Goal: Task Accomplishment & Management: Manage account settings

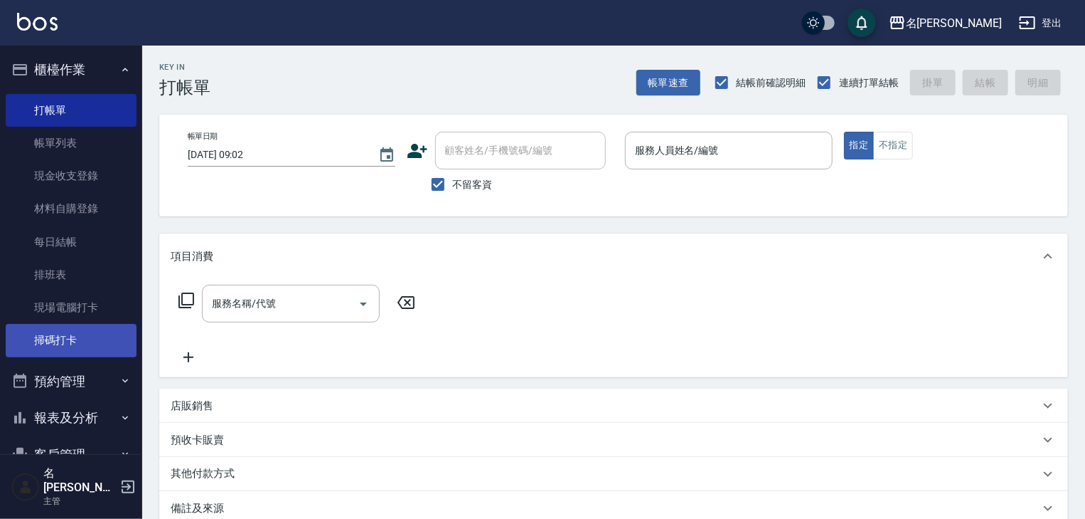
click at [61, 345] on link "掃碼打卡" at bounding box center [71, 340] width 131 height 33
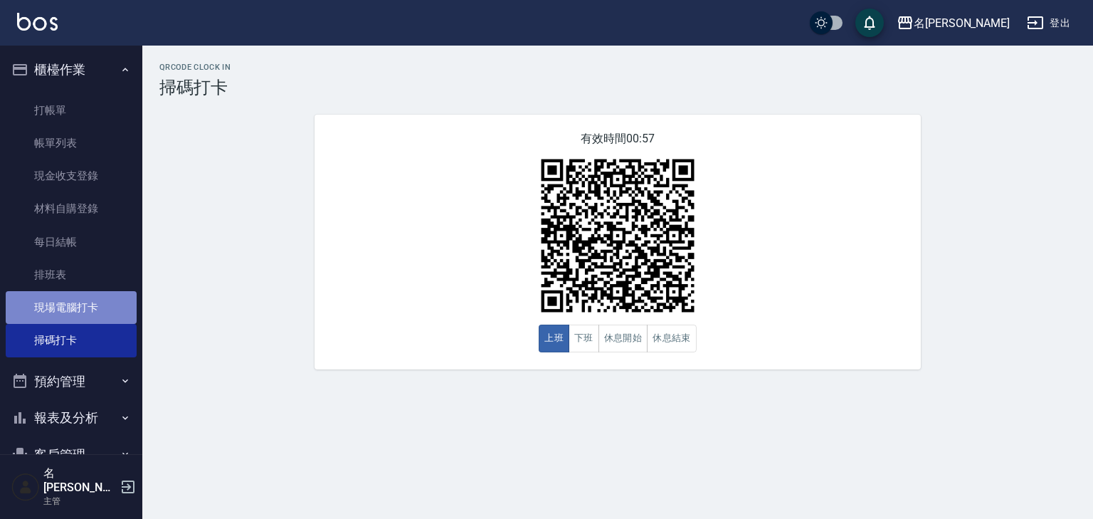
click at [107, 311] on link "現場電腦打卡" at bounding box center [71, 307] width 131 height 33
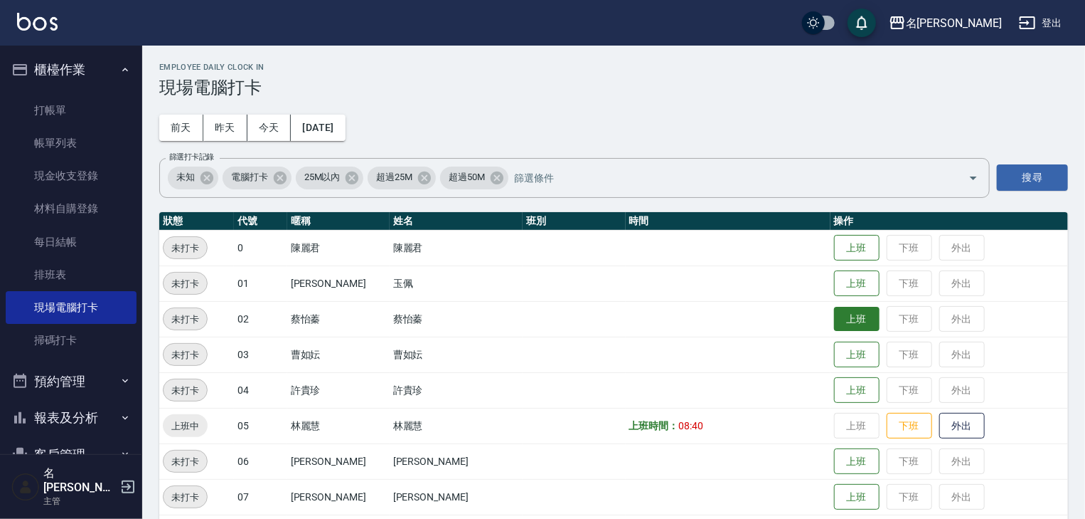
click at [844, 324] on button "上班" at bounding box center [857, 319] width 46 height 25
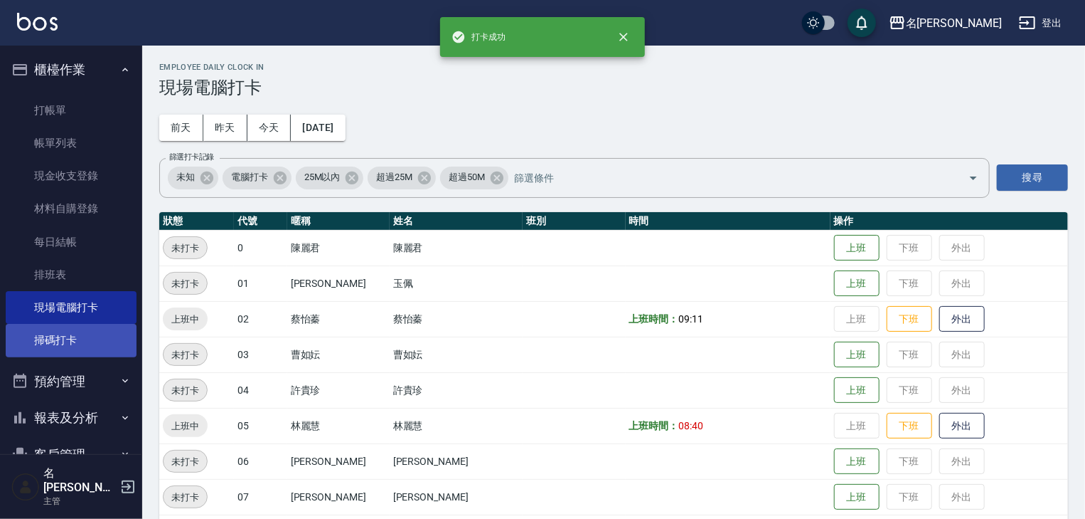
click at [93, 347] on link "掃碼打卡" at bounding box center [71, 340] width 131 height 33
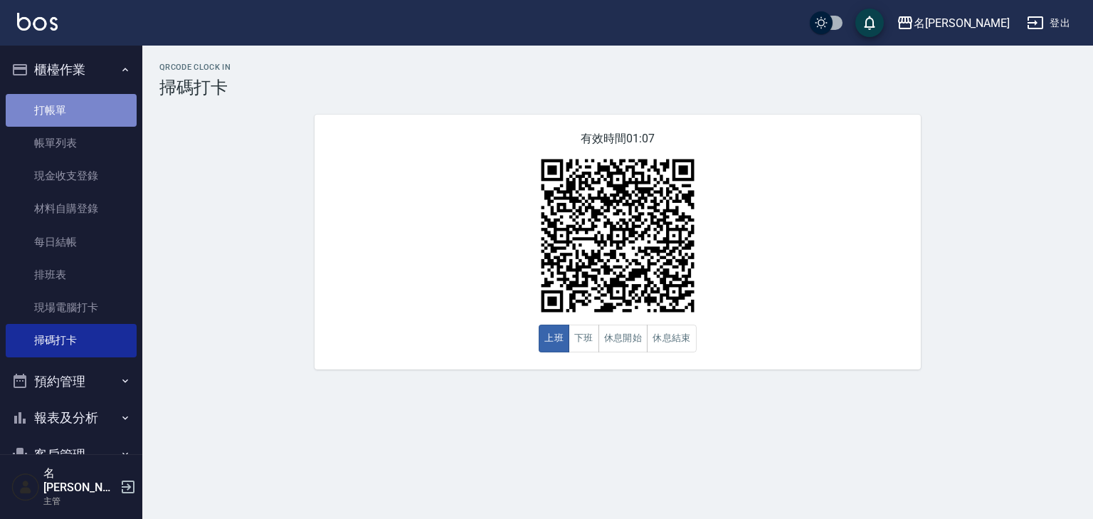
click at [82, 100] on link "打帳單" at bounding box center [71, 110] width 131 height 33
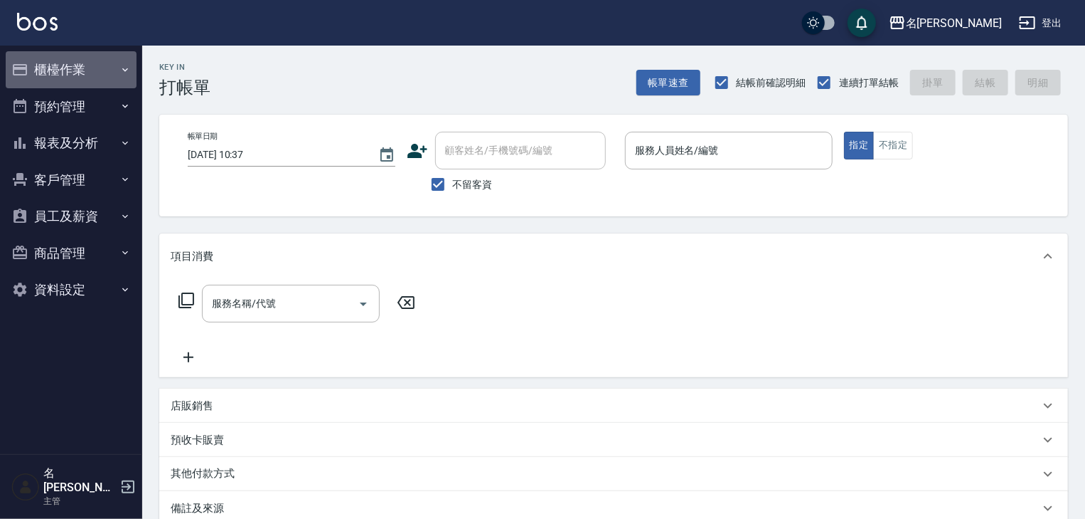
click at [80, 66] on button "櫃檯作業" at bounding box center [71, 69] width 131 height 37
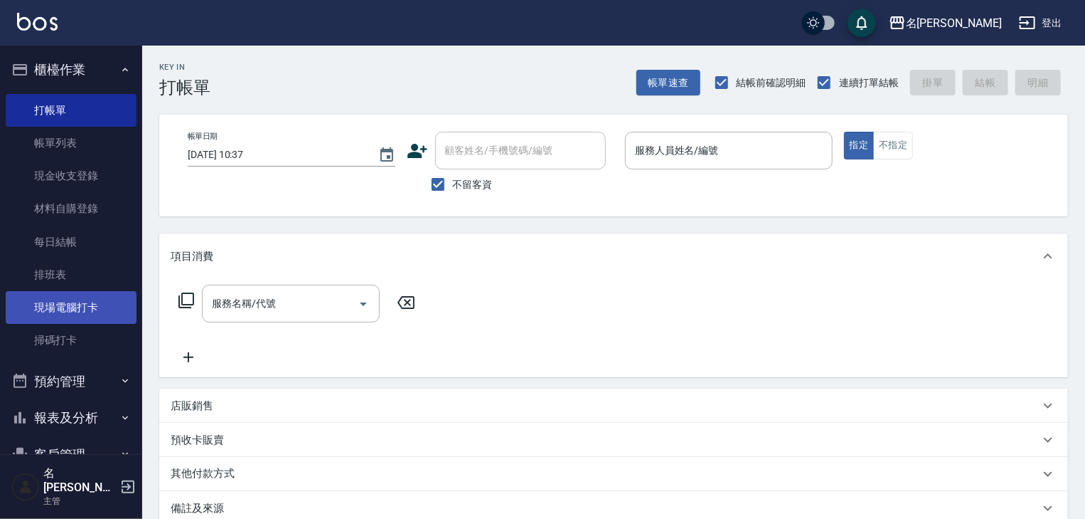
click at [115, 313] on link "現場電腦打卡" at bounding box center [71, 307] width 131 height 33
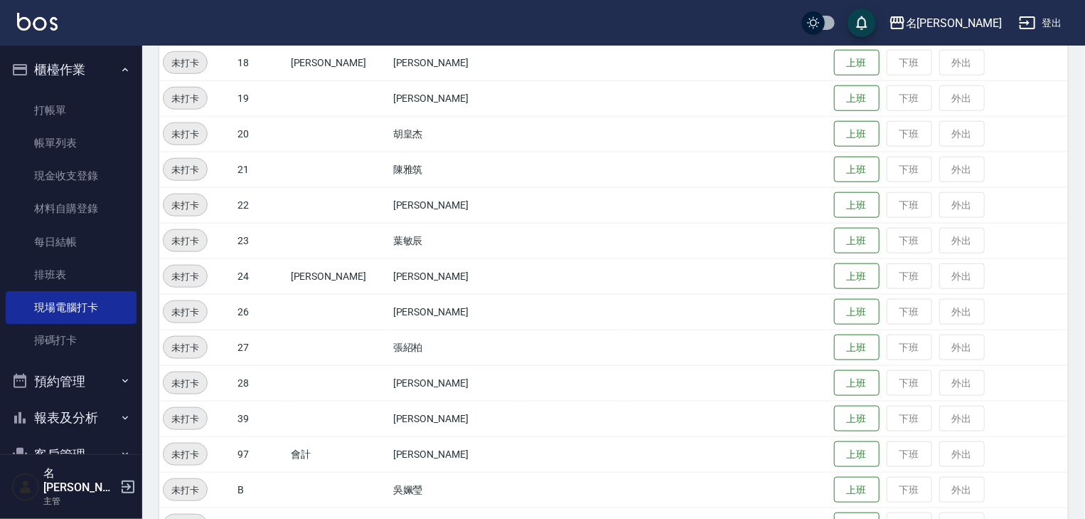
scroll to position [902, 0]
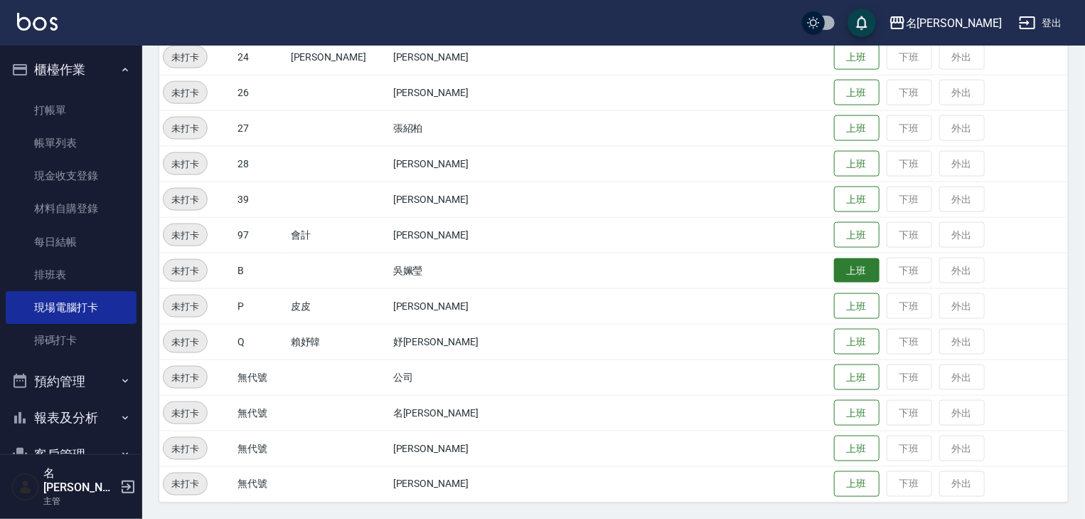
click at [841, 270] on button "上班" at bounding box center [857, 270] width 46 height 25
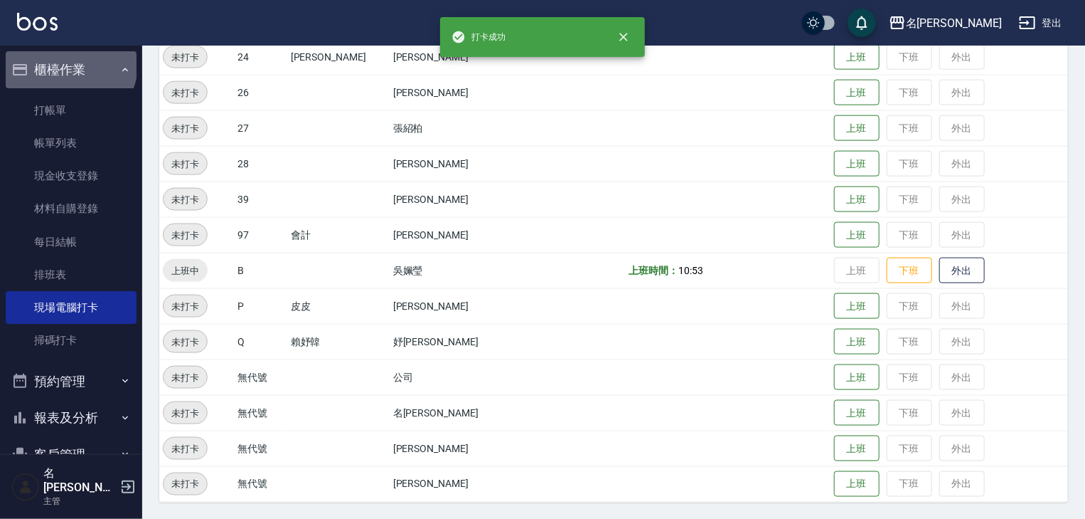
click at [69, 64] on button "櫃檯作業" at bounding box center [71, 69] width 131 height 37
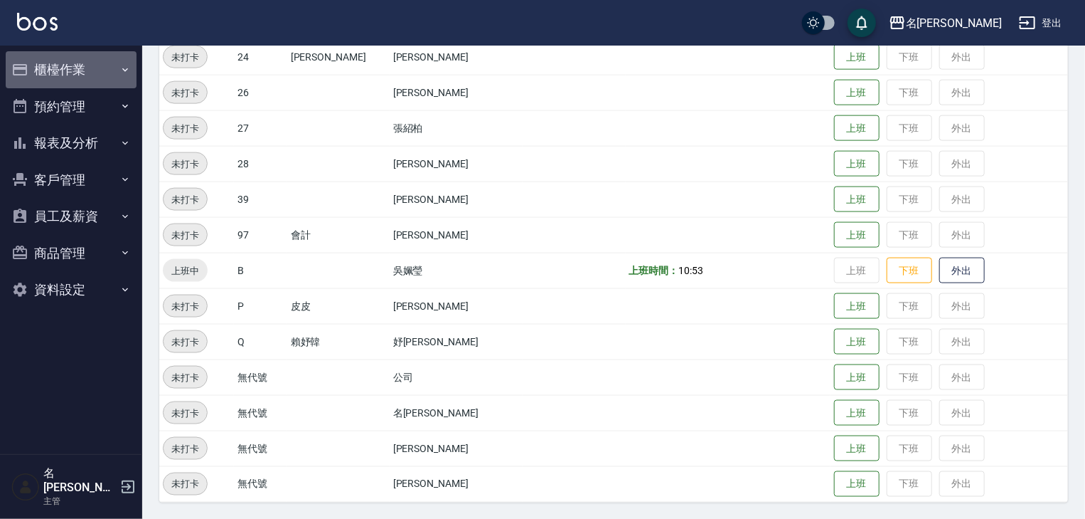
click at [79, 65] on button "櫃檯作業" at bounding box center [71, 69] width 131 height 37
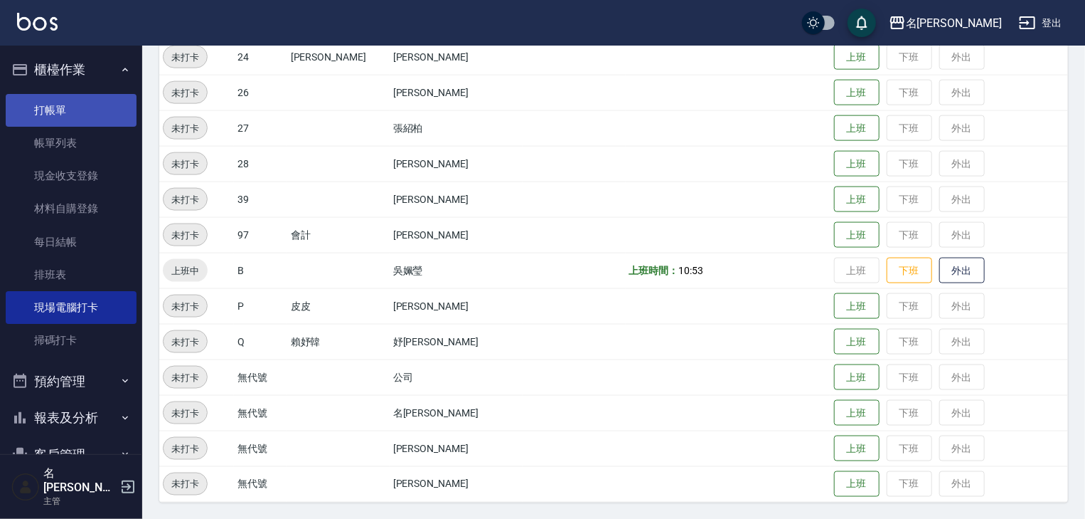
click at [83, 110] on link "打帳單" at bounding box center [71, 110] width 131 height 33
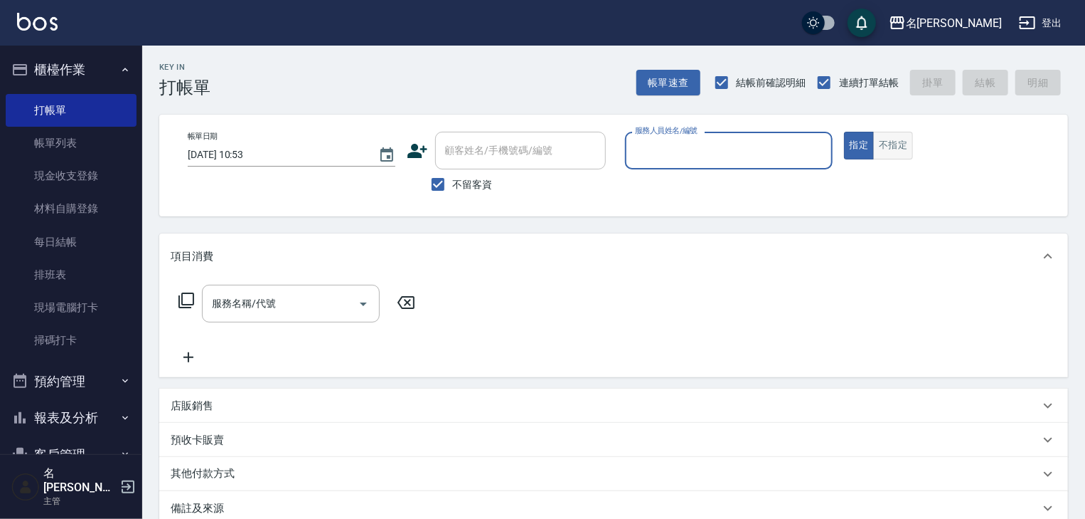
click at [890, 155] on button "不指定" at bounding box center [893, 146] width 40 height 28
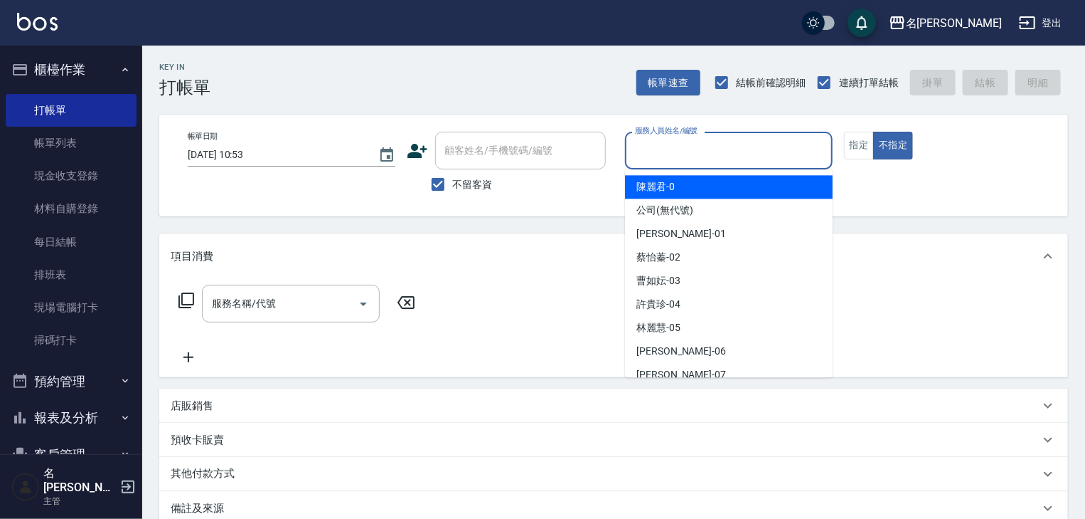
drag, startPoint x: 890, startPoint y: 155, endPoint x: 704, endPoint y: 151, distance: 185.7
click at [704, 151] on input "服務人員姓名/編號" at bounding box center [729, 150] width 195 height 25
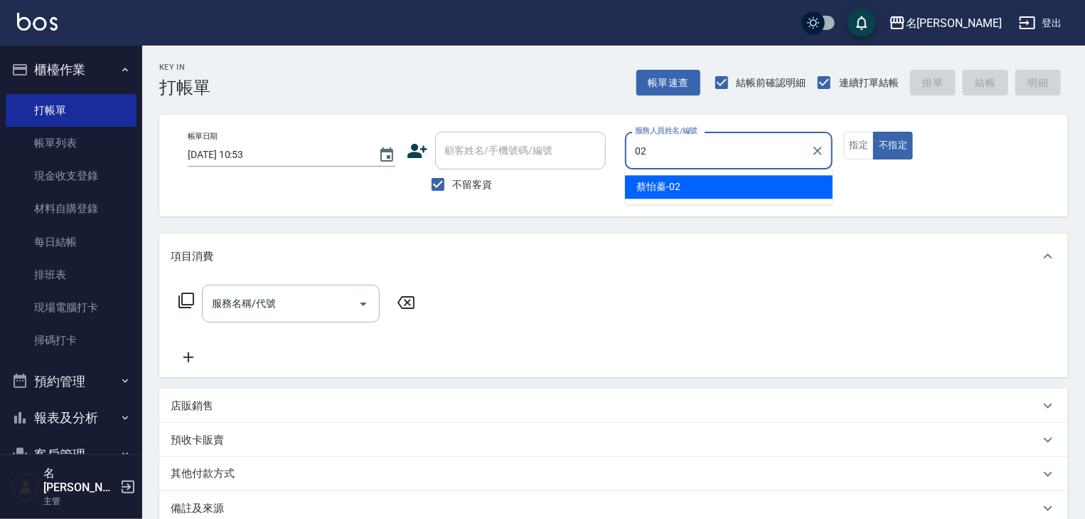
click at [698, 186] on div "蔡怡蓁 -02" at bounding box center [729, 186] width 208 height 23
type input "蔡怡蓁-02"
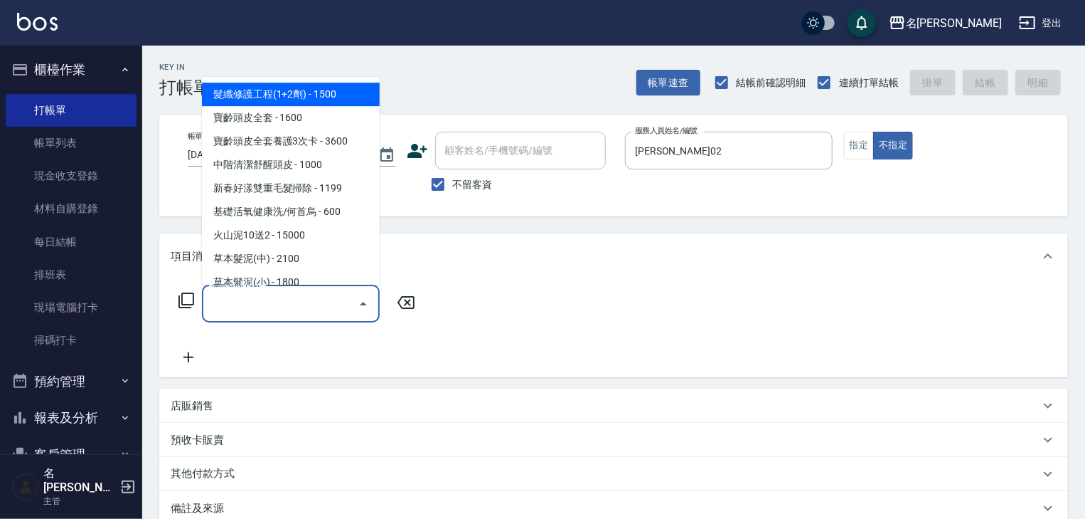
click at [296, 305] on input "服務名稱/代號" at bounding box center [280, 303] width 144 height 25
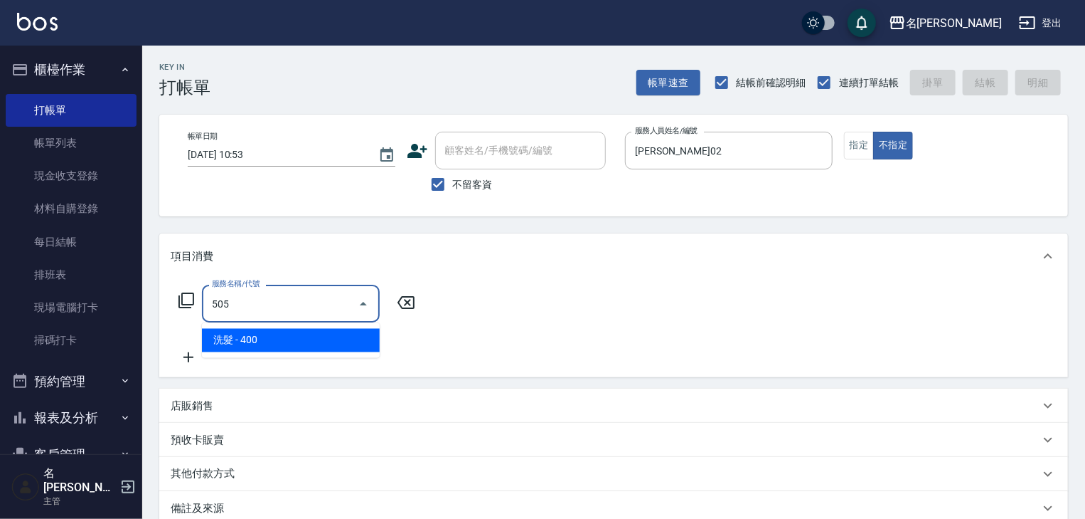
drag, startPoint x: 299, startPoint y: 344, endPoint x: 312, endPoint y: 270, distance: 74.4
click at [299, 342] on span "洗髮 - 400" at bounding box center [291, 340] width 178 height 23
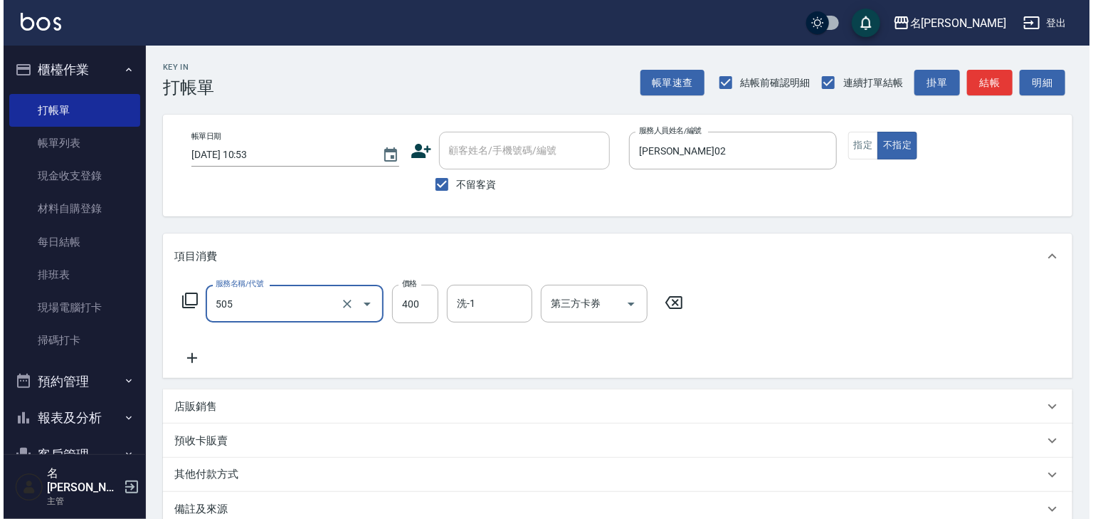
scroll to position [110, 0]
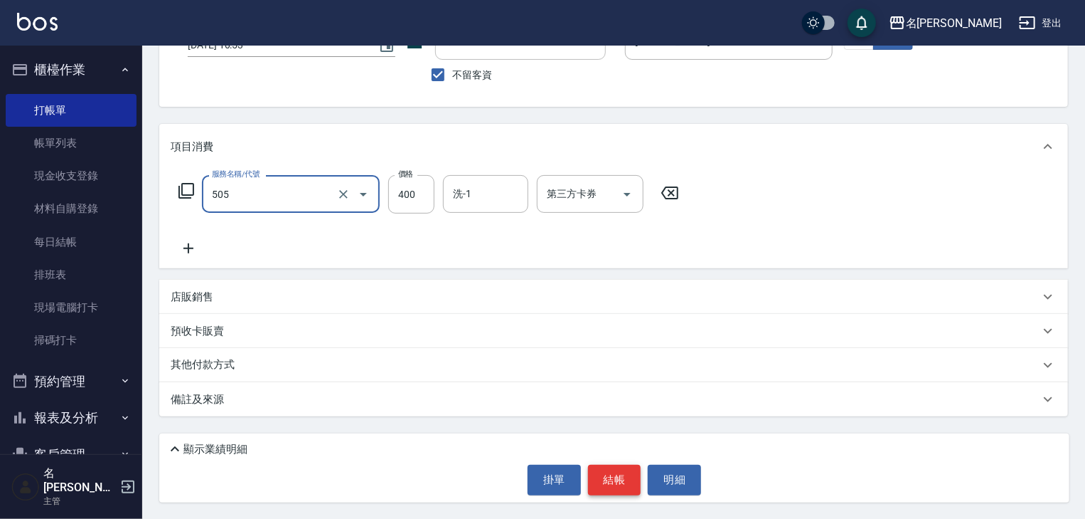
type input "洗髮(505)"
click at [620, 479] on button "結帳" at bounding box center [614, 479] width 53 height 30
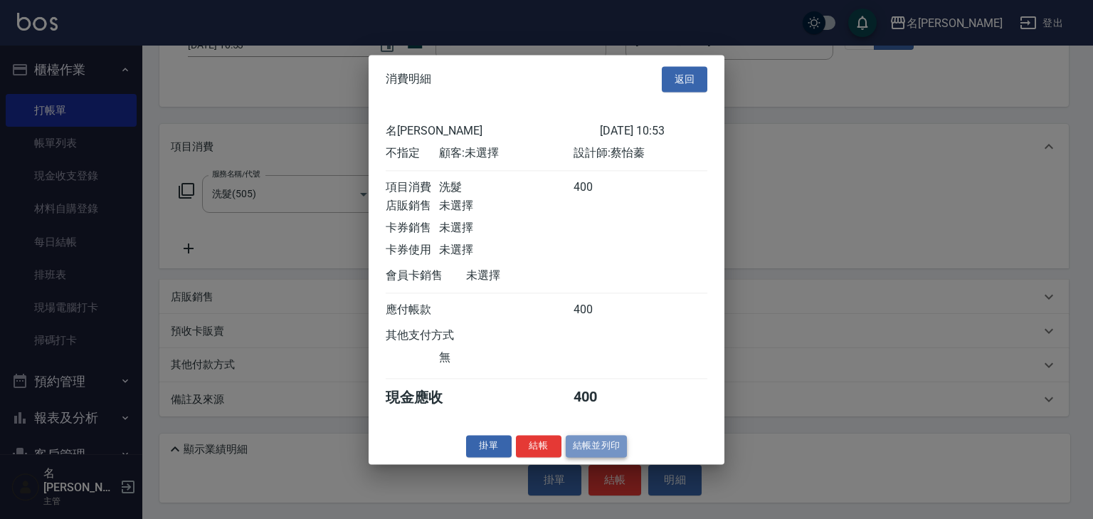
click at [613, 456] on button "結帳並列印" at bounding box center [596, 446] width 62 height 22
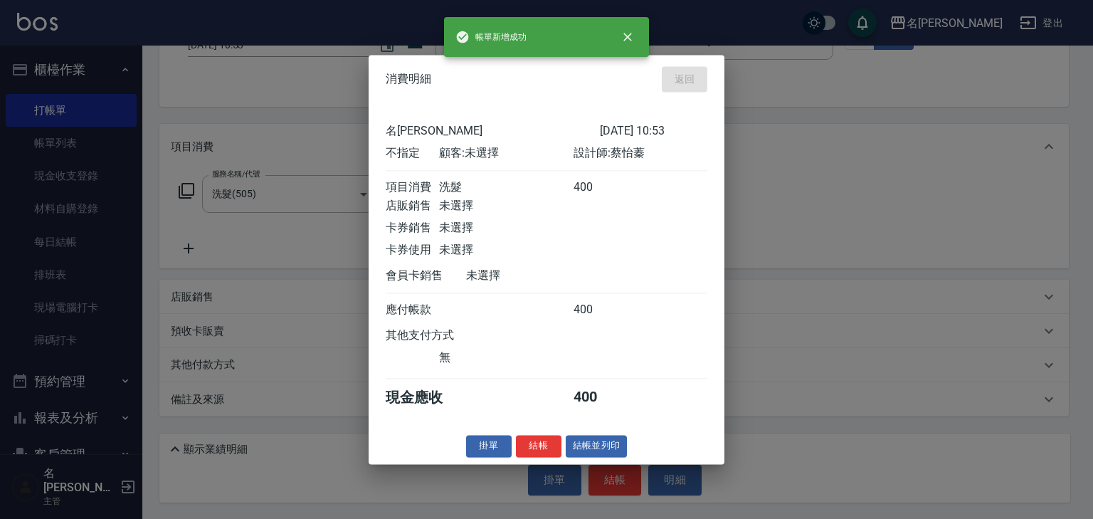
type input "2025/10/12 11:11"
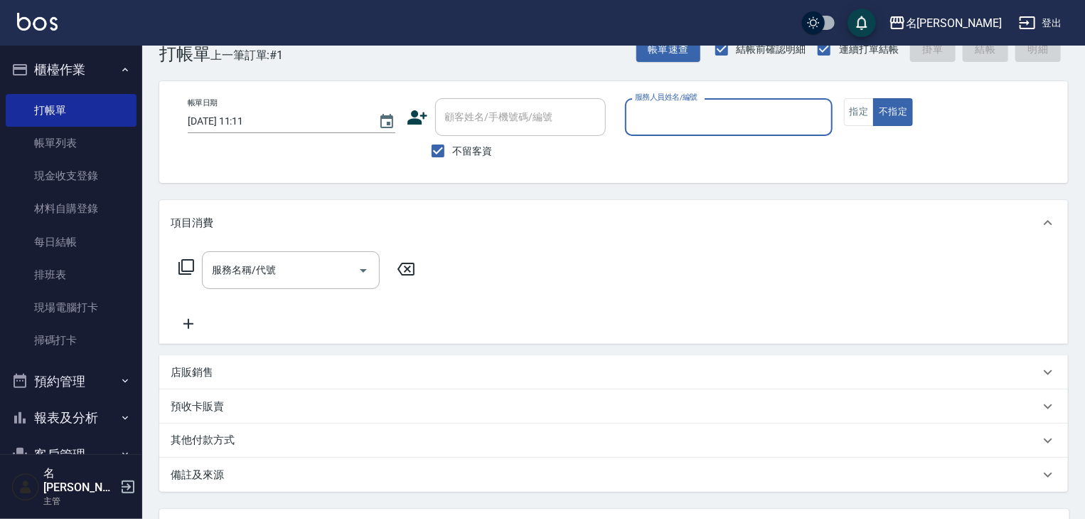
scroll to position [0, 0]
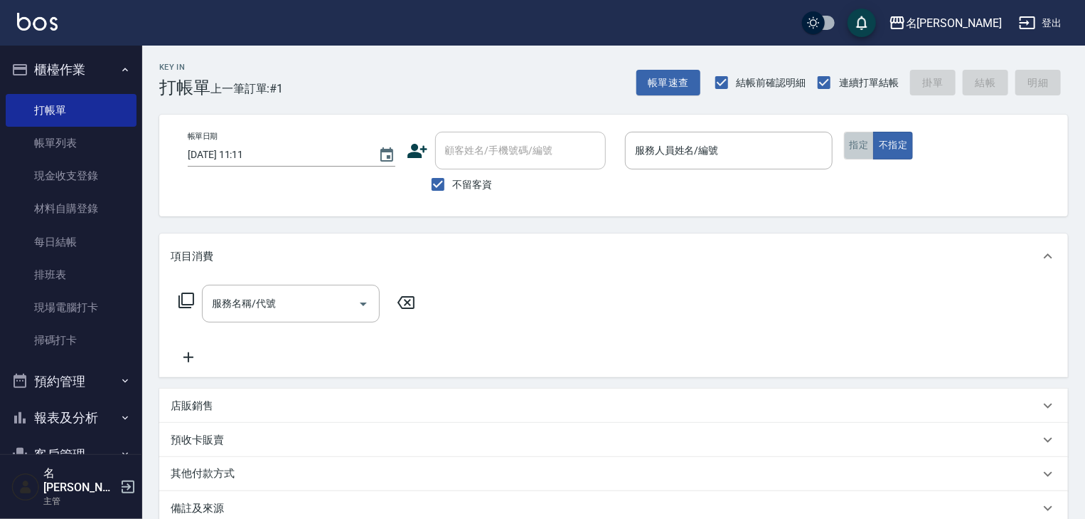
click at [856, 145] on button "指定" at bounding box center [859, 146] width 31 height 28
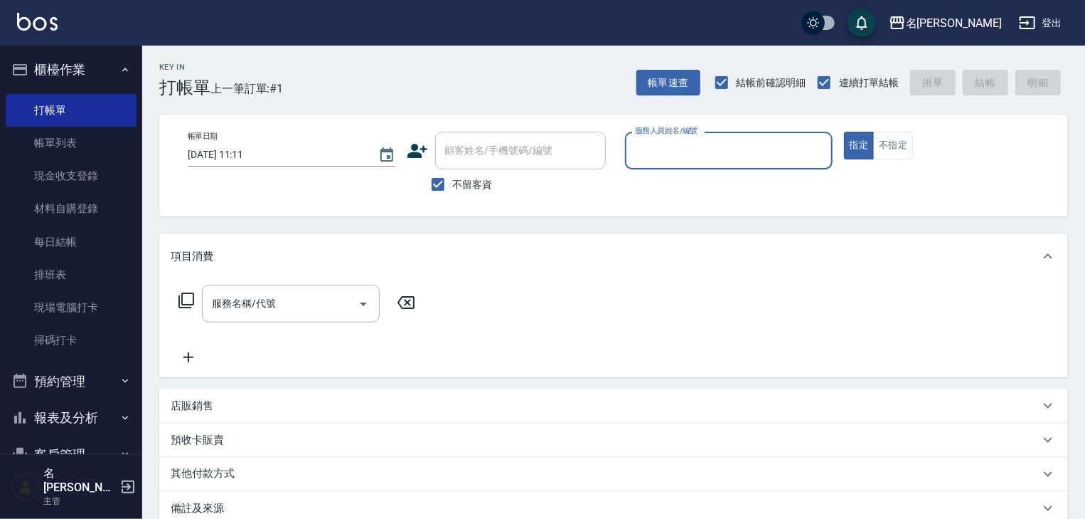
click at [661, 149] on input "服務人員姓名/編號" at bounding box center [729, 150] width 195 height 25
click at [654, 176] on div "[PERSON_NAME]" at bounding box center [729, 186] width 208 height 23
type input "[PERSON_NAME]"
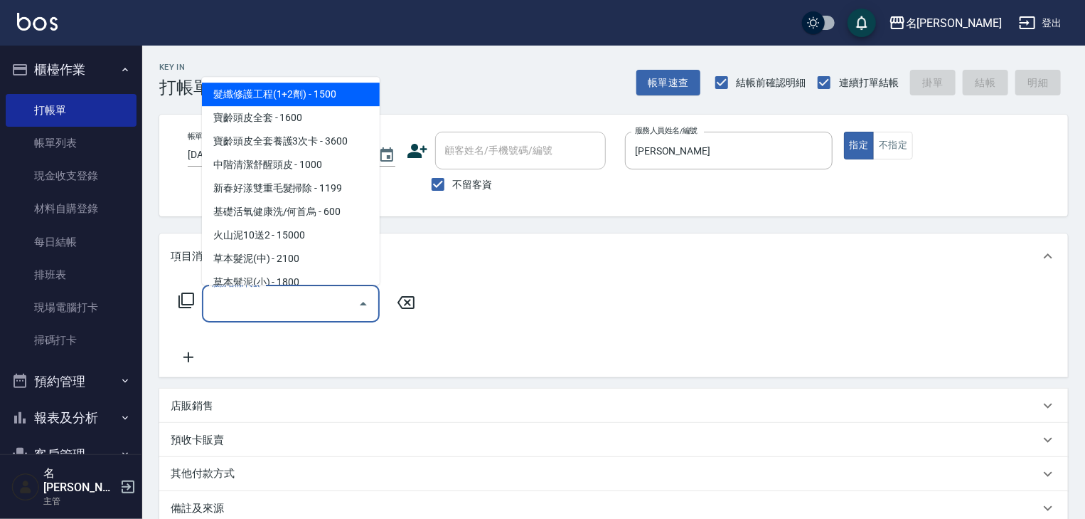
click at [282, 300] on input "服務名稱/代號" at bounding box center [280, 303] width 144 height 25
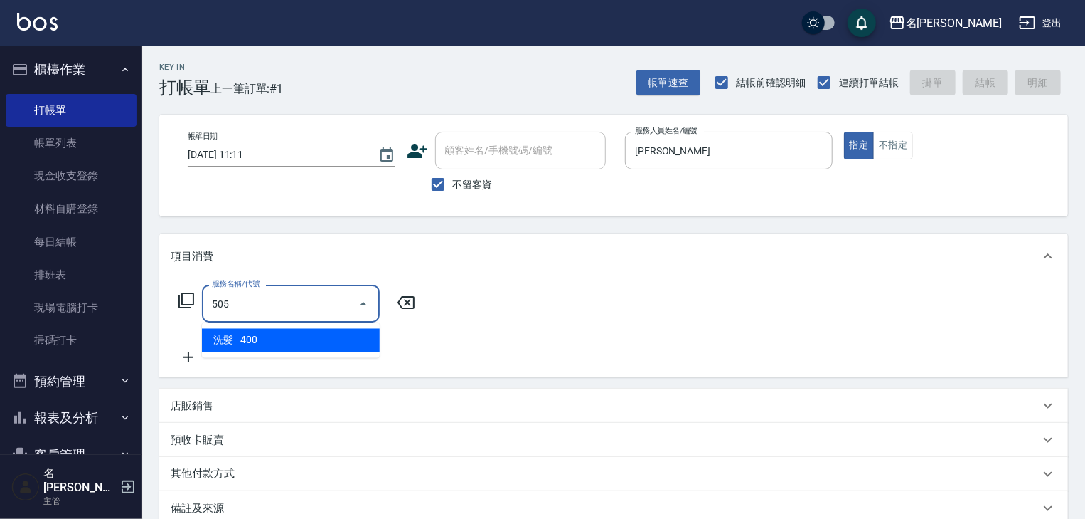
click at [276, 340] on span "洗髮 - 400" at bounding box center [291, 340] width 178 height 23
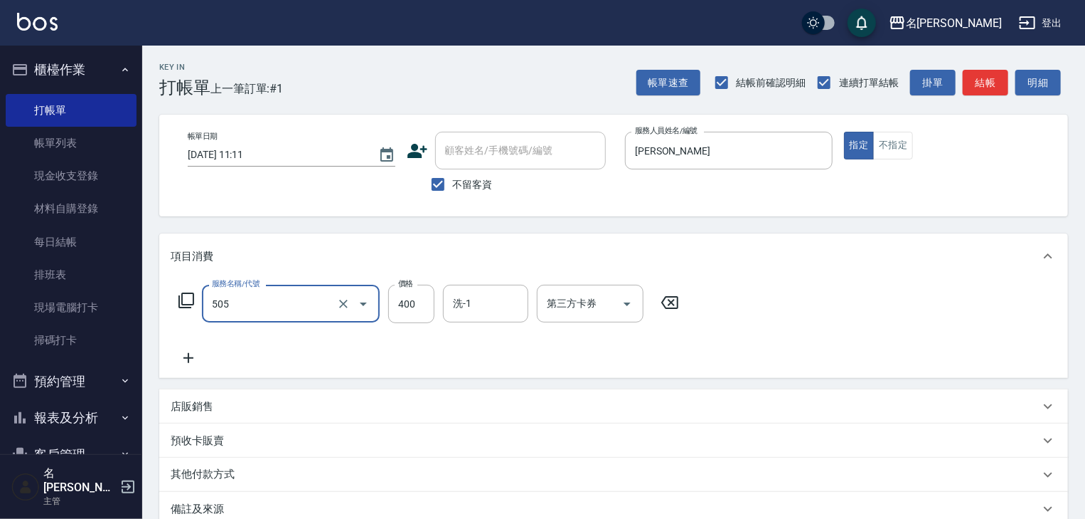
type input "洗髮(505)"
click at [199, 401] on p "店販銷售" at bounding box center [192, 406] width 43 height 15
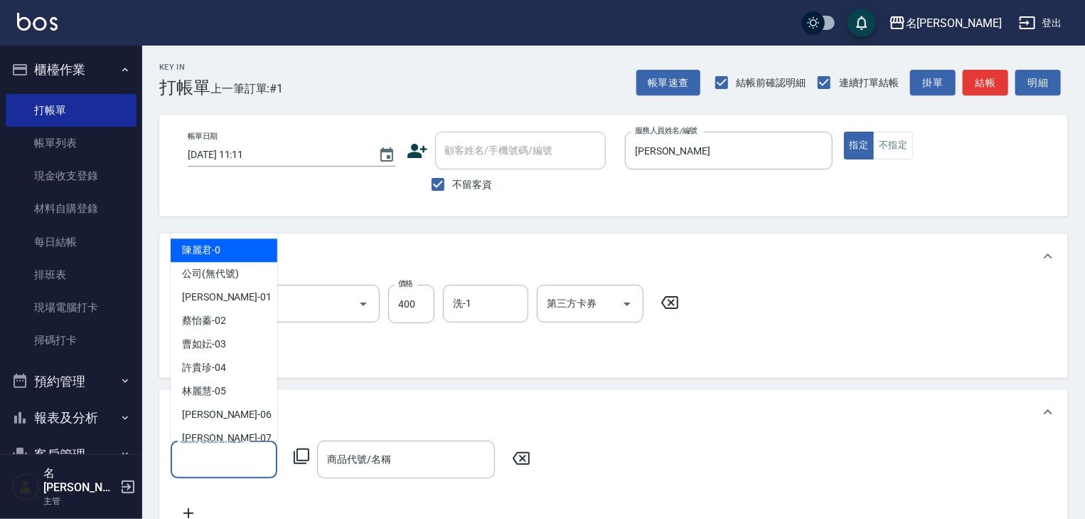
click at [222, 468] on input "服務人員姓名/編號" at bounding box center [224, 459] width 94 height 25
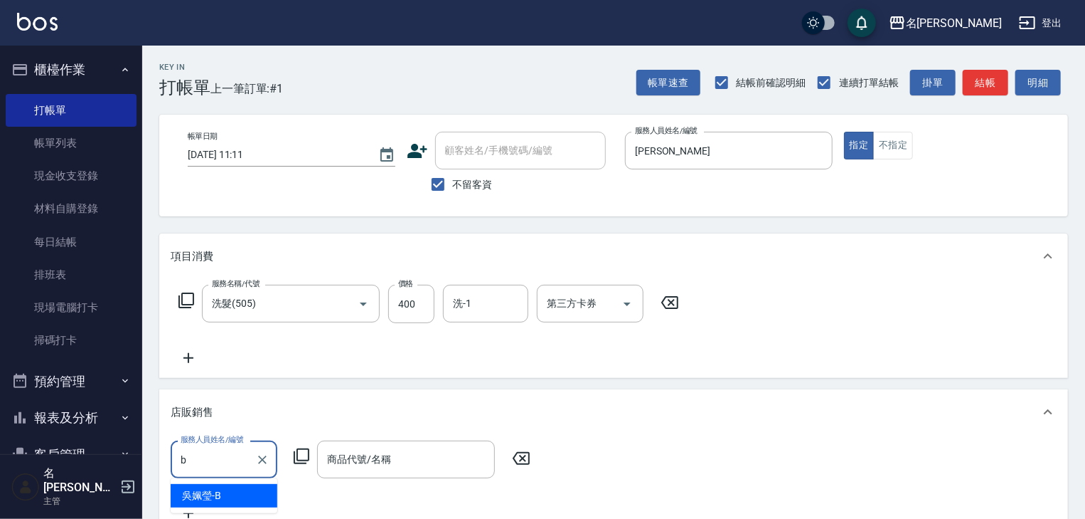
click at [265, 491] on div "[PERSON_NAME]" at bounding box center [224, 495] width 107 height 23
type input "[PERSON_NAME]"
click at [302, 456] on icon at bounding box center [301, 455] width 17 height 17
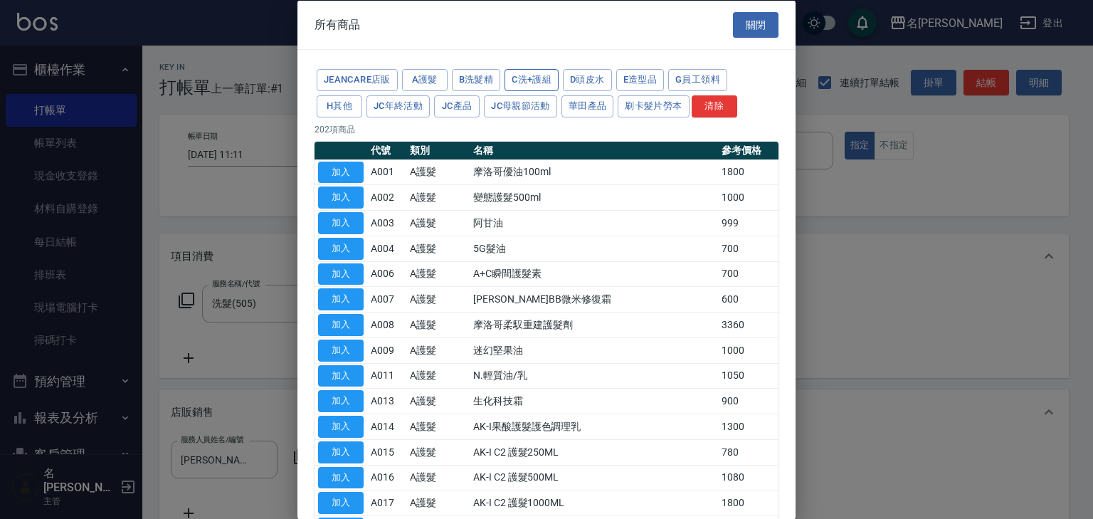
click at [528, 77] on button "C洗+護組" at bounding box center [531, 80] width 54 height 22
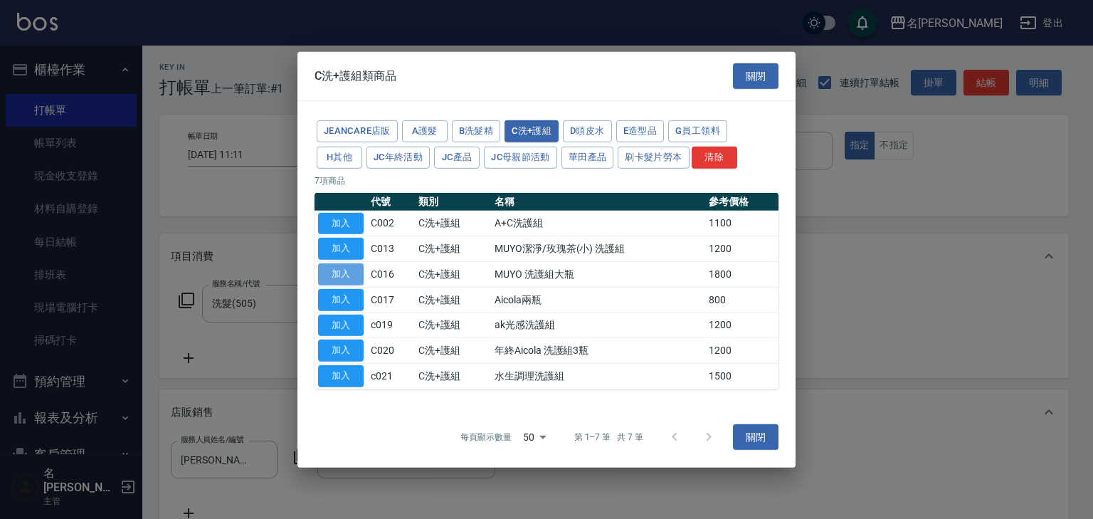
click at [330, 265] on button "加入" at bounding box center [341, 274] width 46 height 22
type input "MUYO 洗護組大瓶"
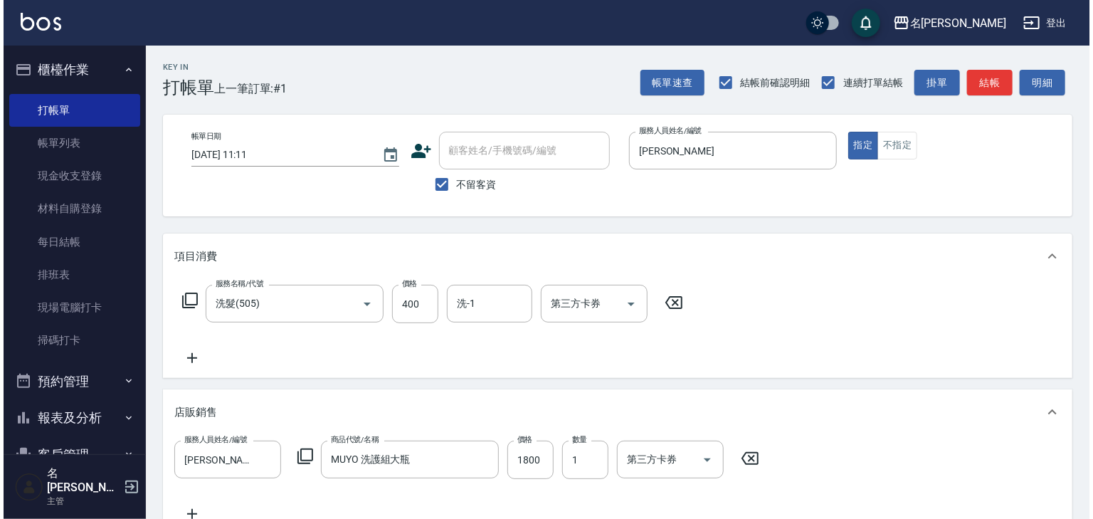
scroll to position [231, 0]
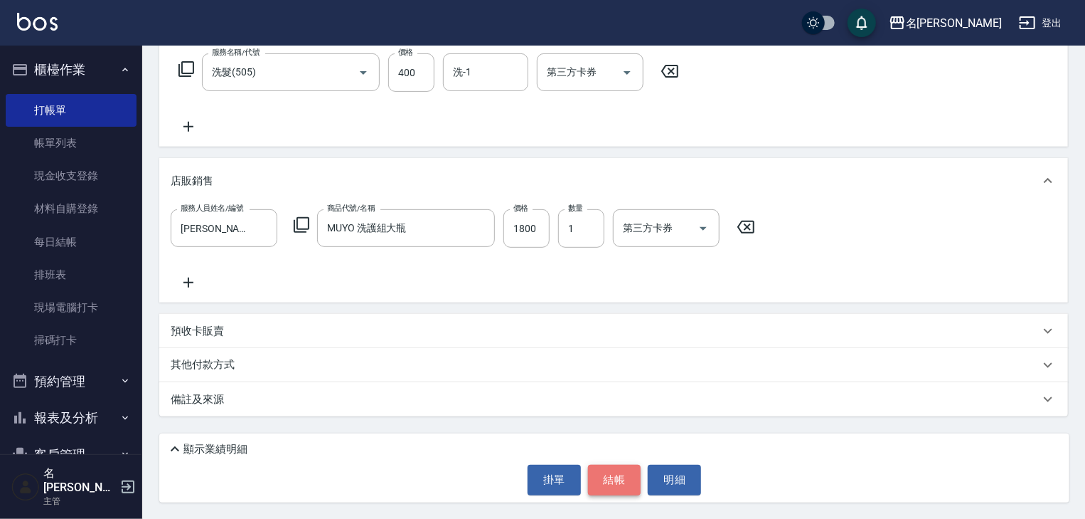
click at [620, 484] on button "結帳" at bounding box center [614, 479] width 53 height 30
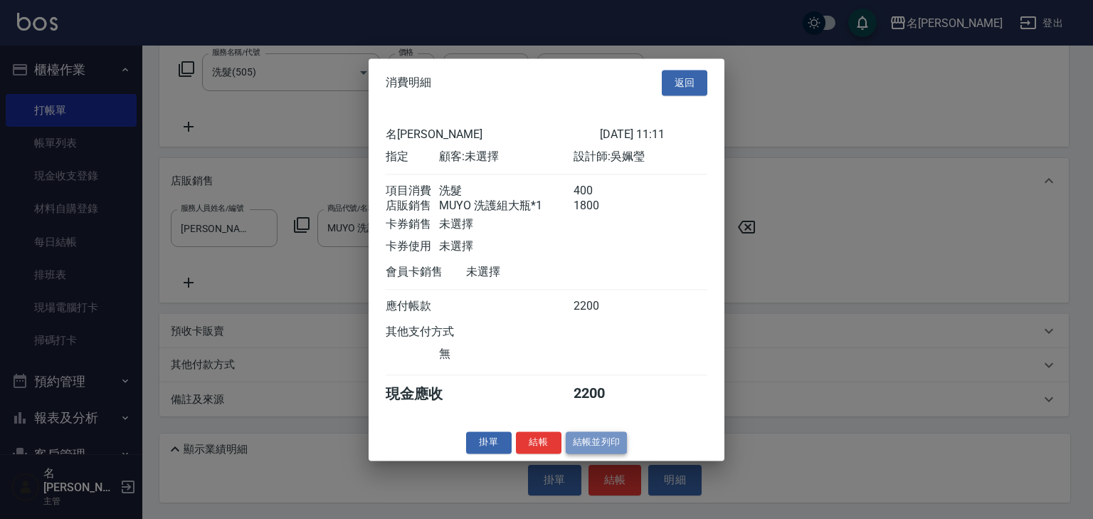
click at [615, 450] on button "結帳並列印" at bounding box center [596, 442] width 62 height 22
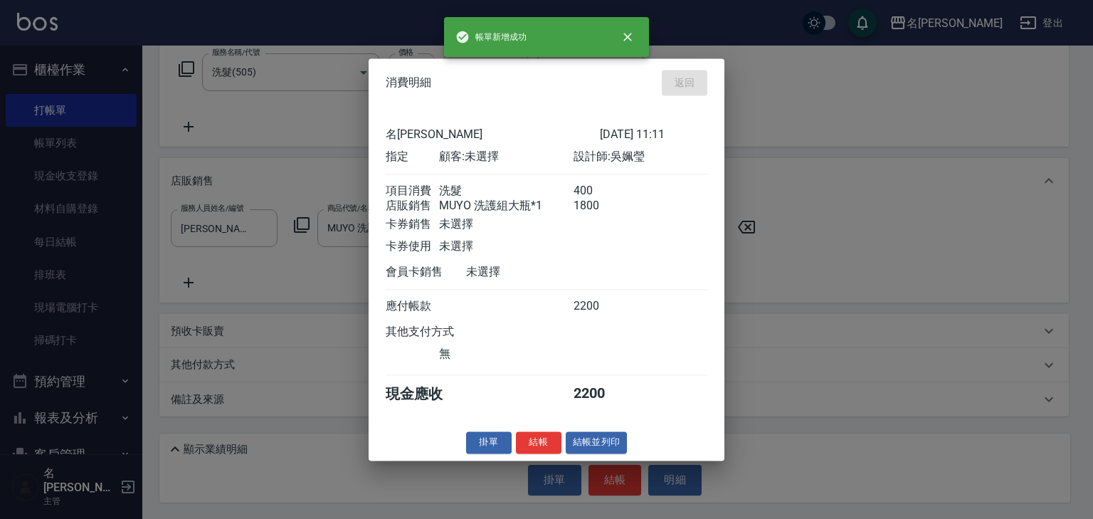
type input "2025/10/12 11:13"
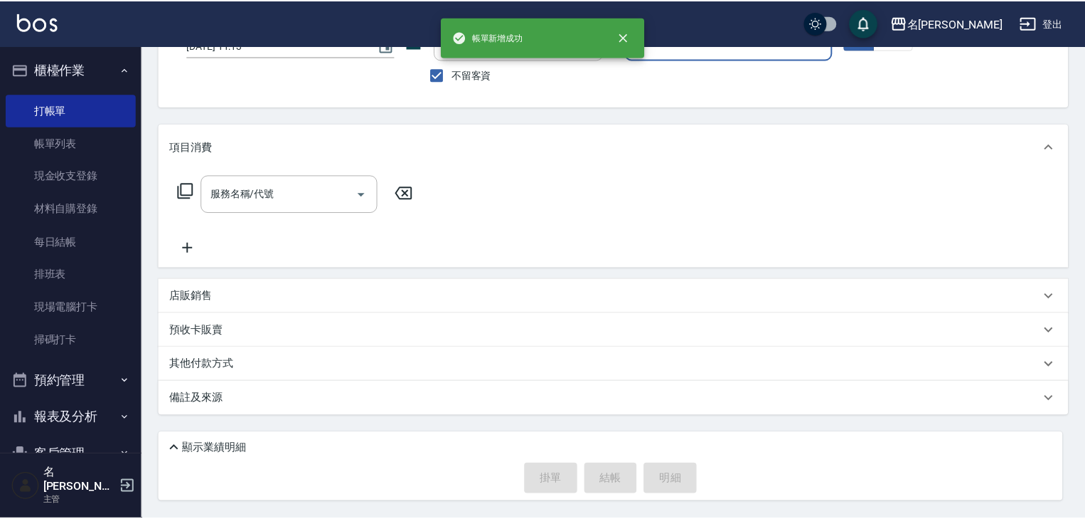
scroll to position [0, 0]
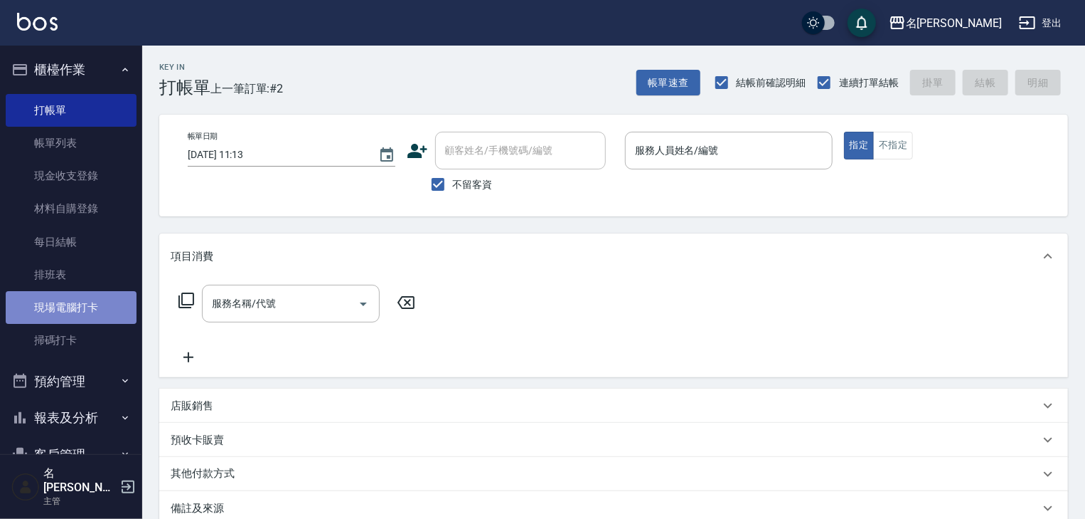
click at [87, 303] on link "現場電腦打卡" at bounding box center [71, 307] width 131 height 33
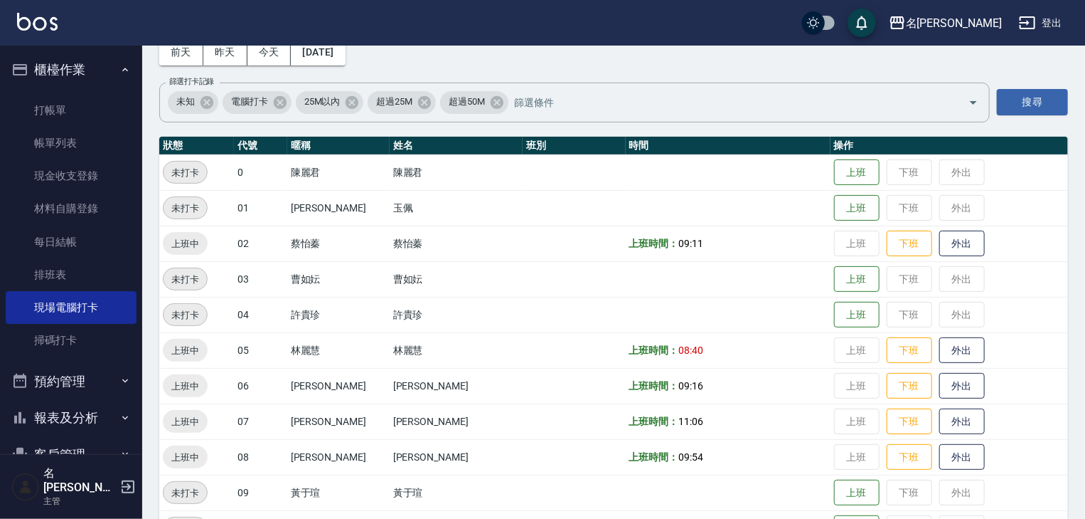
scroll to position [303, 0]
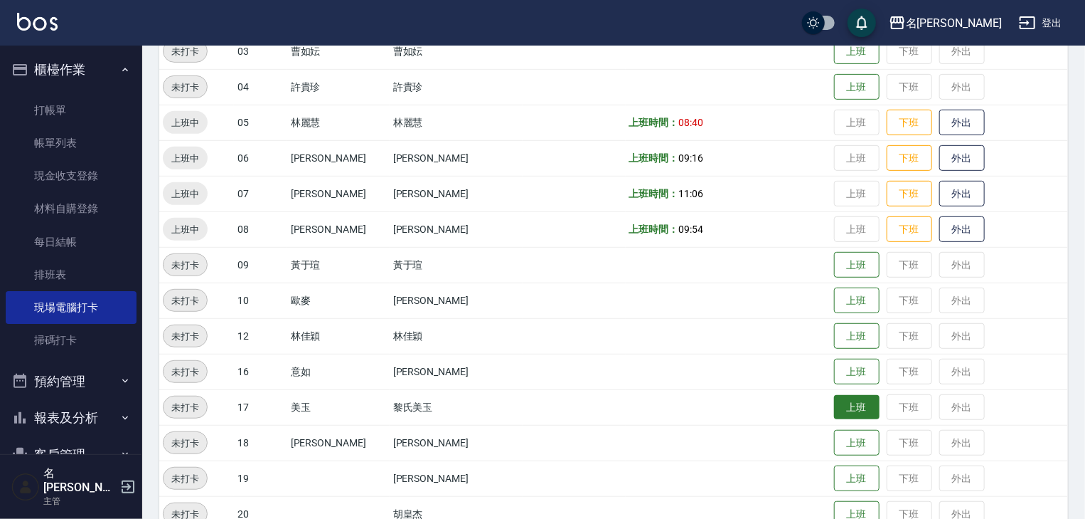
click at [834, 408] on button "上班" at bounding box center [857, 407] width 46 height 25
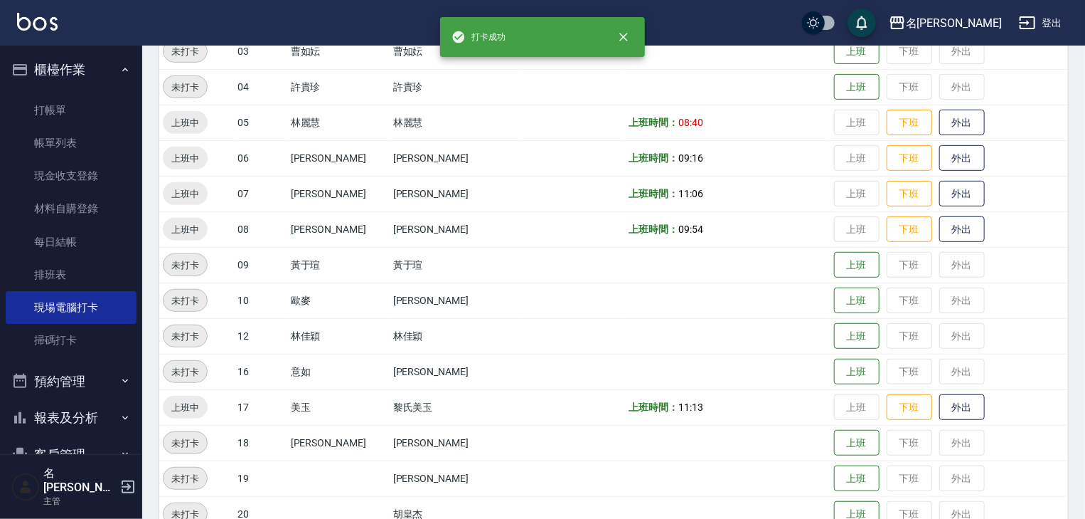
scroll to position [531, 0]
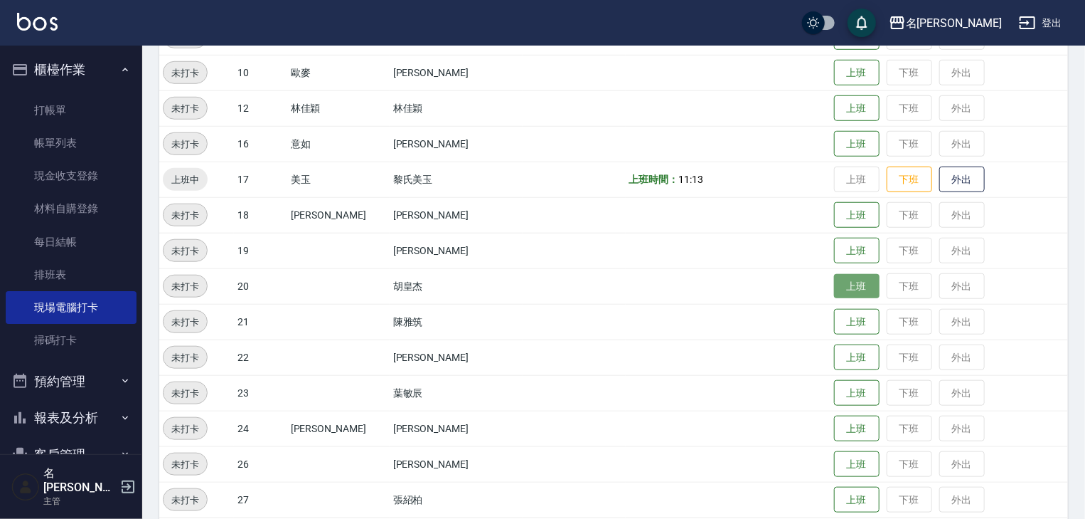
click at [834, 287] on button "上班" at bounding box center [857, 286] width 46 height 25
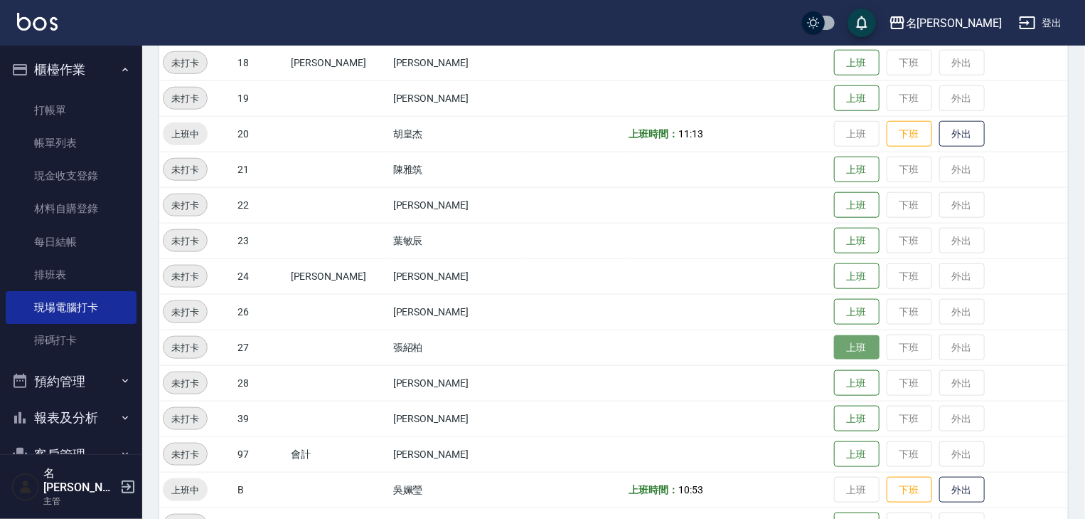
click at [844, 350] on button "上班" at bounding box center [857, 347] width 46 height 25
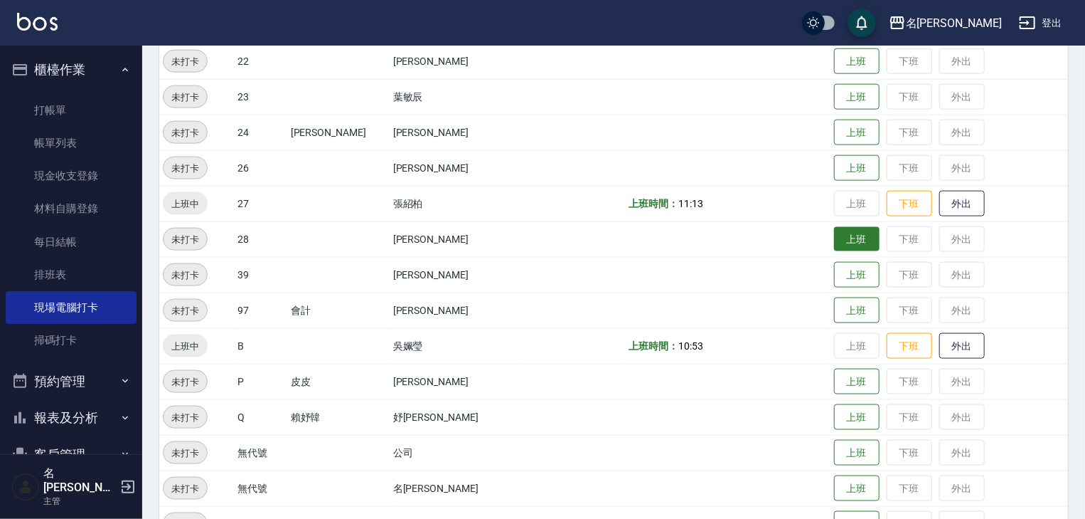
scroll to position [750, 0]
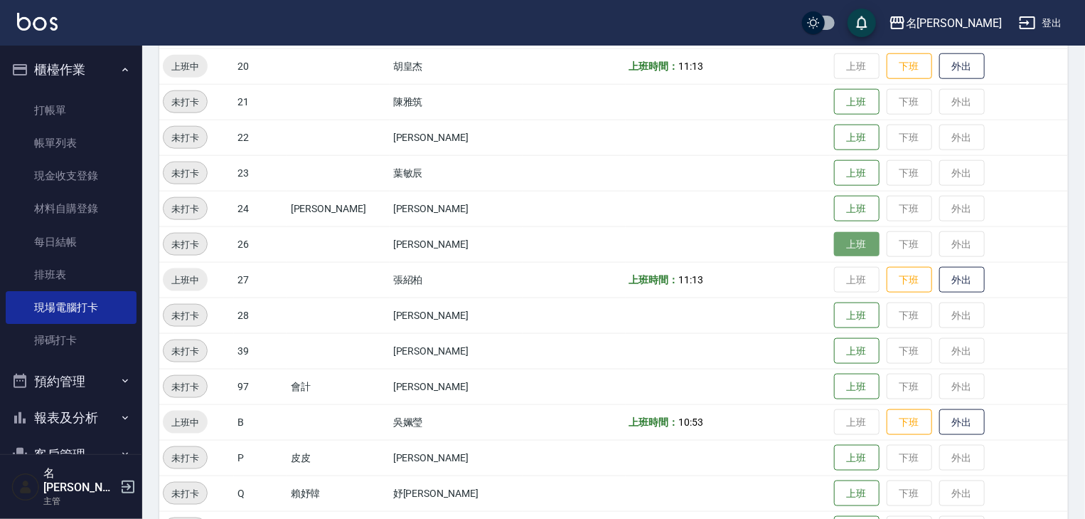
click at [836, 241] on button "上班" at bounding box center [857, 244] width 46 height 25
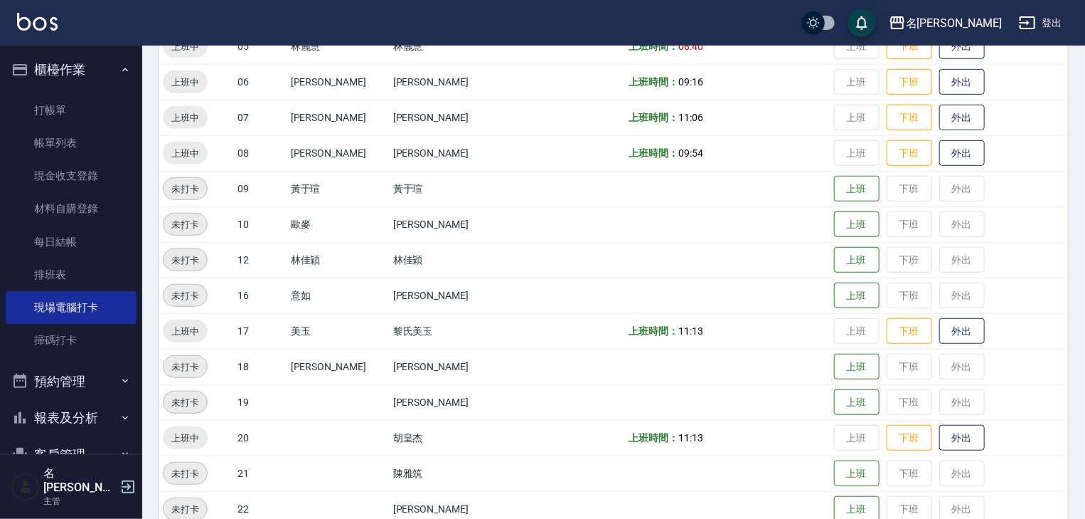
scroll to position [455, 0]
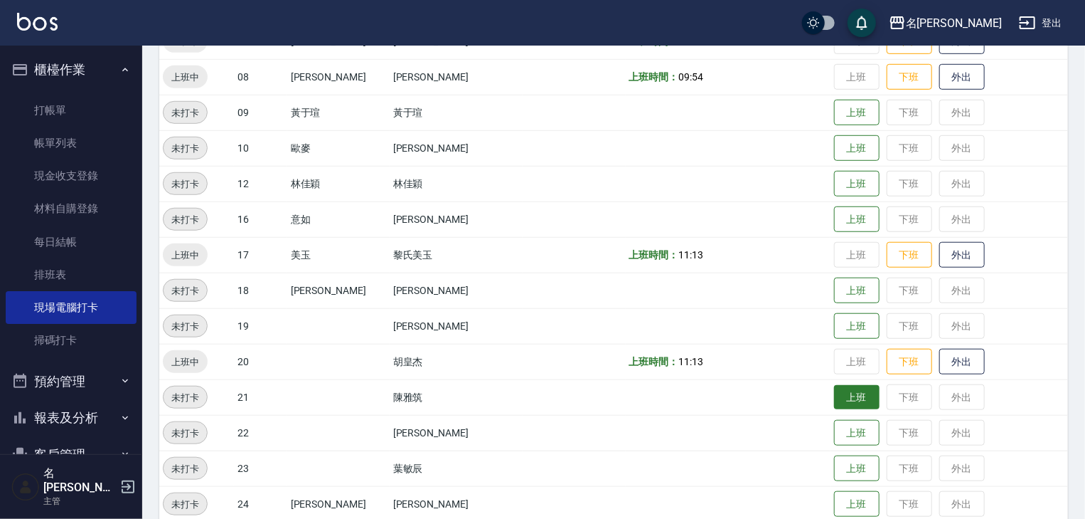
click at [834, 401] on button "上班" at bounding box center [857, 397] width 46 height 25
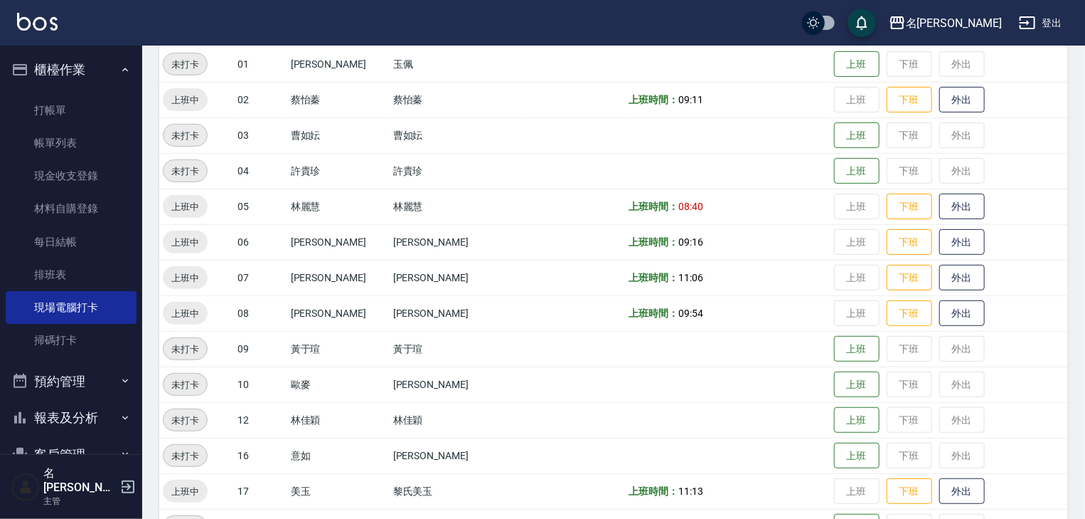
scroll to position [68, 0]
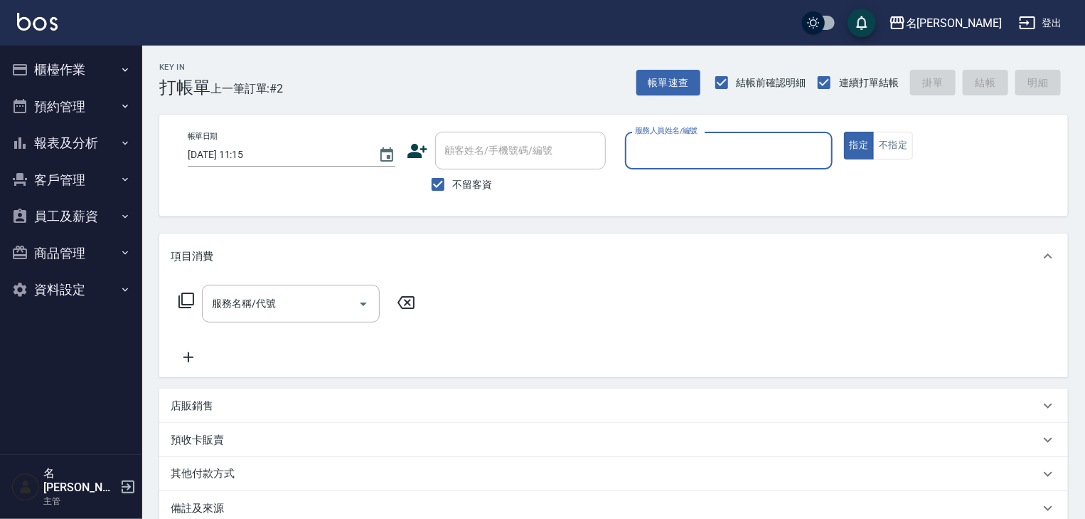
click at [709, 173] on p at bounding box center [729, 176] width 208 height 15
click at [711, 156] on input "服務人員姓名/編號" at bounding box center [729, 150] width 195 height 25
click at [719, 189] on div "[PERSON_NAME]-02" at bounding box center [729, 186] width 208 height 23
type input "[PERSON_NAME]-02"
click at [879, 144] on button "不指定" at bounding box center [893, 146] width 40 height 28
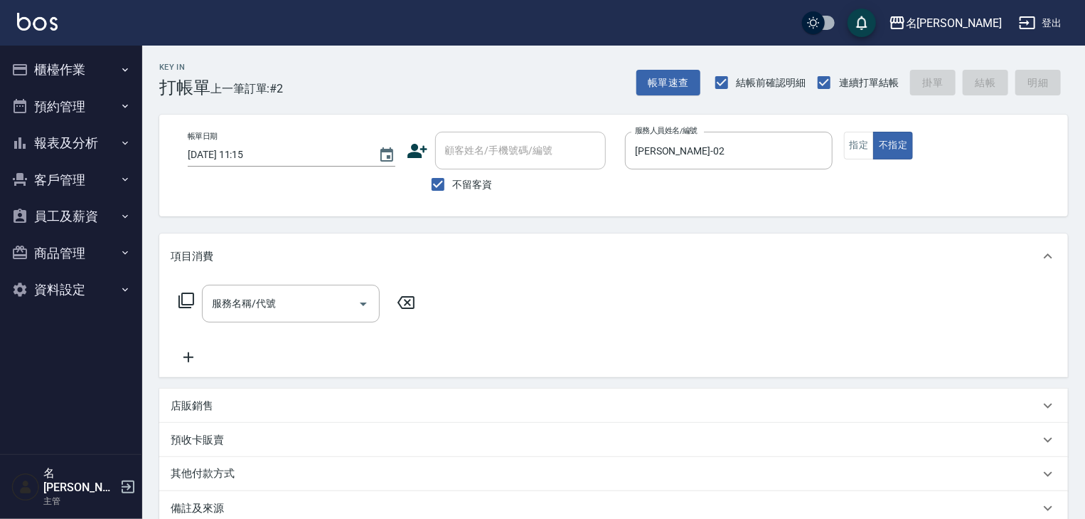
click at [309, 326] on div "服務名稱/代號 服務名稱/代號" at bounding box center [297, 325] width 253 height 81
click at [304, 307] on input "服務名稱/代號" at bounding box center [280, 303] width 144 height 25
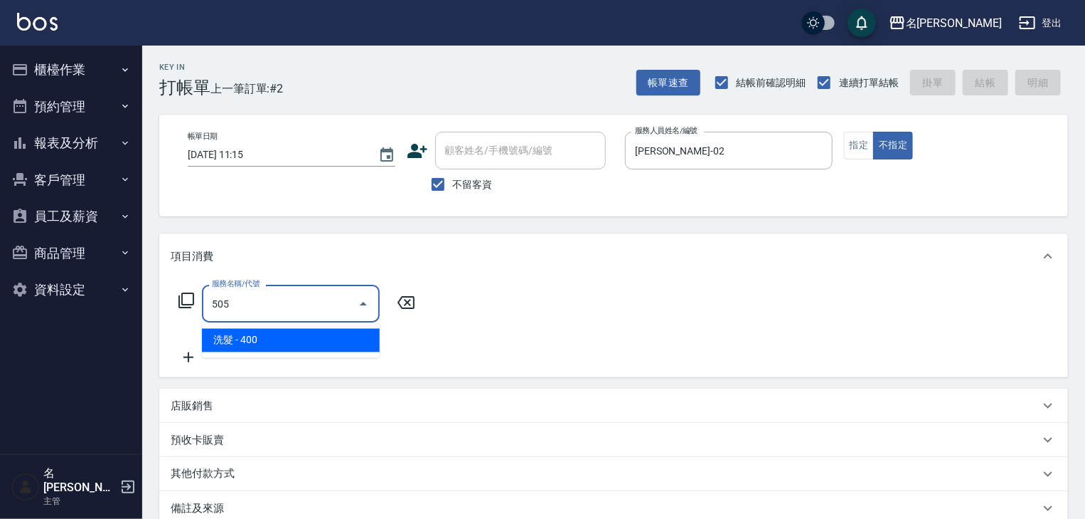
click at [304, 333] on span "洗髮 - 400" at bounding box center [291, 340] width 178 height 23
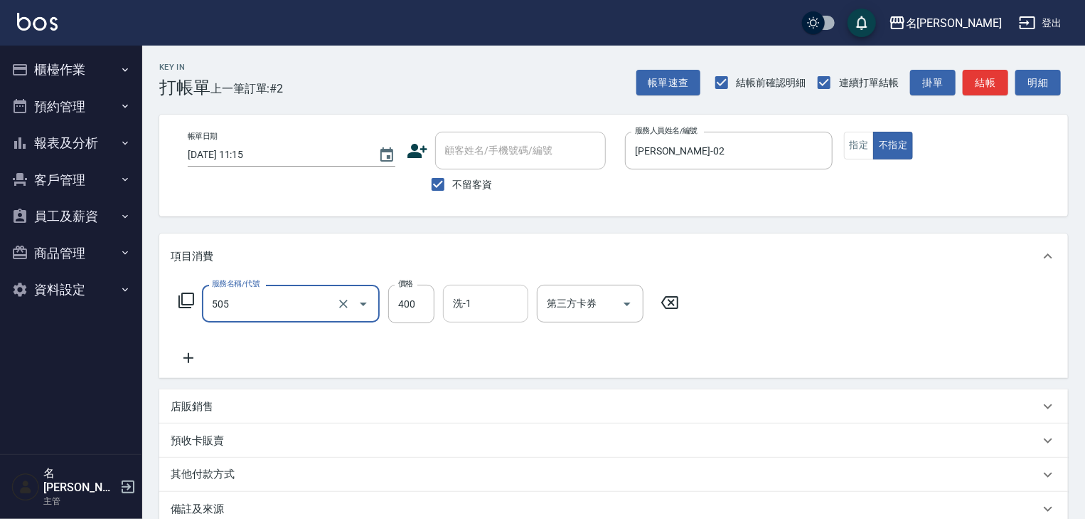
type input "洗髮(505)"
click at [510, 294] on input "洗-1" at bounding box center [486, 303] width 73 height 25
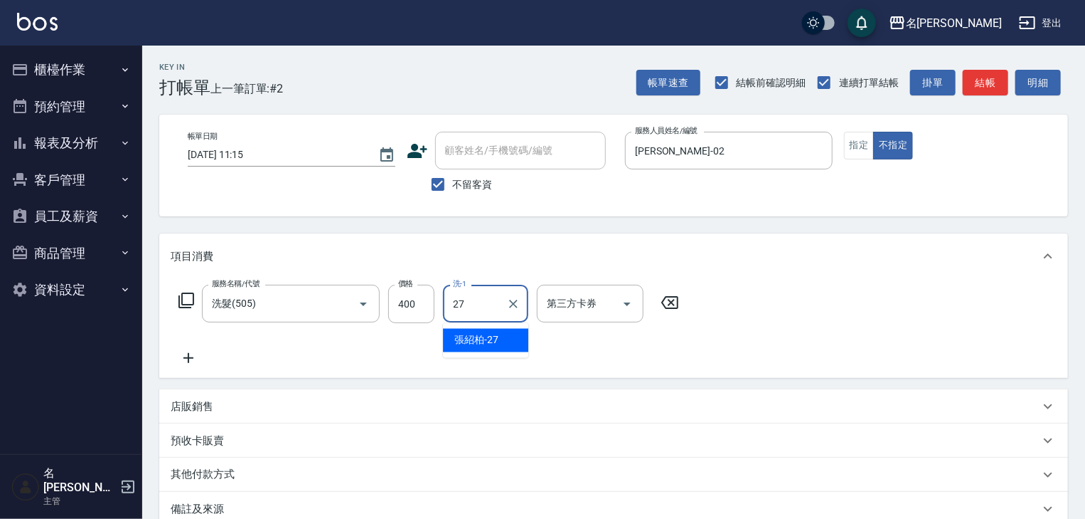
click at [487, 346] on span "[PERSON_NAME]-27" at bounding box center [477, 340] width 44 height 15
type input "張紹柏-27"
click at [975, 88] on button "結帳" at bounding box center [986, 83] width 46 height 26
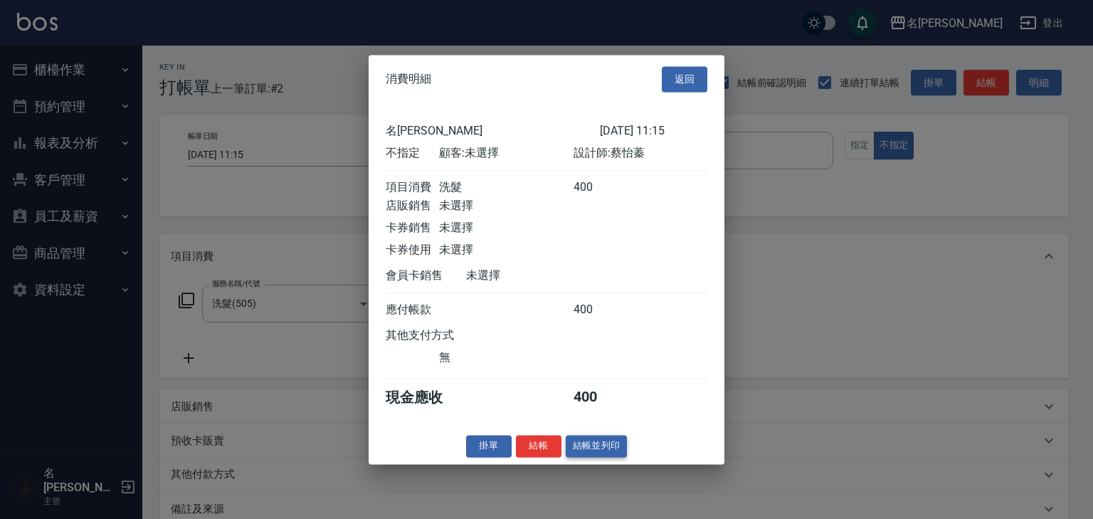
click at [593, 457] on button "結帳並列印" at bounding box center [596, 446] width 62 height 22
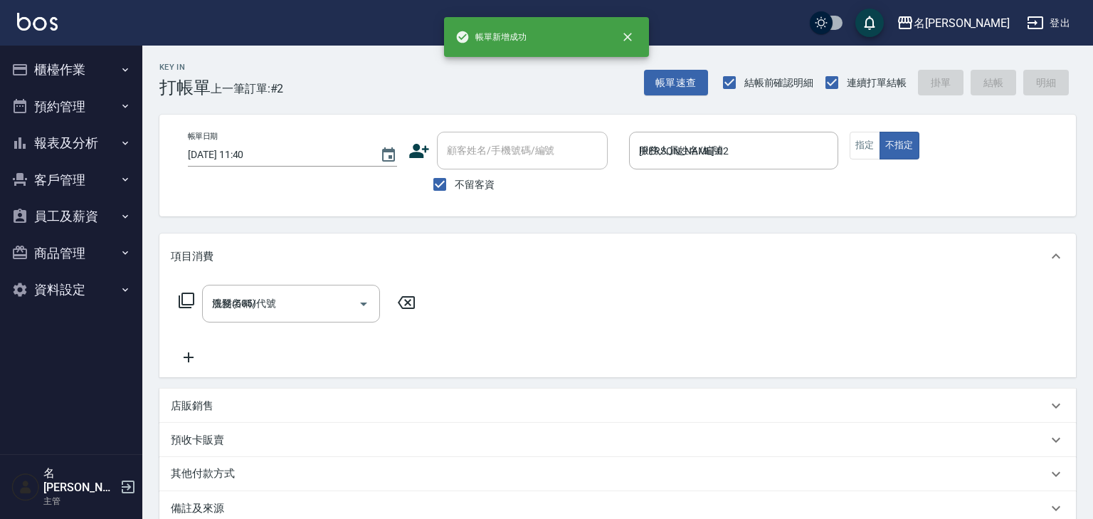
type input "2025/10/12 11:40"
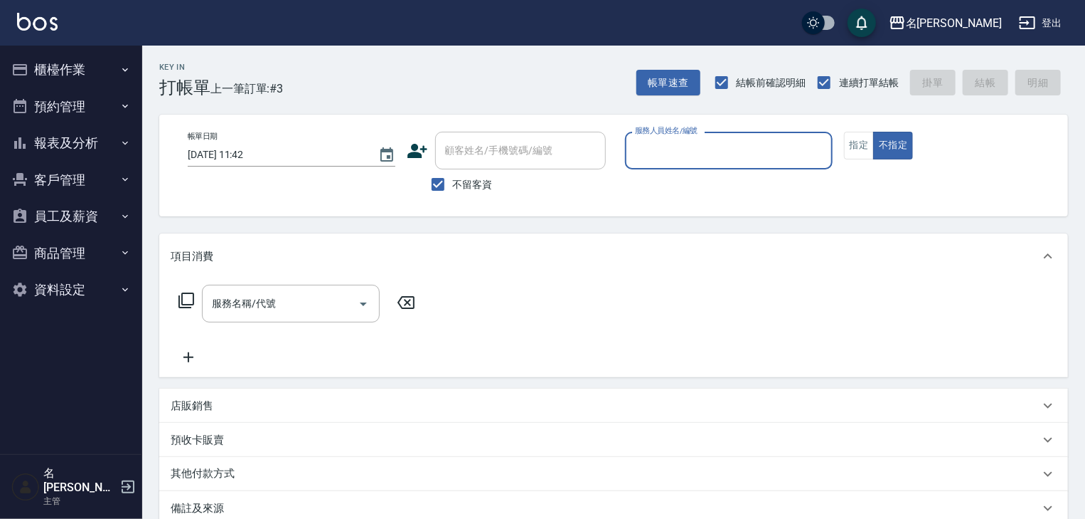
click at [53, 78] on button "櫃檯作業" at bounding box center [71, 69] width 131 height 37
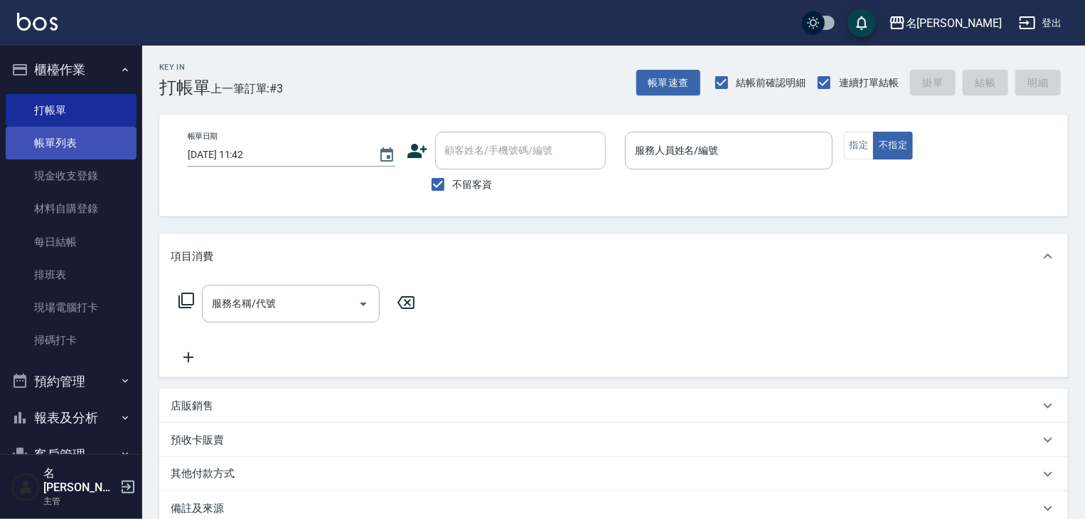
click at [91, 135] on link "帳單列表" at bounding box center [71, 143] width 131 height 33
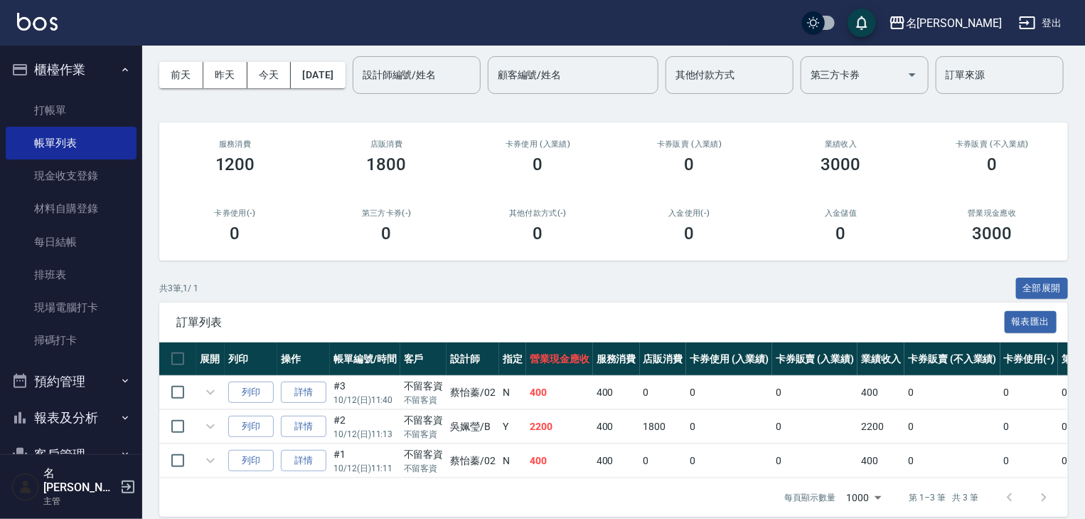
scroll to position [119, 0]
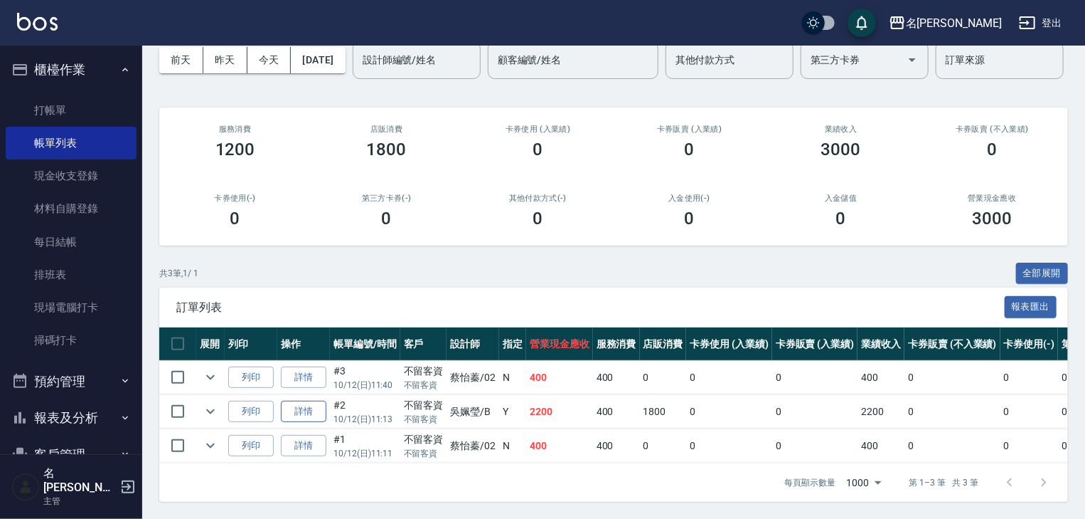
click at [317, 405] on link "詳情" at bounding box center [304, 411] width 46 height 22
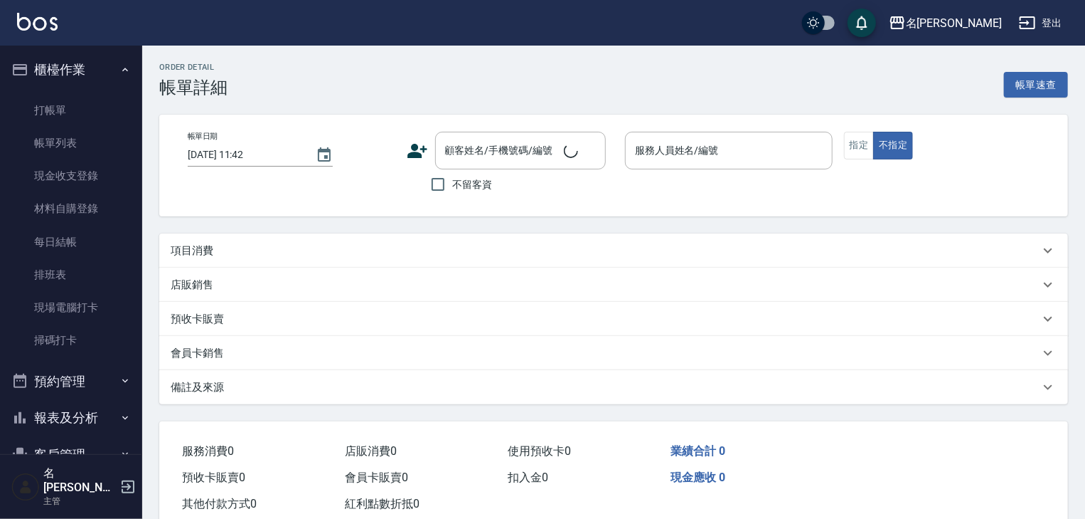
type input "2025/10/12 11:13"
checkbox input "true"
type input "吳姵瑩-B"
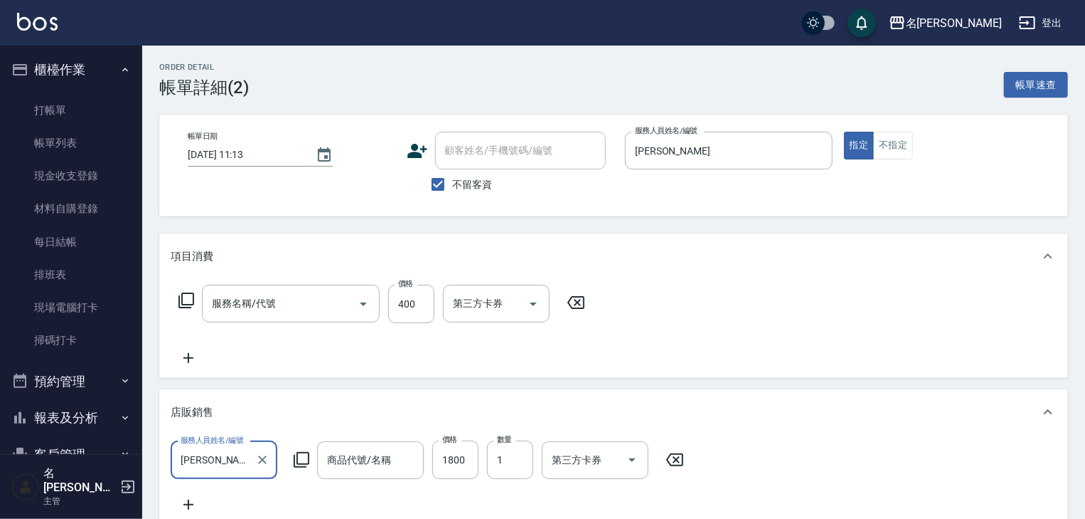
scroll to position [25, 0]
type input "洗髮(505)"
type input "MUYO 洗護組大瓶"
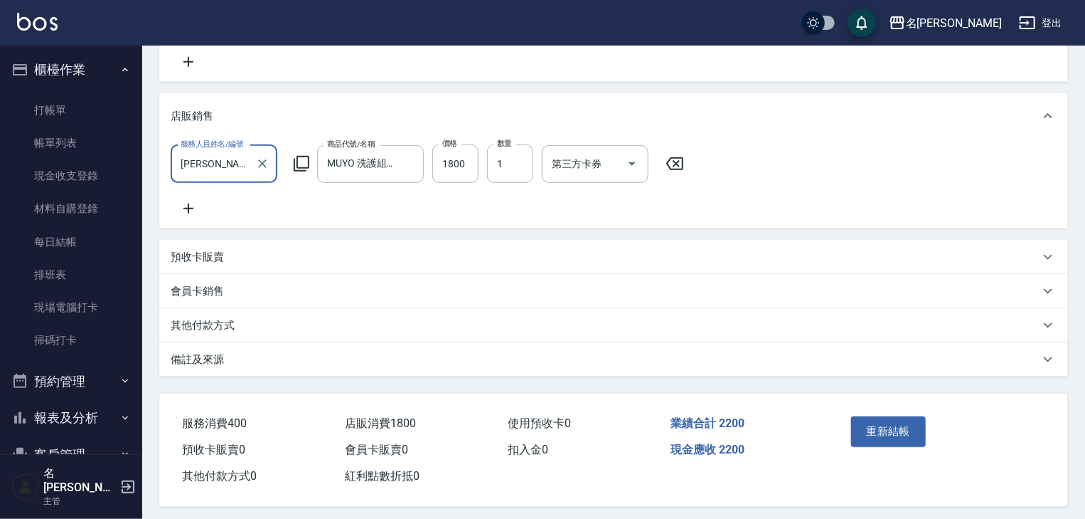
click at [250, 329] on div "其他付款方式" at bounding box center [605, 325] width 869 height 15
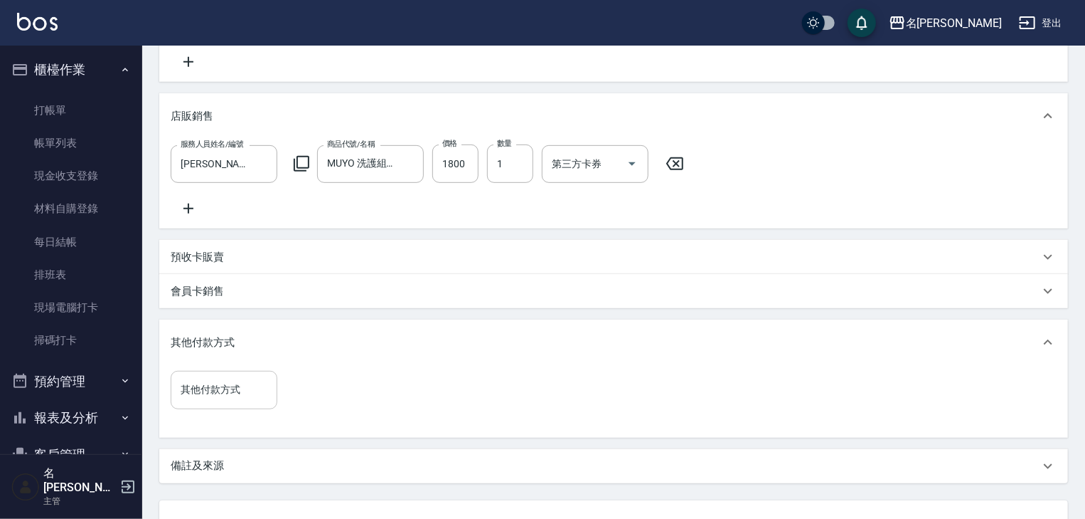
click at [245, 390] on input "其他付款方式" at bounding box center [224, 389] width 94 height 25
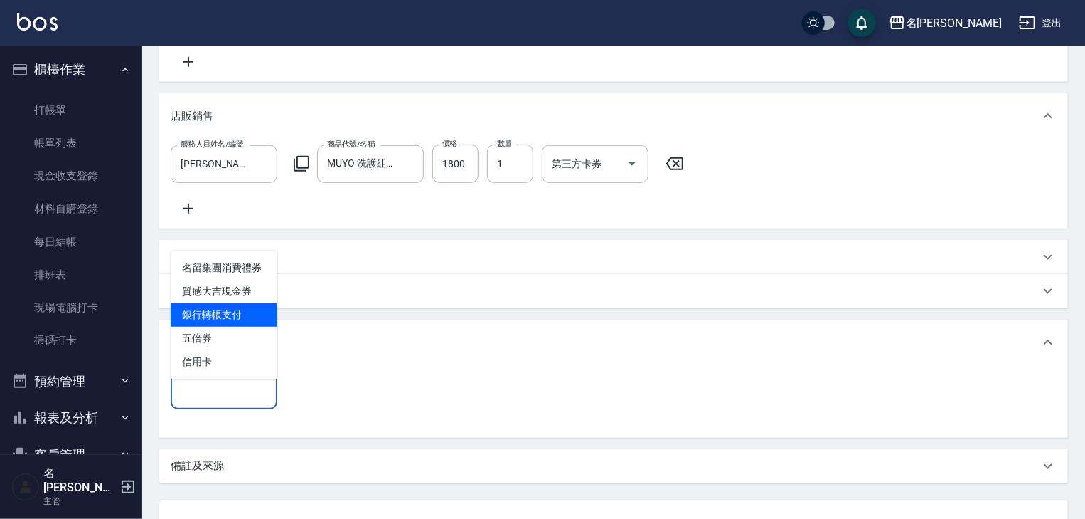
click at [238, 317] on span "銀行轉帳支付" at bounding box center [224, 314] width 107 height 23
type input "銀行轉帳支付"
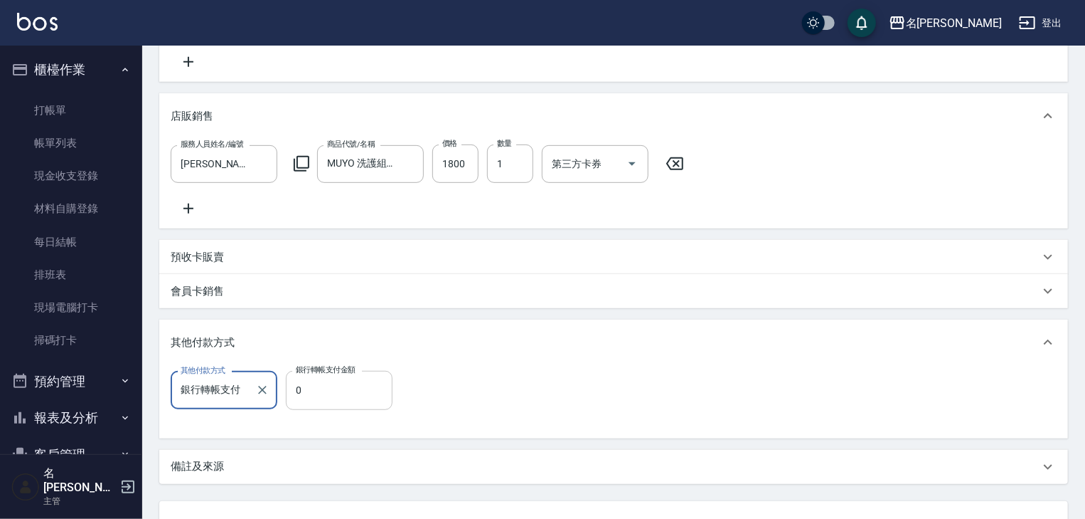
click at [346, 408] on input "0" at bounding box center [339, 390] width 107 height 38
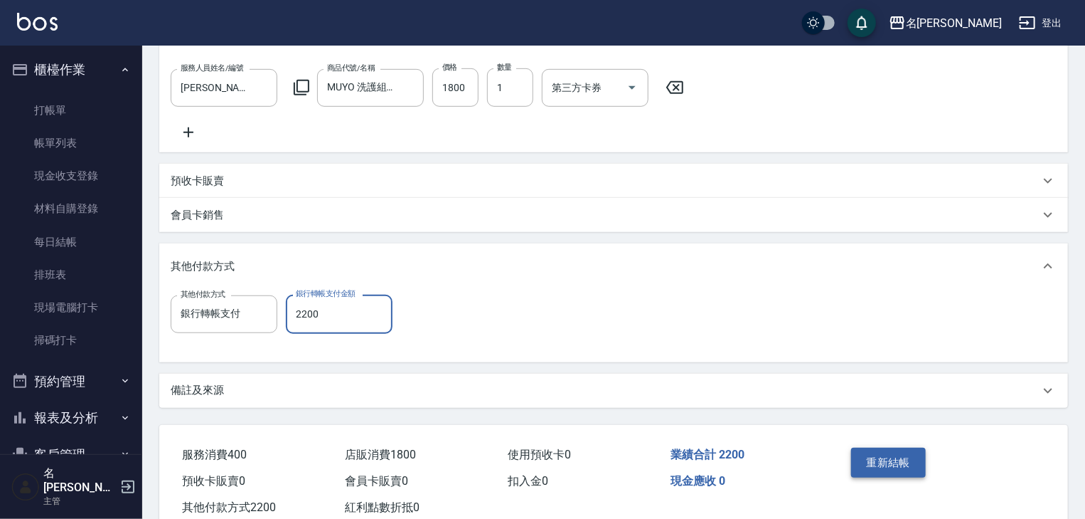
type input "2200"
click at [894, 462] on button "重新結帳" at bounding box center [888, 462] width 75 height 30
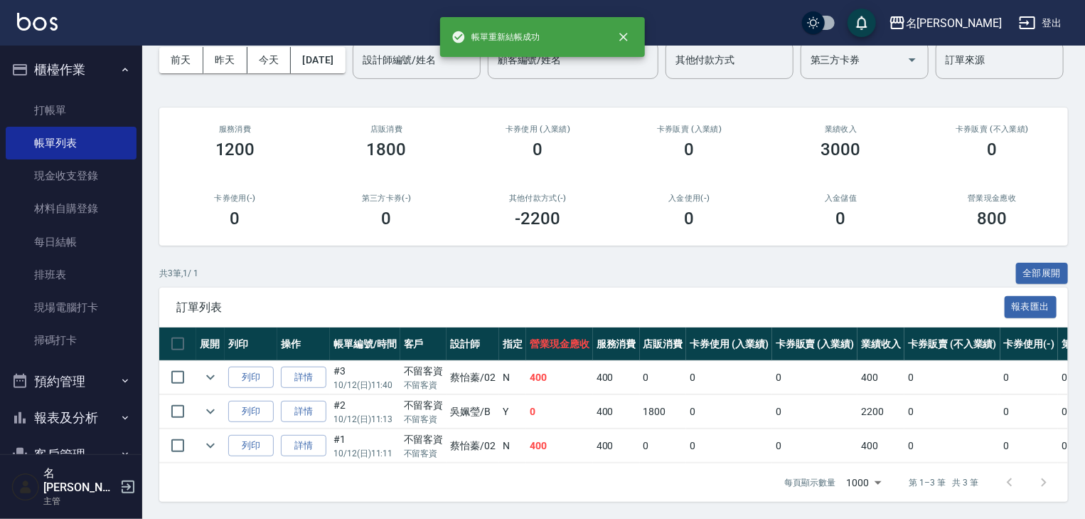
scroll to position [119, 0]
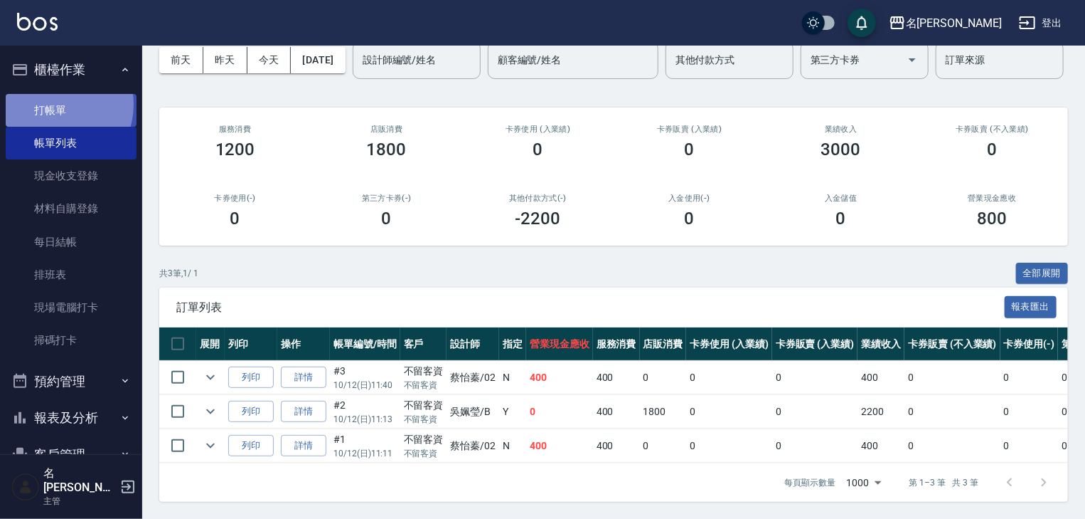
click at [51, 104] on link "打帳單" at bounding box center [71, 110] width 131 height 33
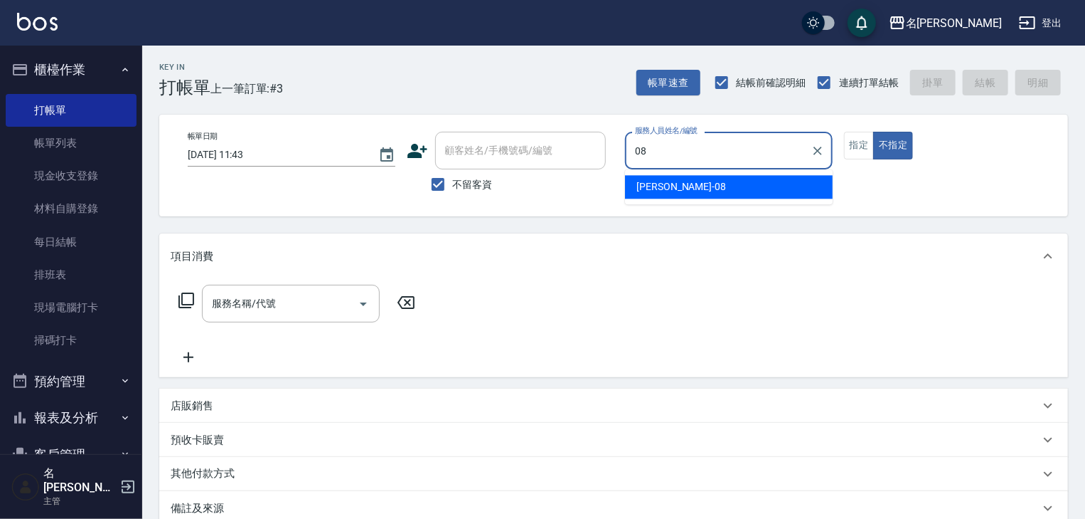
click at [684, 180] on div "蔡慈恩 -08" at bounding box center [729, 186] width 208 height 23
type input "蔡慈恩-08"
click at [855, 145] on button "指定" at bounding box center [859, 146] width 31 height 28
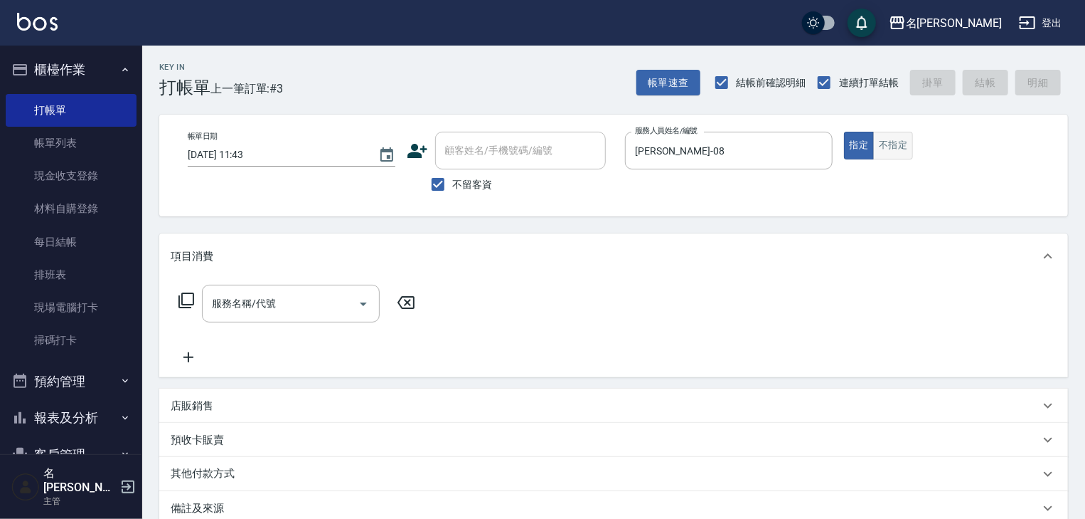
click at [891, 143] on button "不指定" at bounding box center [893, 146] width 40 height 28
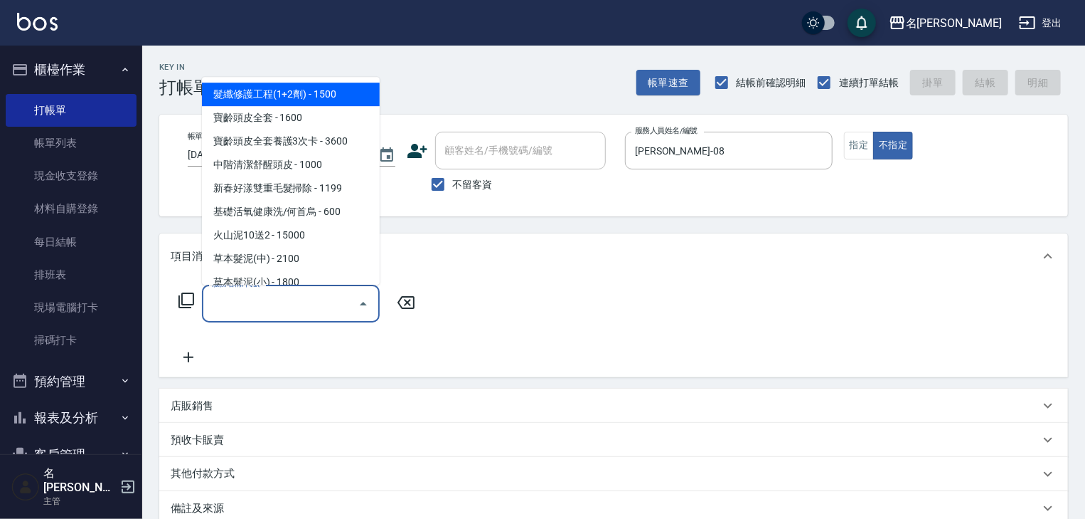
click at [271, 295] on input "服務名稱/代號" at bounding box center [280, 303] width 144 height 25
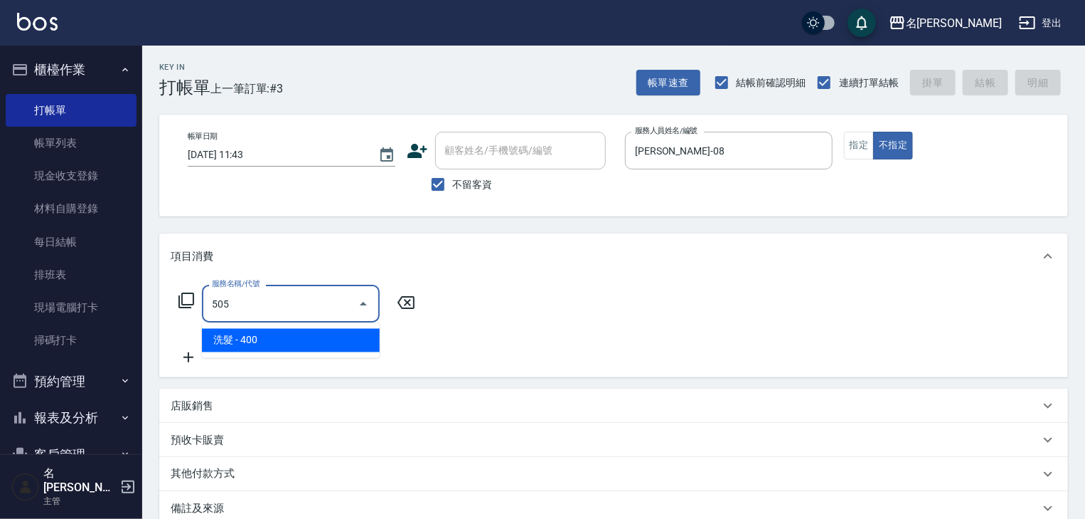
click at [259, 341] on span "洗髮 - 400" at bounding box center [291, 340] width 178 height 23
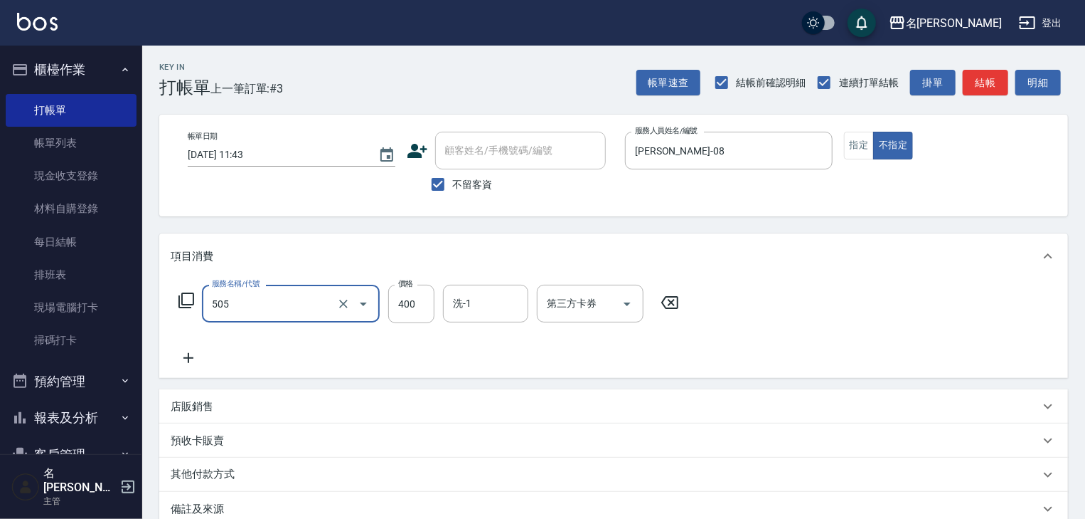
type input "洗髮(505)"
drag, startPoint x: 176, startPoint y: 349, endPoint x: 217, endPoint y: 360, distance: 42.8
click at [176, 349] on div "服務名稱/代號 洗髮(505) 服務名稱/代號 價格 400 價格 洗-1 洗-1 第三方卡券 第三方卡券" at bounding box center [429, 326] width 517 height 82
click at [193, 364] on icon at bounding box center [189, 357] width 36 height 17
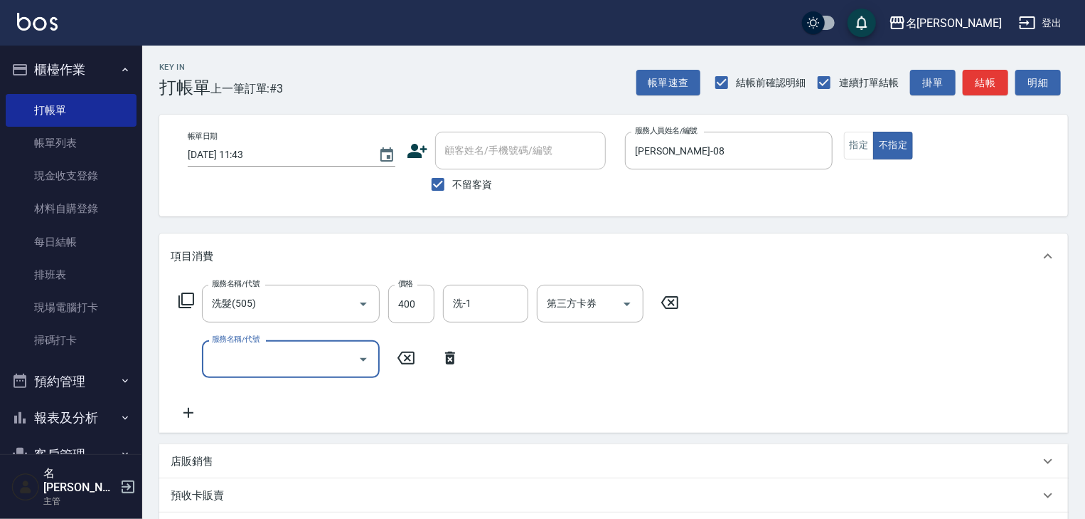
click at [233, 360] on input "服務名稱/代號" at bounding box center [280, 358] width 144 height 25
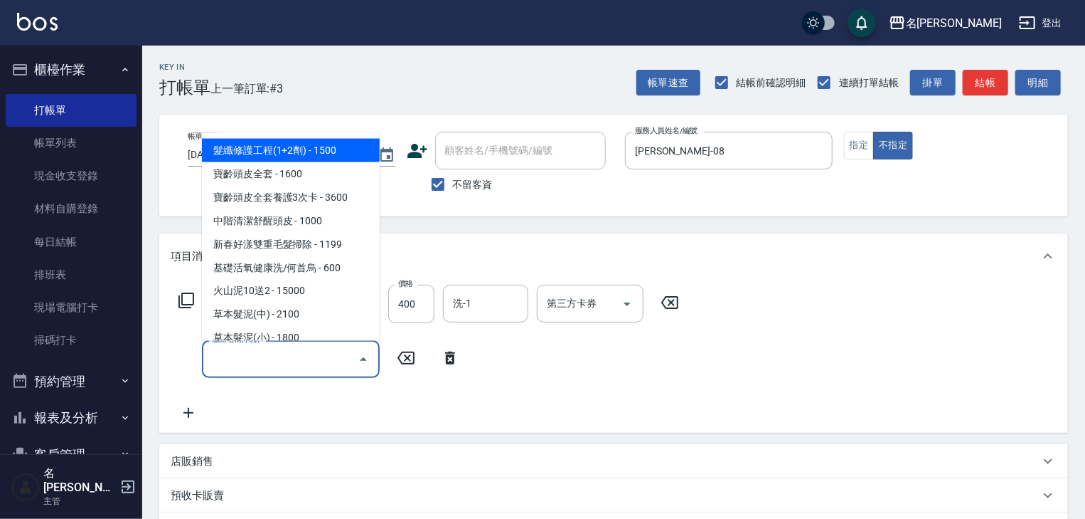
type input "5"
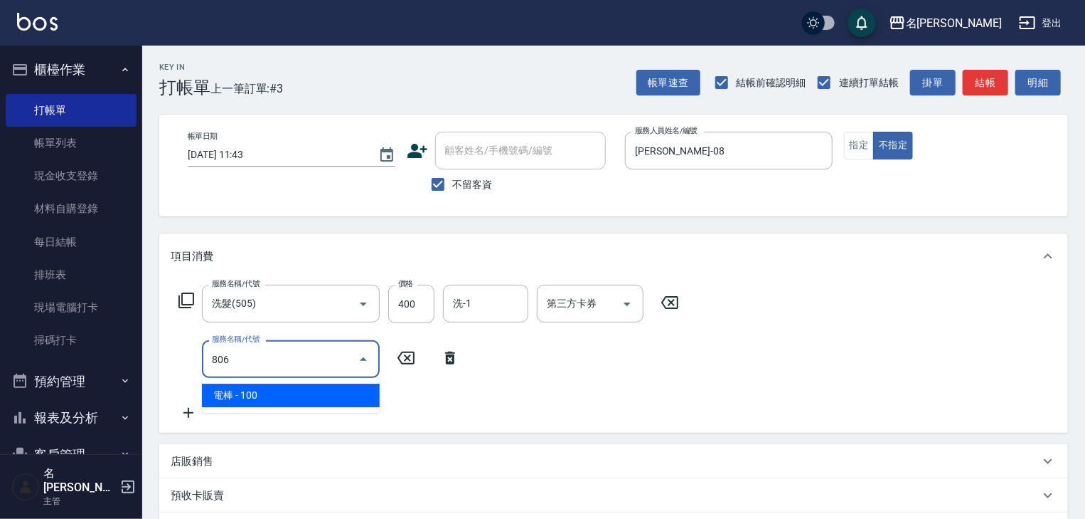
click at [251, 398] on span "電棒 - 100" at bounding box center [291, 394] width 178 height 23
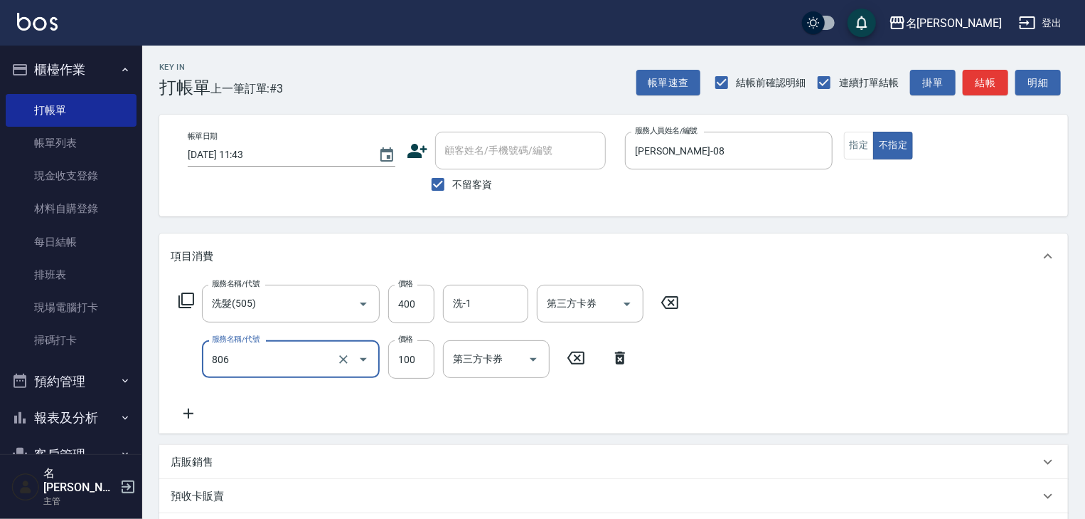
type input "電棒(806)"
click at [993, 102] on div "Key In 打帳單 上一筆訂單:#3 帳單速查 結帳前確認明細 連續打單結帳 掛單 結帳 明細 帳單日期 2025/10/12 11:43 顧客姓名/手機號…" at bounding box center [613, 365] width 943 height 639
click at [997, 82] on button "結帳" at bounding box center [986, 83] width 46 height 26
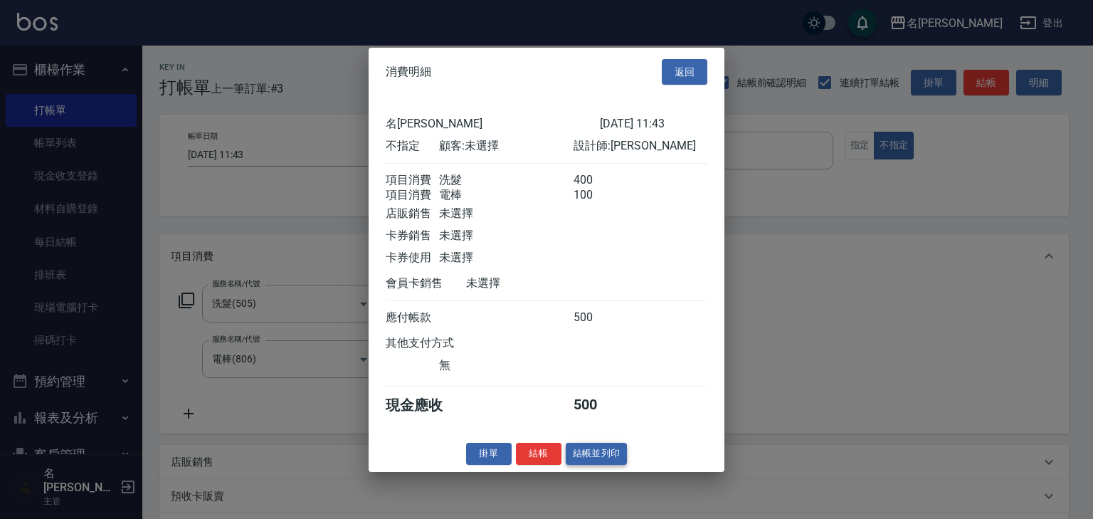
click at [592, 462] on button "結帳並列印" at bounding box center [596, 453] width 62 height 22
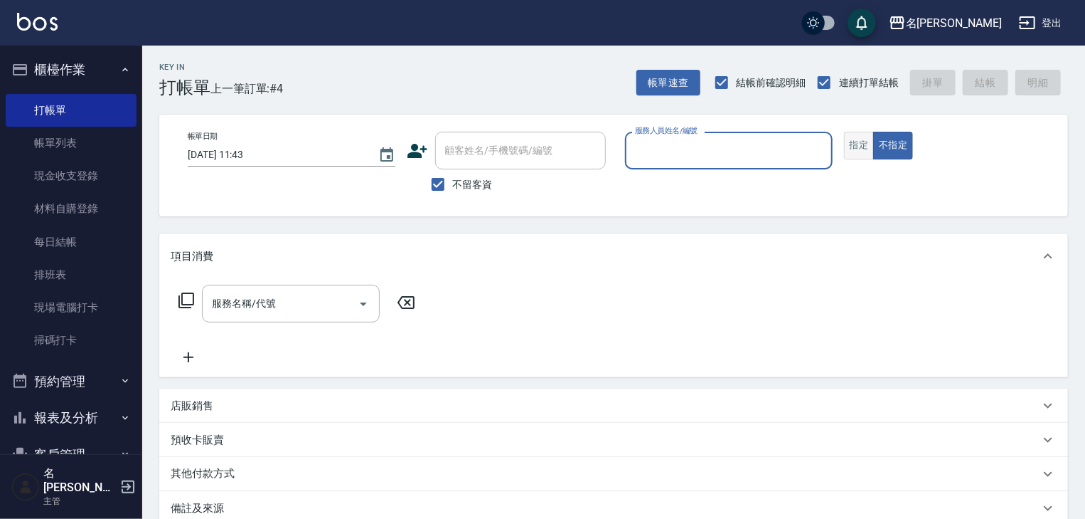
click at [851, 145] on button "指定" at bounding box center [859, 146] width 31 height 28
click at [773, 156] on input "服務人員姓名/編號" at bounding box center [729, 150] width 195 height 25
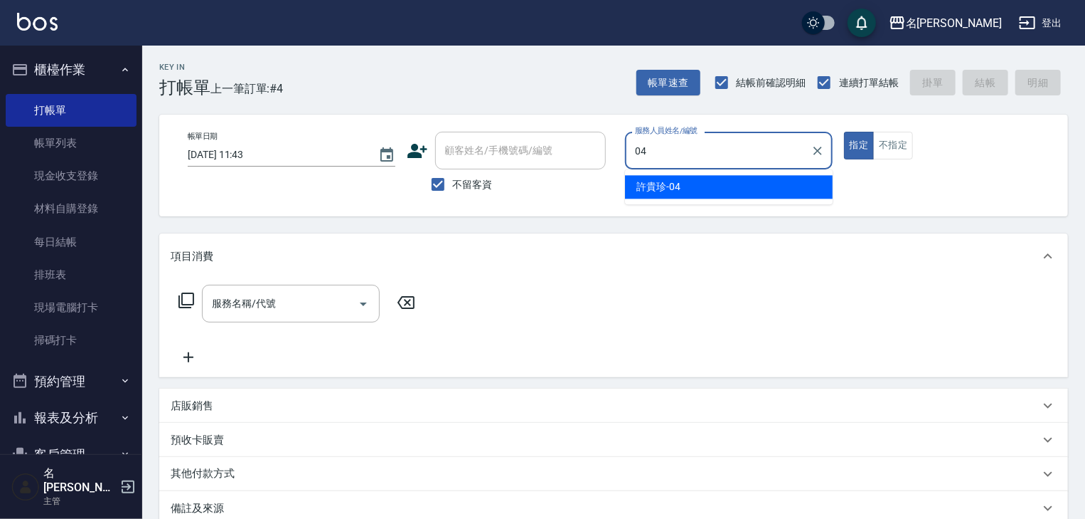
click at [753, 186] on div "許貴珍 -04" at bounding box center [729, 186] width 208 height 23
type input "許貴珍-04"
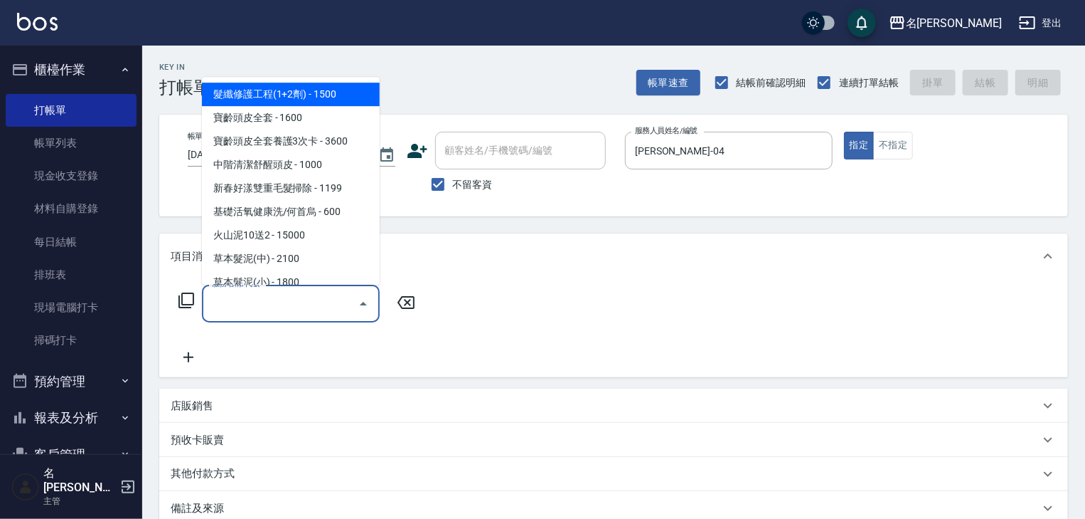
click at [312, 313] on input "服務名稱/代號" at bounding box center [280, 303] width 144 height 25
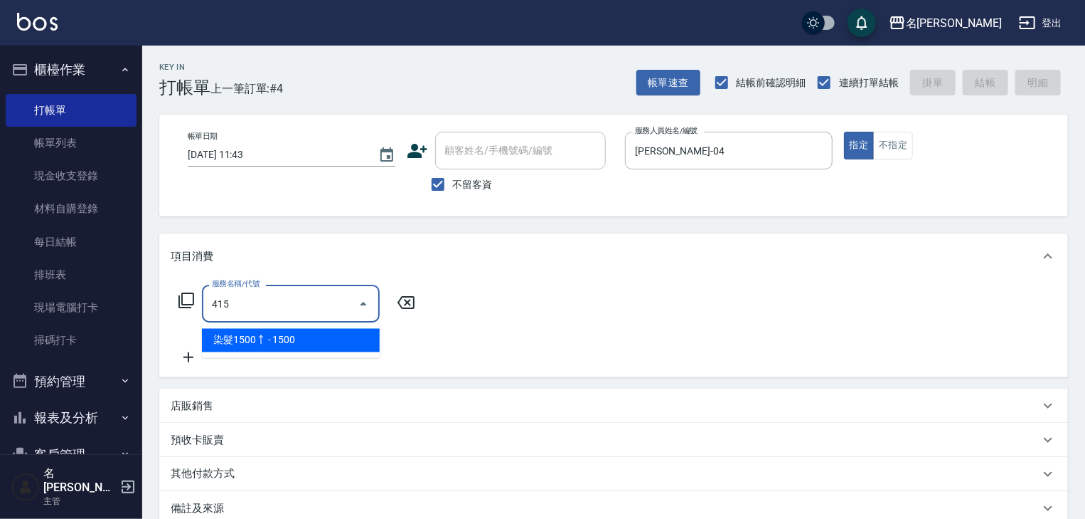
click at [317, 339] on span "染髮1500↑ - 1500" at bounding box center [291, 340] width 178 height 23
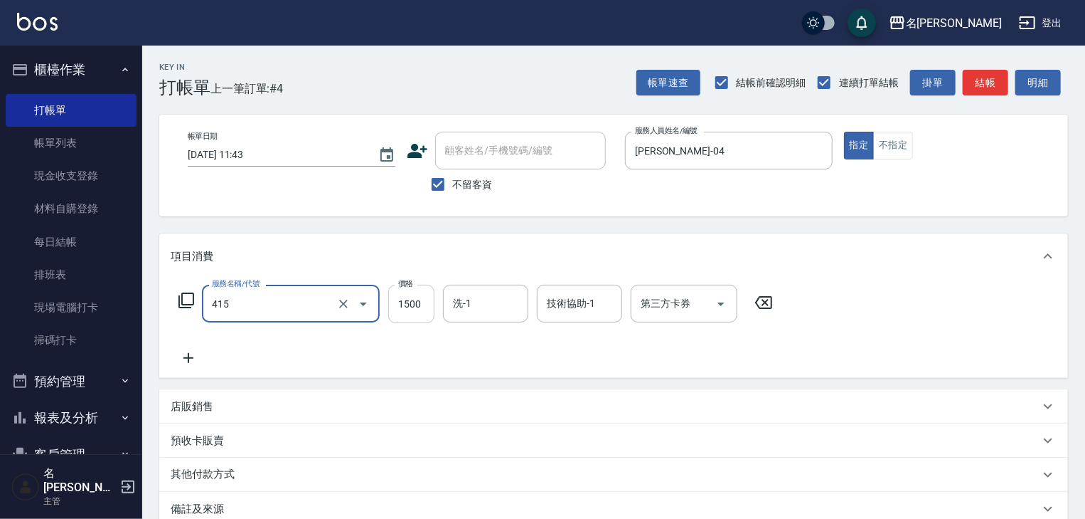
type input "染髮1500↑(415)"
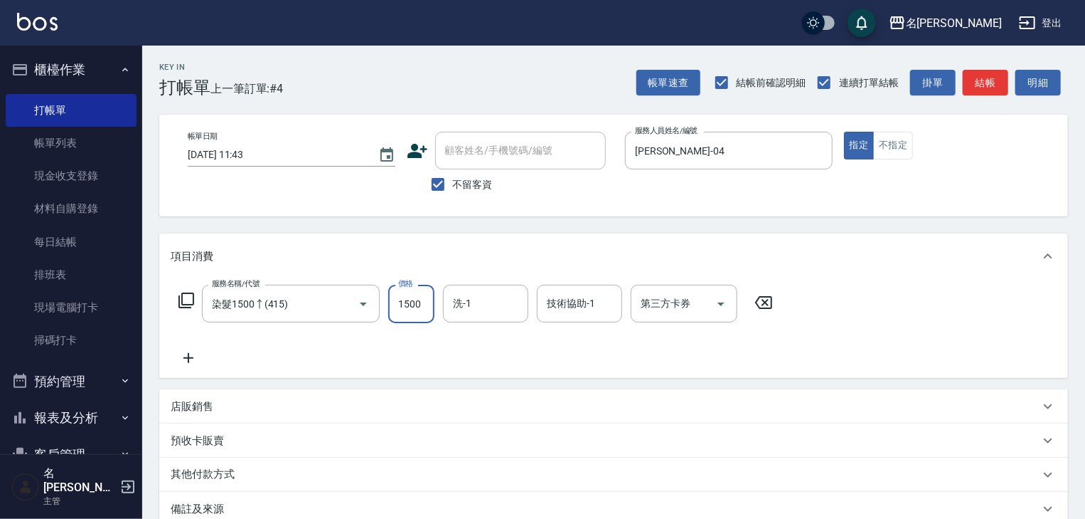
click at [412, 315] on input "1500" at bounding box center [411, 304] width 46 height 38
type input "1600"
click at [984, 81] on button "結帳" at bounding box center [986, 83] width 46 height 26
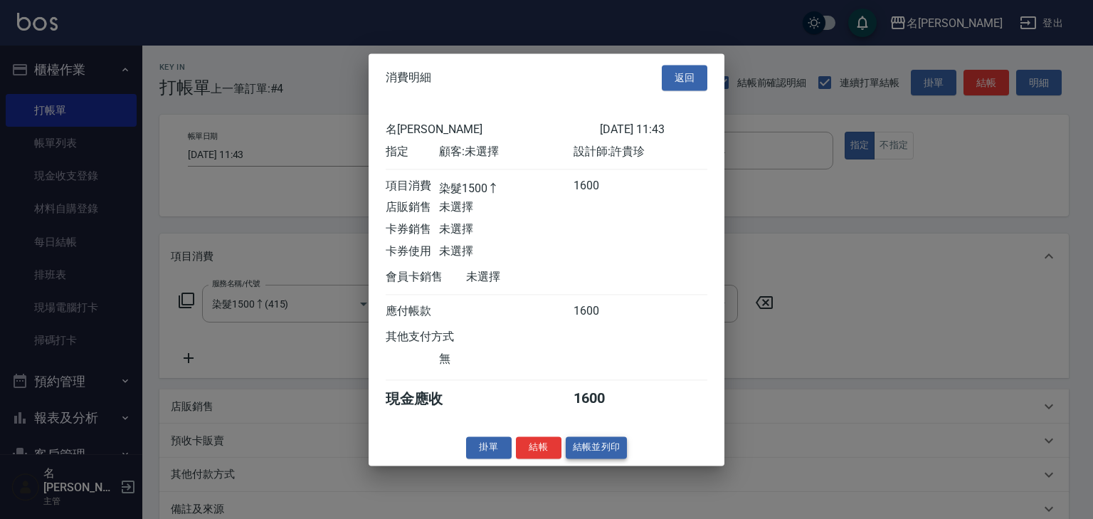
click at [621, 447] on button "結帳並列印" at bounding box center [596, 447] width 62 height 22
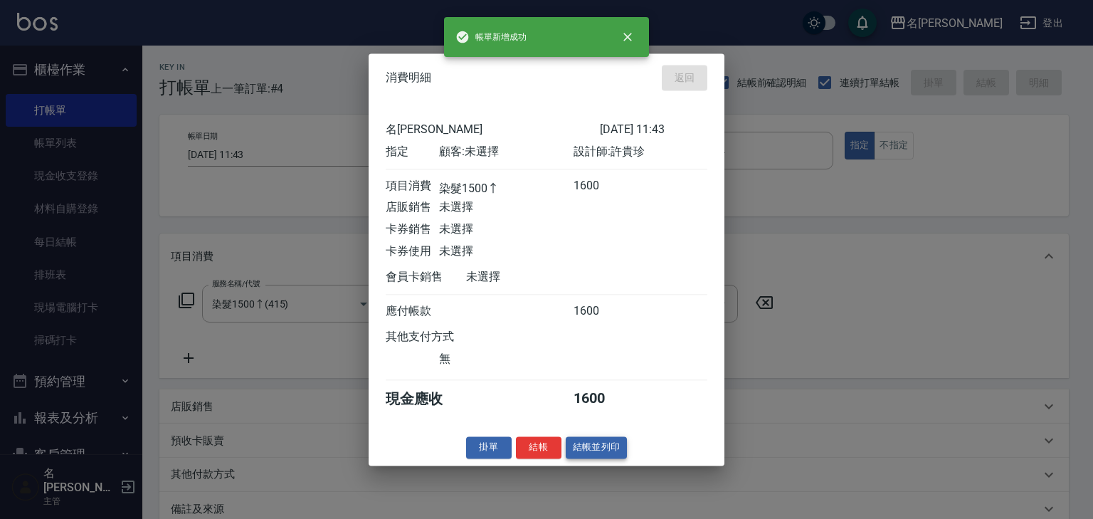
type input "2025/10/12 11:48"
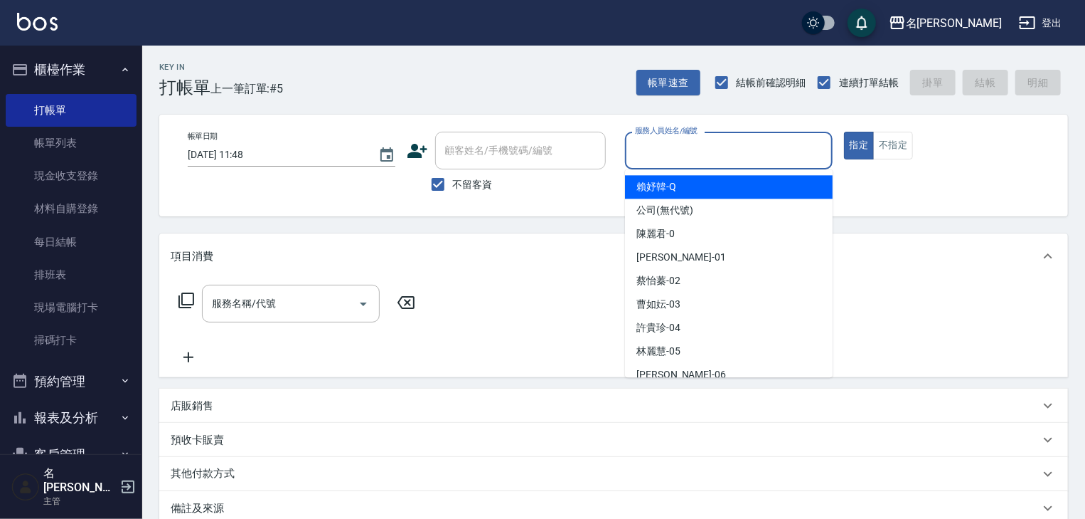
click at [786, 141] on input "服務人員姓名/編號" at bounding box center [729, 150] width 195 height 25
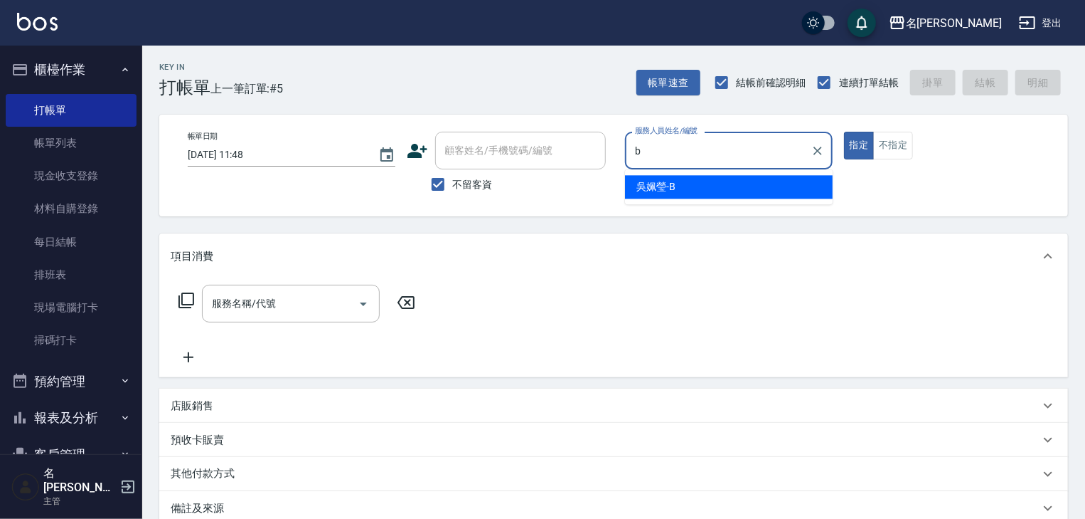
click at [756, 193] on div "[PERSON_NAME]" at bounding box center [729, 186] width 208 height 23
type input "[PERSON_NAME]"
click at [304, 302] on input "服務名稱/代號" at bounding box center [280, 303] width 144 height 25
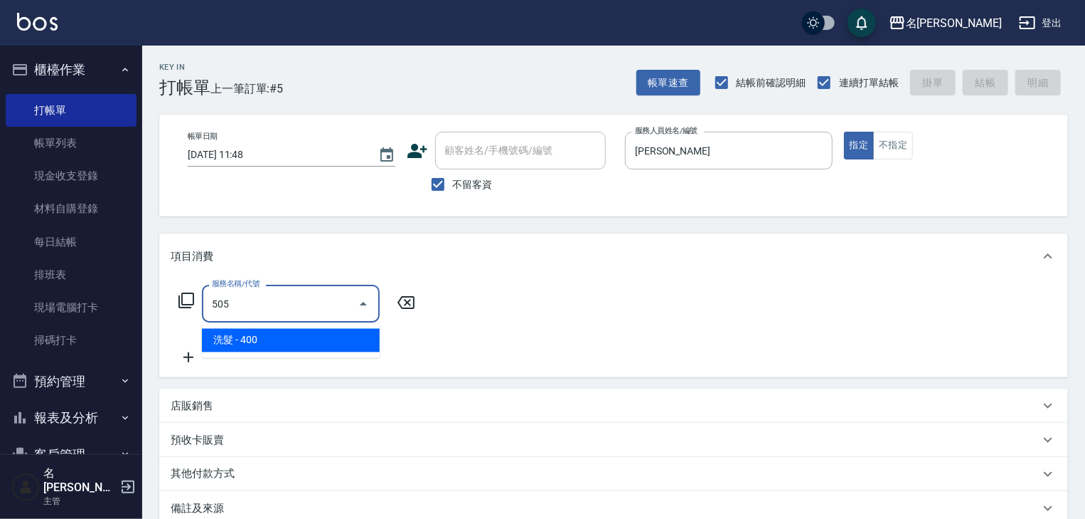
click at [302, 348] on span "洗髮 - 400" at bounding box center [291, 340] width 178 height 23
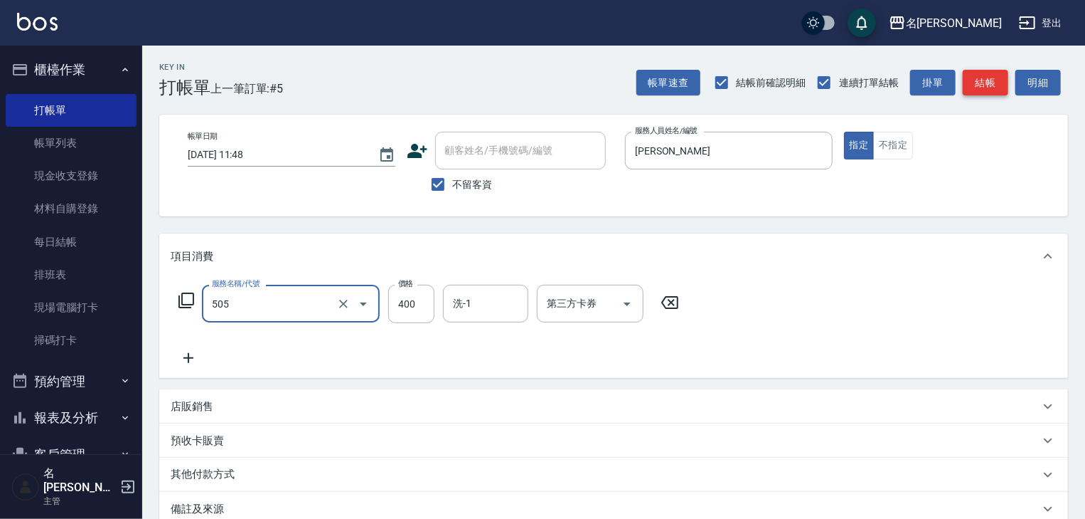
type input "洗髮(505)"
click at [994, 78] on button "結帳" at bounding box center [986, 83] width 46 height 26
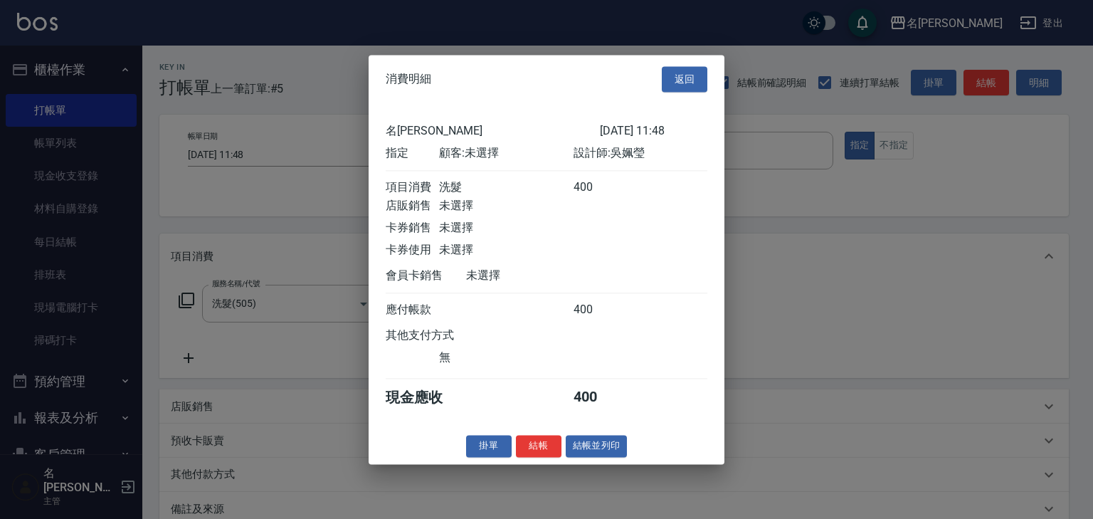
click at [609, 440] on div "消費明細 返回 名留林森 2025/10/12 11:48 指定 顧客: 未選擇 設計師: 吳姵瑩 項目消費 洗髮 400 店販銷售 未選擇 卡券銷售 未選擇…" at bounding box center [546, 259] width 356 height 409
click at [608, 450] on button "結帳並列印" at bounding box center [596, 446] width 62 height 22
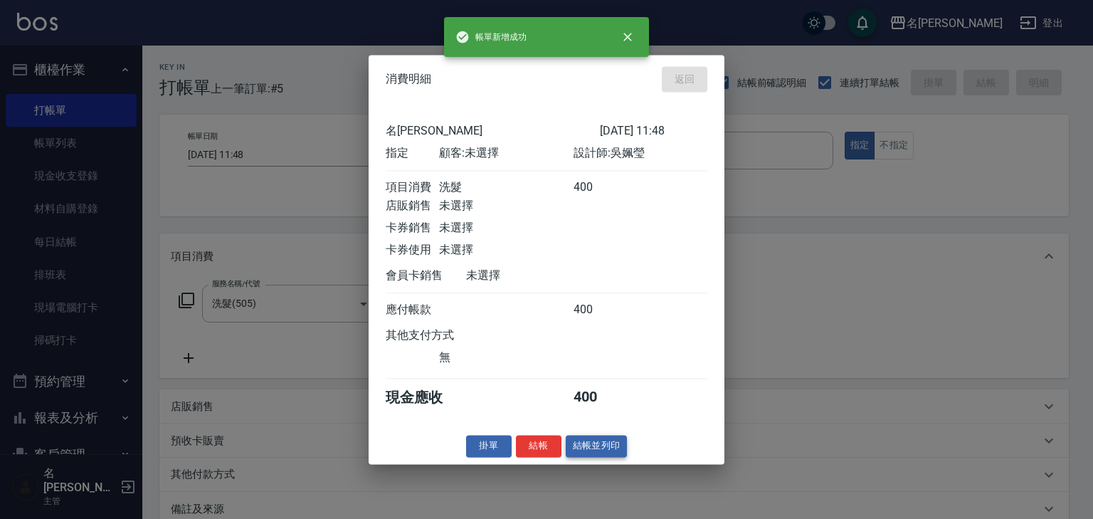
type input "2025/10/12 11:52"
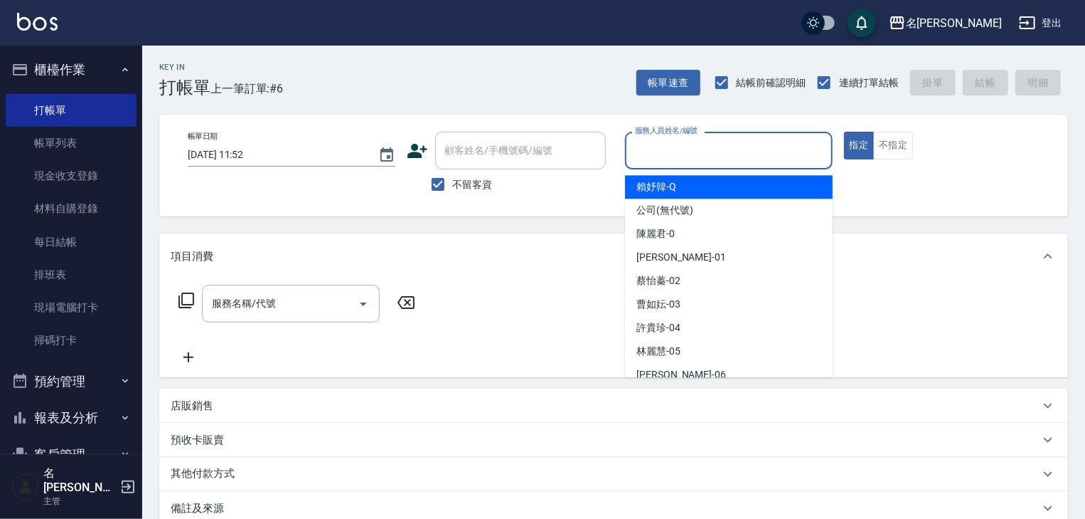
click at [733, 150] on input "服務人員姓名/編號" at bounding box center [729, 150] width 195 height 25
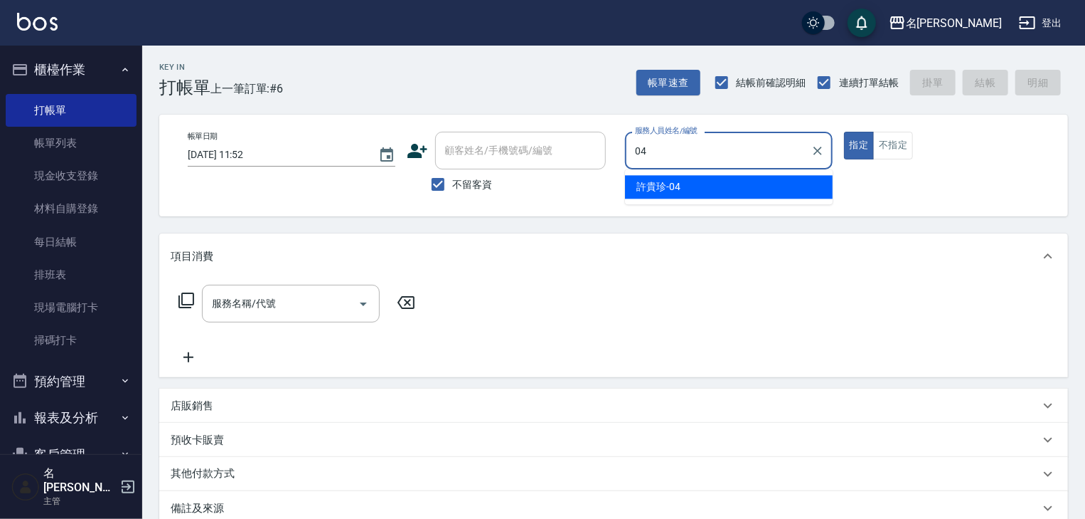
click at [660, 188] on span "許貴珍 -04" at bounding box center [659, 186] width 44 height 15
type input "許貴珍-04"
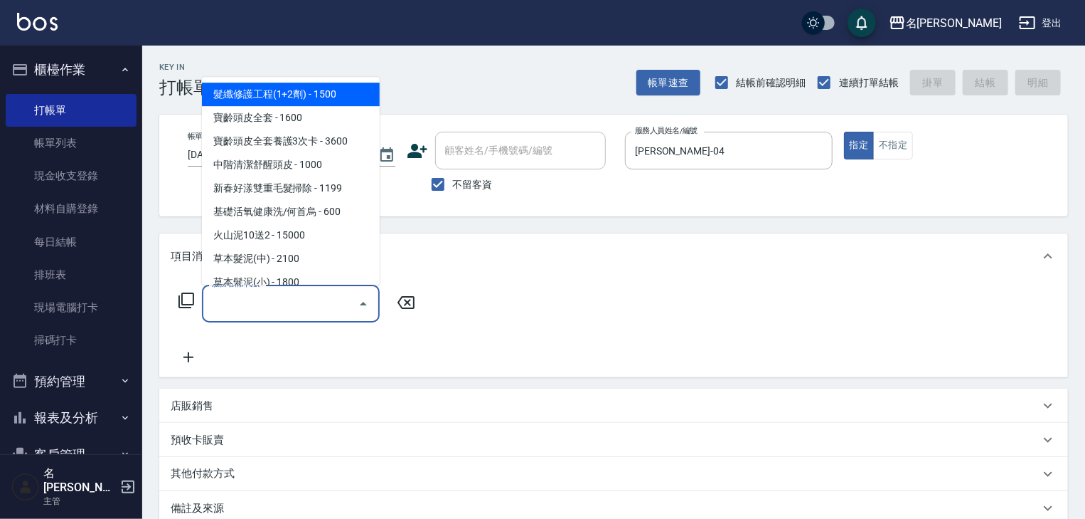
click at [294, 309] on input "服務名稱/代號" at bounding box center [280, 303] width 144 height 25
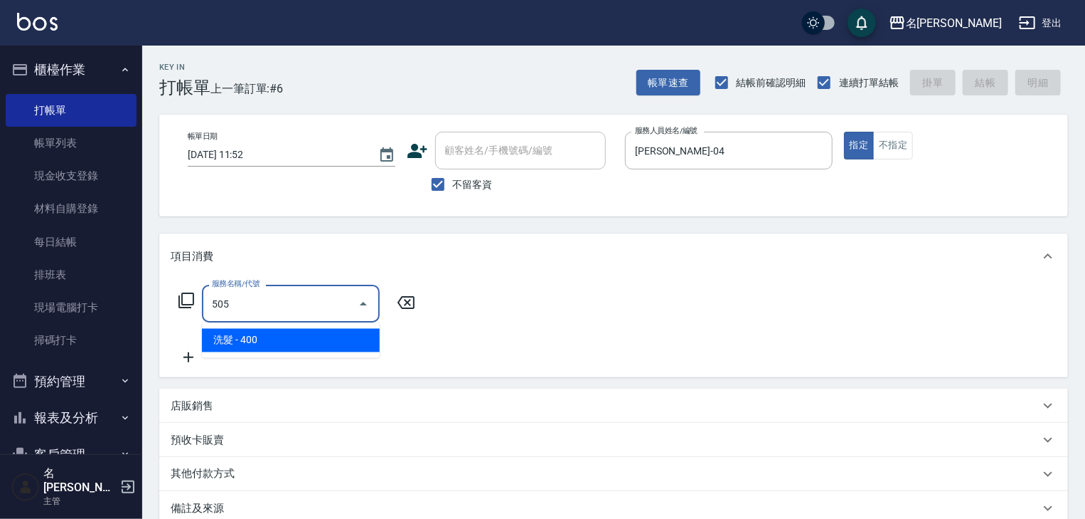
click at [304, 334] on span "洗髮 - 400" at bounding box center [291, 340] width 178 height 23
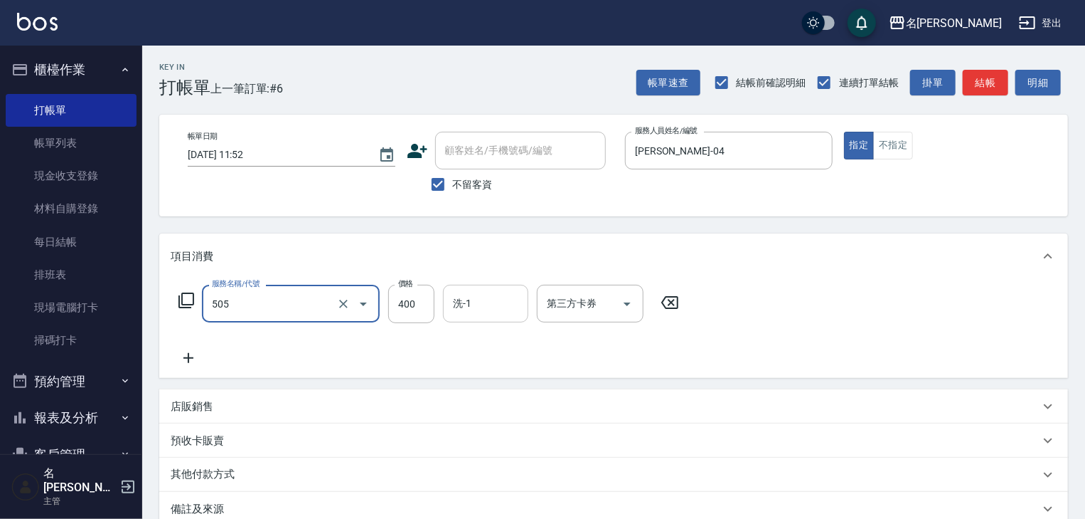
type input "洗髮(505)"
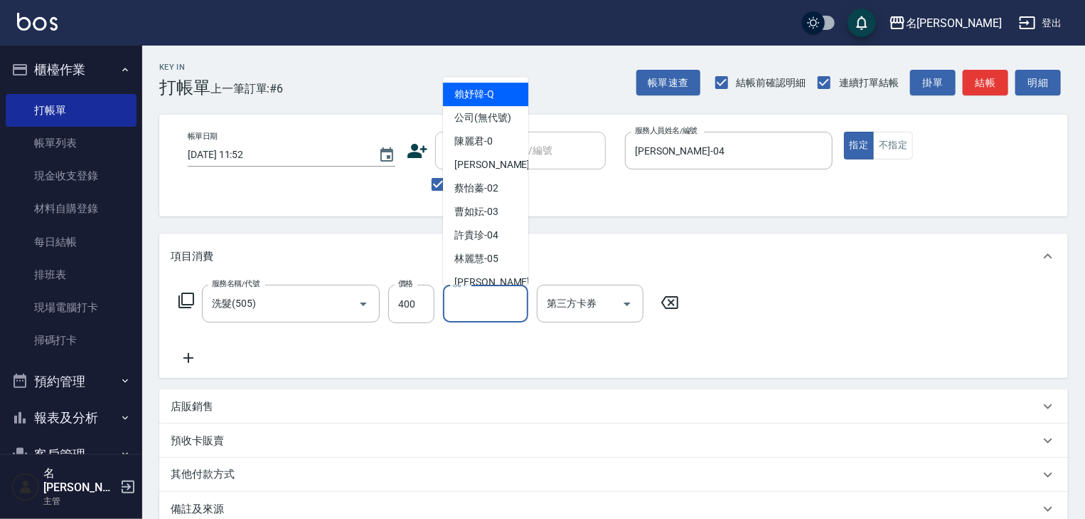
click at [464, 307] on input "洗-1" at bounding box center [486, 303] width 73 height 25
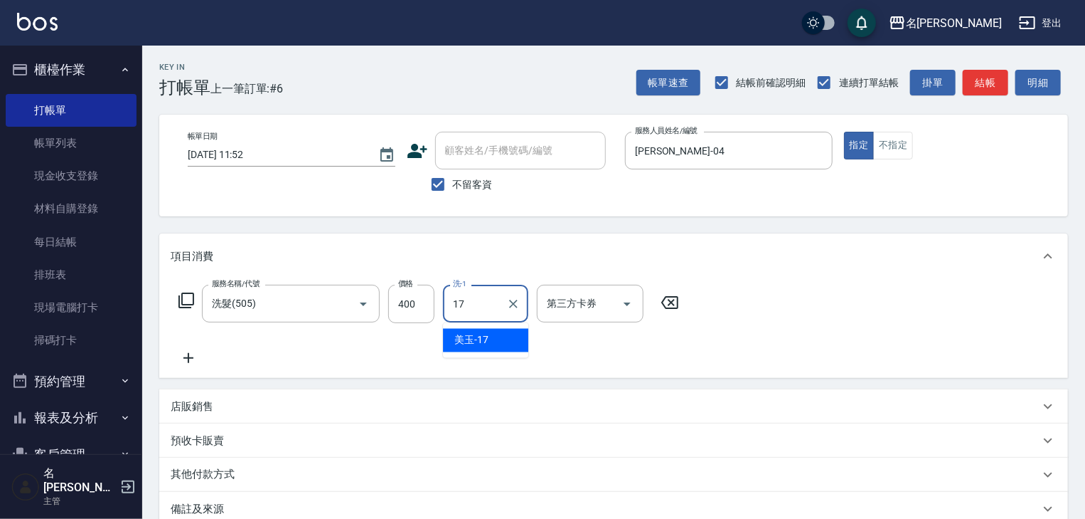
click at [489, 336] on span "美玉 -17" at bounding box center [472, 340] width 34 height 15
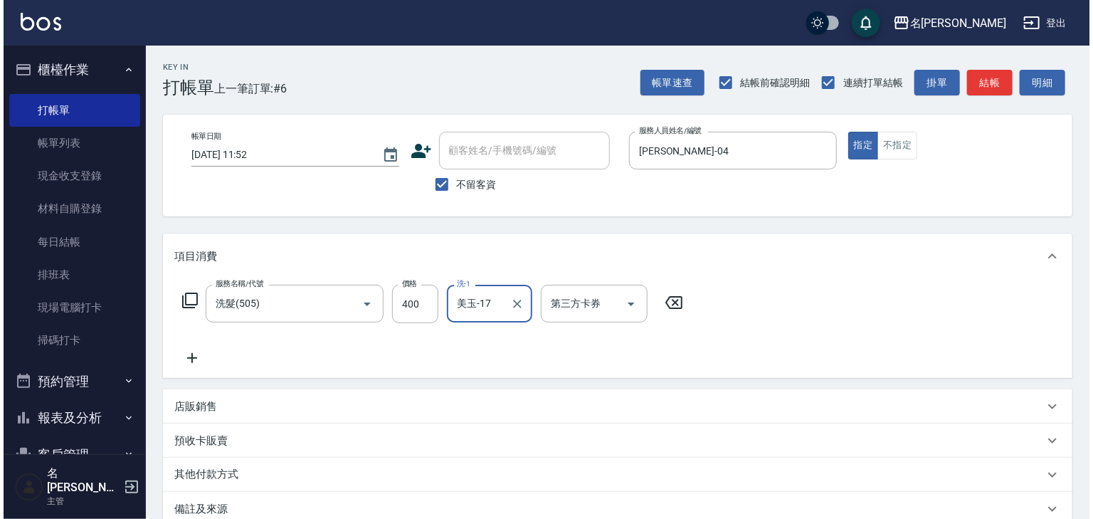
scroll to position [110, 0]
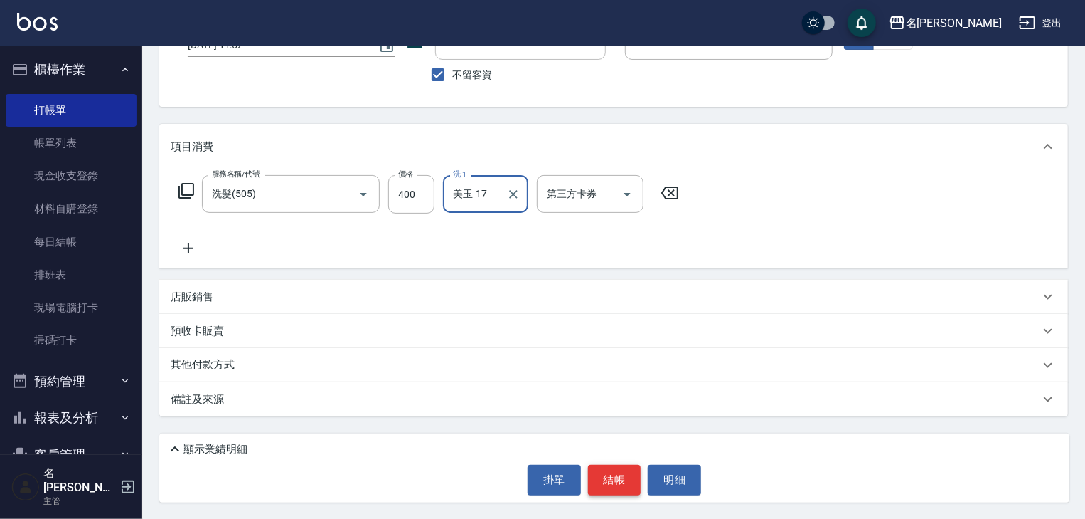
type input "美玉-17"
click at [620, 476] on button "結帳" at bounding box center [614, 479] width 53 height 30
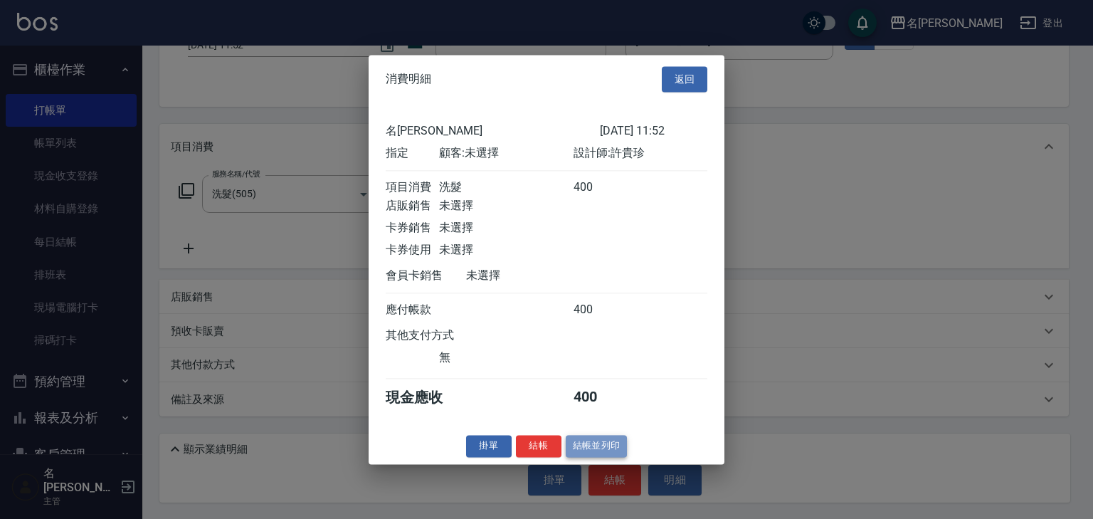
click at [612, 452] on button "結帳並列印" at bounding box center [596, 446] width 62 height 22
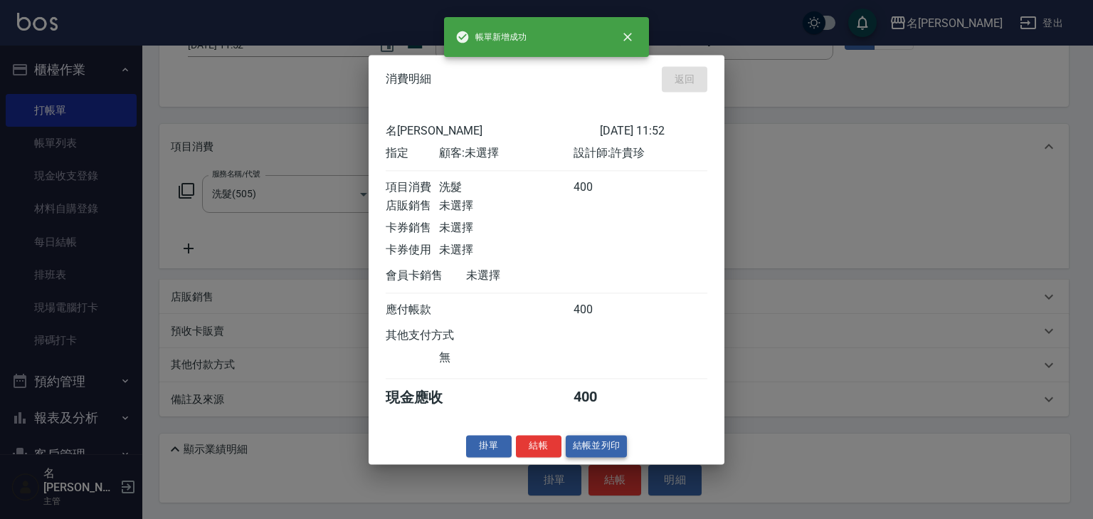
type input "2025/10/12 12:00"
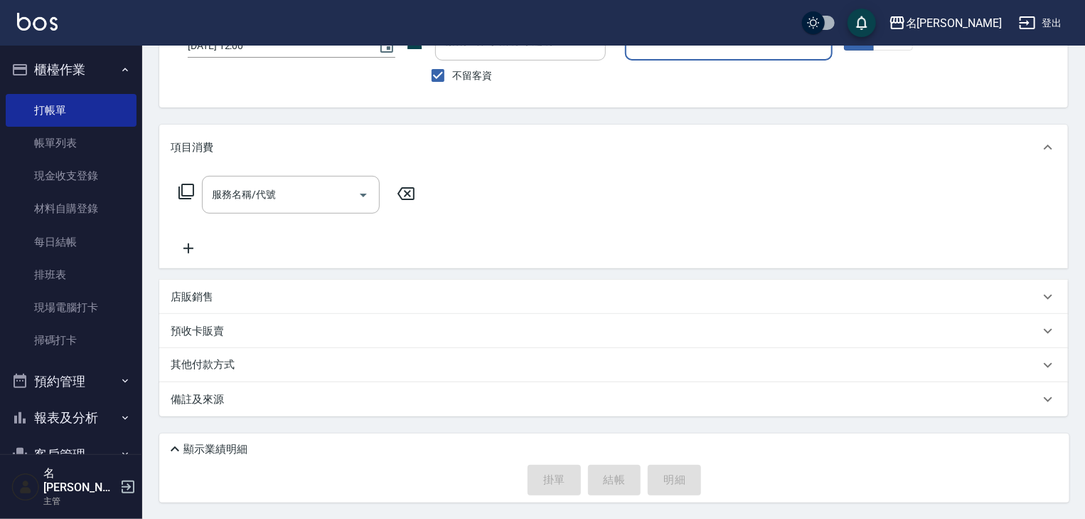
scroll to position [0, 0]
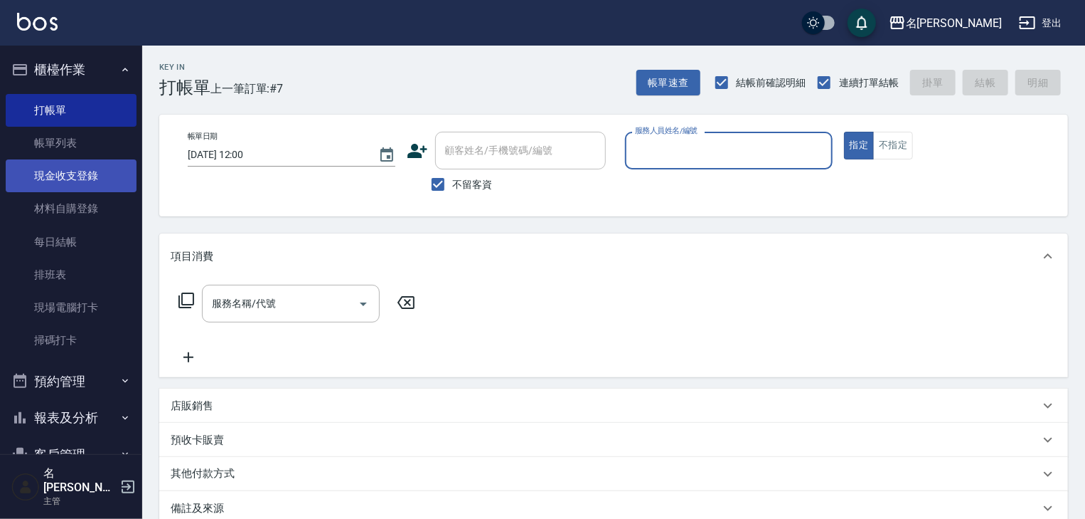
click at [112, 171] on link "現金收支登錄" at bounding box center [71, 175] width 131 height 33
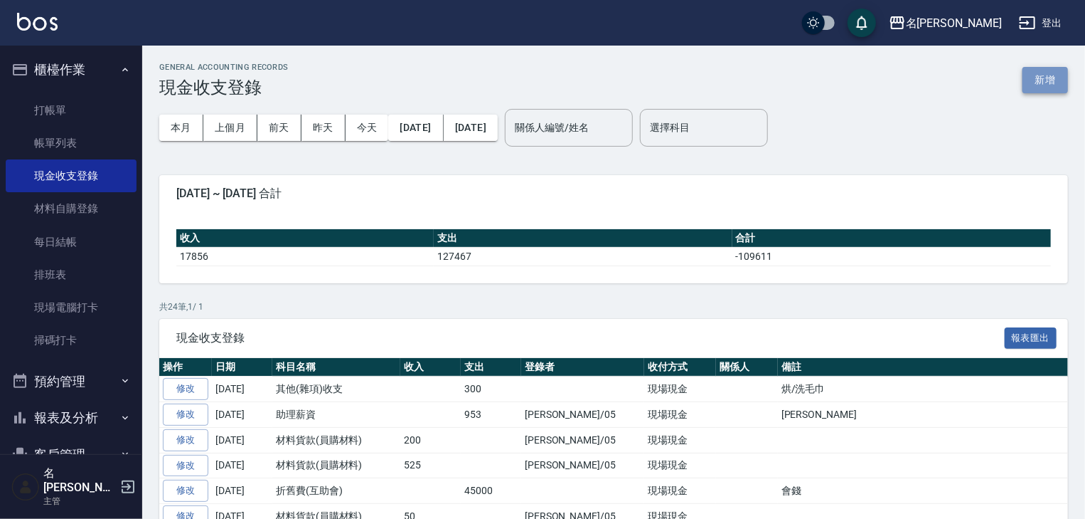
click at [1041, 80] on button "新增" at bounding box center [1046, 80] width 46 height 26
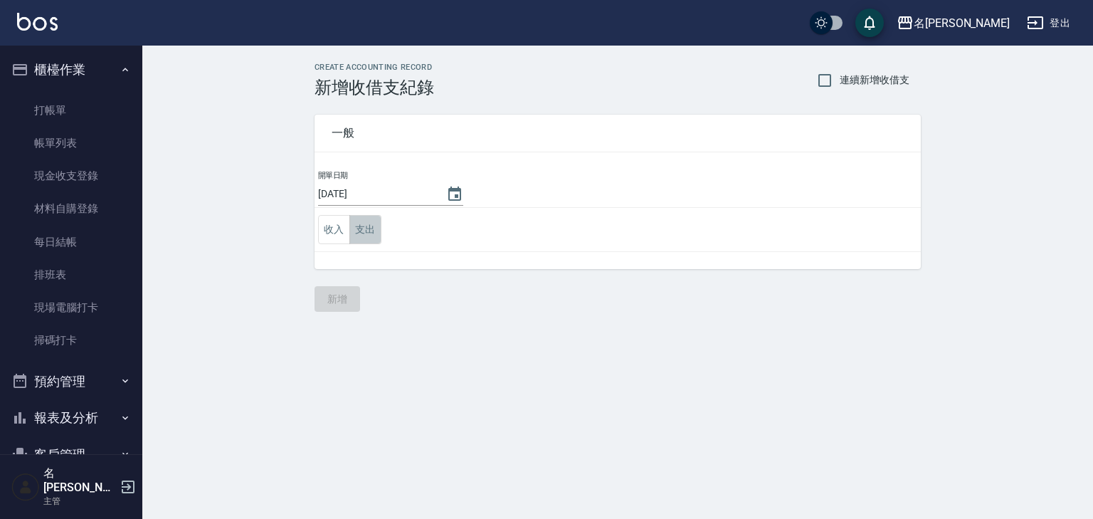
click at [368, 232] on button "支出" at bounding box center [365, 229] width 32 height 29
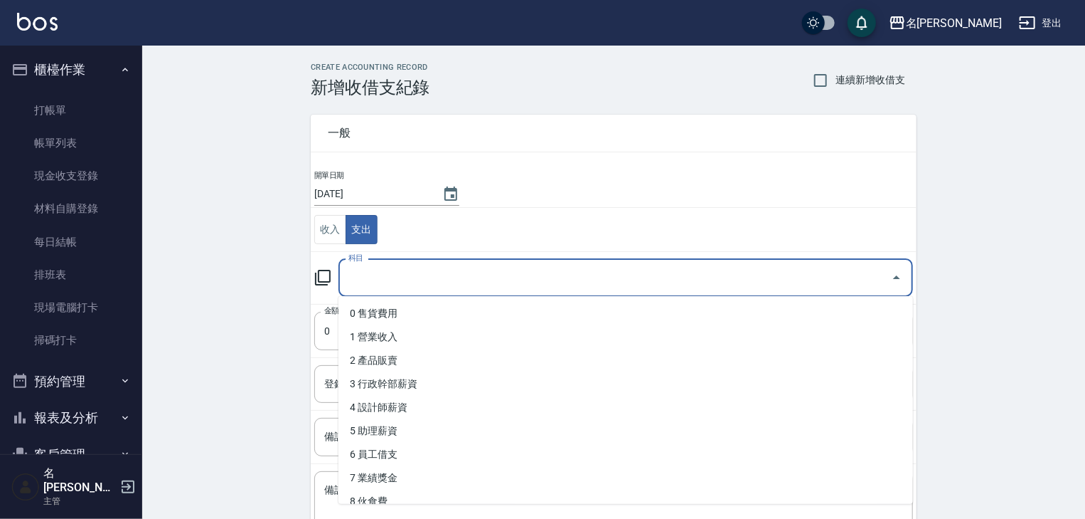
click at [384, 283] on input "科目" at bounding box center [615, 277] width 541 height 25
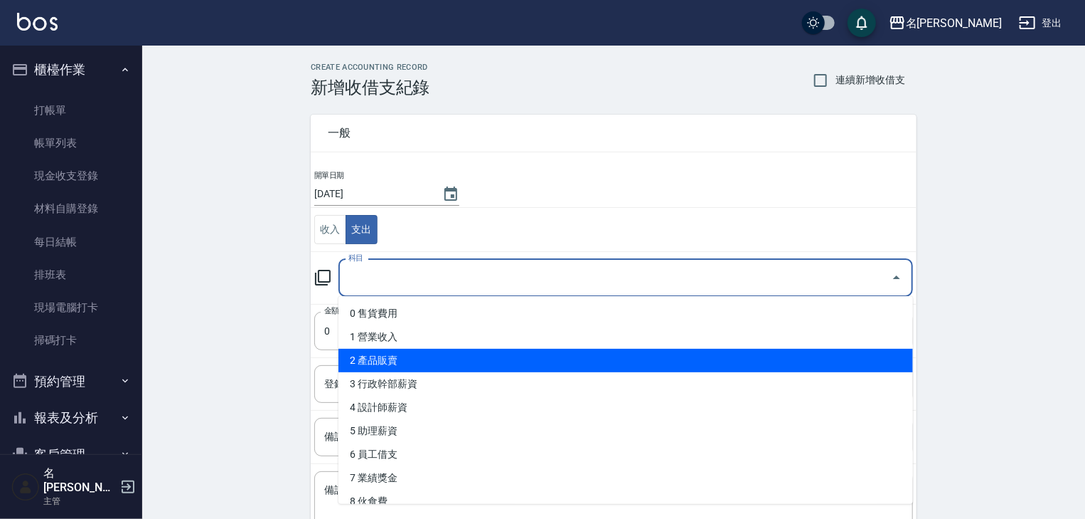
scroll to position [303, 0]
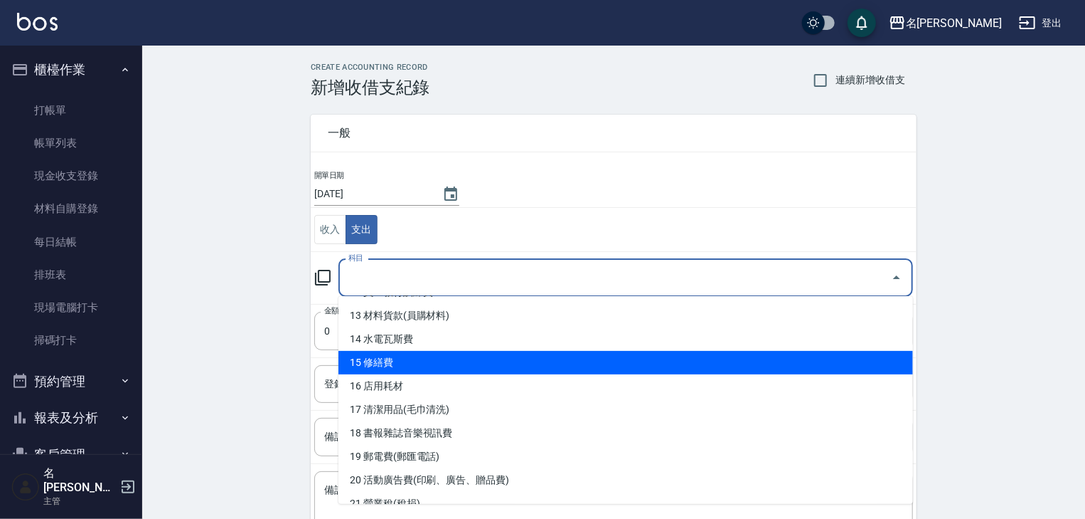
click at [413, 354] on li "15 修繕費" at bounding box center [626, 362] width 575 height 23
type input "15 修繕費"
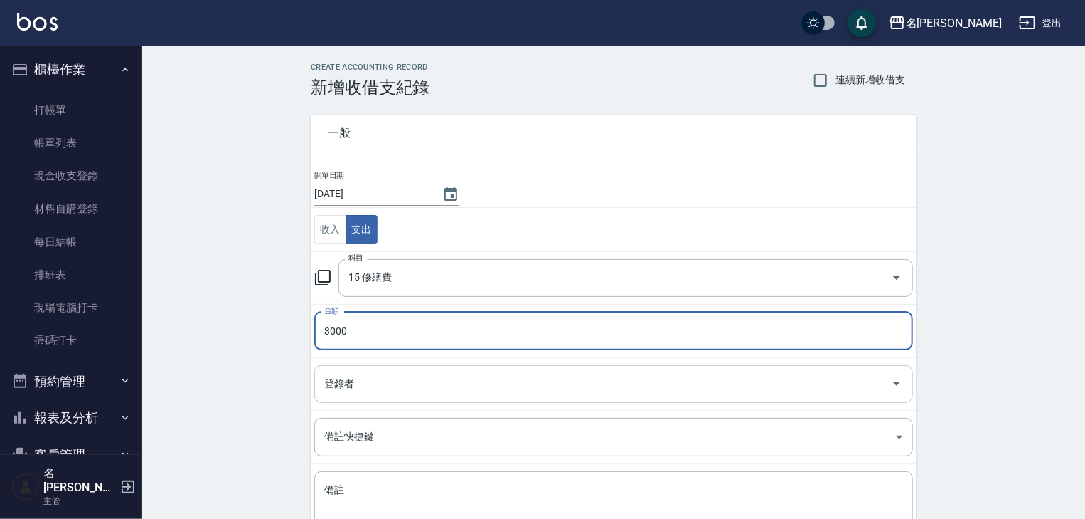
type input "3000"
click at [344, 384] on input "登錄者" at bounding box center [603, 383] width 565 height 25
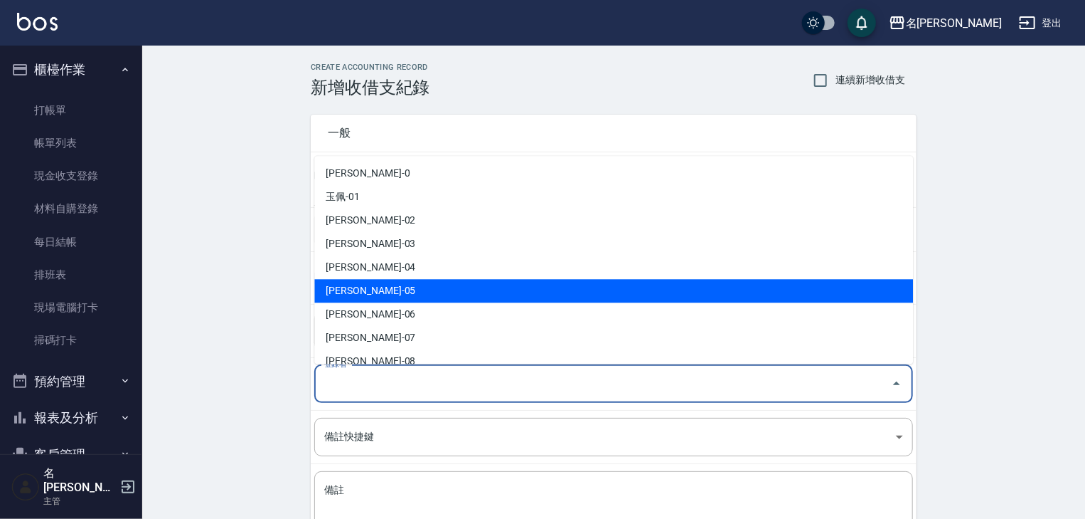
click at [383, 296] on li "林麗慧-05" at bounding box center [613, 291] width 599 height 23
type input "林麗慧-05"
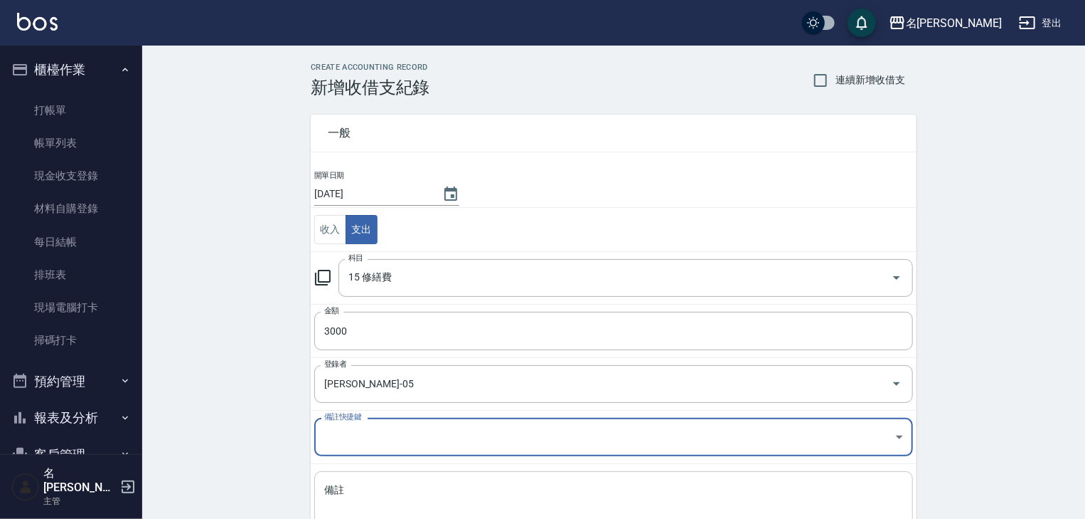
click at [360, 487] on textarea "備註" at bounding box center [613, 507] width 579 height 48
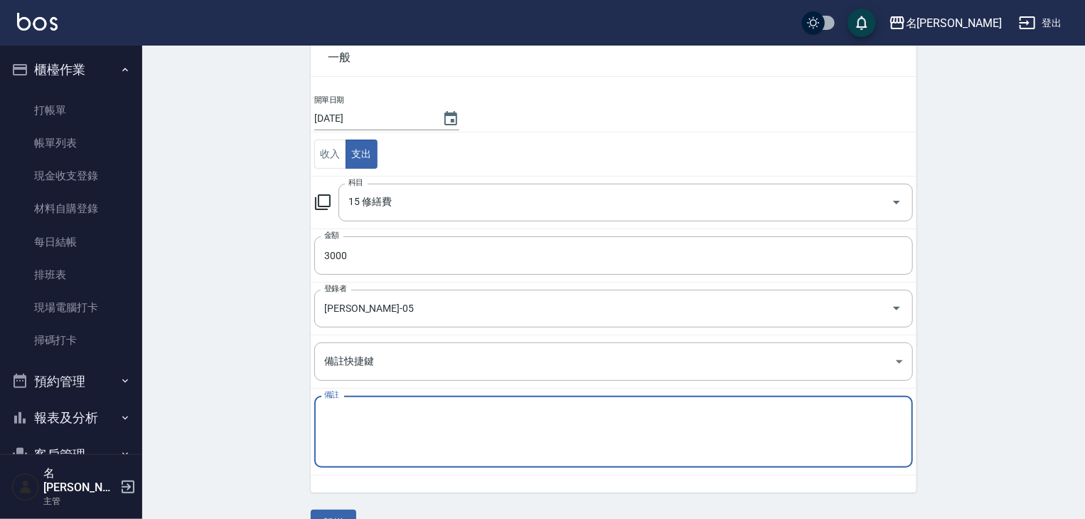
scroll to position [108, 0]
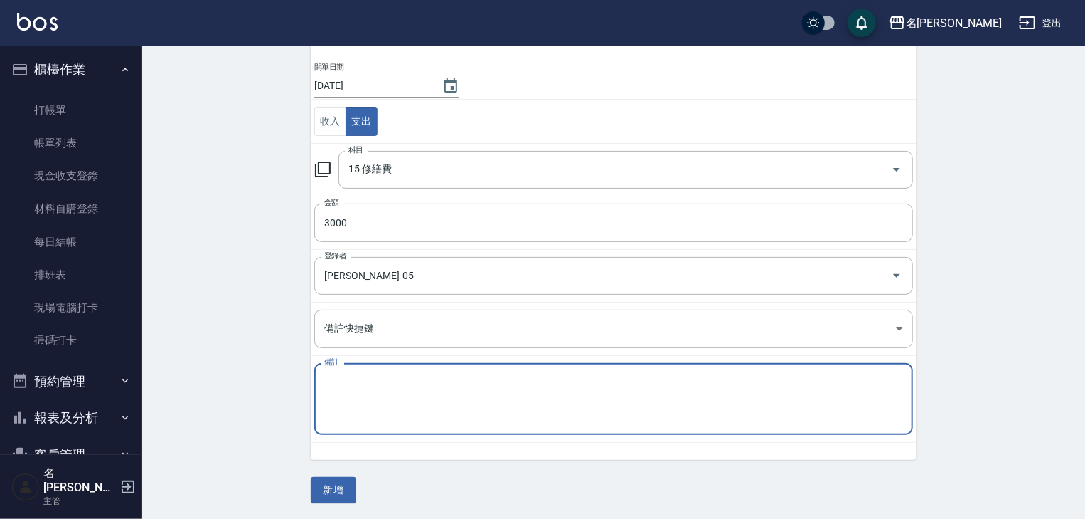
click at [342, 401] on textarea "備註" at bounding box center [613, 399] width 579 height 48
click at [336, 383] on textarea "油" at bounding box center [613, 399] width 579 height 48
type textarea "油漆"
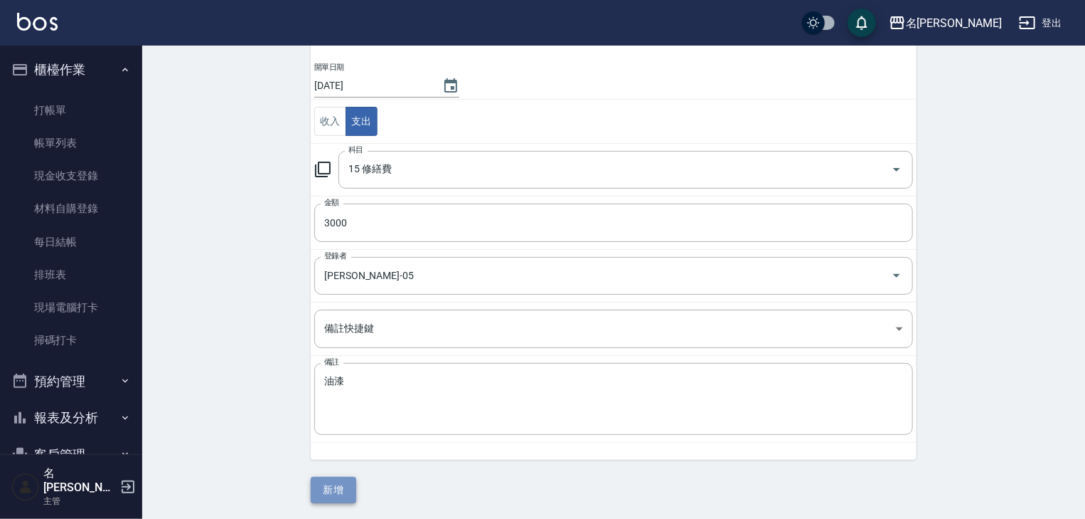
click at [341, 489] on button "新增" at bounding box center [334, 490] width 46 height 26
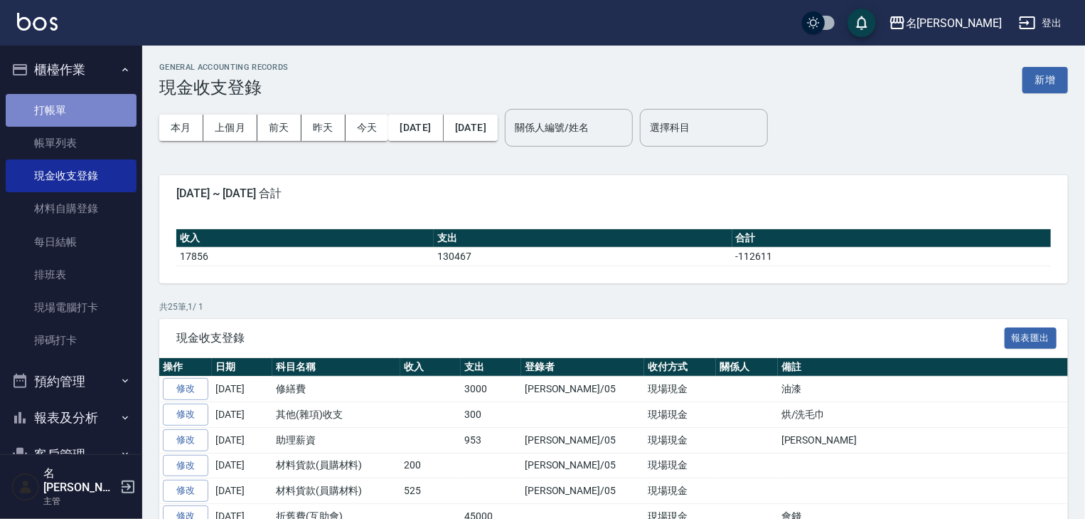
click at [97, 103] on link "打帳單" at bounding box center [71, 110] width 131 height 33
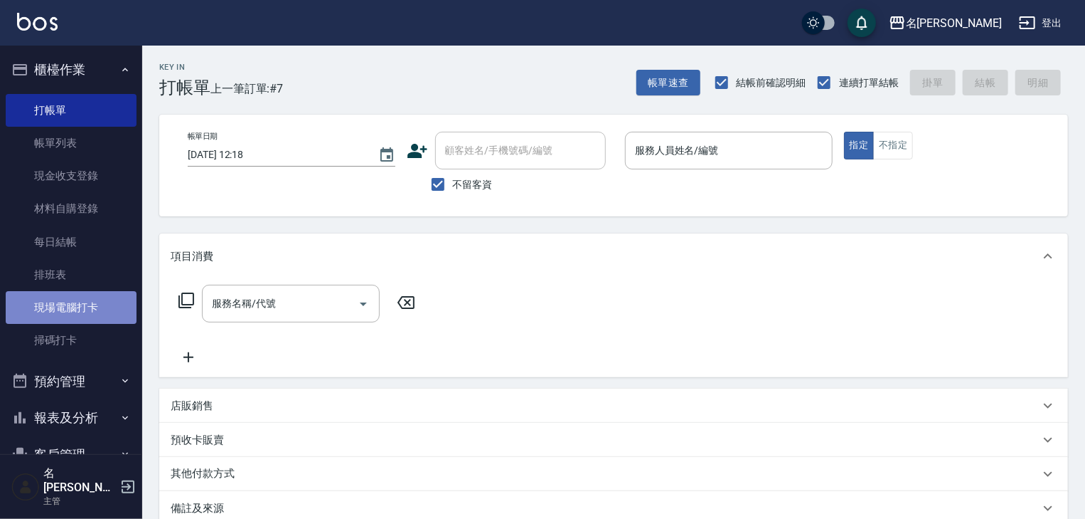
click at [95, 309] on link "現場電腦打卡" at bounding box center [71, 307] width 131 height 33
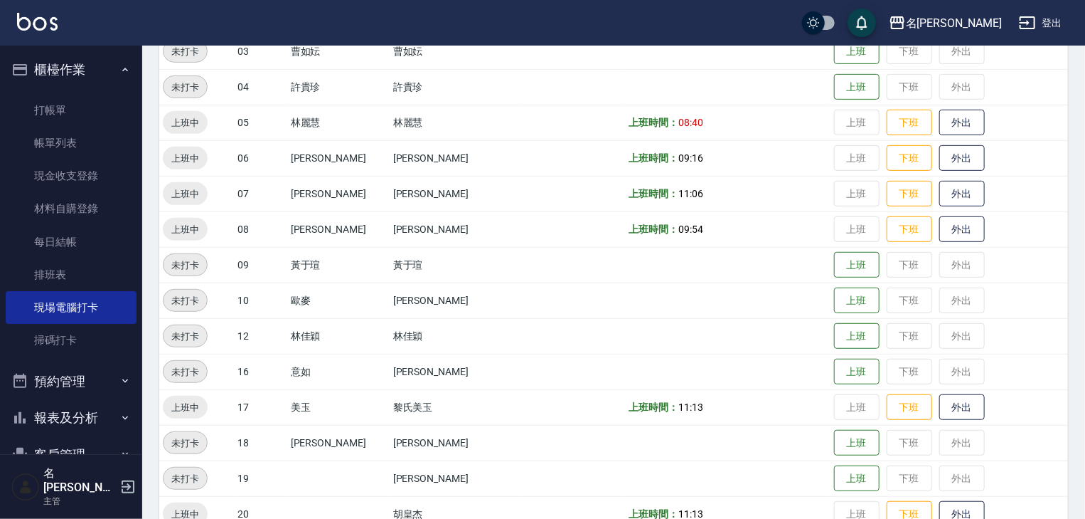
scroll to position [379, 0]
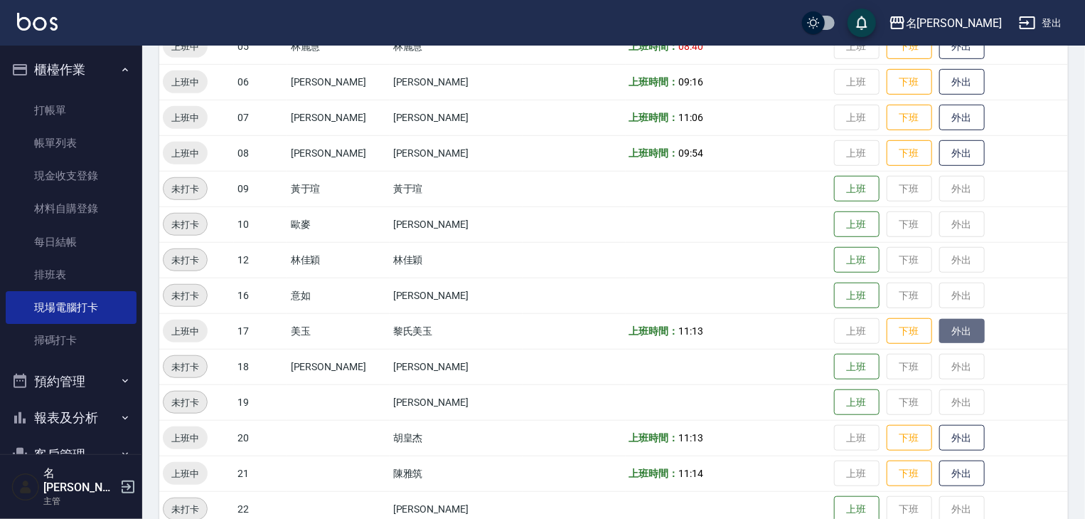
click at [959, 328] on button "外出" at bounding box center [963, 331] width 46 height 25
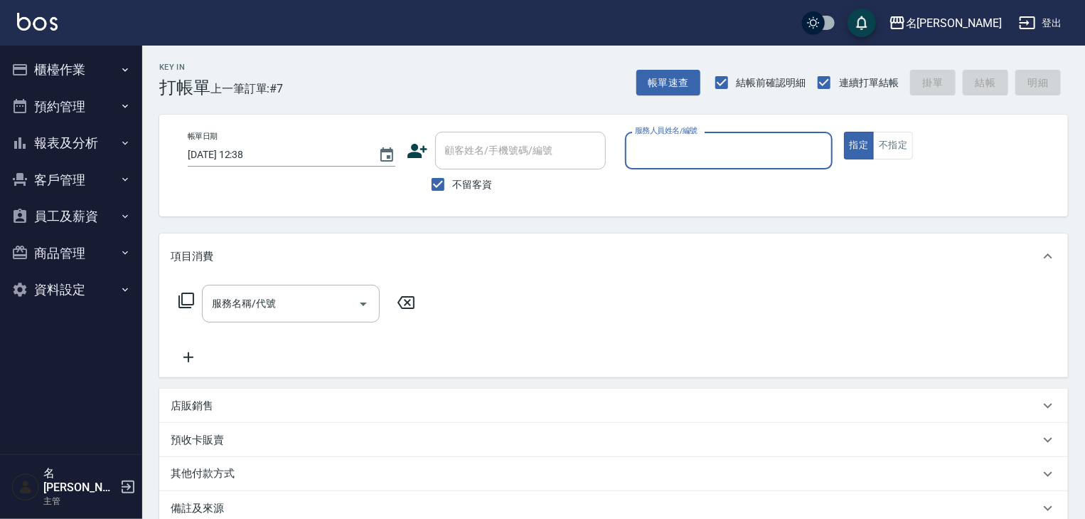
click at [93, 68] on button "櫃檯作業" at bounding box center [71, 69] width 131 height 37
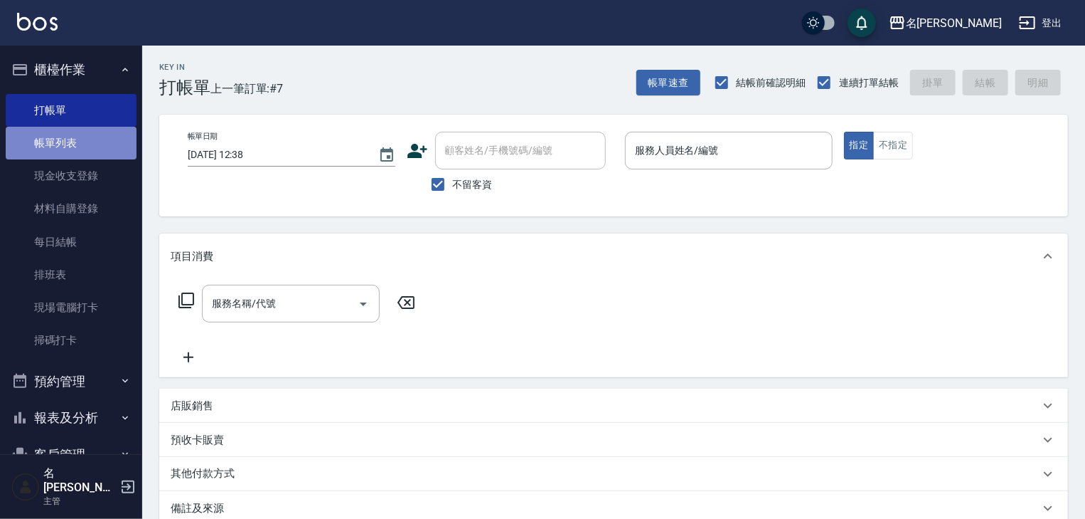
click at [85, 148] on link "帳單列表" at bounding box center [71, 143] width 131 height 33
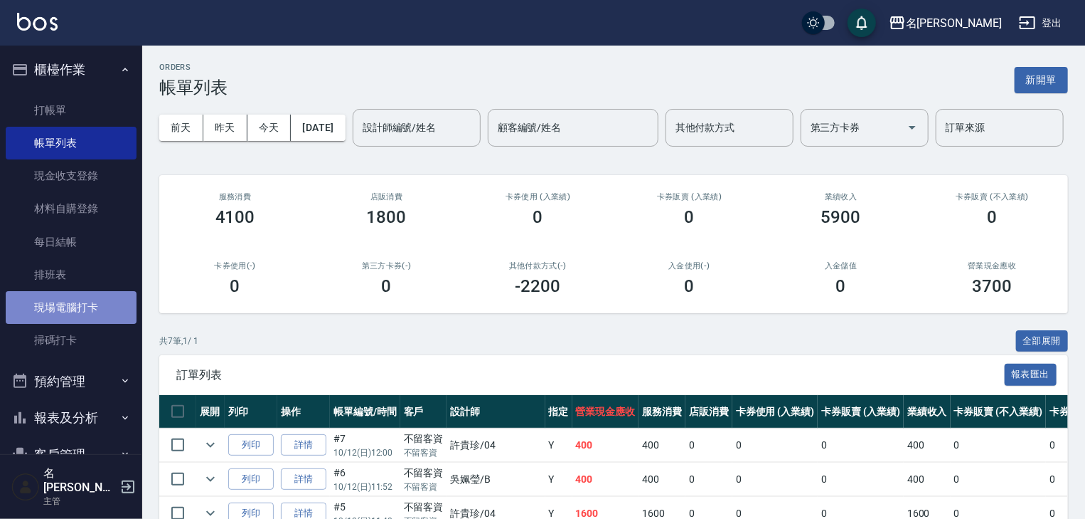
click at [96, 307] on link "現場電腦打卡" at bounding box center [71, 307] width 131 height 33
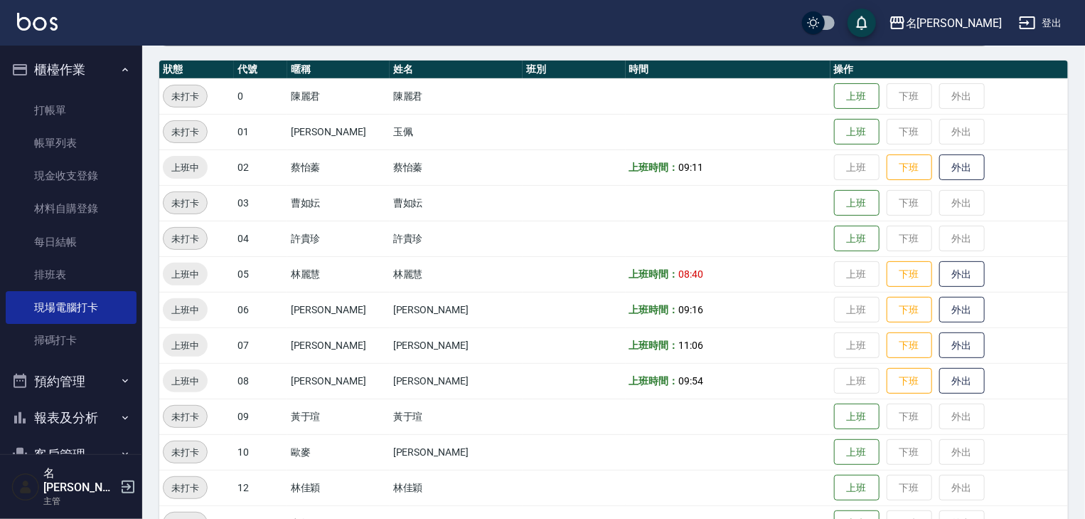
scroll to position [455, 0]
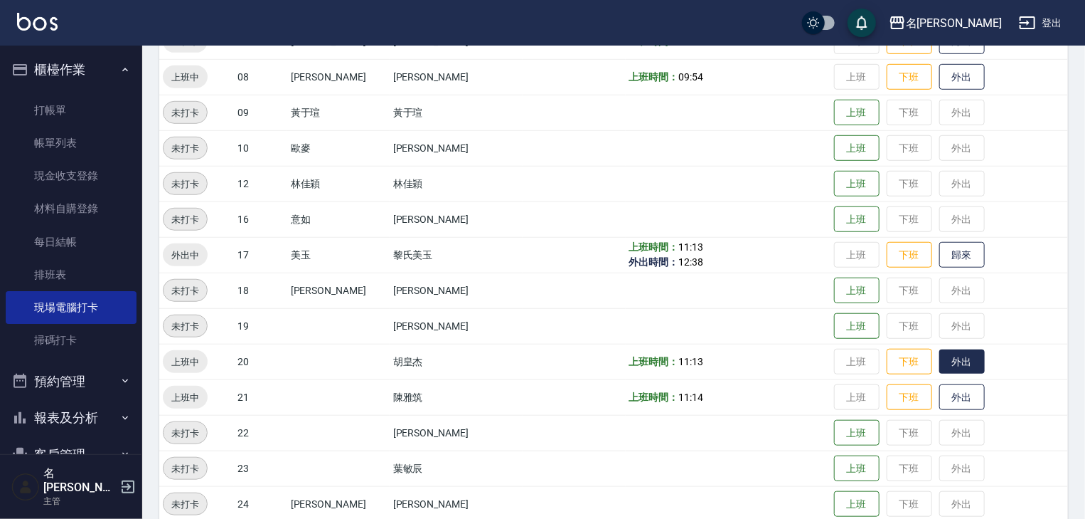
click at [949, 365] on button "外出" at bounding box center [963, 361] width 46 height 25
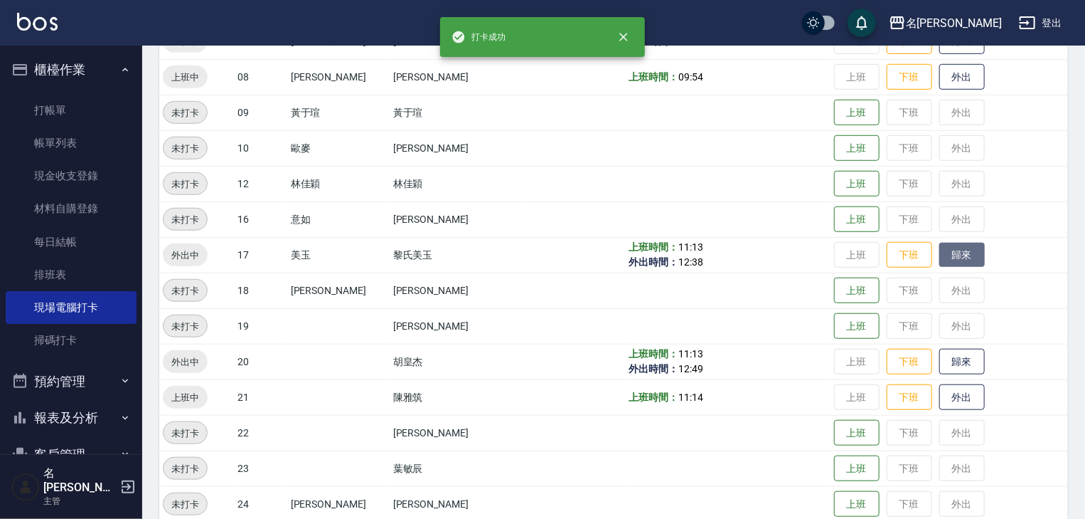
click at [950, 257] on button "歸來" at bounding box center [963, 255] width 46 height 25
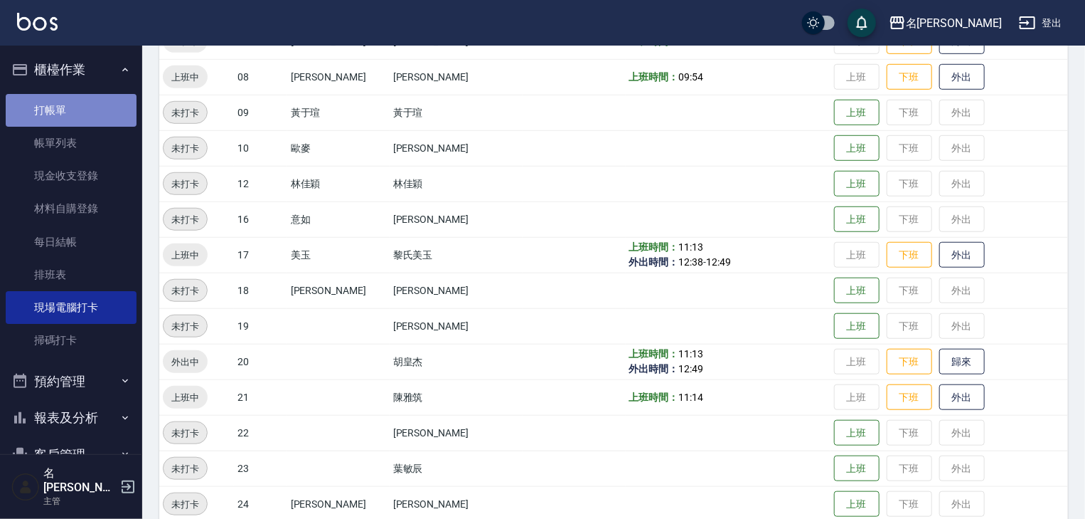
click at [71, 105] on link "打帳單" at bounding box center [71, 110] width 131 height 33
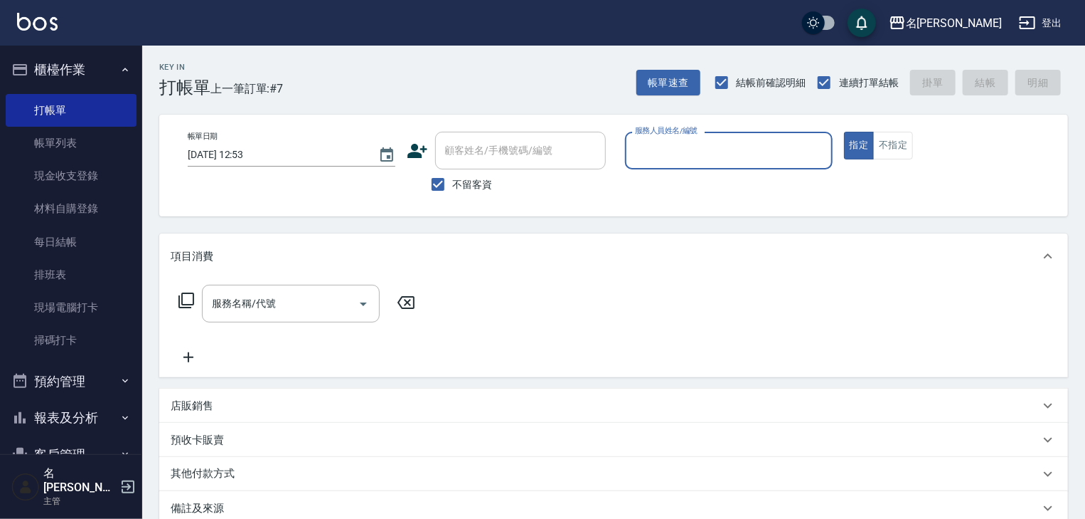
click at [750, 146] on input "服務人員姓名/編號" at bounding box center [729, 150] width 195 height 25
click at [679, 191] on div "阿龔 -06" at bounding box center [729, 186] width 208 height 23
type input "[PERSON_NAME]-06"
click at [313, 309] on input "服務名稱/代號" at bounding box center [280, 303] width 144 height 25
click at [186, 298] on icon at bounding box center [186, 300] width 17 height 17
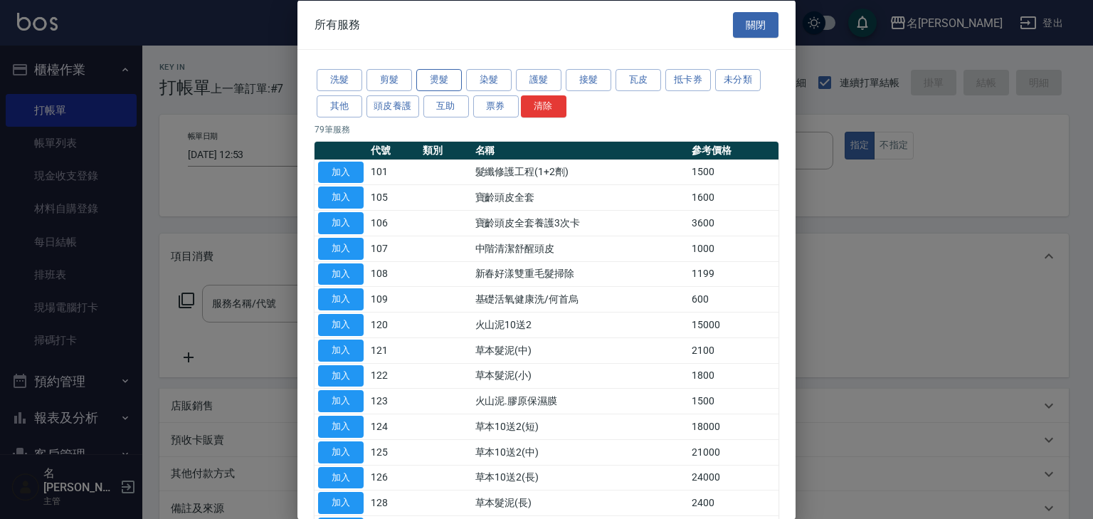
click at [451, 84] on button "燙髮" at bounding box center [439, 80] width 46 height 22
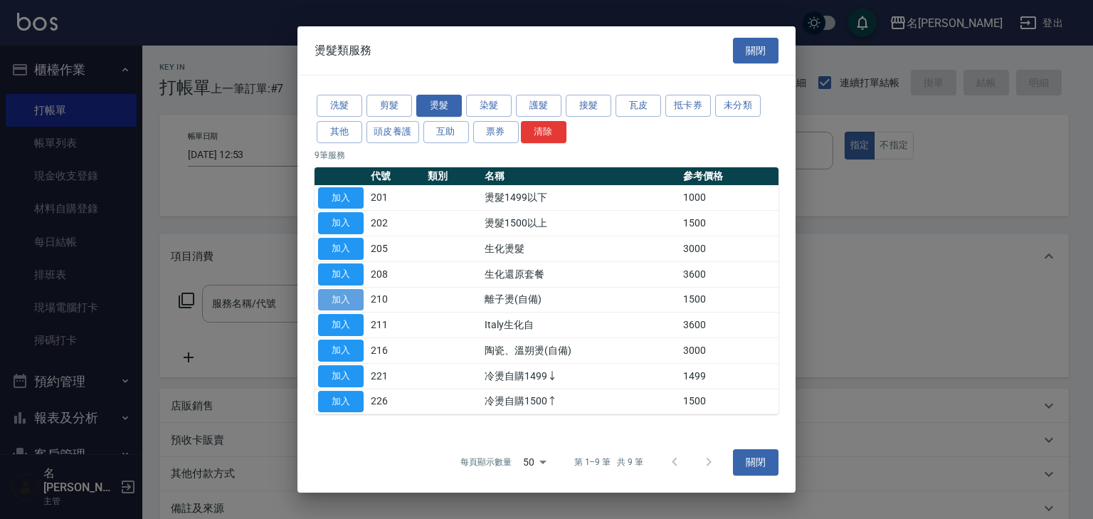
click at [339, 292] on button "加入" at bounding box center [341, 300] width 46 height 22
type input "離子燙(自備)(210)"
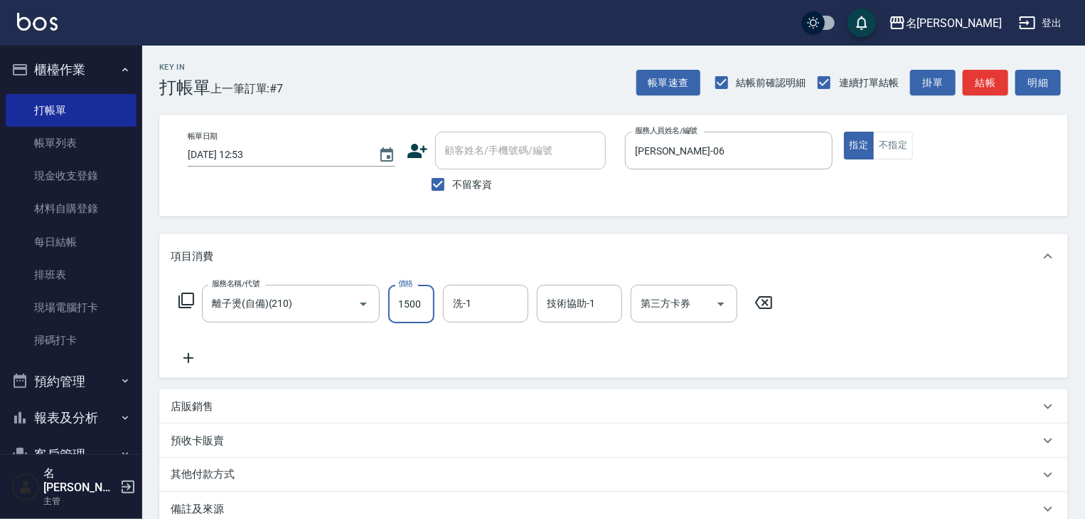
click at [404, 305] on input "1500" at bounding box center [411, 304] width 46 height 38
type input "2000"
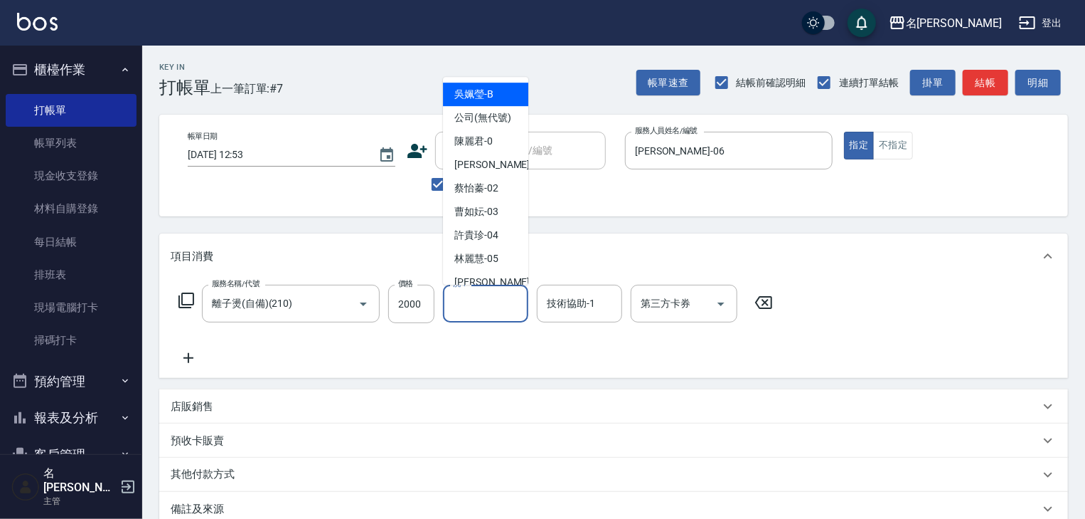
click at [463, 304] on input "洗-1" at bounding box center [486, 303] width 73 height 25
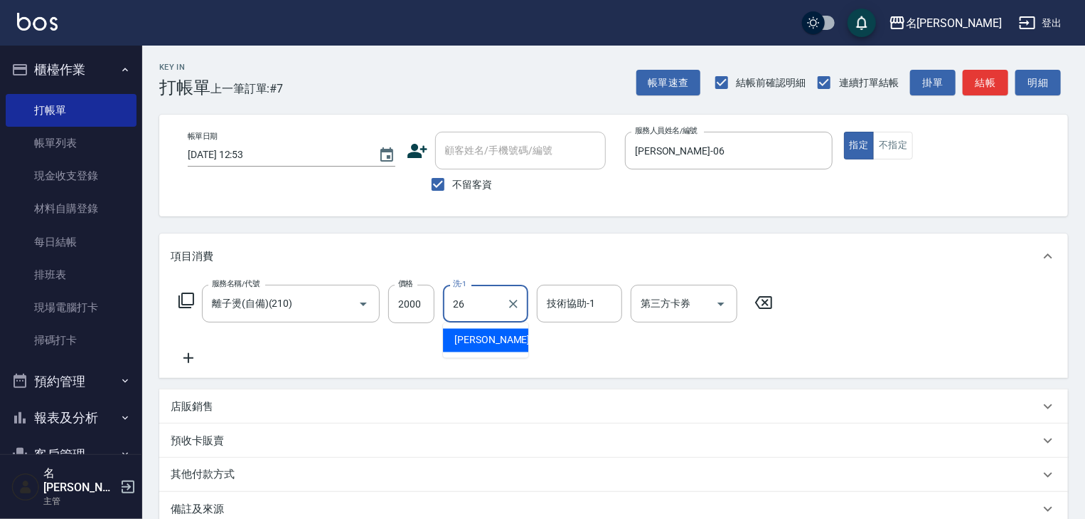
drag, startPoint x: 494, startPoint y: 339, endPoint x: 546, endPoint y: 325, distance: 53.2
click at [499, 339] on div "方羿筑 -26" at bounding box center [485, 340] width 85 height 23
type input "方羿筑-26"
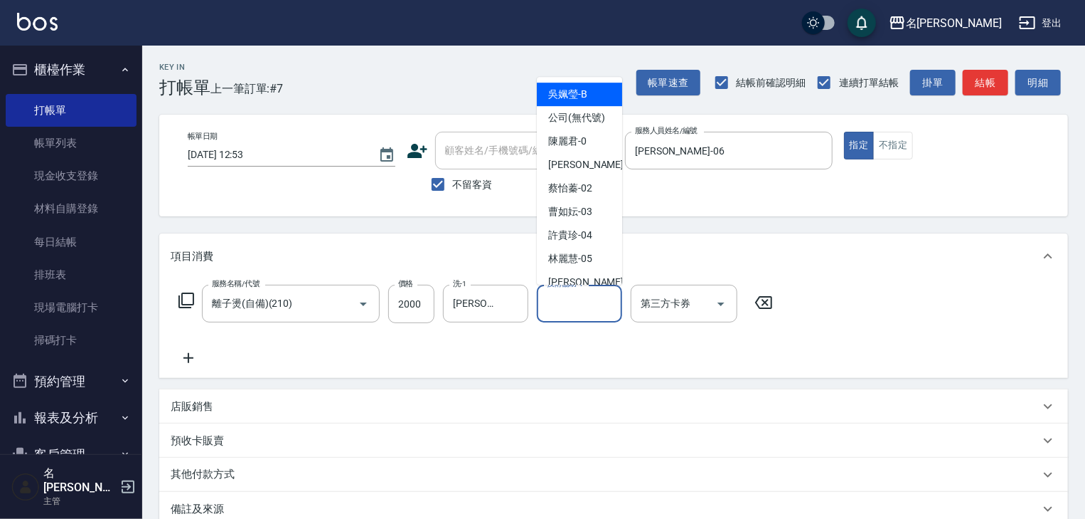
click at [571, 307] on input "技術協助-1" at bounding box center [579, 303] width 73 height 25
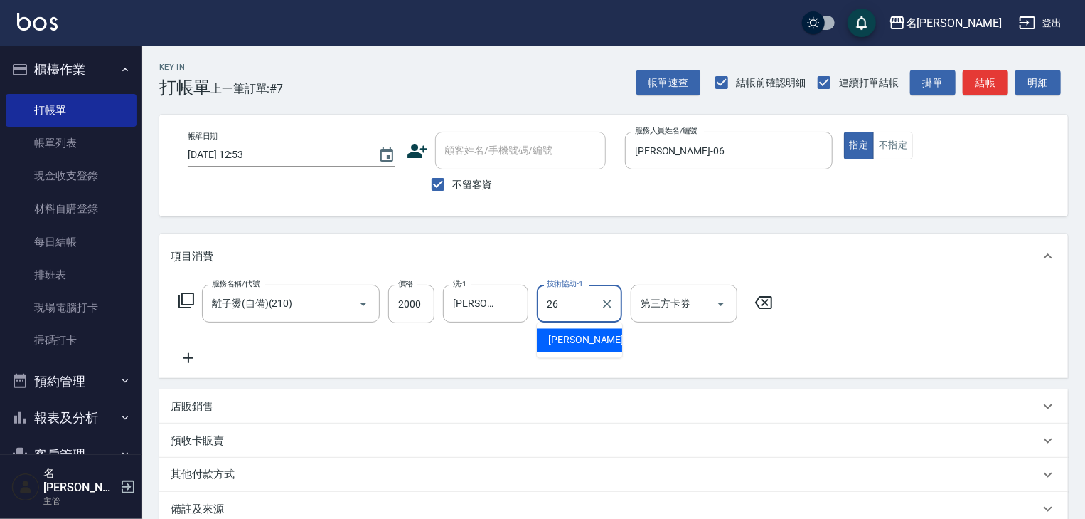
click at [565, 339] on span "方羿筑 -26" at bounding box center [593, 340] width 90 height 15
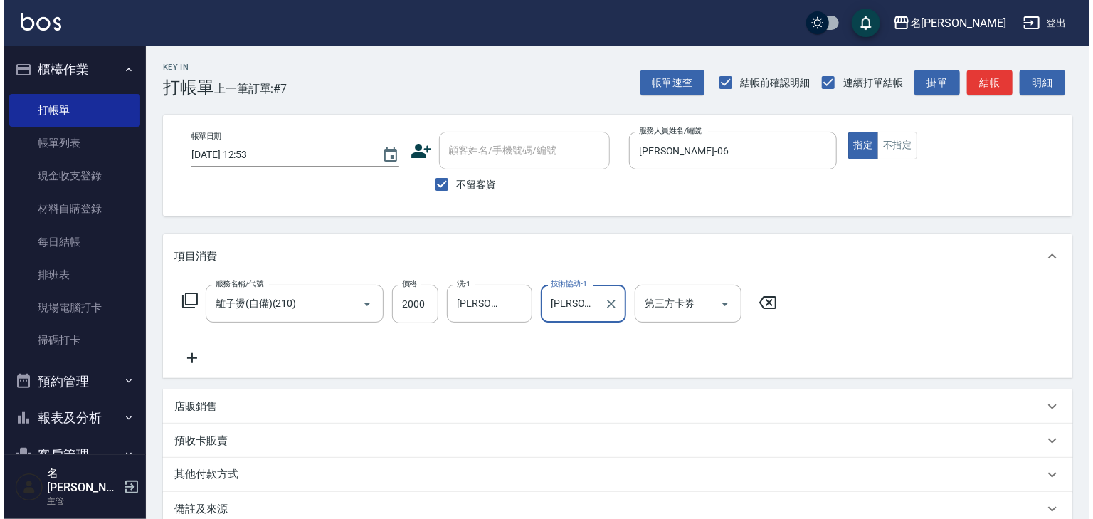
scroll to position [110, 0]
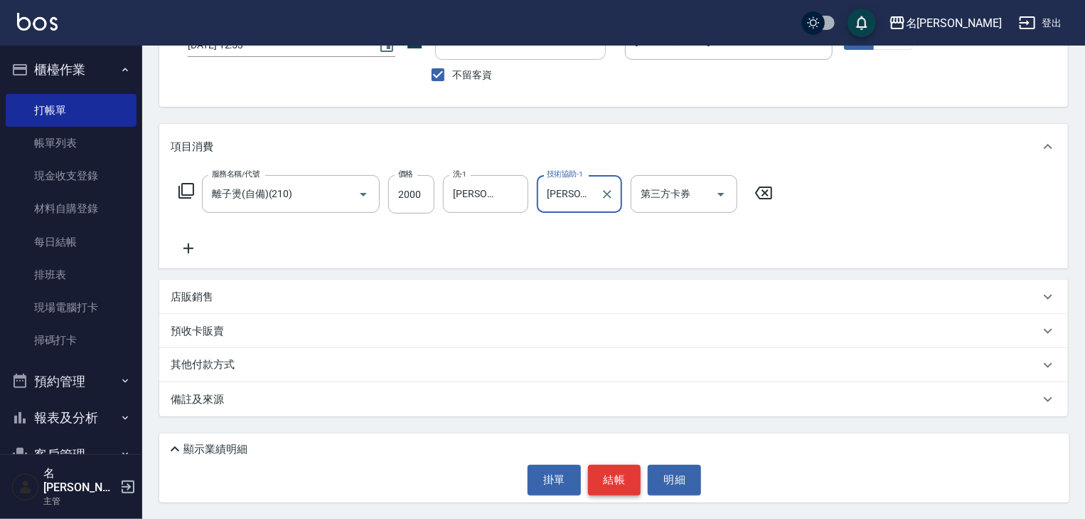
type input "方羿筑-26"
click at [609, 484] on button "結帳" at bounding box center [614, 479] width 53 height 30
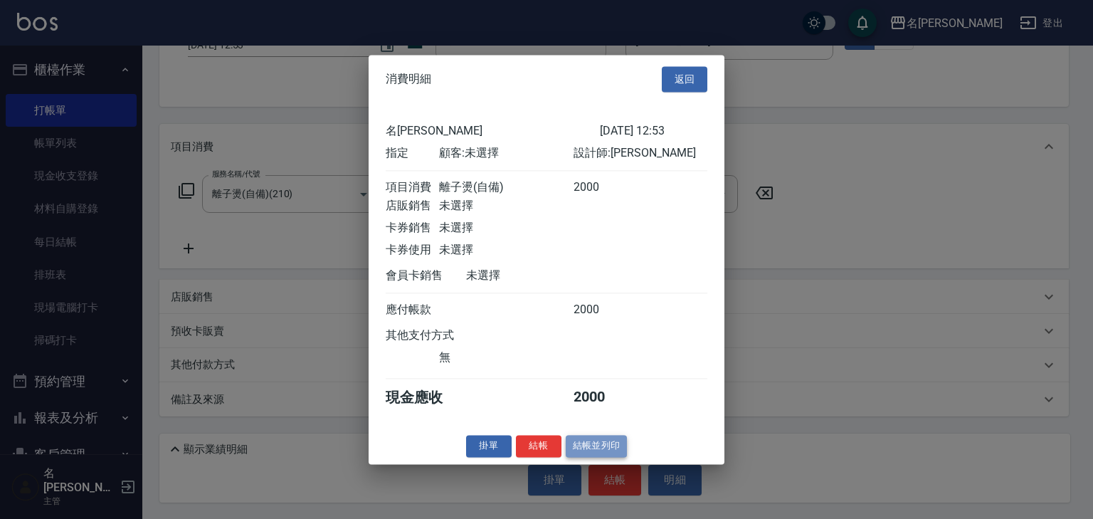
click at [619, 457] on button "結帳並列印" at bounding box center [596, 446] width 62 height 22
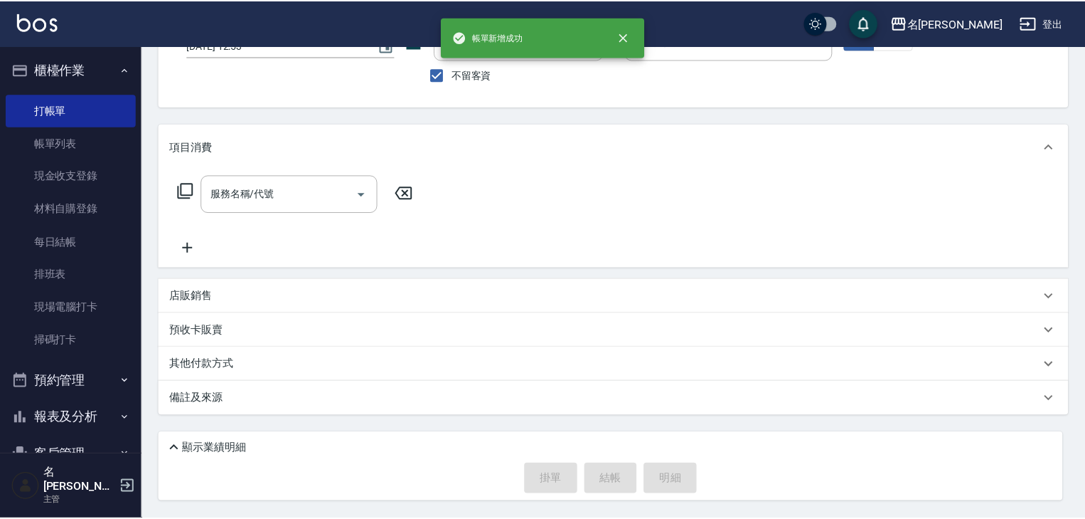
scroll to position [109, 0]
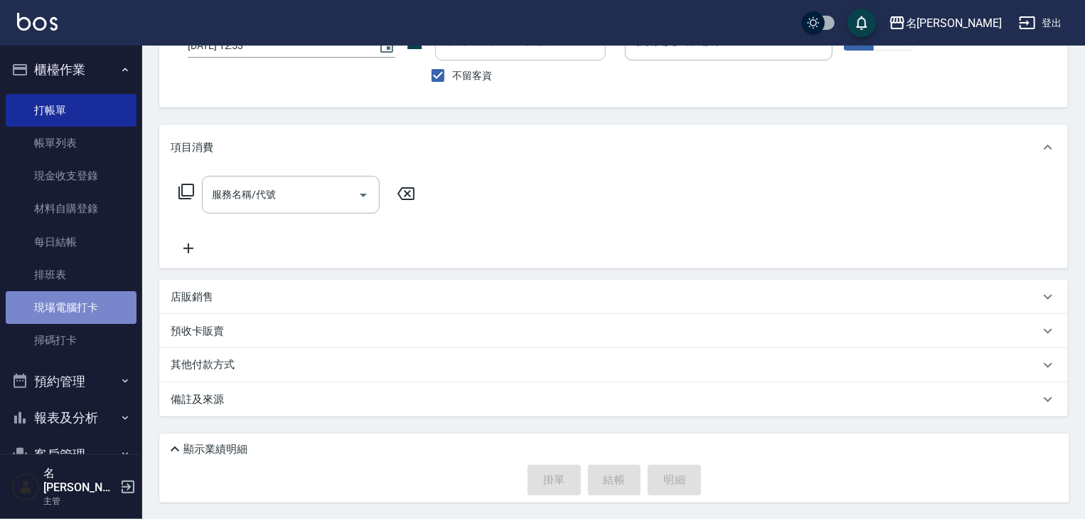
click at [107, 294] on link "現場電腦打卡" at bounding box center [71, 307] width 131 height 33
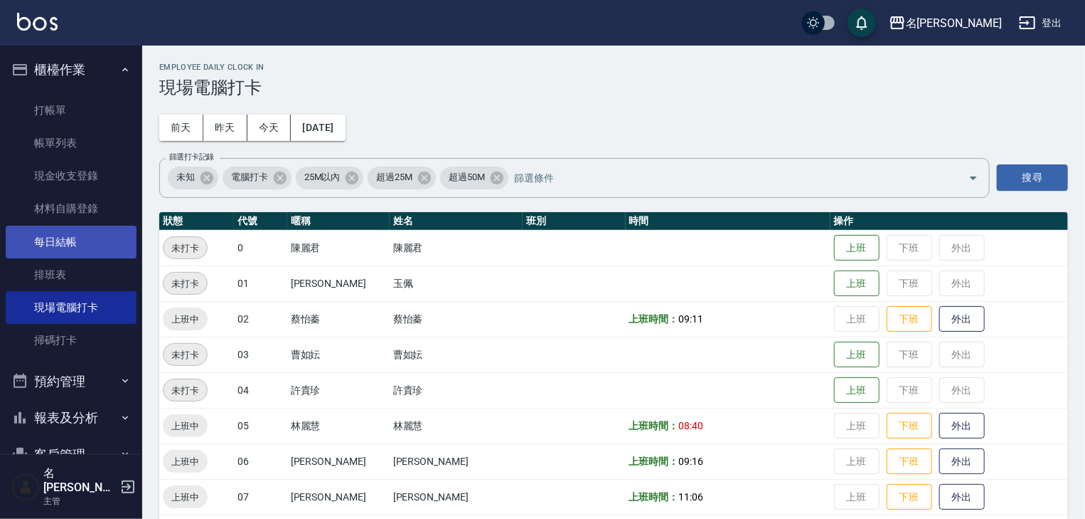
click at [100, 242] on link "每日結帳" at bounding box center [71, 241] width 131 height 33
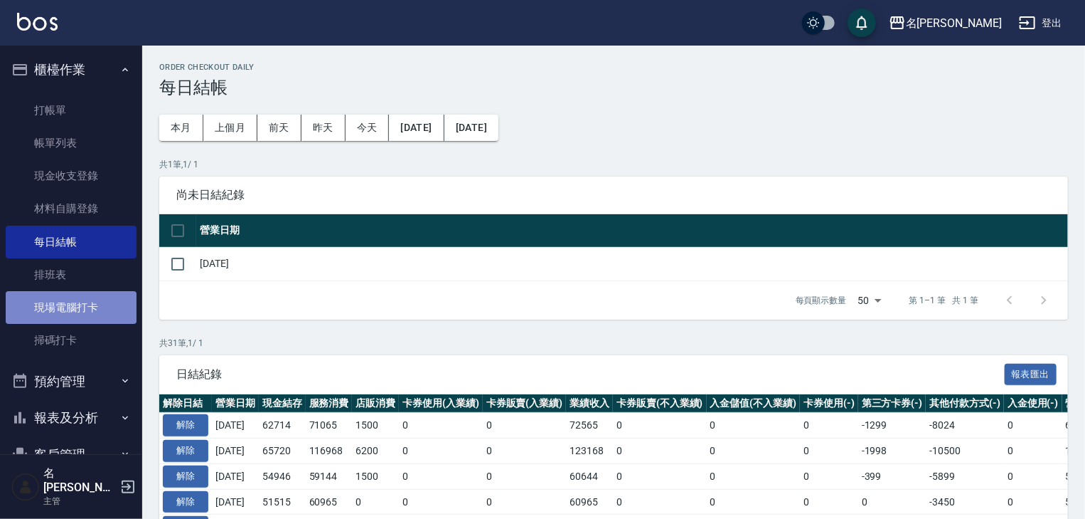
click at [110, 309] on link "現場電腦打卡" at bounding box center [71, 307] width 131 height 33
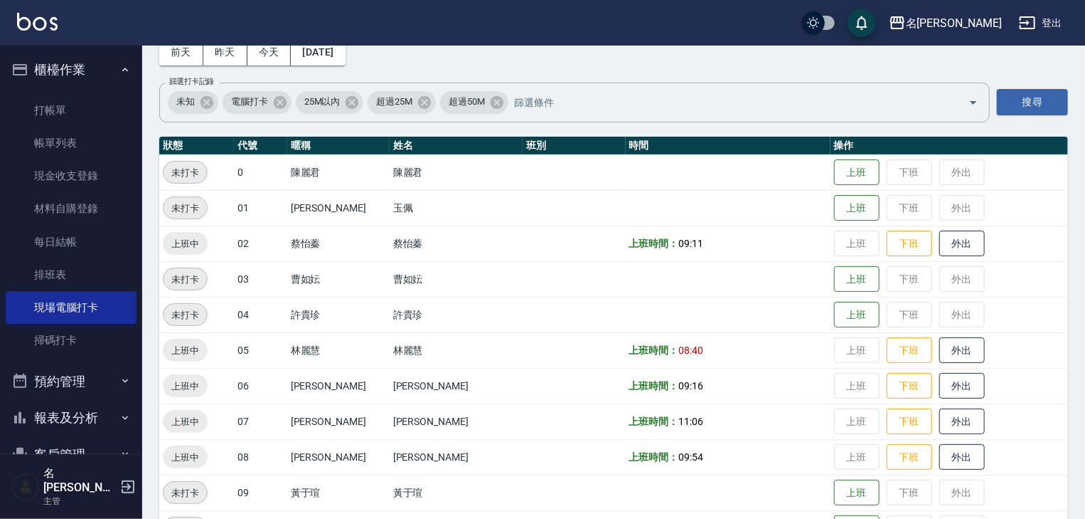
scroll to position [379, 0]
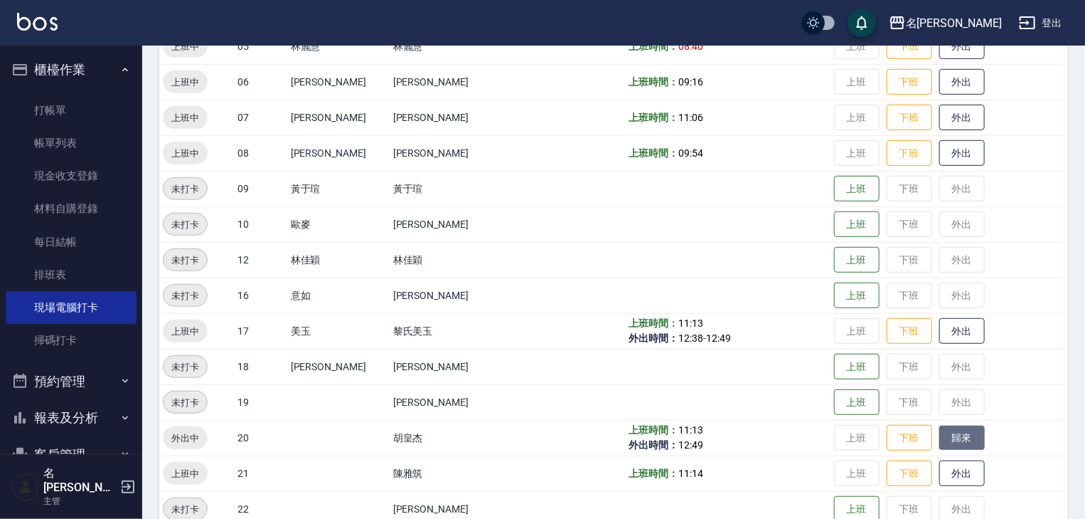
click at [945, 444] on button "歸來" at bounding box center [963, 437] width 46 height 25
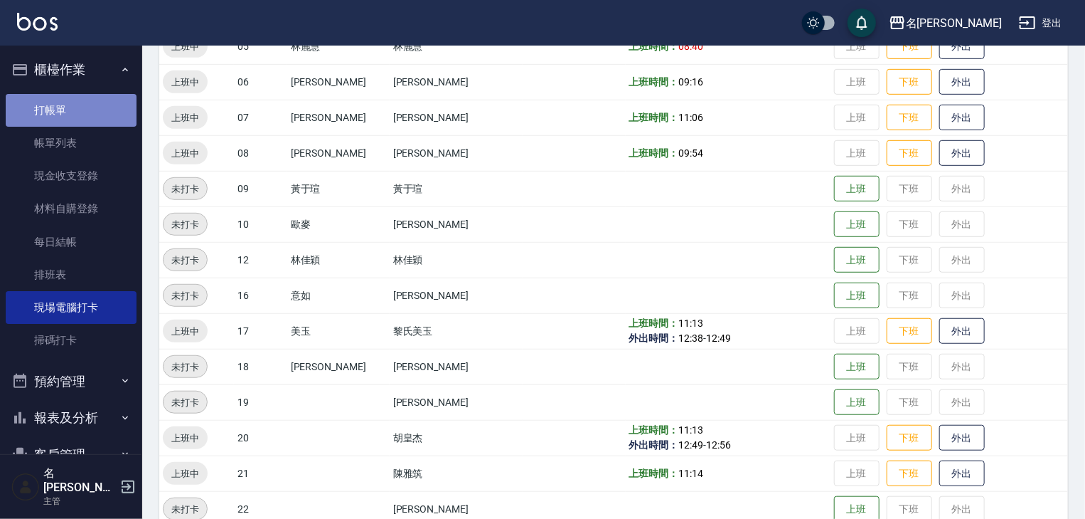
click at [100, 106] on link "打帳單" at bounding box center [71, 110] width 131 height 33
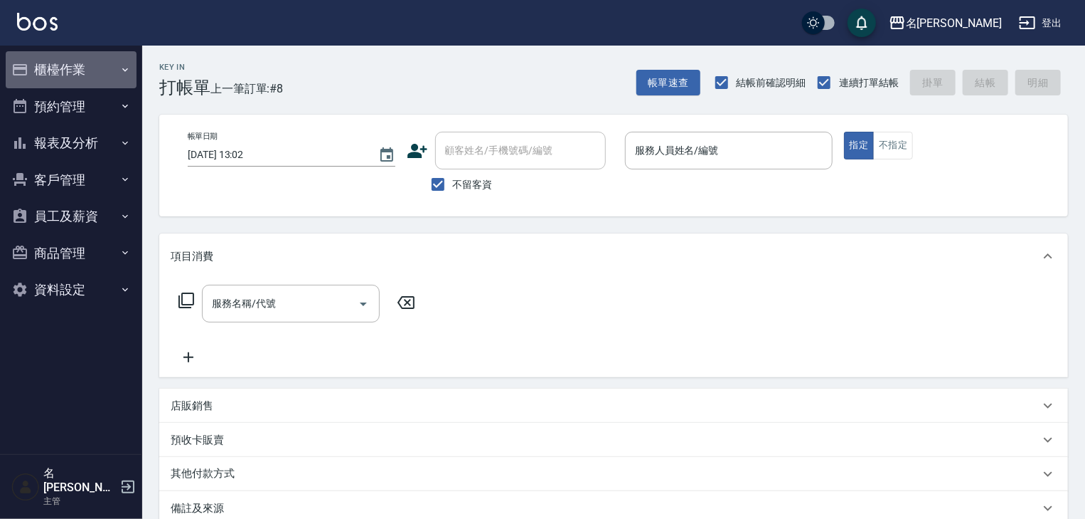
click at [66, 63] on button "櫃檯作業" at bounding box center [71, 69] width 131 height 37
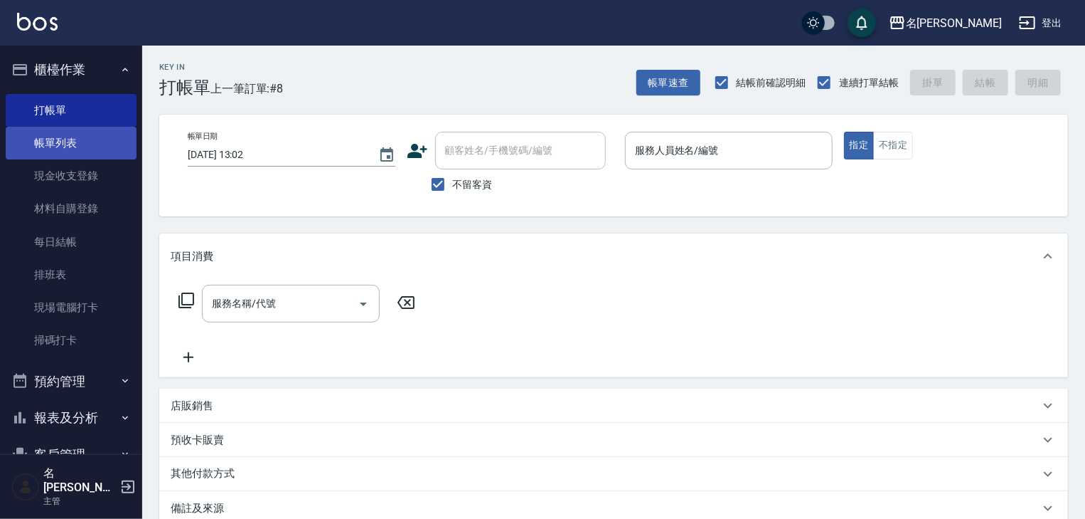
click at [94, 138] on link "帳單列表" at bounding box center [71, 143] width 131 height 33
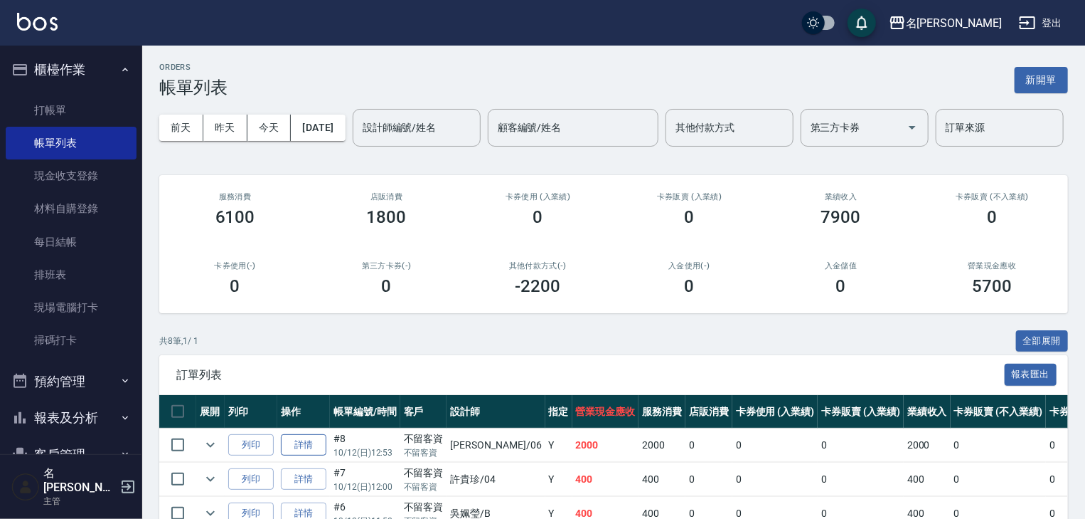
click at [304, 456] on link "詳情" at bounding box center [304, 445] width 46 height 22
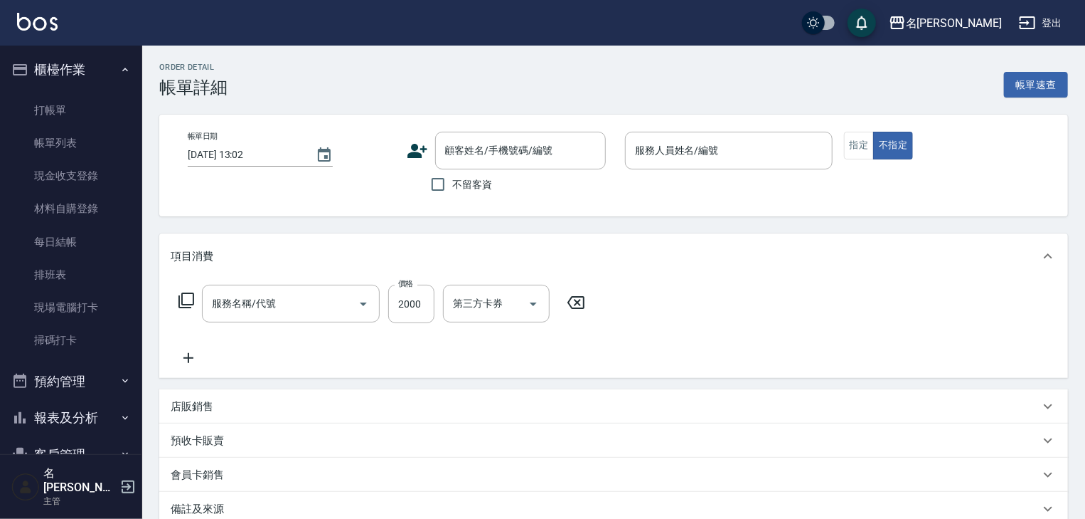
type input "[DATE] 12:53"
checkbox input "true"
type input "[PERSON_NAME]-06"
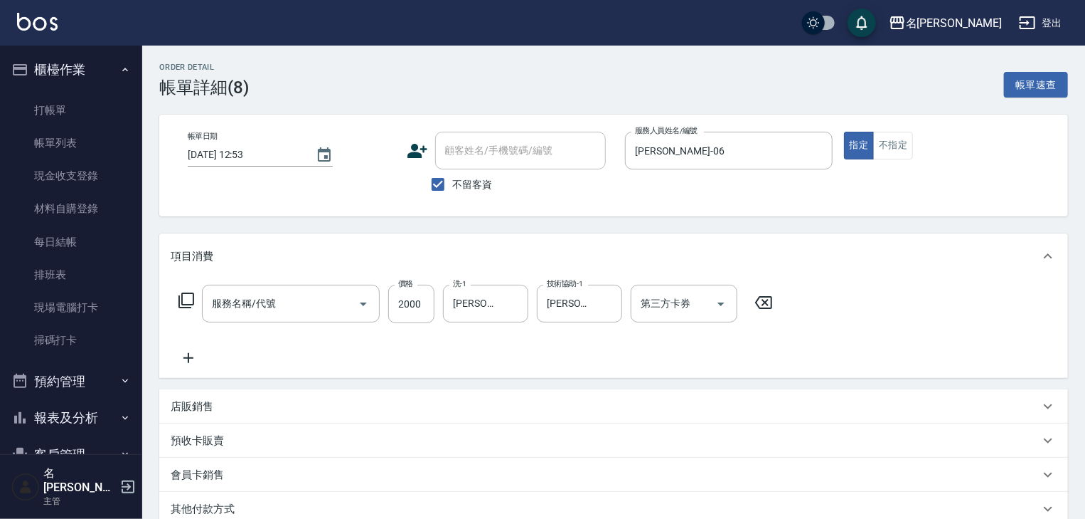
type input "離子燙(自備)(210)"
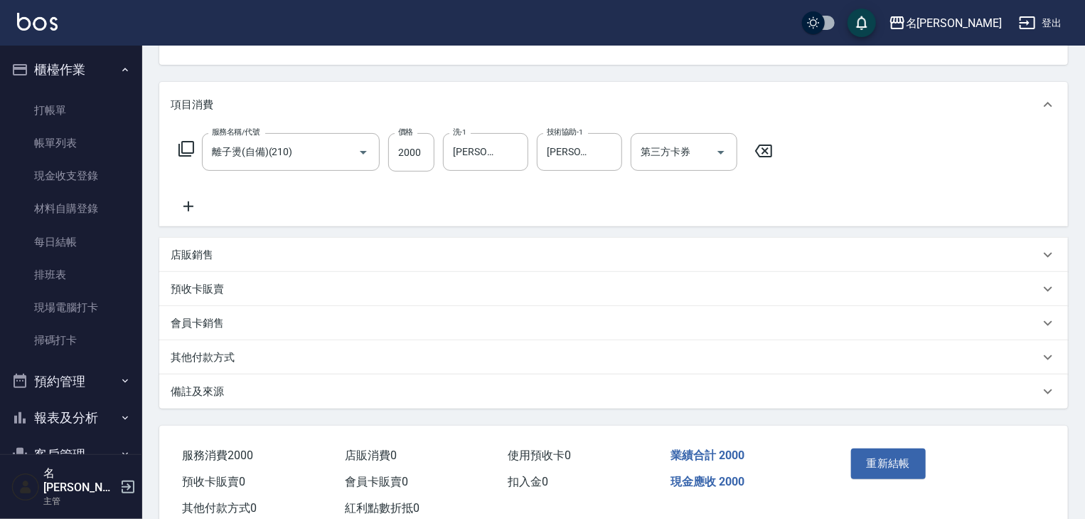
click at [223, 356] on p "其他付款方式" at bounding box center [203, 357] width 64 height 15
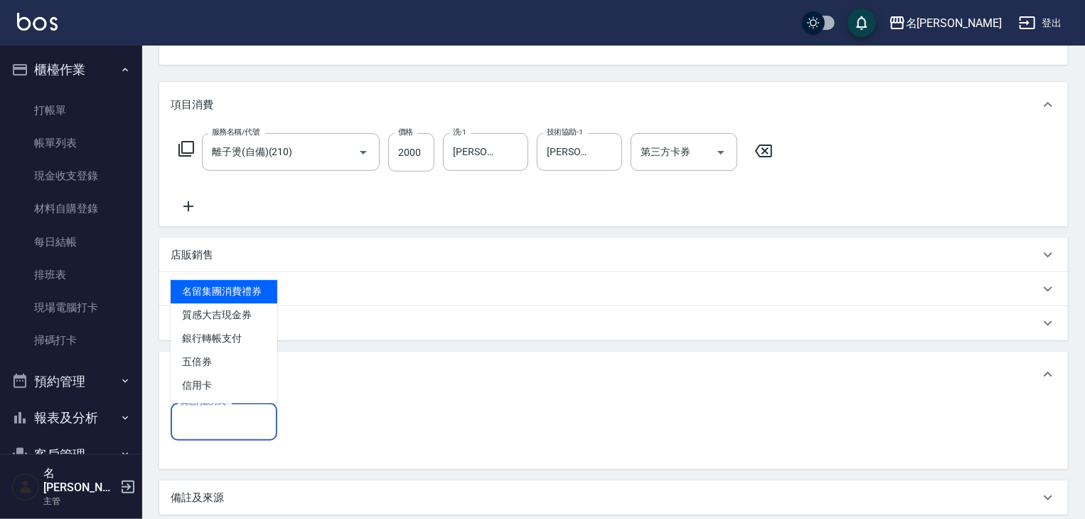
click at [240, 414] on input "其他付款方式" at bounding box center [224, 421] width 94 height 25
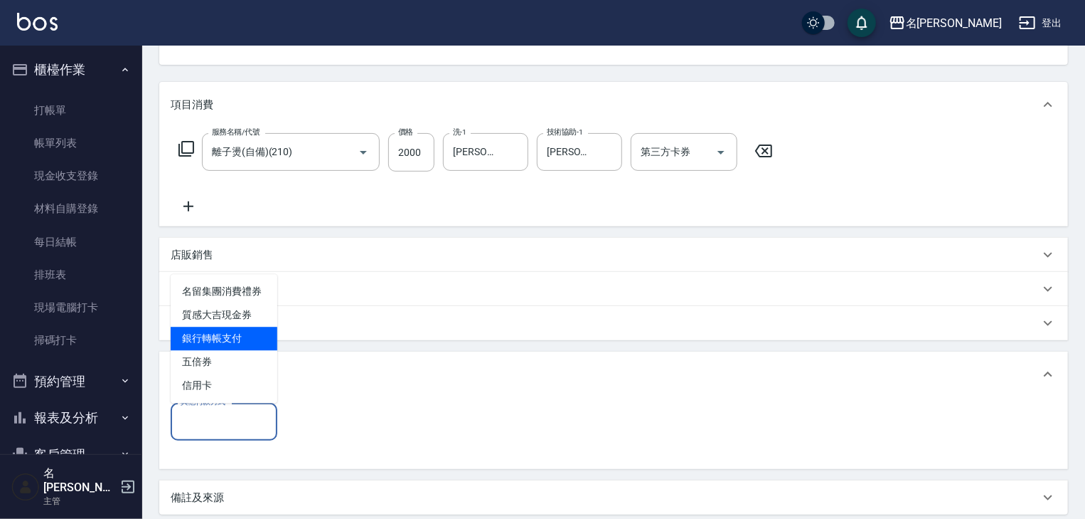
click at [256, 338] on span "銀行轉帳支付" at bounding box center [224, 337] width 107 height 23
type input "銀行轉帳支付"
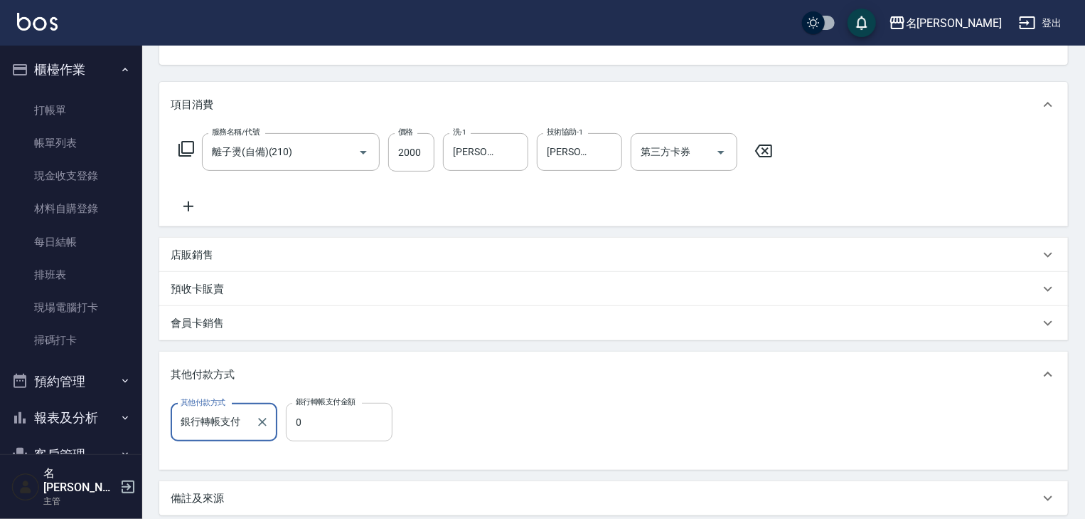
click at [321, 423] on input "0" at bounding box center [339, 422] width 107 height 38
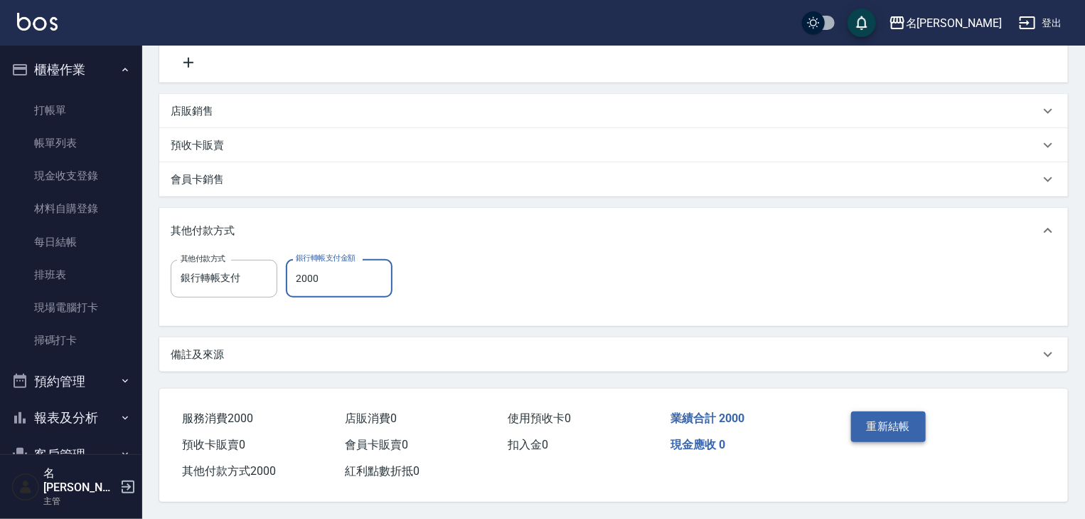
type input "2000"
click at [882, 424] on button "重新結帳" at bounding box center [888, 426] width 75 height 30
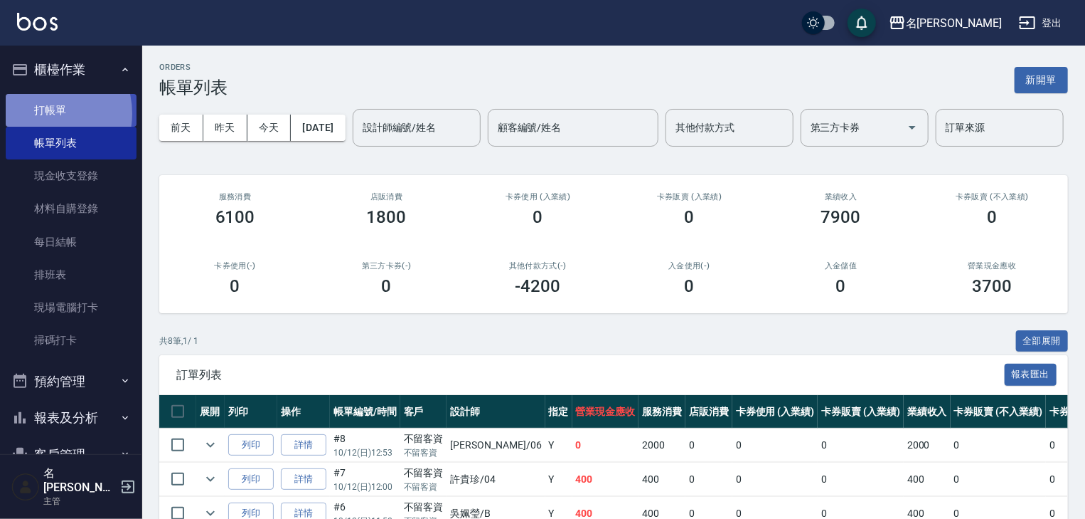
click at [46, 113] on link "打帳單" at bounding box center [71, 110] width 131 height 33
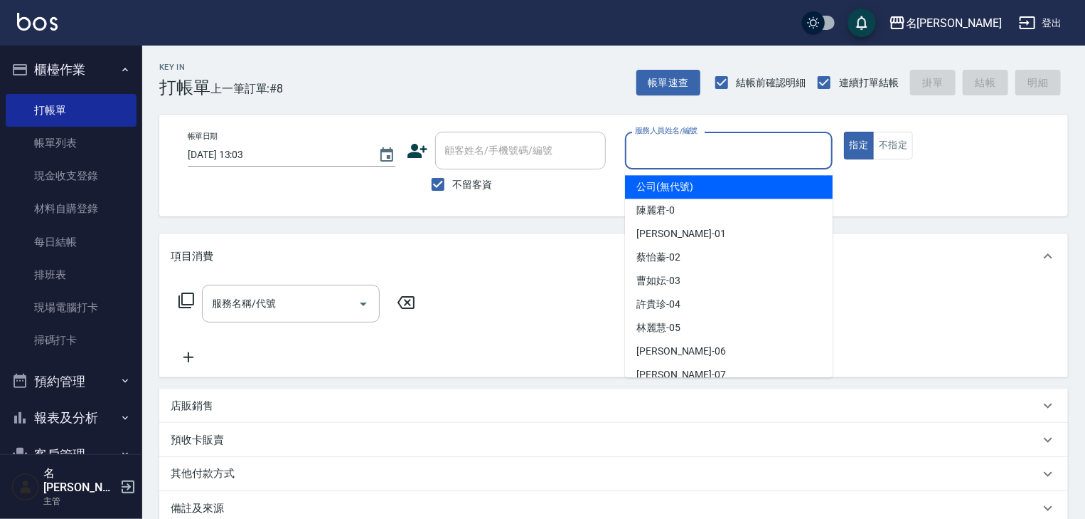
click at [767, 153] on input "服務人員姓名/編號" at bounding box center [729, 150] width 195 height 25
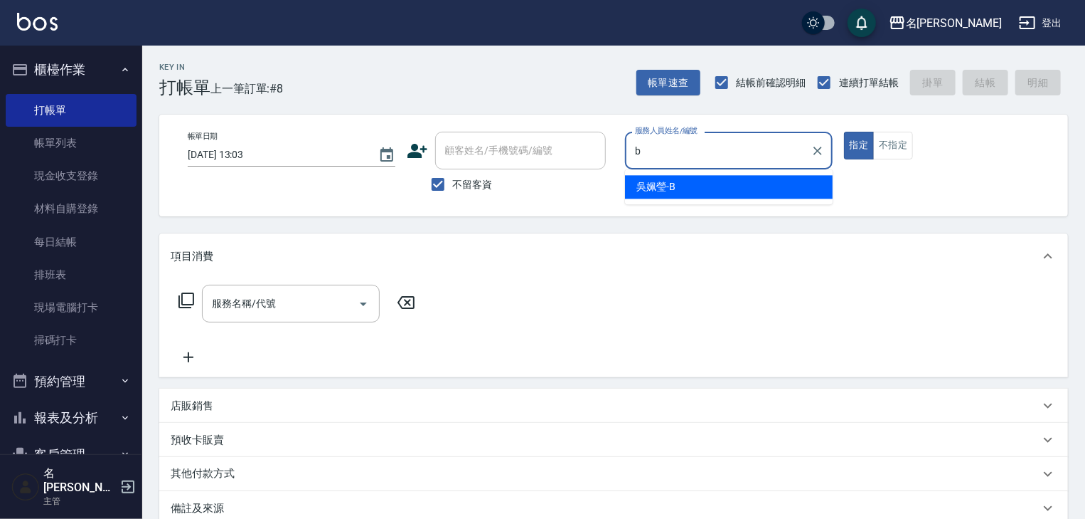
click at [698, 193] on div "[PERSON_NAME]" at bounding box center [729, 186] width 208 height 23
type input "[PERSON_NAME]"
click at [299, 309] on input "服務名稱/代號" at bounding box center [280, 303] width 144 height 25
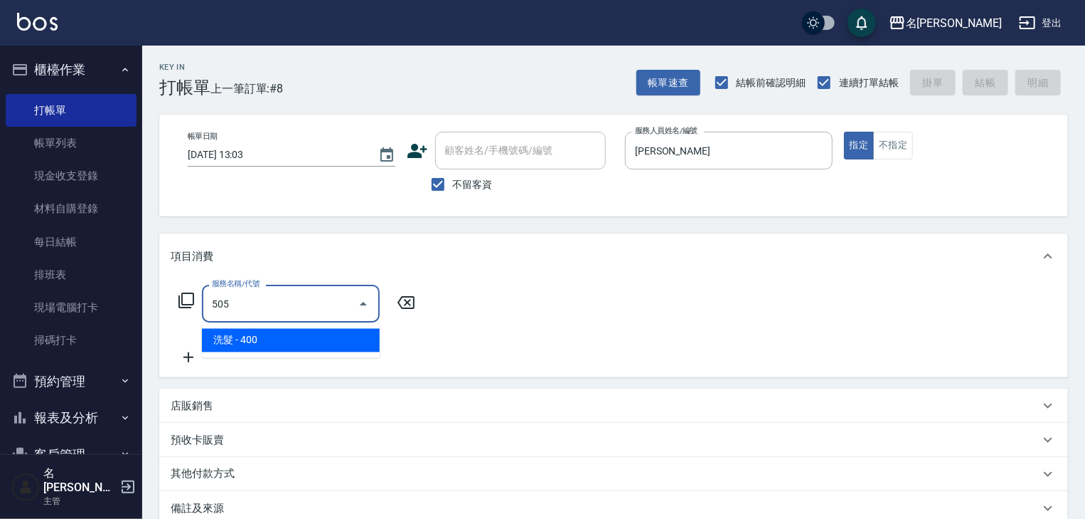
click at [302, 352] on ul "洗髮 - 400" at bounding box center [291, 340] width 178 height 35
click at [353, 346] on span "洗髮 - 400" at bounding box center [291, 340] width 178 height 23
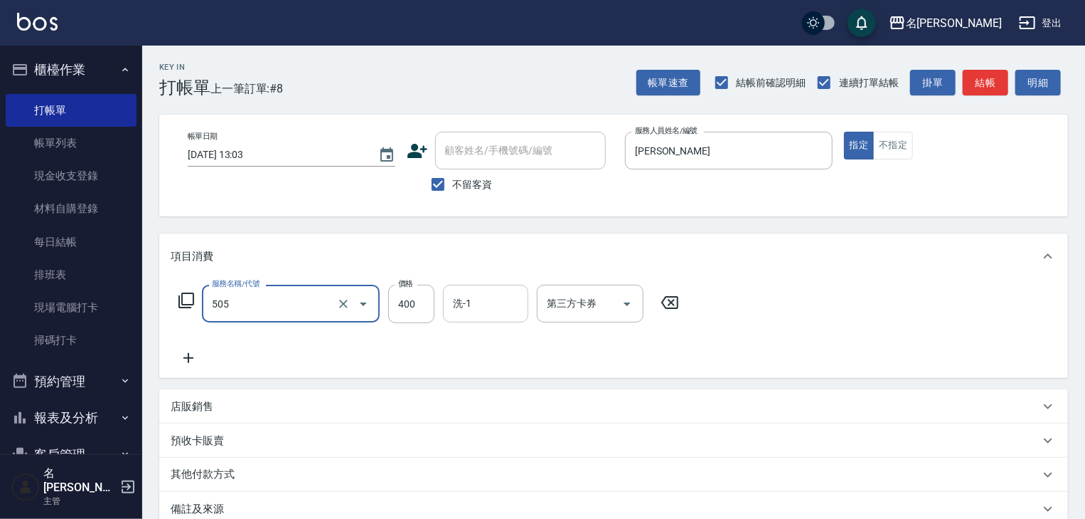
type input "洗髮(505)"
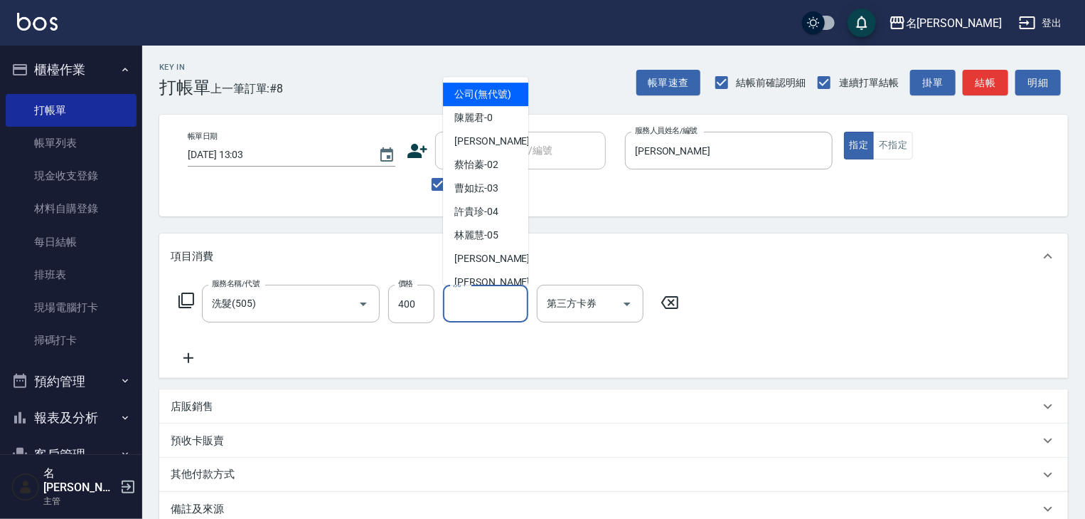
click at [472, 309] on input "洗-1" at bounding box center [486, 303] width 73 height 25
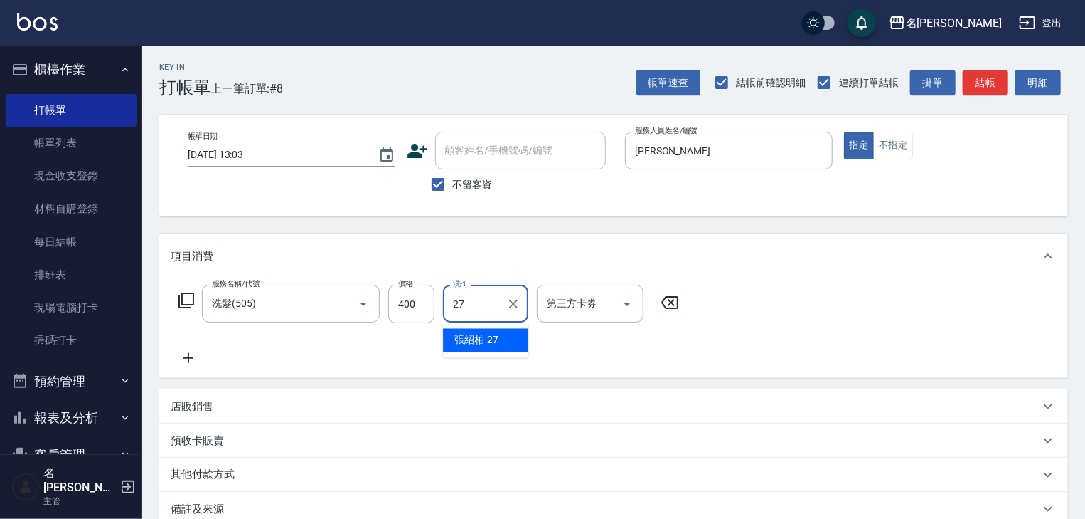
click at [473, 336] on span "[PERSON_NAME]-27" at bounding box center [477, 340] width 44 height 15
type input "[PERSON_NAME]-27"
click at [188, 353] on icon at bounding box center [189, 357] width 36 height 17
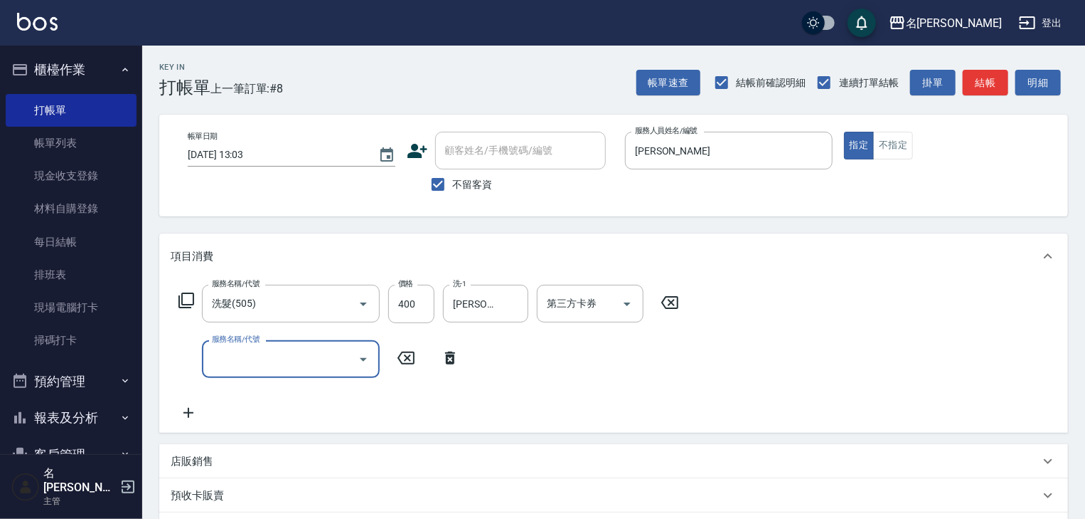
click at [211, 354] on input "服務名稱/代號" at bounding box center [280, 358] width 144 height 25
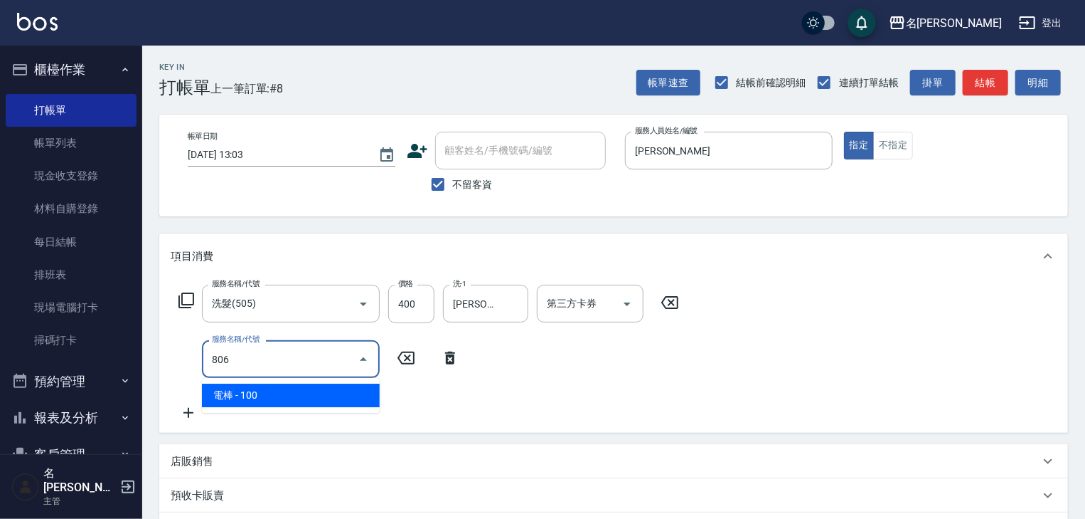
click at [255, 400] on span "電棒 - 100" at bounding box center [291, 394] width 178 height 23
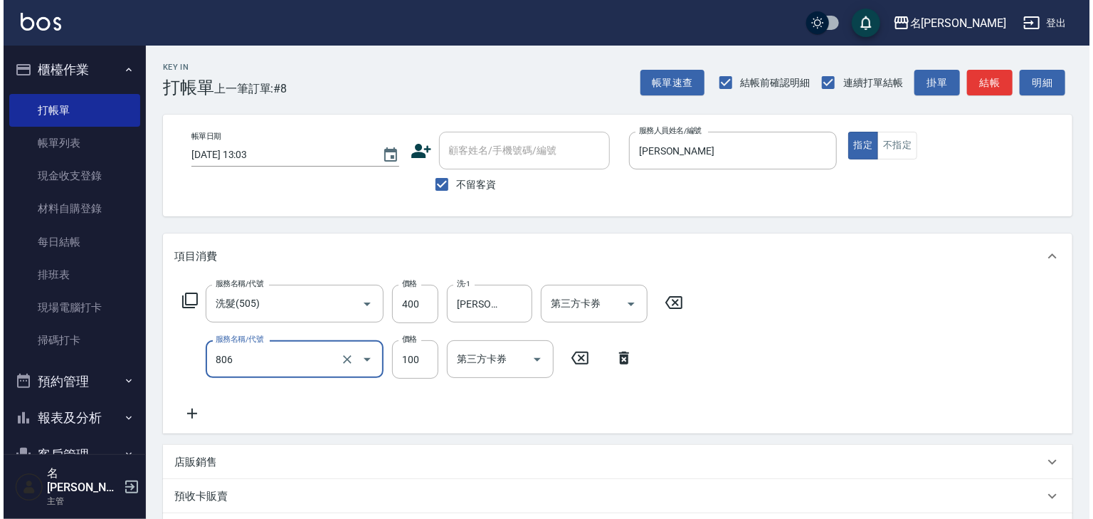
scroll to position [165, 0]
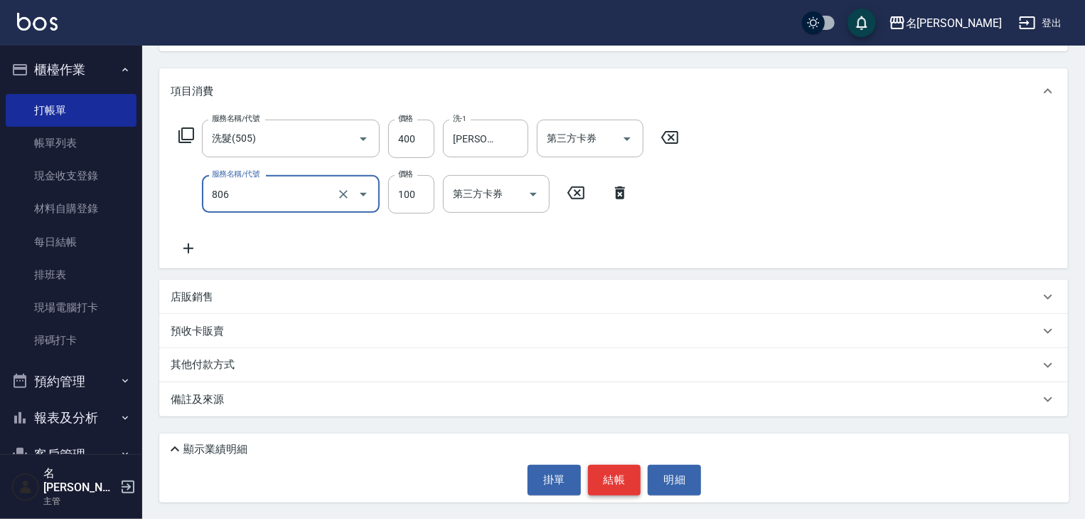
type input "電棒(806)"
click at [629, 470] on button "結帳" at bounding box center [614, 479] width 53 height 30
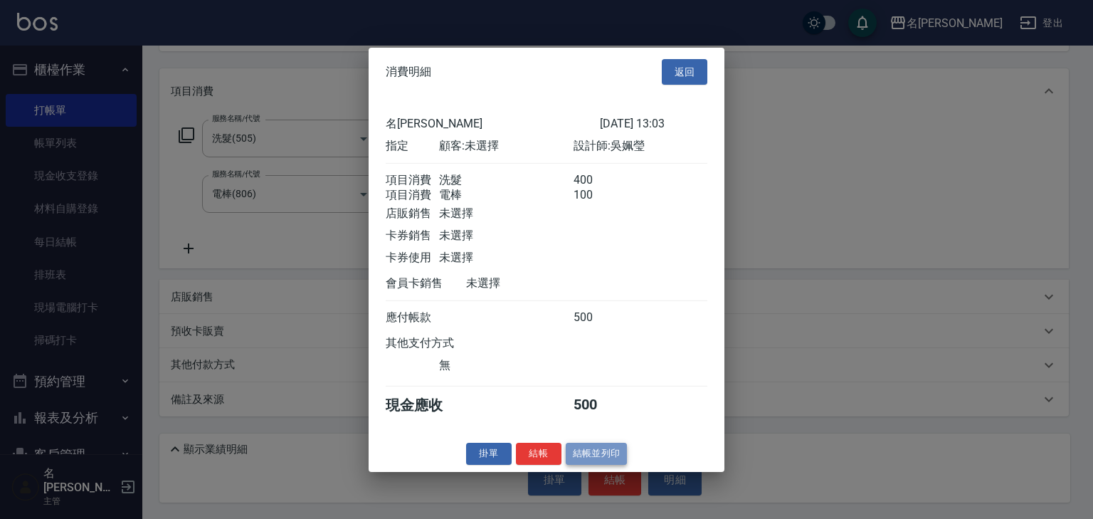
click at [567, 458] on button "結帳並列印" at bounding box center [596, 453] width 62 height 22
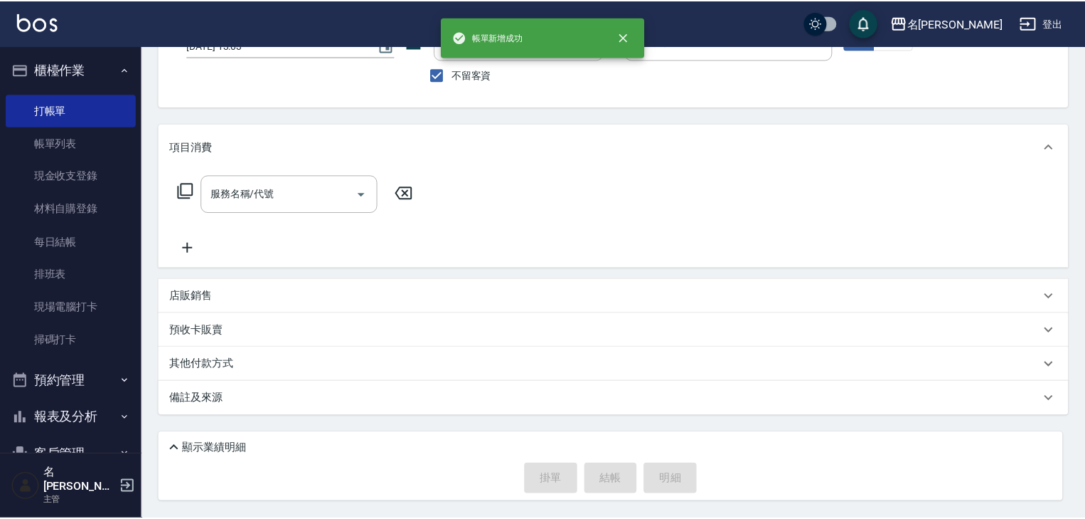
scroll to position [109, 0]
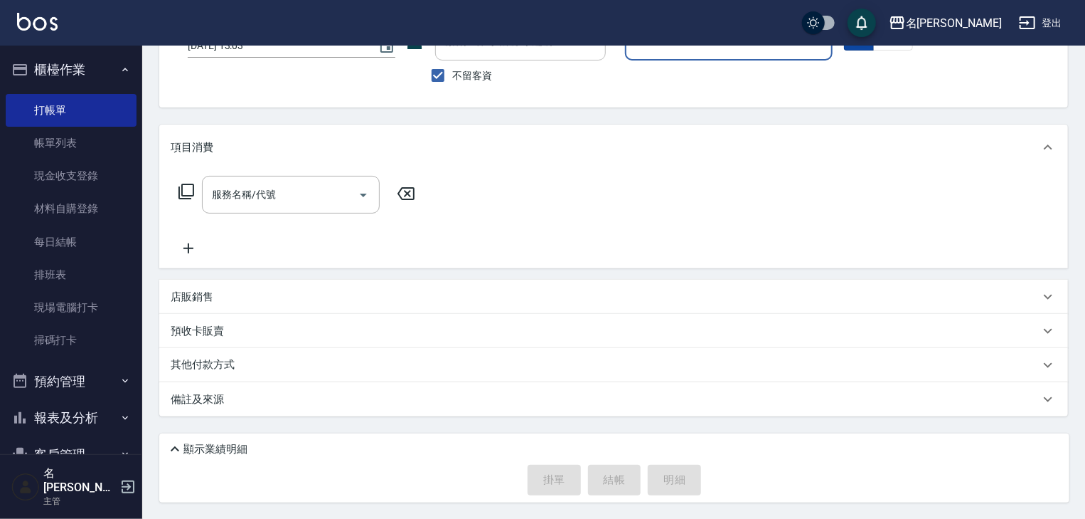
drag, startPoint x: 891, startPoint y: 64, endPoint x: 851, endPoint y: 48, distance: 43.7
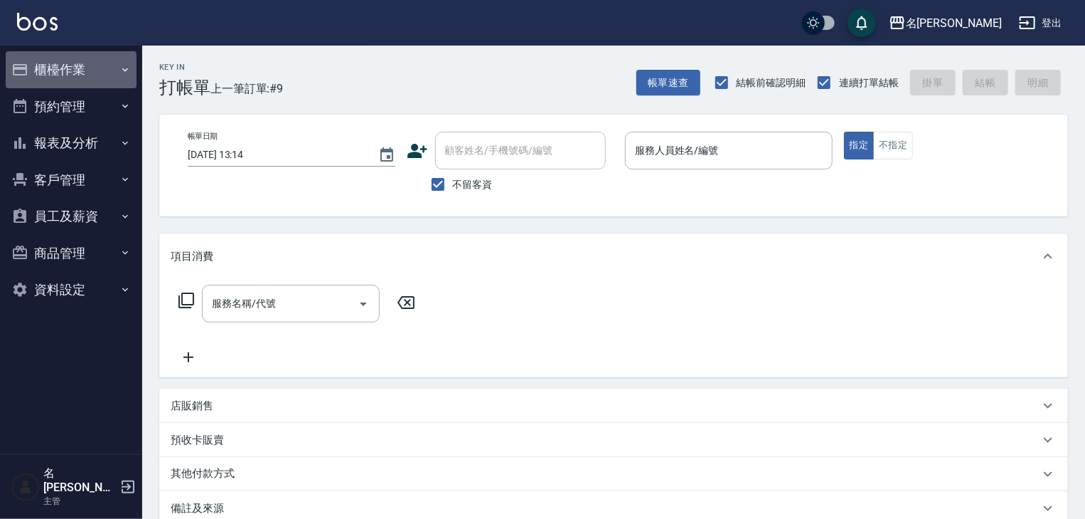
click at [91, 68] on button "櫃檯作業" at bounding box center [71, 69] width 131 height 37
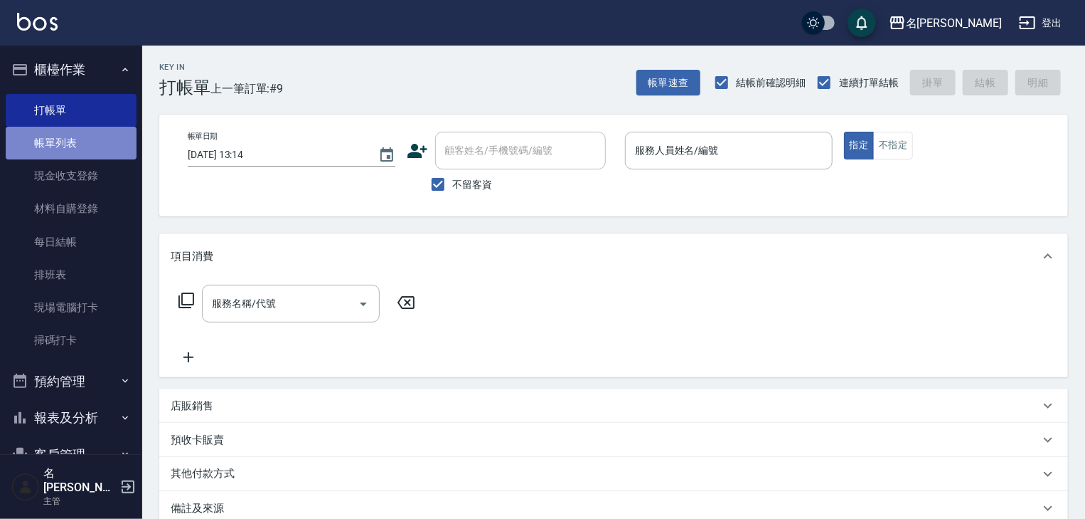
click at [85, 135] on link "帳單列表" at bounding box center [71, 143] width 131 height 33
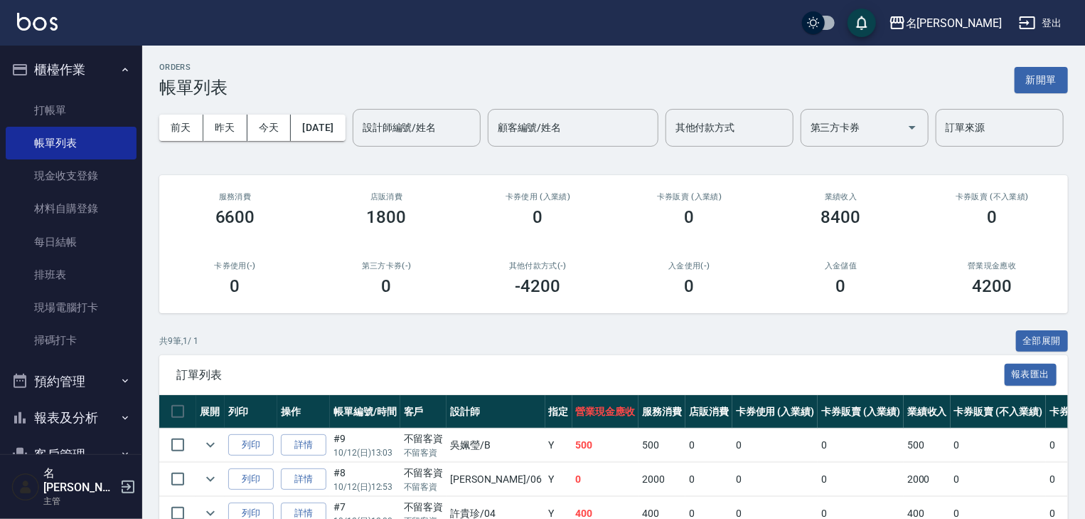
scroll to position [152, 0]
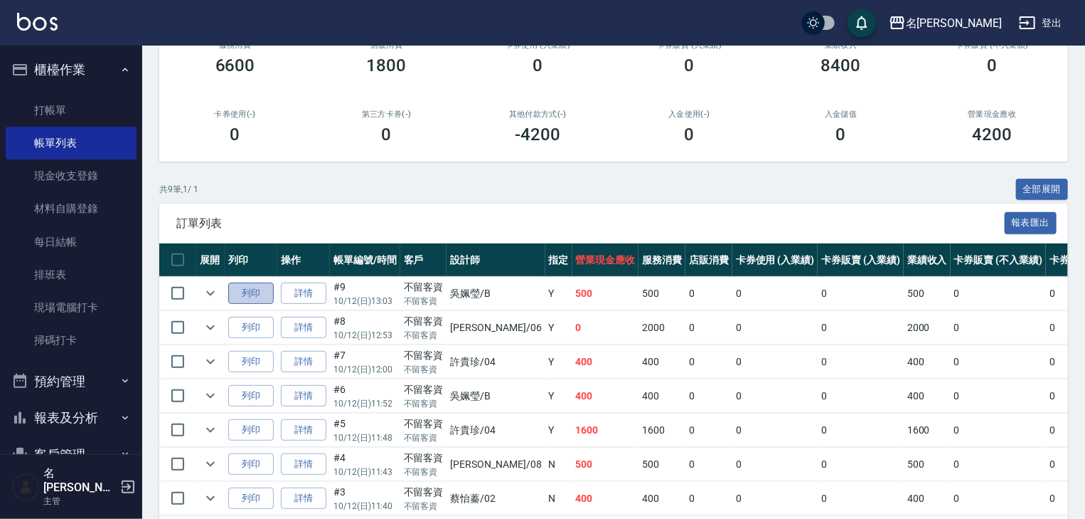
click at [238, 304] on button "列印" at bounding box center [251, 293] width 46 height 22
click at [100, 108] on link "打帳單" at bounding box center [71, 110] width 131 height 33
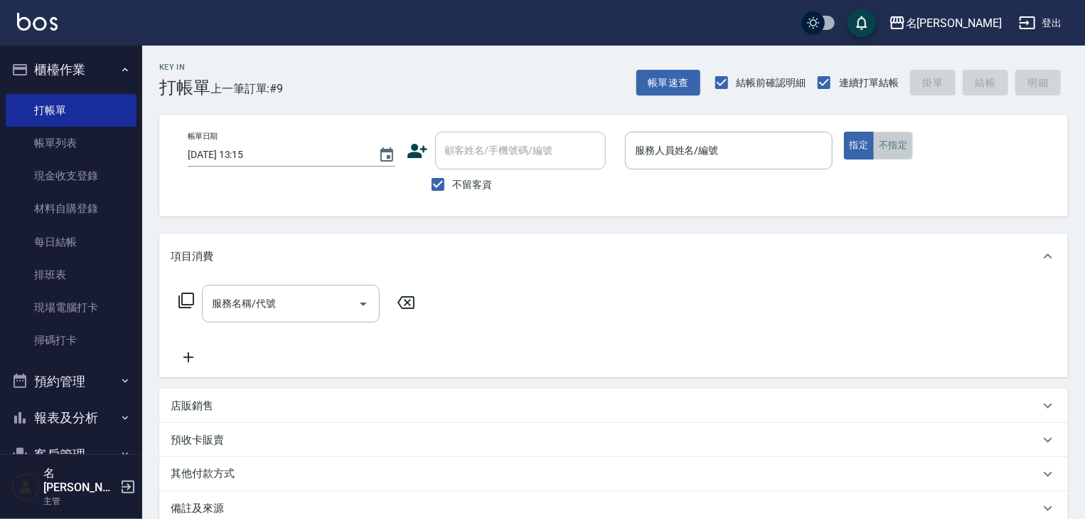
click at [896, 135] on button "不指定" at bounding box center [893, 146] width 40 height 28
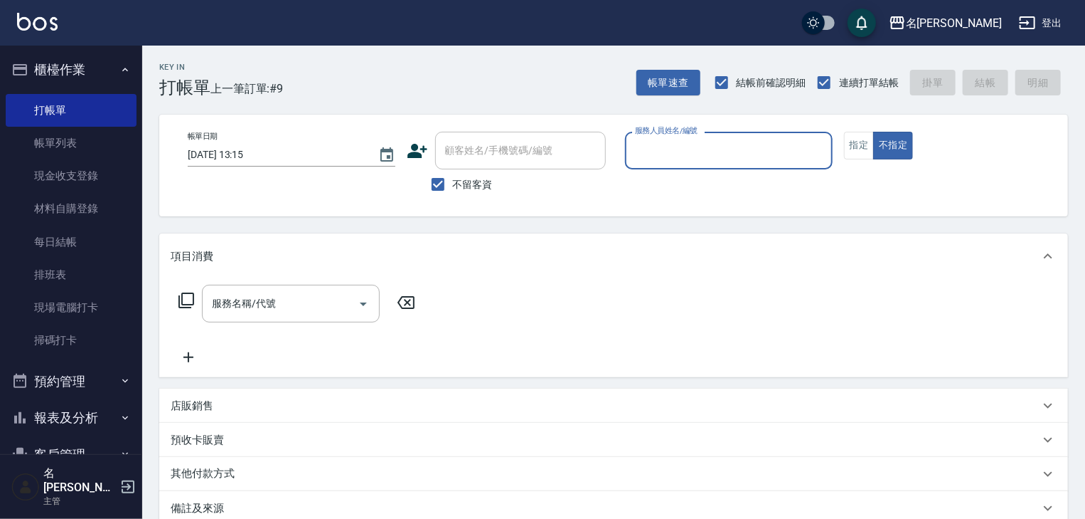
click at [677, 145] on input "服務人員姓名/編號" at bounding box center [729, 150] width 195 height 25
click at [655, 185] on span "[PERSON_NAME] -08" at bounding box center [682, 186] width 90 height 15
type input "[PERSON_NAME]-08"
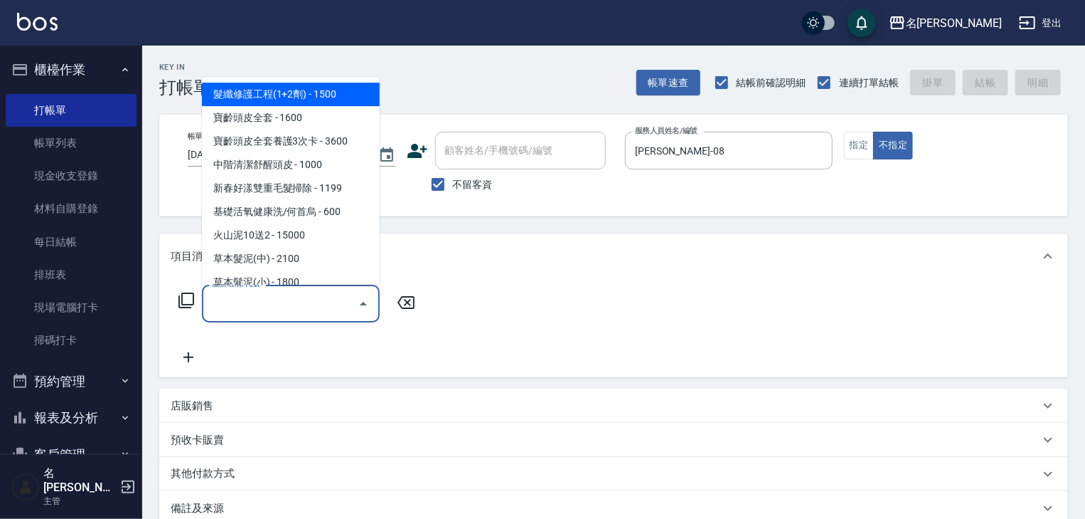
click at [294, 310] on input "服務名稱/代號" at bounding box center [280, 303] width 144 height 25
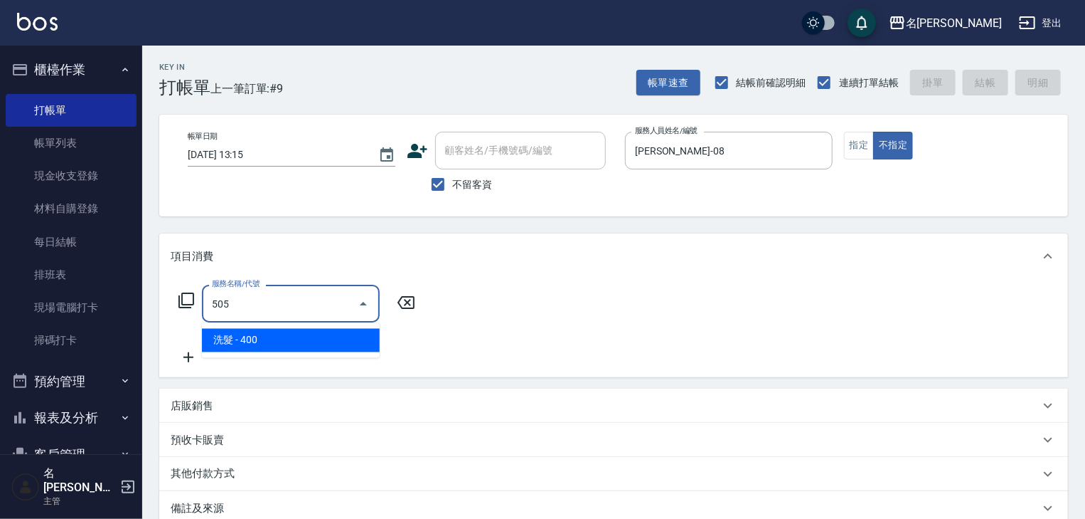
drag, startPoint x: 302, startPoint y: 336, endPoint x: 377, endPoint y: 328, distance: 75.8
click at [302, 336] on span "洗髮 - 400" at bounding box center [291, 340] width 178 height 23
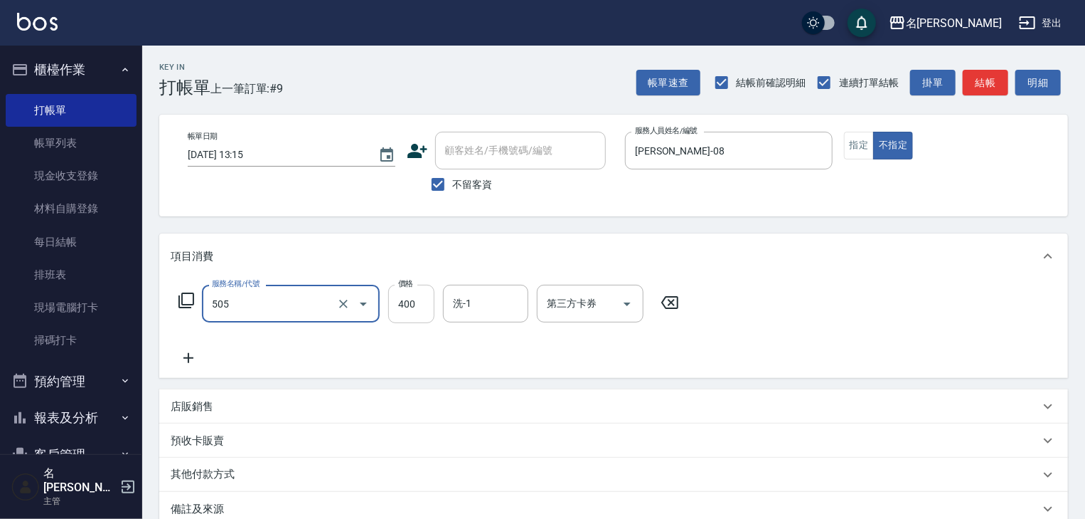
type input "洗髮(505)"
type input "500"
drag, startPoint x: 193, startPoint y: 361, endPoint x: 202, endPoint y: 363, distance: 8.7
click at [202, 363] on icon at bounding box center [189, 357] width 36 height 17
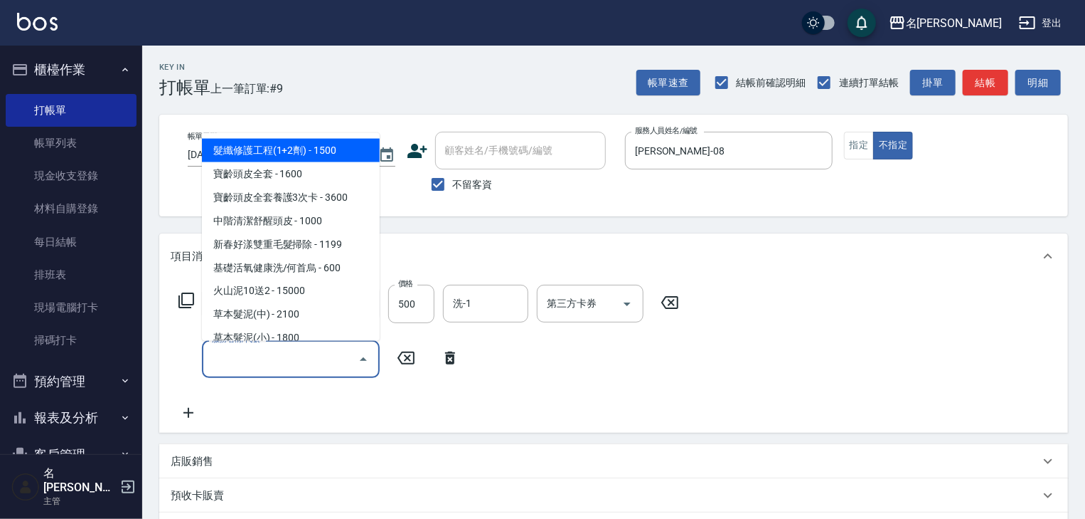
click at [235, 362] on input "服務名稱/代號" at bounding box center [280, 358] width 144 height 25
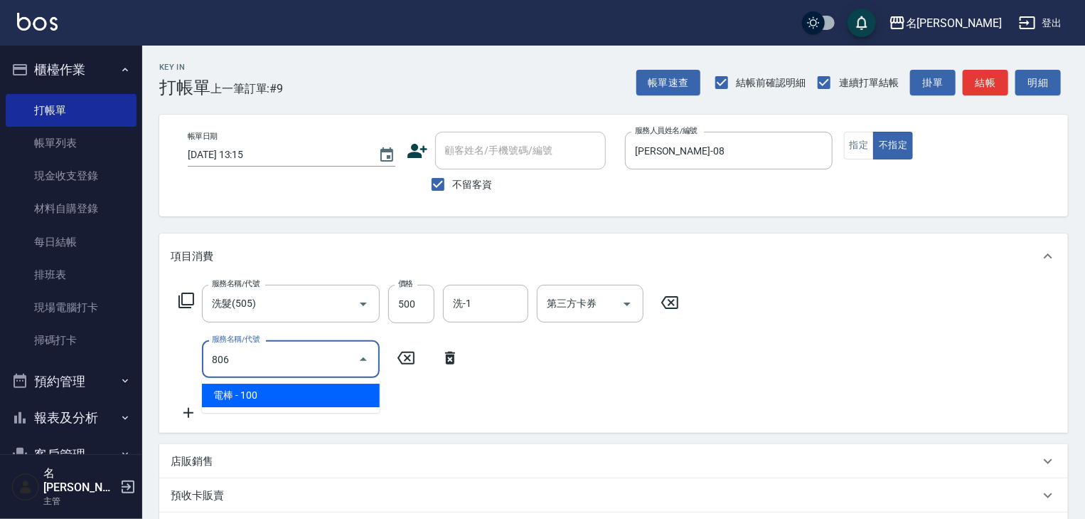
click at [299, 391] on span "電棒 - 100" at bounding box center [291, 394] width 178 height 23
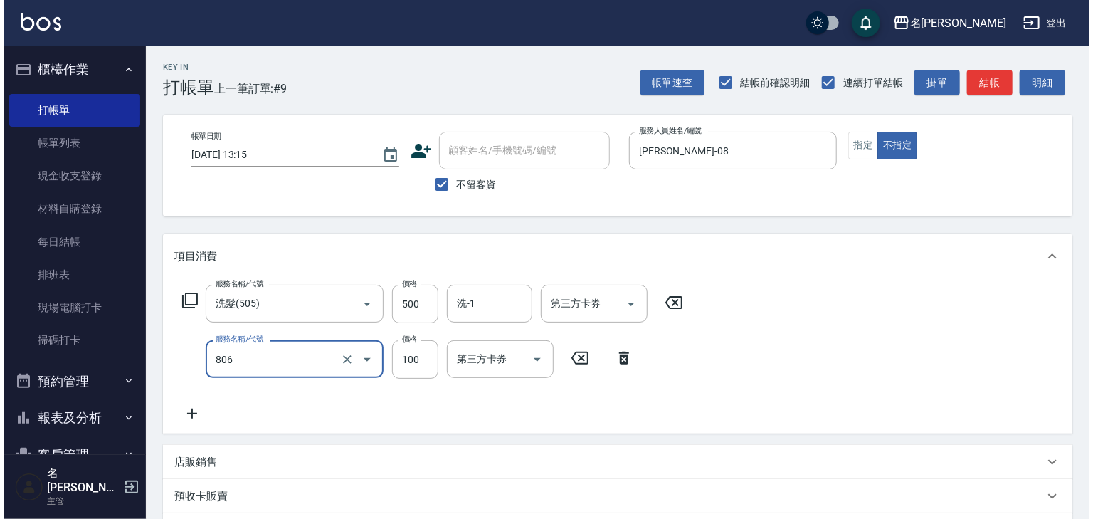
scroll to position [165, 0]
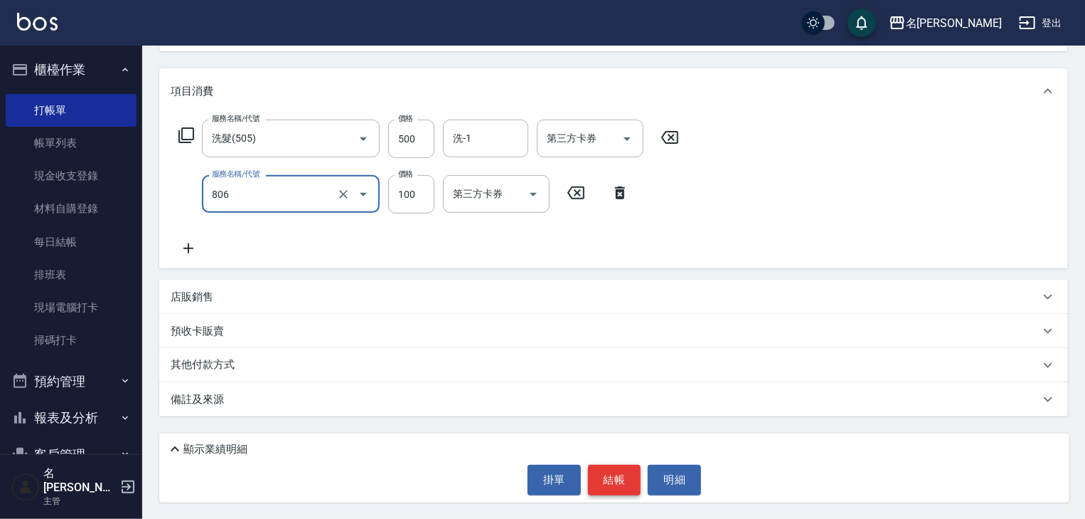
type input "電棒(806)"
click at [610, 471] on button "結帳" at bounding box center [614, 479] width 53 height 30
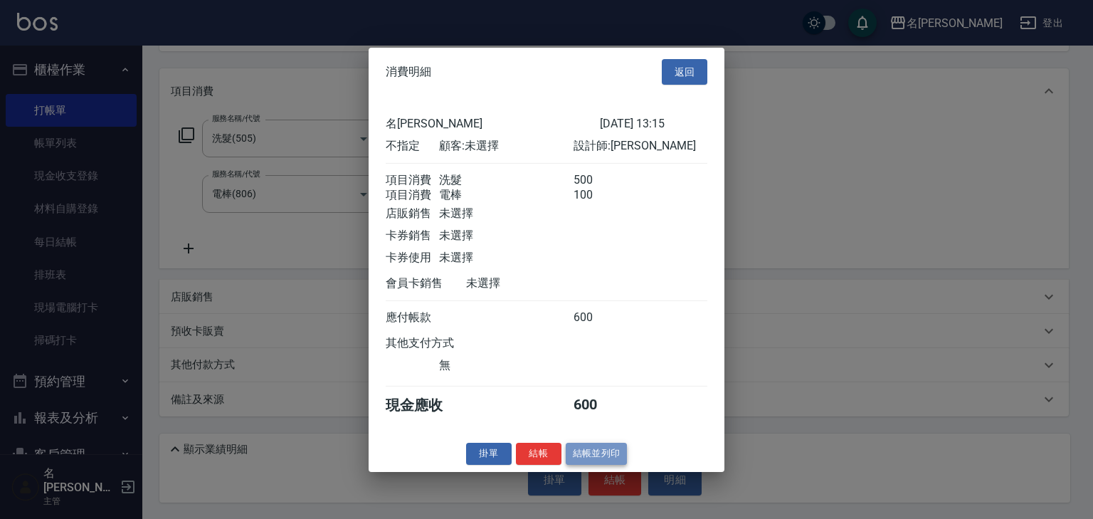
click at [615, 453] on button "結帳並列印" at bounding box center [596, 453] width 62 height 22
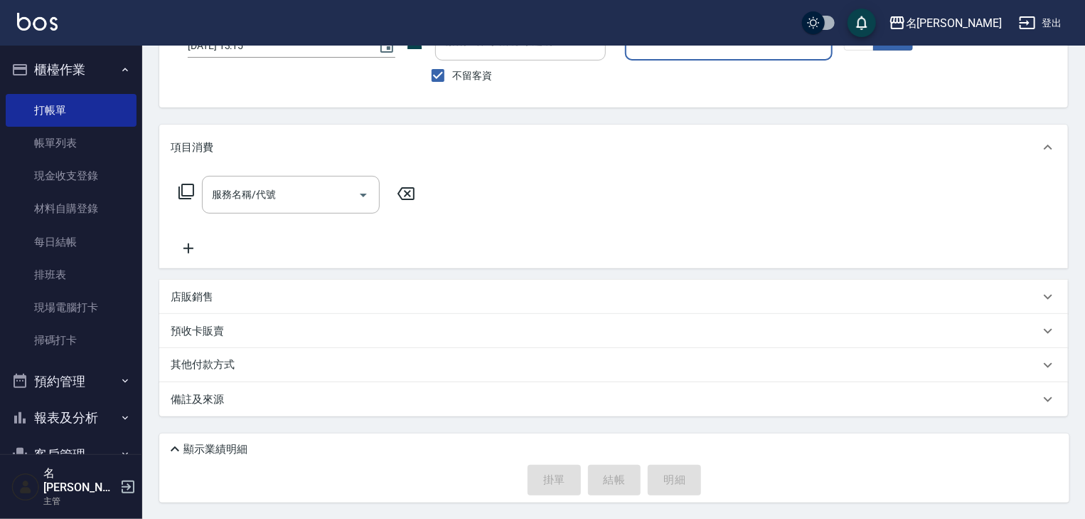
scroll to position [0, 0]
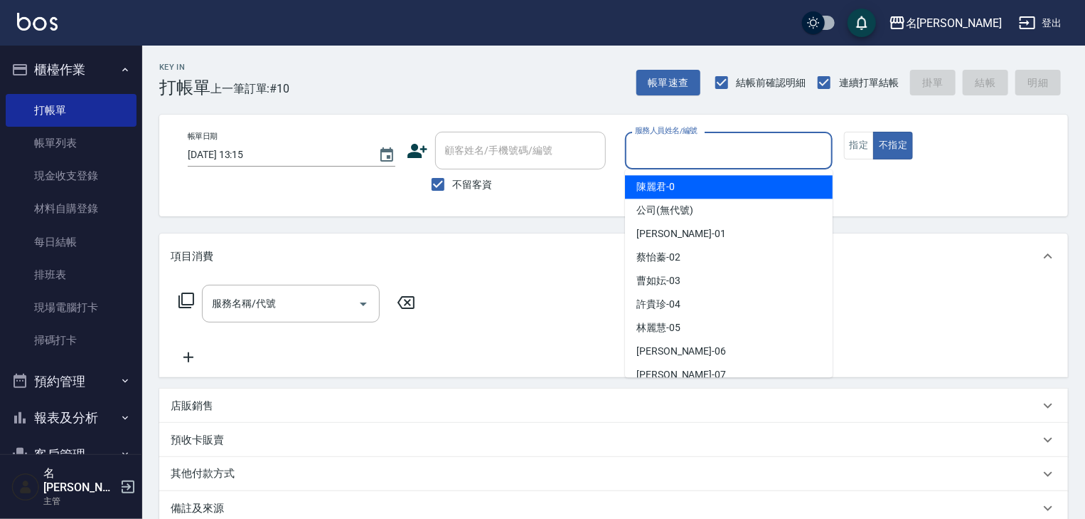
click at [725, 157] on input "服務人員姓名/編號" at bounding box center [729, 150] width 195 height 25
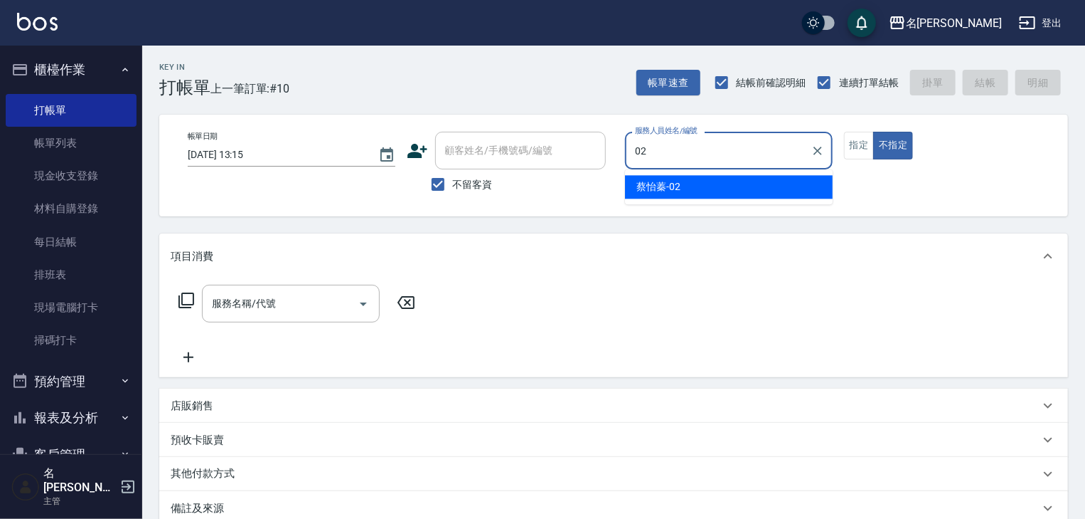
click at [718, 191] on div "[PERSON_NAME]-02" at bounding box center [729, 186] width 208 height 23
type input "[PERSON_NAME]02"
click at [242, 322] on div "服務名稱/代號 服務名稱/代號" at bounding box center [297, 325] width 253 height 81
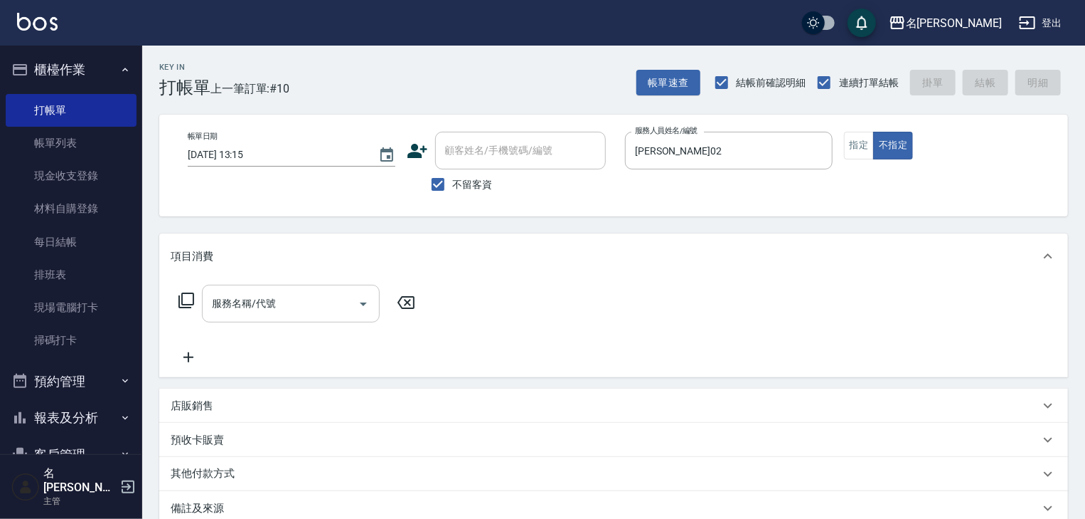
click at [242, 312] on input "服務名稱/代號" at bounding box center [280, 303] width 144 height 25
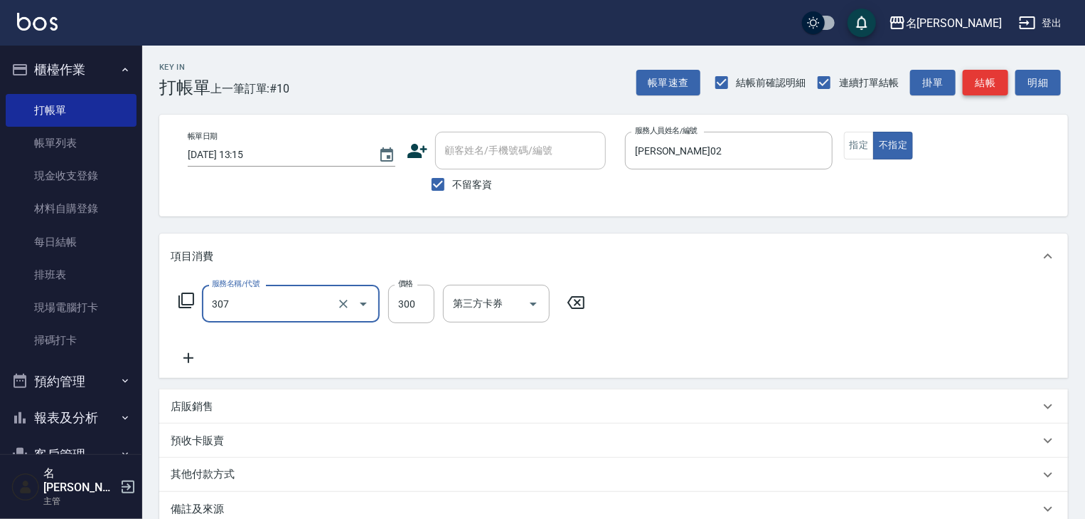
type input "剪髮(307)"
click at [996, 80] on button "結帳" at bounding box center [986, 83] width 46 height 26
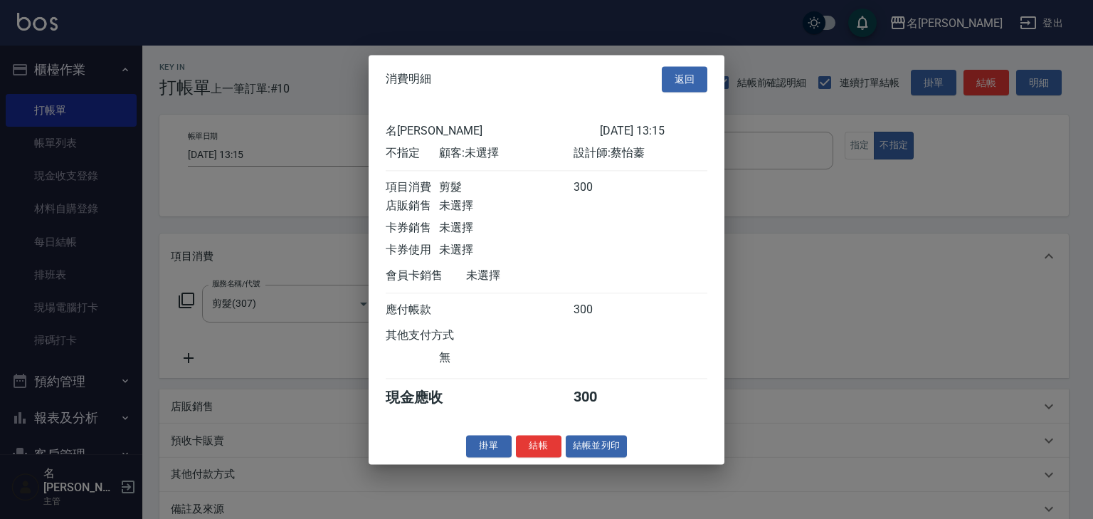
click at [603, 464] on div "消費明細 返回 名留林森 2025/10/12 13:15 不指定 顧客: 未選擇 設計師: 蔡怡蓁 項目消費 剪髮 300 店販銷售 未選擇 卡券銷售 未選…" at bounding box center [546, 259] width 356 height 409
click at [605, 455] on button "結帳並列印" at bounding box center [596, 446] width 62 height 22
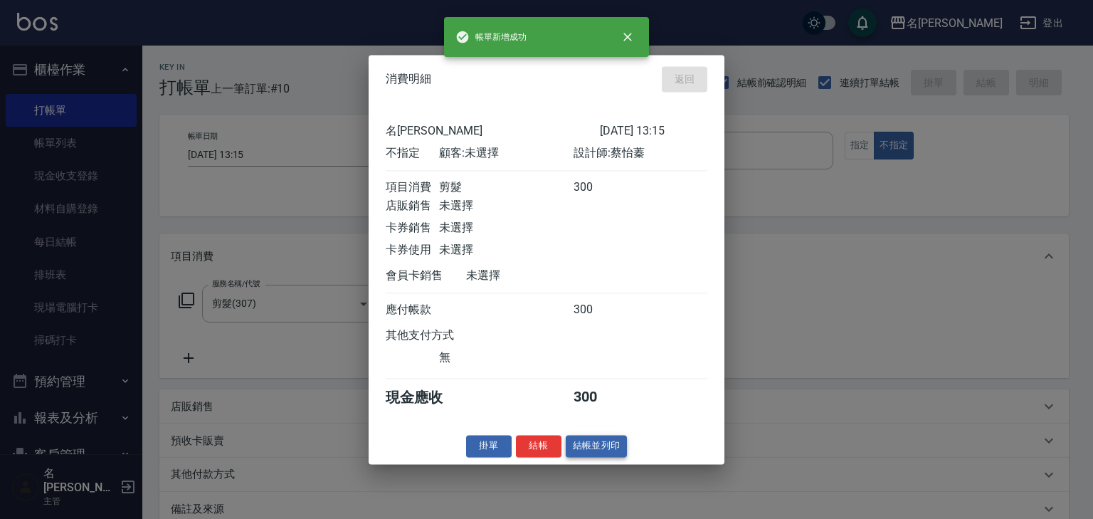
type input "2025/10/12 13:37"
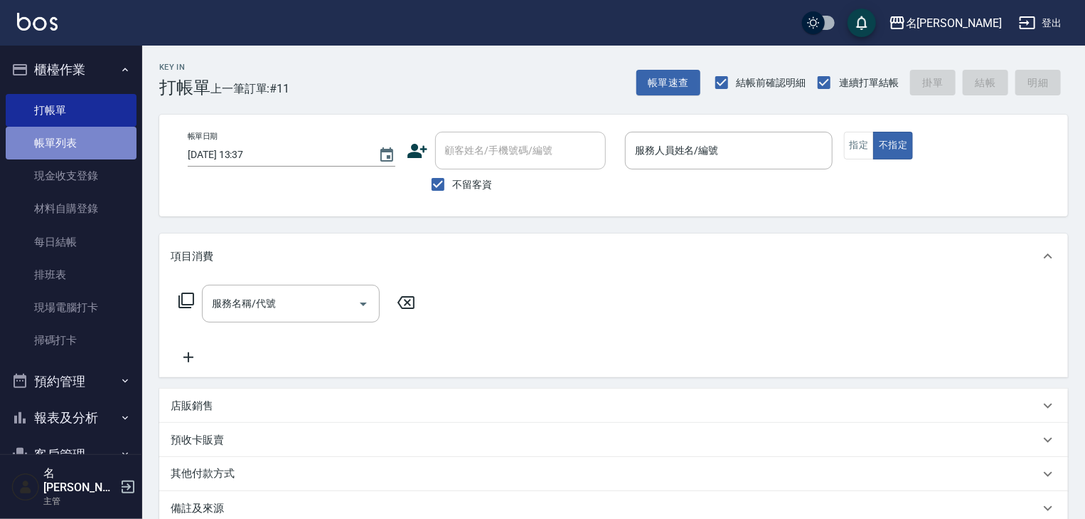
click at [78, 134] on link "帳單列表" at bounding box center [71, 143] width 131 height 33
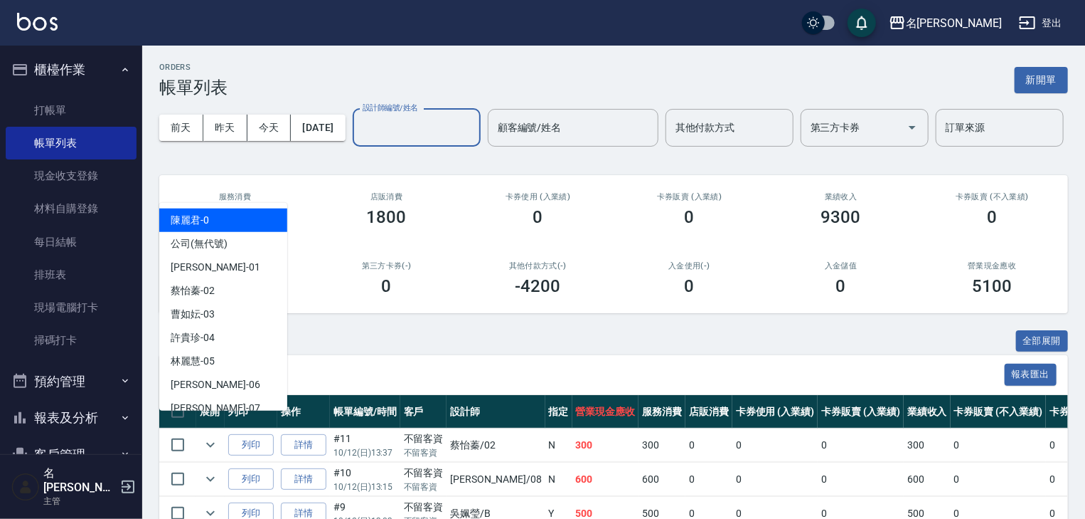
click at [359, 140] on input "設計師編號/姓名" at bounding box center [416, 127] width 115 height 25
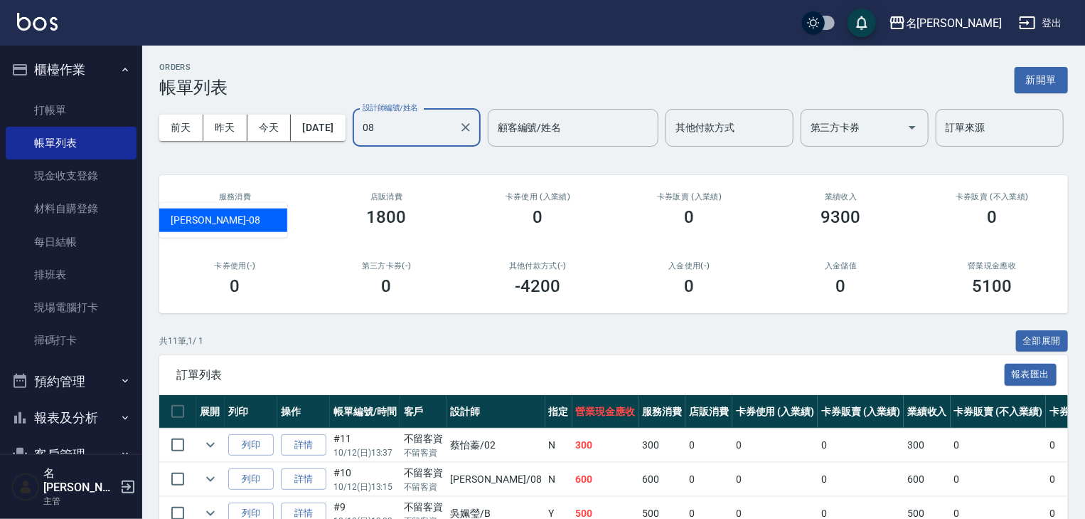
click at [229, 216] on div "[PERSON_NAME] -08" at bounding box center [223, 219] width 128 height 23
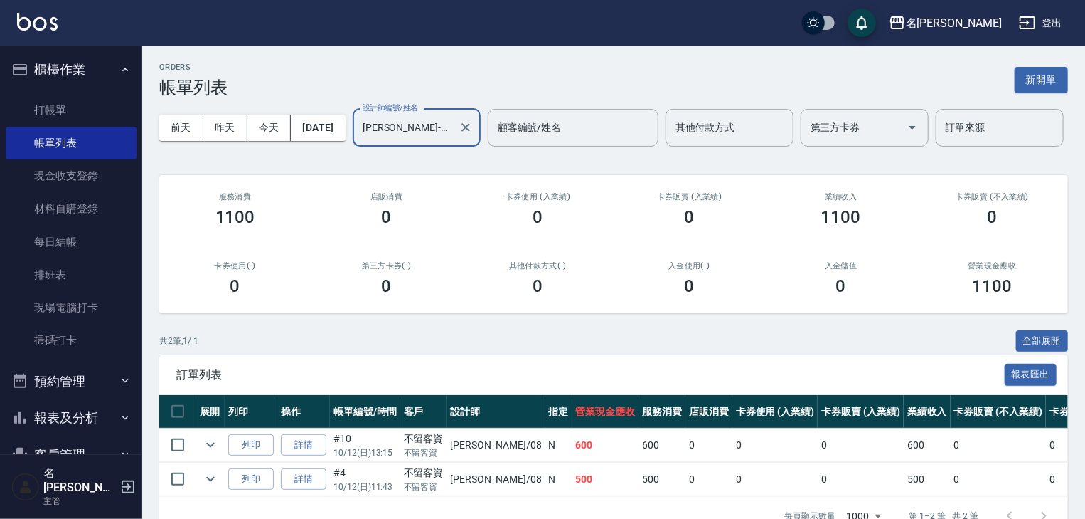
scroll to position [86, 0]
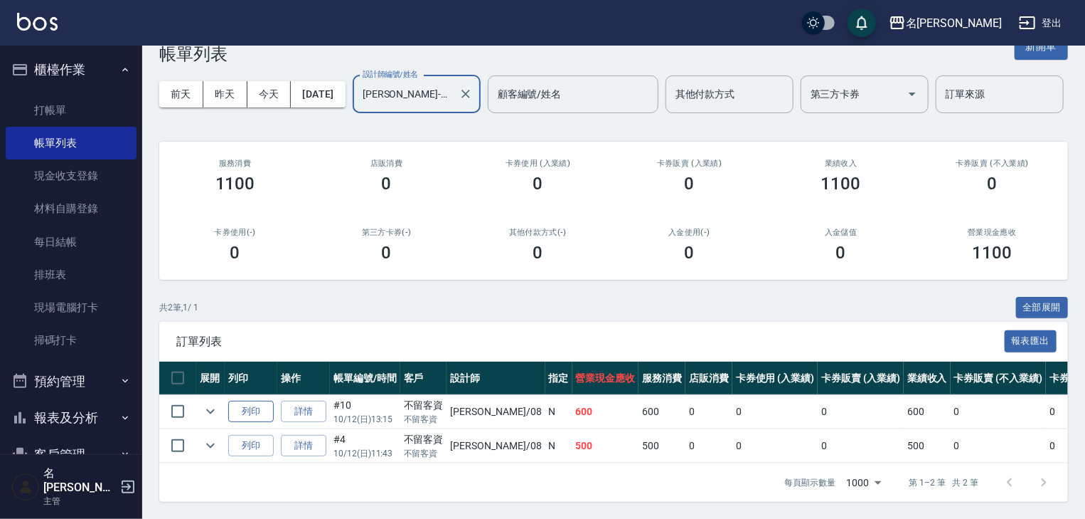
type input "[PERSON_NAME]-08"
click at [241, 400] on button "列印" at bounding box center [251, 411] width 46 height 22
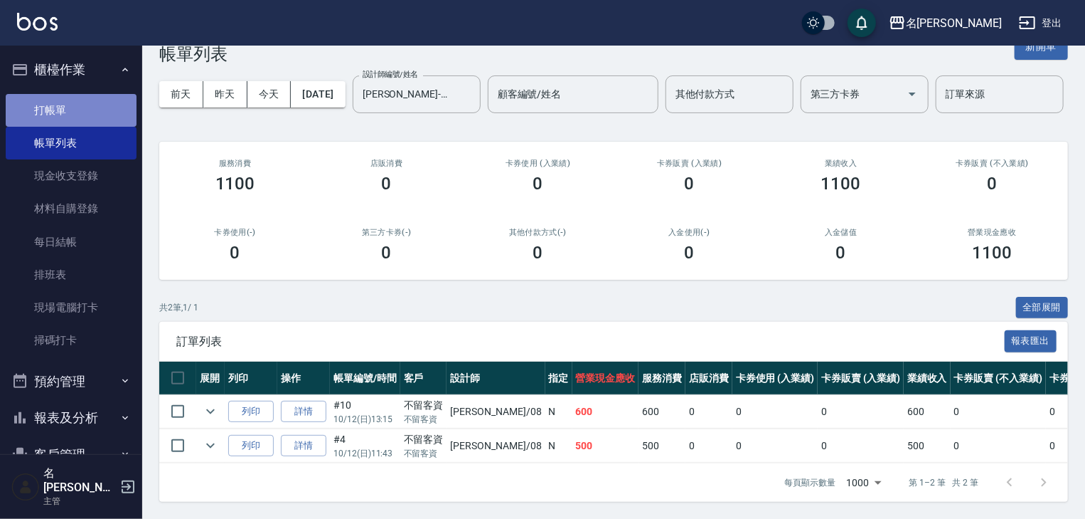
click at [73, 109] on link "打帳單" at bounding box center [71, 110] width 131 height 33
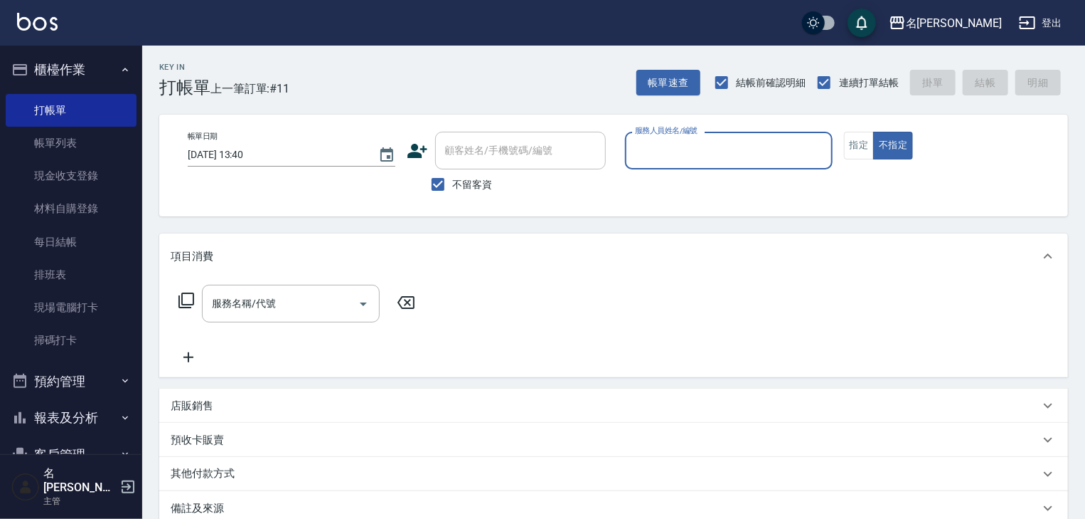
click at [725, 156] on input "服務人員姓名/編號" at bounding box center [729, 150] width 195 height 25
click at [674, 191] on span "[PERSON_NAME] -08" at bounding box center [682, 186] width 90 height 15
type input "[PERSON_NAME]-08"
click at [295, 302] on input "服務名稱/代號" at bounding box center [280, 303] width 144 height 25
click at [188, 301] on icon at bounding box center [186, 300] width 17 height 17
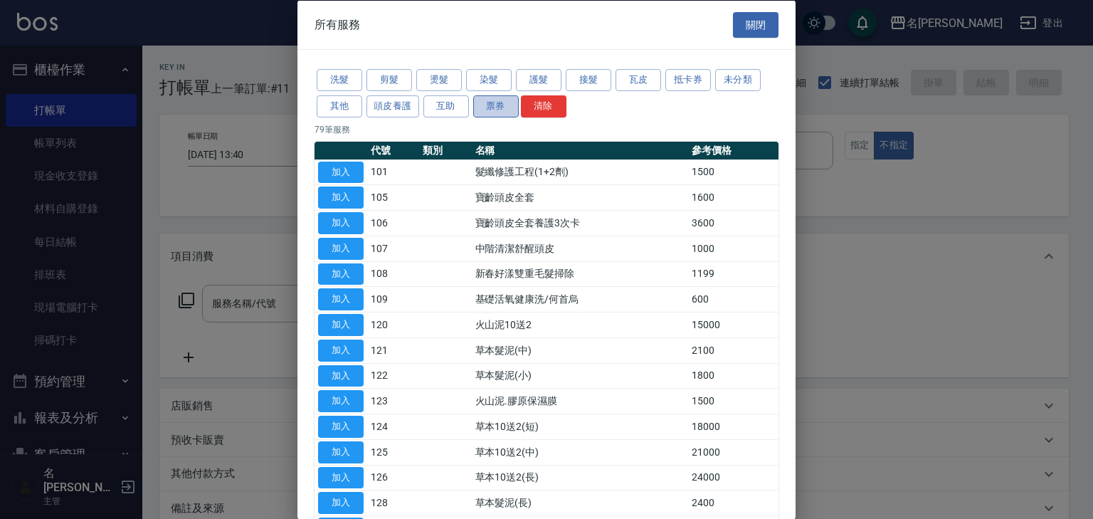
click at [494, 107] on button "票券" at bounding box center [496, 106] width 46 height 22
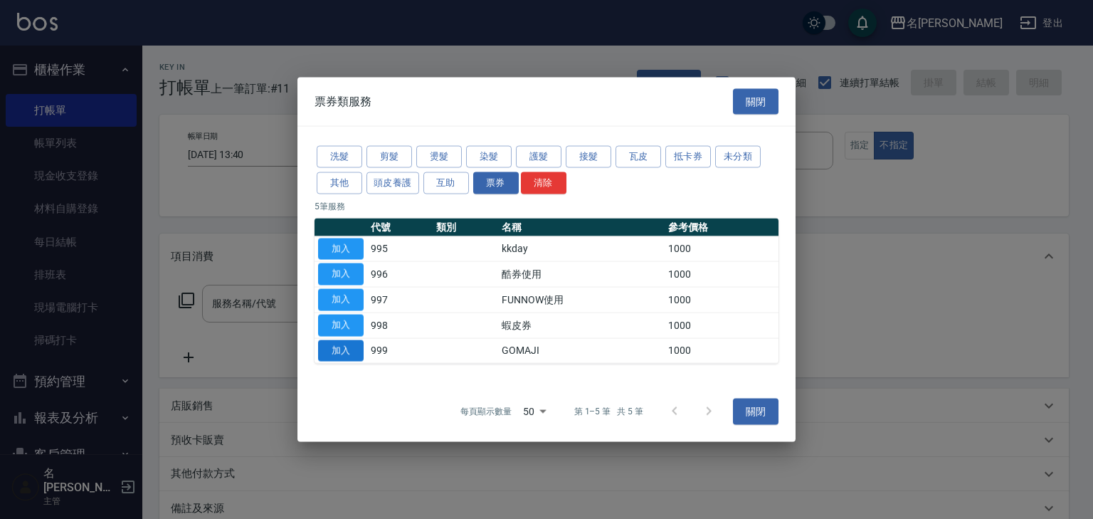
click at [344, 353] on button "加入" at bounding box center [341, 350] width 46 height 22
type input "GOMAJI(999)"
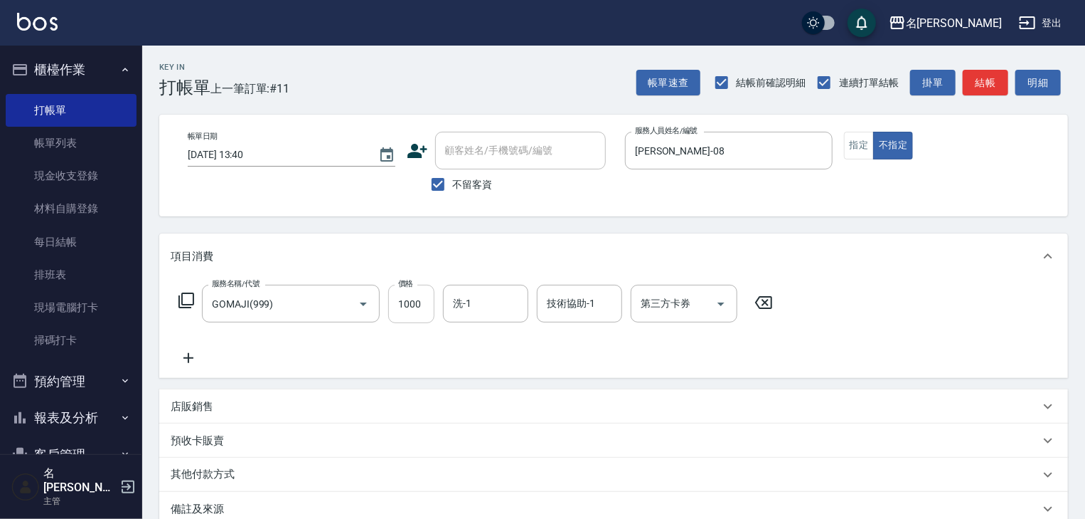
click at [408, 307] on input "1000" at bounding box center [411, 304] width 46 height 38
click at [723, 301] on icon "Open" at bounding box center [721, 303] width 17 height 17
type input "499"
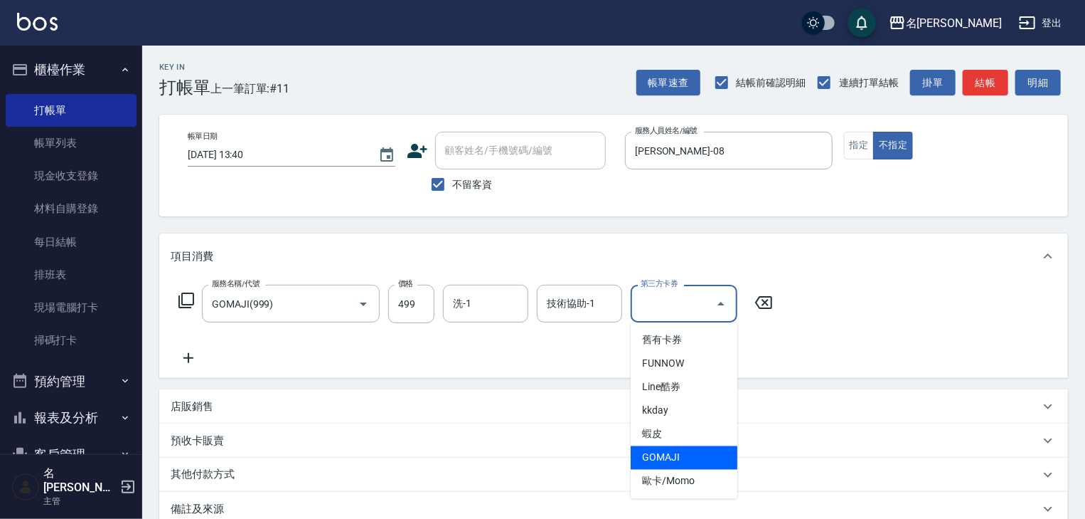
click at [680, 461] on span "GOMAJI" at bounding box center [684, 457] width 107 height 23
type input "GOMAJI"
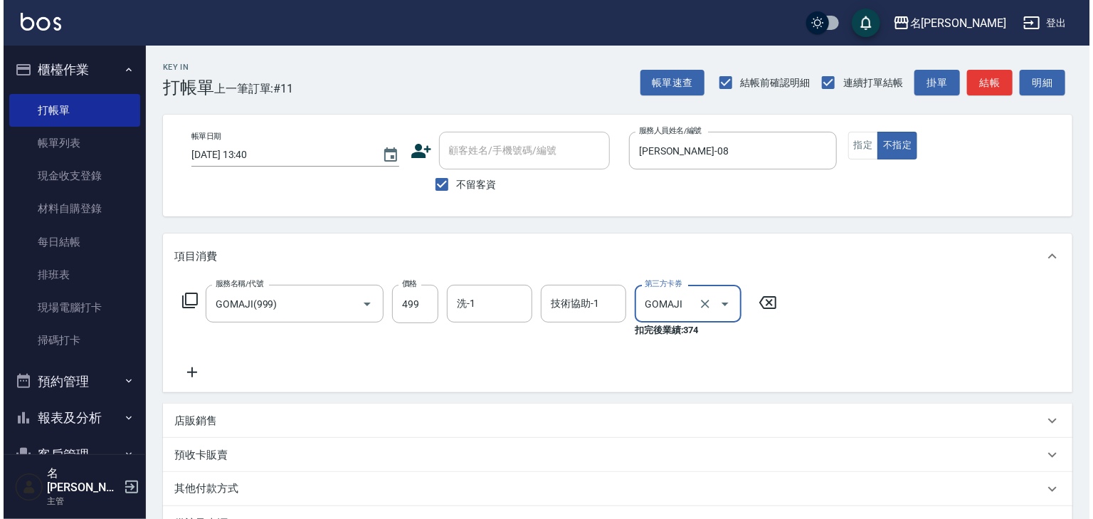
scroll to position [124, 0]
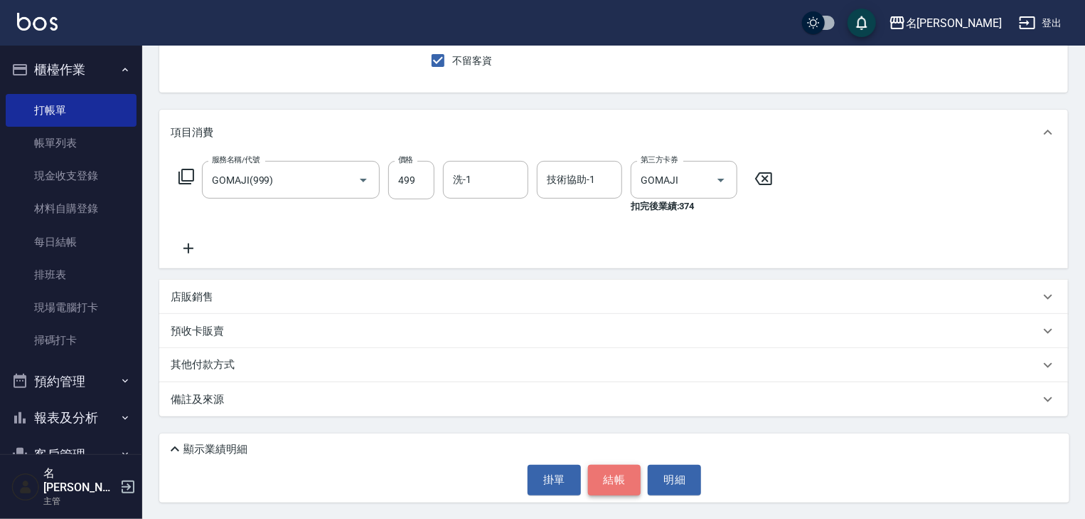
click at [617, 480] on button "結帳" at bounding box center [614, 479] width 53 height 30
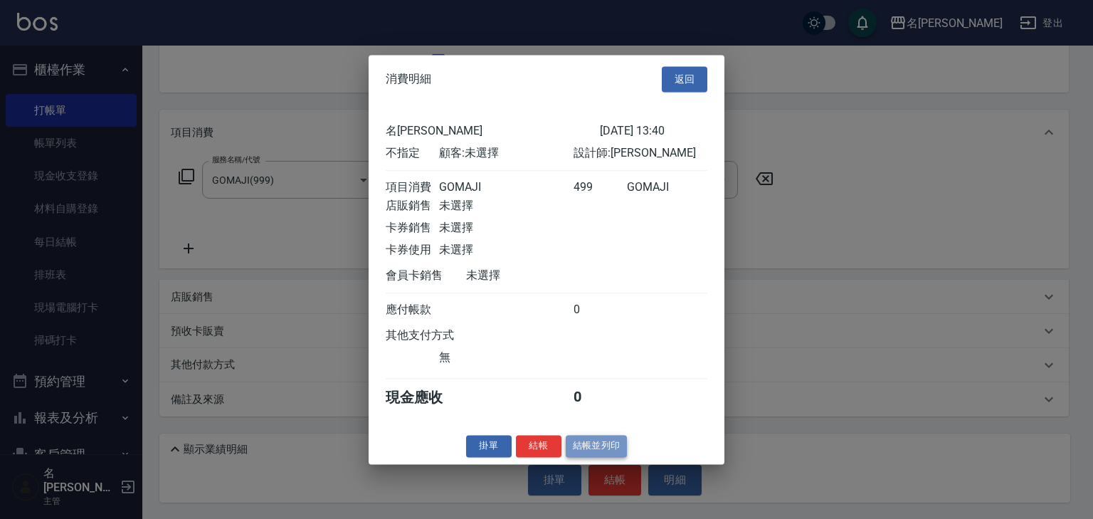
click at [600, 449] on button "結帳並列印" at bounding box center [596, 446] width 62 height 22
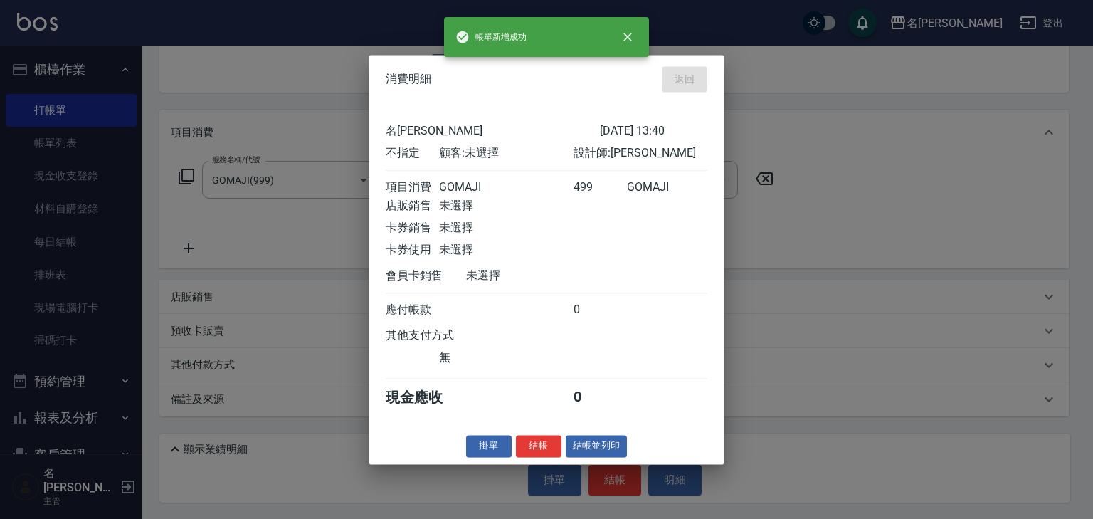
type input "2025/10/12 13:42"
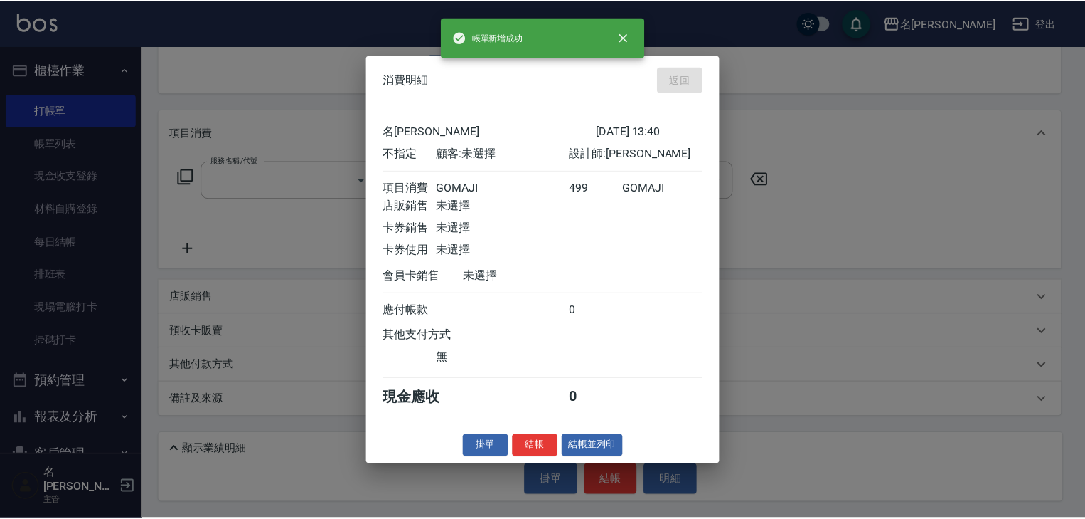
scroll to position [109, 0]
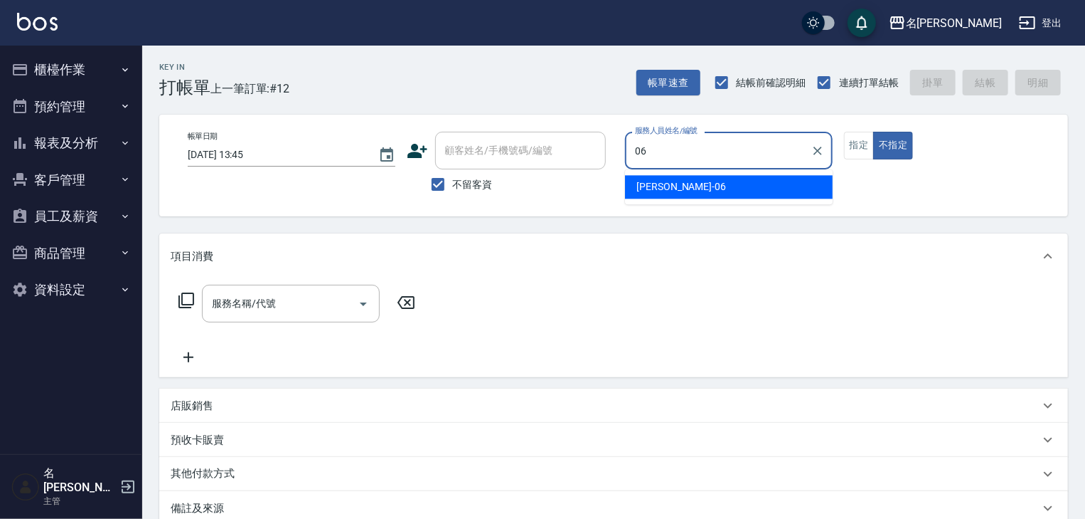
click at [730, 181] on div "阿龔 -06" at bounding box center [729, 186] width 208 height 23
type input "阿龔-06"
click at [244, 295] on div "服務名稱/代號 服務名稱/代號" at bounding box center [291, 304] width 178 height 38
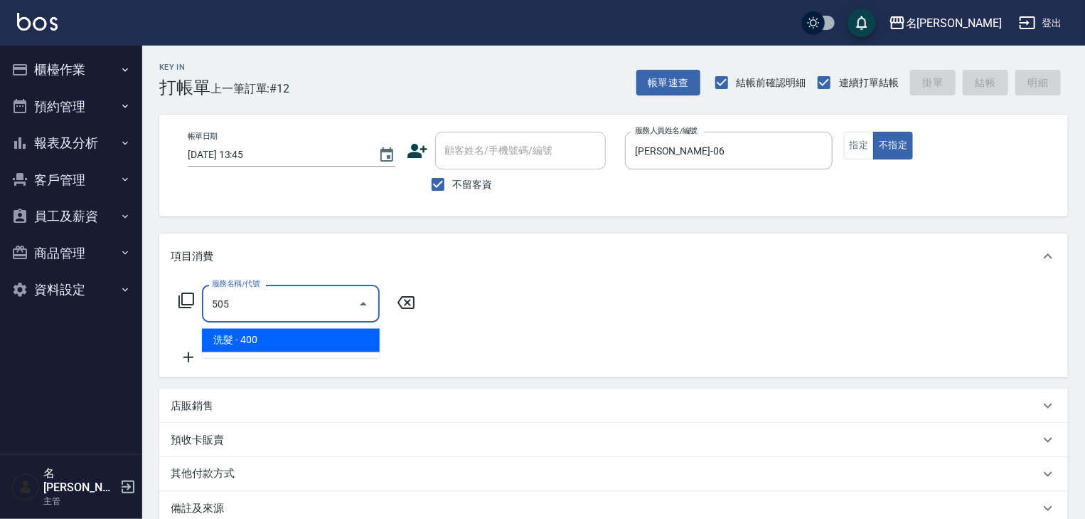
click at [319, 346] on span "洗髮 - 400" at bounding box center [291, 340] width 178 height 23
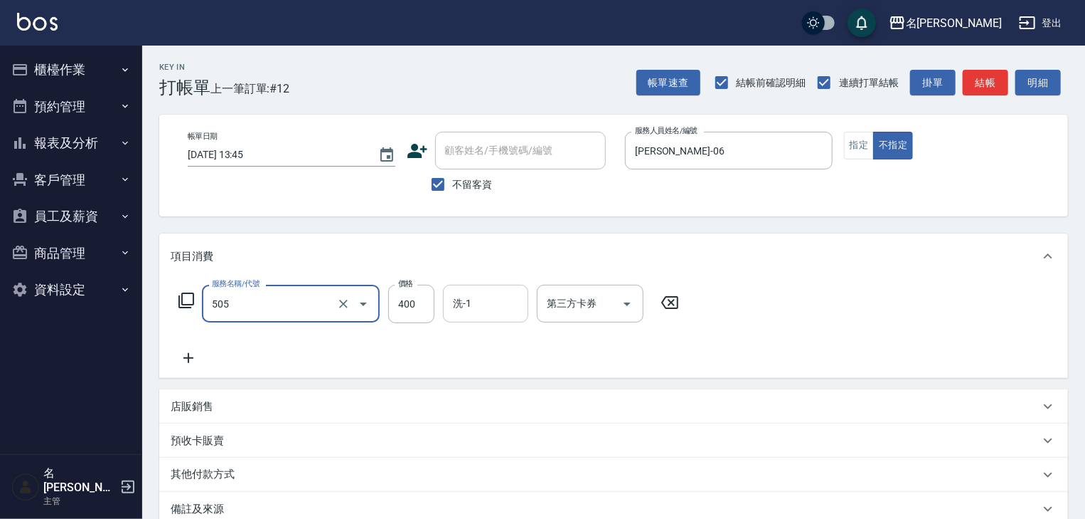
type input "洗髮(505)"
click at [479, 306] on input "洗-1" at bounding box center [486, 303] width 73 height 25
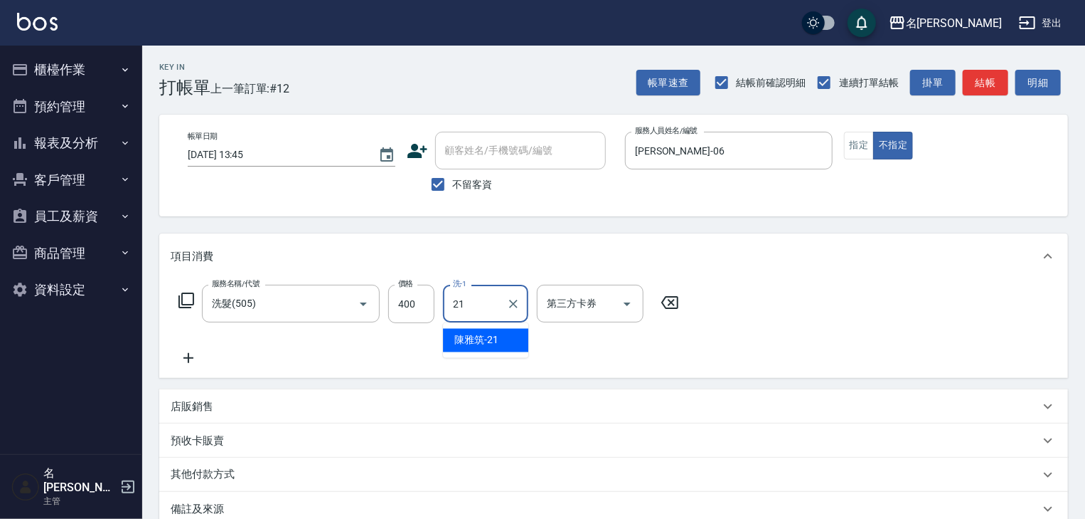
type input "21"
click at [190, 358] on icon at bounding box center [189, 358] width 10 height 10
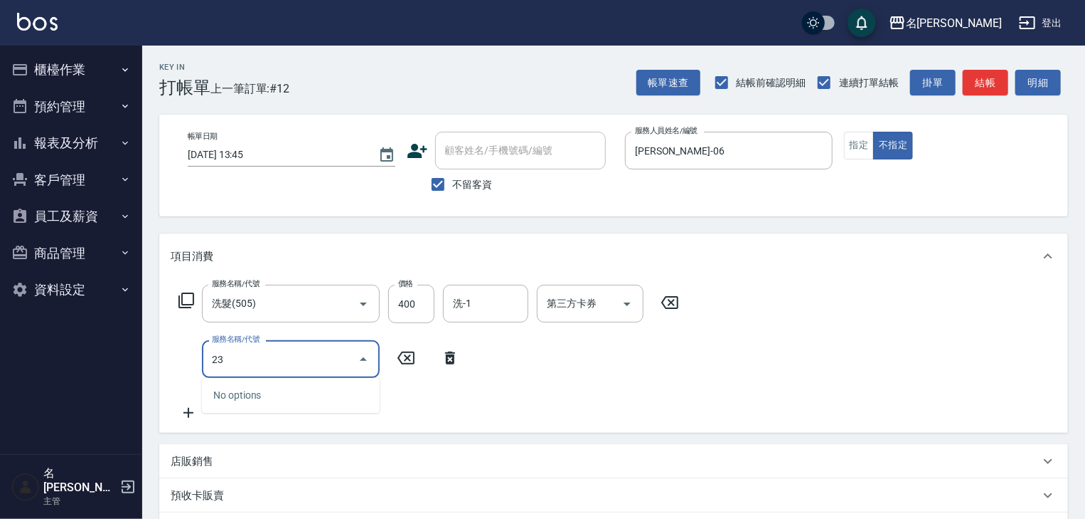
type input "2"
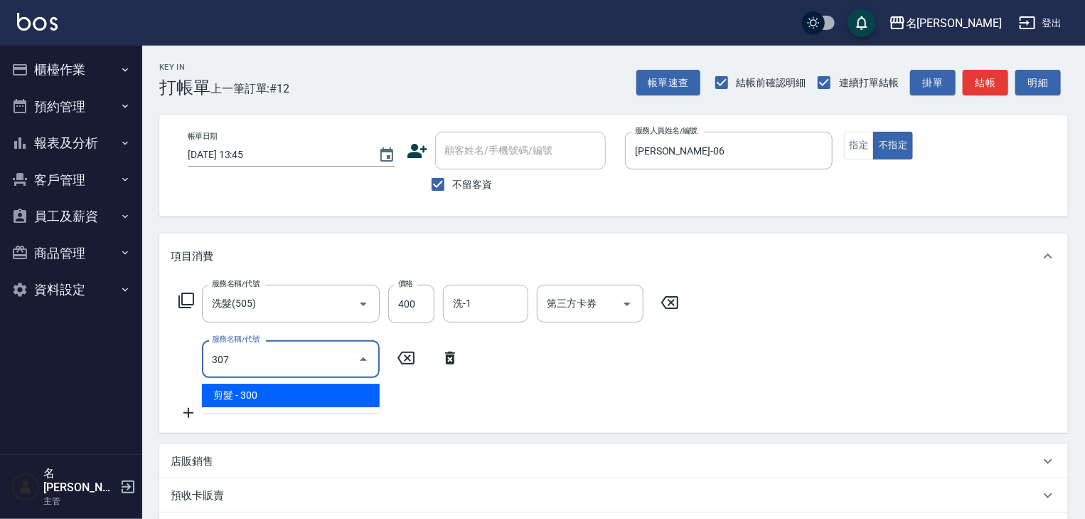
click at [272, 393] on span "剪髮 - 300" at bounding box center [291, 394] width 178 height 23
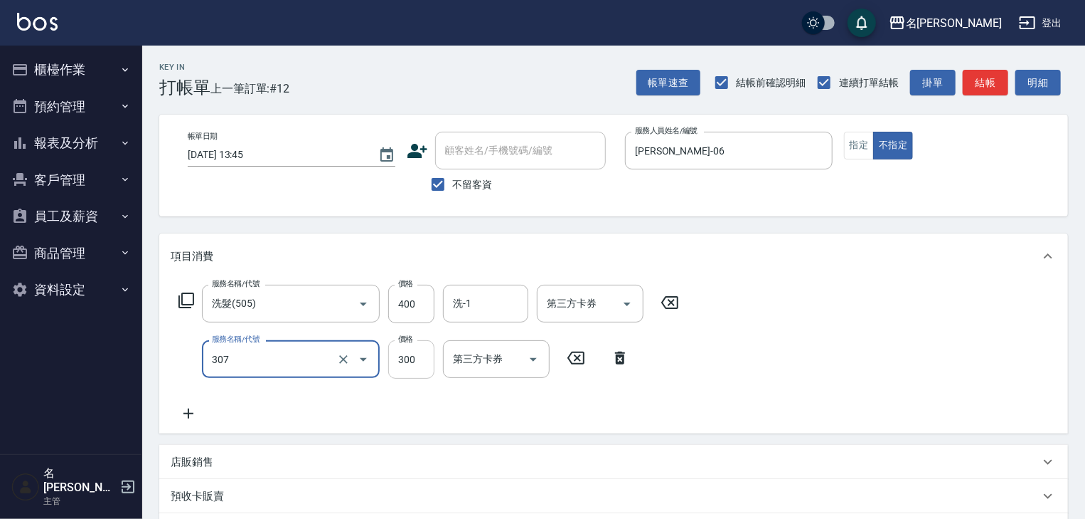
type input "剪髮(307)"
click at [418, 363] on input "300" at bounding box center [411, 359] width 46 height 38
click at [455, 407] on div "服務名稱/代號 洗髮(505) 服務名稱/代號 價格 400 價格 洗-1 洗-1 第三方卡券 第三方卡券 服務名稱/代號 剪髮(307) 服務名稱/代號 價…" at bounding box center [429, 353] width 517 height 137
click at [993, 87] on button "結帳" at bounding box center [986, 83] width 46 height 26
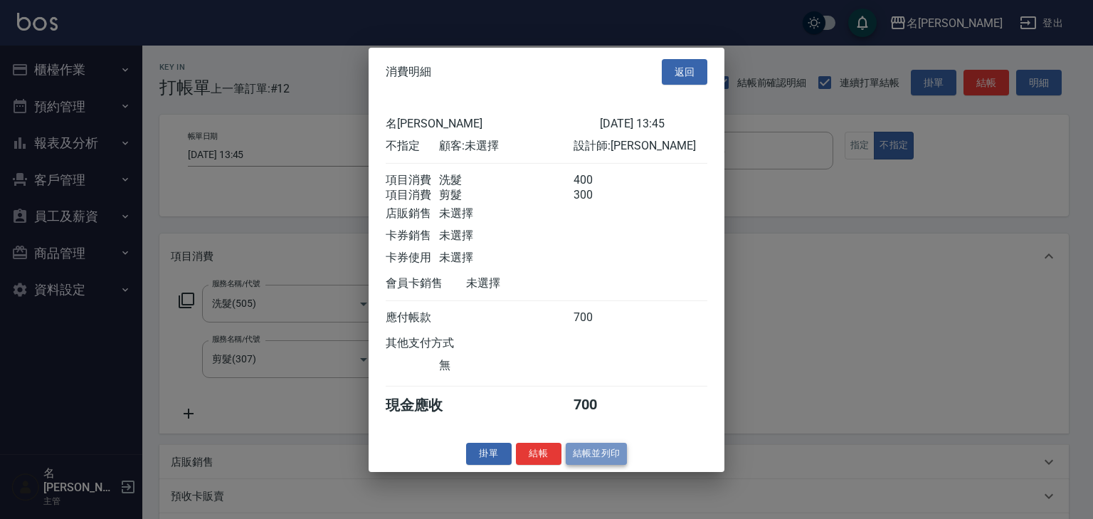
click at [593, 461] on button "結帳並列印" at bounding box center [596, 453] width 62 height 22
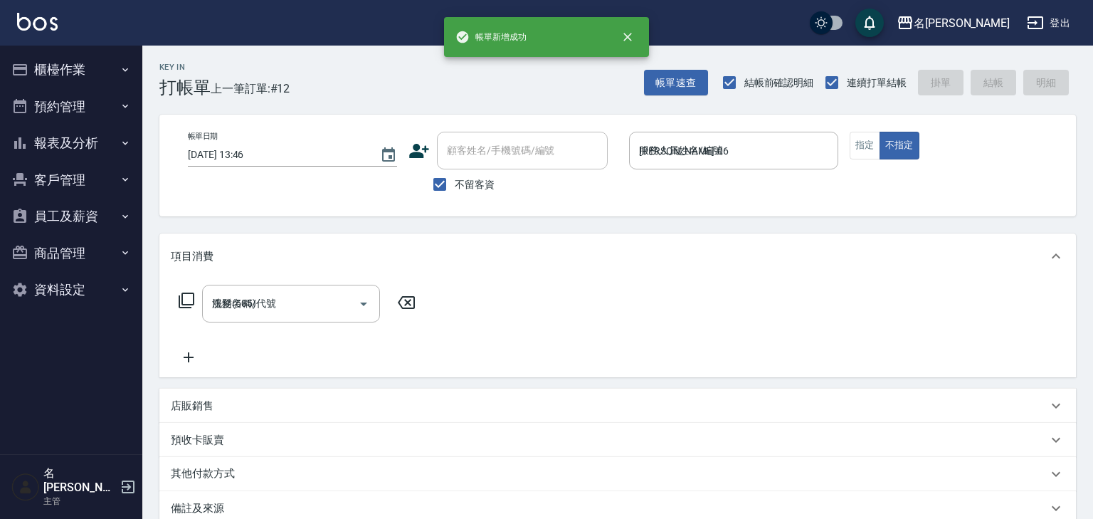
type input "2025/10/12 13:46"
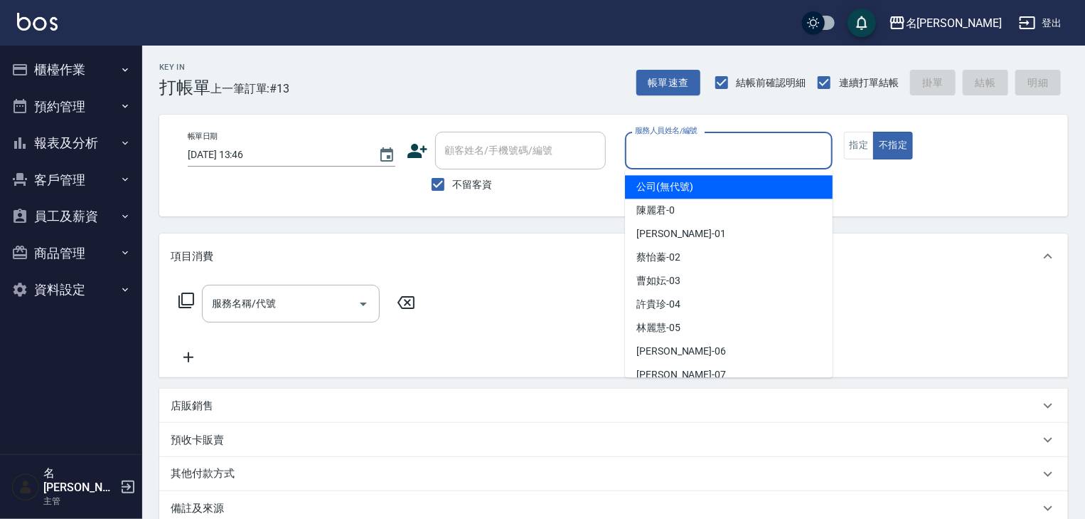
click at [728, 154] on input "服務人員姓名/編號" at bounding box center [729, 150] width 195 height 25
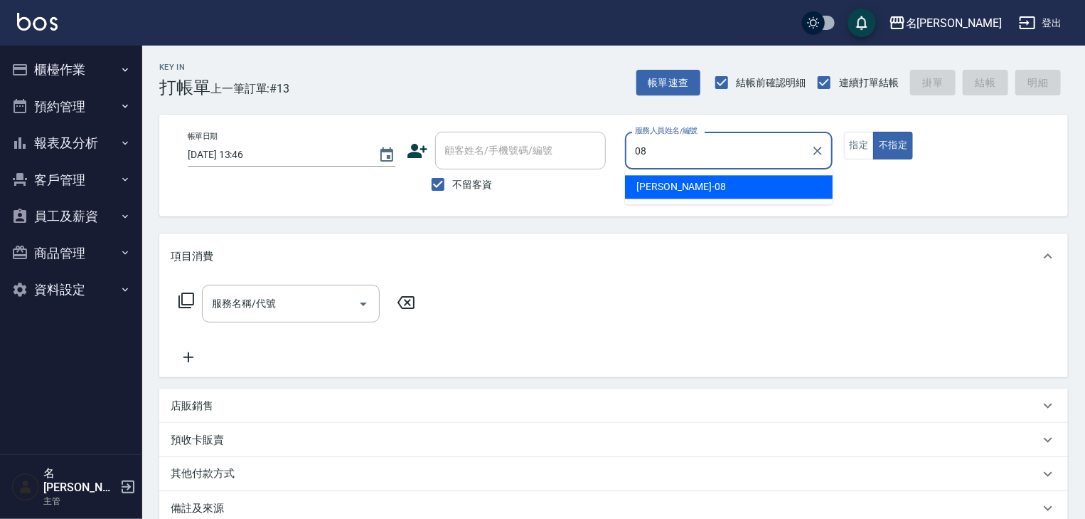
click at [659, 191] on span "蔡慈恩 -08" at bounding box center [682, 186] width 90 height 15
click at [293, 317] on div "服務名稱/代號" at bounding box center [291, 304] width 178 height 38
type input "蔡慈恩-08"
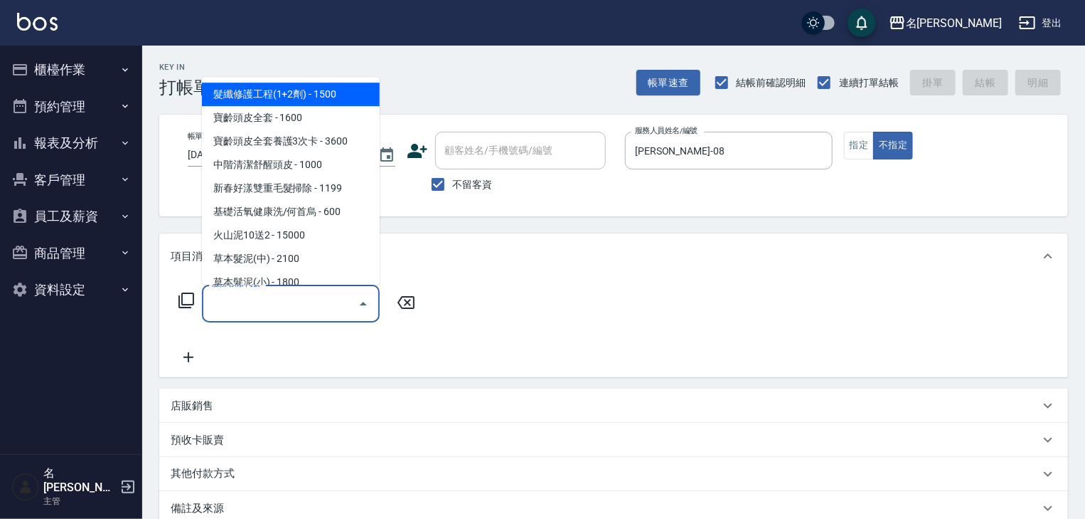
click at [182, 300] on icon at bounding box center [187, 300] width 16 height 16
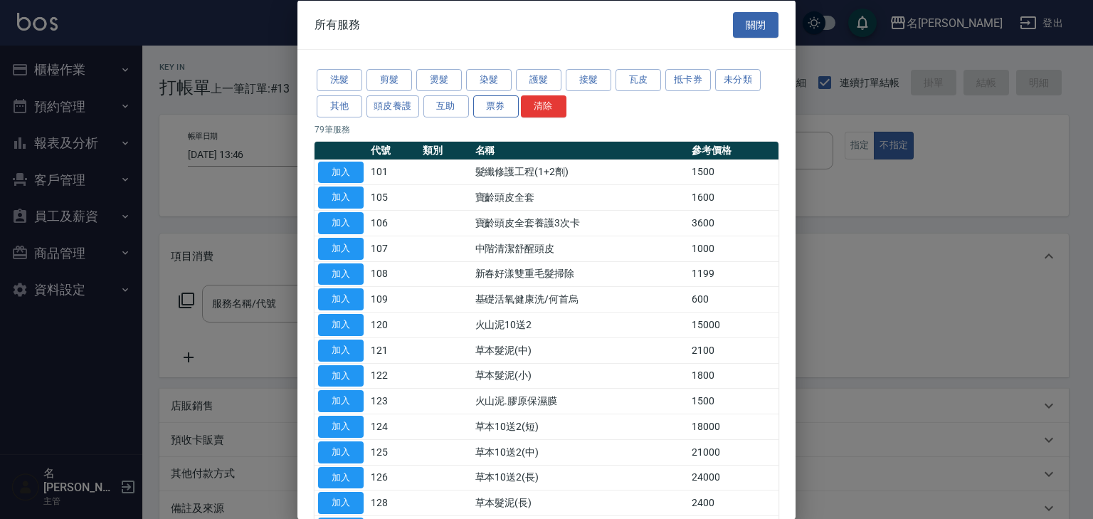
click at [489, 104] on button "票券" at bounding box center [496, 106] width 46 height 22
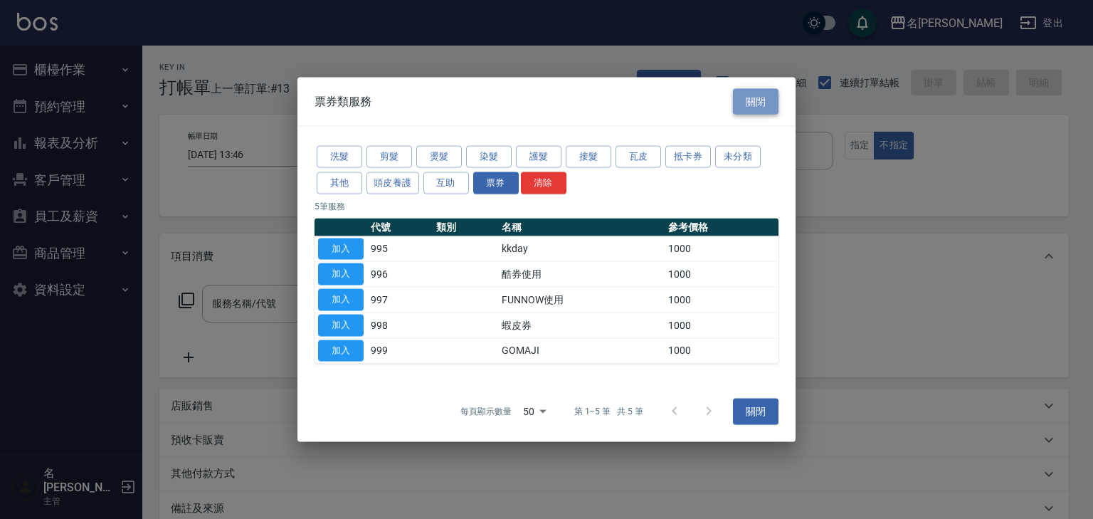
click at [753, 102] on button "關閉" at bounding box center [756, 101] width 46 height 26
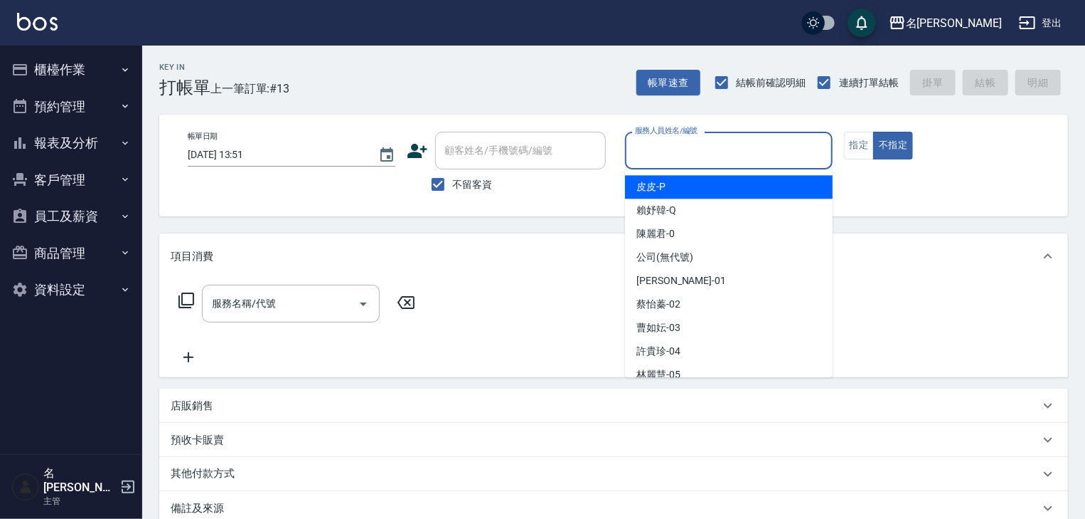
click at [694, 153] on input "服務人員姓名/編號" at bounding box center [729, 150] width 195 height 25
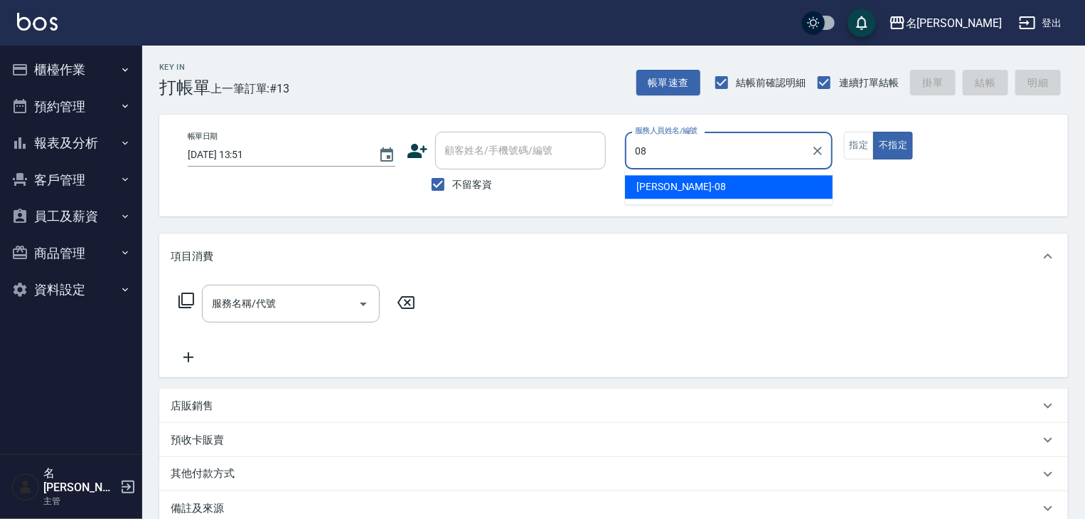
click at [669, 179] on span "[PERSON_NAME] -08" at bounding box center [682, 186] width 90 height 15
type input "[PERSON_NAME]-08"
click at [278, 304] on input "服務名稱/代號" at bounding box center [280, 303] width 144 height 25
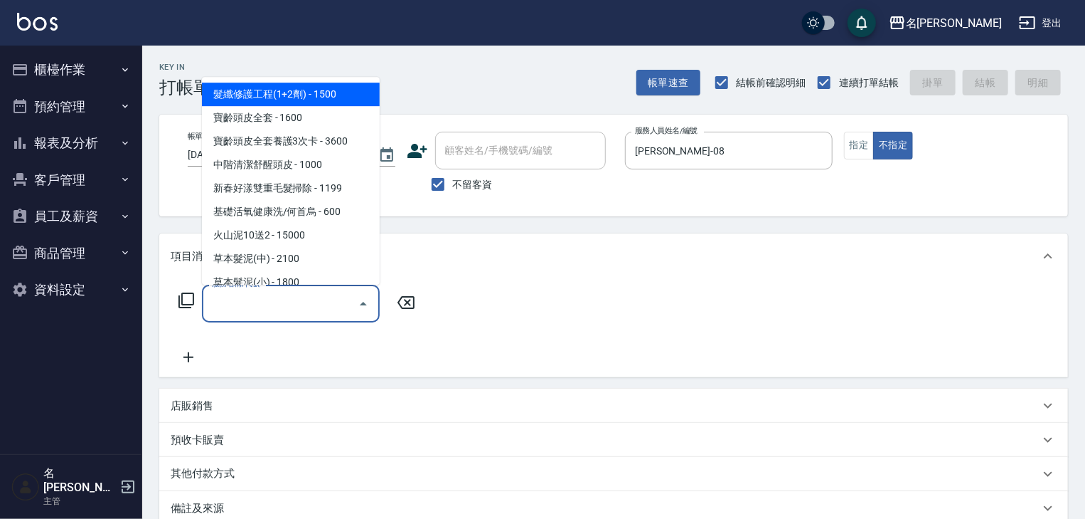
click at [186, 299] on icon at bounding box center [186, 300] width 17 height 17
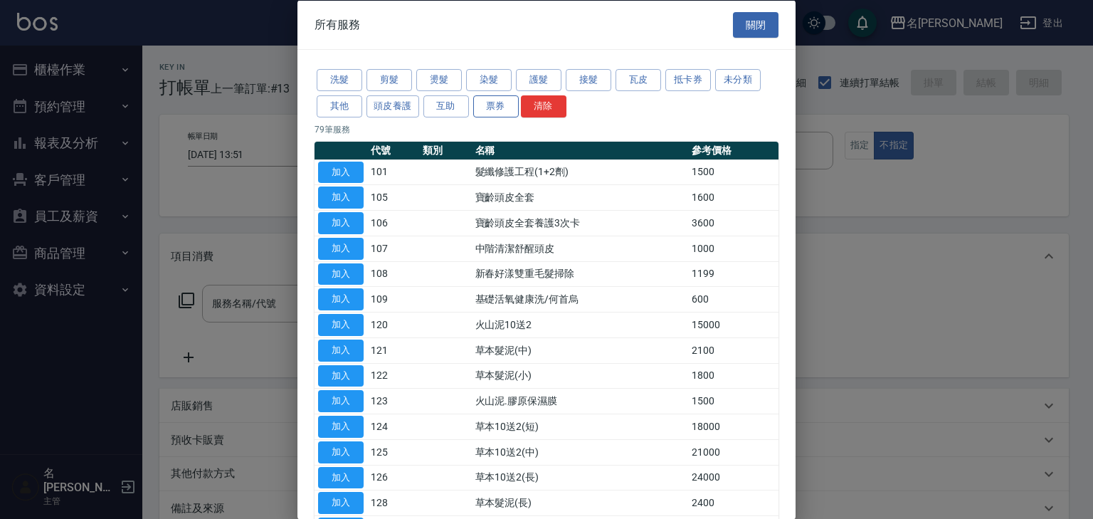
click at [476, 102] on button "票券" at bounding box center [496, 106] width 46 height 22
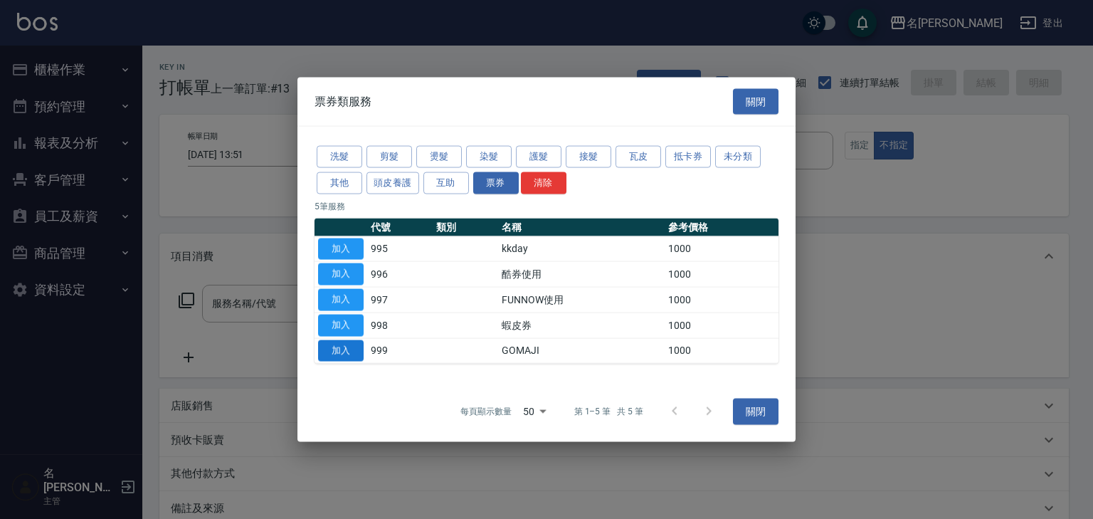
click at [338, 348] on button "加入" at bounding box center [341, 350] width 46 height 22
type input "GOMAJI(999)"
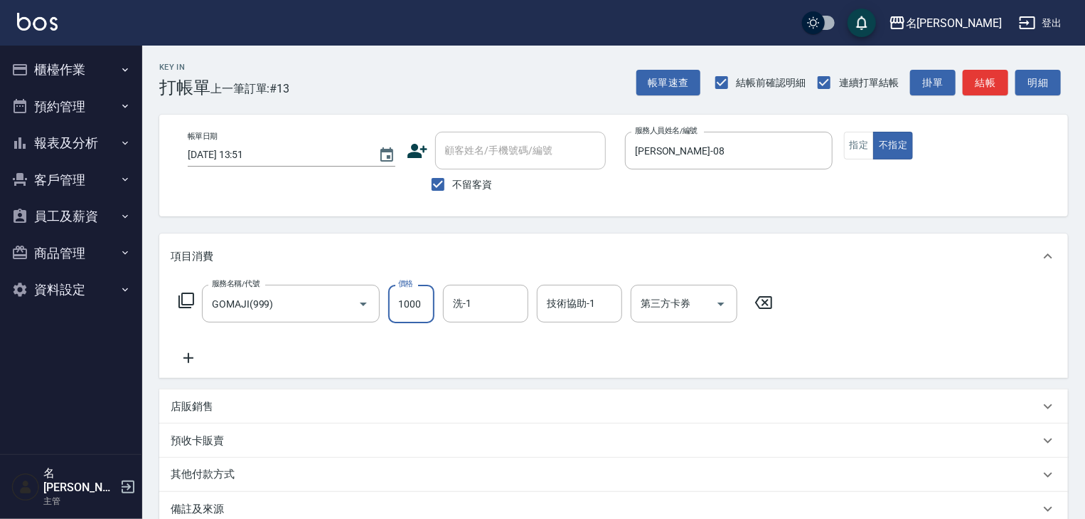
click at [395, 310] on input "1000" at bounding box center [411, 304] width 46 height 38
click at [721, 304] on icon "Open" at bounding box center [721, 304] width 7 height 4
type input "1299"
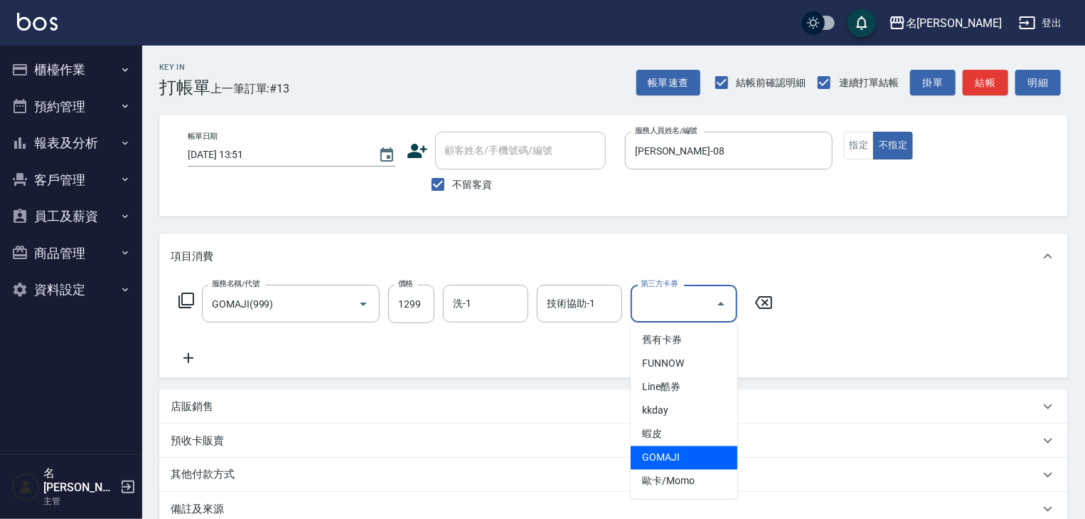
click at [666, 455] on span "GOMAJI" at bounding box center [684, 457] width 107 height 23
type input "GOMAJI"
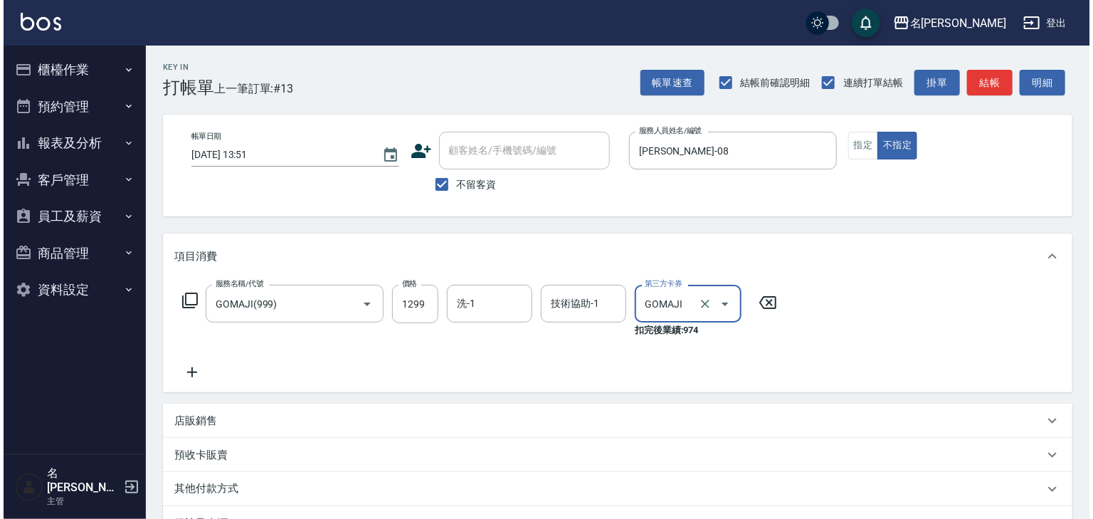
scroll to position [124, 0]
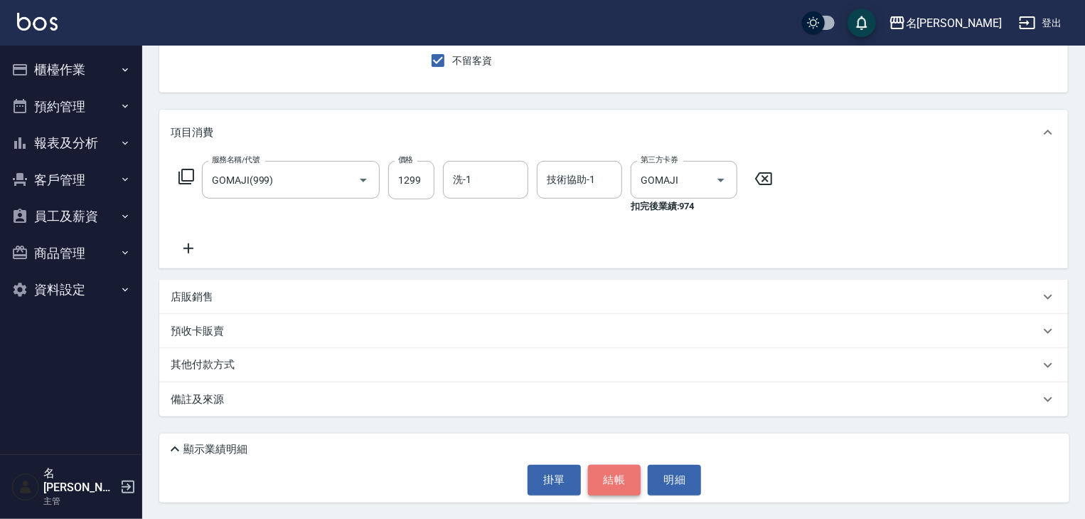
click at [613, 480] on button "結帳" at bounding box center [614, 479] width 53 height 30
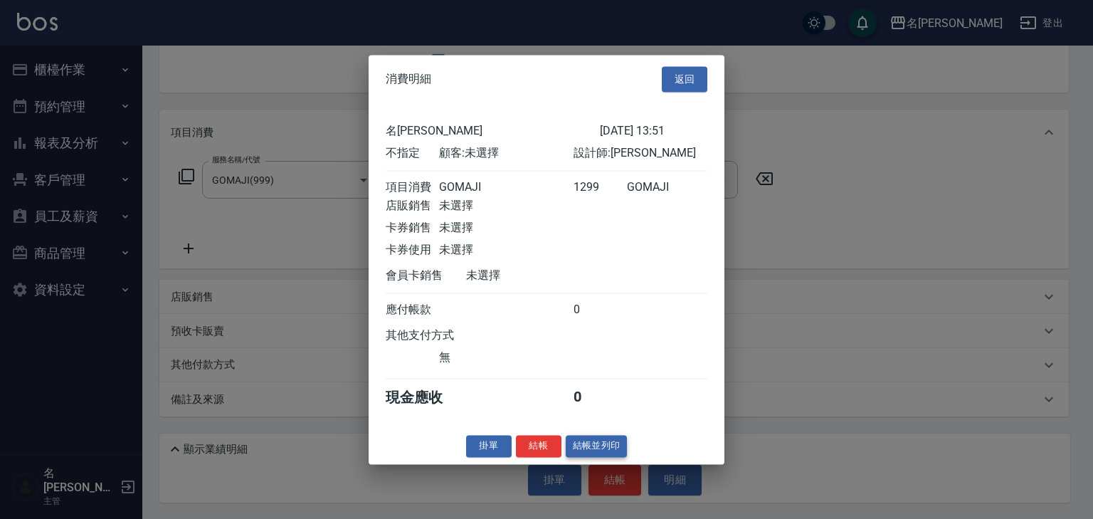
click at [599, 453] on button "結帳並列印" at bounding box center [596, 446] width 62 height 22
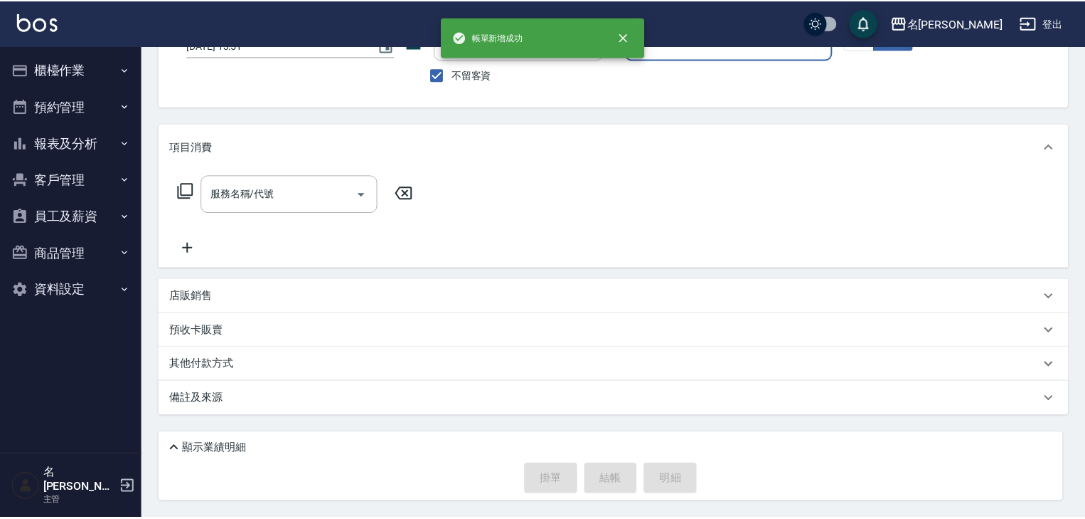
scroll to position [109, 0]
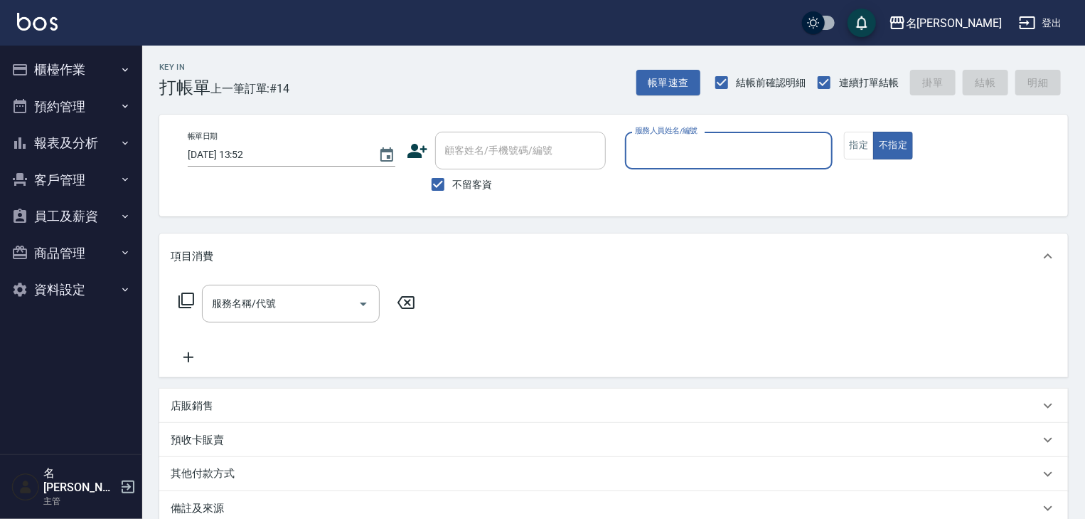
click at [41, 68] on button "櫃檯作業" at bounding box center [71, 69] width 131 height 37
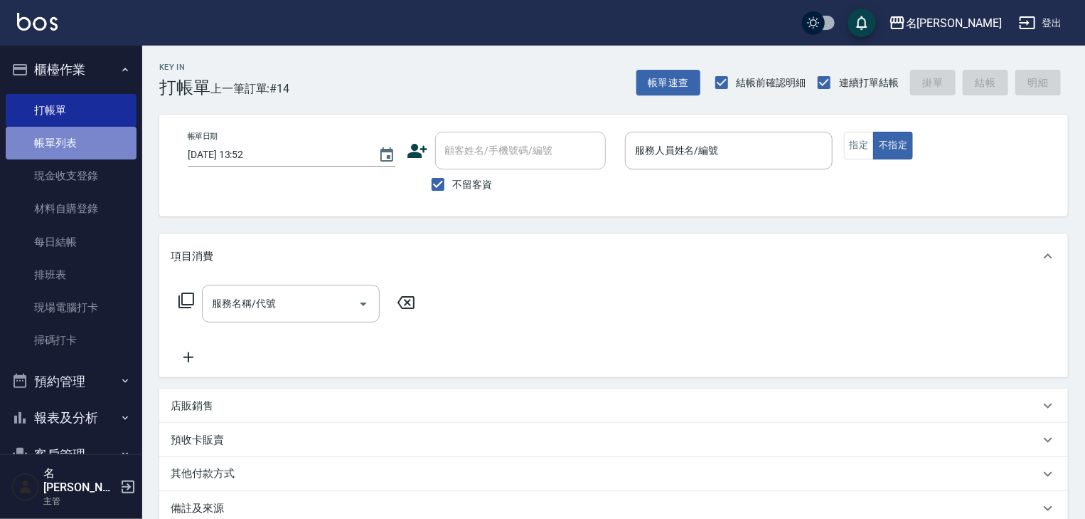
click at [85, 142] on link "帳單列表" at bounding box center [71, 143] width 131 height 33
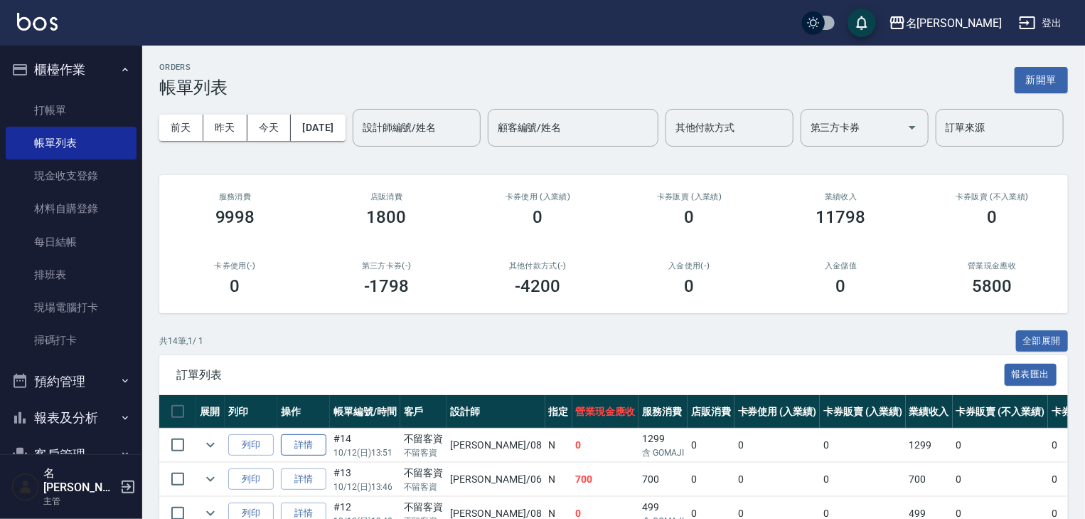
click at [286, 456] on link "詳情" at bounding box center [304, 445] width 46 height 22
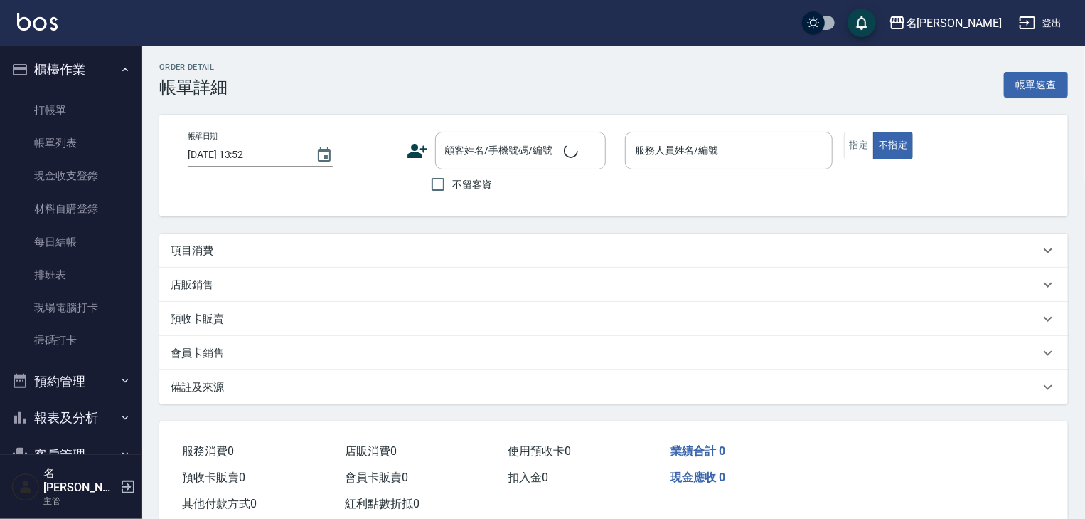
type input "2025/10/12 13:51"
checkbox input "true"
type input "蔡慈恩-08"
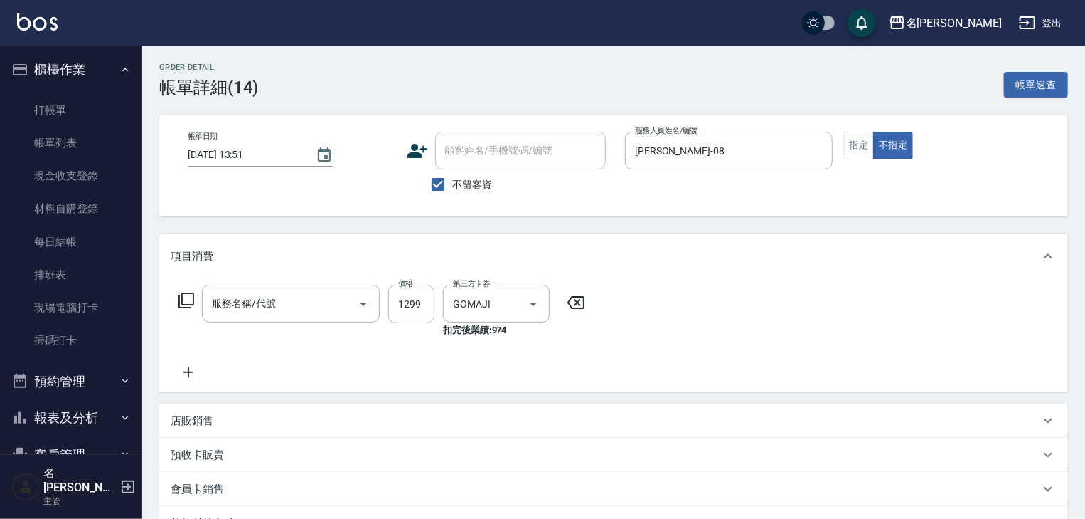
type input "GOMAJI(999)"
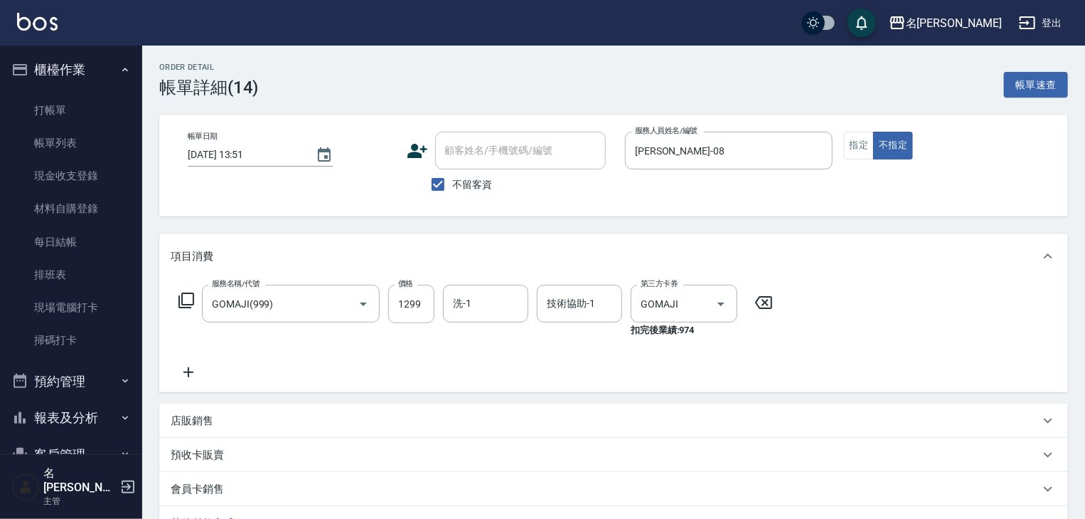
click at [191, 300] on icon at bounding box center [186, 300] width 17 height 17
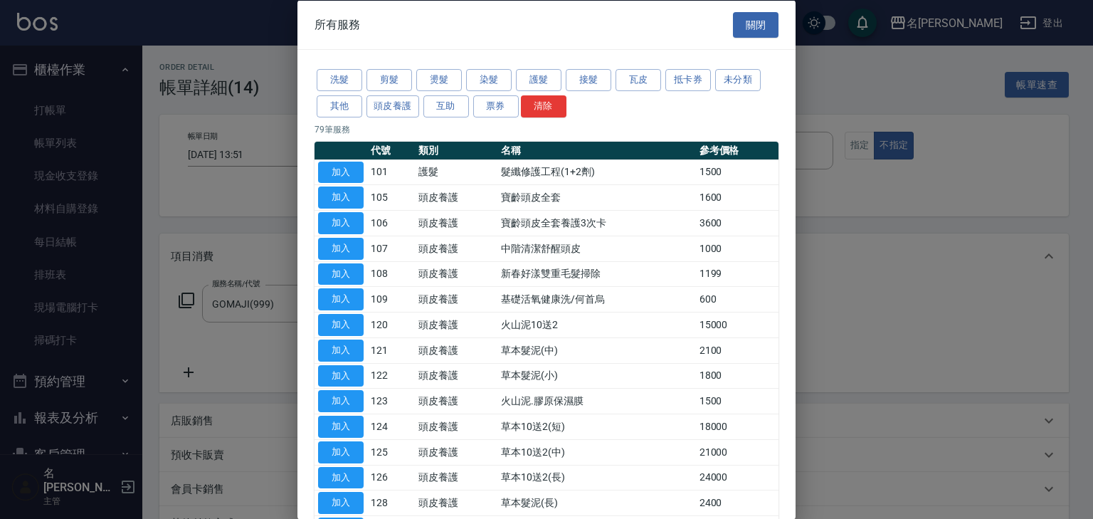
click at [942, 330] on div at bounding box center [546, 259] width 1093 height 519
drag, startPoint x: 809, startPoint y: 122, endPoint x: 661, endPoint y: 94, distance: 150.7
drag, startPoint x: 661, startPoint y: 94, endPoint x: 743, endPoint y: 27, distance: 105.6
click at [743, 27] on button "關閉" at bounding box center [756, 24] width 46 height 26
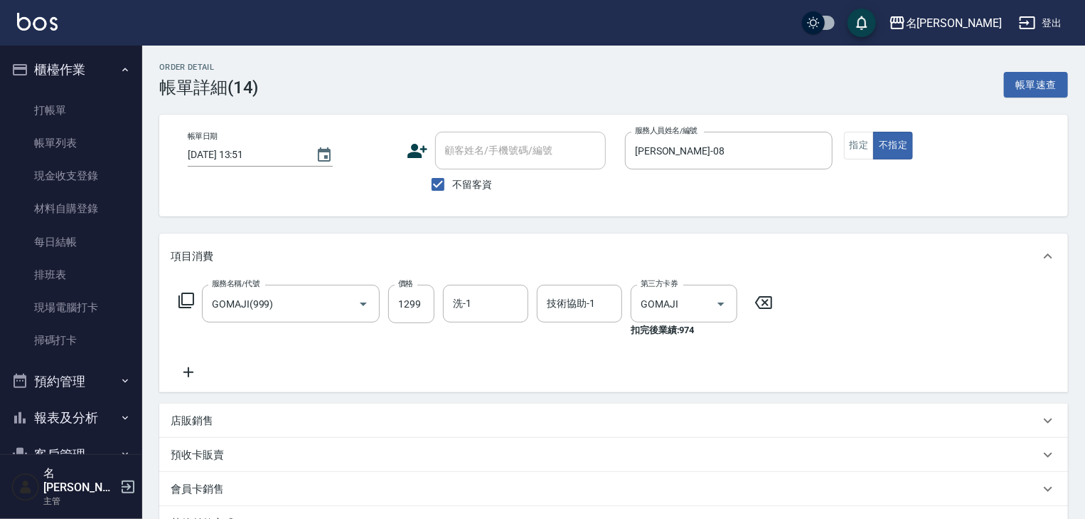
click at [185, 296] on icon at bounding box center [186, 300] width 17 height 17
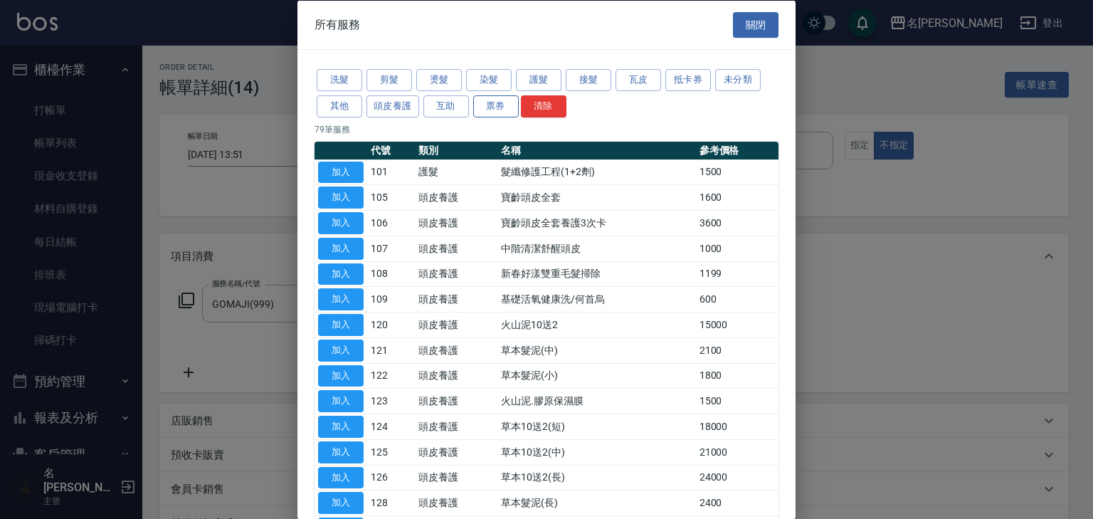
click at [489, 112] on button "票券" at bounding box center [496, 106] width 46 height 22
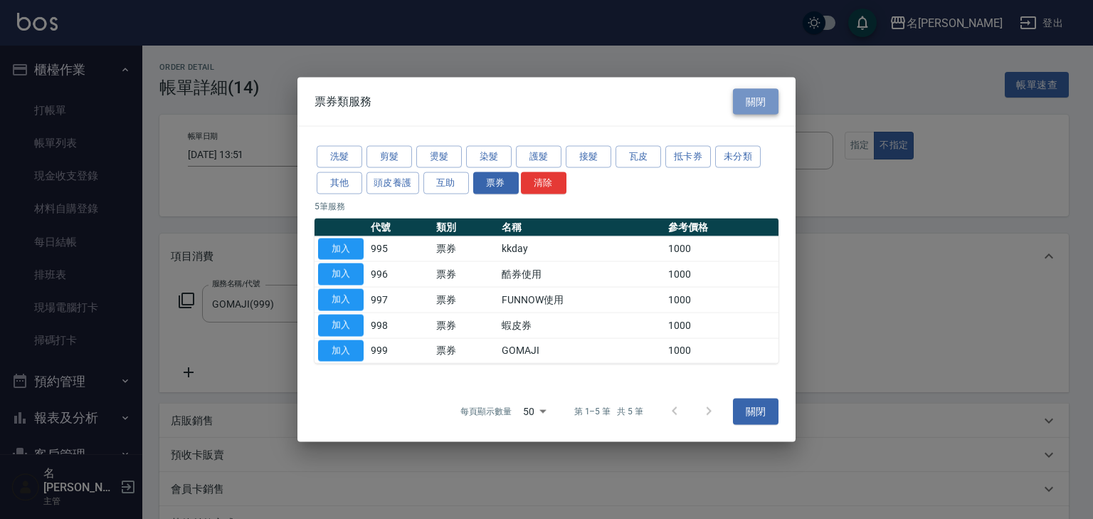
click at [745, 105] on button "關閉" at bounding box center [756, 101] width 46 height 26
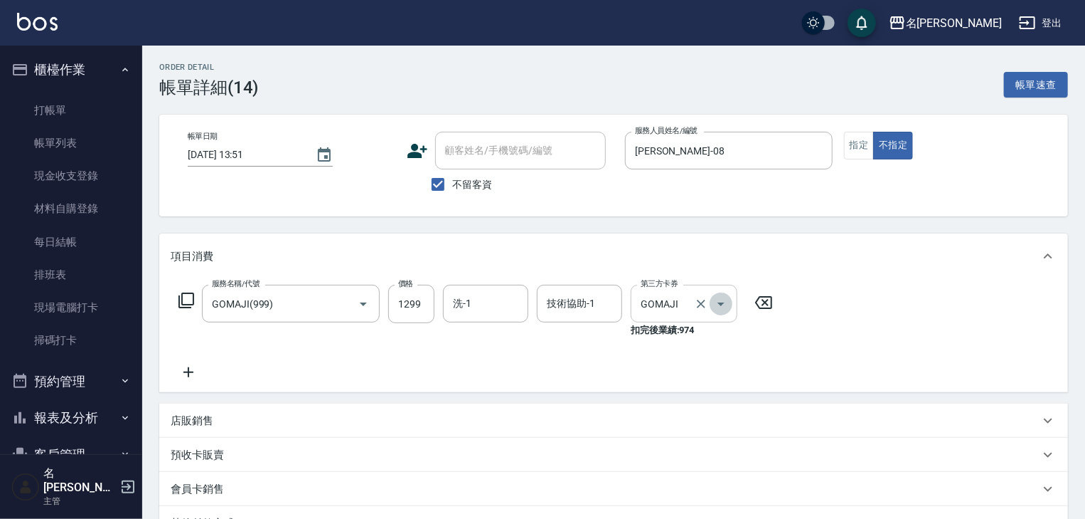
click at [717, 304] on icon "Open" at bounding box center [721, 303] width 17 height 17
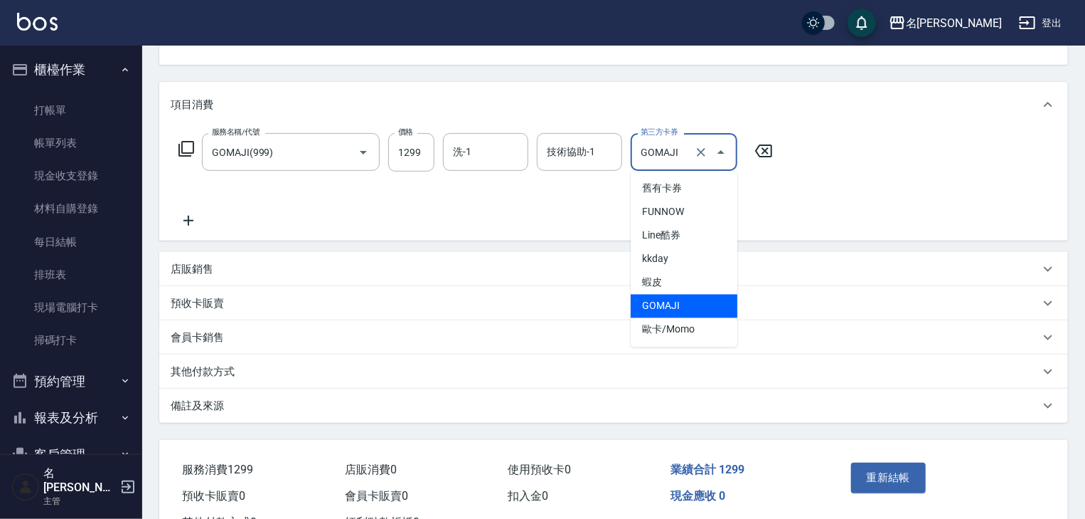
scroll to position [208, 0]
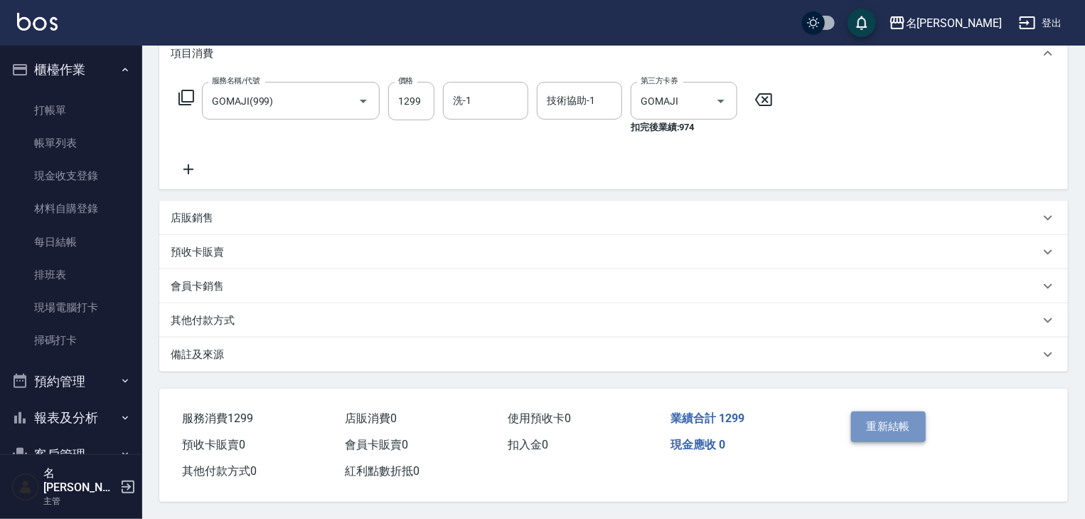
click at [876, 418] on button "重新結帳" at bounding box center [888, 426] width 75 height 30
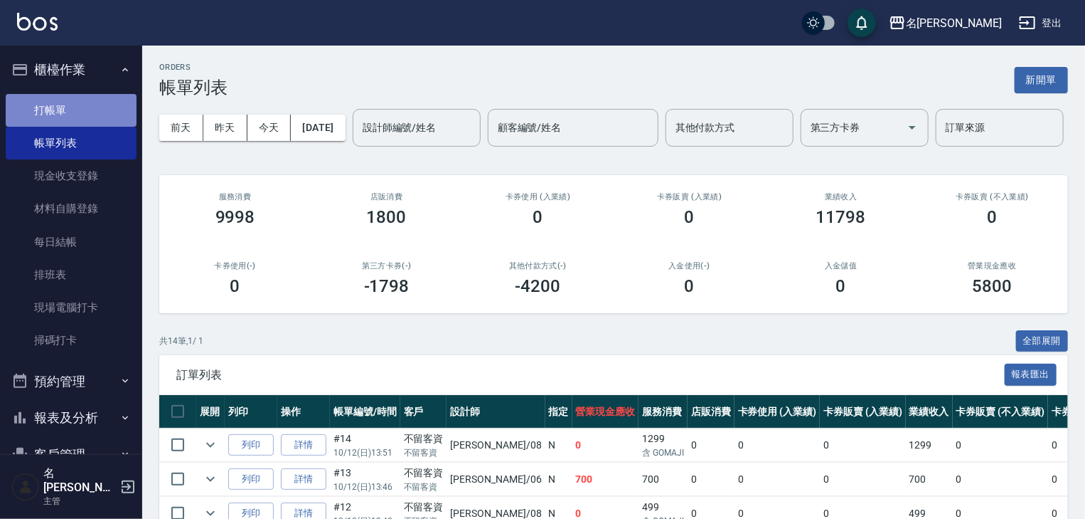
click at [94, 108] on link "打帳單" at bounding box center [71, 110] width 131 height 33
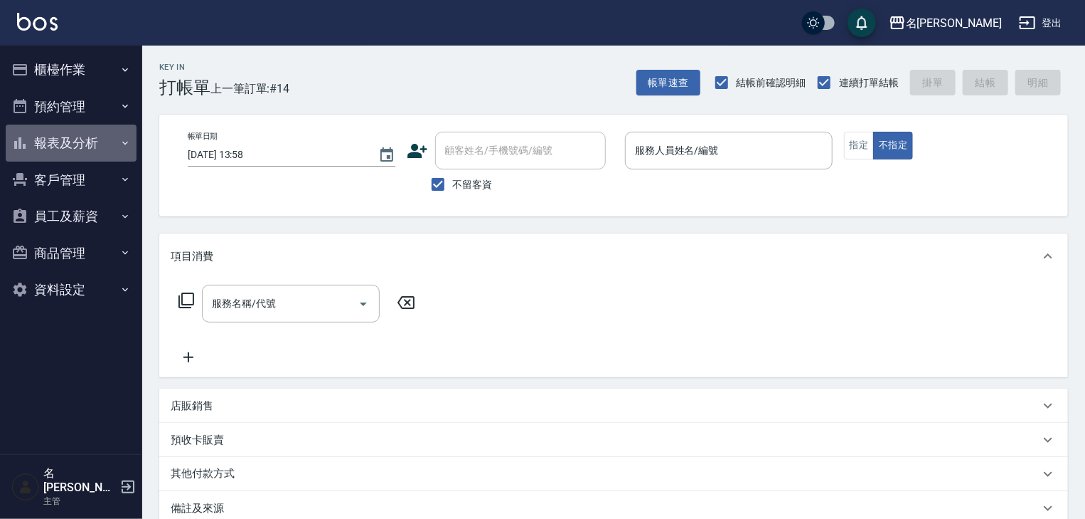
click at [90, 137] on button "報表及分析" at bounding box center [71, 142] width 131 height 37
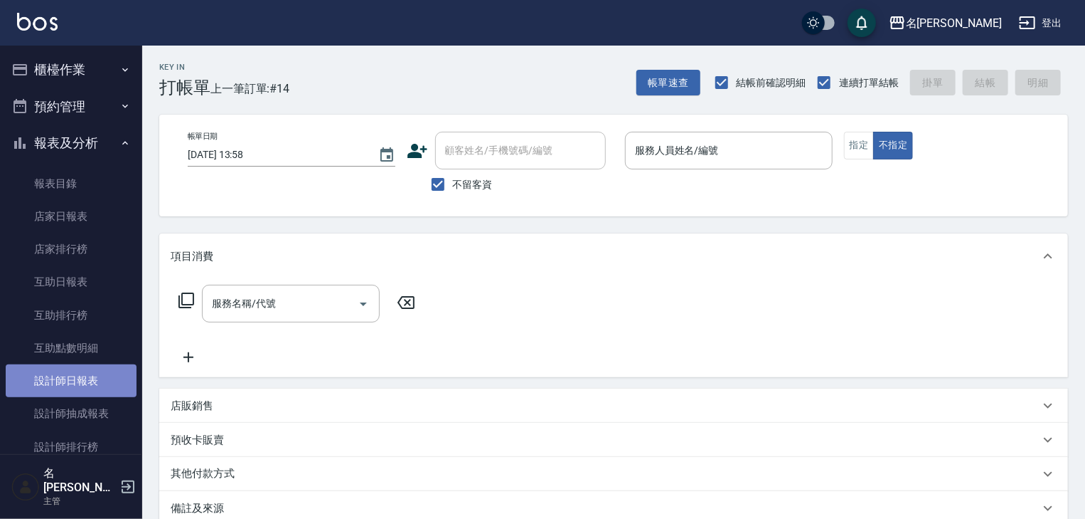
click at [98, 378] on link "設計師日報表" at bounding box center [71, 380] width 131 height 33
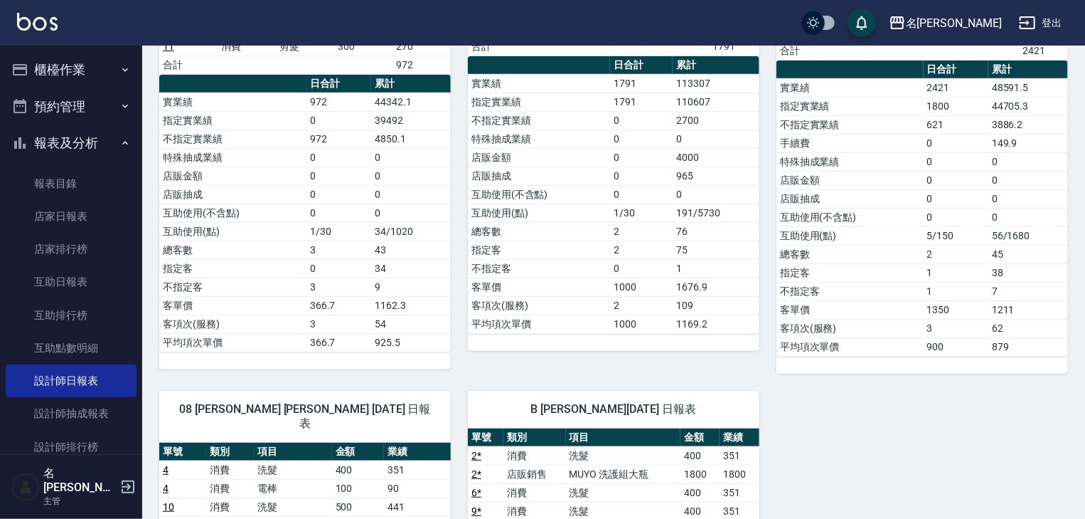
scroll to position [303, 0]
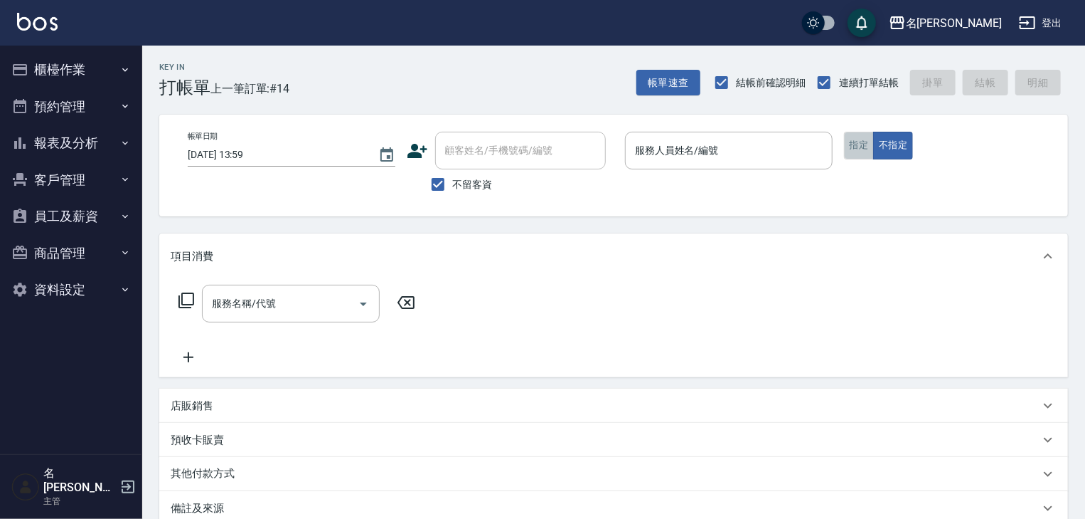
click at [856, 147] on button "指定" at bounding box center [859, 146] width 31 height 28
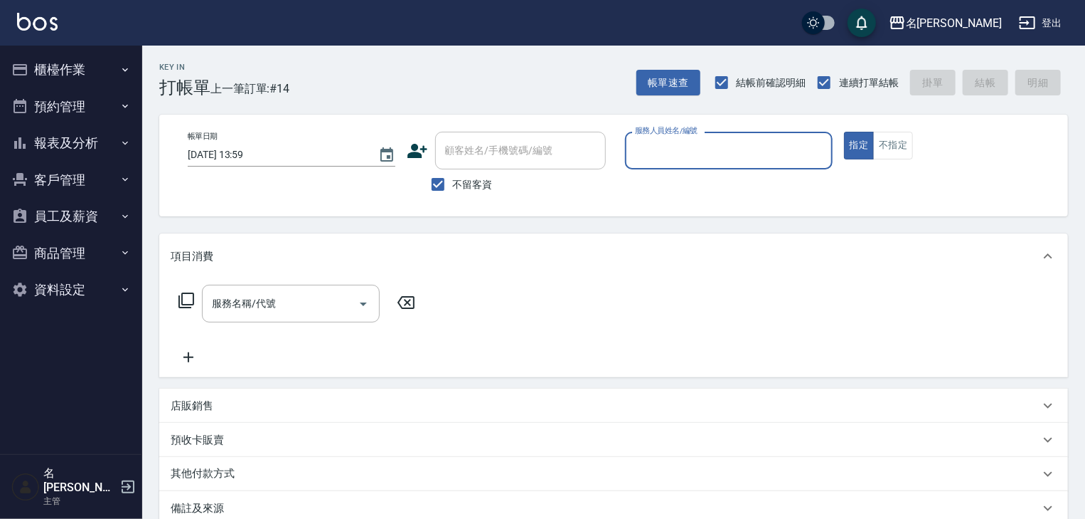
click at [675, 163] on div "服務人員姓名/編號" at bounding box center [729, 151] width 208 height 38
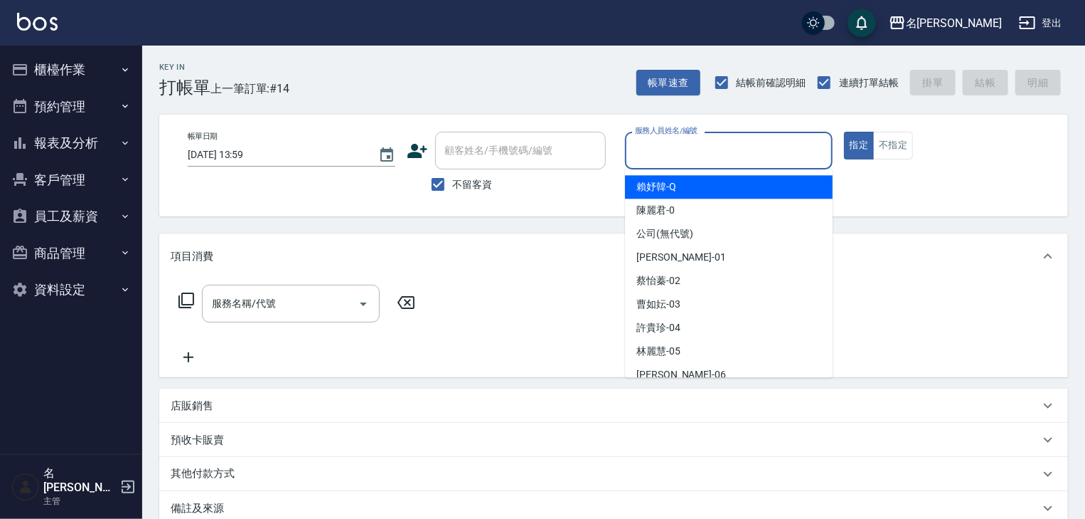
drag, startPoint x: 738, startPoint y: 60, endPoint x: 711, endPoint y: 151, distance: 95.0
click at [711, 151] on input "服務人員姓名/編號" at bounding box center [729, 150] width 195 height 25
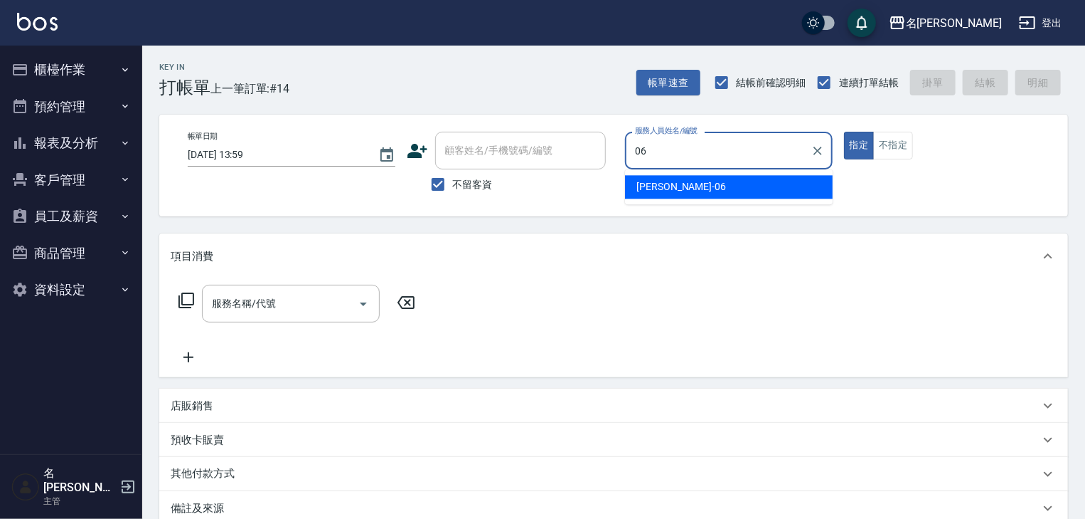
click at [669, 188] on span "阿龔 -06" at bounding box center [682, 186] width 90 height 15
type input "阿龔-06"
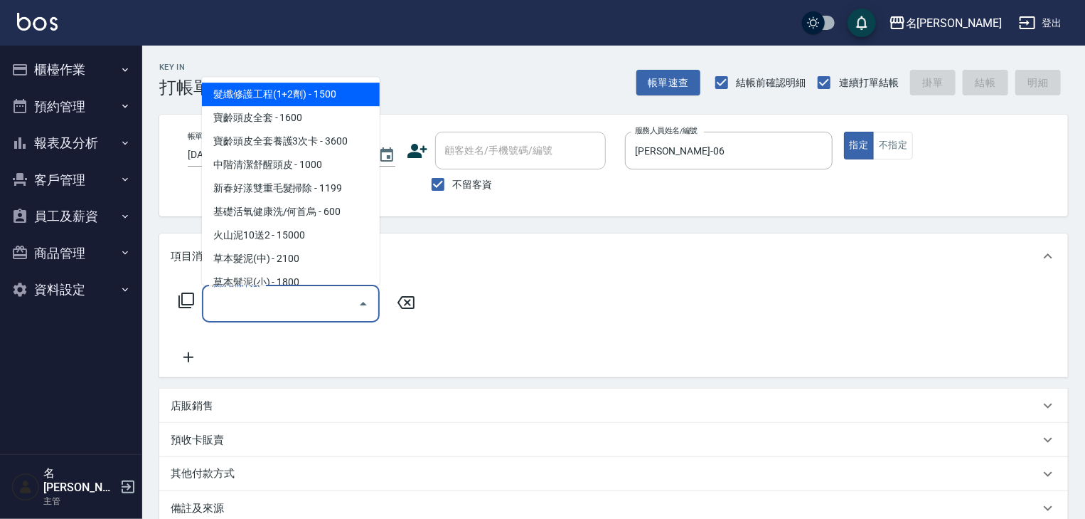
click at [261, 310] on input "服務名稱/代號" at bounding box center [280, 303] width 144 height 25
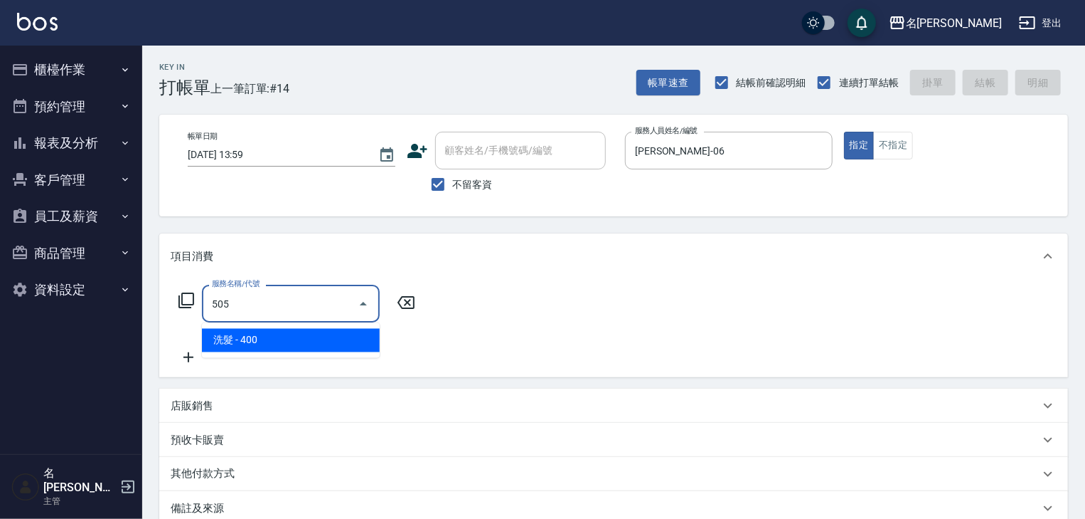
click at [299, 345] on span "洗髮 - 400" at bounding box center [291, 340] width 178 height 23
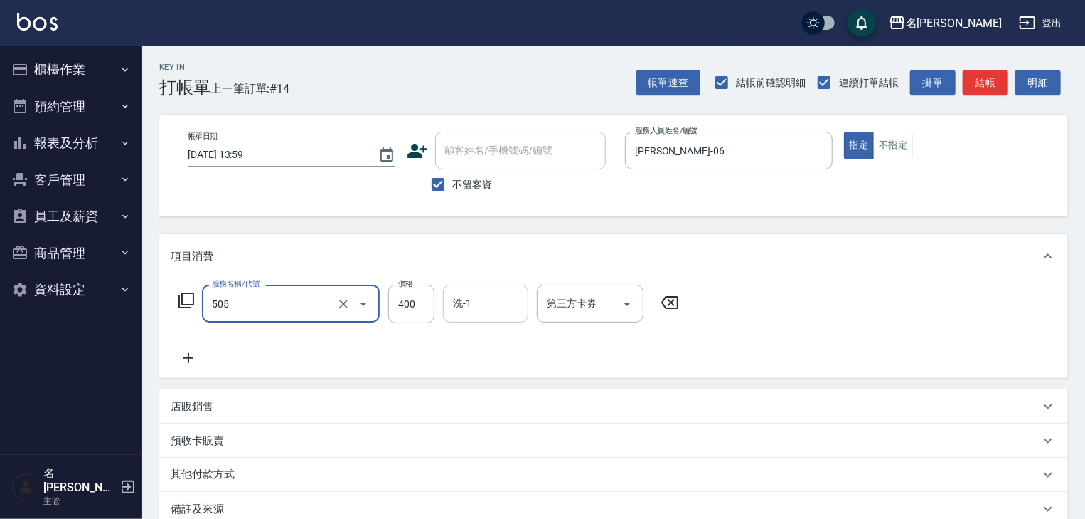
type input "洗髮(505)"
click at [471, 306] on input "洗-1" at bounding box center [486, 303] width 73 height 25
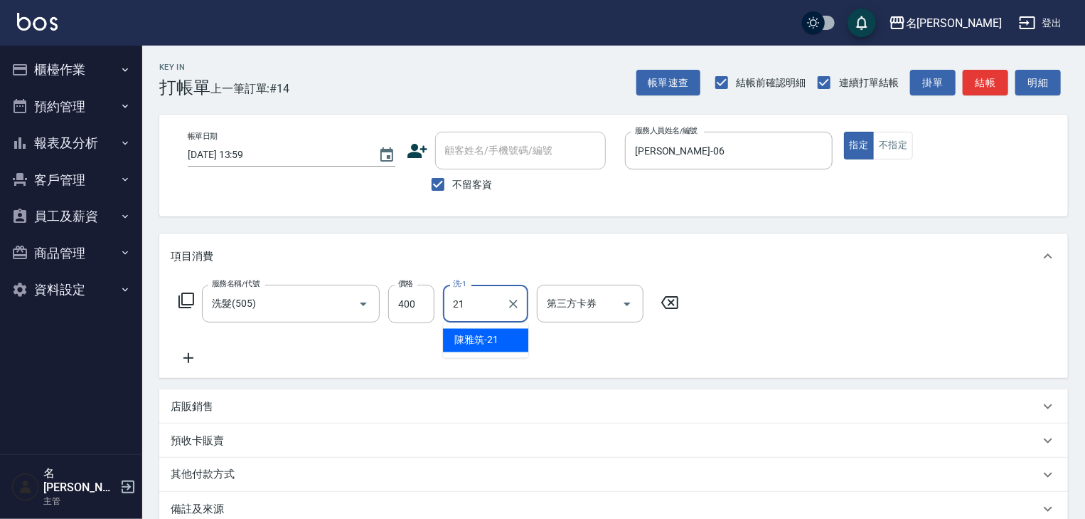
click at [493, 341] on span "陳雅筑 -21" at bounding box center [477, 340] width 44 height 15
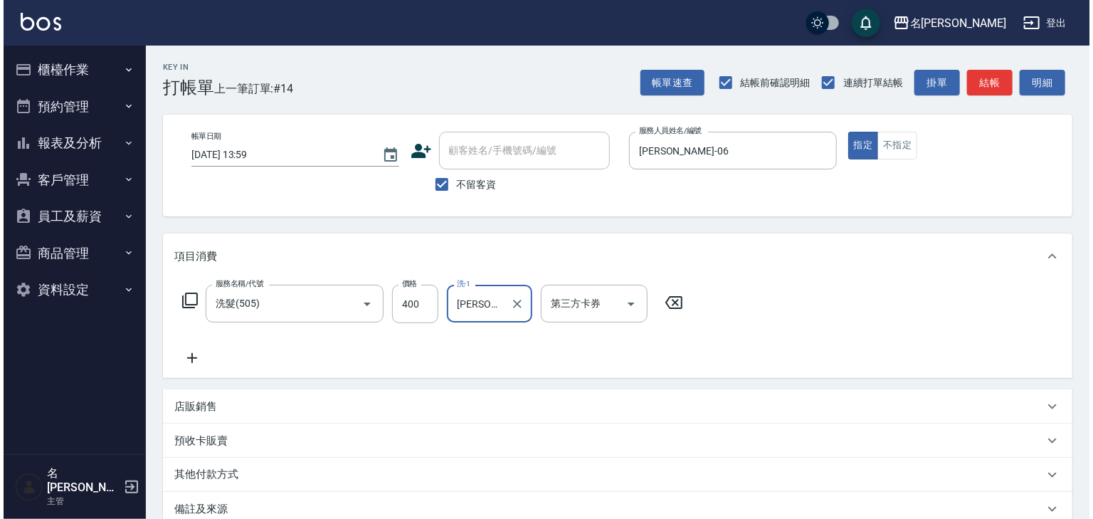
scroll to position [110, 0]
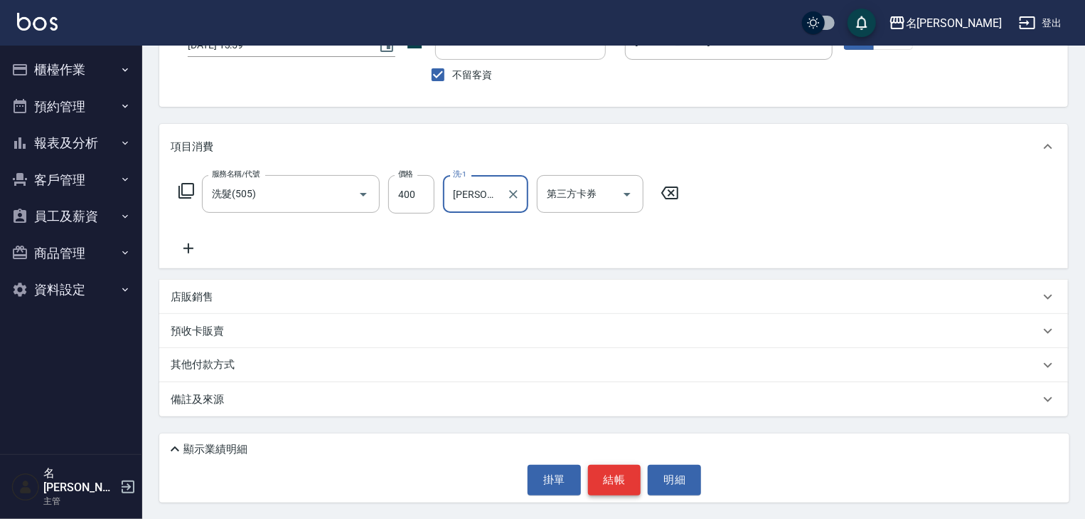
type input "陳雅筑-21"
click at [628, 476] on button "結帳" at bounding box center [614, 479] width 53 height 30
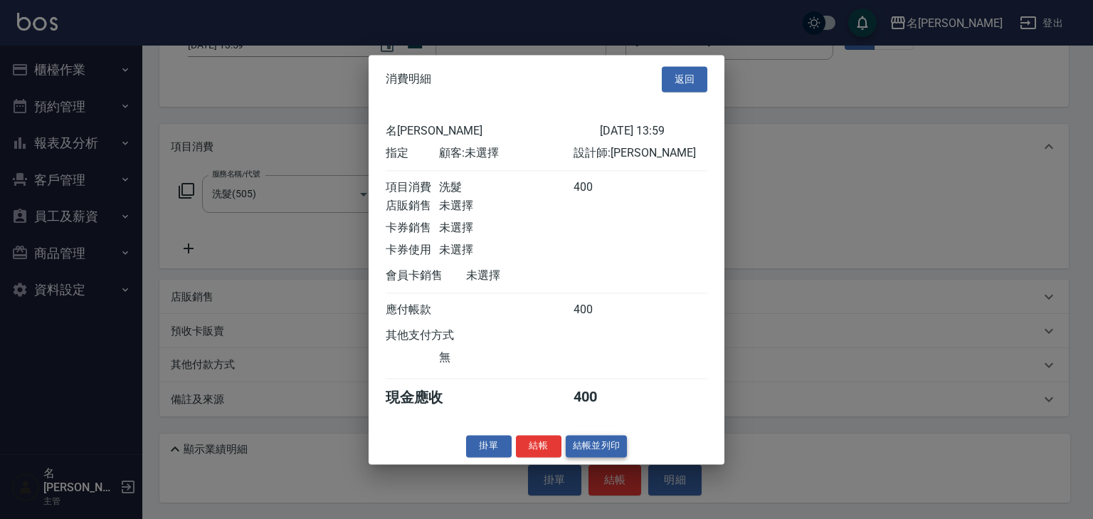
click at [600, 452] on button "結帳並列印" at bounding box center [596, 446] width 62 height 22
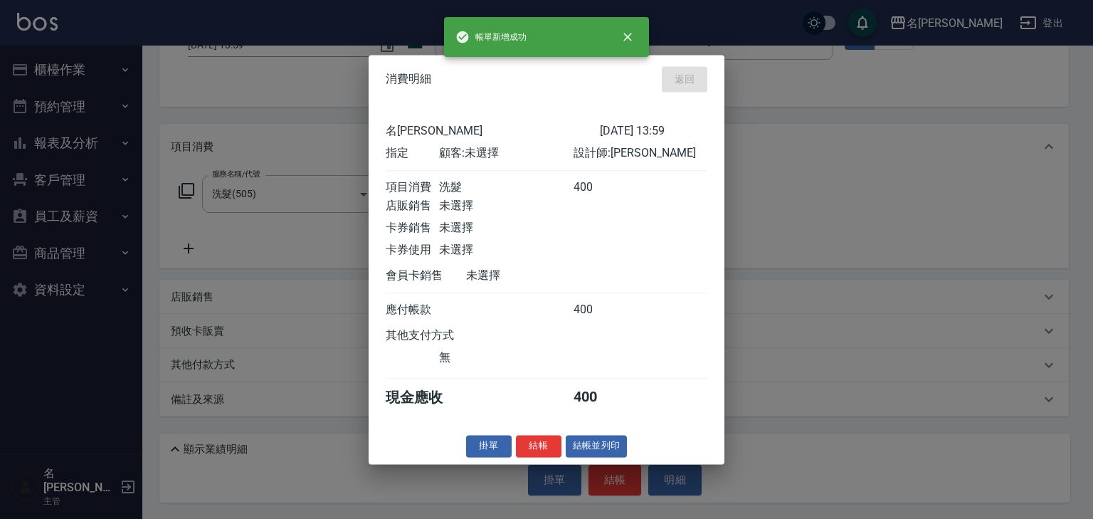
type input "2025/10/12 14:28"
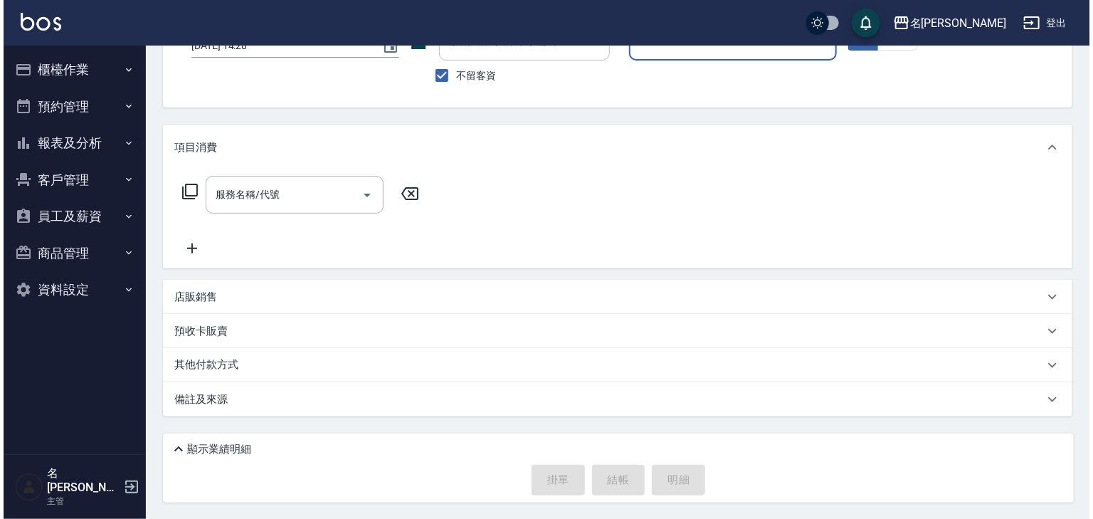
scroll to position [0, 0]
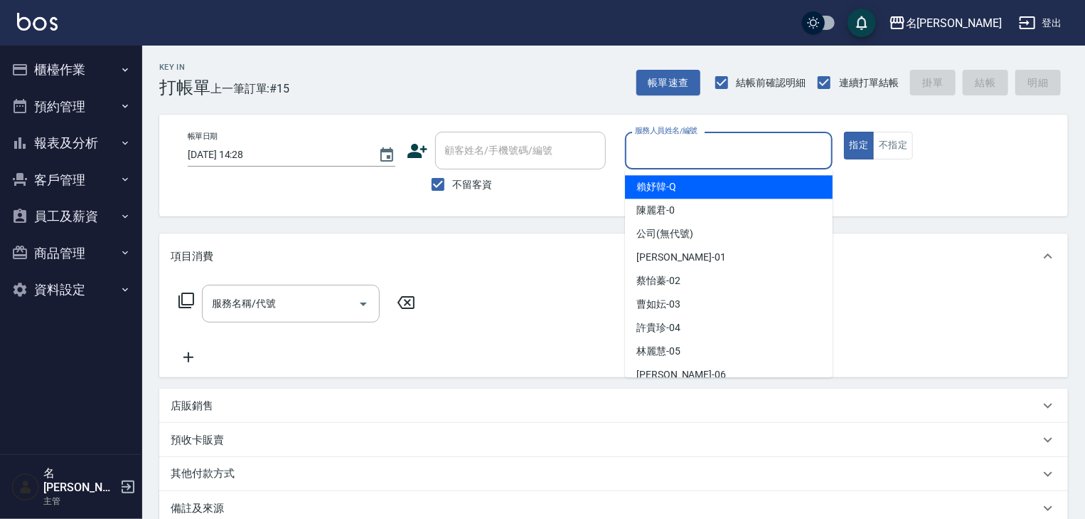
click at [745, 147] on input "服務人員姓名/編號" at bounding box center [729, 150] width 195 height 25
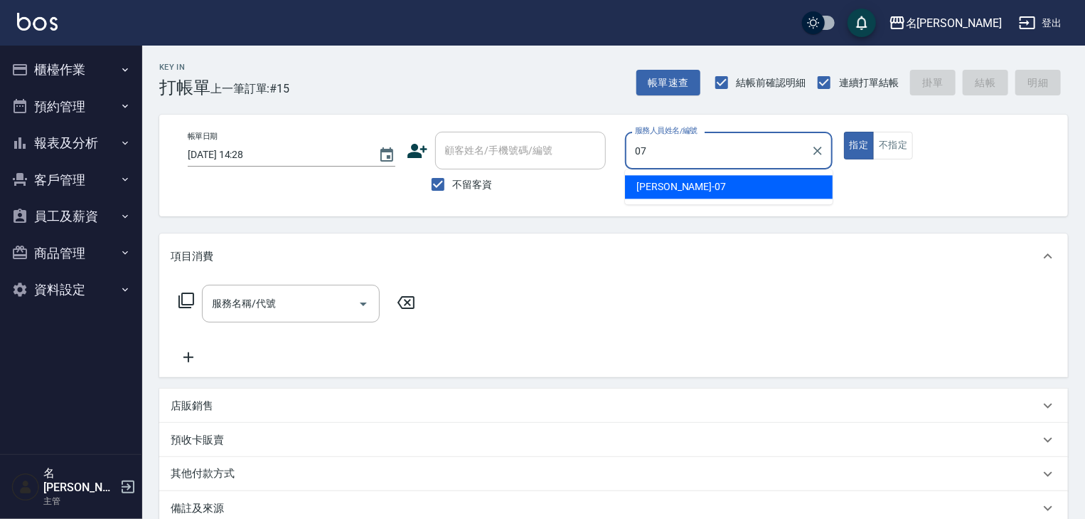
click at [663, 176] on div "[PERSON_NAME] -07" at bounding box center [729, 186] width 208 height 23
type input "[PERSON_NAME]-07"
click at [284, 304] on input "服務名稱/代號" at bounding box center [280, 303] width 144 height 25
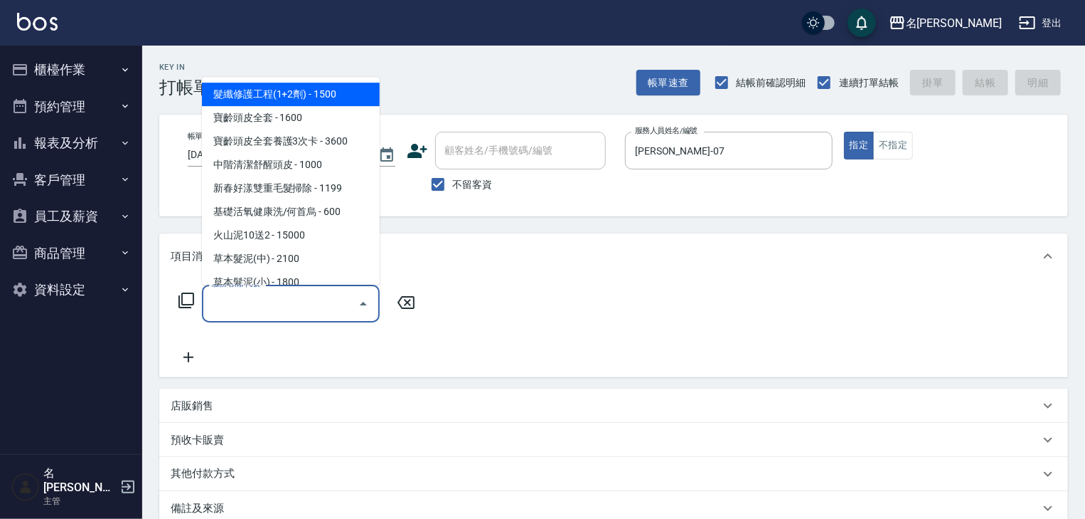
click at [190, 294] on icon at bounding box center [186, 300] width 17 height 17
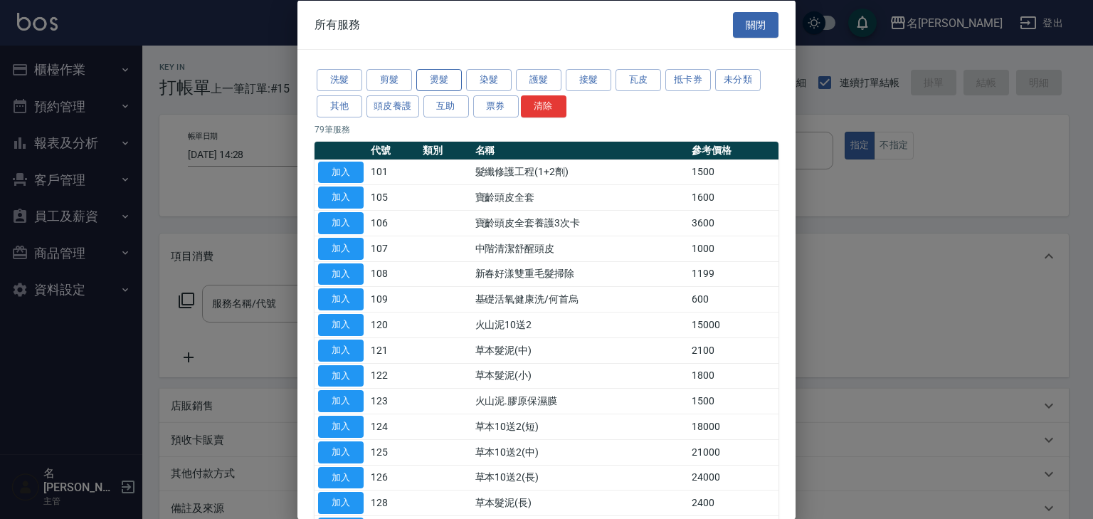
click at [436, 83] on button "燙髮" at bounding box center [439, 80] width 46 height 22
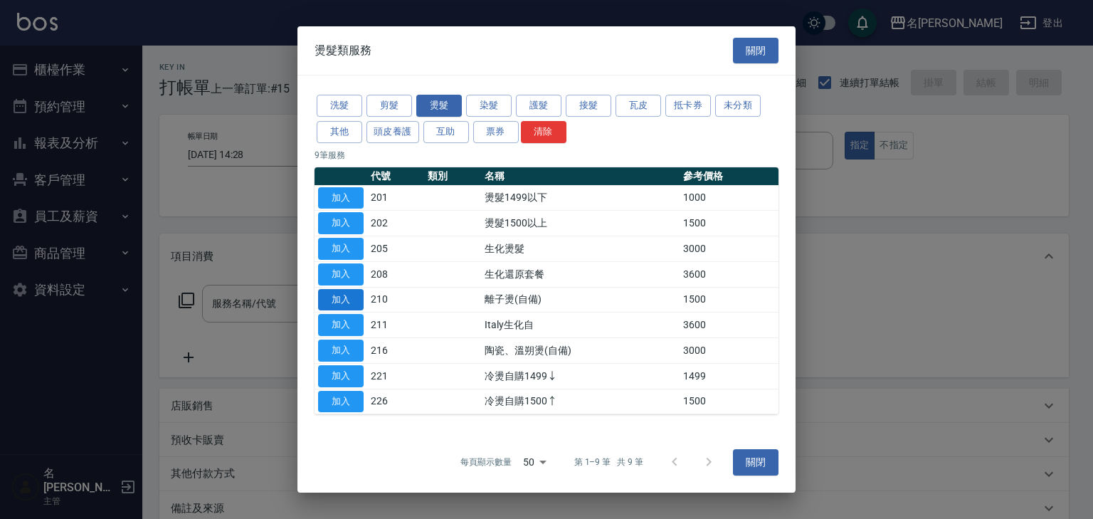
click at [344, 297] on button "加入" at bounding box center [341, 300] width 46 height 22
type input "離子燙(自備)(210)"
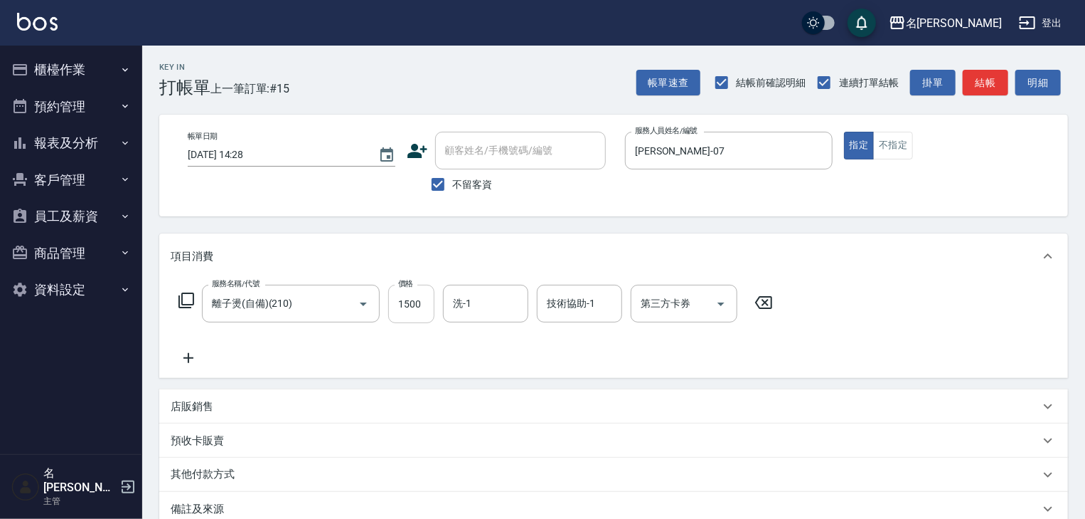
click at [403, 302] on input "1500" at bounding box center [411, 304] width 46 height 38
type input "2500"
click at [189, 358] on icon at bounding box center [189, 358] width 10 height 10
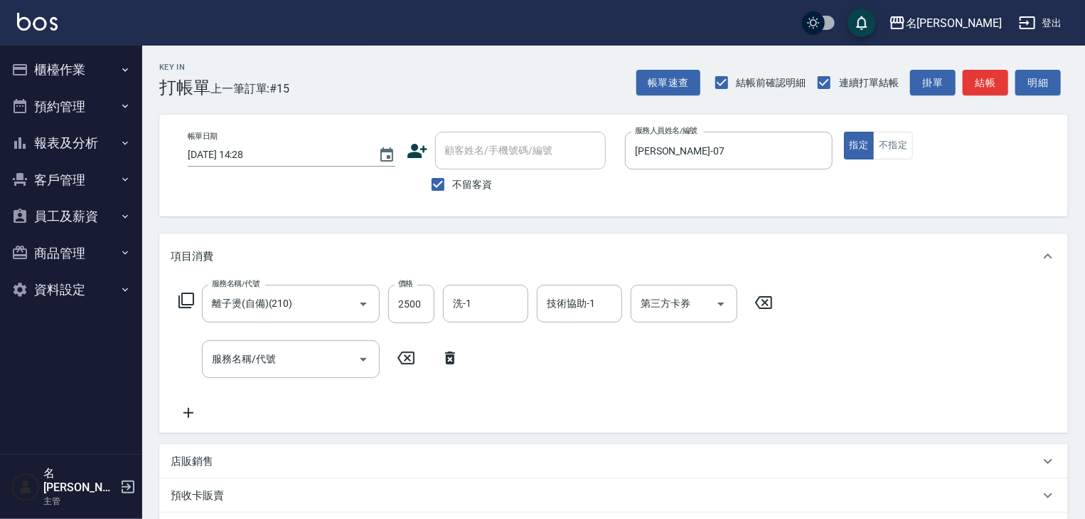
click at [193, 304] on icon at bounding box center [187, 300] width 16 height 16
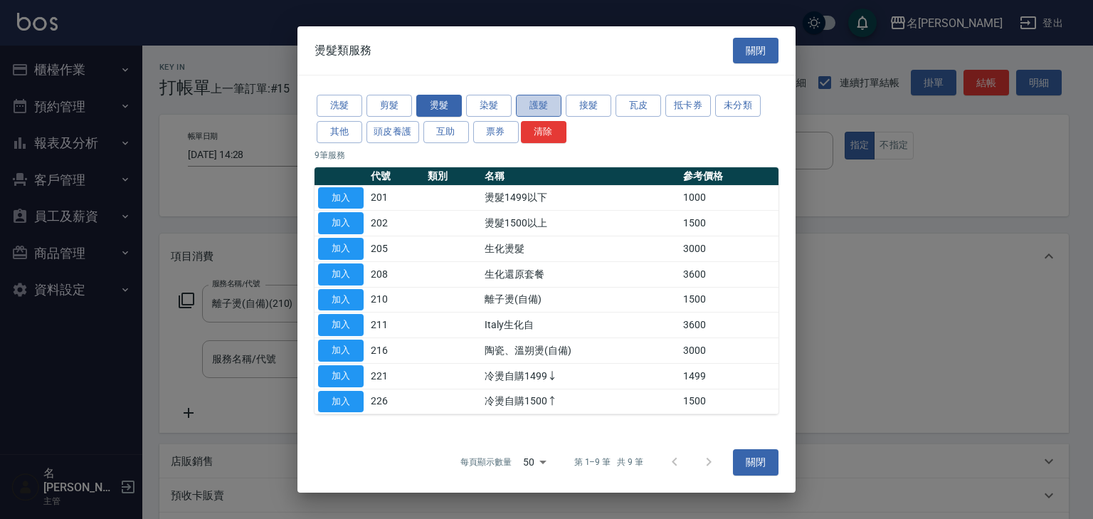
click at [536, 107] on button "護髮" at bounding box center [539, 106] width 46 height 22
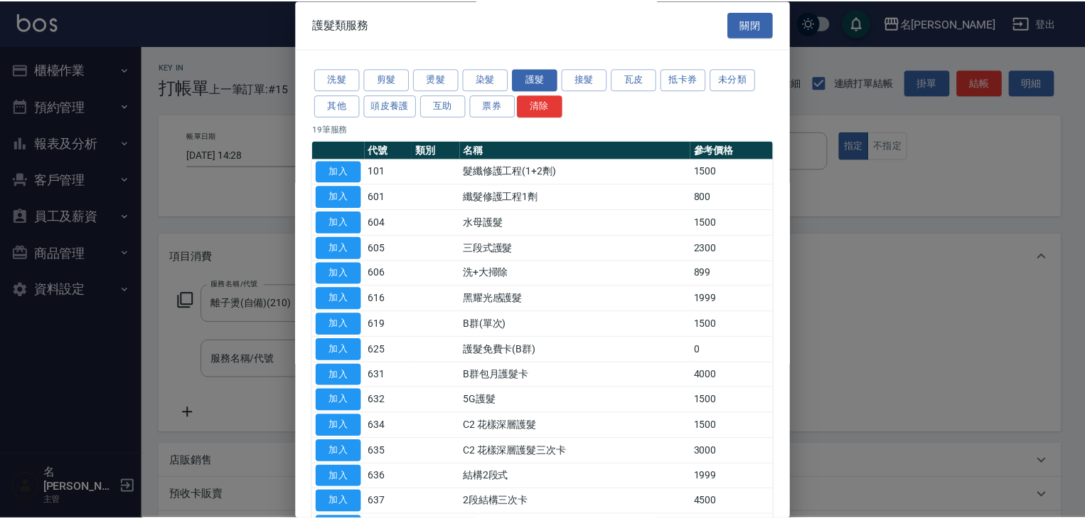
scroll to position [198, 0]
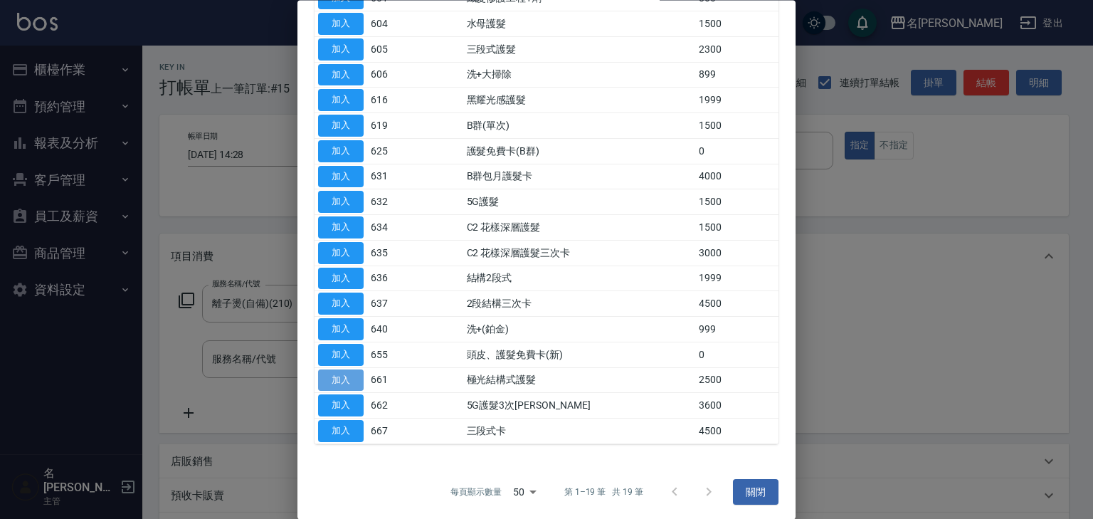
click at [345, 378] on button "加入" at bounding box center [341, 380] width 46 height 22
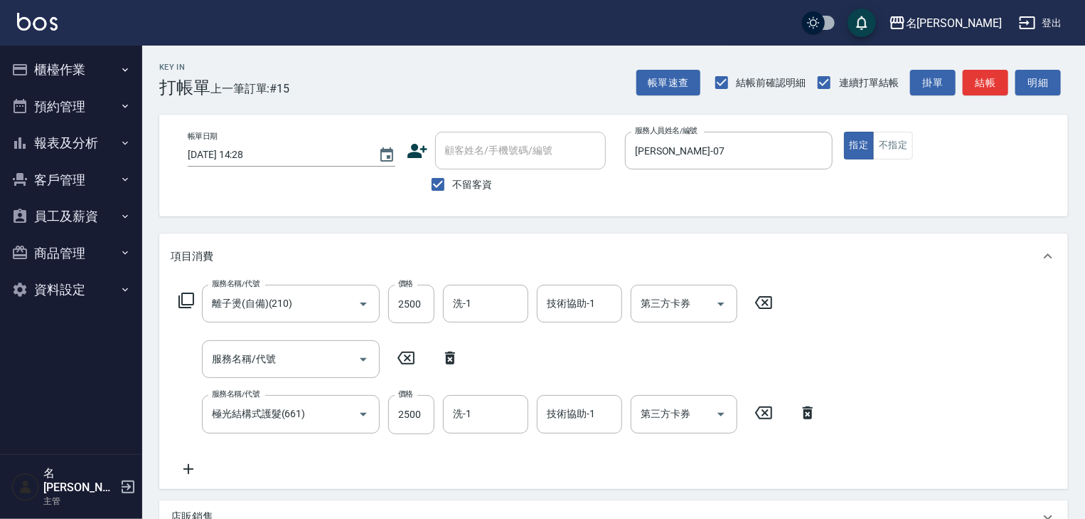
click at [449, 364] on icon at bounding box center [450, 357] width 36 height 17
type input "極光結構式護髮(661)"
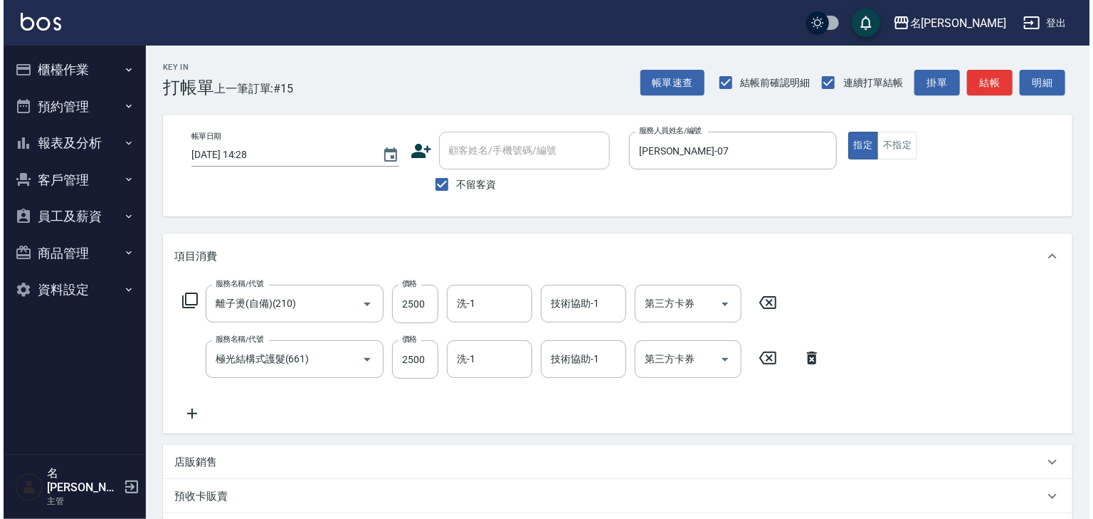
scroll to position [165, 0]
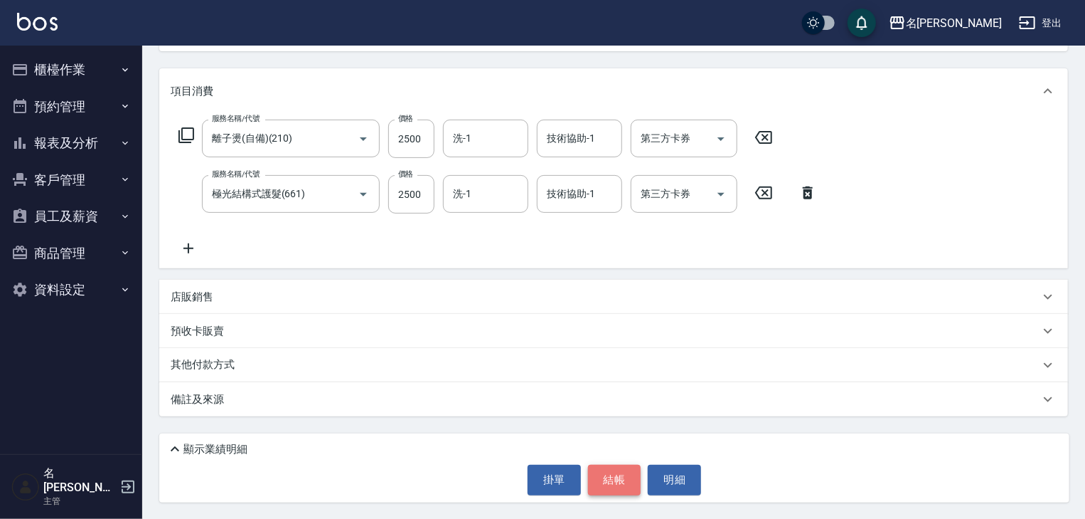
click at [595, 476] on button "結帳" at bounding box center [614, 479] width 53 height 30
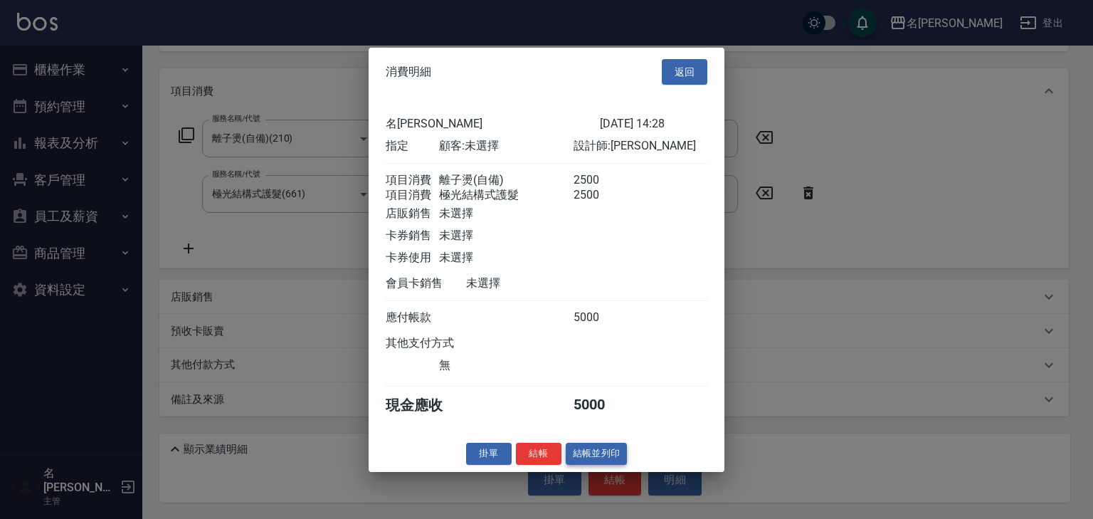
click at [608, 464] on button "結帳並列印" at bounding box center [596, 453] width 62 height 22
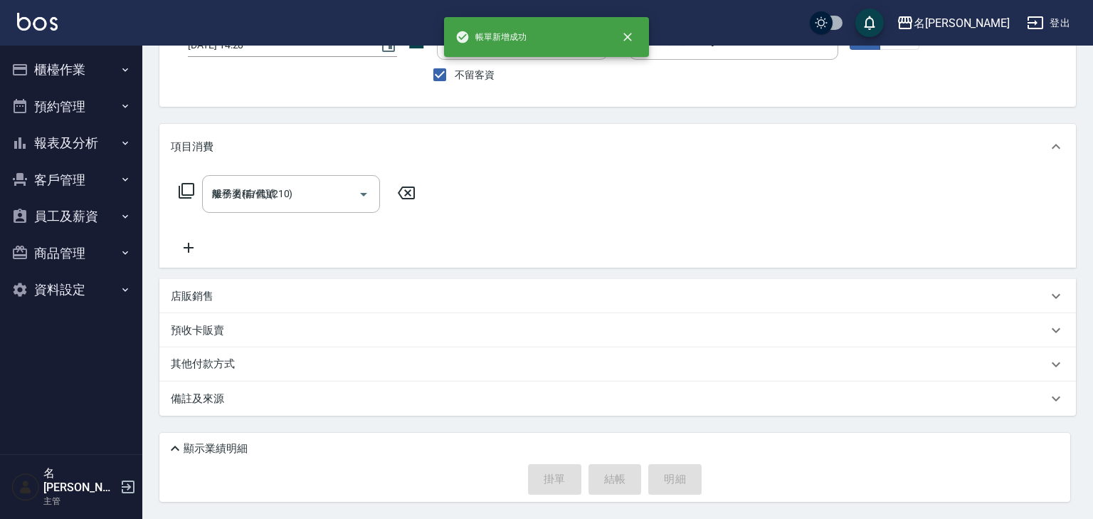
type input "2025/10/12 14:29"
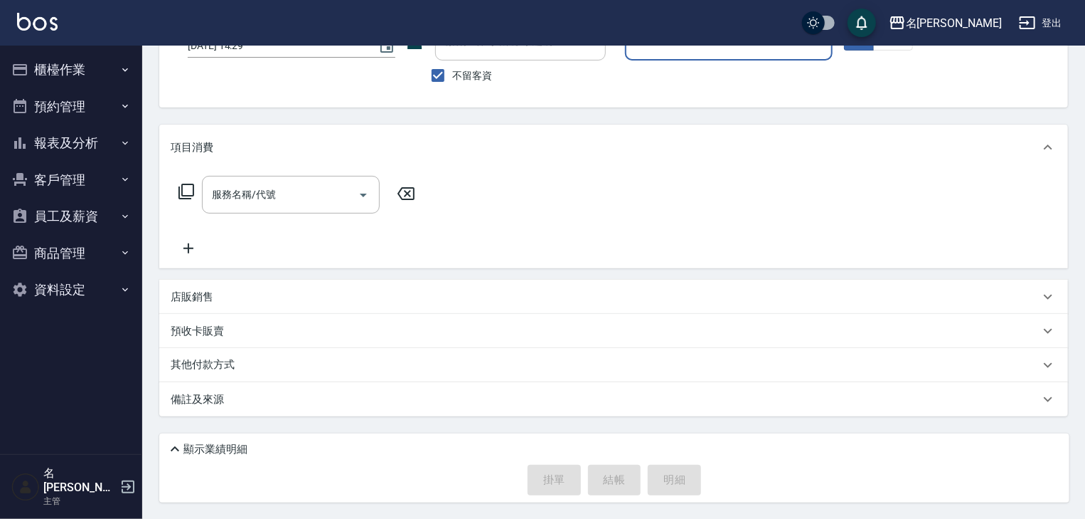
scroll to position [0, 0]
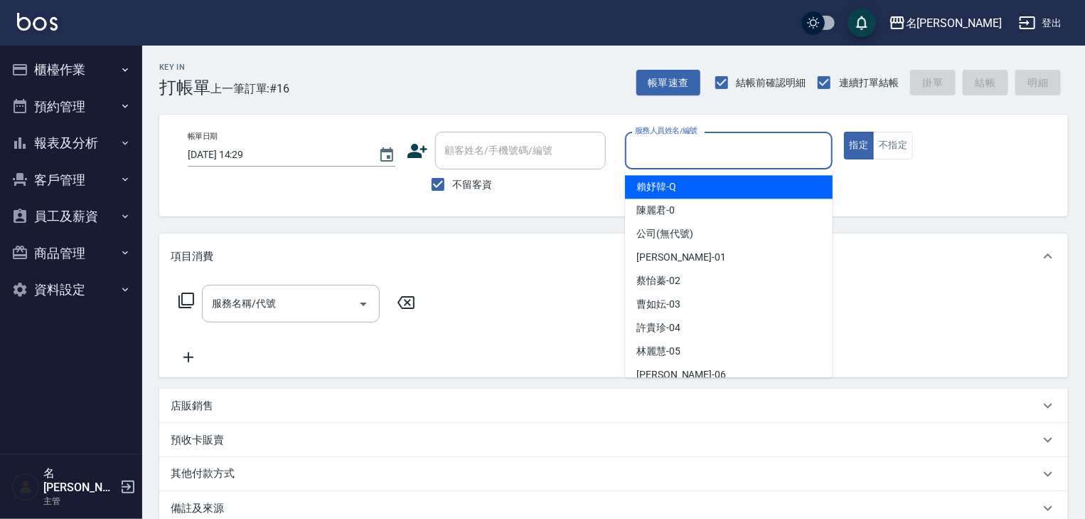
click at [737, 154] on input "服務人員姓名/編號" at bounding box center [729, 150] width 195 height 25
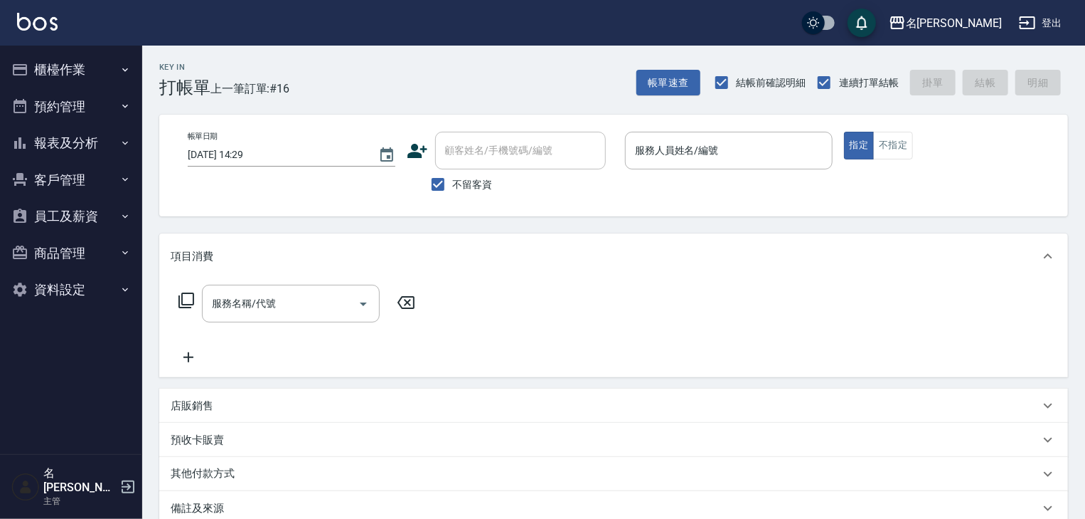
drag, startPoint x: 856, startPoint y: 166, endPoint x: 865, endPoint y: 179, distance: 16.0
drag, startPoint x: 865, startPoint y: 179, endPoint x: 903, endPoint y: 151, distance: 47.2
click at [903, 151] on button "不指定" at bounding box center [893, 146] width 40 height 28
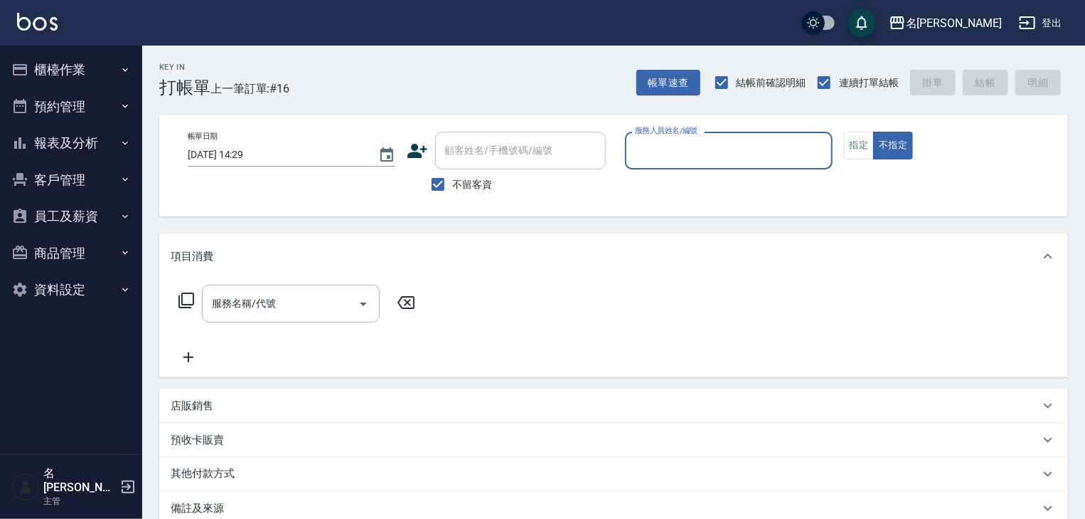
click at [760, 165] on div "服務人員姓名/編號" at bounding box center [729, 151] width 208 height 38
click at [681, 196] on div "蔡怡蓁 -02" at bounding box center [729, 186] width 208 height 23
type input "蔡怡蓁-02"
click at [295, 301] on input "服務名稱/代號" at bounding box center [280, 303] width 144 height 25
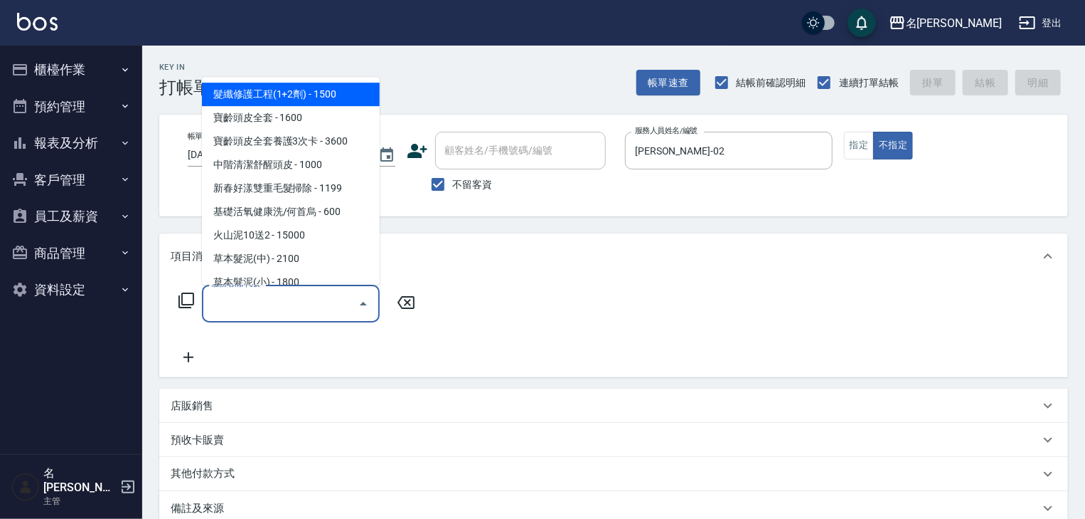
click at [188, 299] on icon at bounding box center [186, 300] width 17 height 17
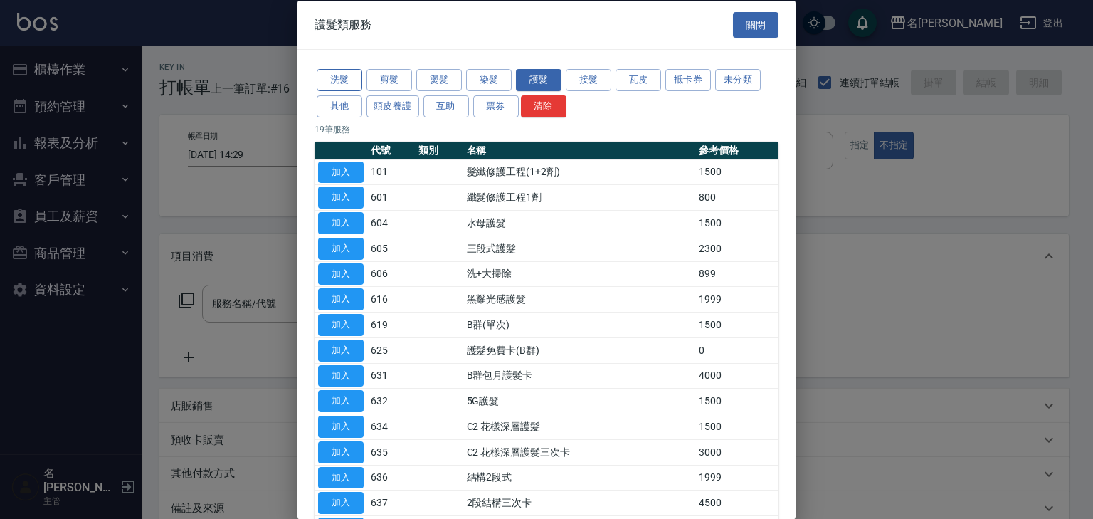
click at [339, 73] on button "洗髮" at bounding box center [340, 80] width 46 height 22
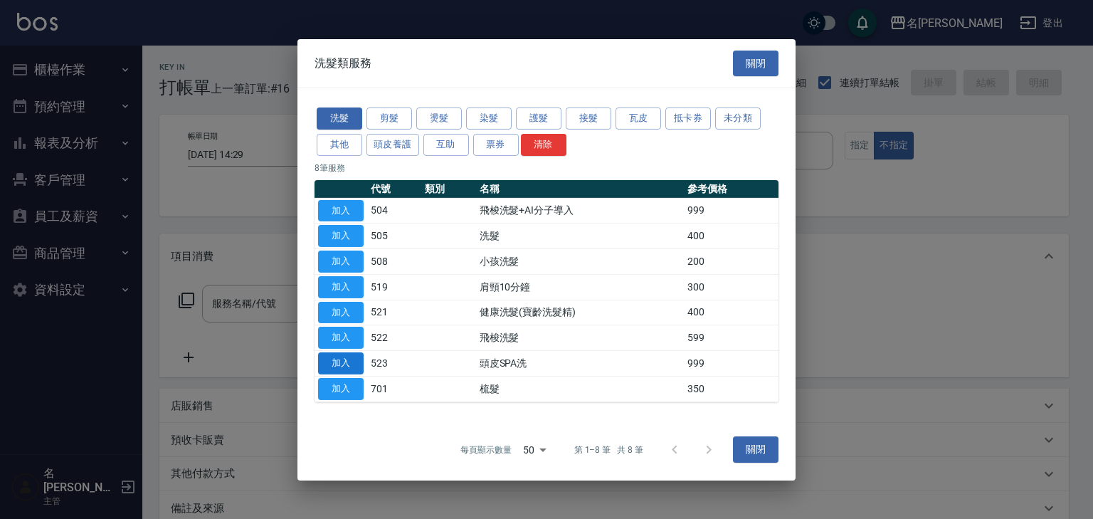
click at [351, 363] on button "加入" at bounding box center [341, 363] width 46 height 22
type input "頭皮SPA洗(523)"
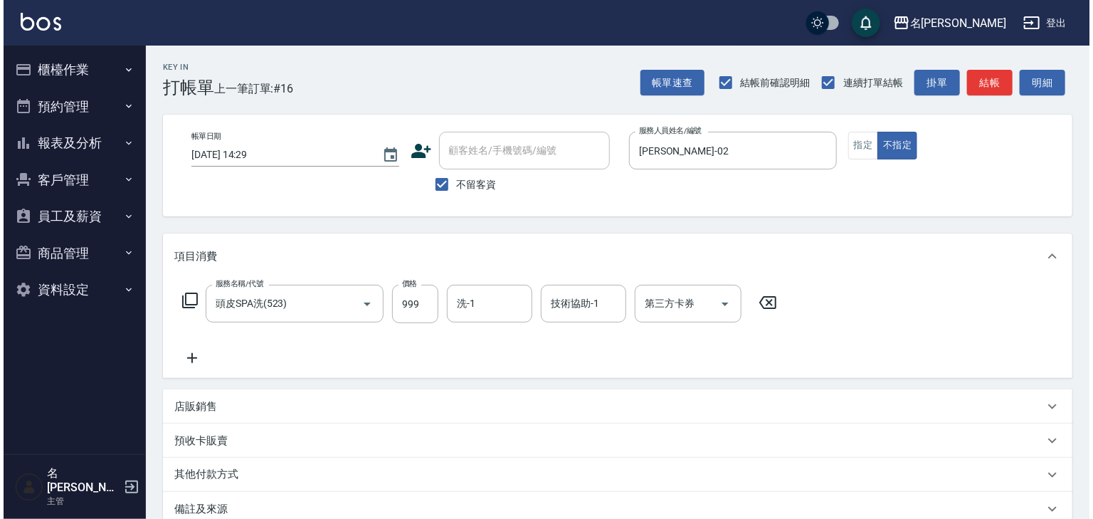
scroll to position [110, 0]
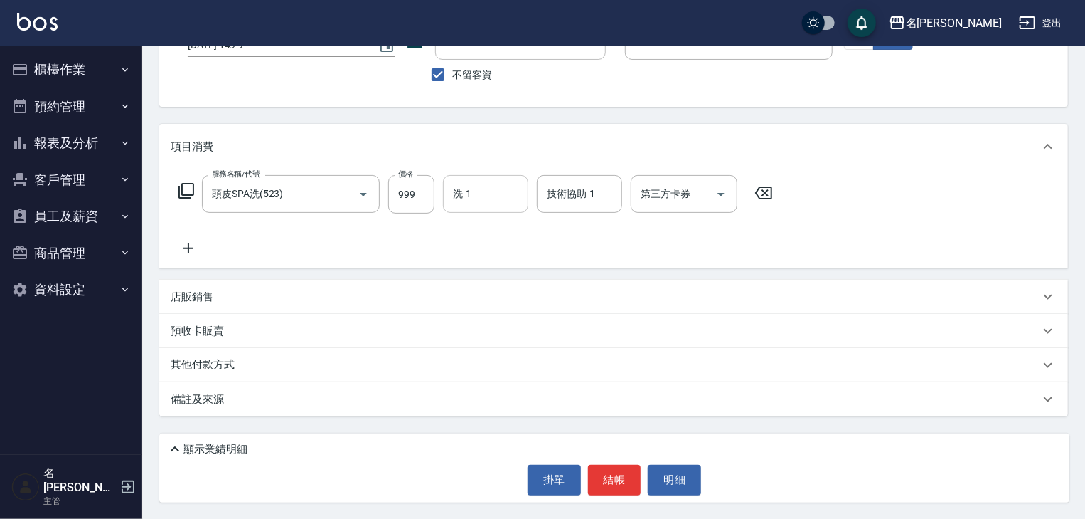
click at [484, 199] on input "洗-1" at bounding box center [486, 193] width 73 height 25
click at [494, 228] on span "胡皇杰 -20" at bounding box center [477, 230] width 44 height 15
type input "胡皇杰-20"
click at [620, 478] on button "結帳" at bounding box center [614, 479] width 53 height 30
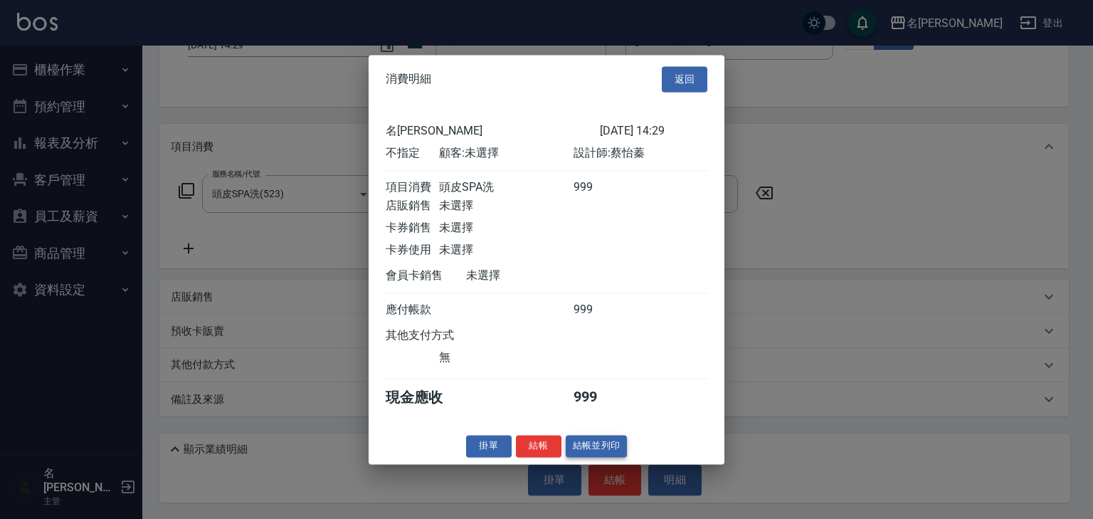
click at [608, 445] on button "結帳並列印" at bounding box center [596, 446] width 62 height 22
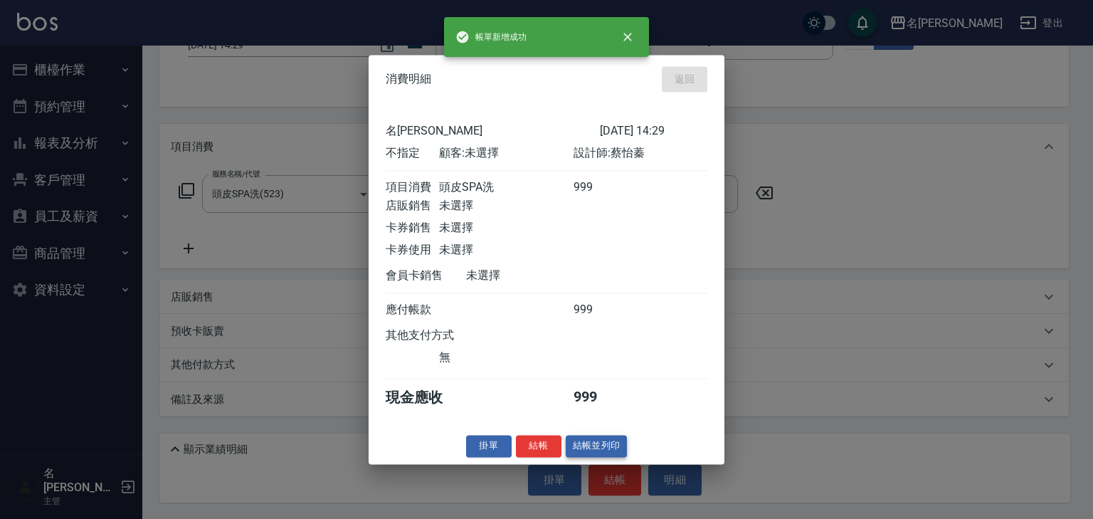
type input "2025/10/12 14:30"
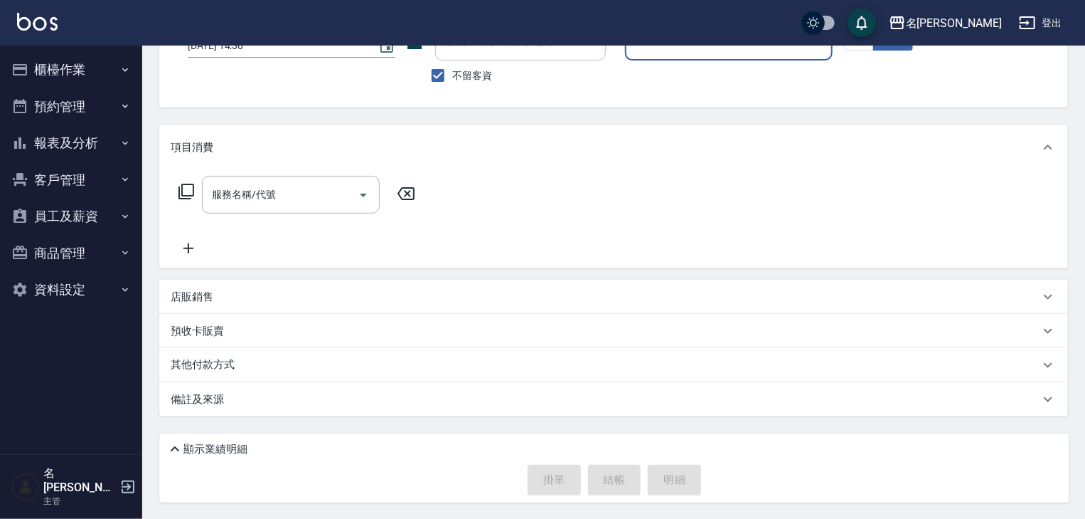
scroll to position [0, 0]
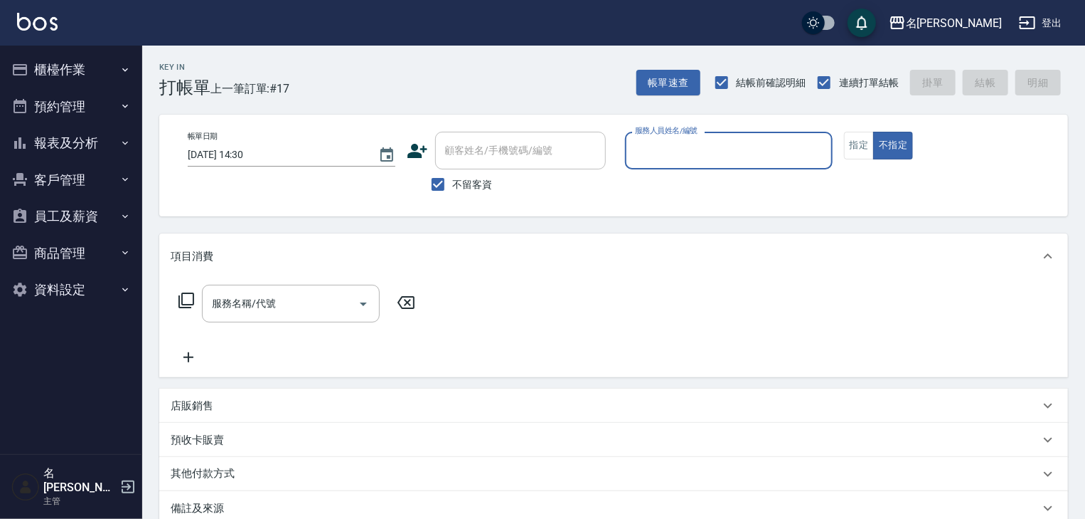
click at [748, 144] on input "服務人員姓名/編號" at bounding box center [729, 150] width 195 height 25
type input "20"
click at [819, 148] on icon "Clear" at bounding box center [818, 151] width 14 height 14
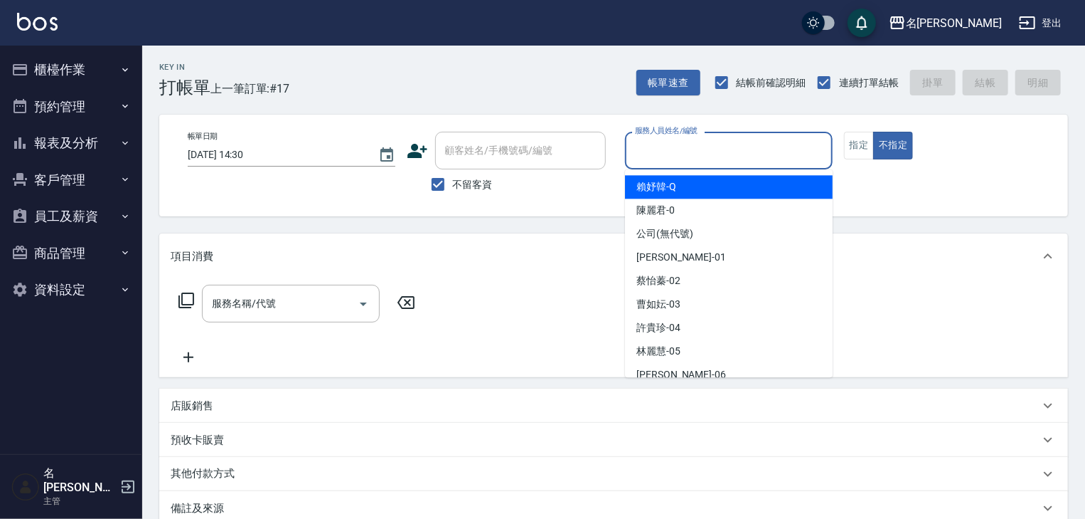
click at [703, 148] on input "服務人員姓名/編號" at bounding box center [729, 150] width 195 height 25
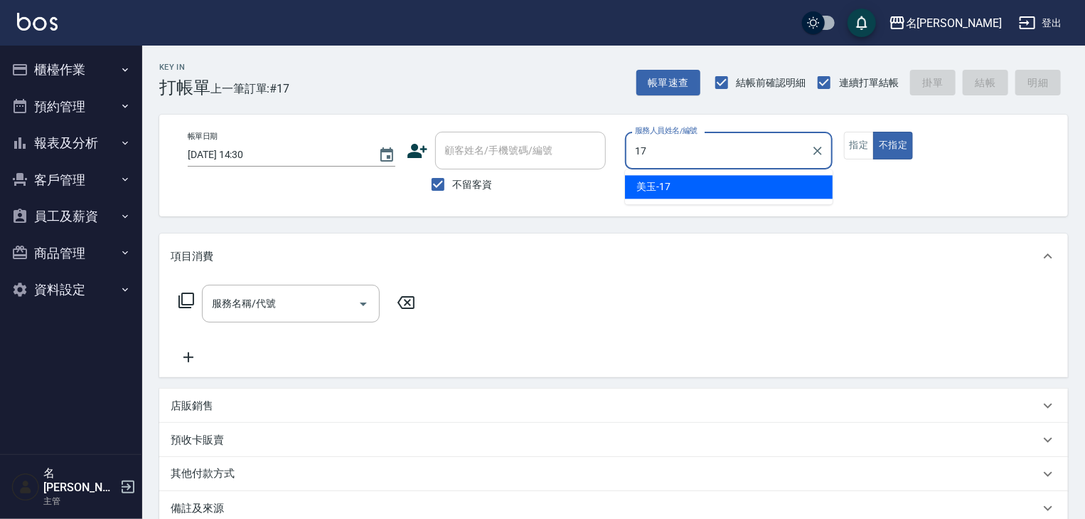
click at [683, 188] on div "美玉 -17" at bounding box center [729, 186] width 208 height 23
type input "美玉-17"
click at [819, 148] on icon "Clear" at bounding box center [818, 151] width 9 height 9
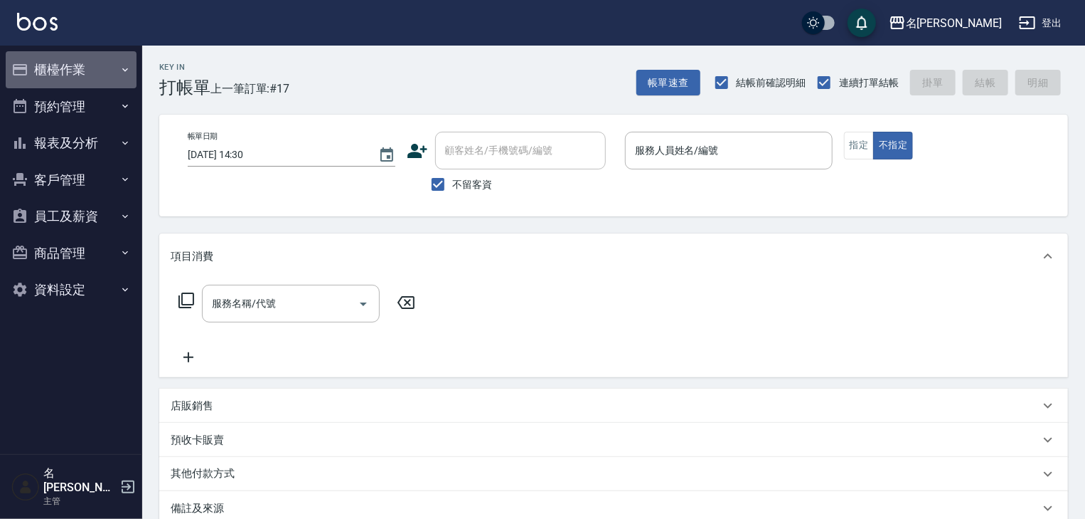
click at [76, 61] on button "櫃檯作業" at bounding box center [71, 69] width 131 height 37
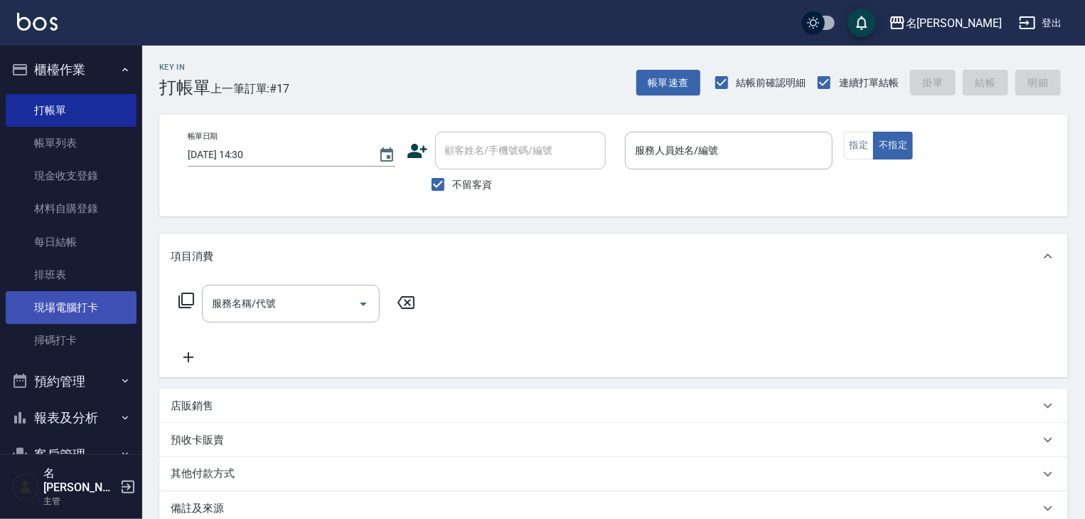
click at [88, 307] on link "現場電腦打卡" at bounding box center [71, 307] width 131 height 33
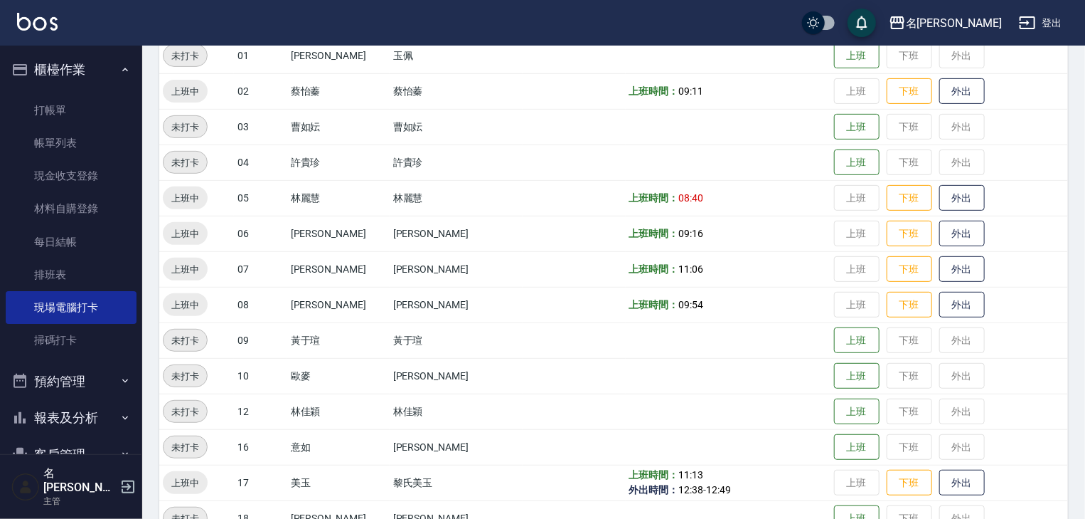
scroll to position [303, 0]
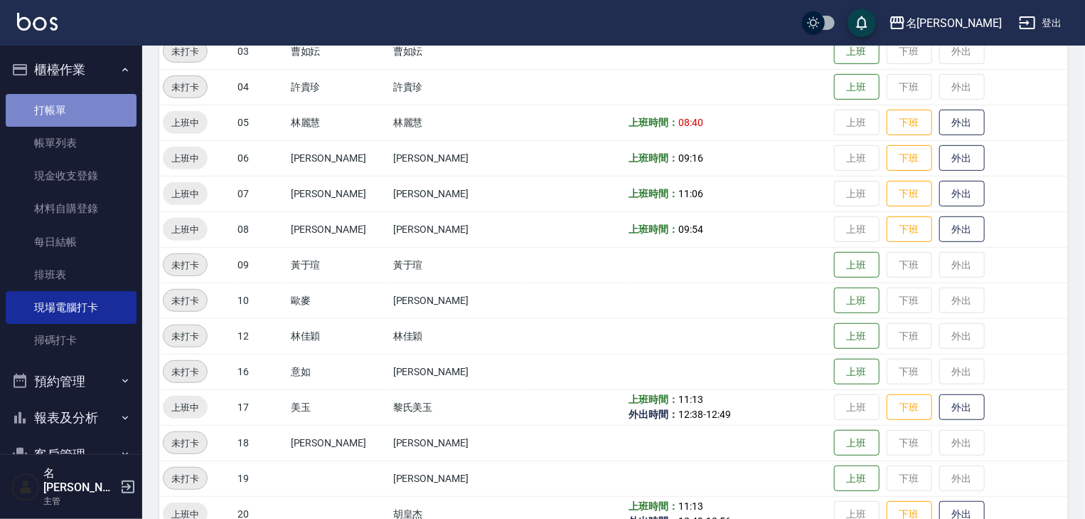
click at [97, 99] on link "打帳單" at bounding box center [71, 110] width 131 height 33
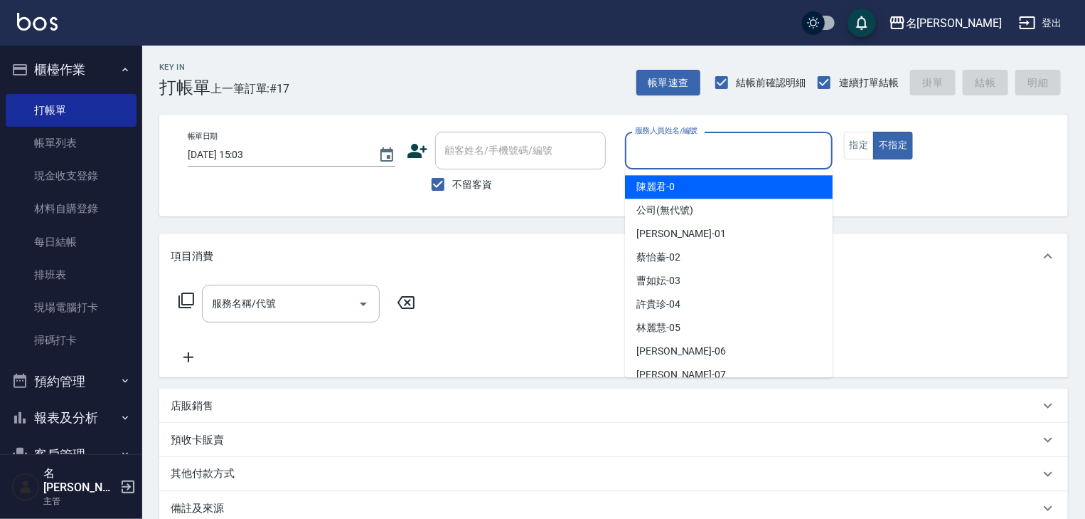
click at [734, 142] on input "服務人員姓名/編號" at bounding box center [729, 150] width 195 height 25
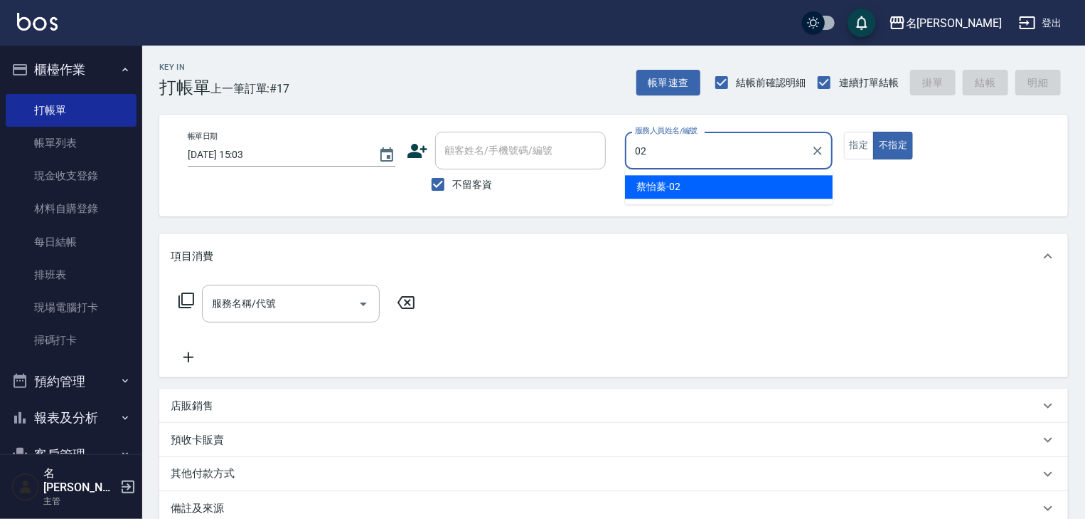
click at [716, 191] on div "蔡怡蓁 -02" at bounding box center [729, 186] width 208 height 23
type input "蔡怡蓁-02"
click at [304, 301] on input "服務名稱/代號" at bounding box center [280, 303] width 144 height 25
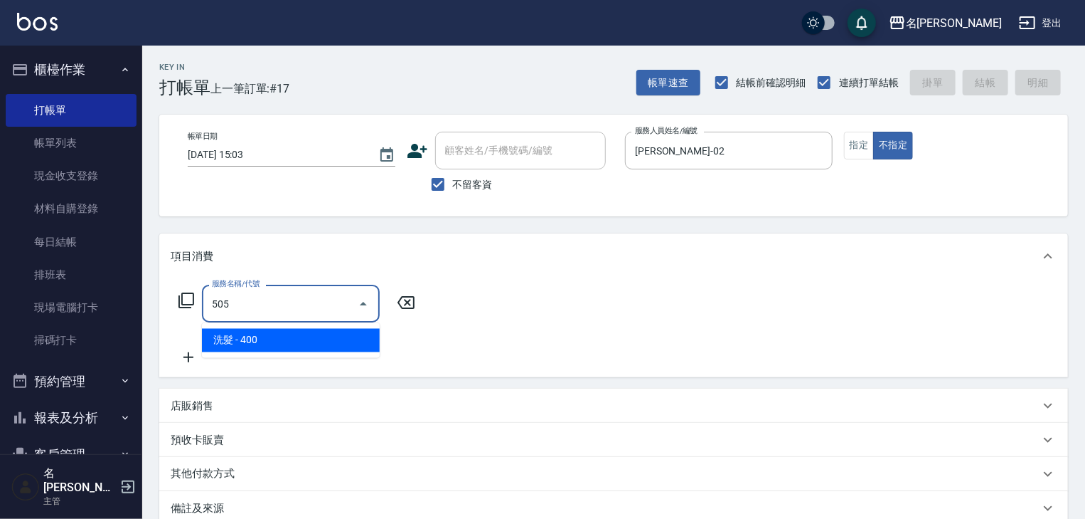
drag, startPoint x: 325, startPoint y: 330, endPoint x: 347, endPoint y: 314, distance: 27.5
click at [341, 319] on body "名留林森 登出 櫃檯作業 打帳單 帳單列表 現金收支登錄 材料自購登錄 每日結帳 排班表 現場電腦打卡 掃碼打卡 預約管理 預約管理 單日預約紀錄 單週預約紀…" at bounding box center [542, 314] width 1085 height 628
click at [331, 342] on span "洗髮 - 400" at bounding box center [291, 340] width 178 height 23
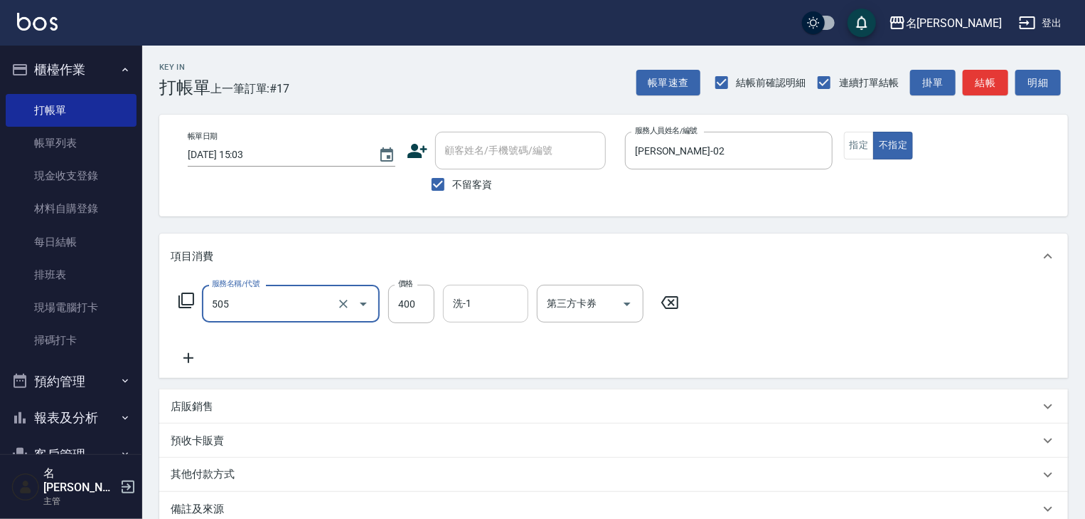
type input "洗髮(505)"
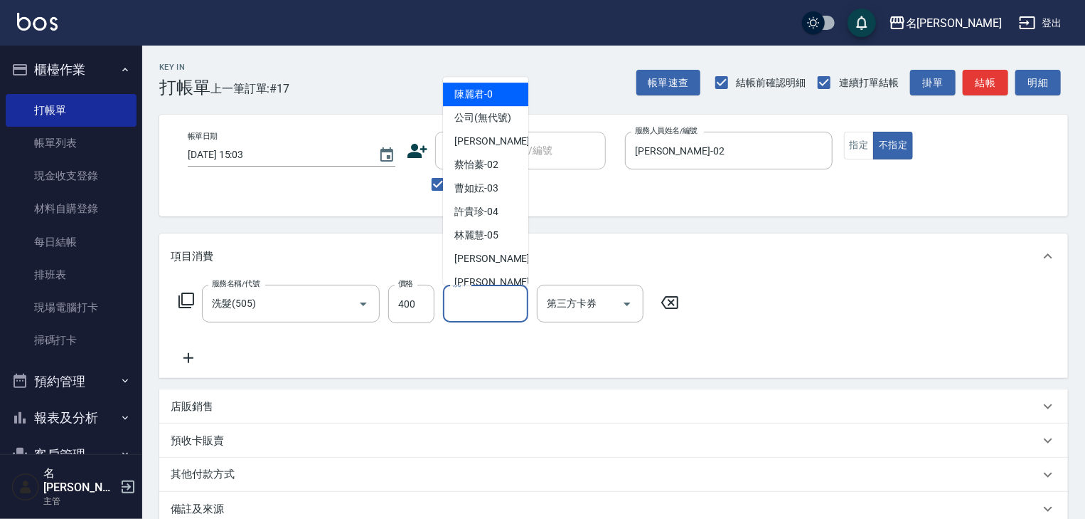
click at [487, 304] on input "洗-1" at bounding box center [486, 303] width 73 height 25
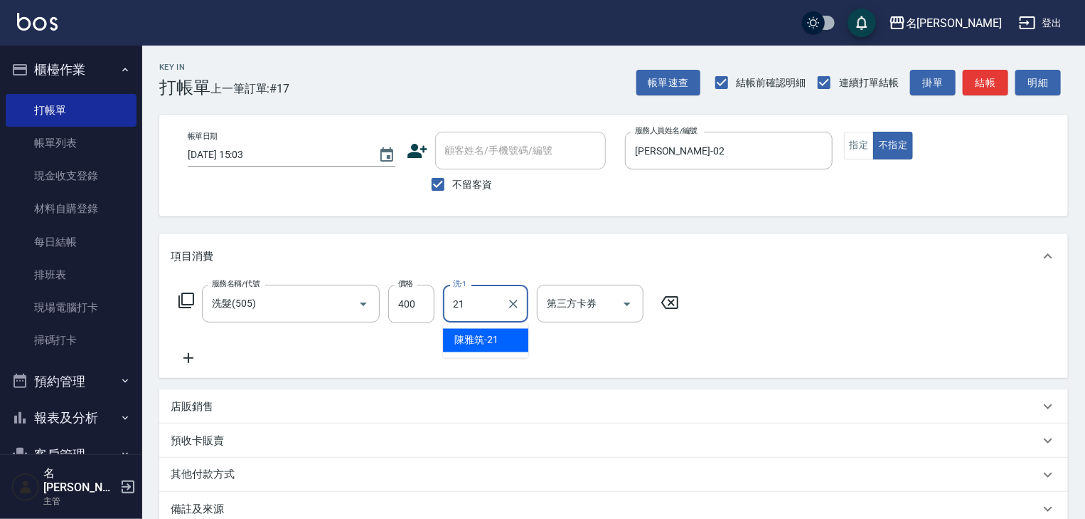
drag, startPoint x: 502, startPoint y: 336, endPoint x: 521, endPoint y: 324, distance: 22.1
click at [502, 336] on div "陳雅筑 -21" at bounding box center [485, 340] width 85 height 23
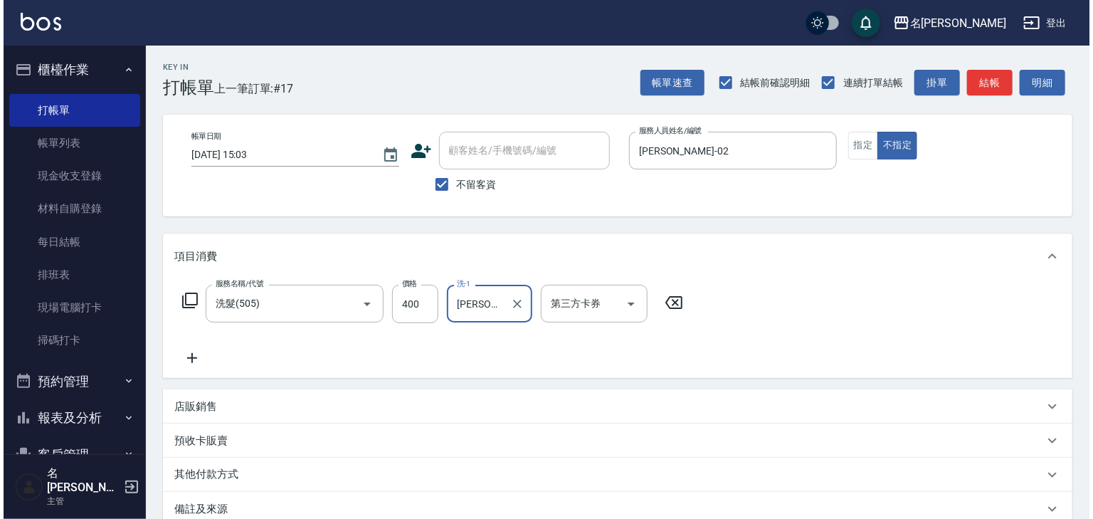
scroll to position [110, 0]
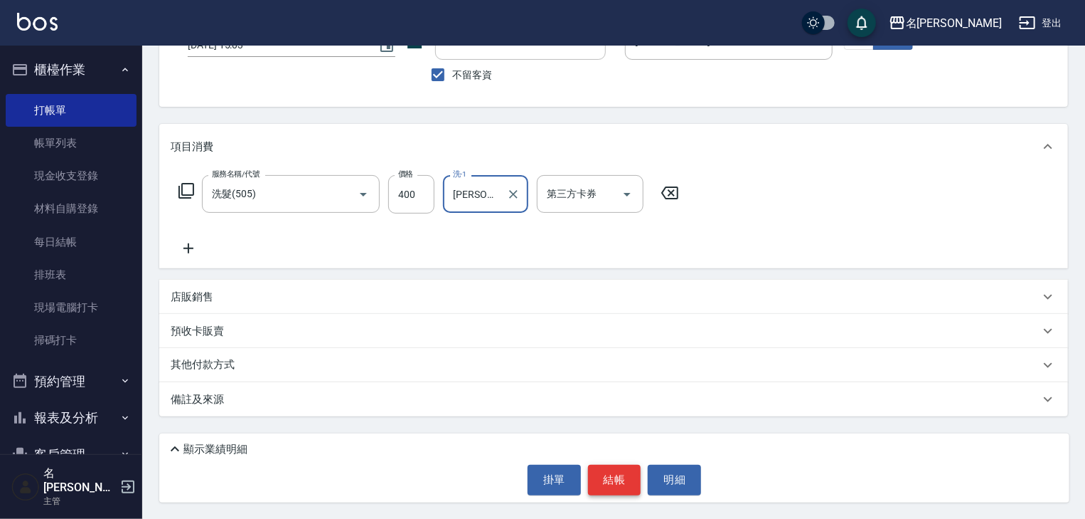
type input "陳雅筑-21"
click at [597, 484] on button "結帳" at bounding box center [614, 479] width 53 height 30
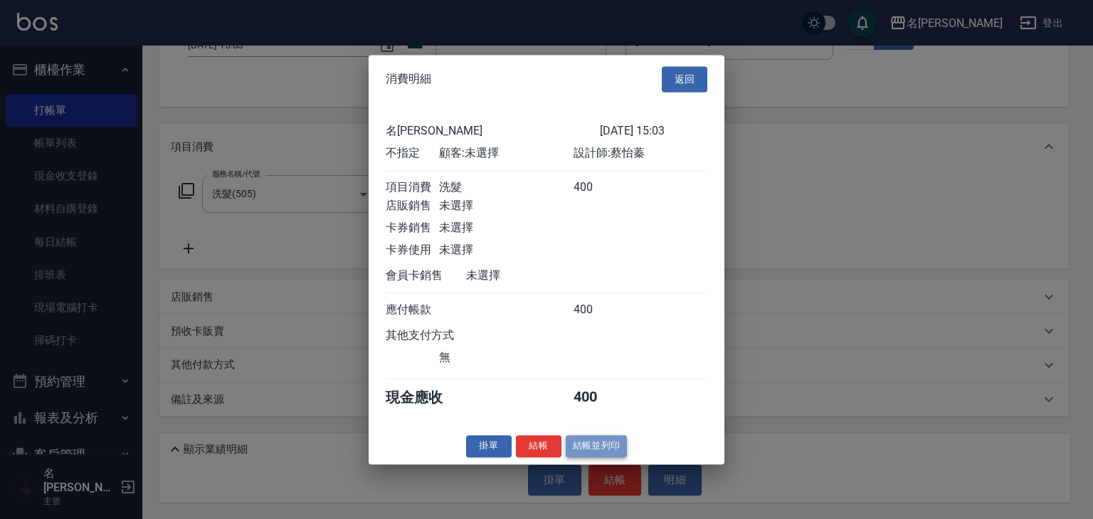
click at [612, 454] on button "結帳並列印" at bounding box center [596, 446] width 62 height 22
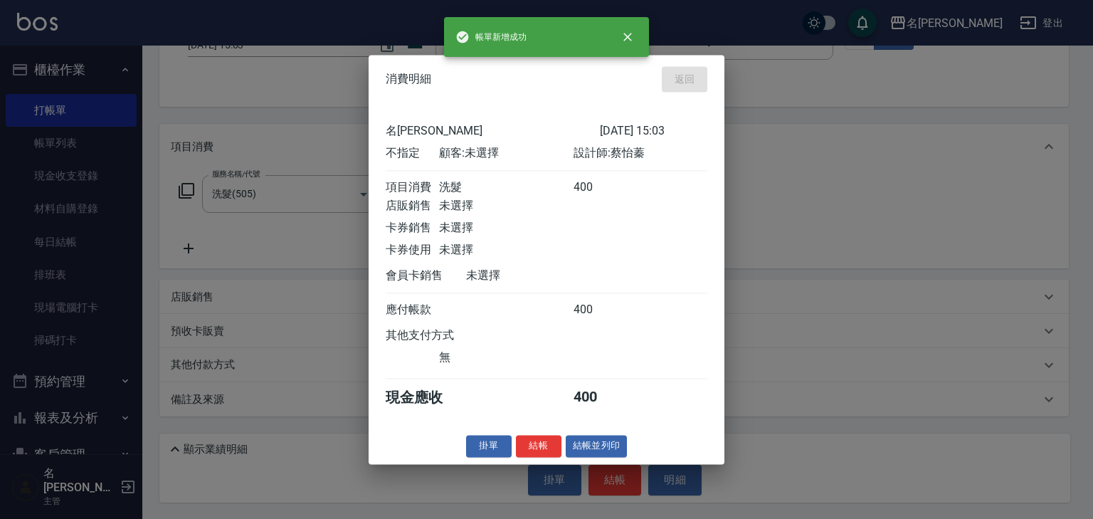
type input "2025/10/12 15:04"
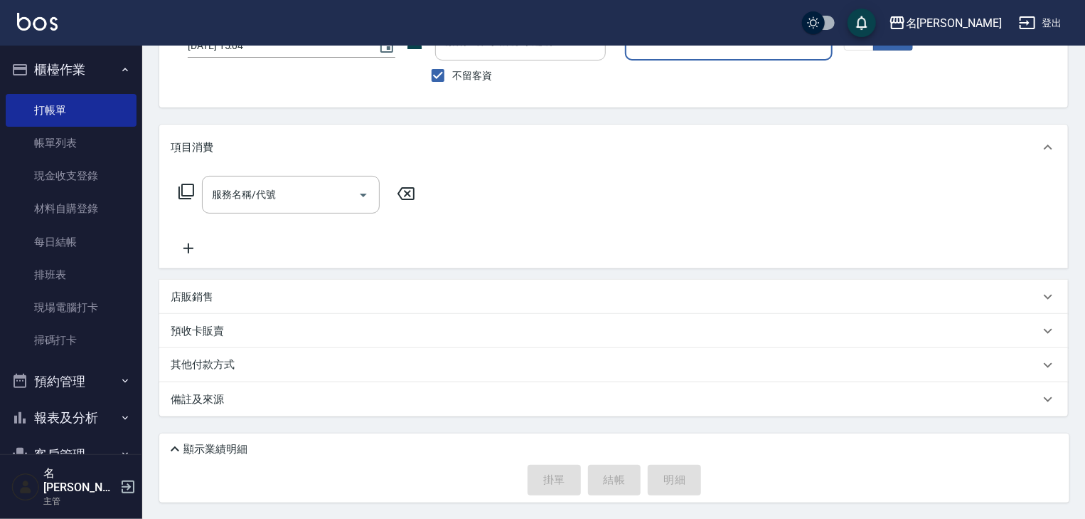
scroll to position [0, 0]
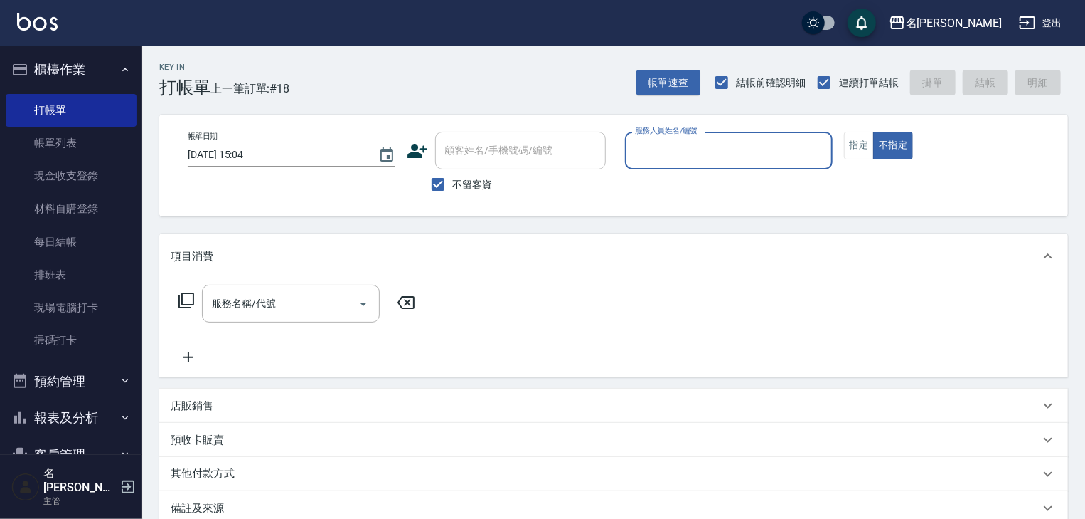
click at [764, 139] on input "服務人員姓名/編號" at bounding box center [729, 150] width 195 height 25
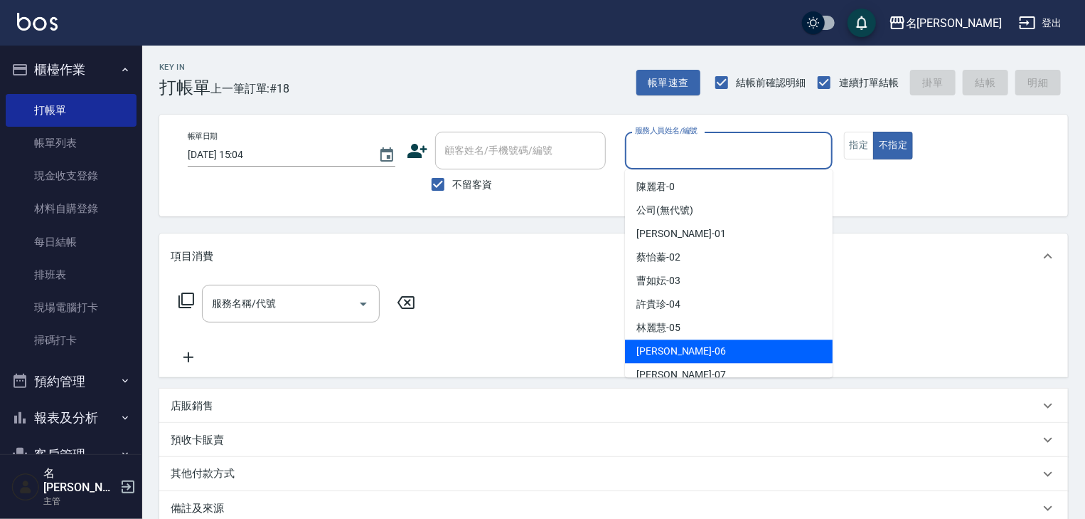
click at [671, 347] on div "阿龔 -06" at bounding box center [729, 350] width 208 height 23
type input "阿龔-06"
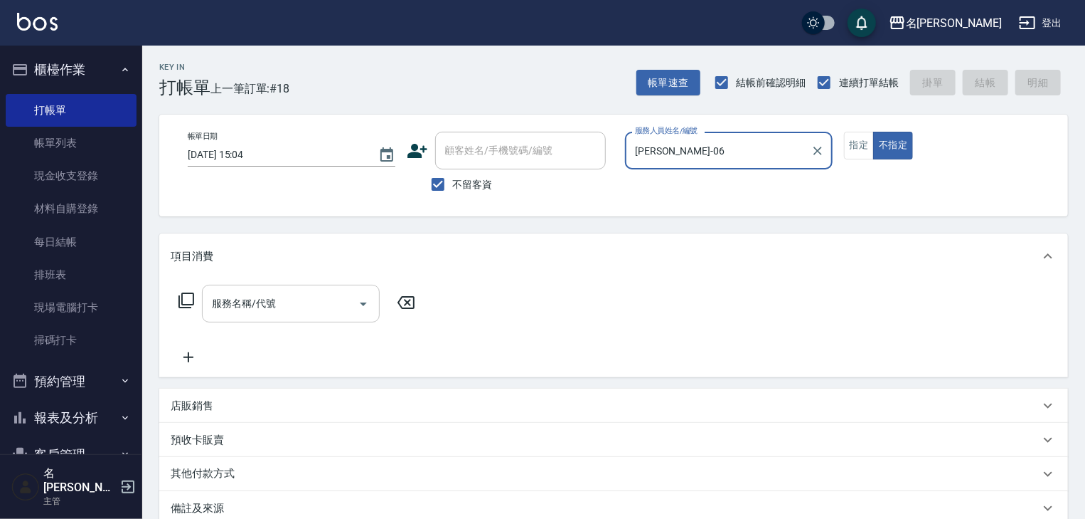
click at [295, 297] on input "服務名稱/代號" at bounding box center [280, 303] width 144 height 25
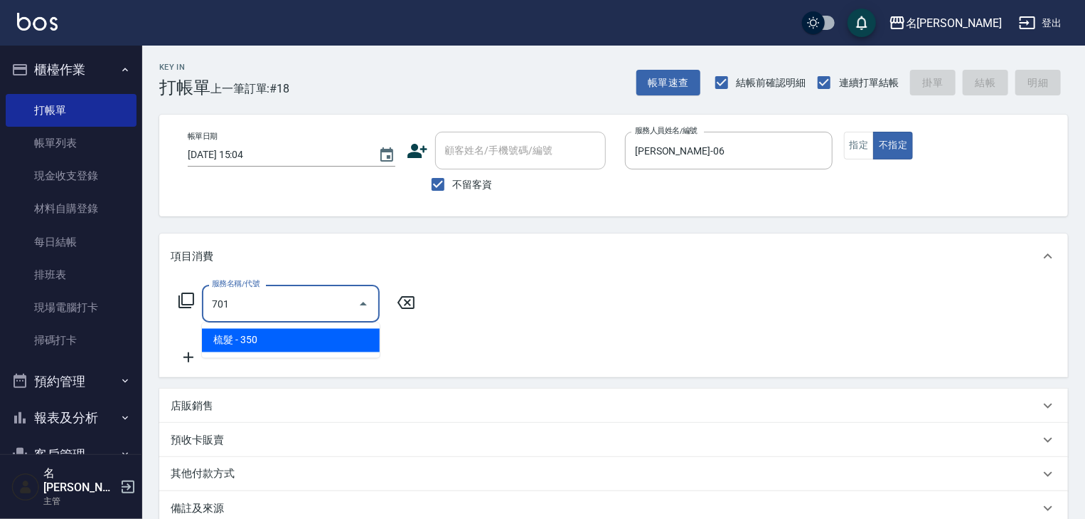
click at [310, 339] on span "梳髮 - 350" at bounding box center [291, 340] width 178 height 23
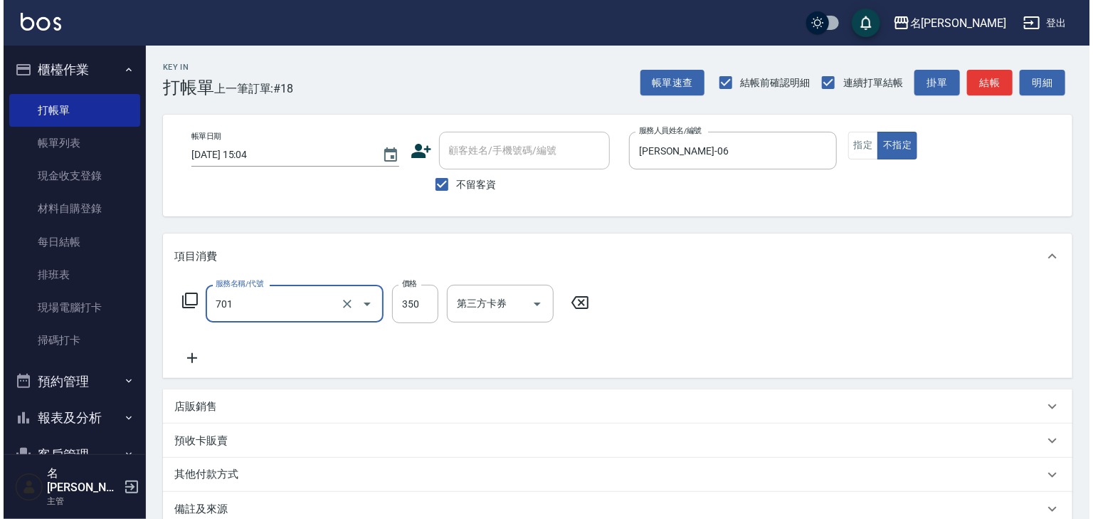
scroll to position [110, 0]
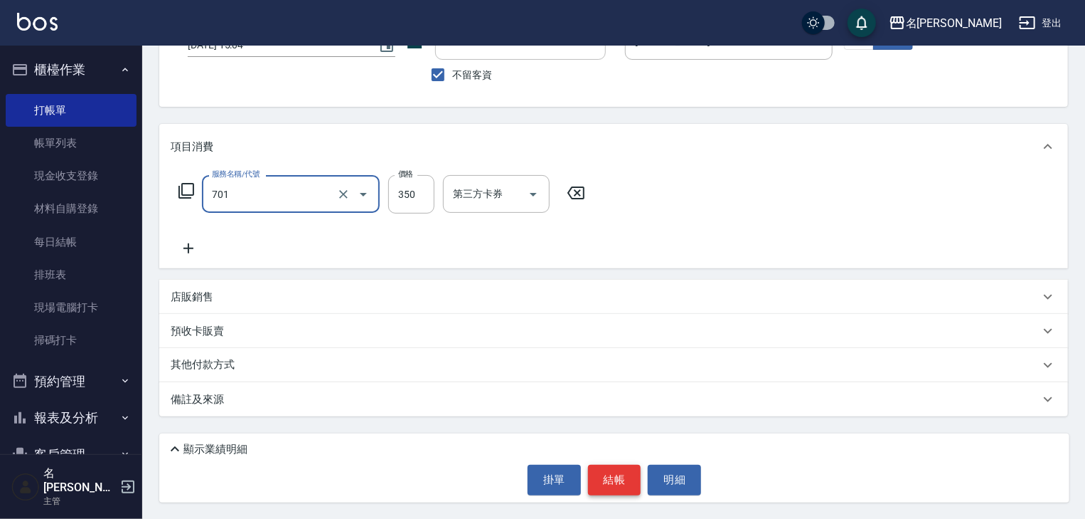
type input "梳髮(701)"
click at [604, 478] on button "結帳" at bounding box center [614, 479] width 53 height 30
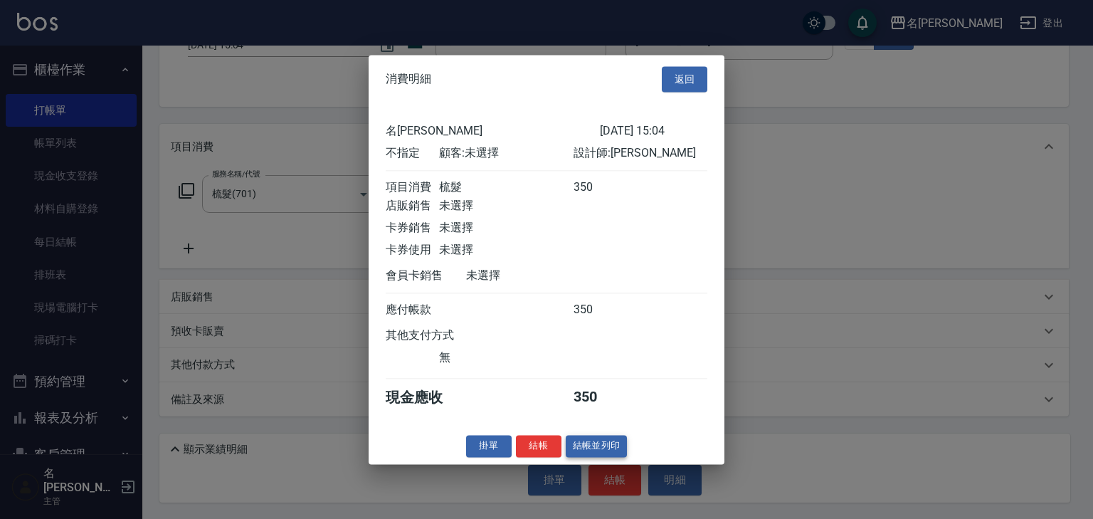
click at [592, 452] on button "結帳並列印" at bounding box center [596, 446] width 62 height 22
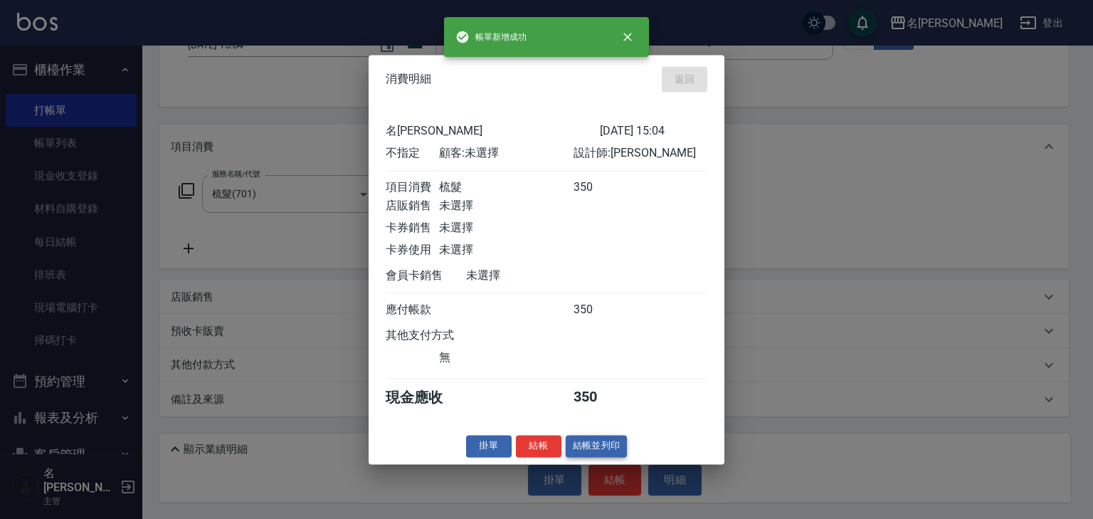
type input "2025/10/12 15:07"
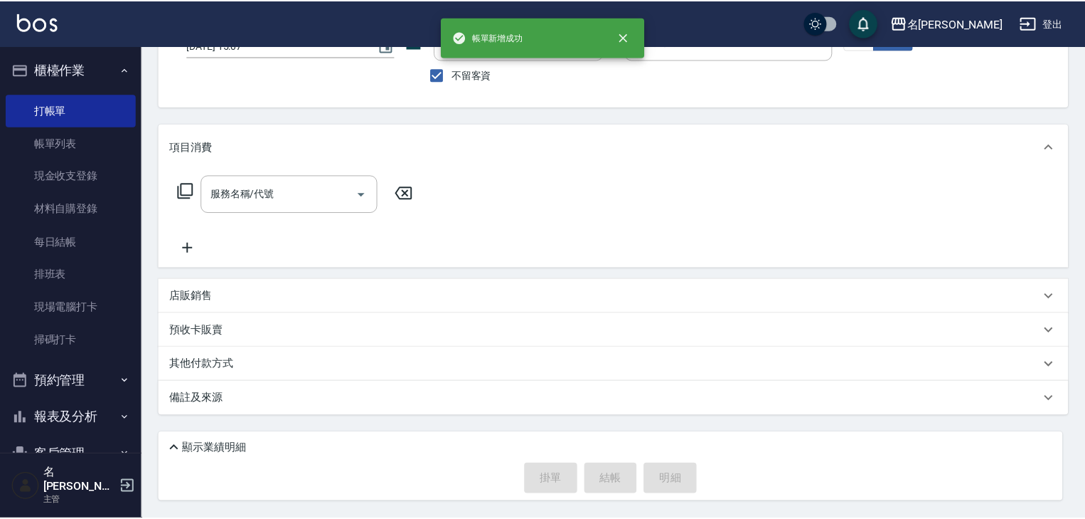
scroll to position [109, 0]
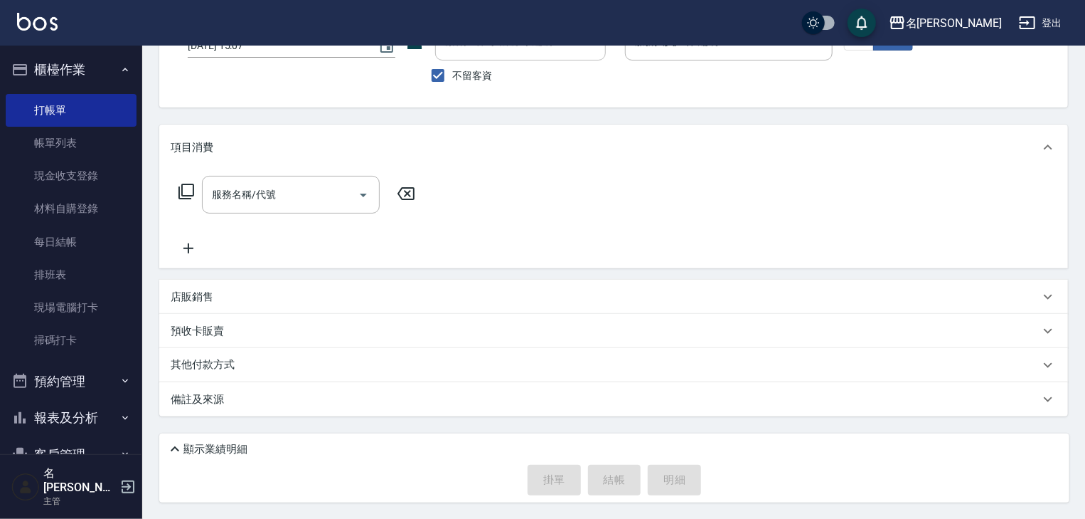
drag, startPoint x: 856, startPoint y: 405, endPoint x: 759, endPoint y: 318, distance: 130.0
click at [759, 318] on div "預收卡販賣" at bounding box center [613, 331] width 909 height 34
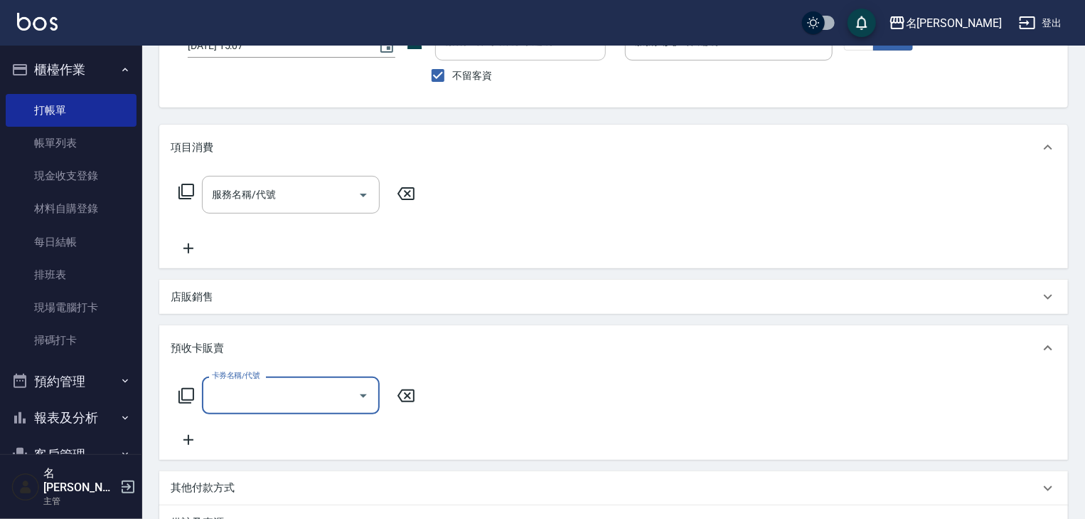
scroll to position [0, 0]
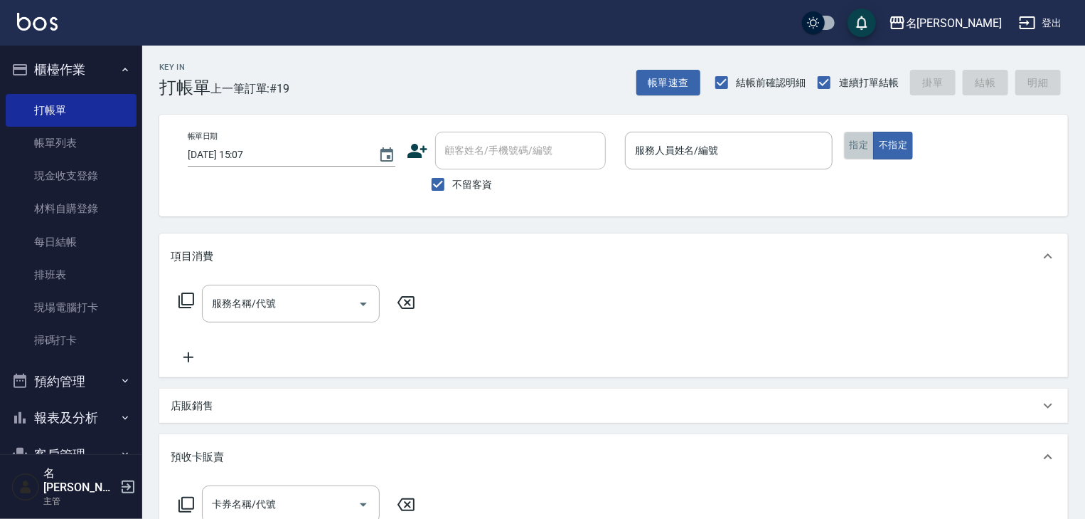
click at [849, 139] on button "指定" at bounding box center [859, 146] width 31 height 28
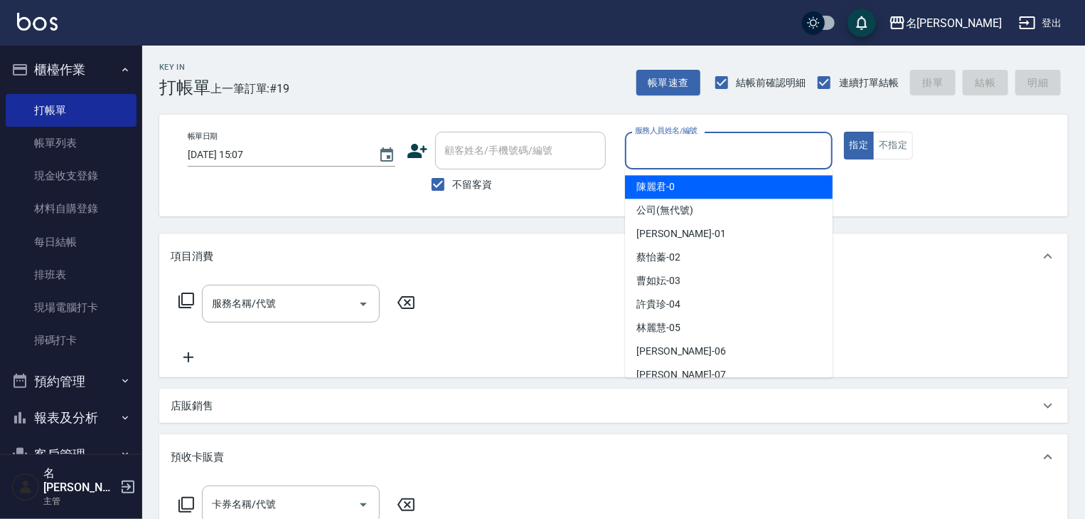
click at [755, 148] on input "服務人員姓名/編號" at bounding box center [729, 150] width 195 height 25
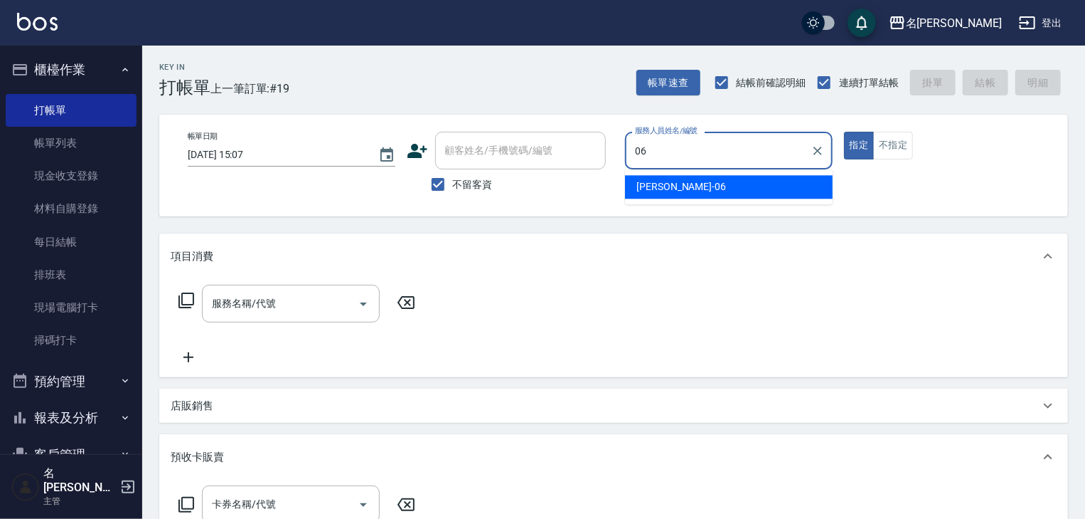
click at [731, 185] on div "阿龔 -06" at bounding box center [729, 186] width 208 height 23
type input "阿龔-06"
click at [327, 304] on input "服務名稱/代號" at bounding box center [280, 303] width 144 height 25
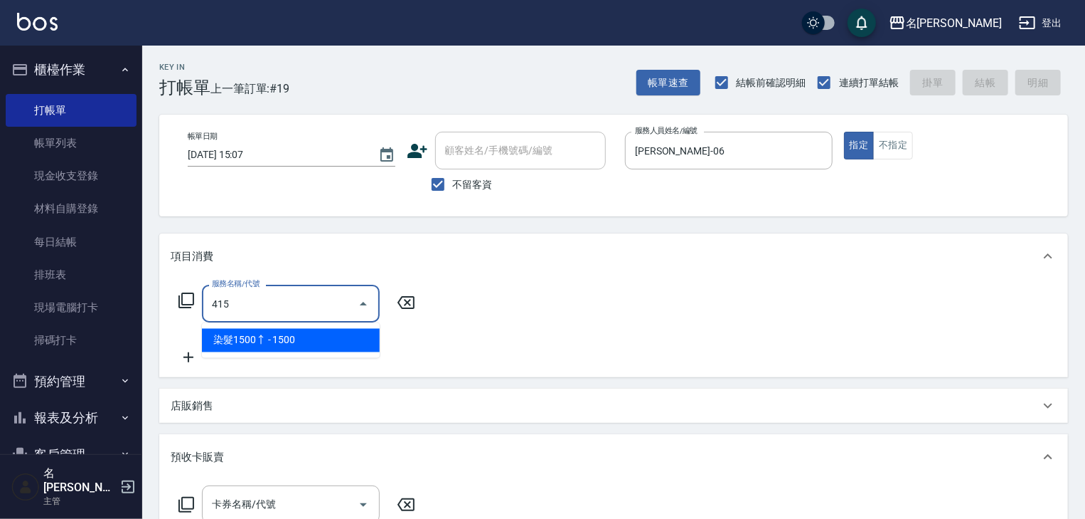
click at [341, 349] on span "染髮1500↑ - 1500" at bounding box center [291, 340] width 178 height 23
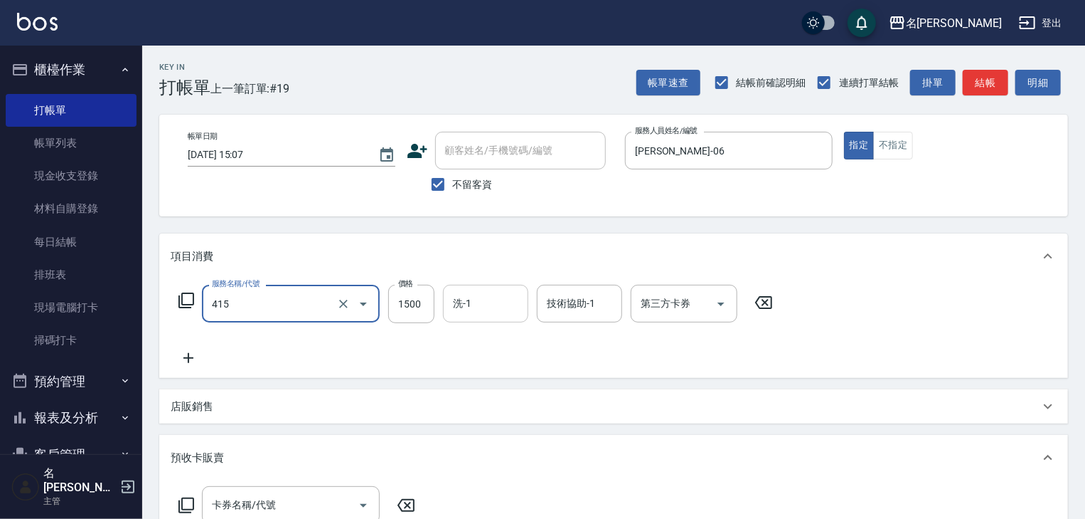
type input "染髮1500↑(415)"
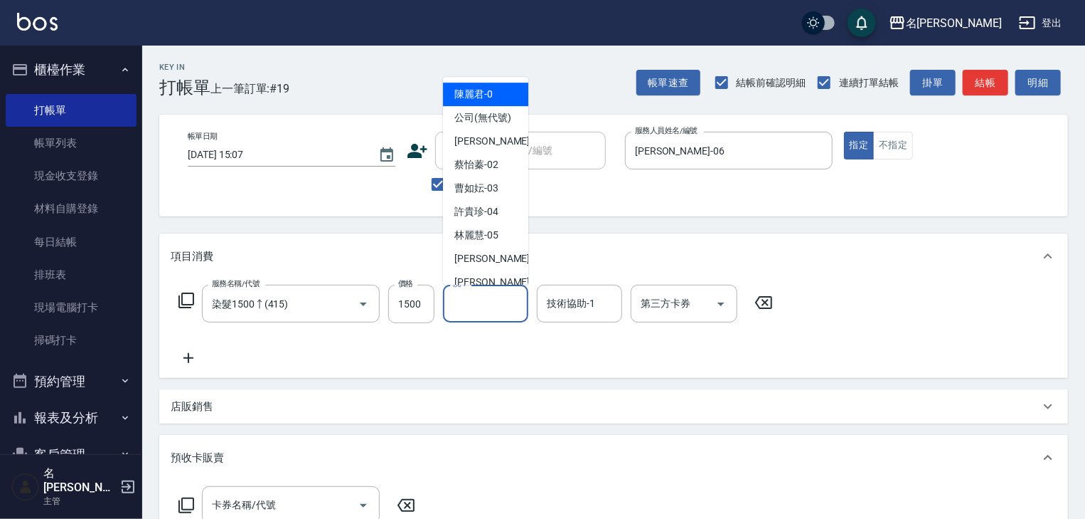
click at [481, 304] on input "洗-1" at bounding box center [486, 303] width 73 height 25
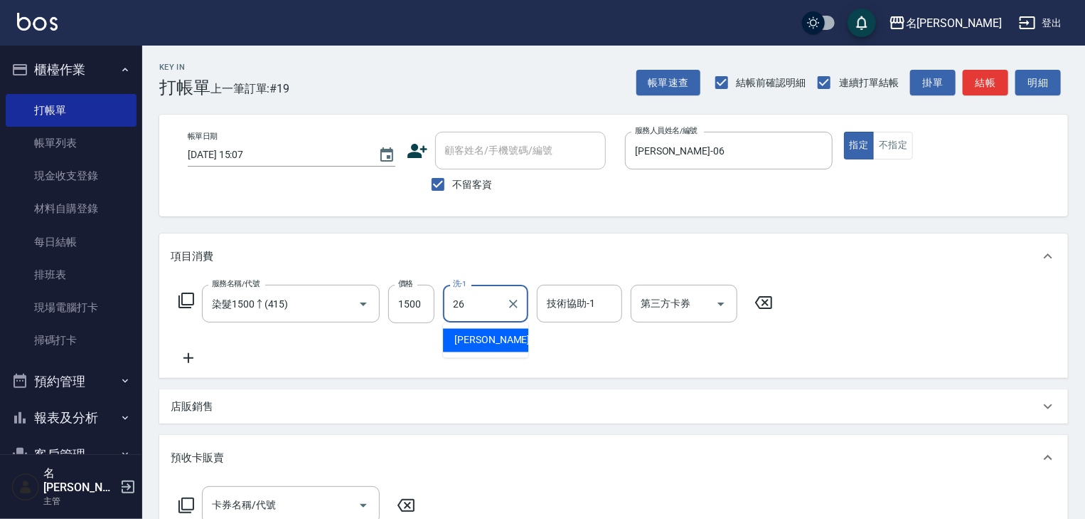
click at [481, 341] on span "方羿筑 -26" at bounding box center [500, 340] width 90 height 15
type input "方羿筑-26"
click at [560, 307] on input "技術協助-1" at bounding box center [579, 303] width 73 height 25
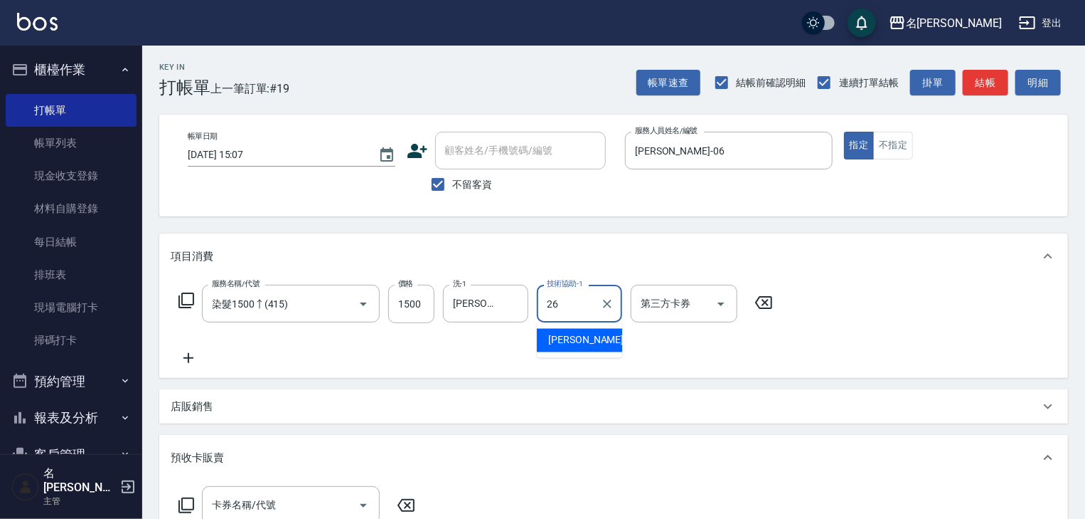
click at [570, 342] on span "方羿筑 -26" at bounding box center [593, 340] width 90 height 15
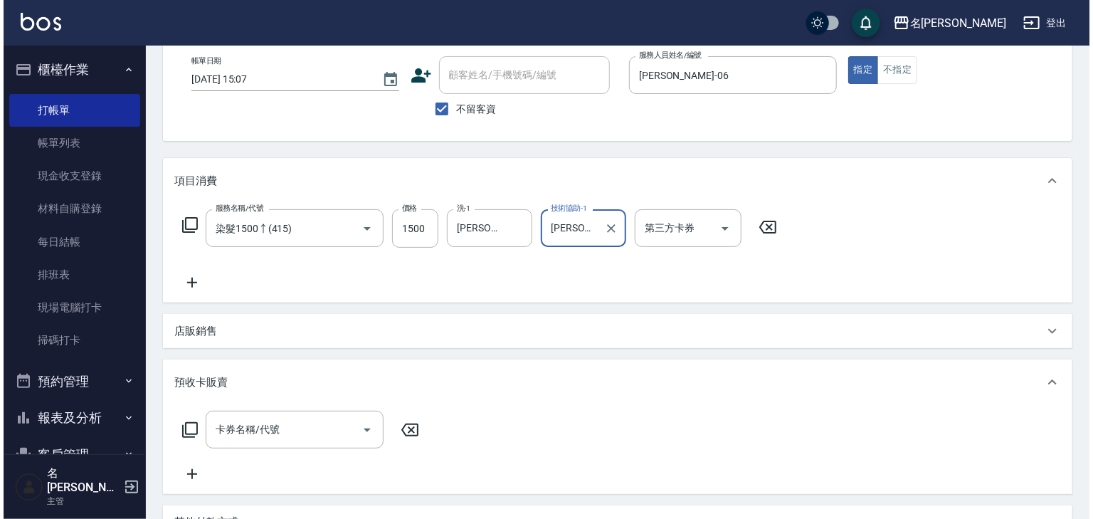
scroll to position [228, 0]
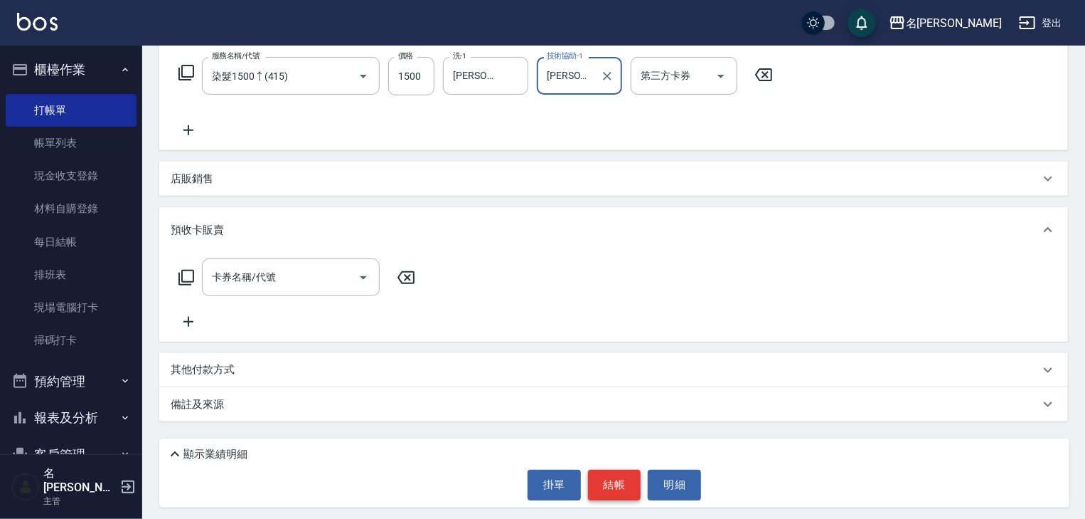
type input "方羿筑-26"
click at [616, 495] on button "結帳" at bounding box center [614, 484] width 53 height 30
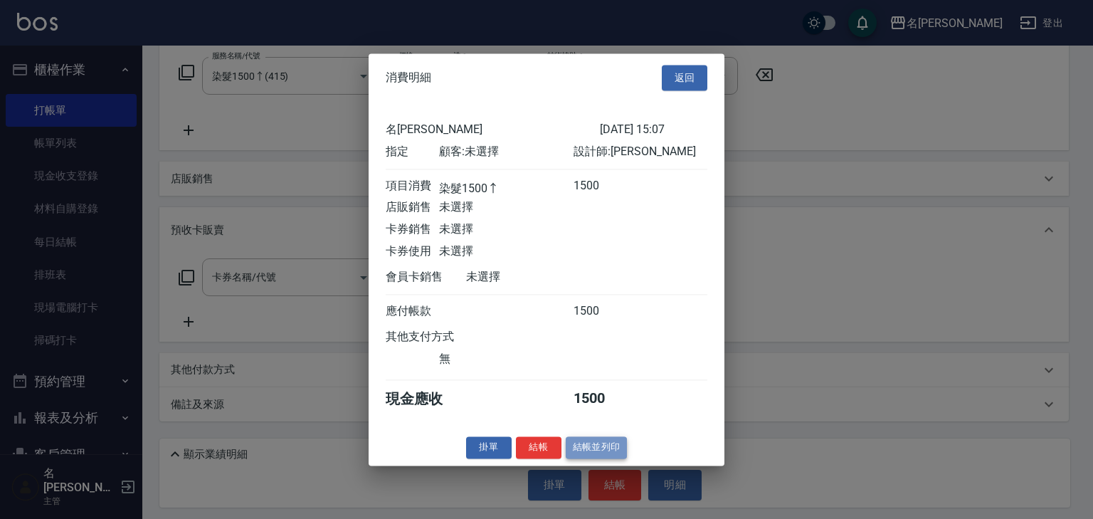
click at [614, 457] on button "結帳並列印" at bounding box center [596, 447] width 62 height 22
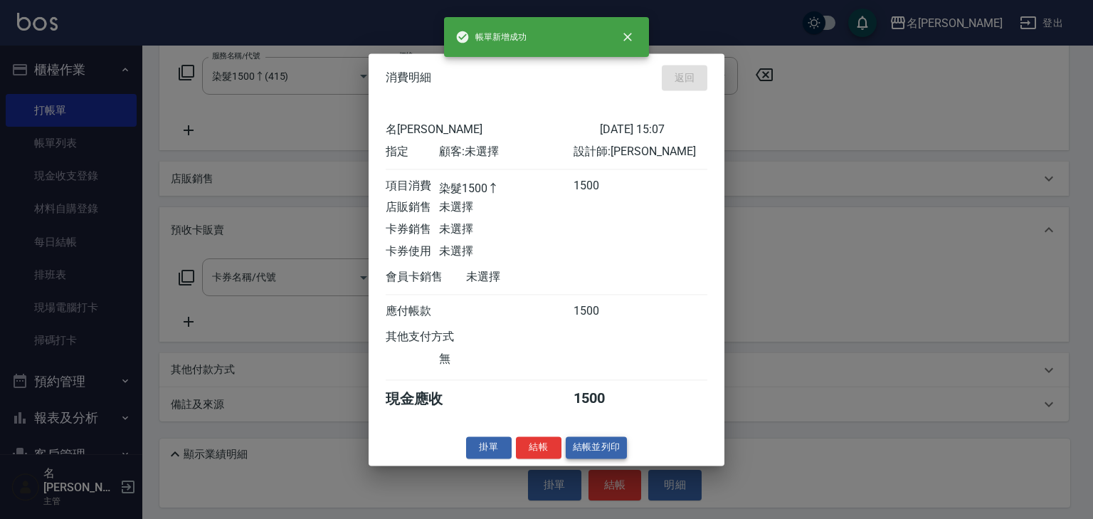
type input "2025/10/12 15:19"
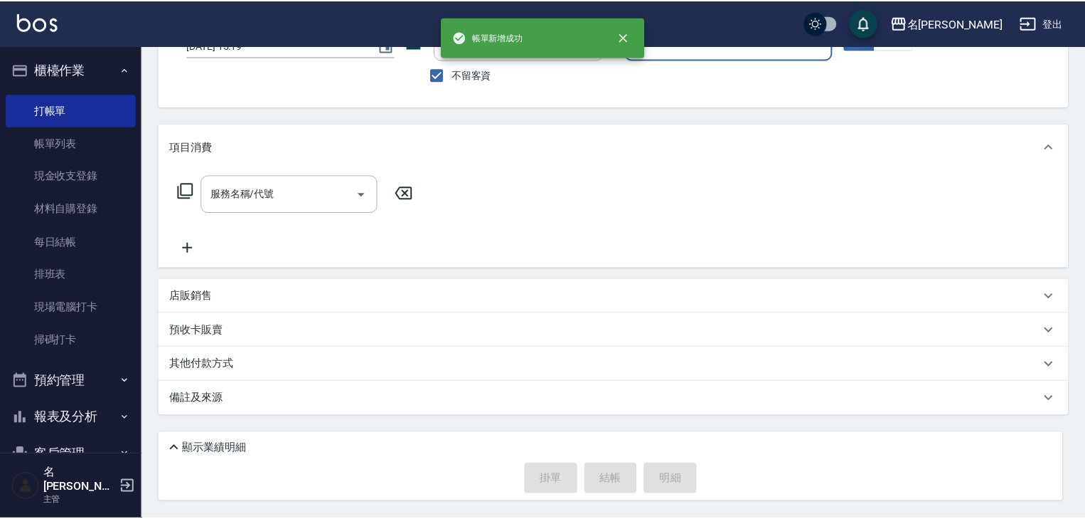
scroll to position [0, 0]
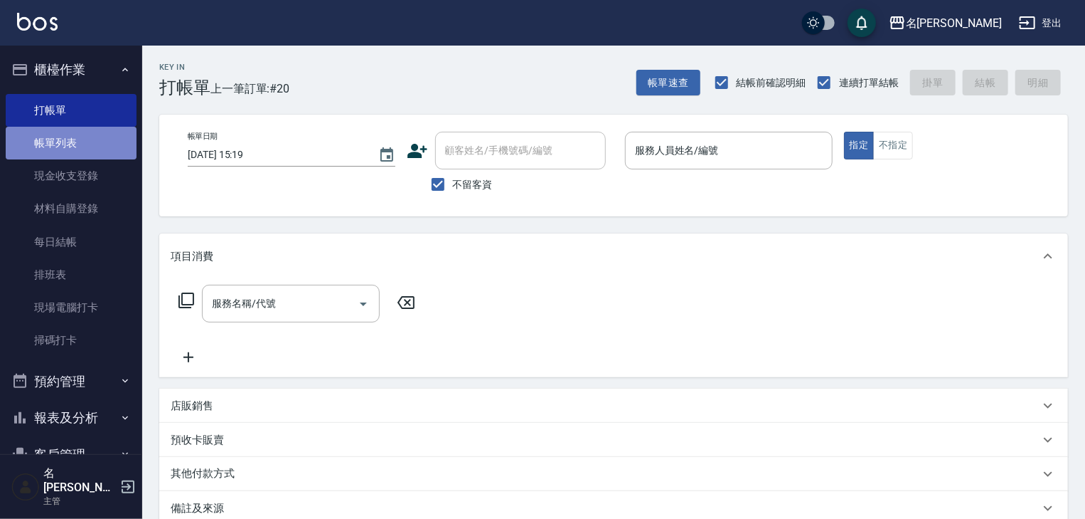
click at [96, 139] on link "帳單列表" at bounding box center [71, 143] width 131 height 33
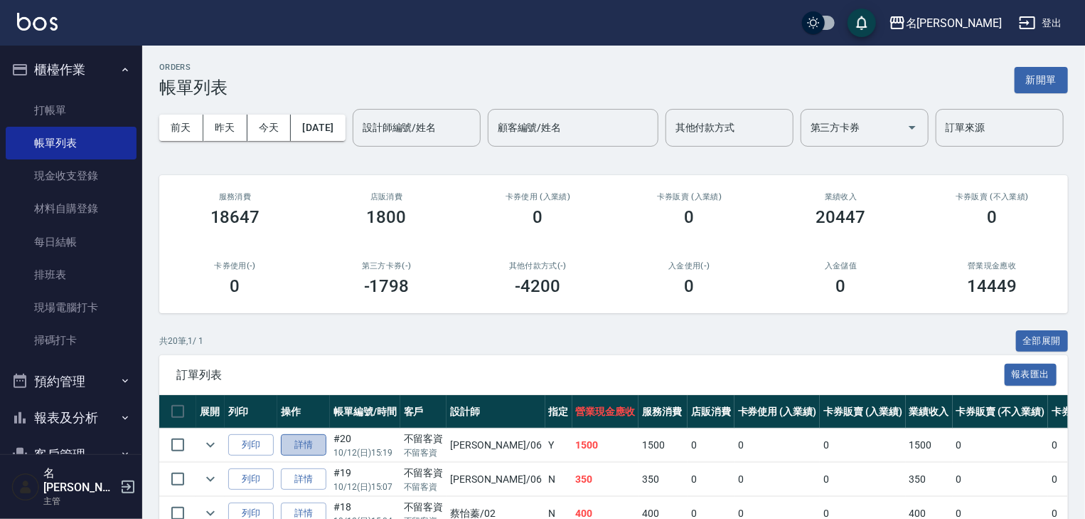
click at [310, 456] on link "詳情" at bounding box center [304, 445] width 46 height 22
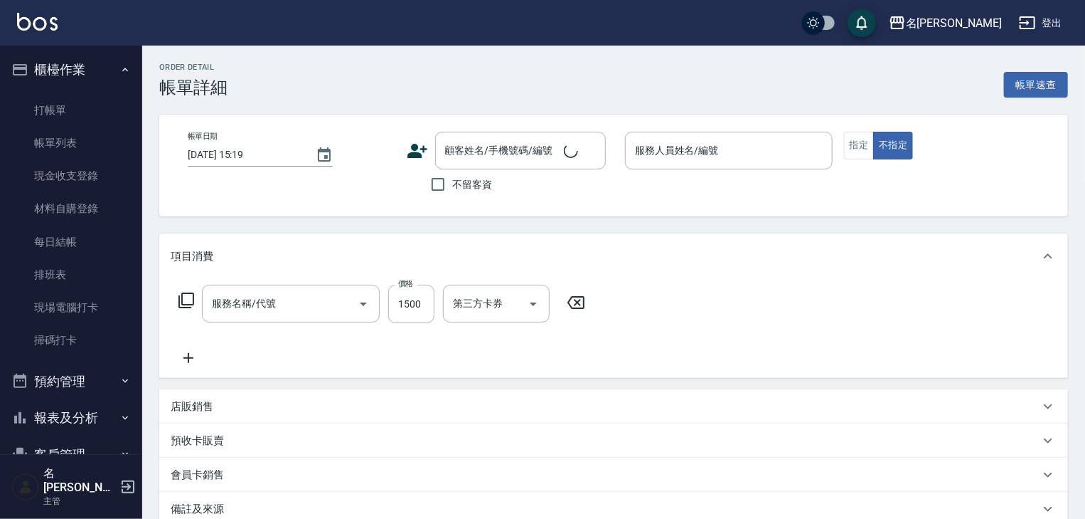
checkbox input "true"
type input "阿龔-06"
type input "染髮1500↑(415)"
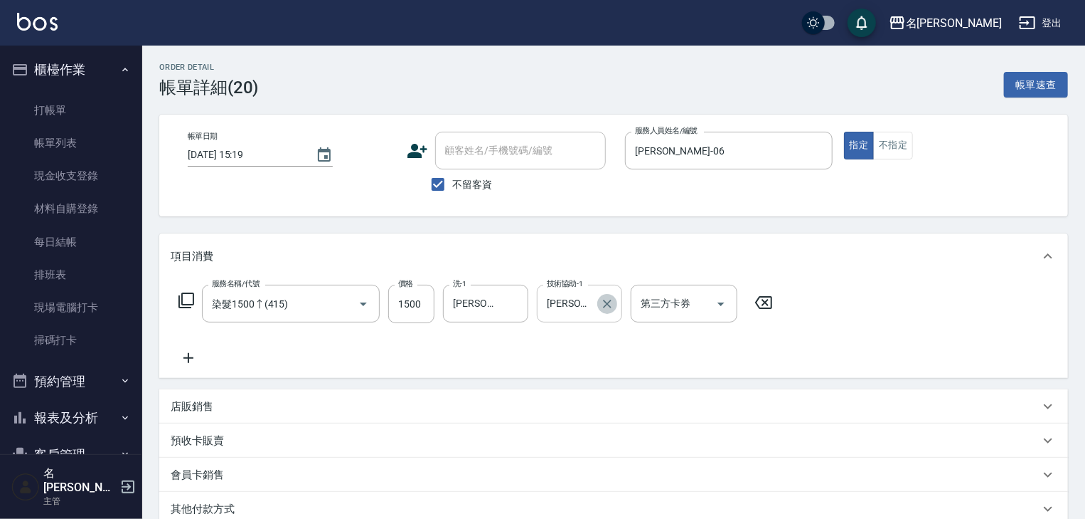
click at [610, 305] on icon "Clear" at bounding box center [607, 303] width 9 height 9
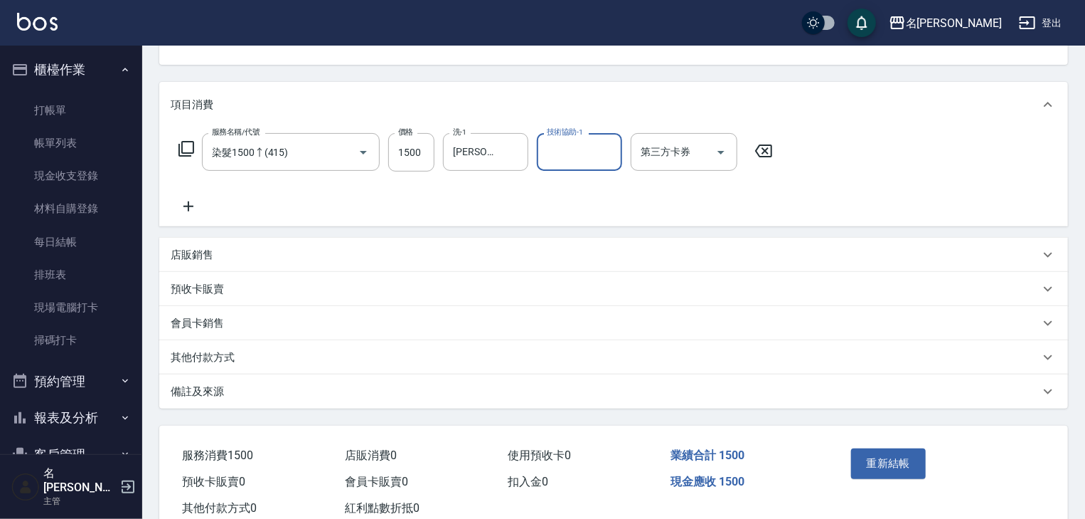
scroll to position [193, 0]
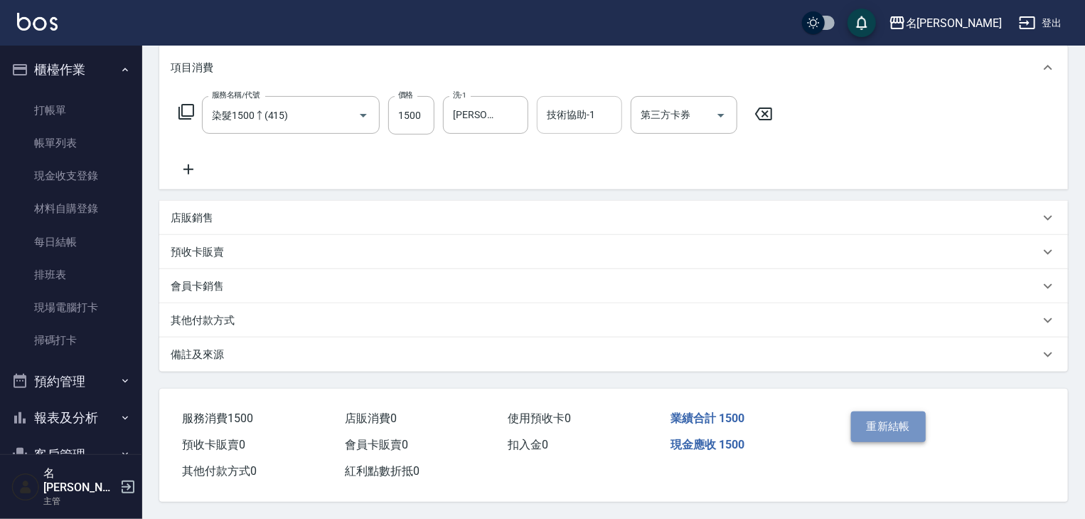
click at [879, 420] on button "重新結帳" at bounding box center [888, 426] width 75 height 30
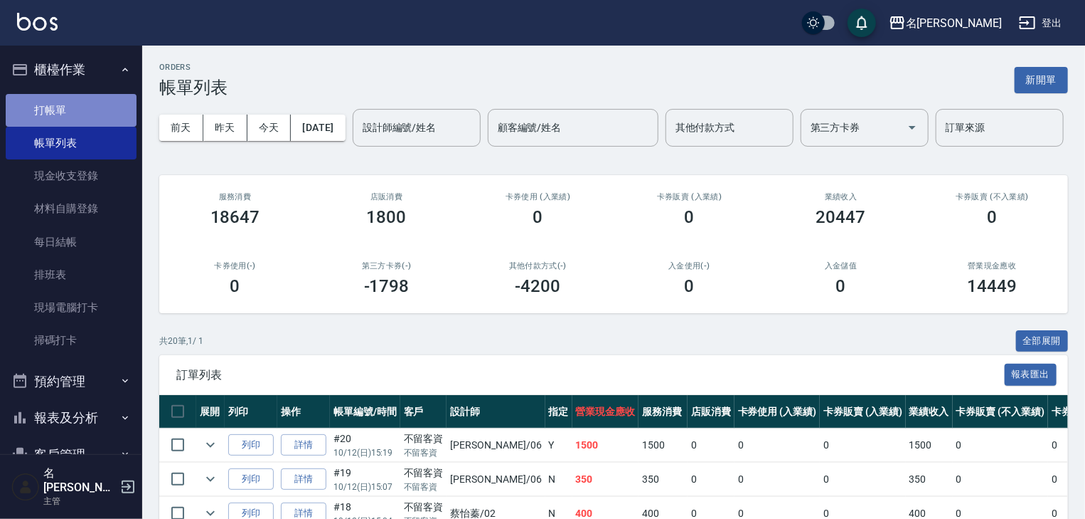
click at [82, 100] on link "打帳單" at bounding box center [71, 110] width 131 height 33
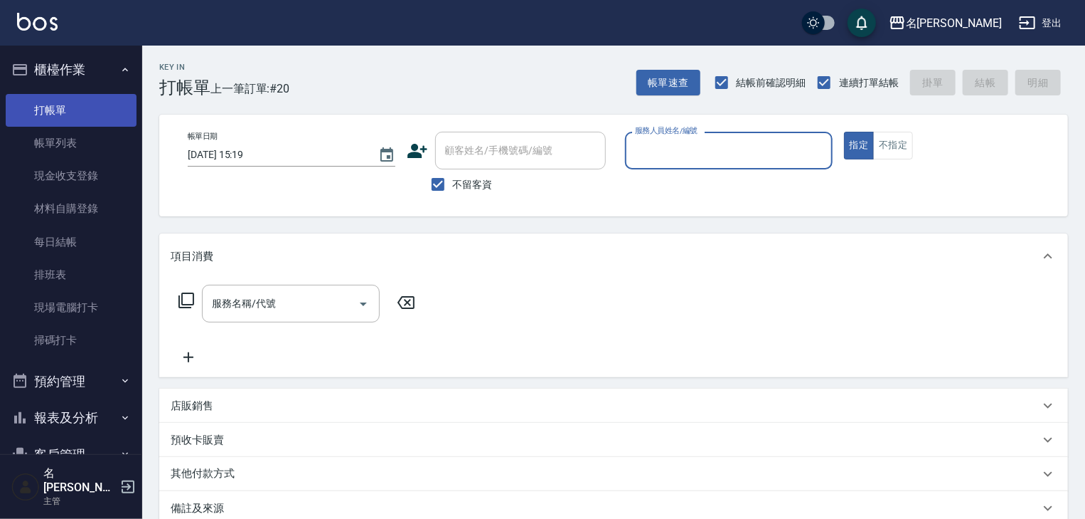
click at [92, 105] on link "打帳單" at bounding box center [71, 110] width 131 height 33
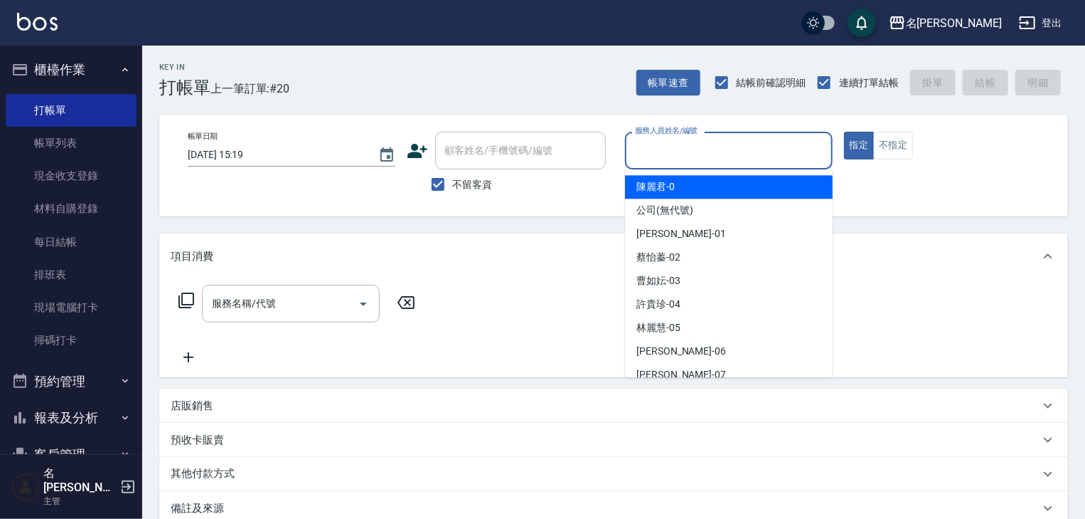
click at [717, 156] on input "服務人員姓名/編號" at bounding box center [729, 150] width 195 height 25
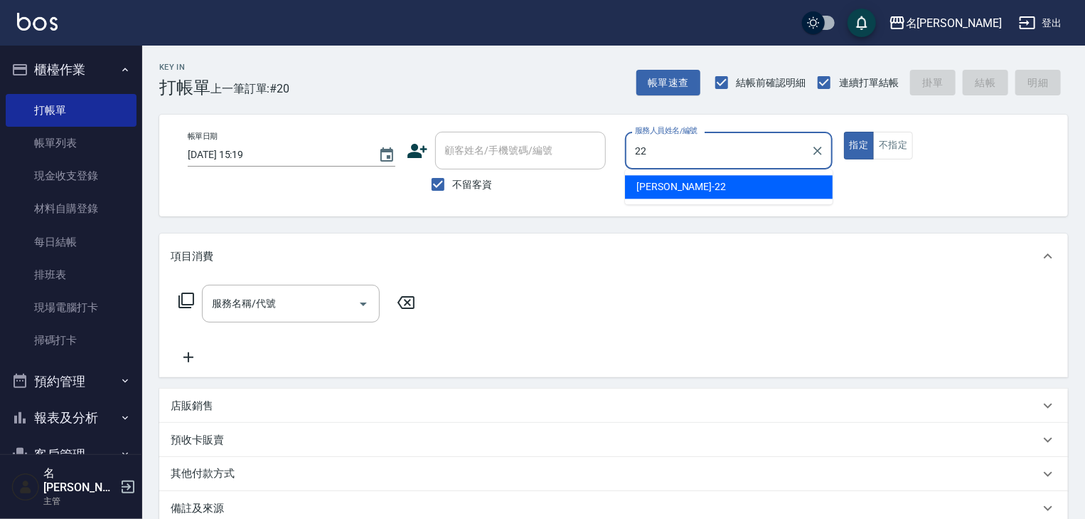
click at [654, 191] on span "王婕宇 -22" at bounding box center [682, 186] width 90 height 15
type input "王婕宇-22"
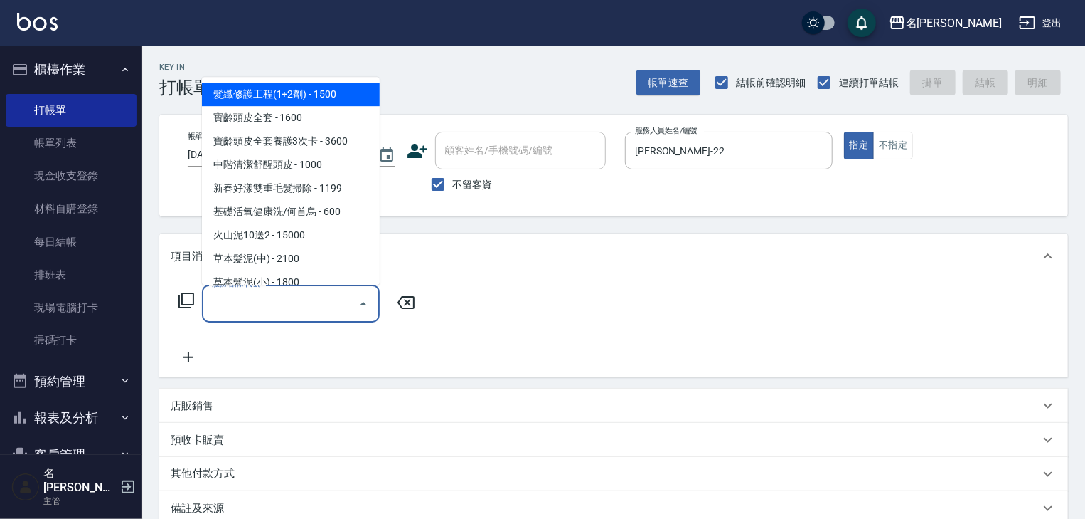
click at [285, 297] on input "服務名稱/代號" at bounding box center [280, 303] width 144 height 25
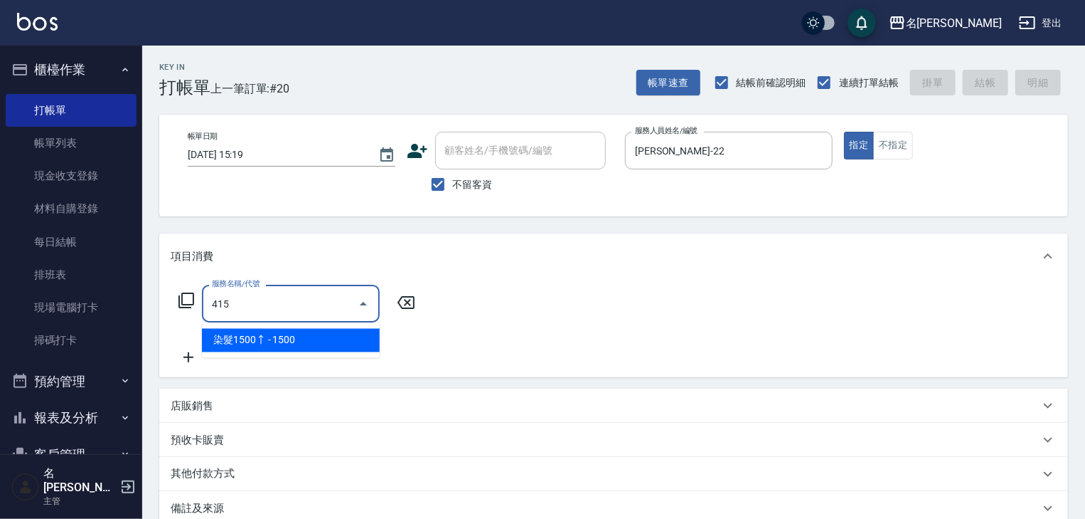
click at [319, 343] on span "染髮1500↑ - 1500" at bounding box center [291, 340] width 178 height 23
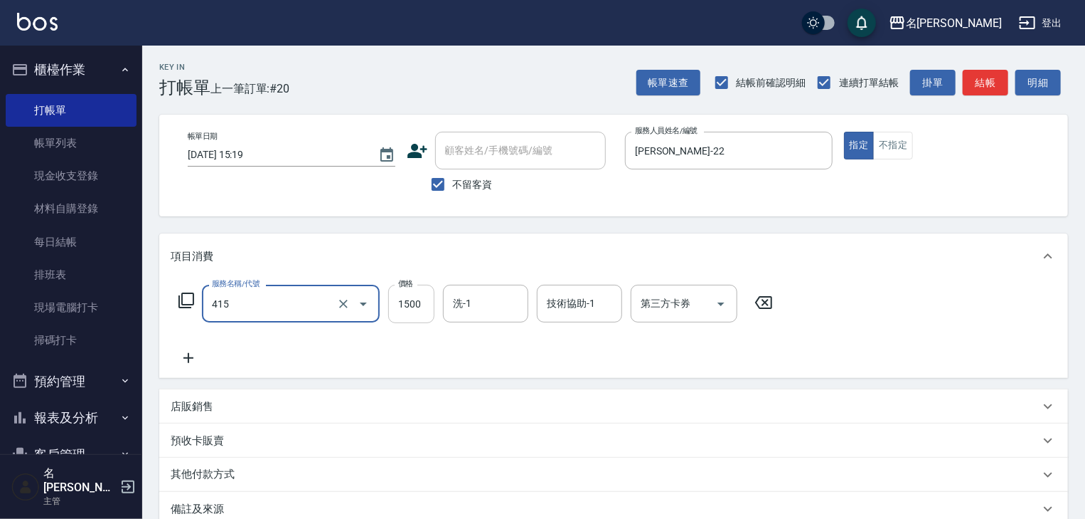
type input "染髮1500↑(415)"
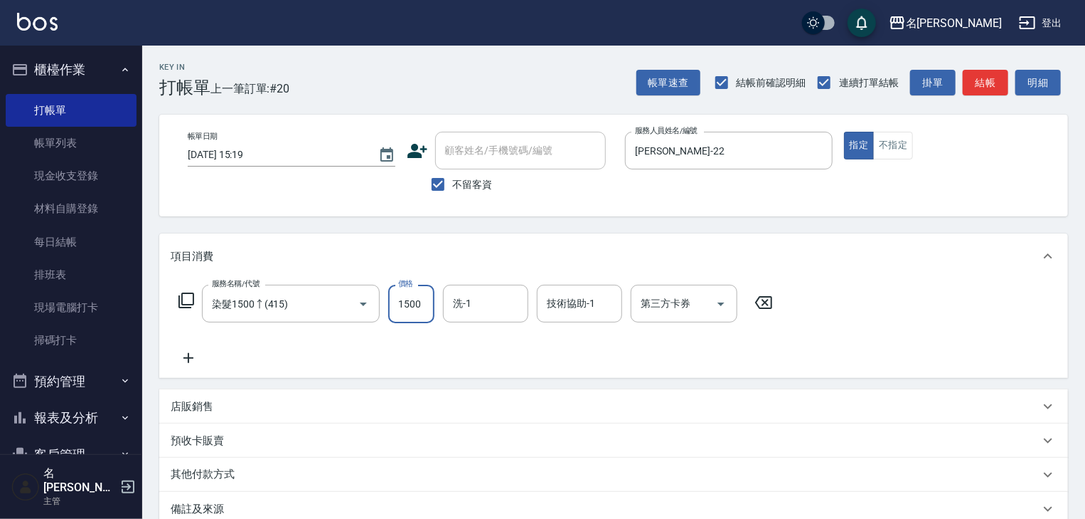
click at [404, 301] on input "1500" at bounding box center [411, 304] width 46 height 38
type input "2300"
click at [196, 404] on p "店販銷售" at bounding box center [192, 406] width 43 height 15
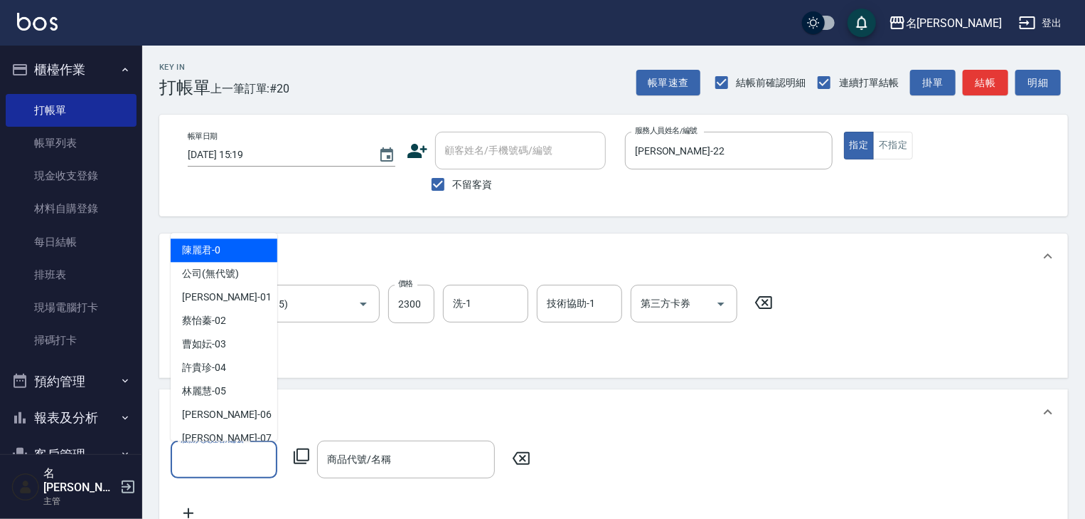
click at [219, 460] on input "服務人員姓名/編號" at bounding box center [224, 459] width 94 height 25
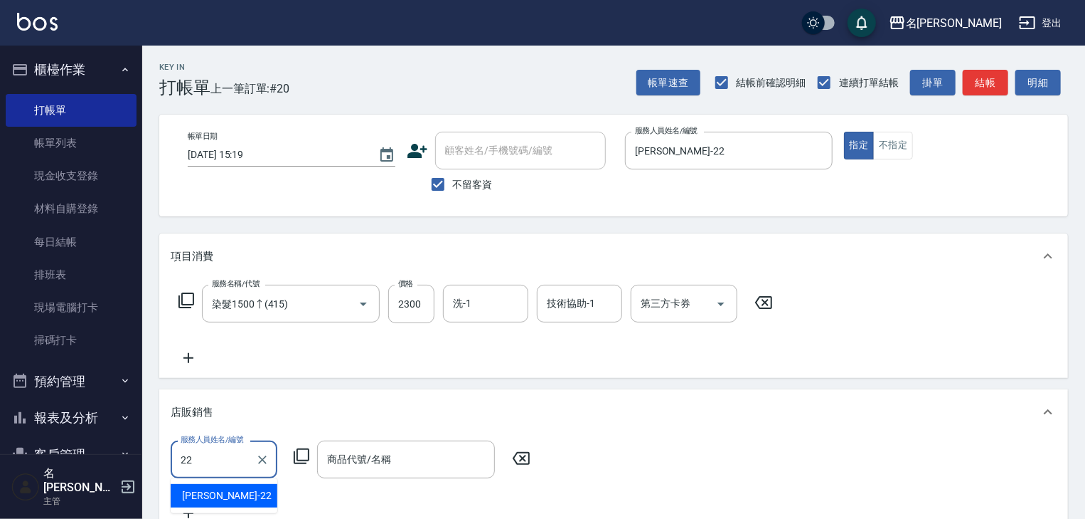
click at [240, 504] on div "王婕宇 -22" at bounding box center [224, 495] width 107 height 23
type input "王婕宇-22"
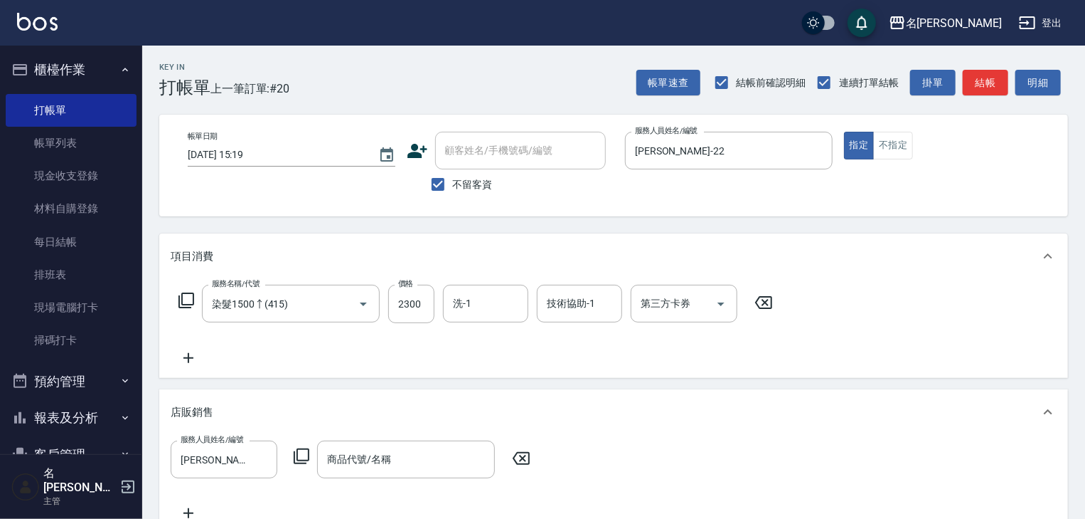
click at [294, 439] on div "服務人員姓名/編號 王婕宇-22 服務人員姓名/編號 商品代號/名稱 商品代號/名稱" at bounding box center [613, 484] width 909 height 98
click at [303, 457] on icon at bounding box center [301, 455] width 17 height 17
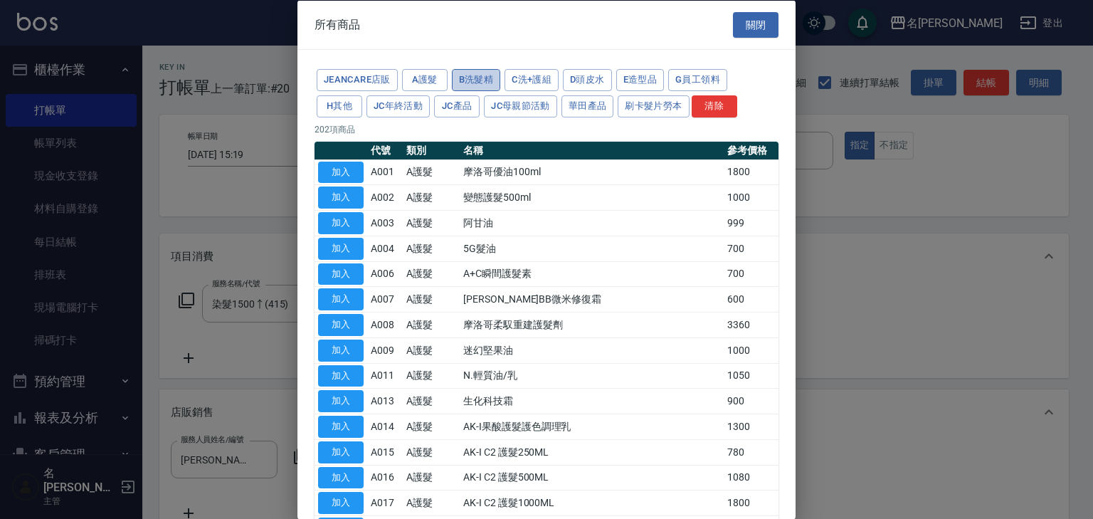
click at [489, 82] on button "B洗髮精" at bounding box center [476, 80] width 49 height 22
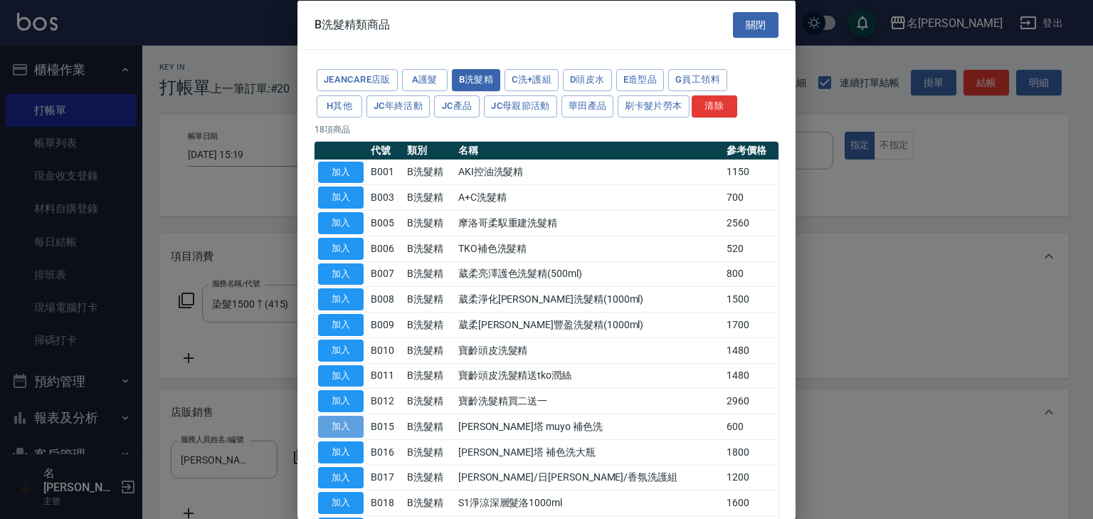
click at [345, 425] on button "加入" at bounding box center [341, 426] width 46 height 22
type input "雷娜塔 muyo 補色洗"
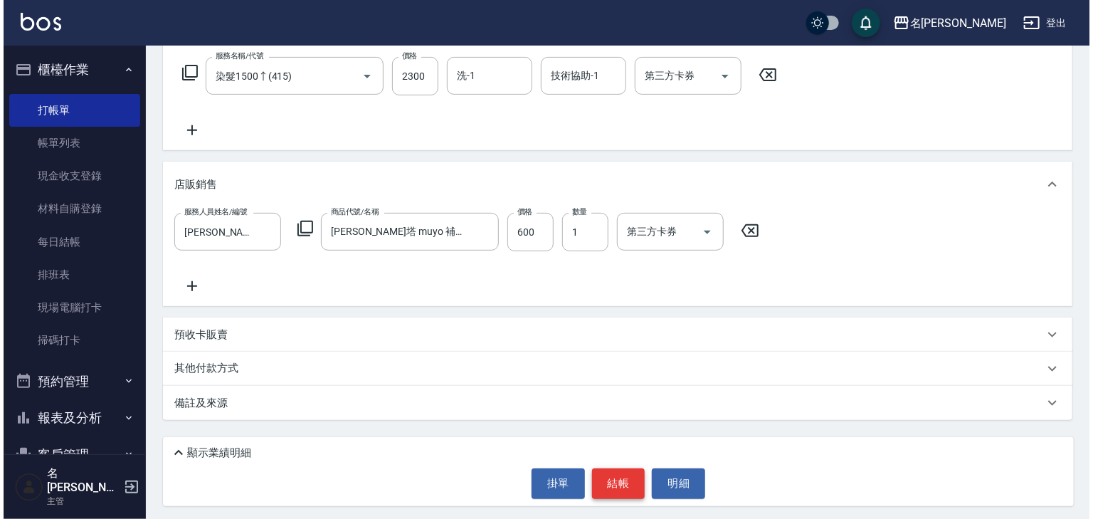
scroll to position [231, 0]
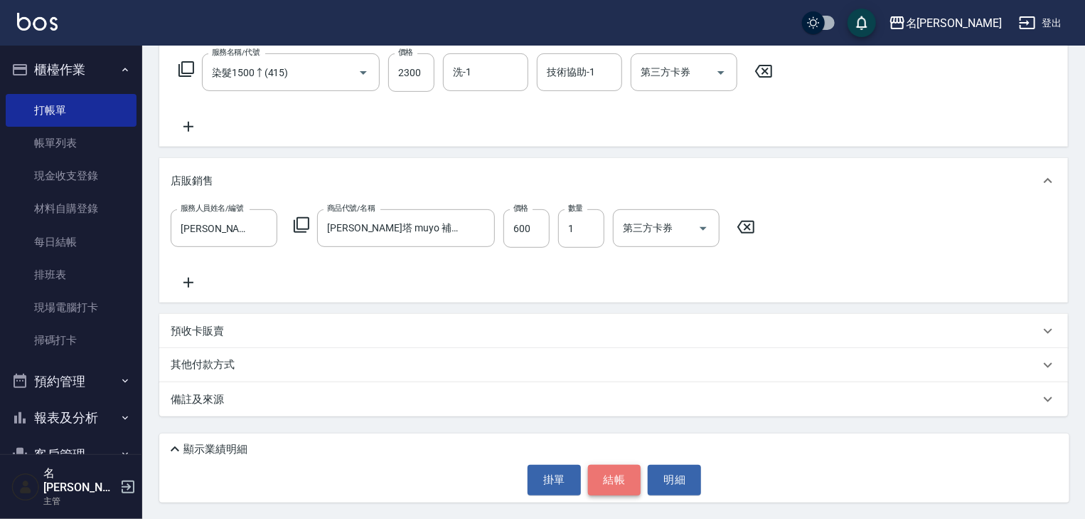
click at [610, 484] on button "結帳" at bounding box center [614, 479] width 53 height 30
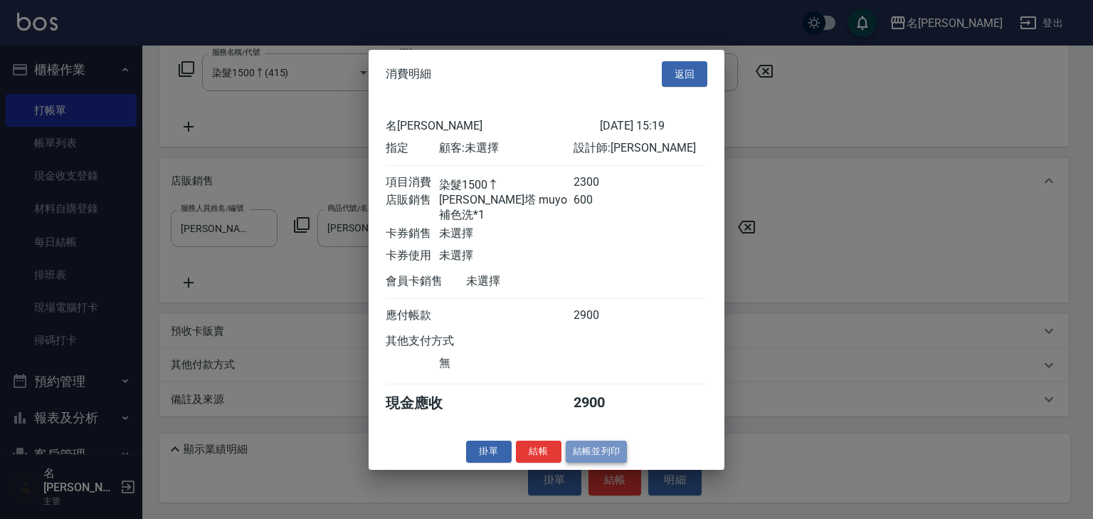
click at [606, 453] on button "結帳並列印" at bounding box center [596, 451] width 62 height 22
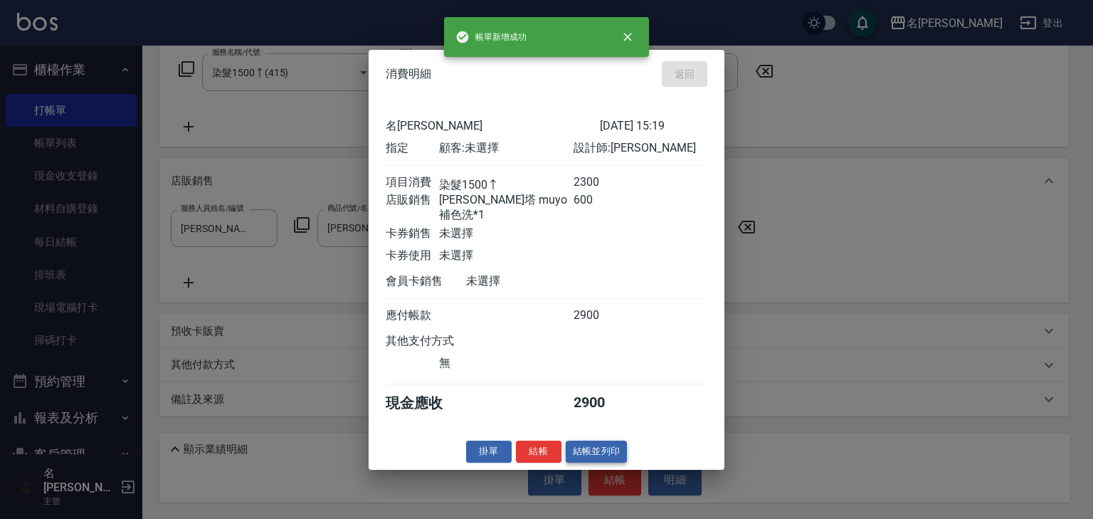
type input "2025/10/12 15:21"
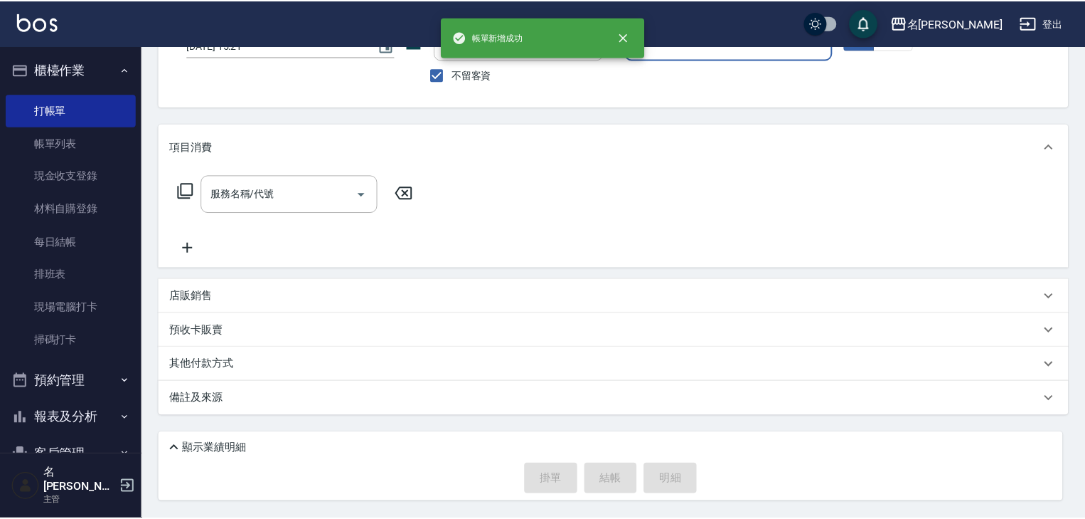
scroll to position [0, 0]
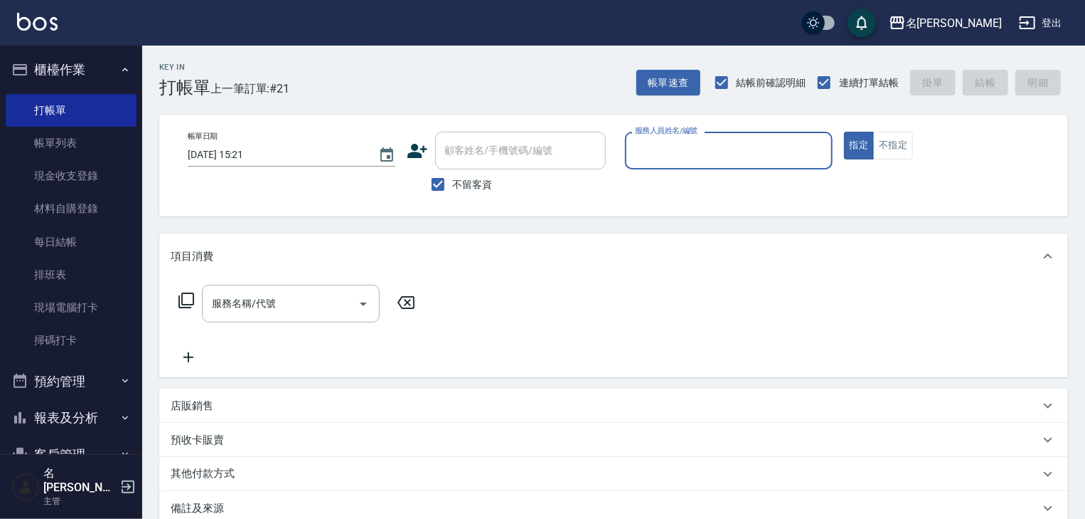
drag, startPoint x: 907, startPoint y: 210, endPoint x: 882, endPoint y: 203, distance: 25.9
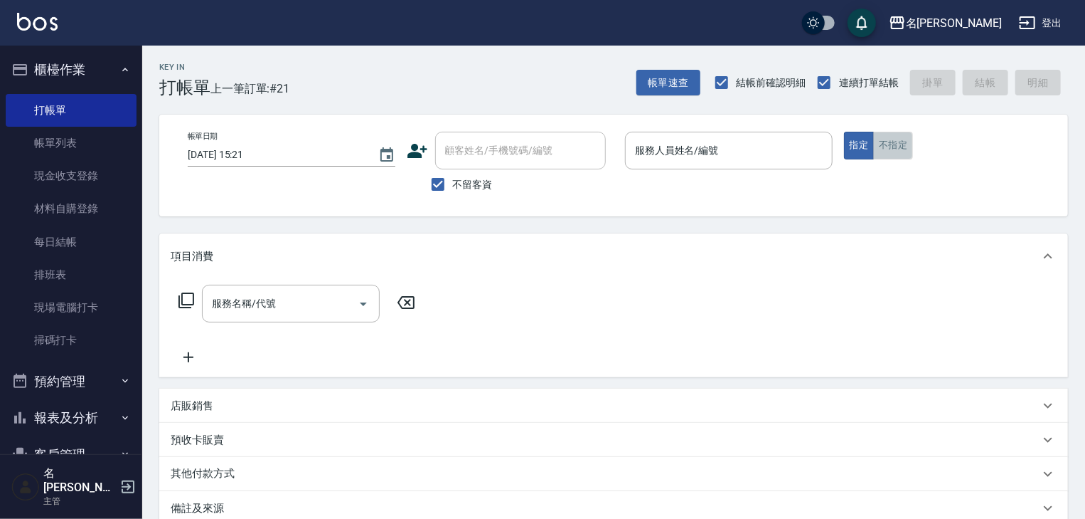
drag, startPoint x: 882, startPoint y: 203, endPoint x: 898, endPoint y: 150, distance: 55.1
click at [898, 150] on button "不指定" at bounding box center [893, 146] width 40 height 28
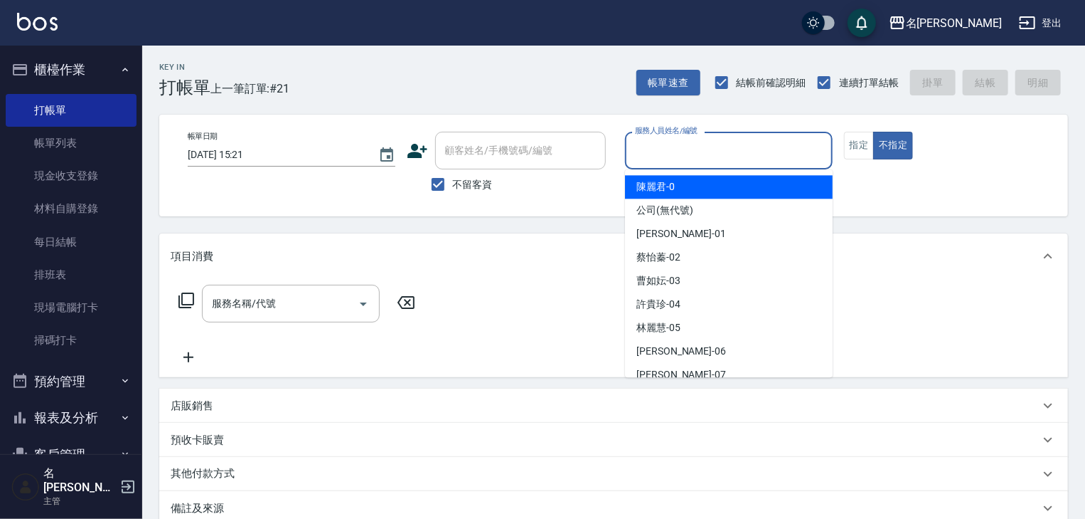
click at [767, 159] on input "服務人員姓名/編號" at bounding box center [729, 150] width 195 height 25
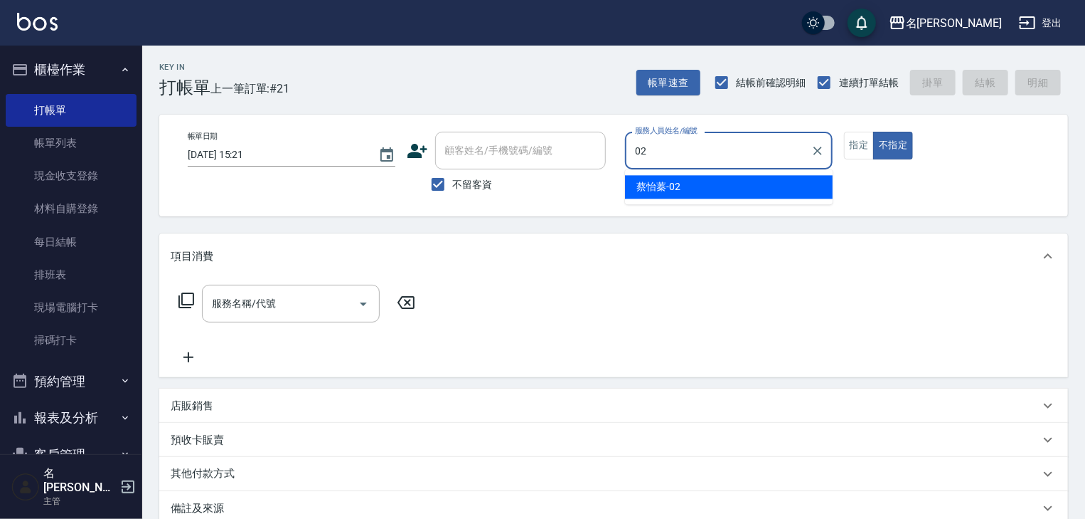
click at [728, 200] on ul "蔡怡蓁 -02" at bounding box center [729, 186] width 208 height 35
click at [723, 188] on div "蔡怡蓁 -02" at bounding box center [729, 186] width 208 height 23
type input "蔡怡蓁-02"
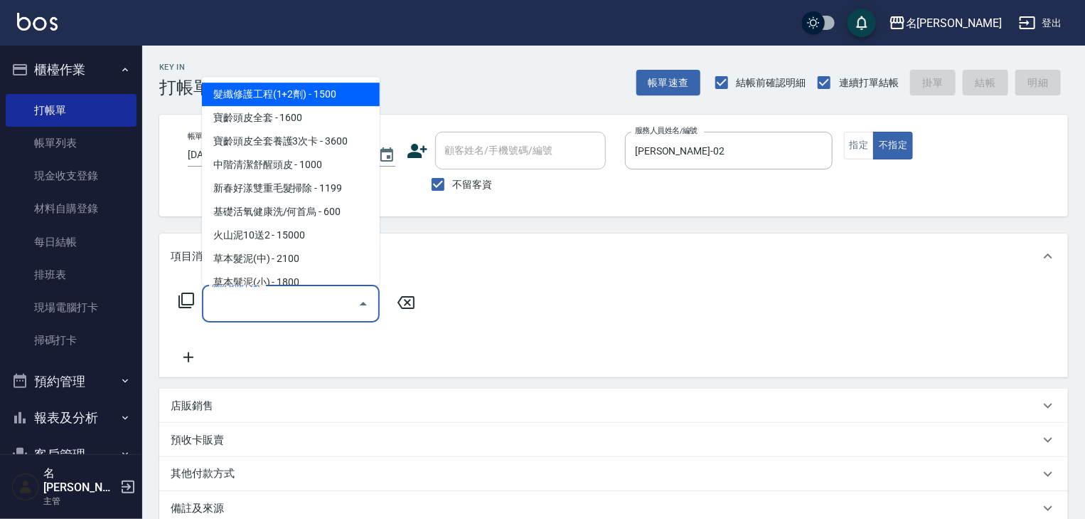
click at [328, 302] on input "服務名稱/代號" at bounding box center [280, 303] width 144 height 25
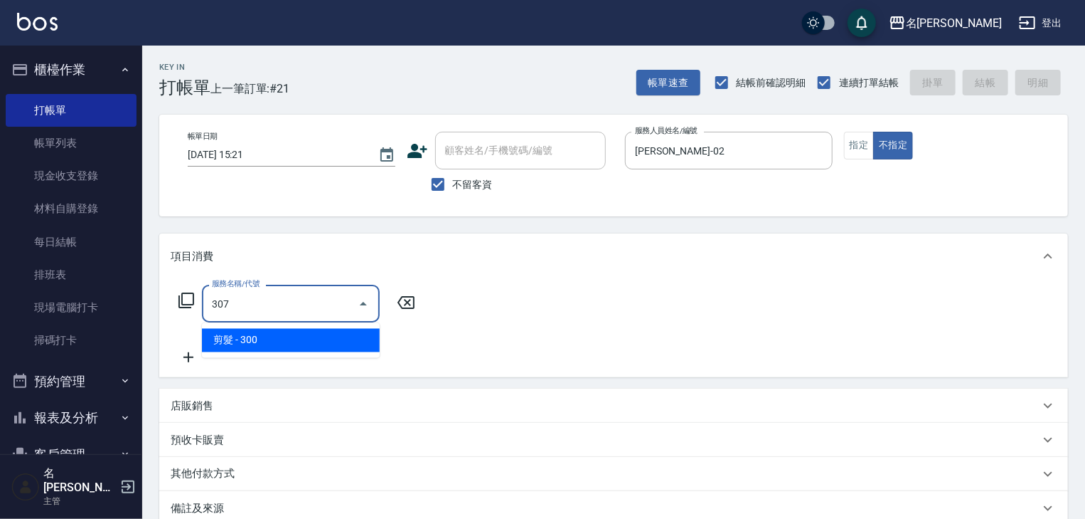
click at [331, 339] on span "剪髮 - 300" at bounding box center [291, 340] width 178 height 23
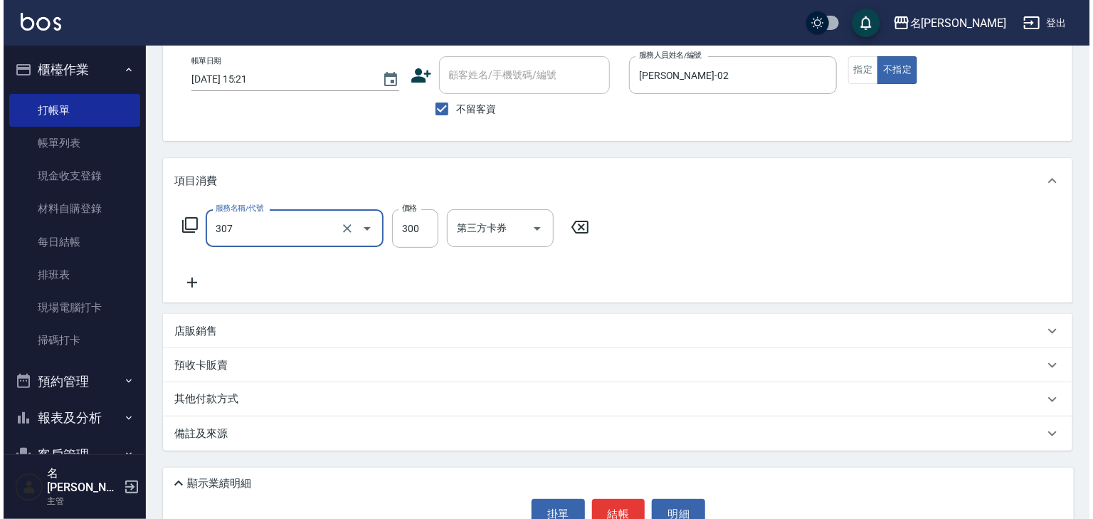
scroll to position [110, 0]
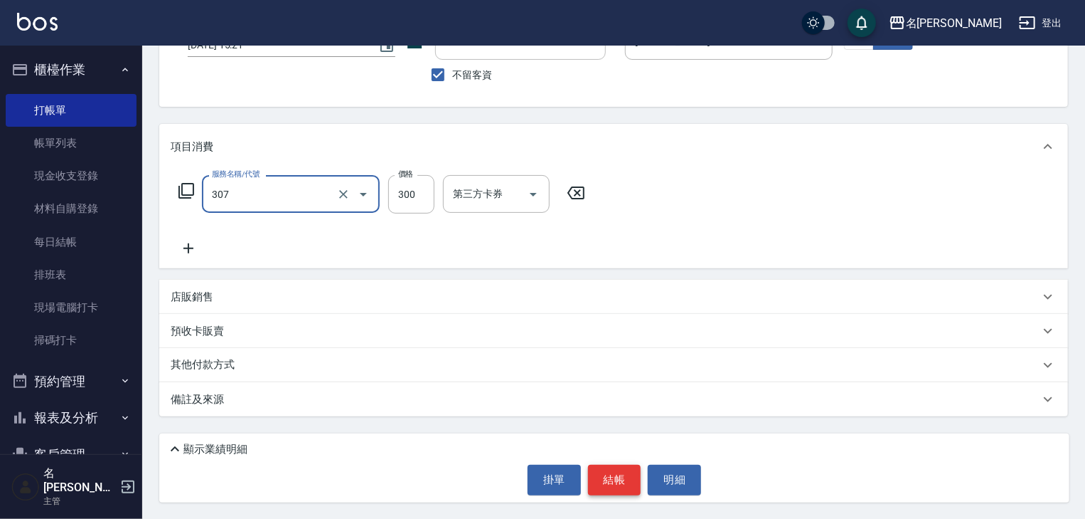
type input "剪髮(307)"
click at [629, 474] on button "結帳" at bounding box center [614, 479] width 53 height 30
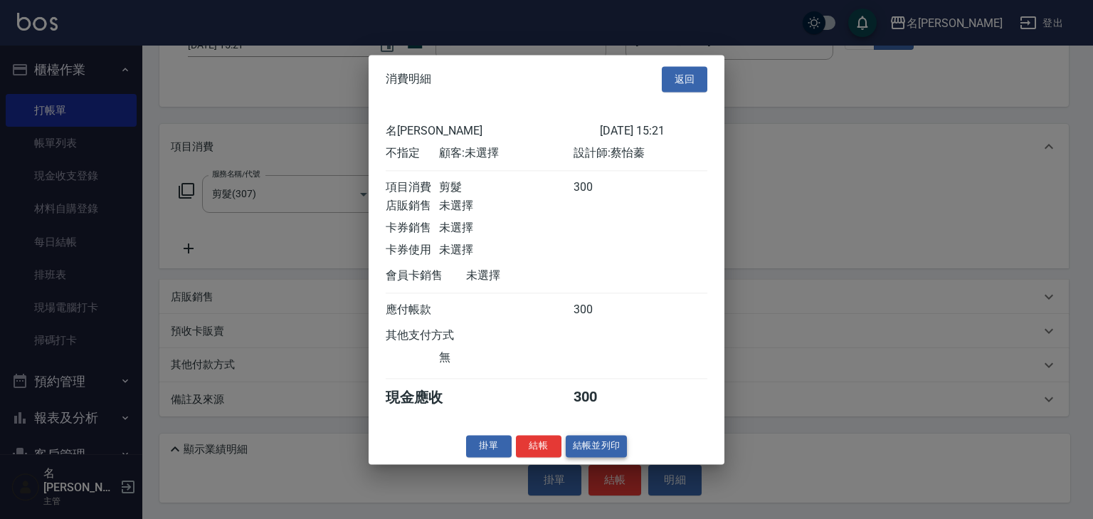
click at [617, 452] on button "結帳並列印" at bounding box center [596, 446] width 62 height 22
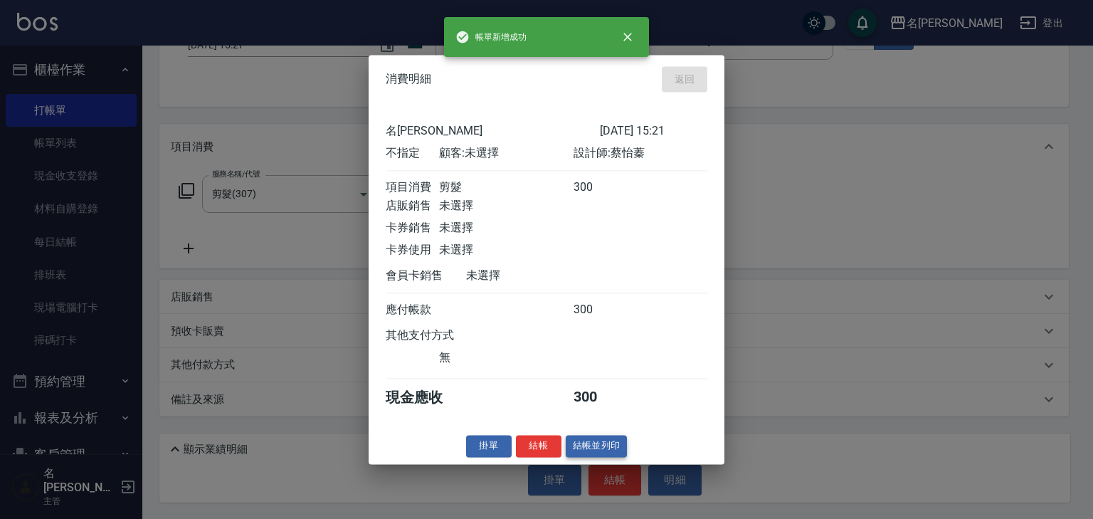
type input "2025/10/12 15:25"
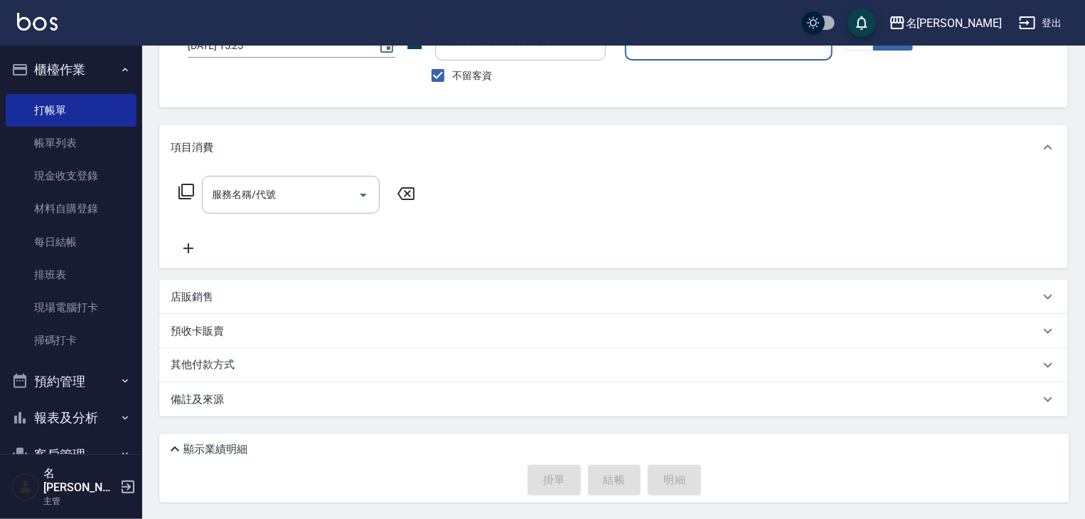
scroll to position [0, 0]
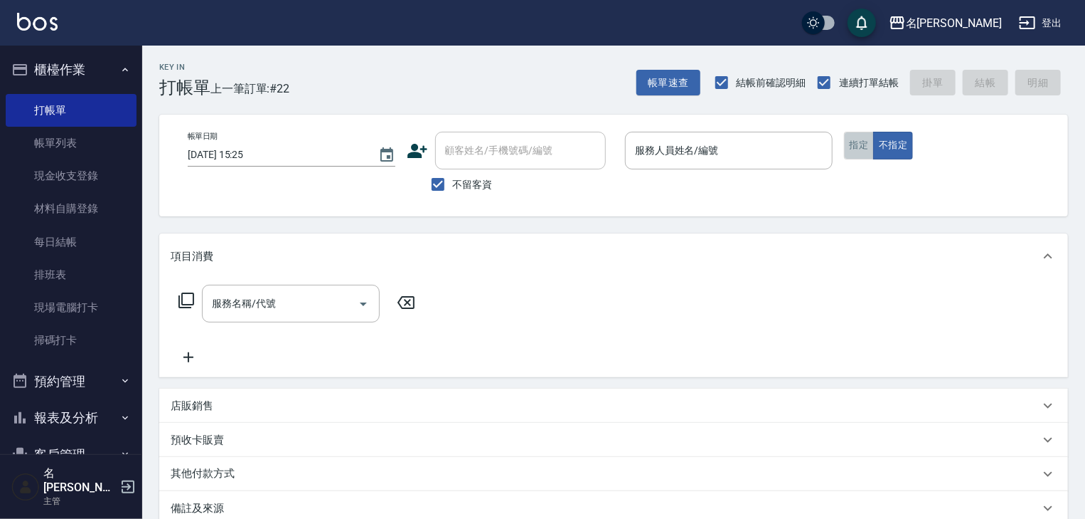
click at [849, 137] on button "指定" at bounding box center [859, 146] width 31 height 28
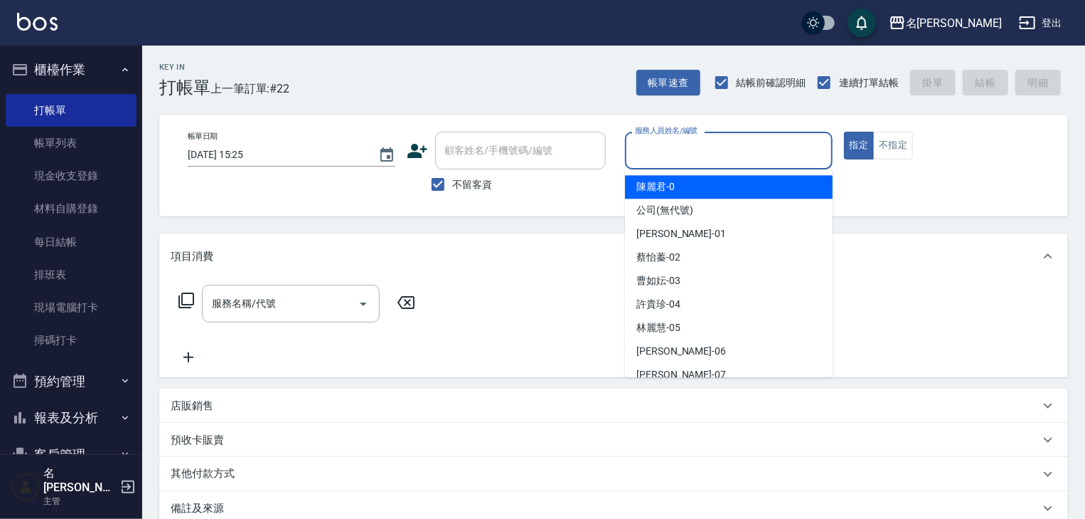
click at [739, 146] on input "服務人員姓名/編號" at bounding box center [729, 150] width 195 height 25
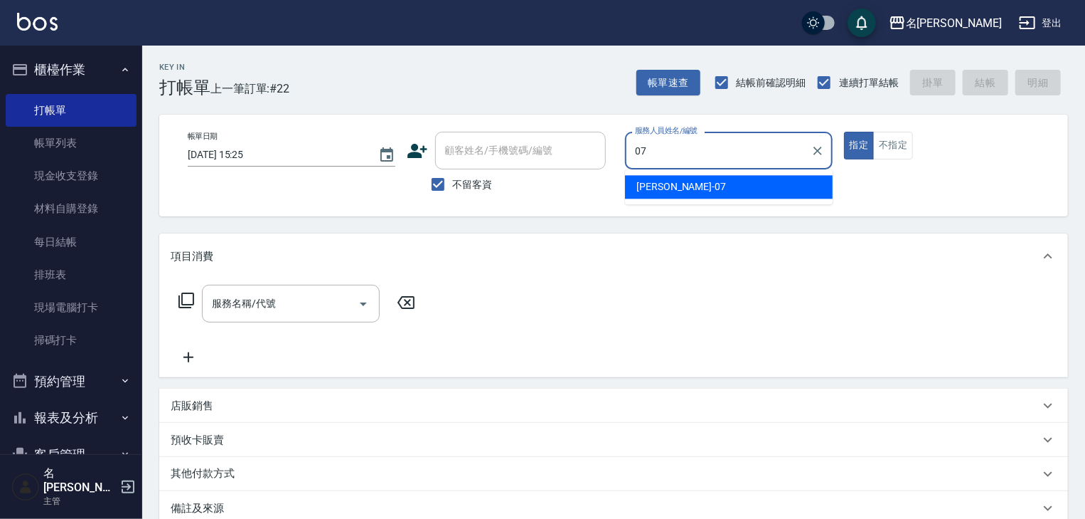
click at [691, 184] on div "高淳涵 -07" at bounding box center [729, 186] width 208 height 23
type input "高淳涵-07"
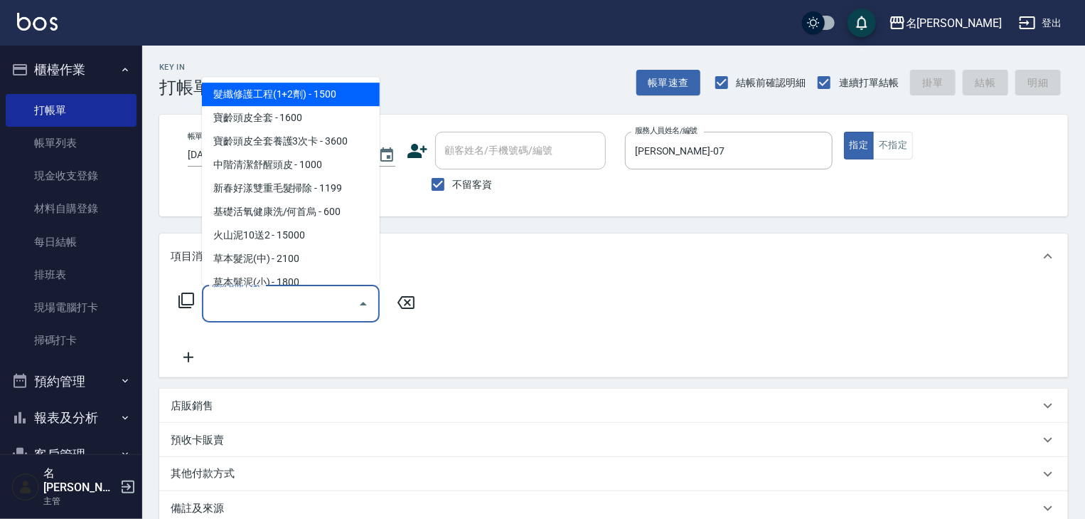
click at [286, 302] on input "服務名稱/代號" at bounding box center [280, 303] width 144 height 25
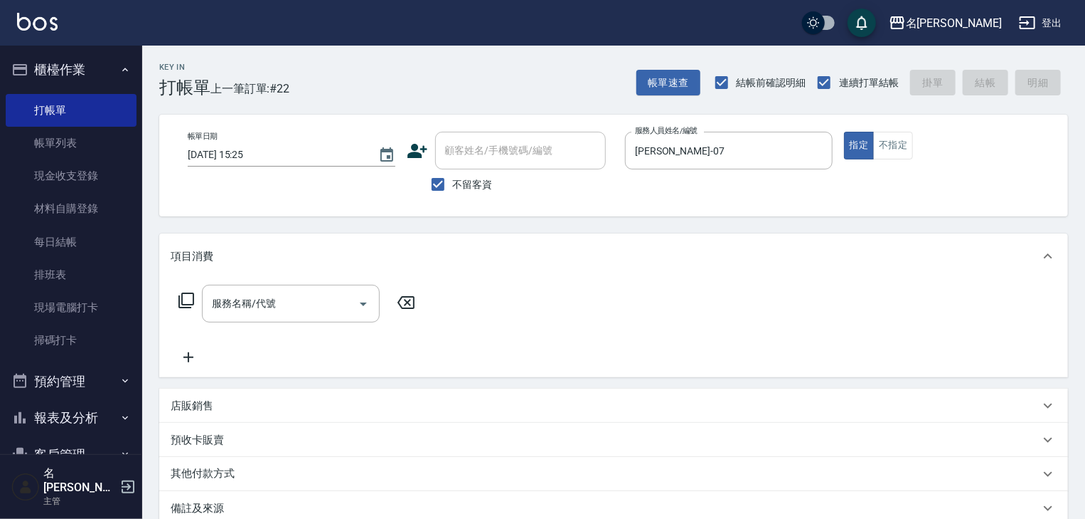
click at [191, 298] on icon at bounding box center [186, 300] width 17 height 17
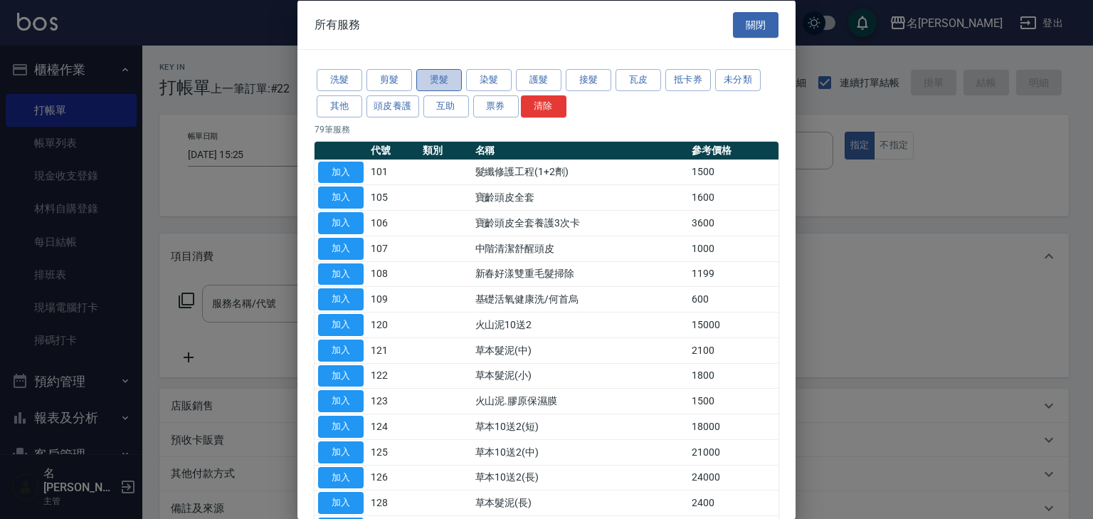
click at [444, 77] on button "燙髮" at bounding box center [439, 80] width 46 height 22
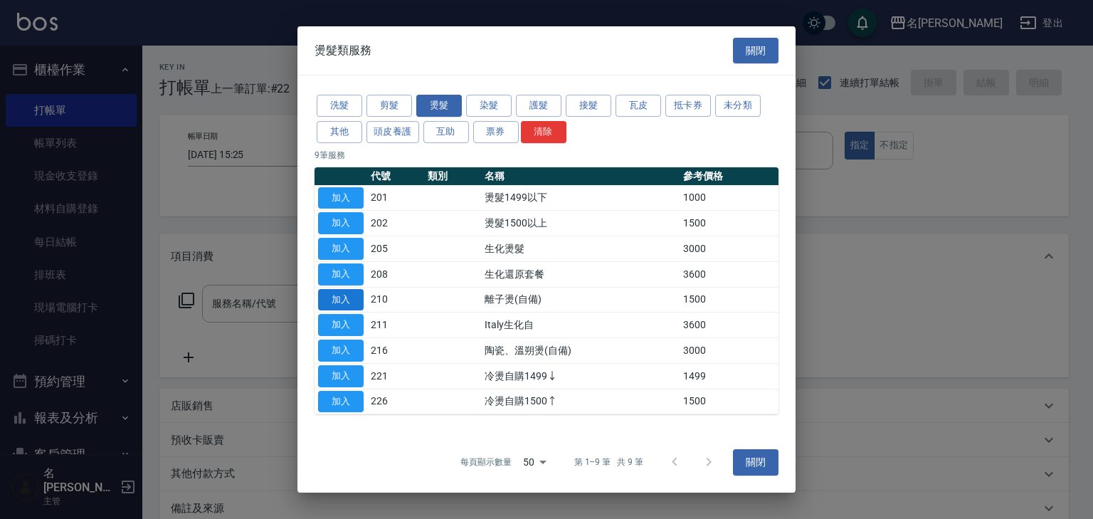
click at [353, 294] on button "加入" at bounding box center [341, 300] width 46 height 22
type input "離子燙(自備)(210)"
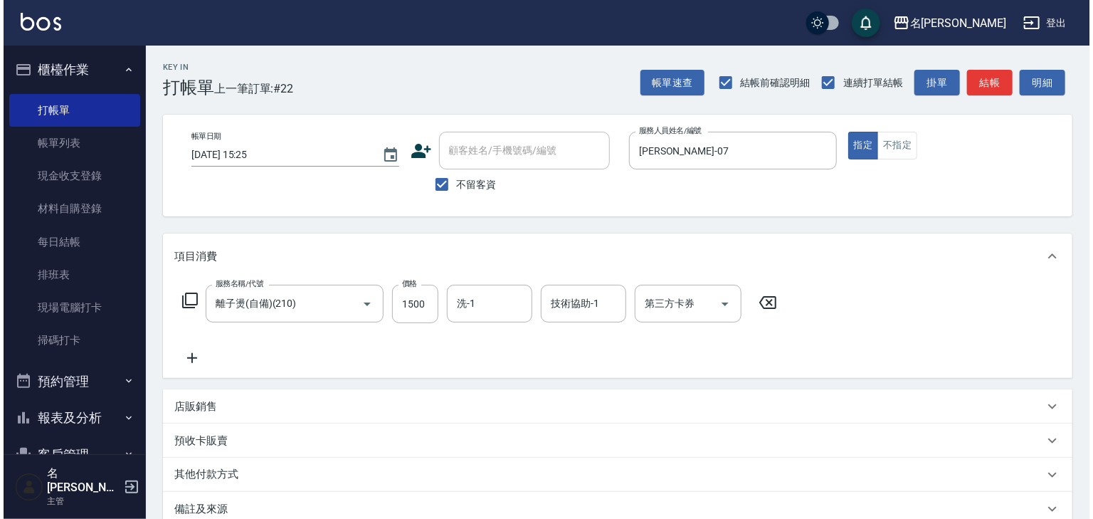
scroll to position [110, 0]
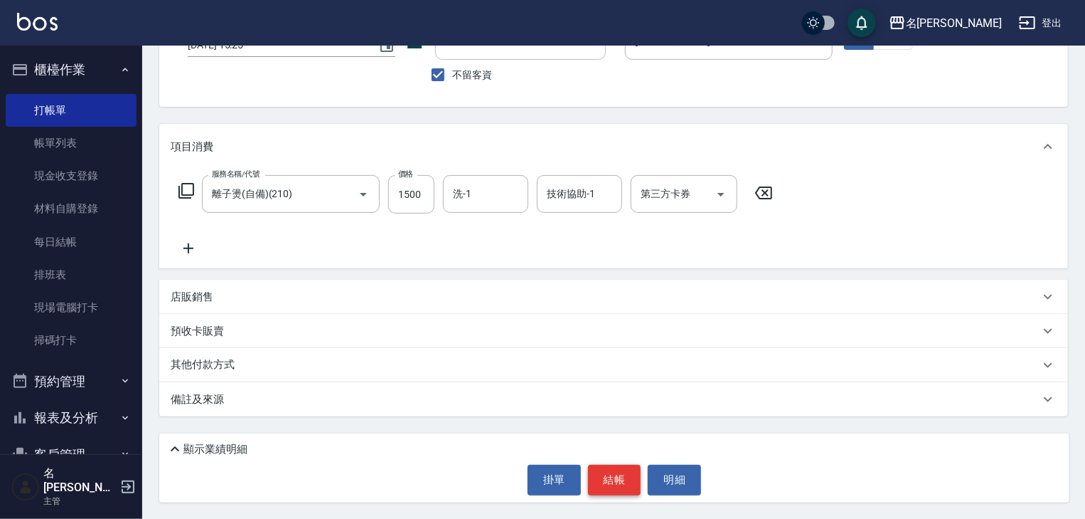
click at [615, 484] on button "結帳" at bounding box center [614, 479] width 53 height 30
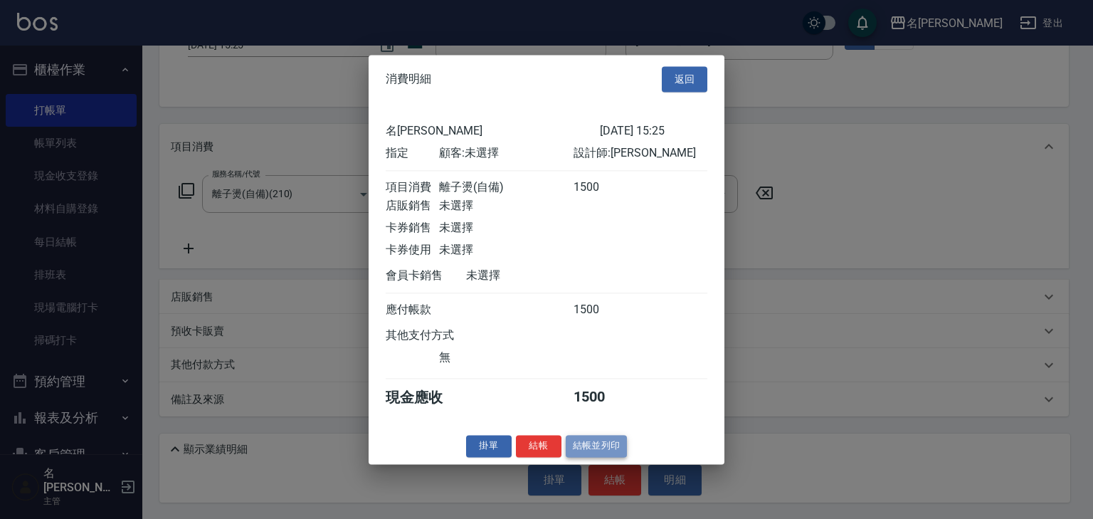
click at [610, 455] on button "結帳並列印" at bounding box center [596, 446] width 62 height 22
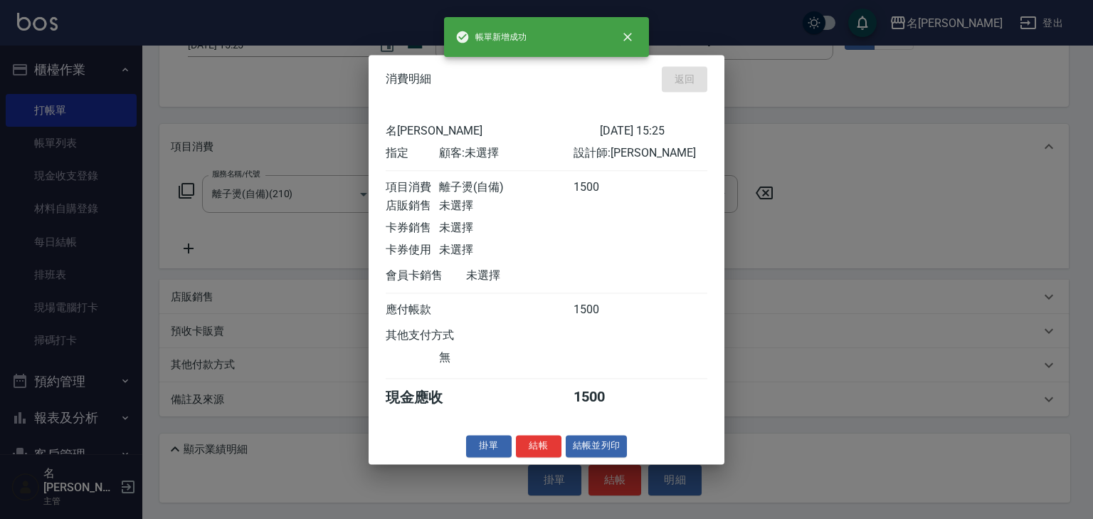
type input "2025/10/12 15:49"
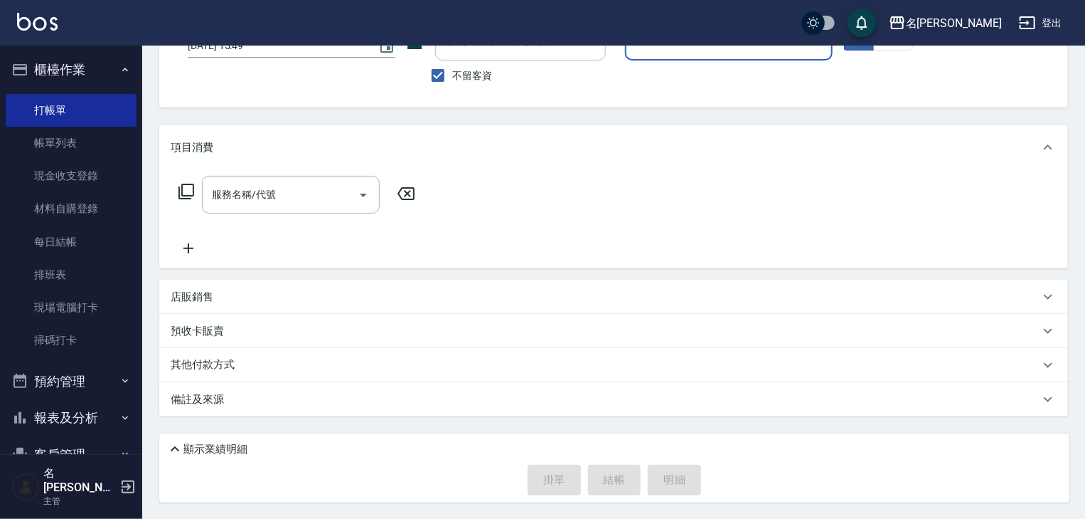
scroll to position [0, 0]
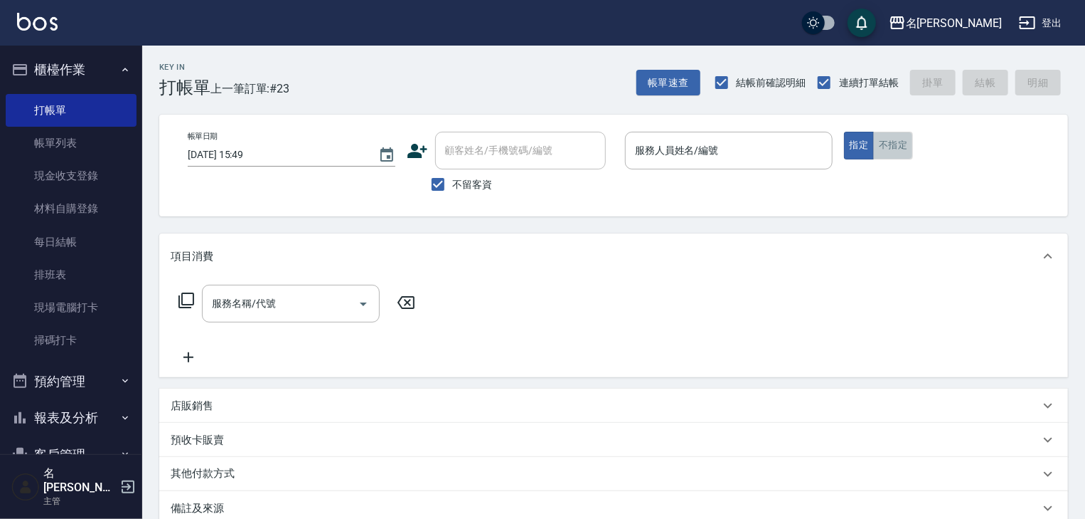
click at [904, 151] on button "不指定" at bounding box center [893, 146] width 40 height 28
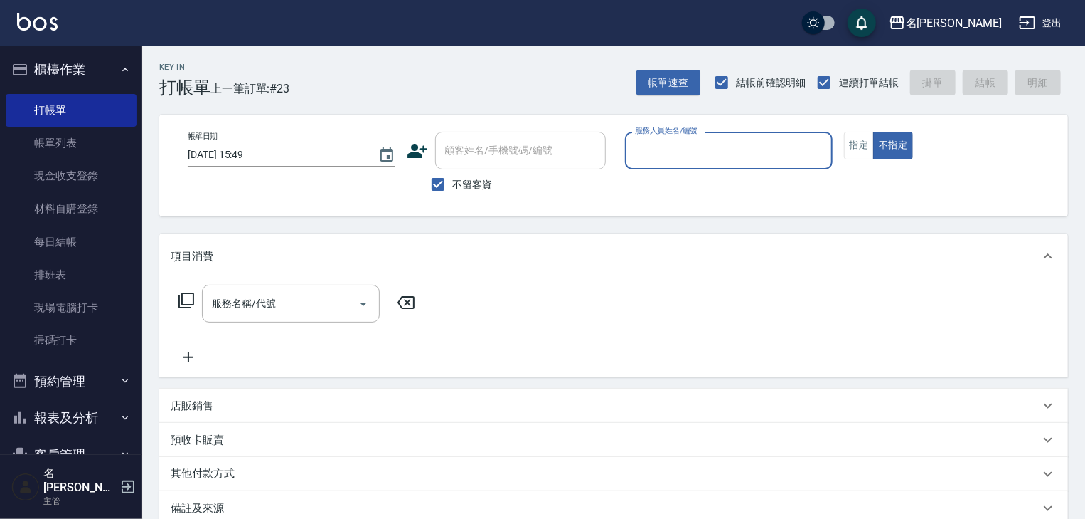
click at [732, 156] on input "服務人員姓名/編號" at bounding box center [729, 150] width 195 height 25
drag, startPoint x: 670, startPoint y: 192, endPoint x: 660, endPoint y: 197, distance: 11.1
click at [670, 191] on span "阿龔 -06" at bounding box center [682, 186] width 90 height 15
type input "阿龔-06"
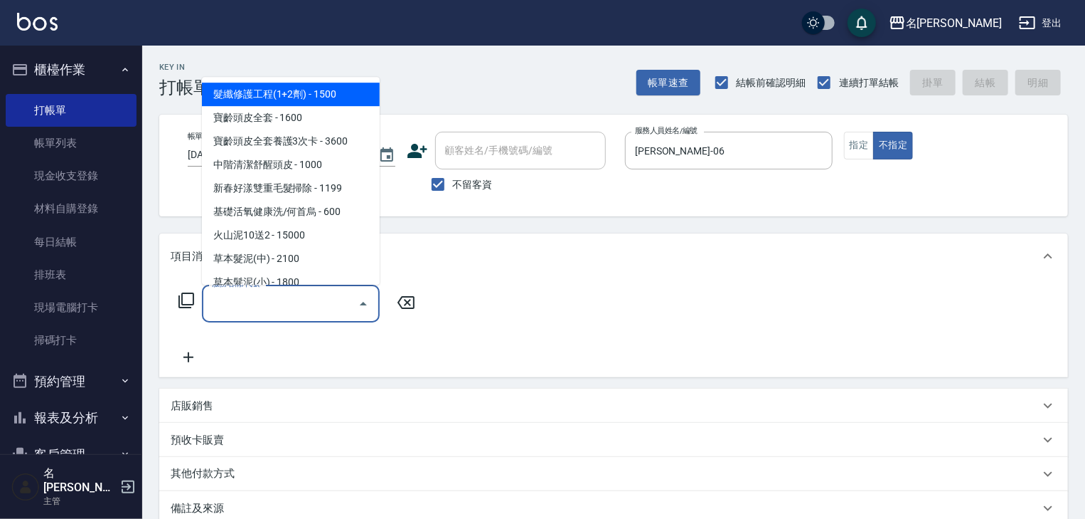
click at [266, 299] on input "服務名稱/代號" at bounding box center [280, 303] width 144 height 25
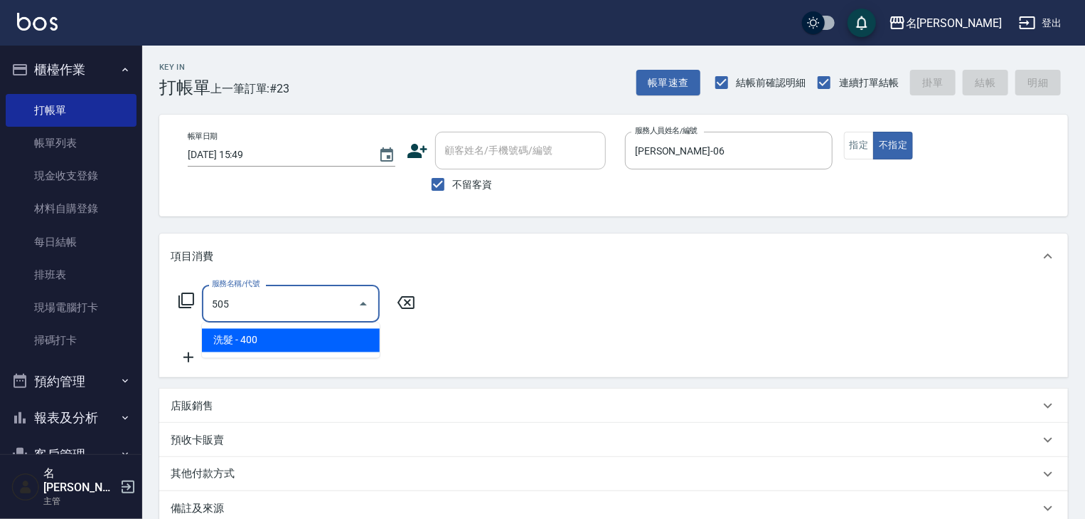
click at [270, 347] on span "洗髮 - 400" at bounding box center [291, 340] width 178 height 23
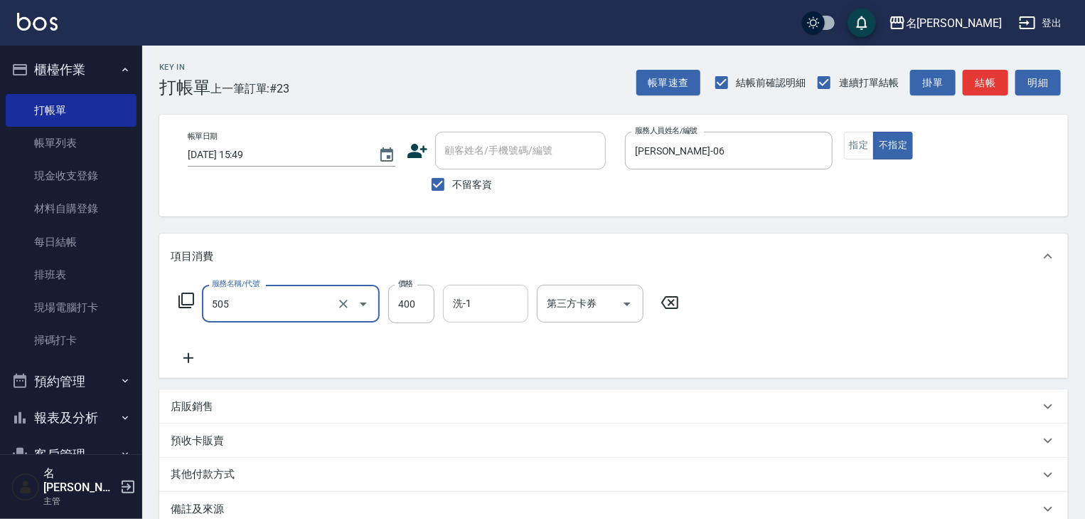
type input "洗髮(505)"
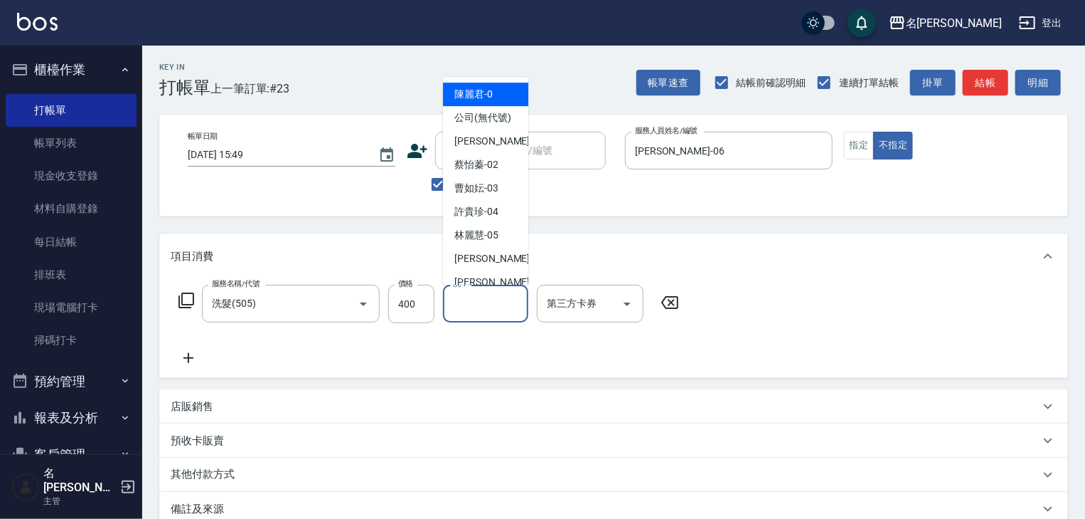
click at [474, 310] on input "洗-1" at bounding box center [486, 303] width 73 height 25
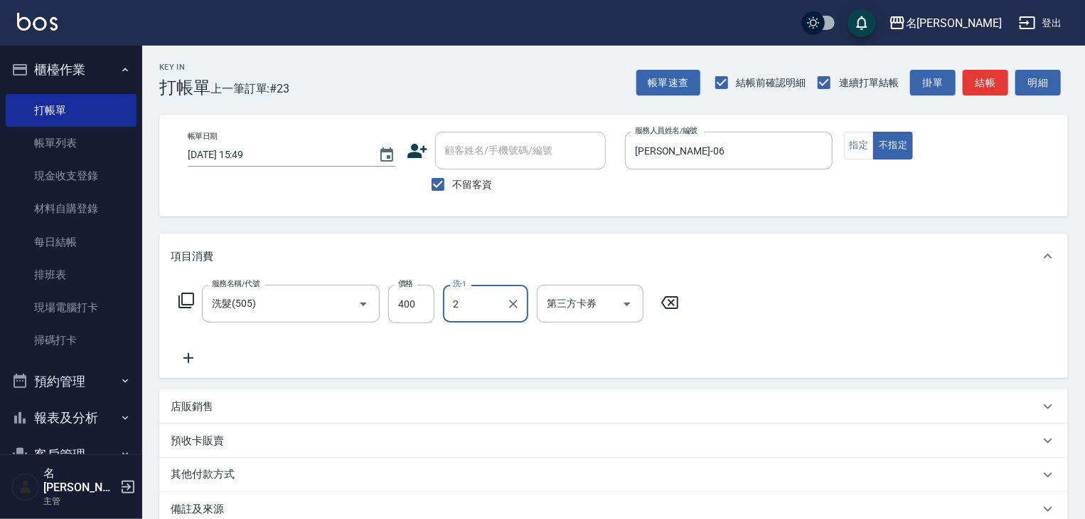
type input "20"
click at [510, 301] on icon "Clear" at bounding box center [513, 303] width 9 height 9
click at [477, 300] on input "洗-1" at bounding box center [486, 303] width 73 height 25
click at [482, 341] on span "美玉 -17" at bounding box center [472, 340] width 34 height 15
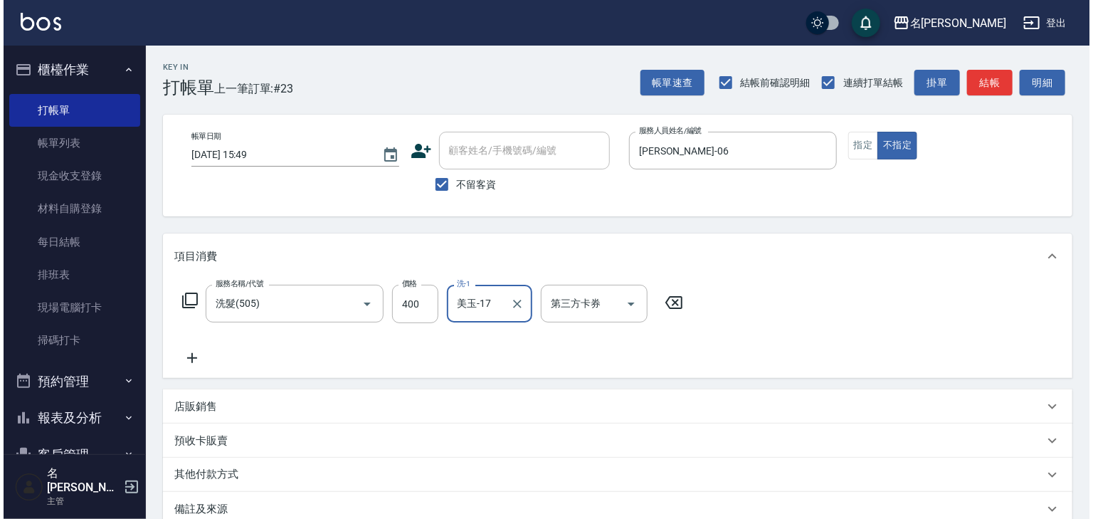
scroll to position [110, 0]
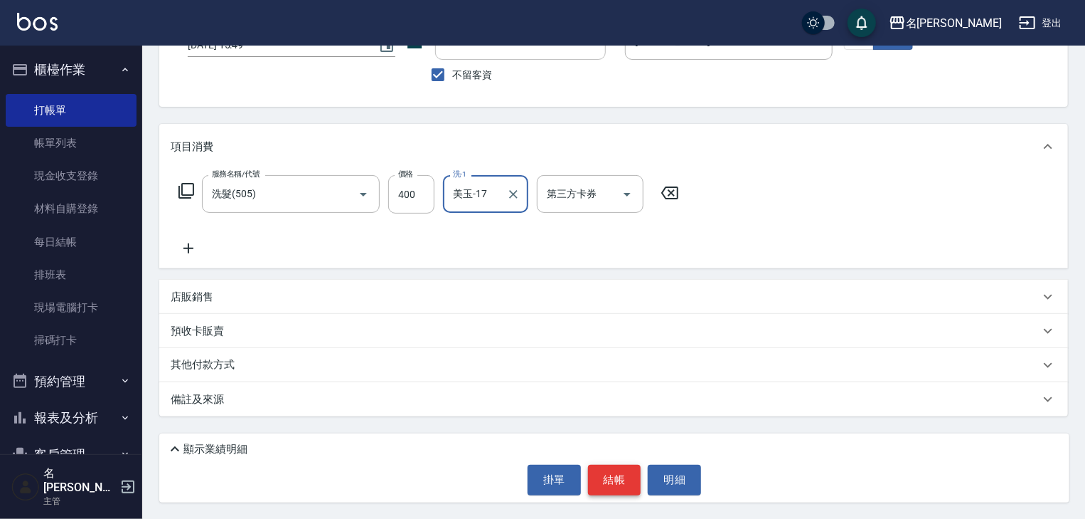
type input "美玉-17"
click at [622, 474] on button "結帳" at bounding box center [614, 479] width 53 height 30
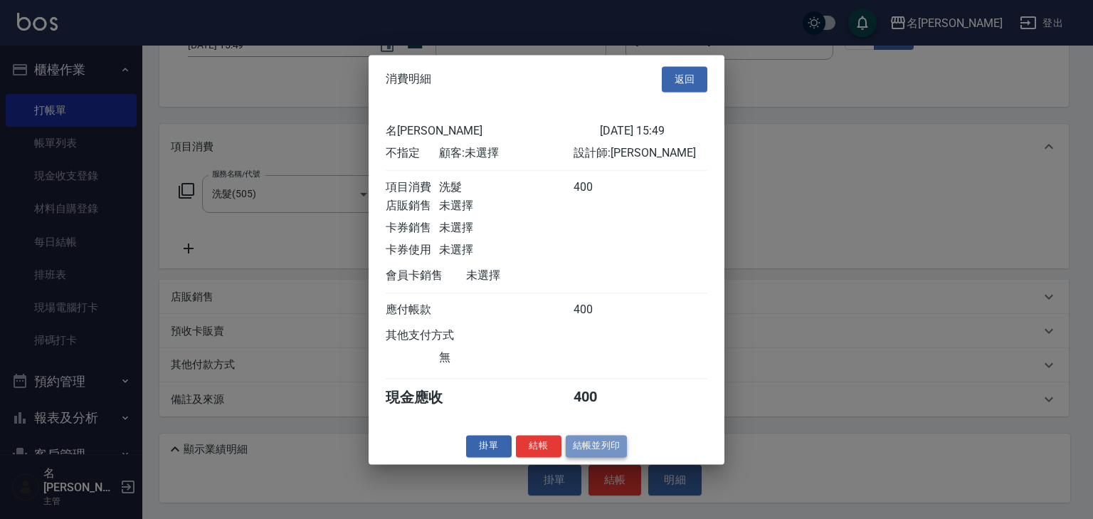
drag, startPoint x: 599, startPoint y: 449, endPoint x: 582, endPoint y: 389, distance: 62.1
click at [598, 448] on button "結帳並列印" at bounding box center [596, 446] width 62 height 22
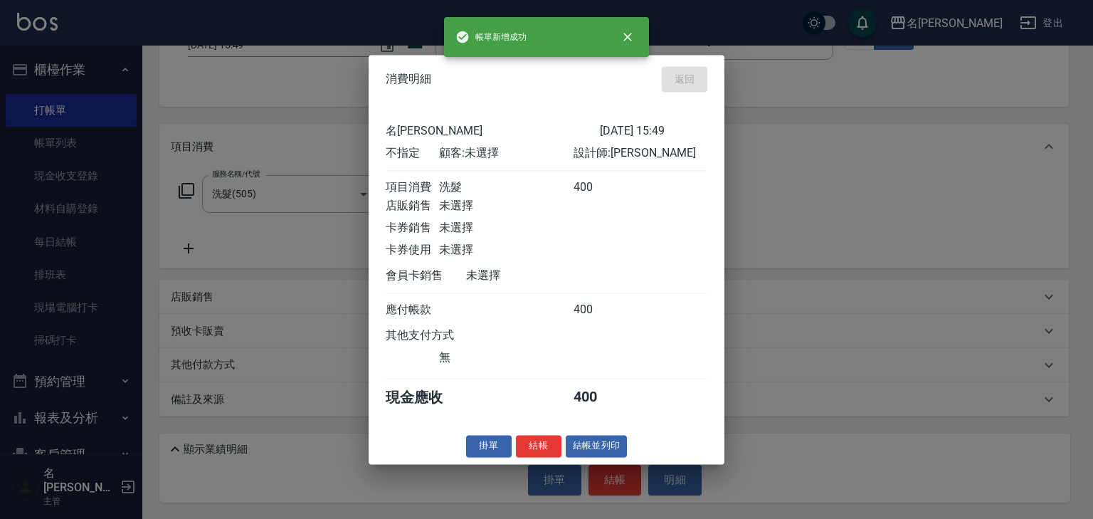
type input "2025/10/12 16:07"
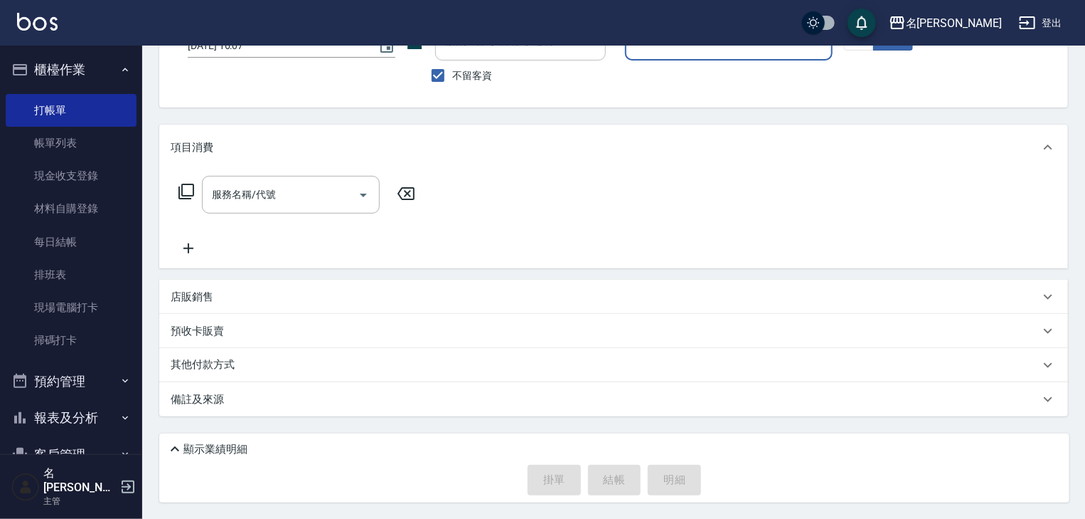
scroll to position [0, 0]
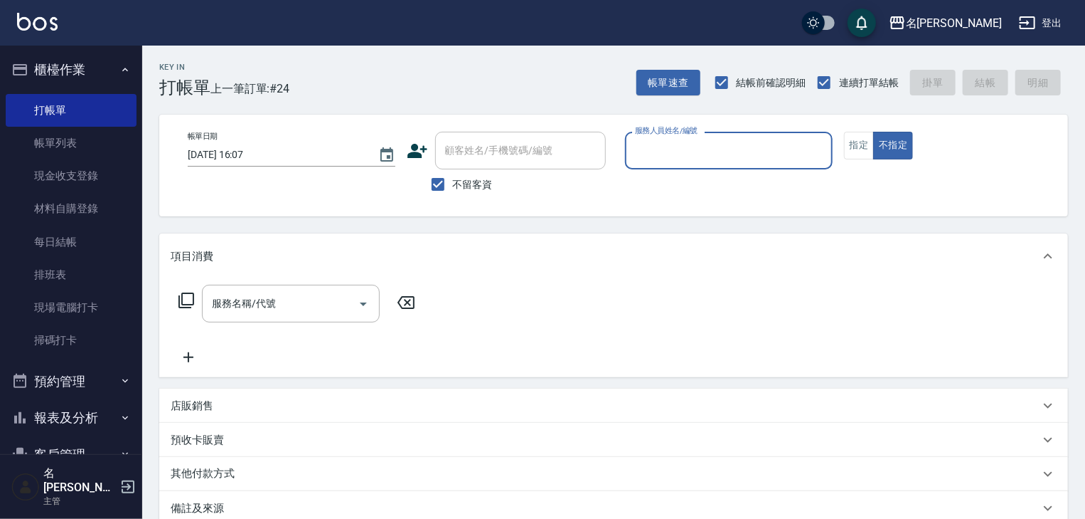
click at [765, 142] on input "服務人員姓名/編號" at bounding box center [729, 150] width 195 height 25
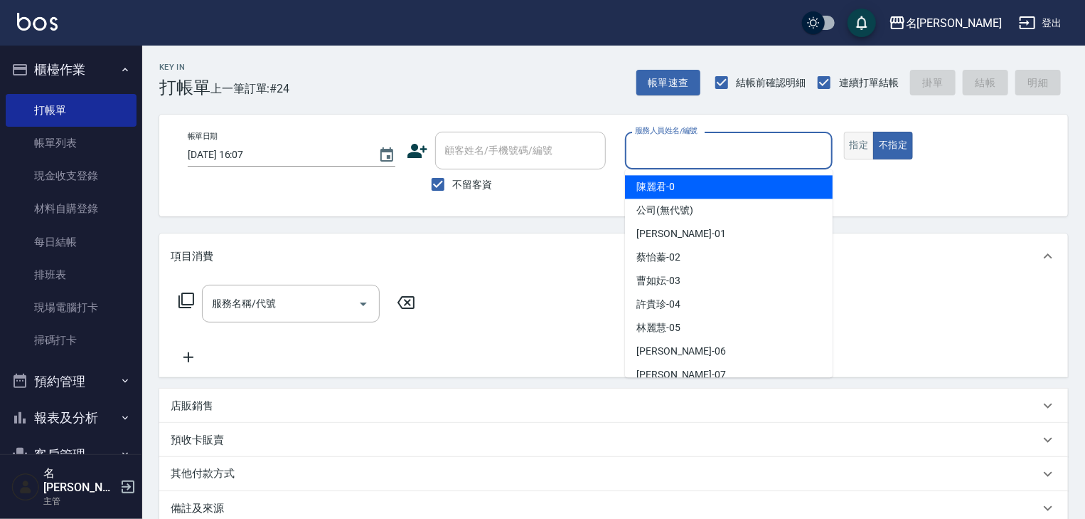
click at [863, 145] on button "指定" at bounding box center [859, 146] width 31 height 28
click at [715, 149] on input "服務人員姓名/編號" at bounding box center [729, 150] width 195 height 25
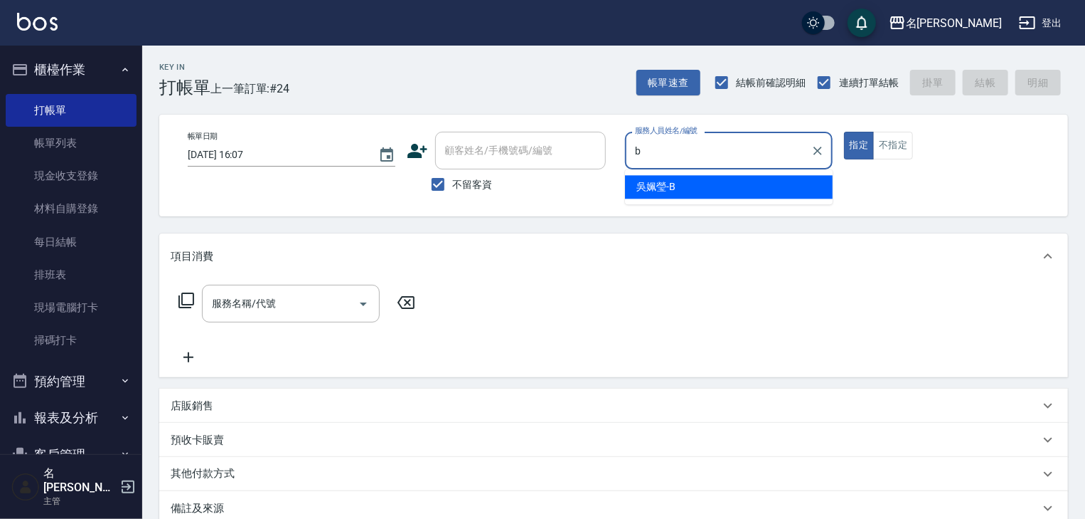
click at [695, 189] on div "吳姵瑩 -B" at bounding box center [729, 186] width 208 height 23
type input "吳姵瑩-B"
click at [304, 314] on input "服務名稱/代號" at bounding box center [280, 303] width 144 height 25
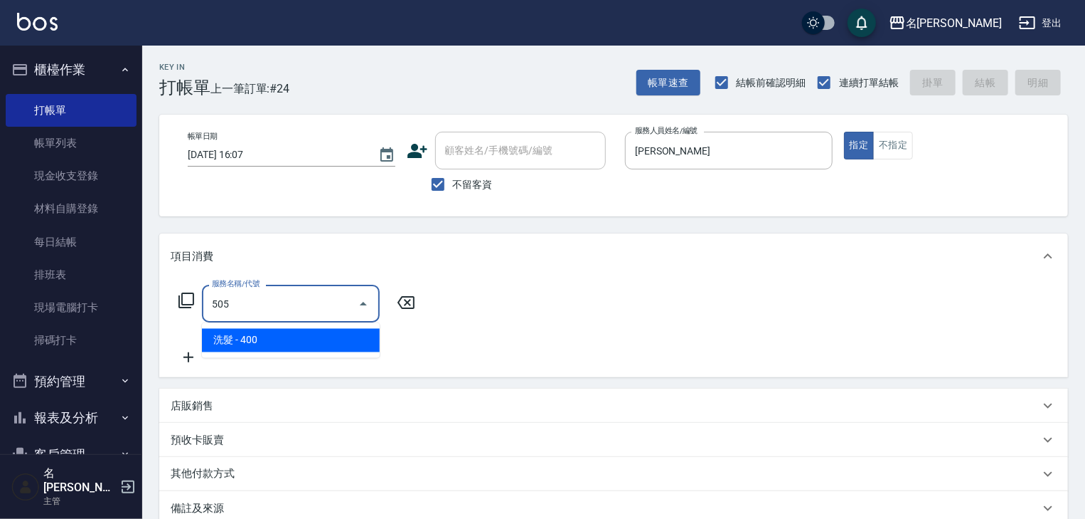
click at [337, 327] on ul "洗髮 - 400" at bounding box center [291, 340] width 178 height 35
drag, startPoint x: 350, startPoint y: 334, endPoint x: 374, endPoint y: 320, distance: 28.1
click at [352, 333] on span "洗髮 - 400" at bounding box center [291, 340] width 178 height 23
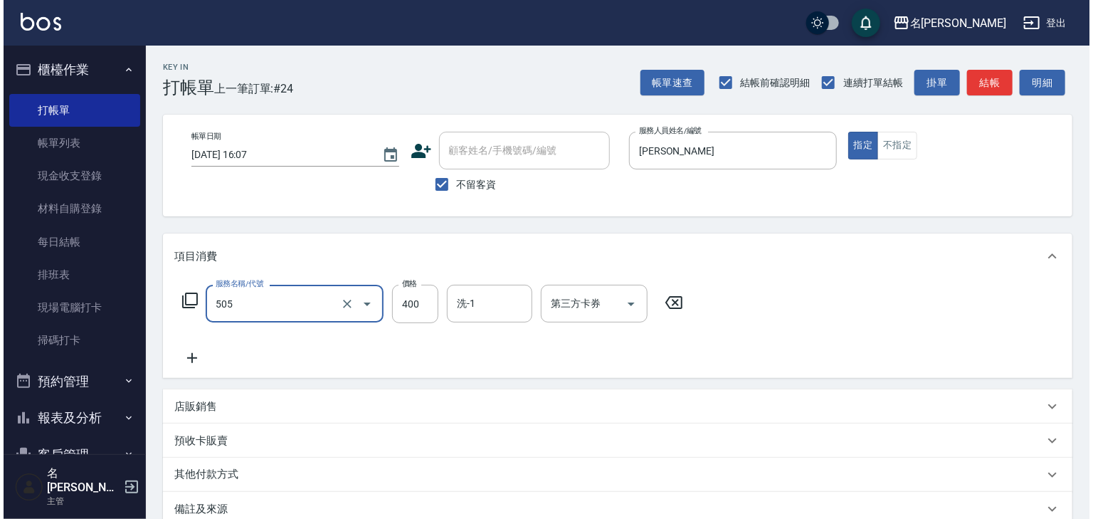
scroll to position [110, 0]
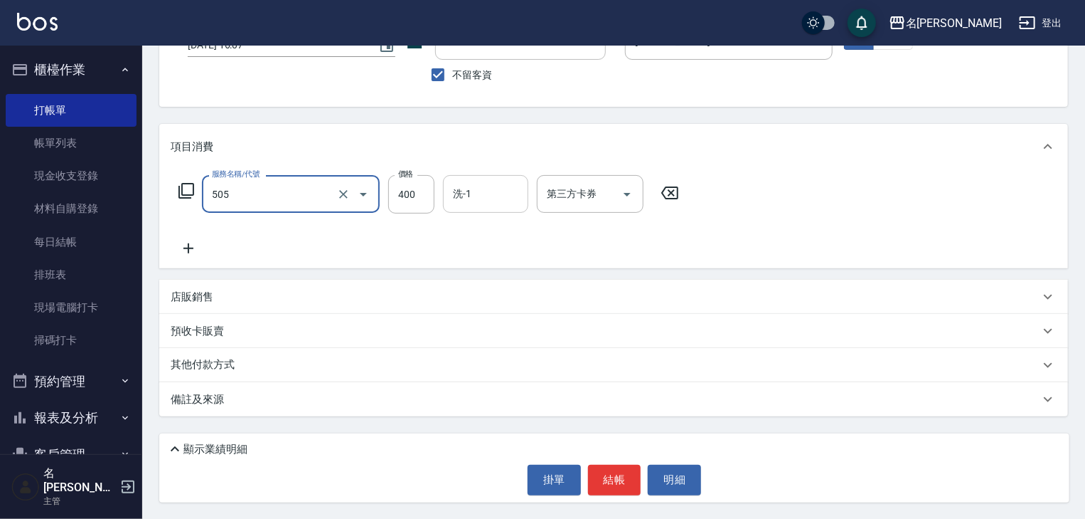
type input "洗髮(505)"
click at [489, 200] on input "洗-1" at bounding box center [486, 193] width 73 height 25
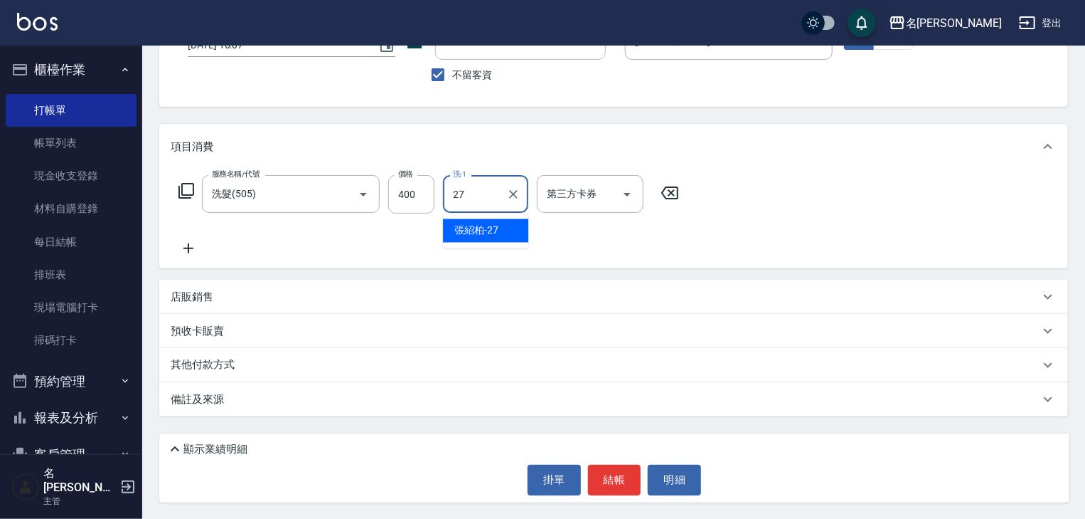
click at [491, 239] on div "張紹柏 -27" at bounding box center [485, 230] width 85 height 23
type input "張紹柏-27"
click at [607, 475] on button "結帳" at bounding box center [614, 479] width 53 height 30
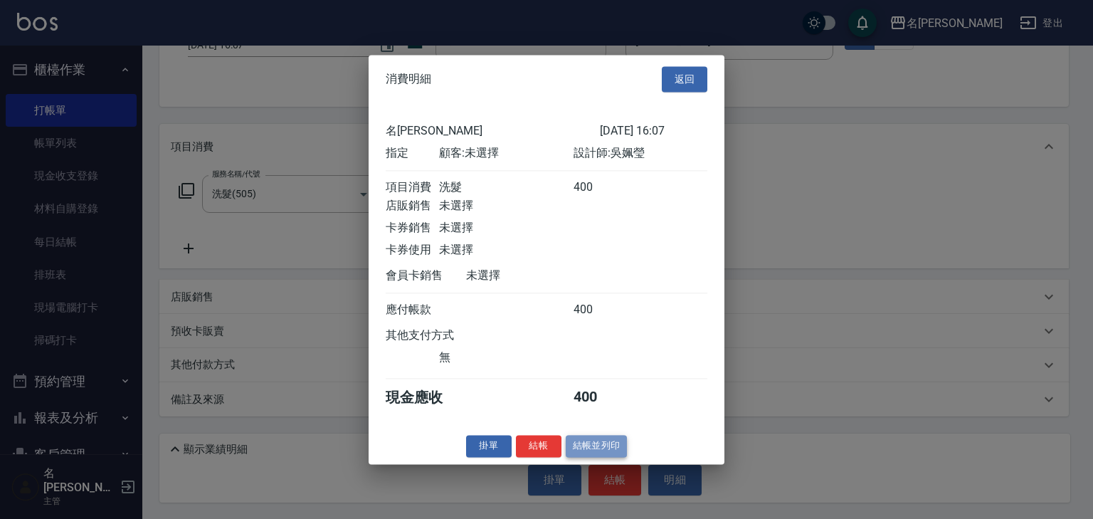
click at [603, 455] on button "結帳並列印" at bounding box center [596, 446] width 62 height 22
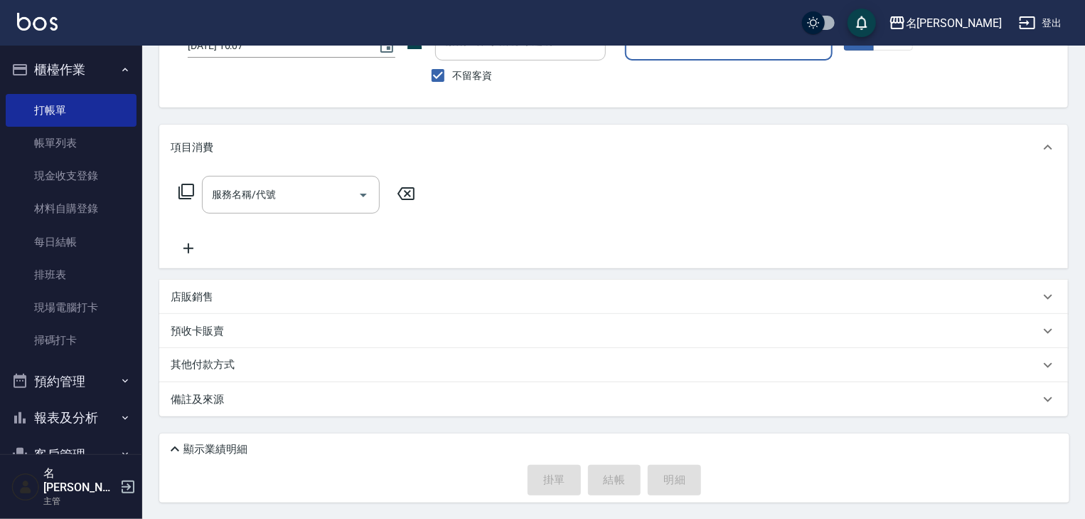
scroll to position [0, 0]
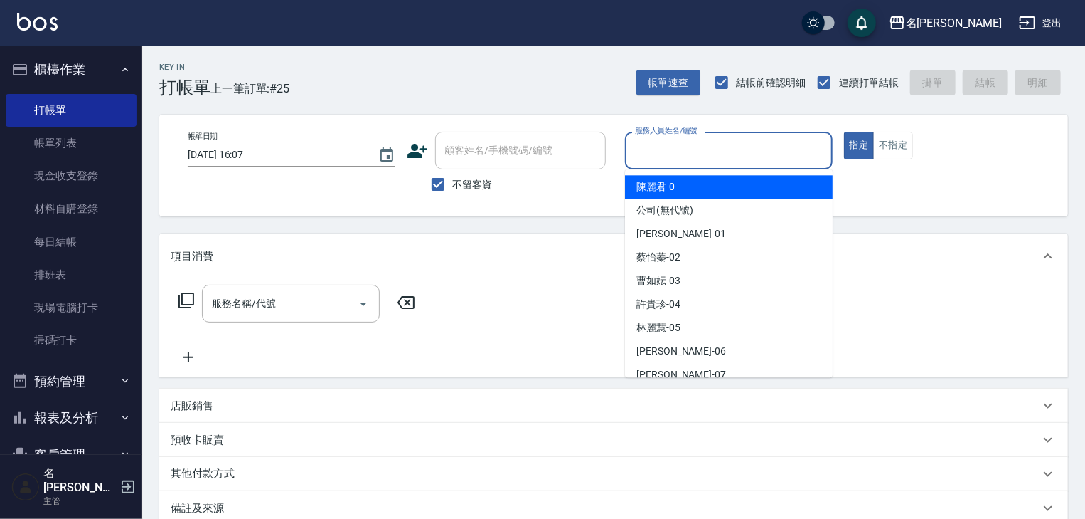
click at [749, 149] on input "服務人員姓名/編號" at bounding box center [729, 150] width 195 height 25
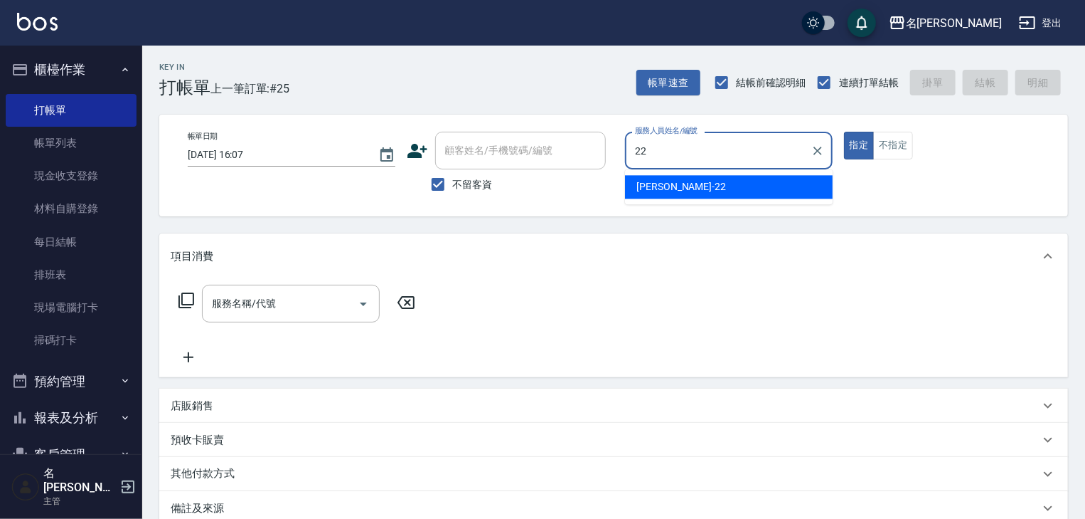
click at [674, 179] on span "王婕宇 -22" at bounding box center [682, 186] width 90 height 15
type input "王婕宇-22"
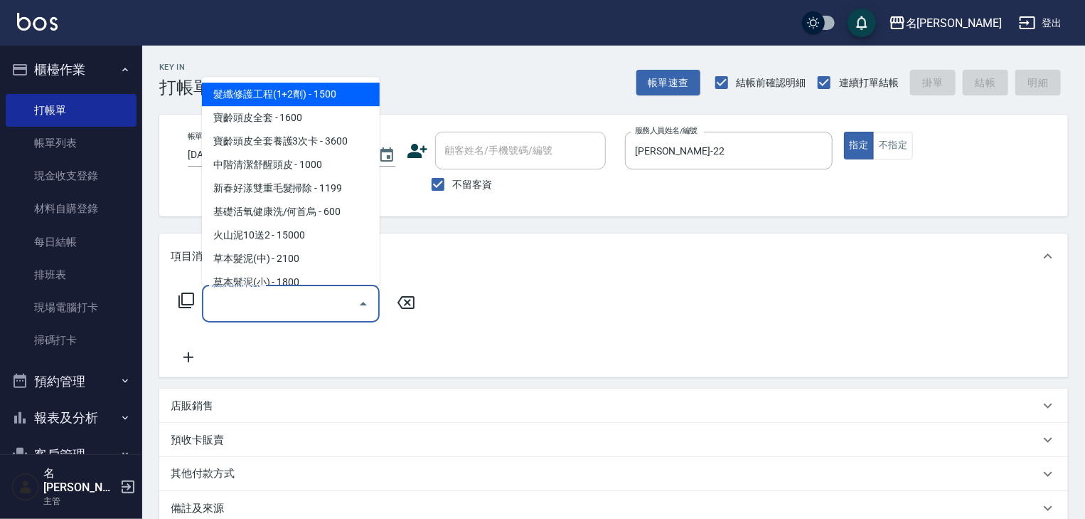
click at [278, 297] on input "服務名稱/代號" at bounding box center [280, 303] width 144 height 25
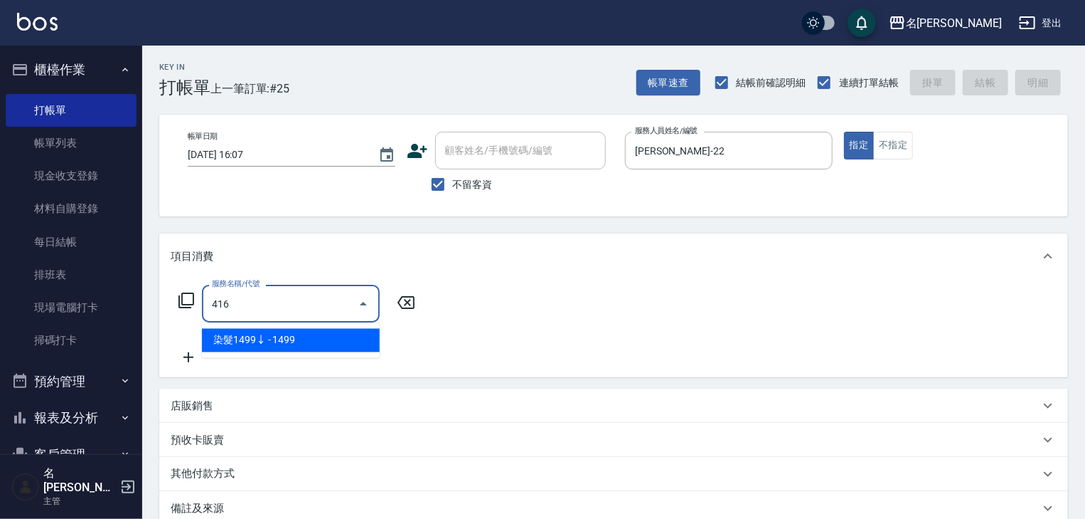
click at [321, 339] on span "染髮1499↓ - 1499" at bounding box center [291, 340] width 178 height 23
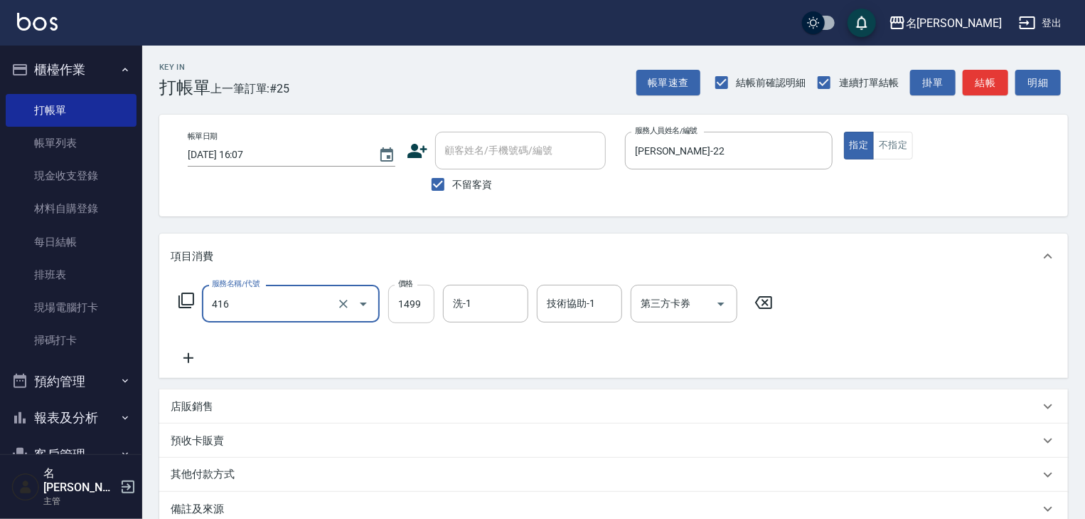
type input "染髮1499↓(416)"
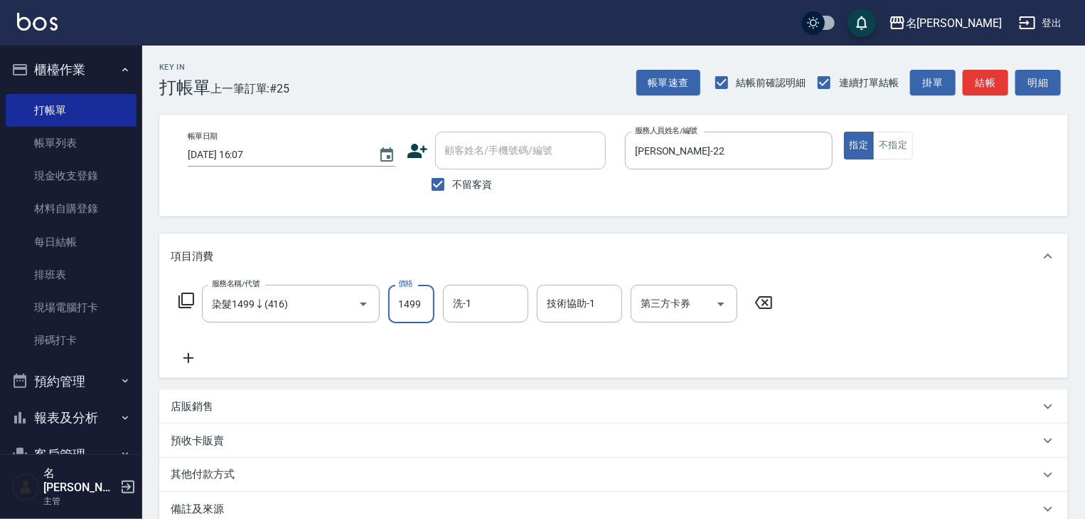
click at [411, 309] on input "1499" at bounding box center [411, 304] width 46 height 38
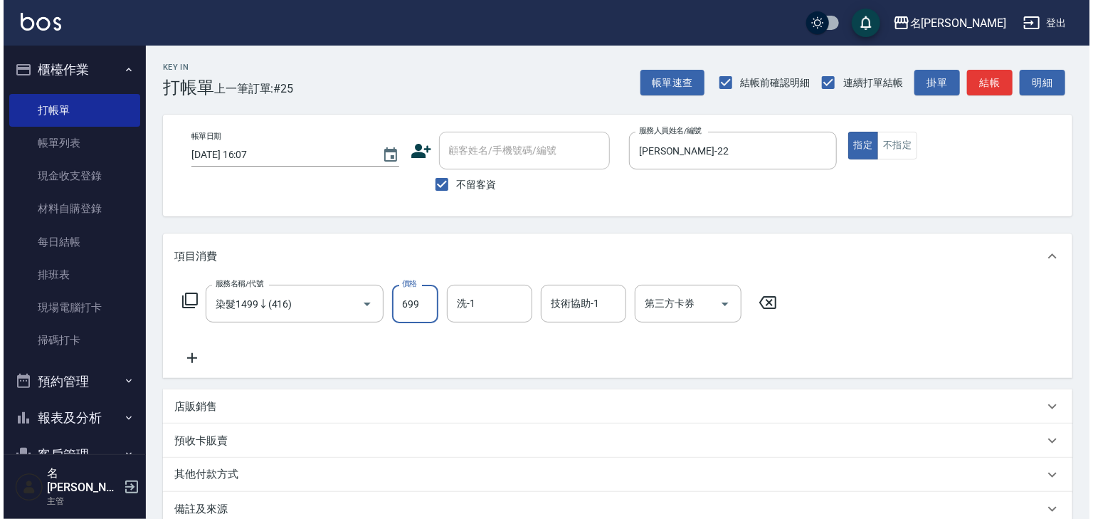
scroll to position [110, 0]
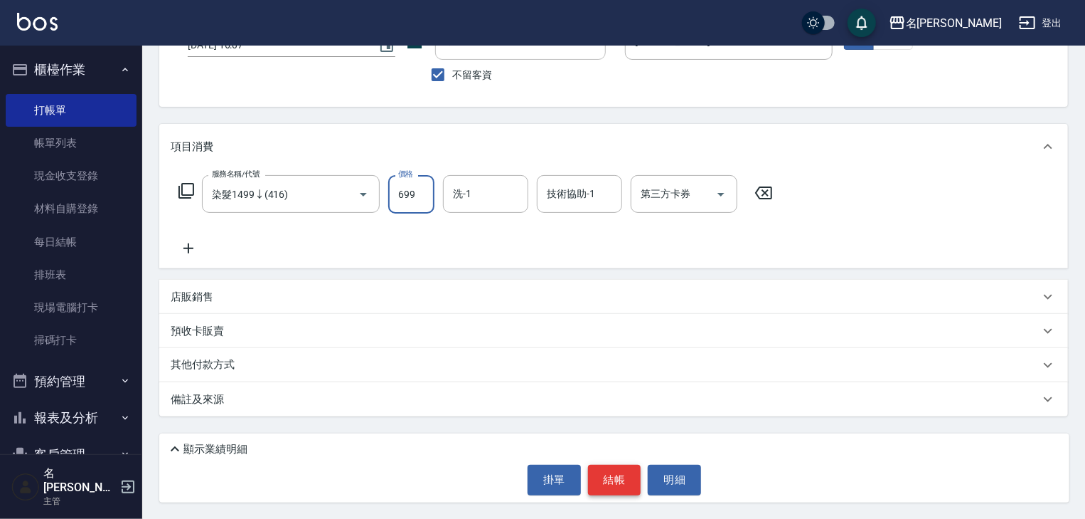
type input "699"
click at [613, 478] on button "結帳" at bounding box center [614, 479] width 53 height 30
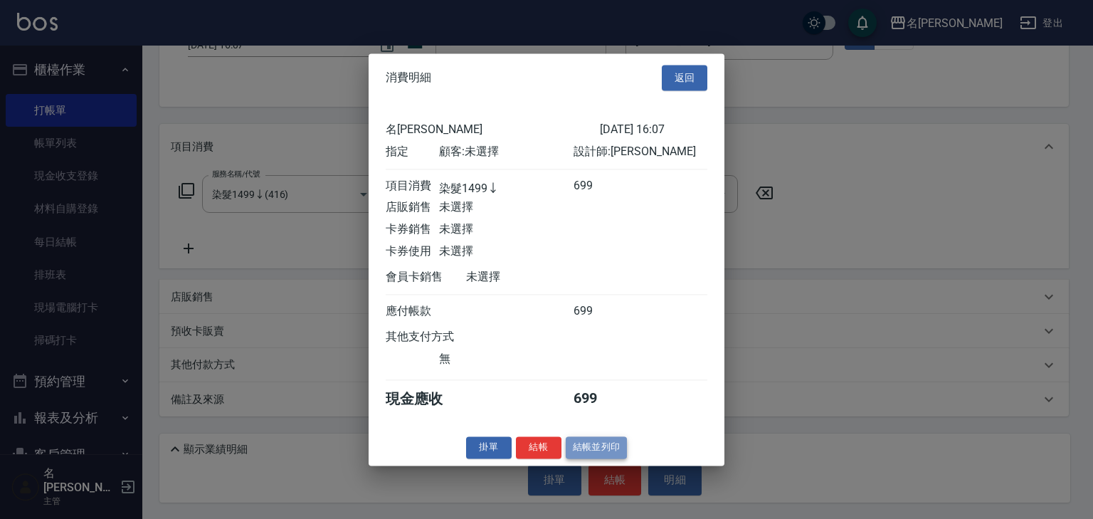
click at [608, 447] on button "結帳並列印" at bounding box center [596, 447] width 62 height 22
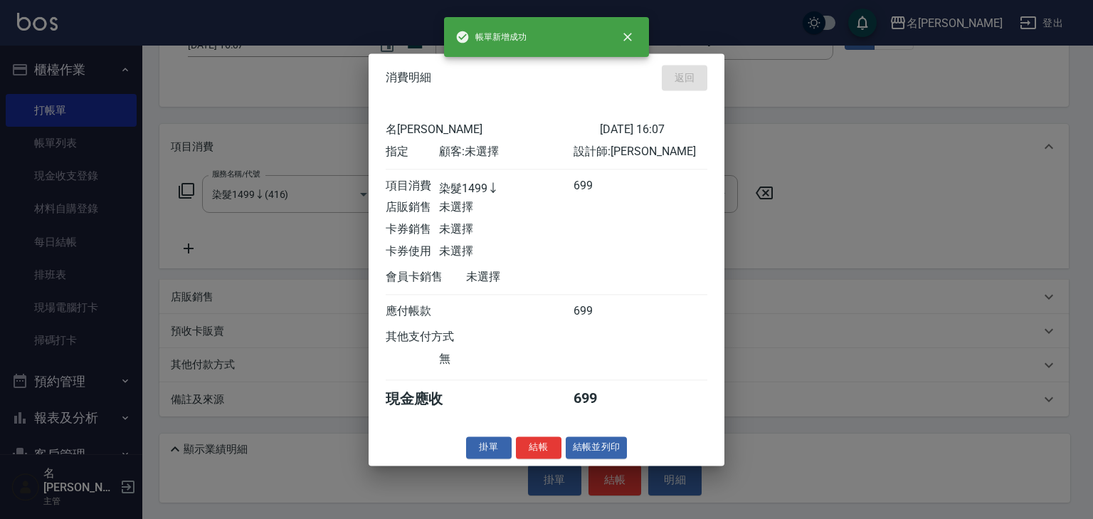
type input "2025/10/12 16:09"
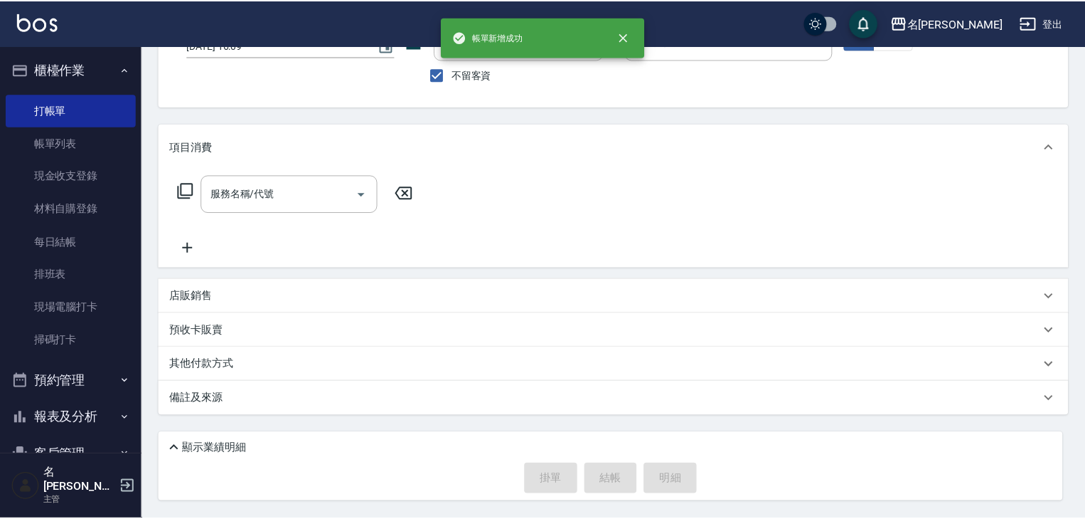
scroll to position [109, 0]
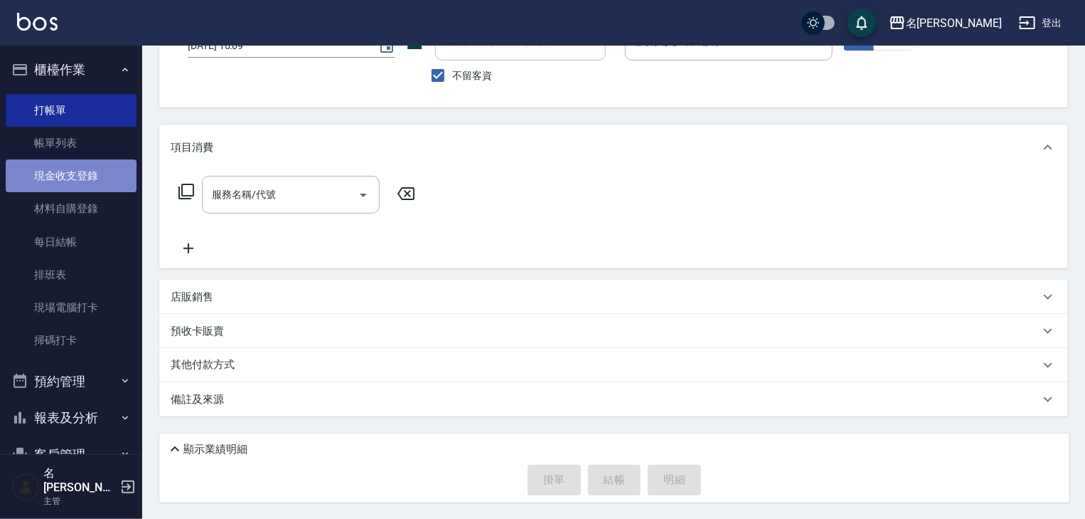
click at [88, 174] on link "現金收支登錄" at bounding box center [71, 175] width 131 height 33
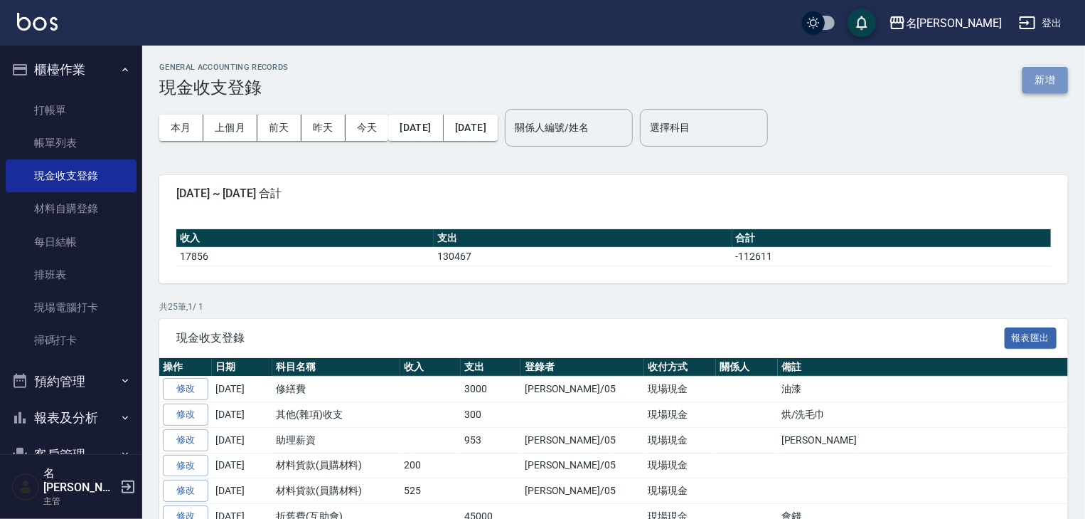
click at [1040, 82] on button "新增" at bounding box center [1046, 80] width 46 height 26
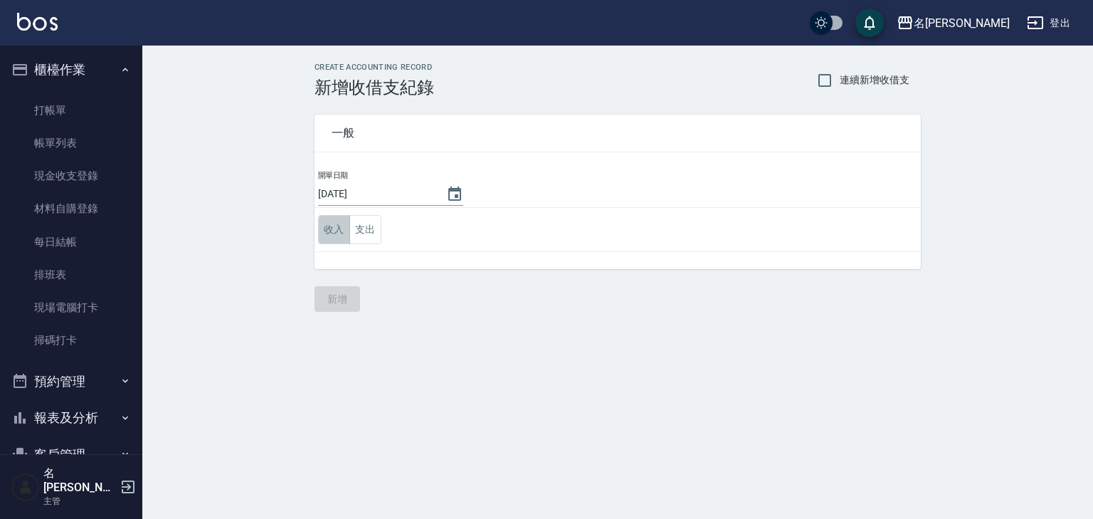
click at [327, 228] on button "收入" at bounding box center [334, 229] width 32 height 29
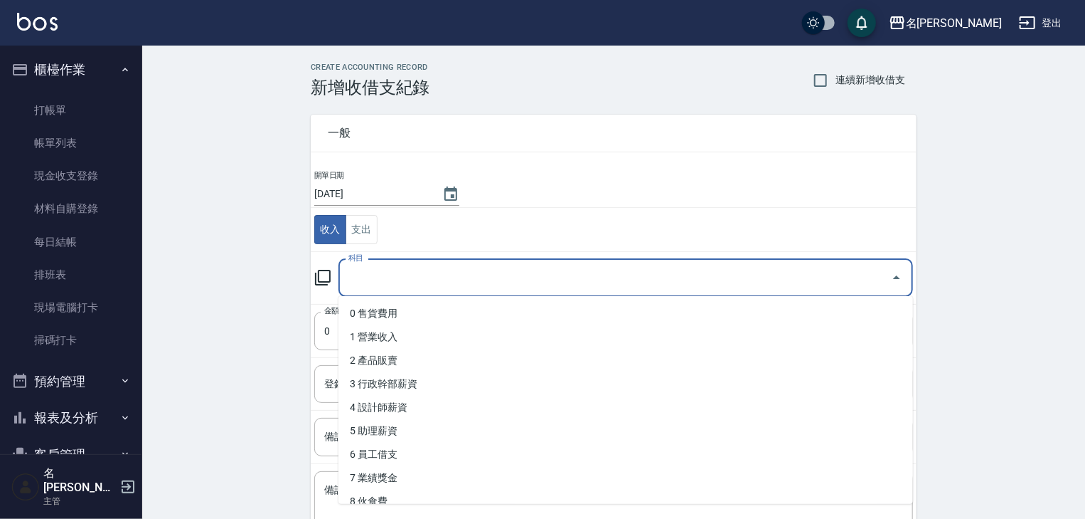
click at [378, 276] on input "科目" at bounding box center [615, 277] width 541 height 25
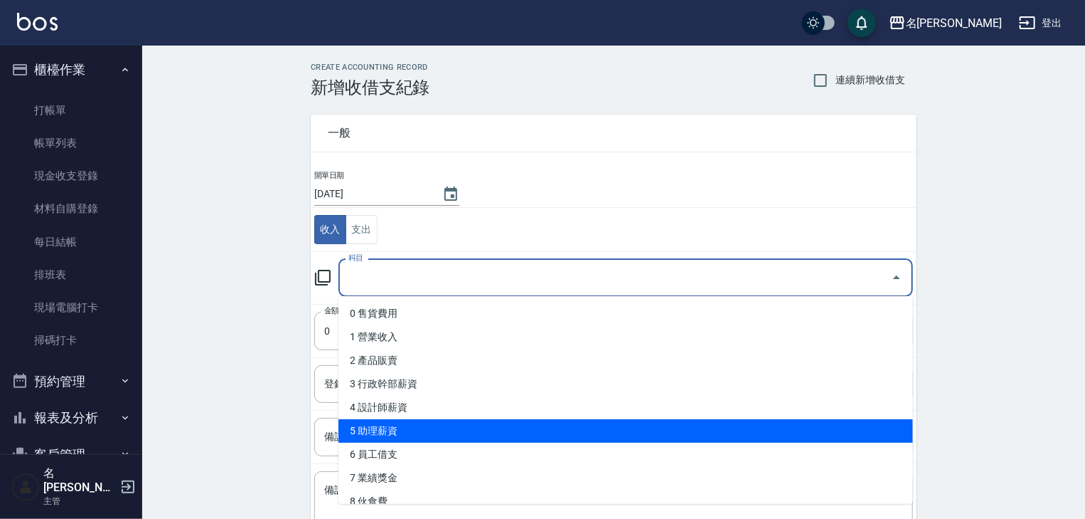
scroll to position [152, 0]
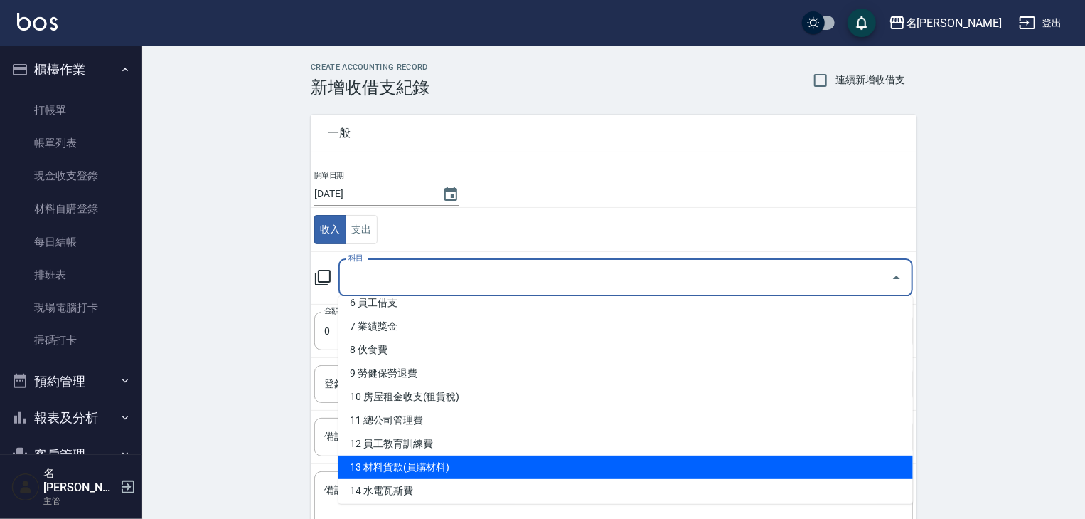
click at [430, 473] on li "13 材料貨款(員購材料)" at bounding box center [626, 466] width 575 height 23
type input "13 材料貨款(員購材料)"
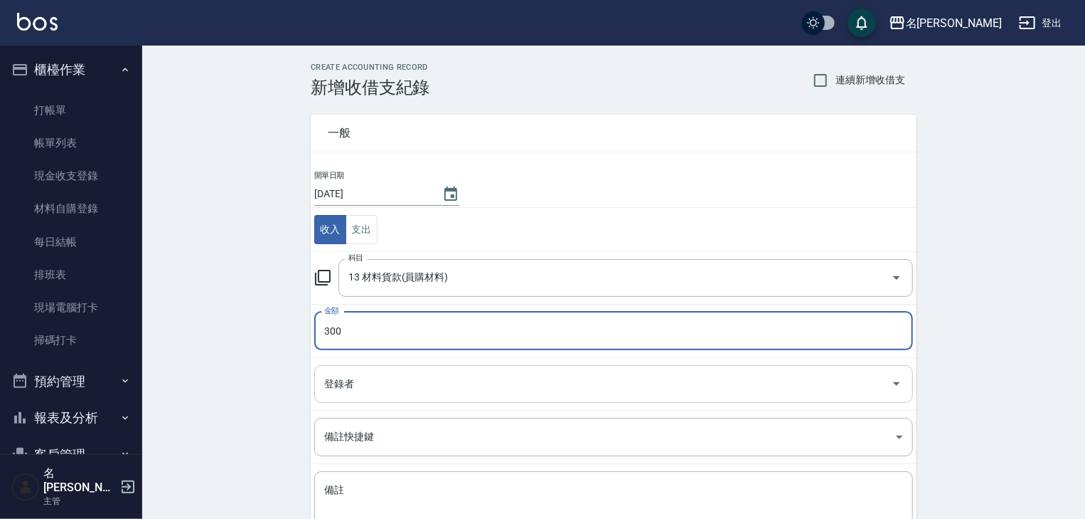
type input "300"
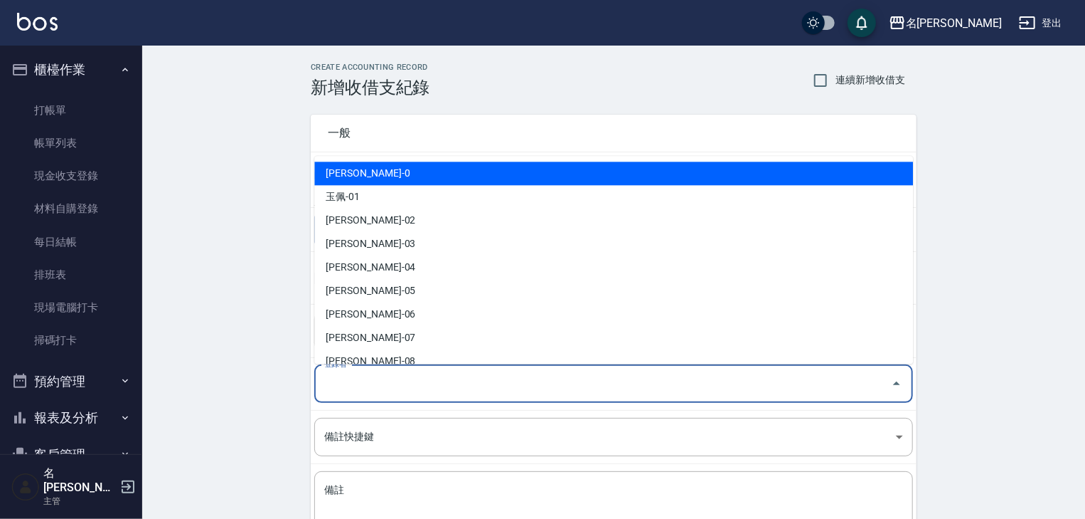
drag, startPoint x: 355, startPoint y: 381, endPoint x: 368, endPoint y: 372, distance: 15.8
click at [356, 381] on input "登錄者" at bounding box center [603, 383] width 565 height 25
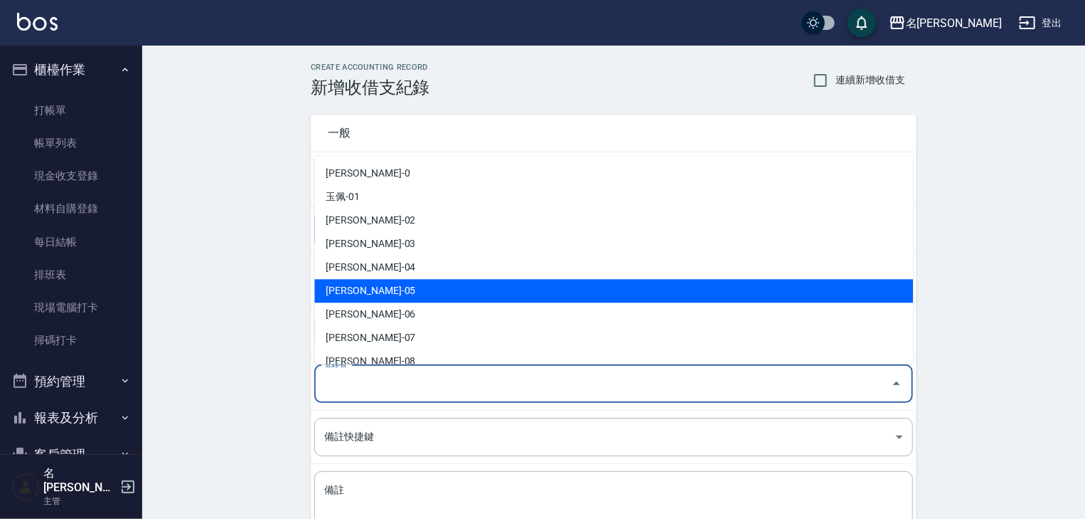
click at [371, 292] on li "林麗慧-05" at bounding box center [613, 291] width 599 height 23
type input "林麗慧-05"
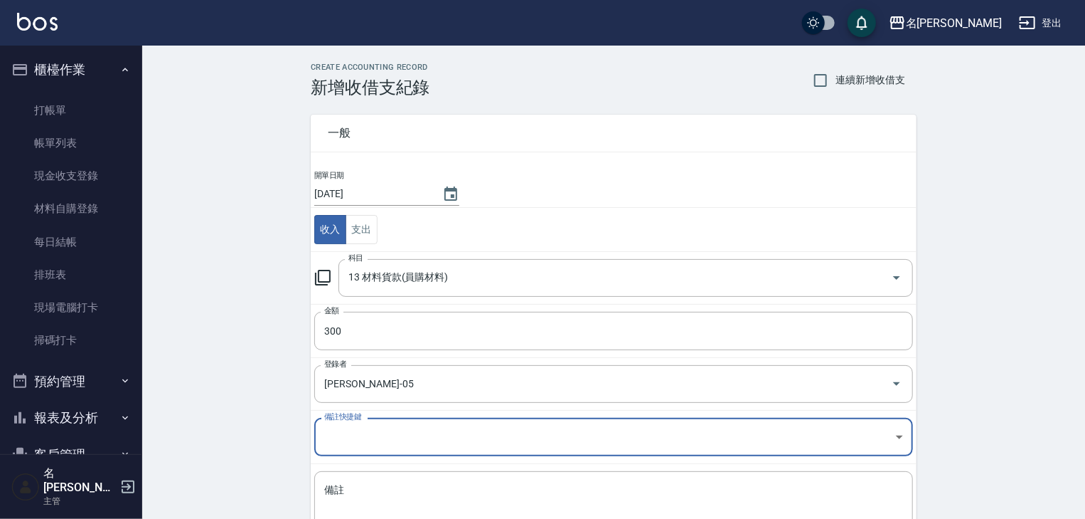
scroll to position [108, 0]
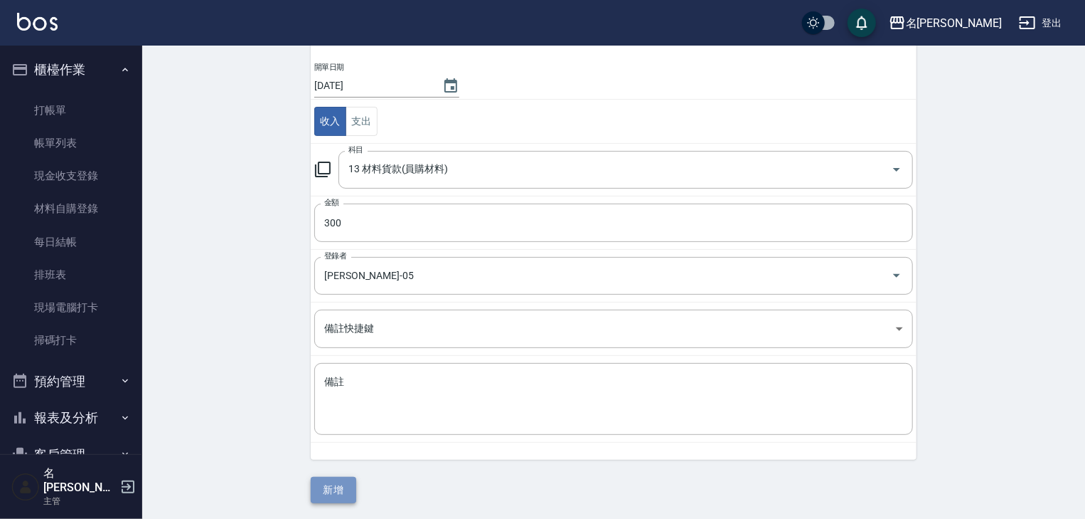
click at [341, 486] on button "新增" at bounding box center [334, 490] width 46 height 26
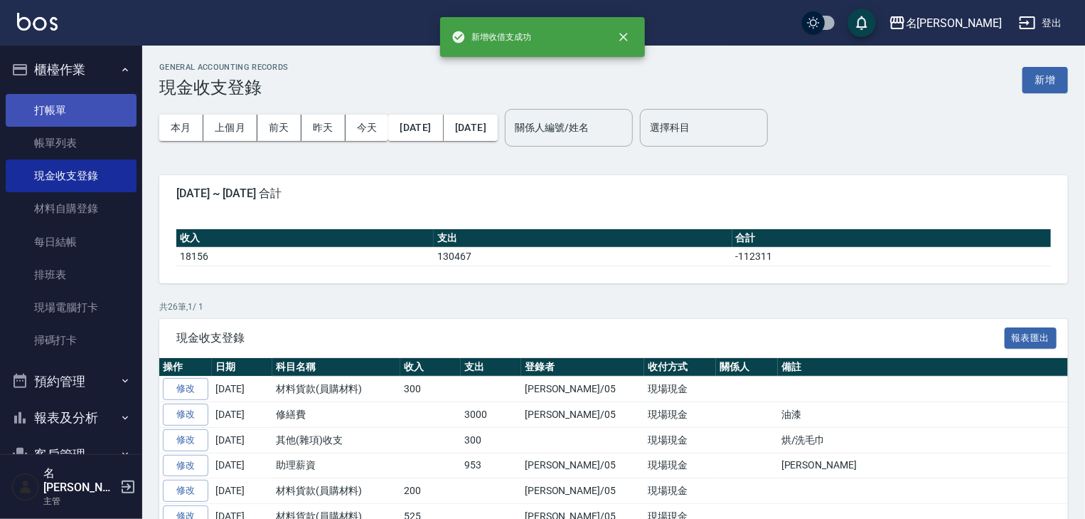
click at [85, 113] on link "打帳單" at bounding box center [71, 110] width 131 height 33
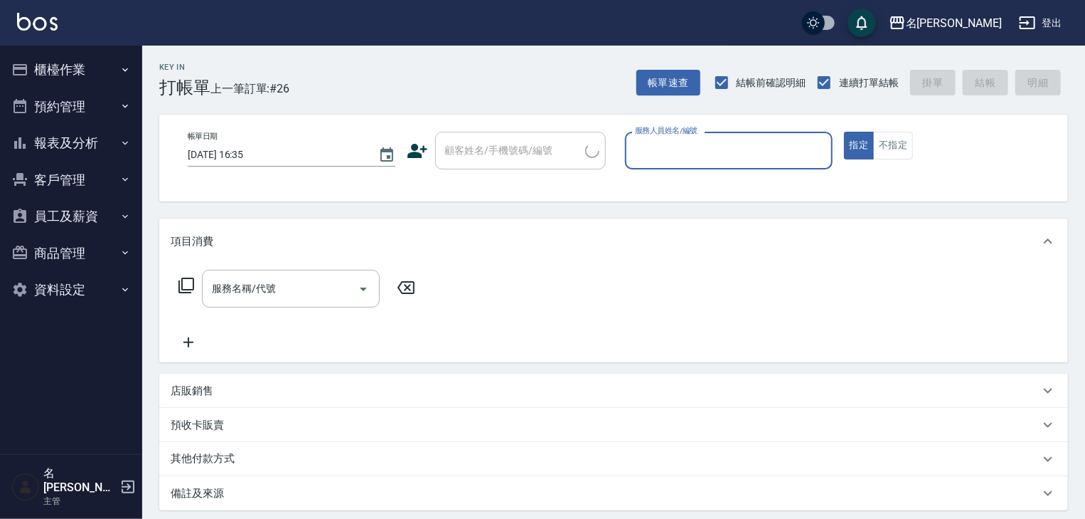
drag, startPoint x: 864, startPoint y: 71, endPoint x: 903, endPoint y: 94, distance: 44.6
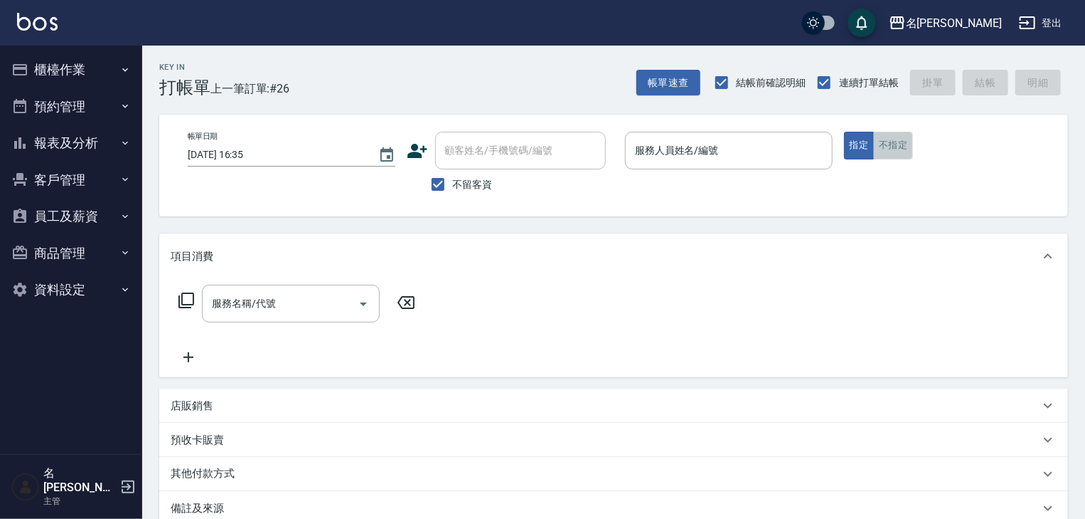
drag, startPoint x: 903, startPoint y: 94, endPoint x: 894, endPoint y: 142, distance: 49.1
click at [894, 142] on button "不指定" at bounding box center [893, 146] width 40 height 28
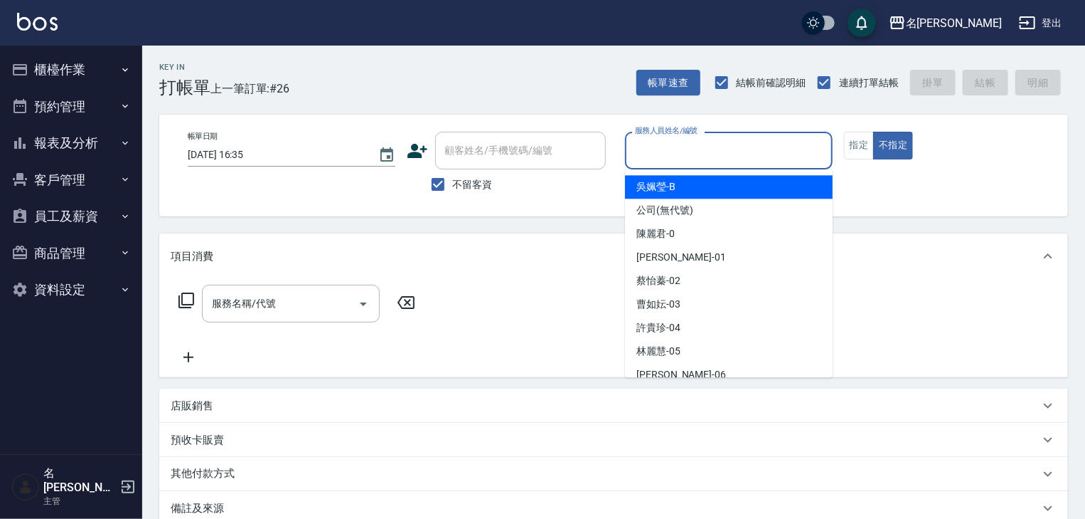
click at [750, 139] on input "服務人員姓名/編號" at bounding box center [729, 150] width 195 height 25
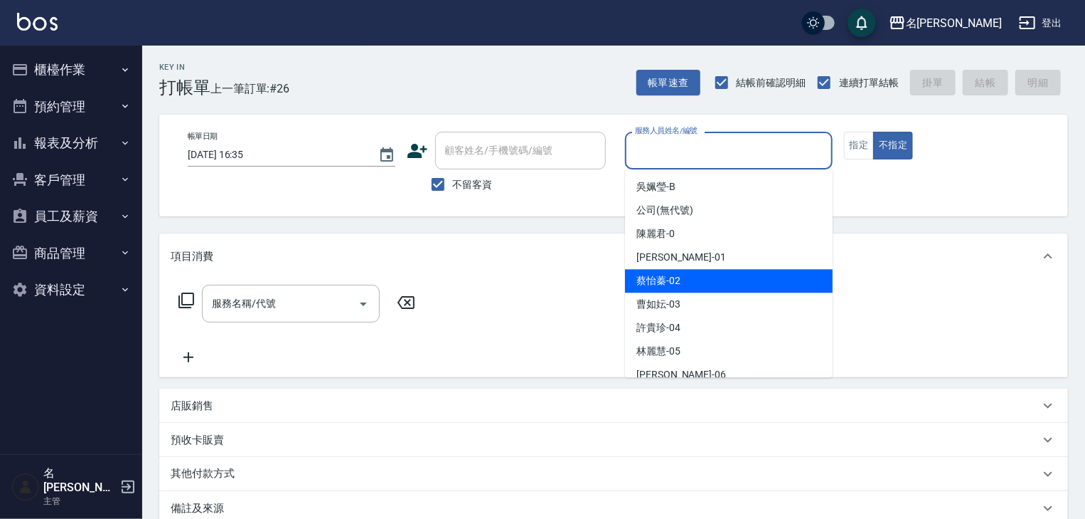
click at [694, 276] on div "[PERSON_NAME]-02" at bounding box center [729, 280] width 208 height 23
type input "[PERSON_NAME]-02"
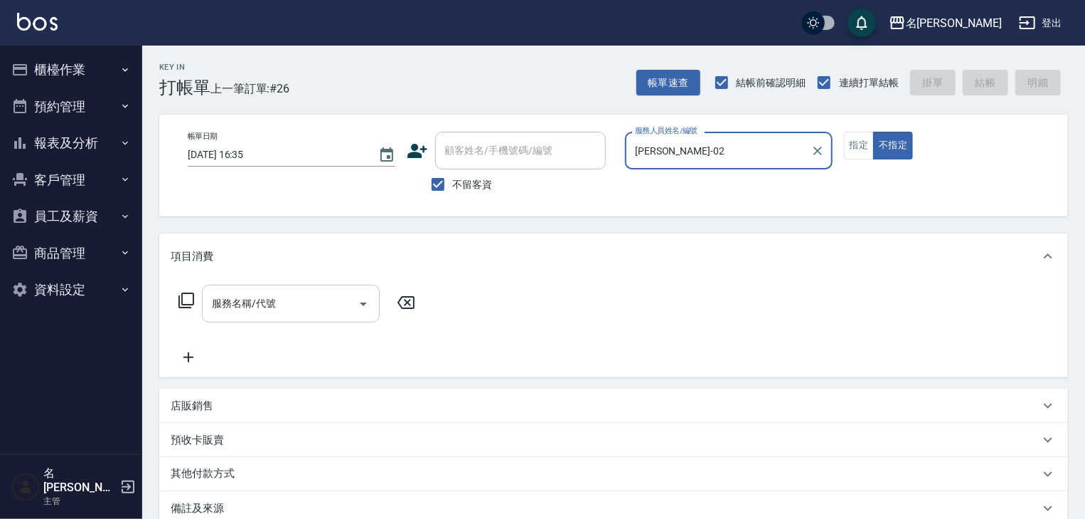
click at [293, 285] on div "服務名稱/代號" at bounding box center [291, 304] width 178 height 38
click at [188, 297] on icon at bounding box center [186, 300] width 17 height 17
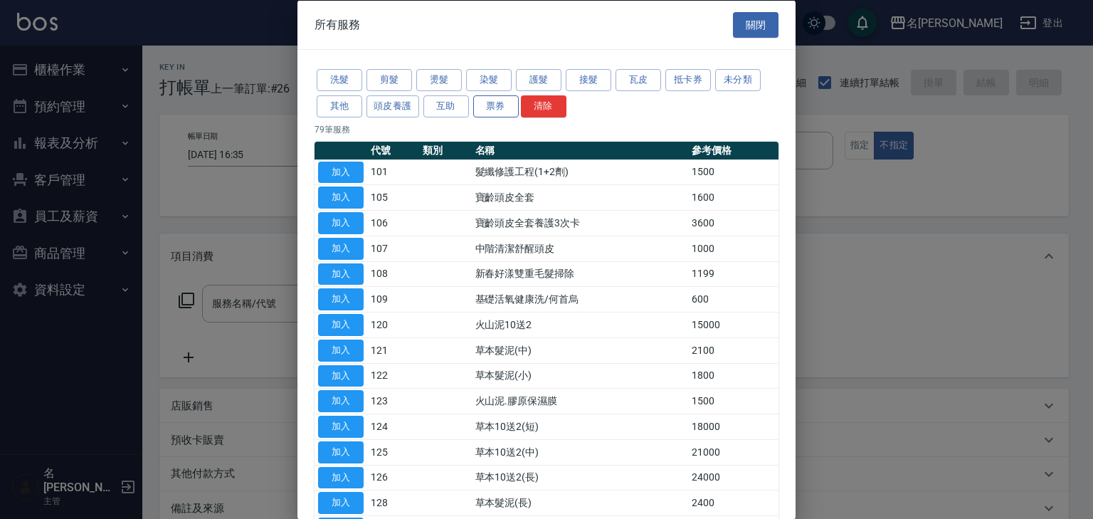
click at [502, 99] on button "票券" at bounding box center [496, 106] width 46 height 22
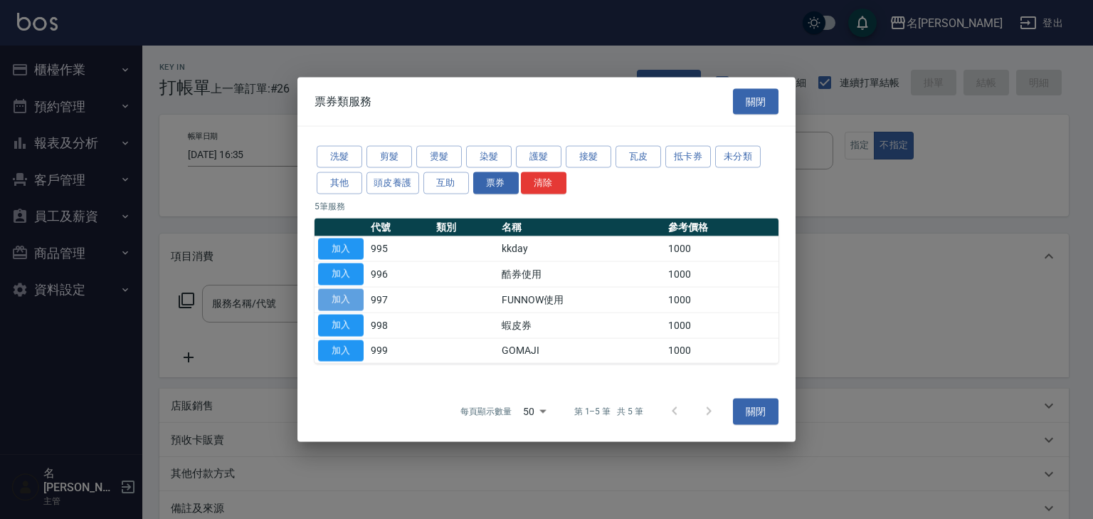
click at [347, 302] on button "加入" at bounding box center [341, 300] width 46 height 22
type input "FUNNOW使用(997)"
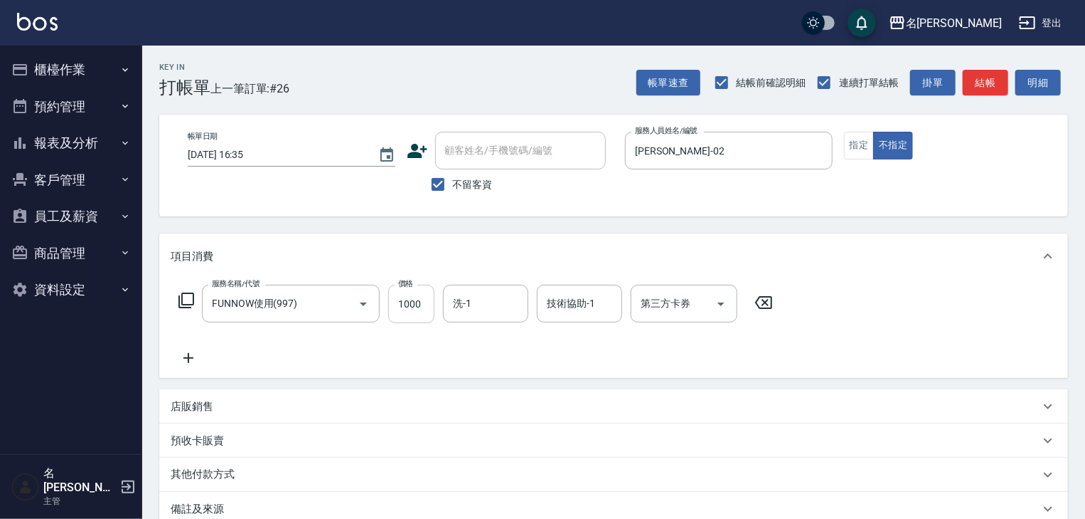
click at [408, 296] on input "1000" at bounding box center [411, 304] width 46 height 38
click at [728, 297] on icon "Open" at bounding box center [721, 303] width 17 height 17
type input "399"
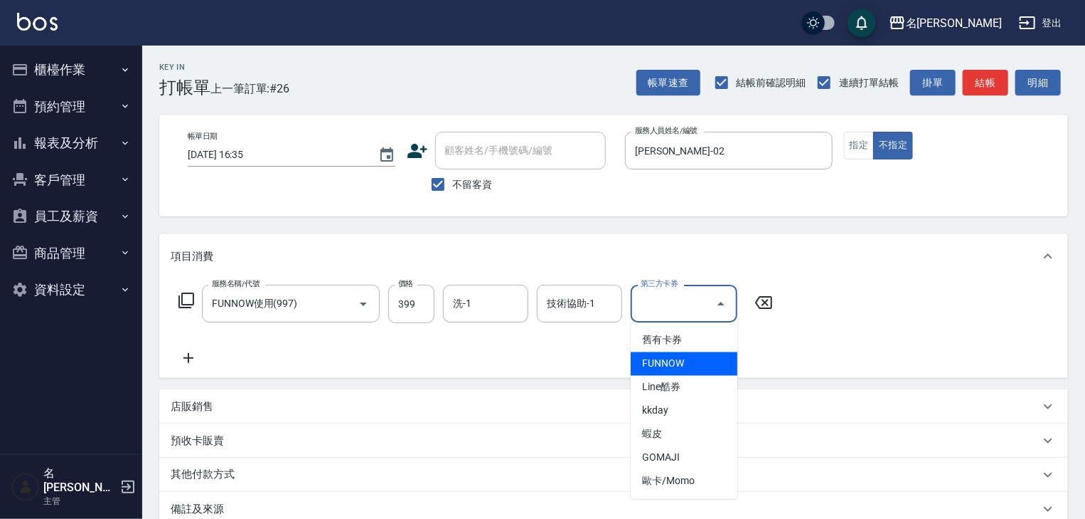
click at [703, 371] on span "FUNNOW" at bounding box center [684, 363] width 107 height 23
type input "FUNNOW"
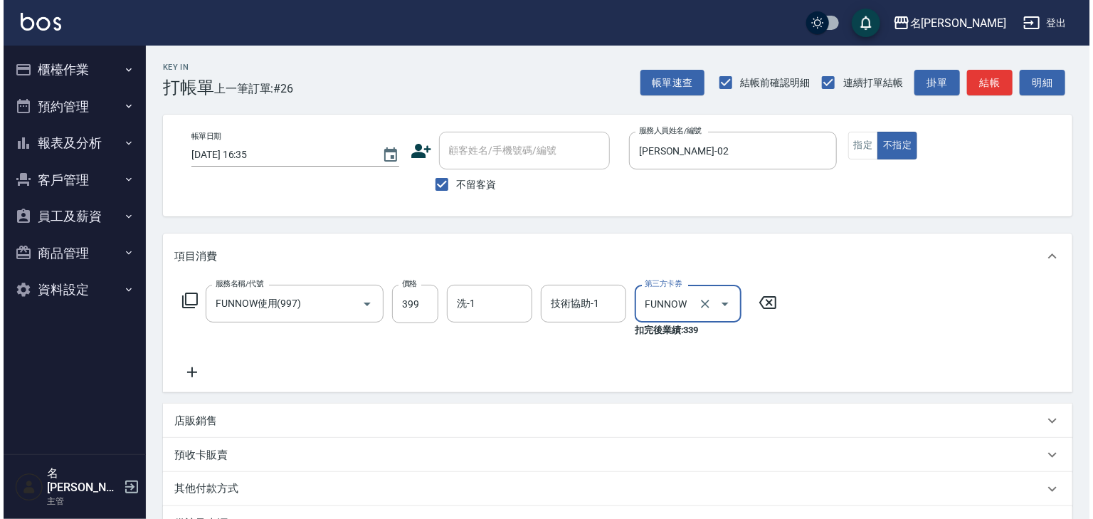
scroll to position [124, 0]
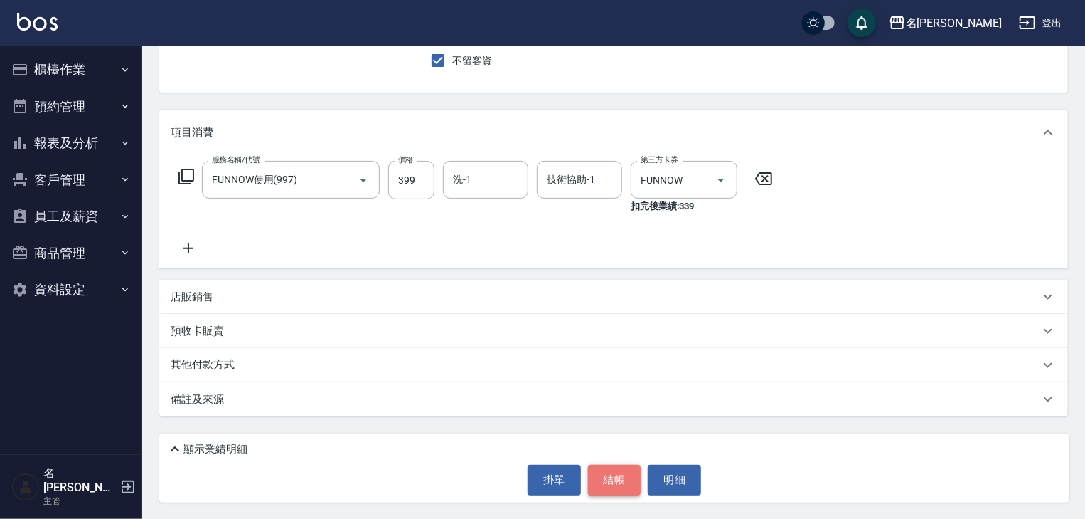
click at [612, 480] on button "結帳" at bounding box center [614, 479] width 53 height 30
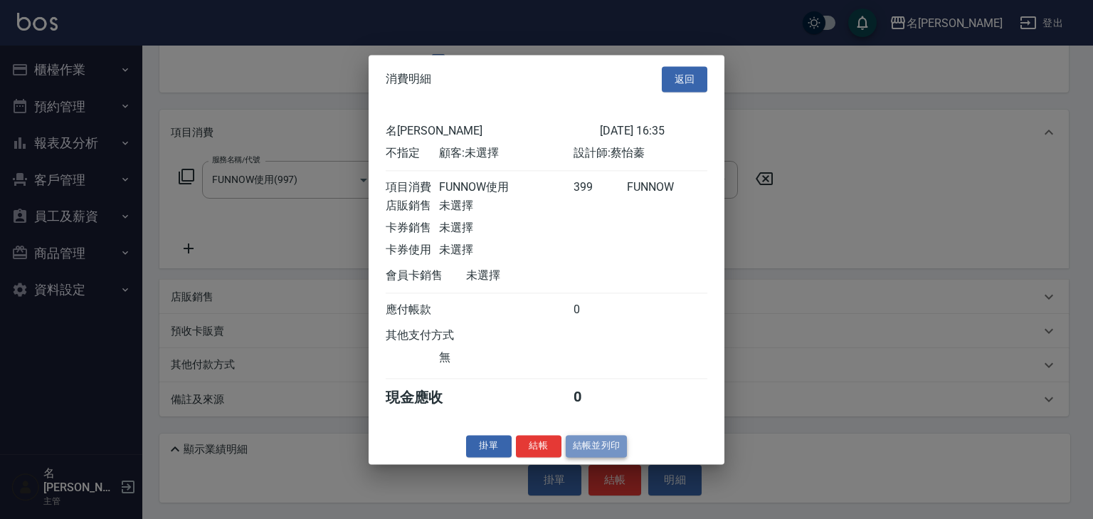
click at [603, 457] on button "結帳並列印" at bounding box center [596, 446] width 62 height 22
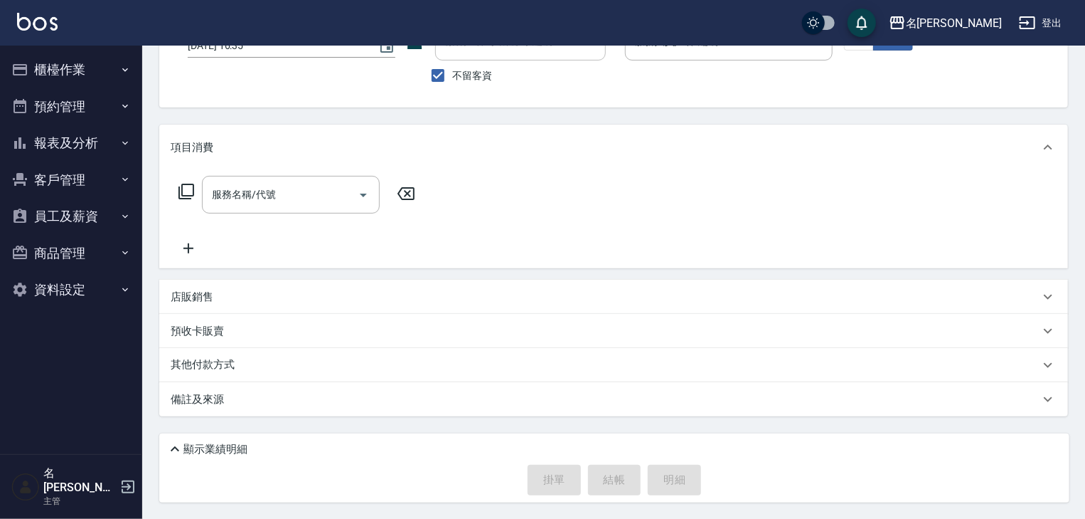
scroll to position [33, 0]
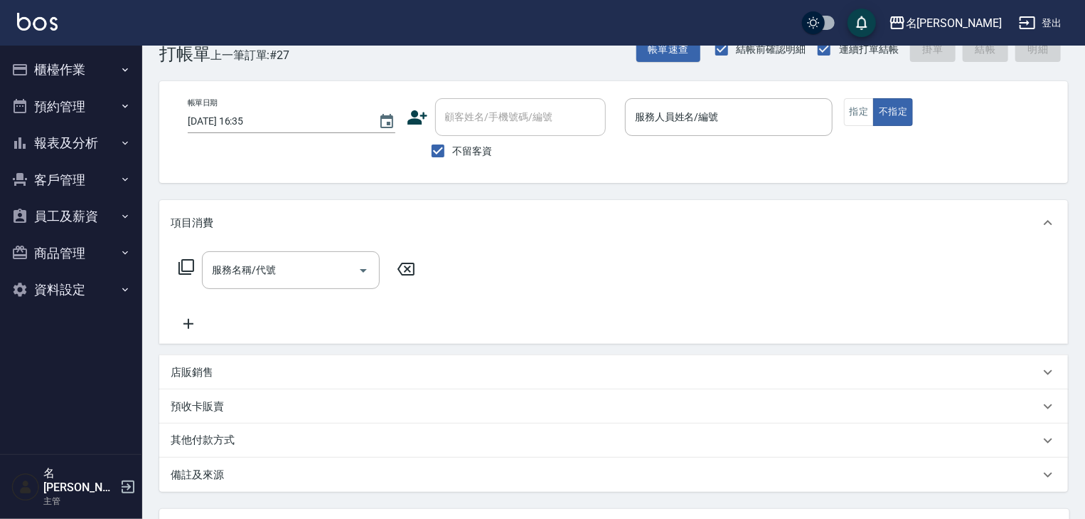
drag, startPoint x: 695, startPoint y: 256, endPoint x: 610, endPoint y: 161, distance: 126.9
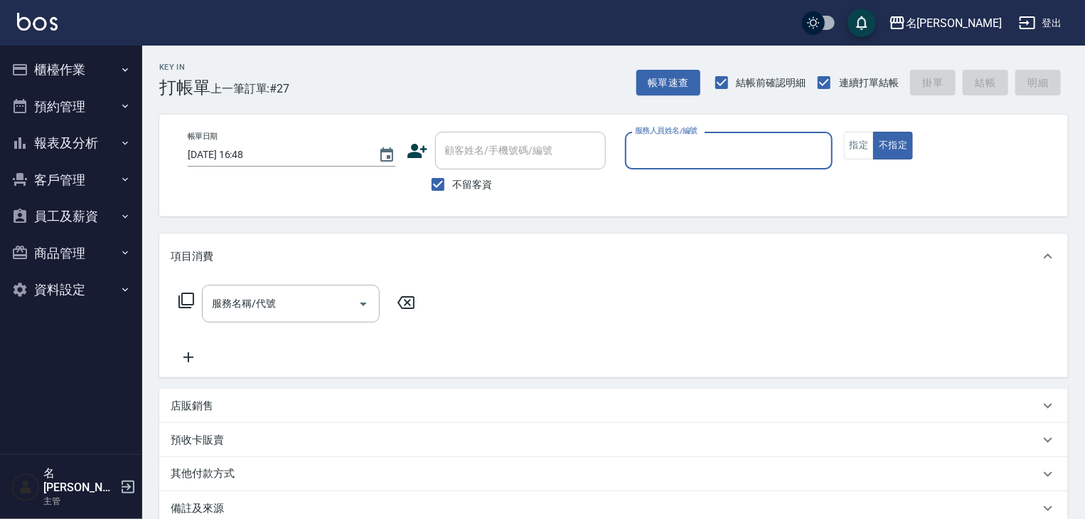
click at [79, 74] on button "櫃檯作業" at bounding box center [71, 69] width 131 height 37
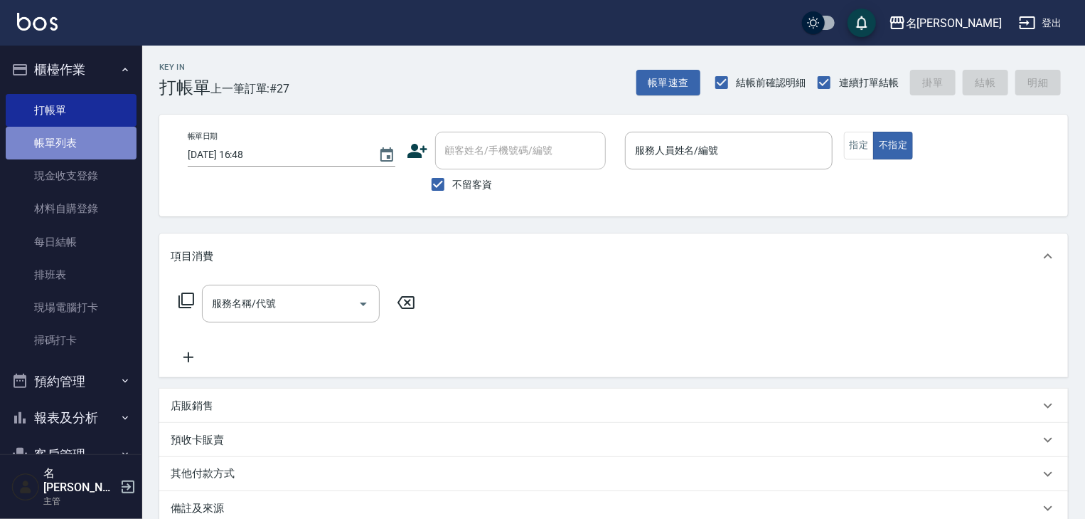
click at [108, 139] on link "帳單列表" at bounding box center [71, 143] width 131 height 33
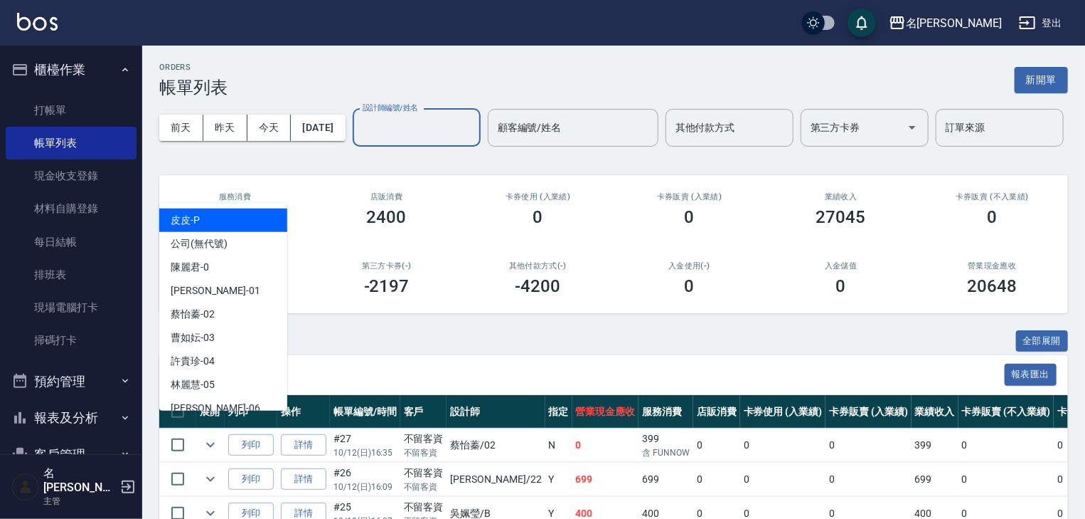
click at [359, 140] on input "設計師編號/姓名" at bounding box center [416, 127] width 115 height 25
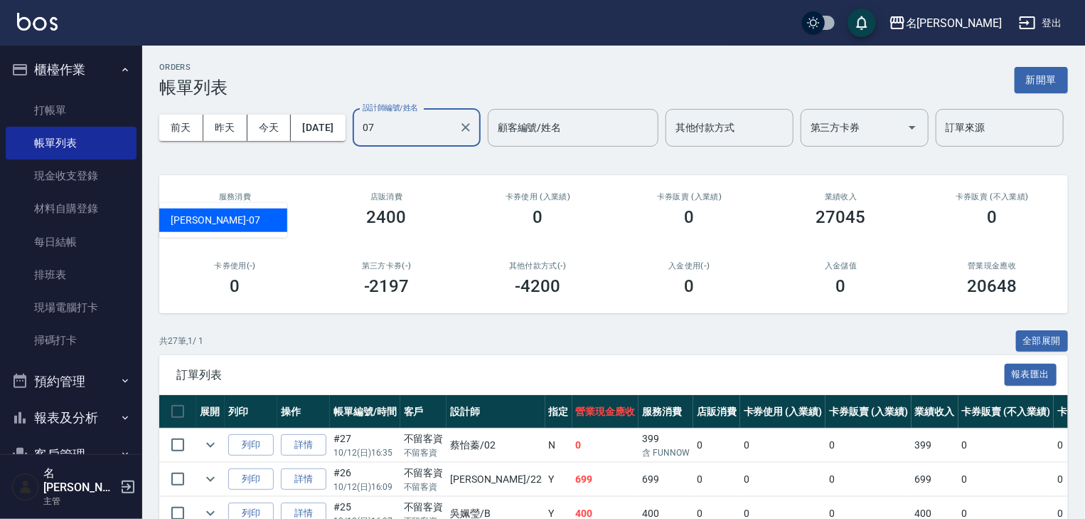
click at [223, 216] on div "[PERSON_NAME] -07" at bounding box center [223, 219] width 128 height 23
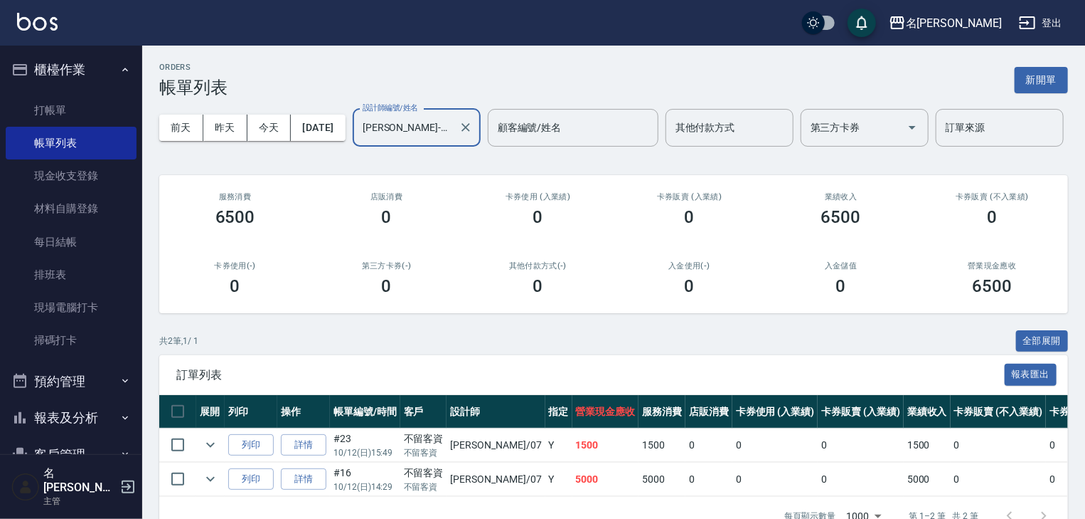
scroll to position [86, 0]
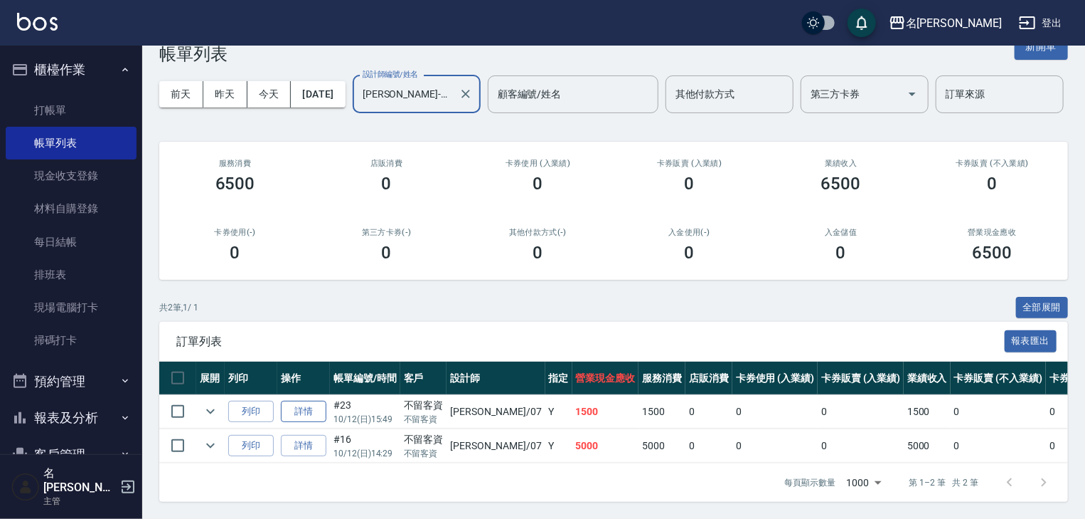
type input "[PERSON_NAME]-07"
click at [308, 400] on link "詳情" at bounding box center [304, 411] width 46 height 22
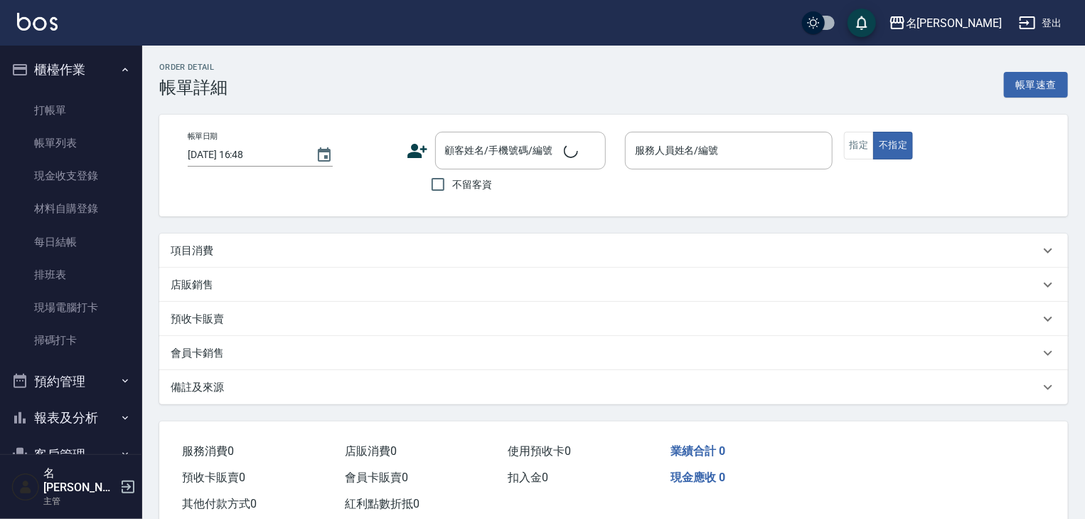
type input "[DATE] 15:49"
checkbox input "true"
type input "[PERSON_NAME]-07"
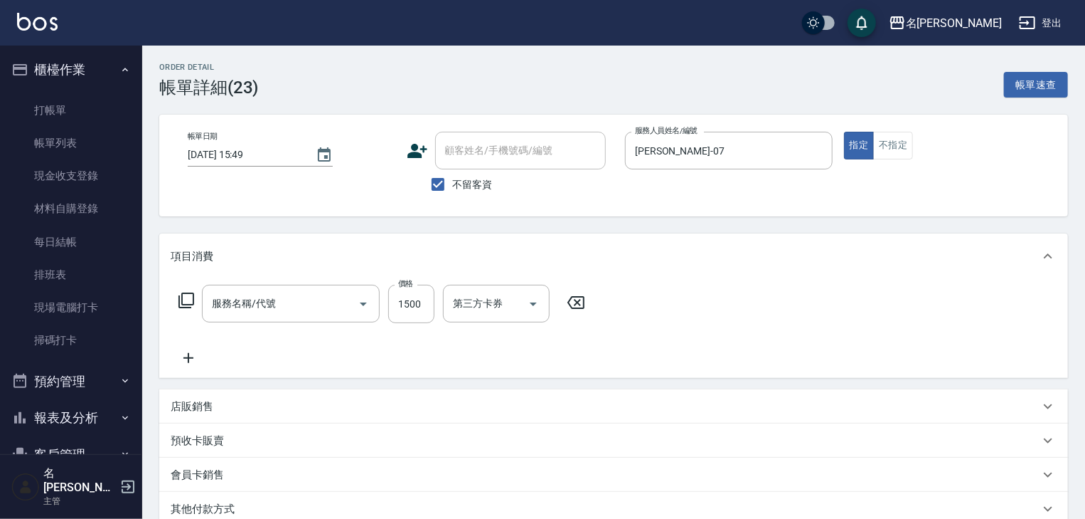
scroll to position [71, 0]
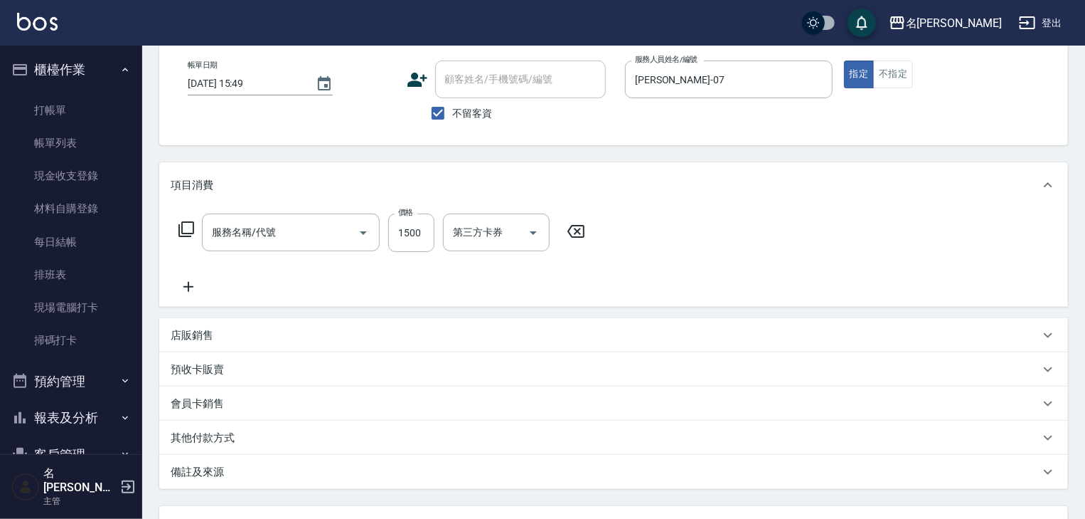
type input "離子燙(自備)(210)"
click at [225, 435] on p "其他付款方式" at bounding box center [203, 437] width 64 height 15
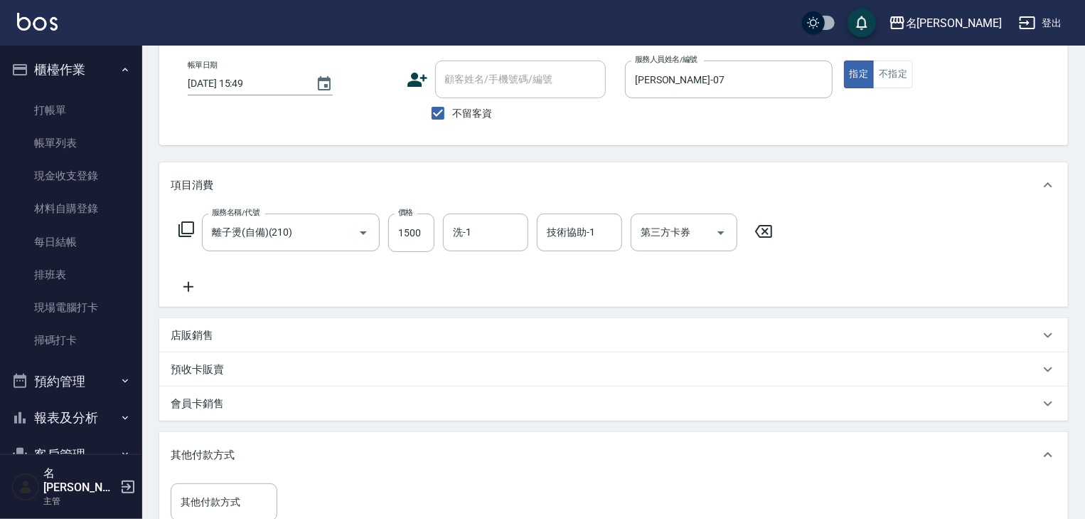
scroll to position [299, 0]
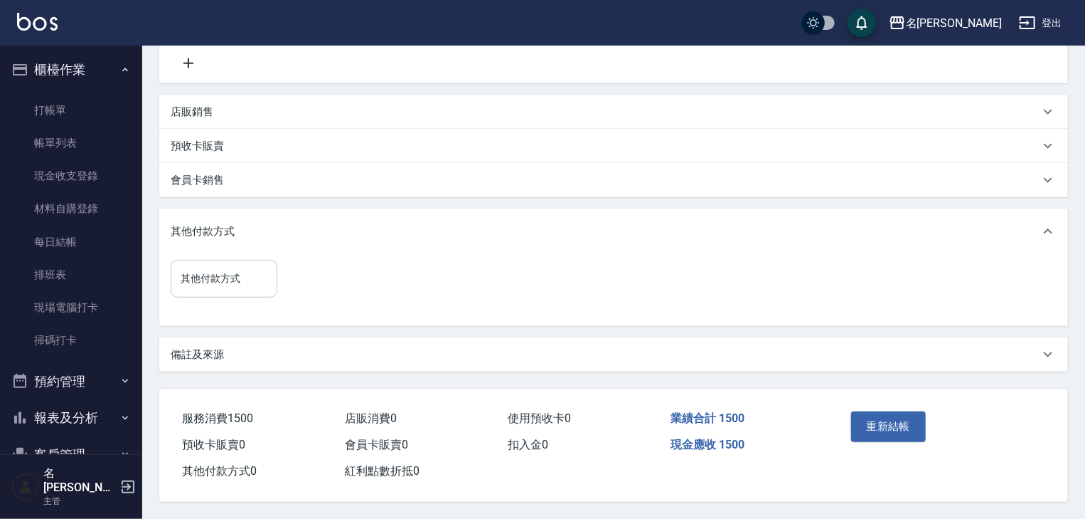
click at [218, 287] on div "其他付款方式" at bounding box center [224, 279] width 107 height 38
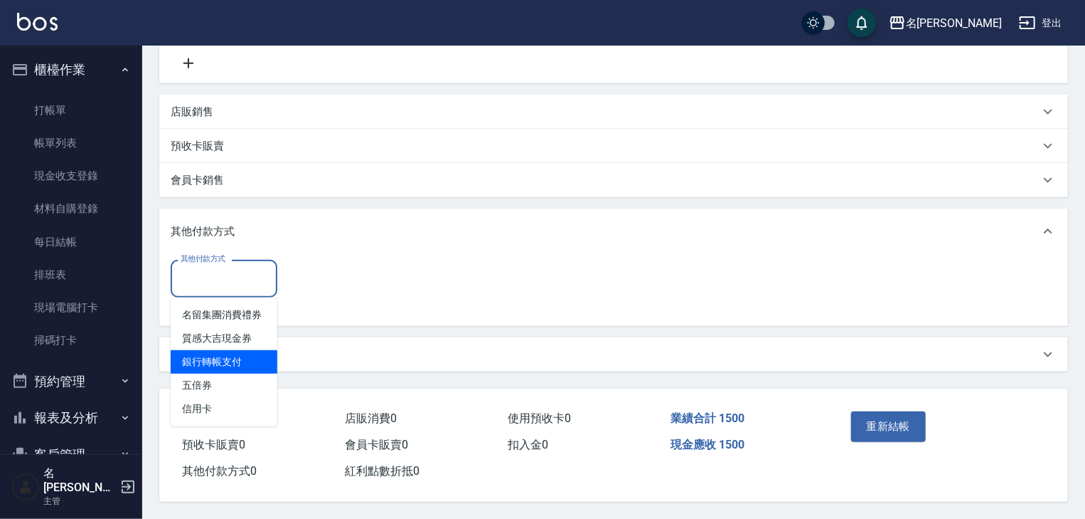
click at [232, 355] on span "銀行轉帳支付" at bounding box center [224, 361] width 107 height 23
type input "銀行轉帳支付"
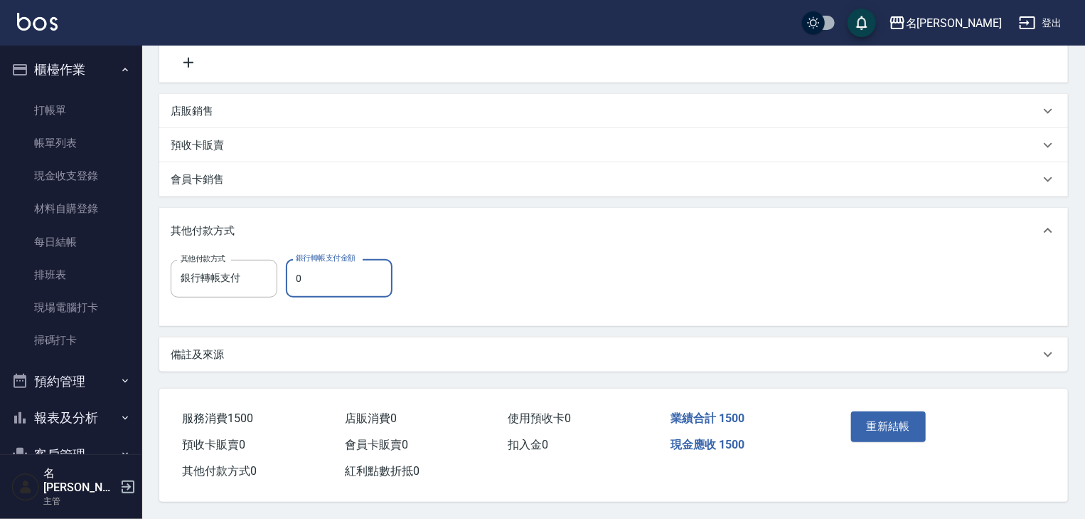
click at [314, 279] on input "0" at bounding box center [339, 278] width 107 height 38
type input "1500"
click at [879, 418] on button "重新結帳" at bounding box center [888, 426] width 75 height 30
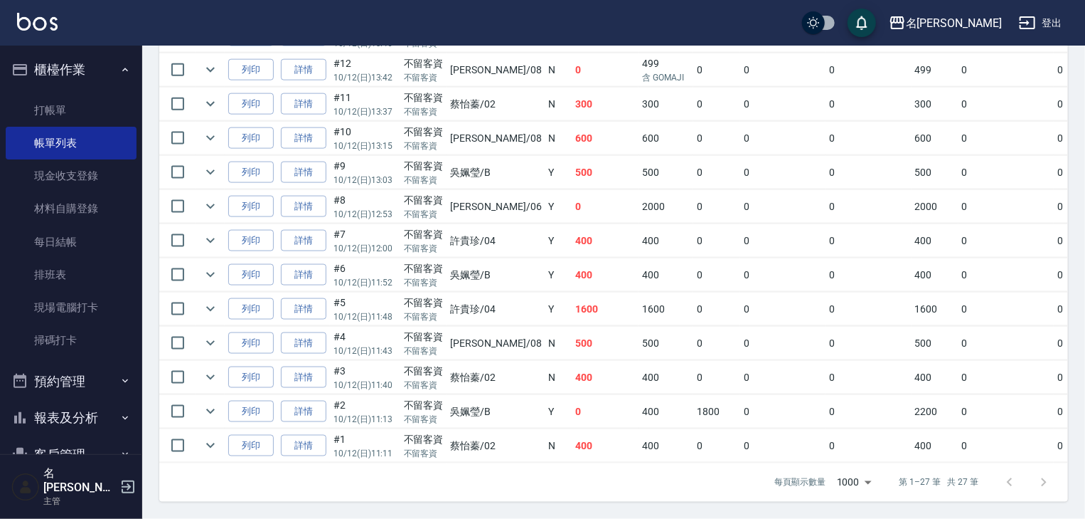
scroll to position [132, 0]
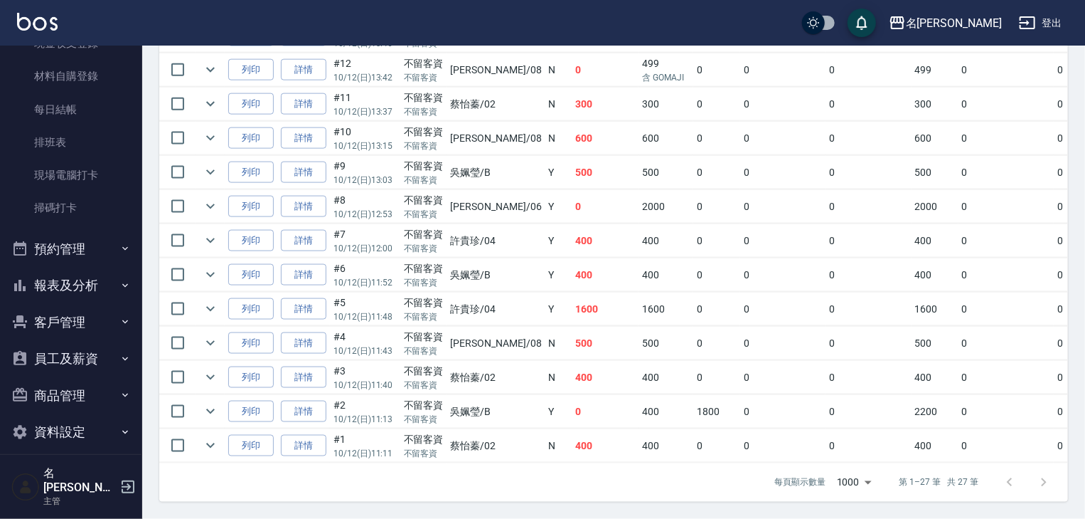
click at [92, 273] on button "報表及分析" at bounding box center [71, 285] width 131 height 37
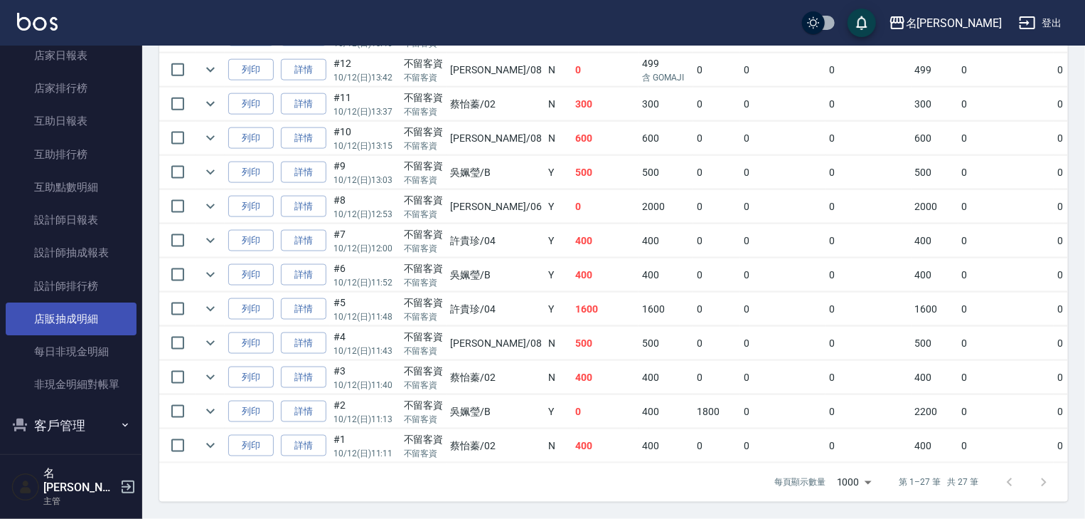
scroll to position [538, 0]
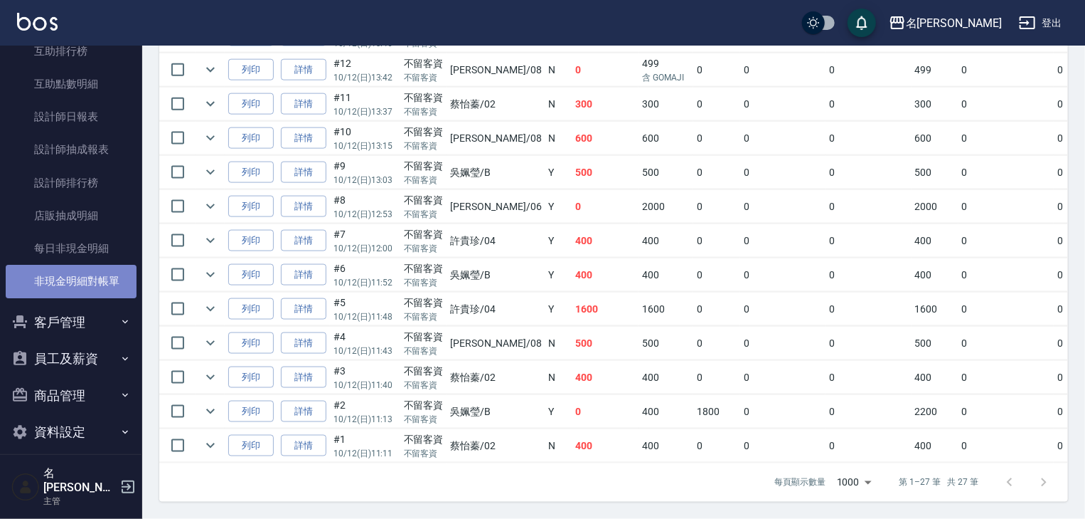
click at [102, 280] on link "非現金明細對帳單" at bounding box center [71, 281] width 131 height 33
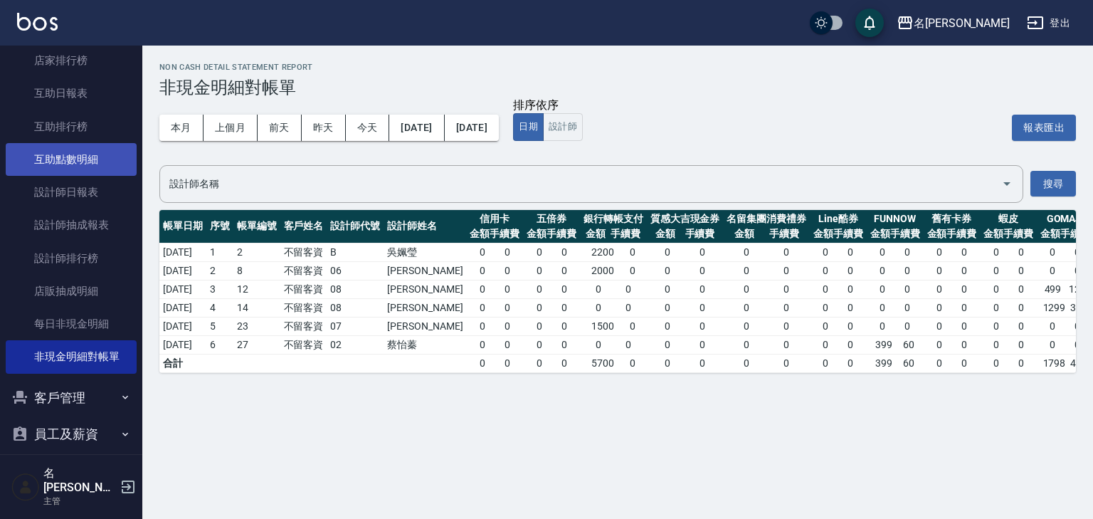
scroll to position [387, 0]
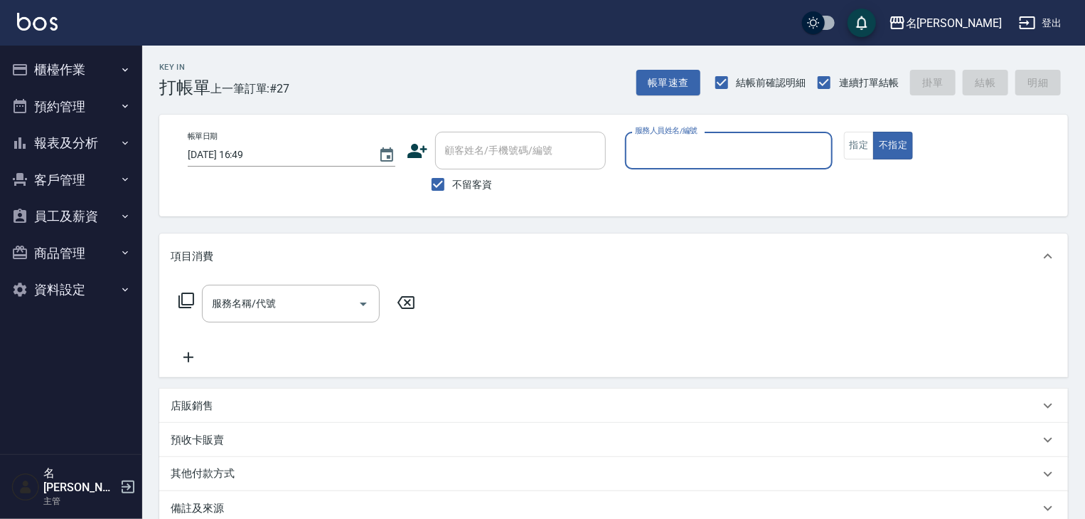
click at [91, 75] on button "櫃檯作業" at bounding box center [71, 69] width 131 height 37
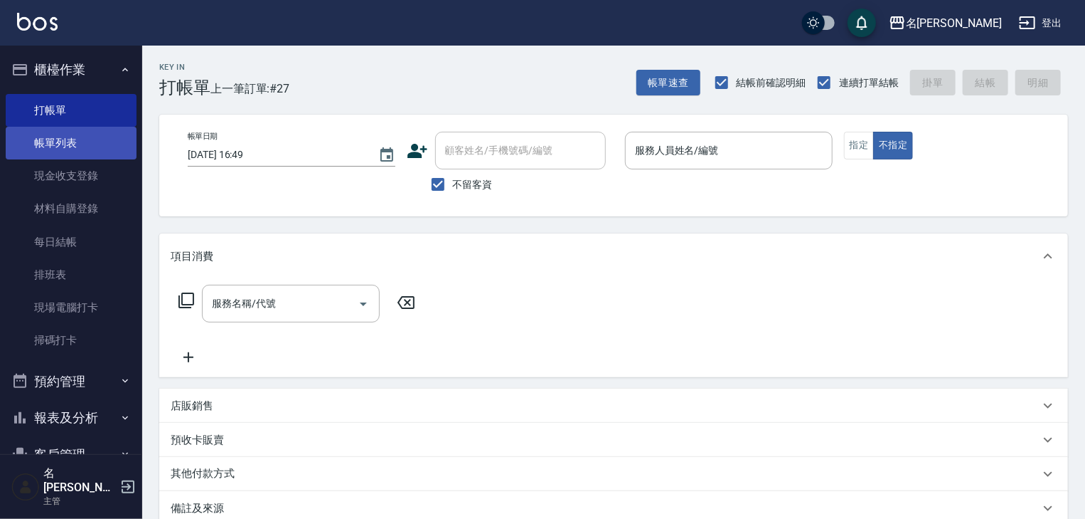
click at [94, 137] on link "帳單列表" at bounding box center [71, 143] width 131 height 33
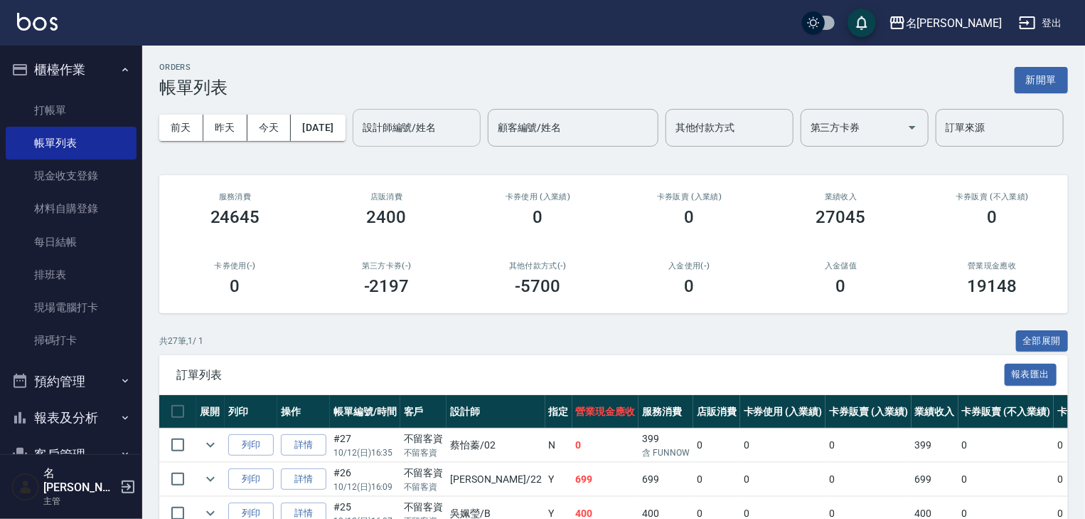
click at [359, 140] on input "設計師編號/姓名" at bounding box center [416, 127] width 115 height 25
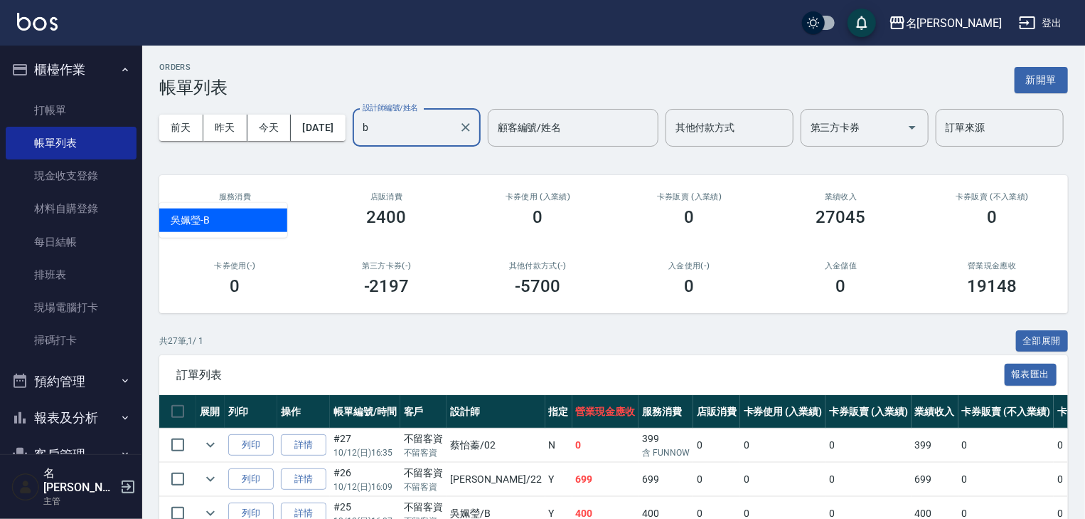
click at [264, 213] on div "[PERSON_NAME]" at bounding box center [223, 219] width 128 height 23
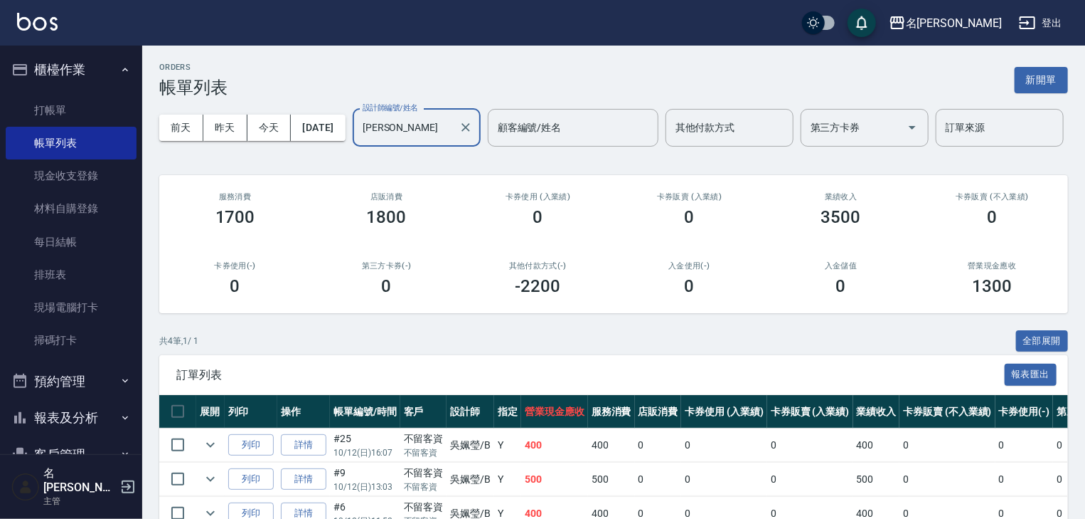
scroll to position [154, 0]
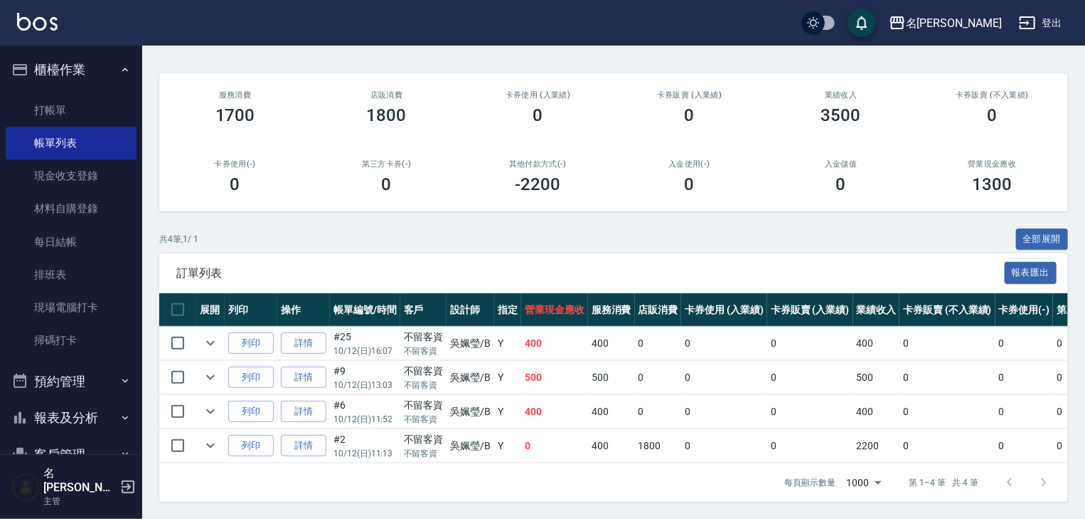
type input "[PERSON_NAME]"
click at [308, 437] on link "詳情" at bounding box center [304, 446] width 46 height 22
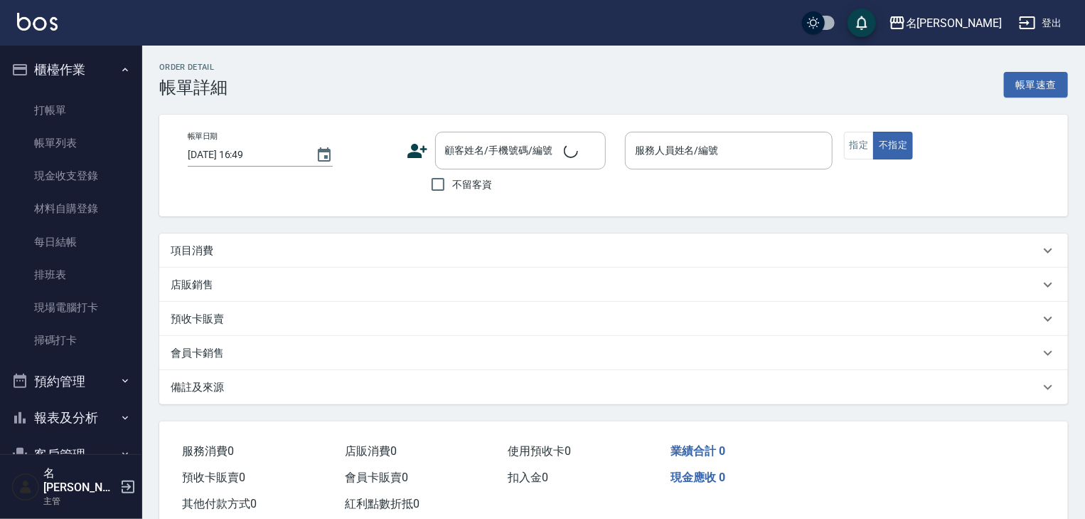
type input "2025/10/12 11:13"
checkbox input "true"
type input "吳姵瑩-B"
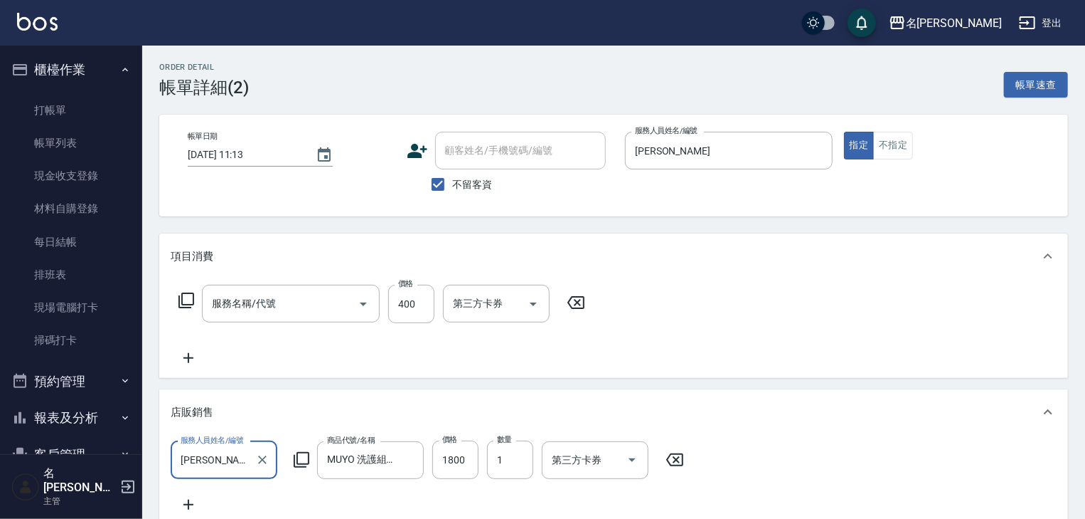
type input "MUYO 洗護組大瓶"
type input "洗髮(505)"
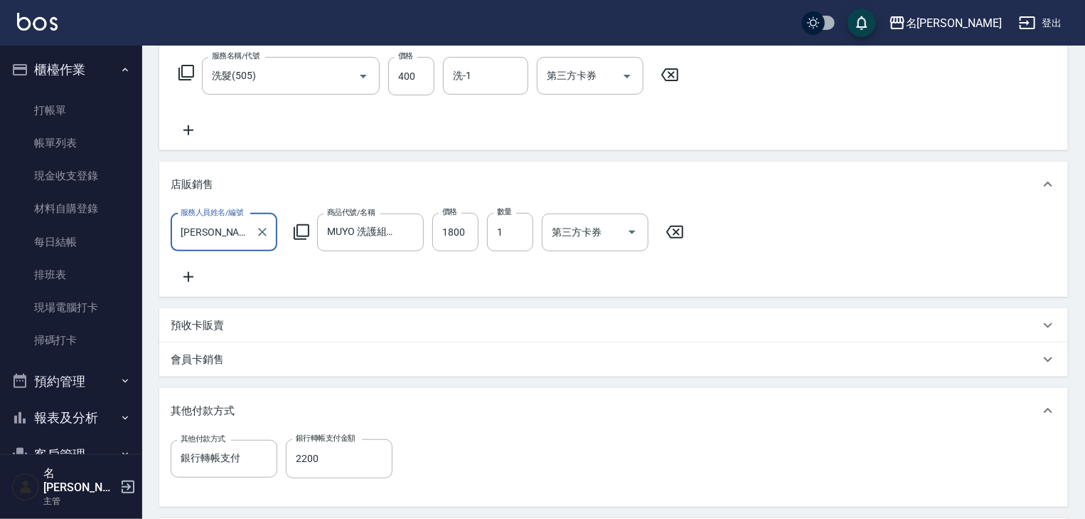
scroll to position [421, 0]
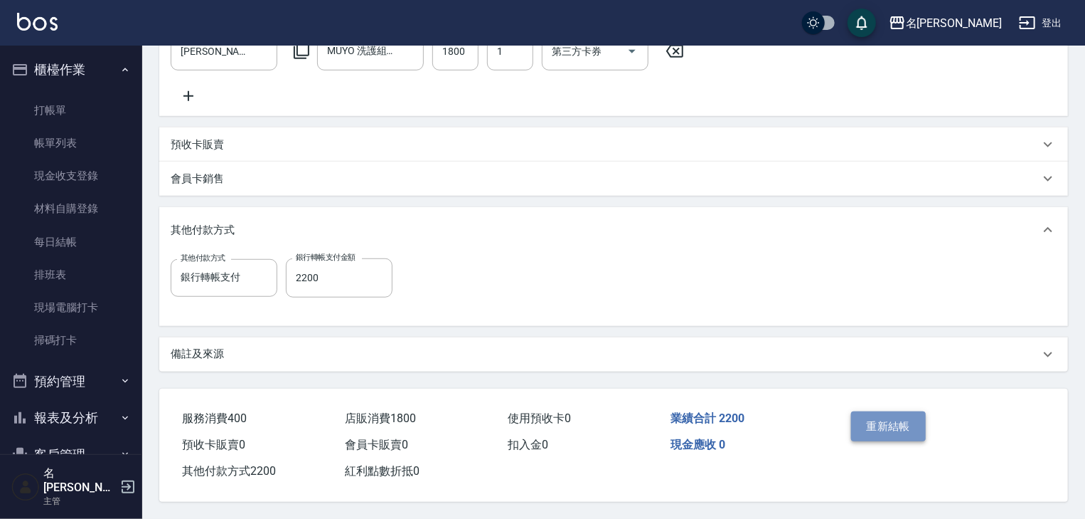
click at [879, 430] on button "重新結帳" at bounding box center [888, 426] width 75 height 30
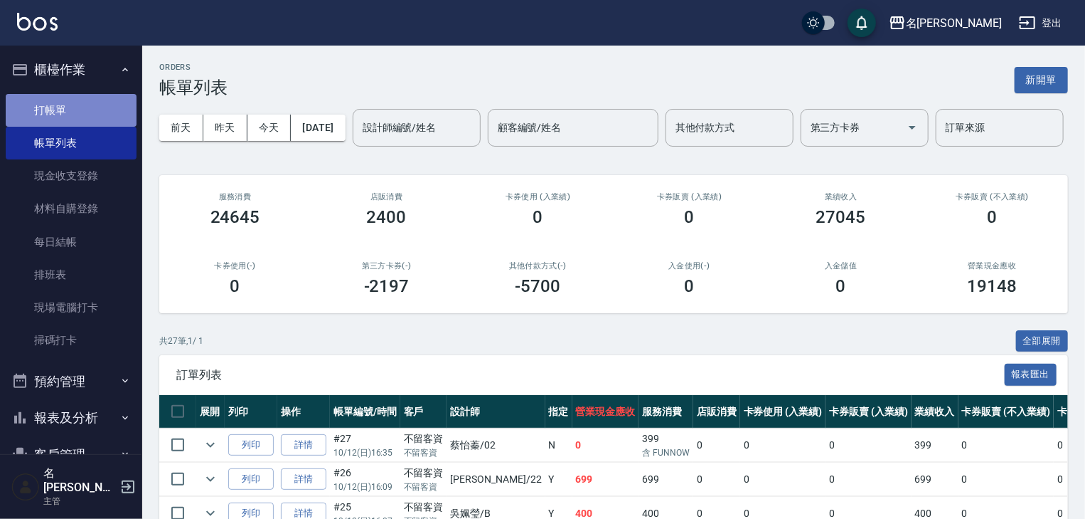
click at [91, 104] on link "打帳單" at bounding box center [71, 110] width 131 height 33
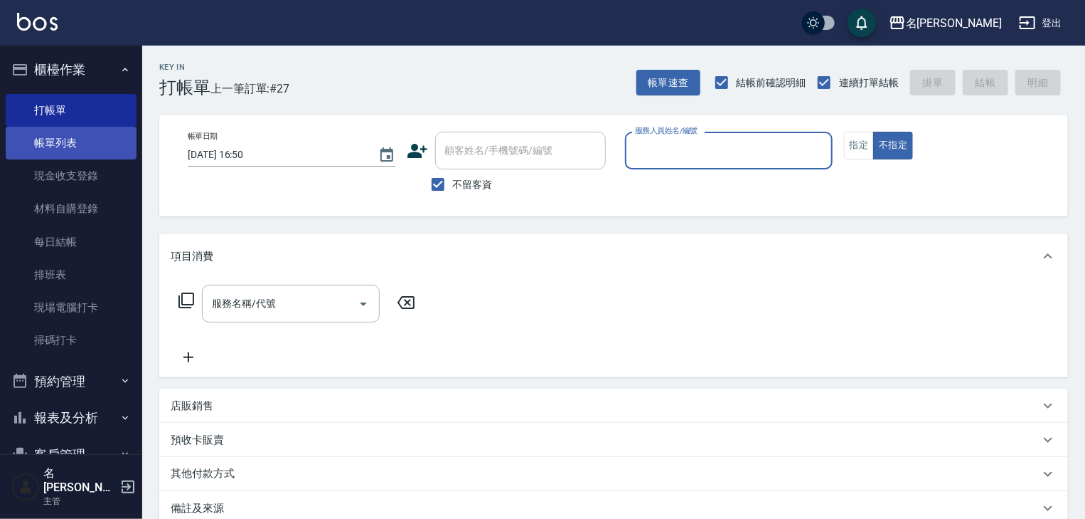
click at [89, 142] on link "帳單列表" at bounding box center [71, 143] width 131 height 33
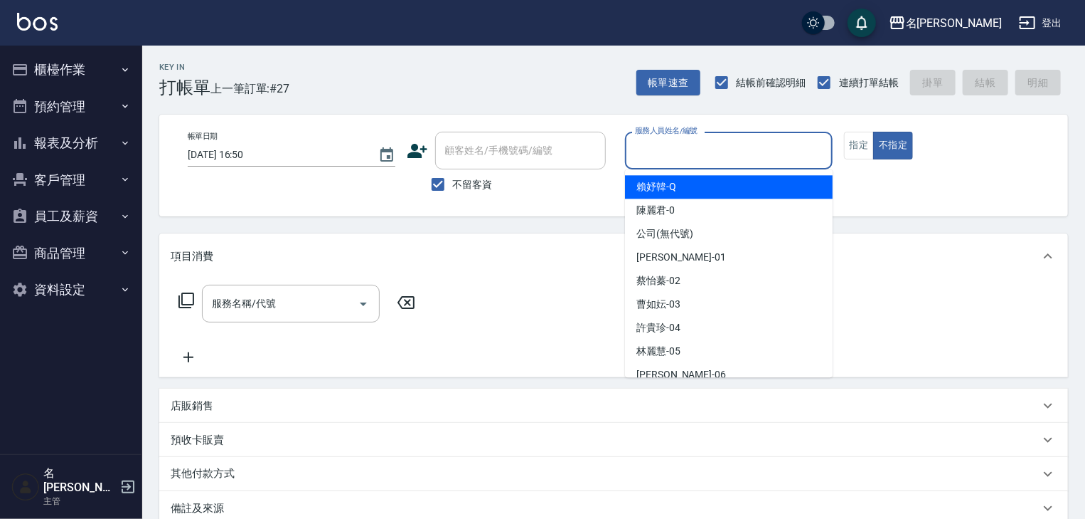
click at [711, 140] on input "服務人員姓名/編號" at bounding box center [729, 150] width 195 height 25
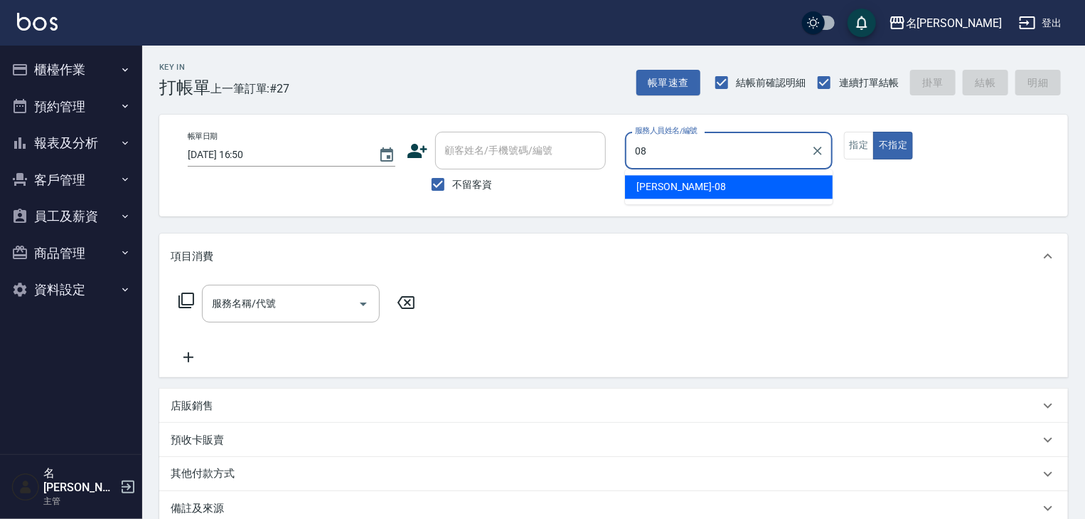
click at [698, 193] on div "[PERSON_NAME] -08" at bounding box center [729, 186] width 208 height 23
click at [301, 317] on div "服務名稱/代號" at bounding box center [291, 304] width 178 height 38
type input "[PERSON_NAME]-08"
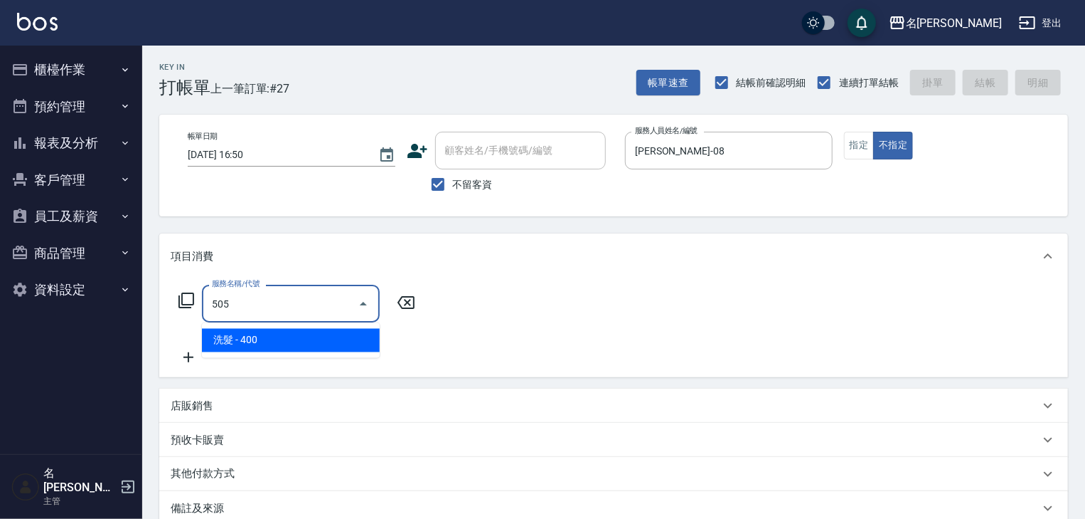
click at [307, 334] on span "洗髮 - 400" at bounding box center [291, 340] width 178 height 23
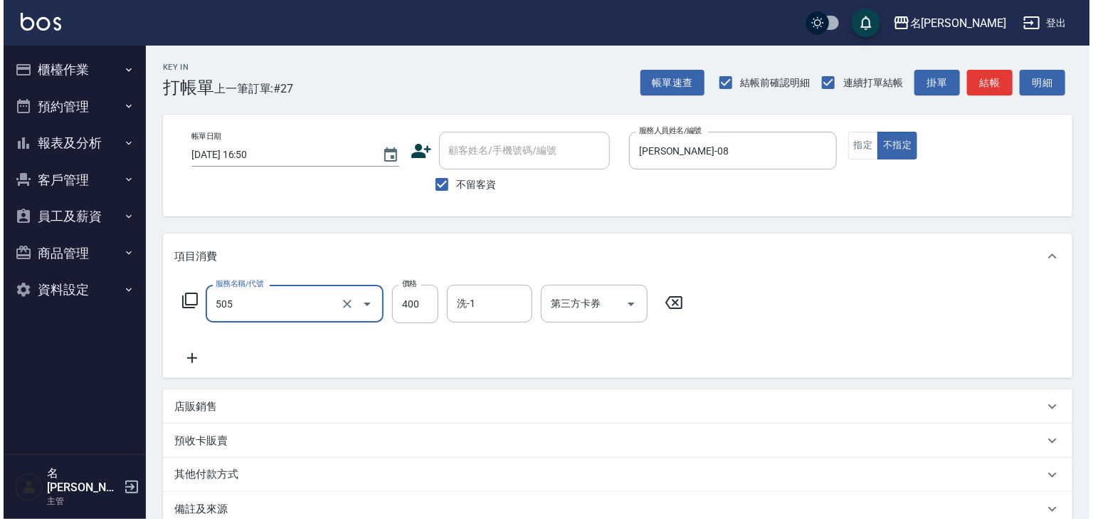
scroll to position [110, 0]
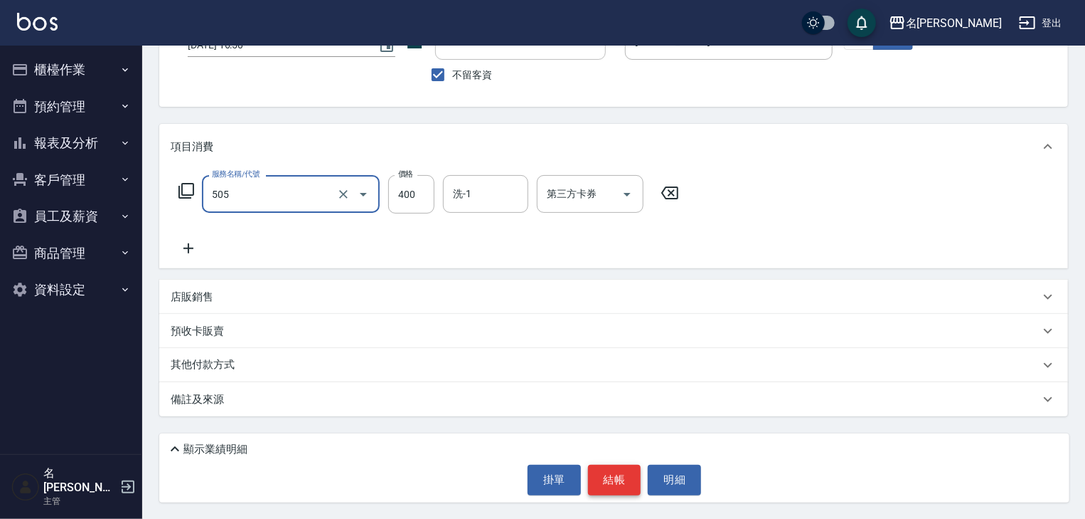
type input "洗髮(505)"
click at [612, 469] on button "結帳" at bounding box center [614, 479] width 53 height 30
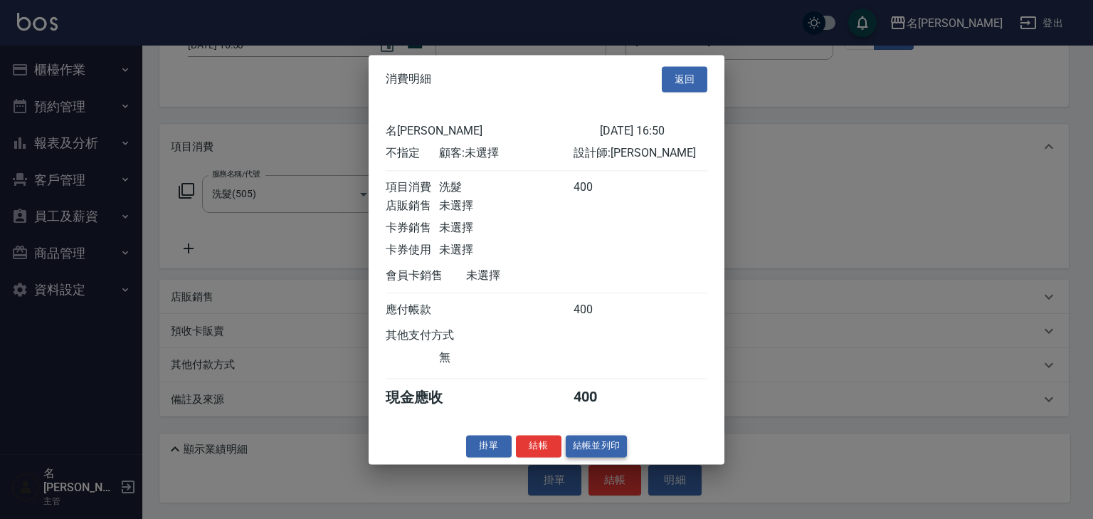
click at [612, 457] on button "結帳並列印" at bounding box center [596, 446] width 62 height 22
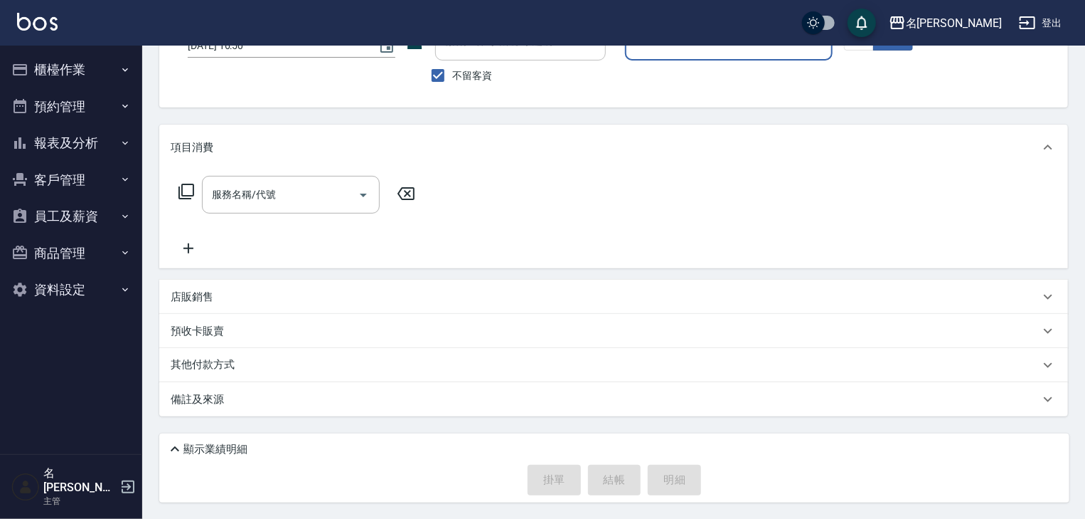
scroll to position [0, 0]
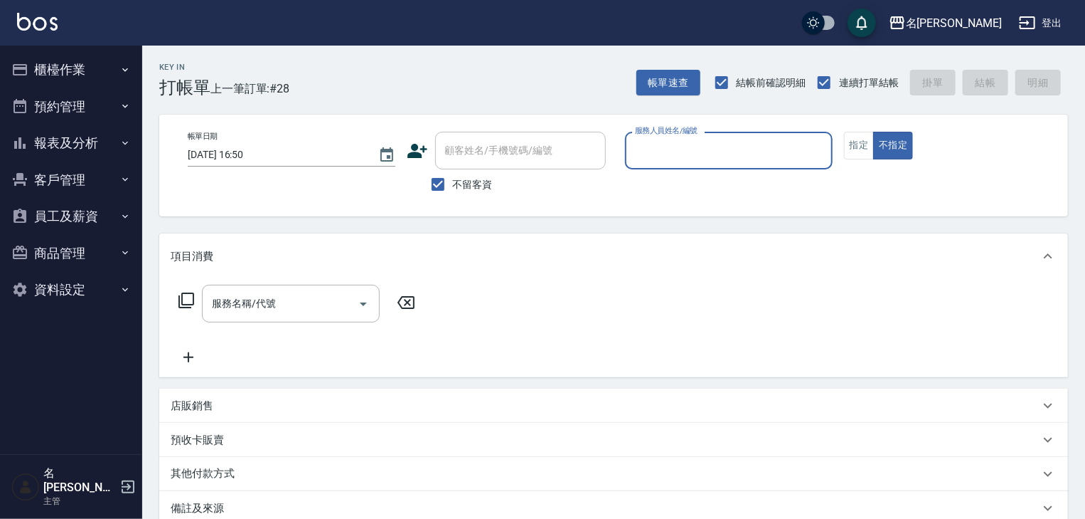
click at [733, 142] on input "服務人員姓名/編號" at bounding box center [729, 150] width 195 height 25
click at [690, 187] on div "阿龔 -06" at bounding box center [729, 186] width 208 height 23
type input "阿龔-06"
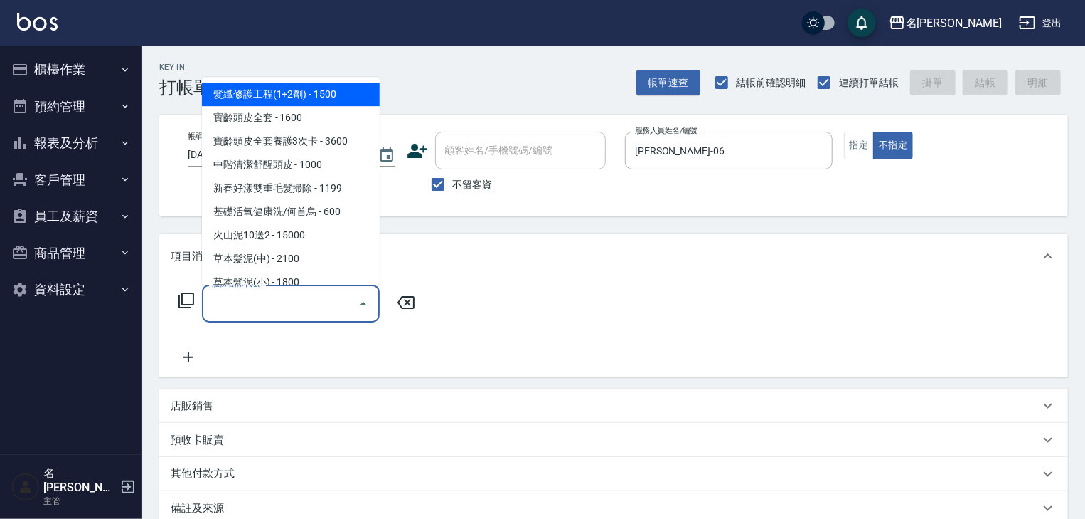
click at [275, 310] on input "服務名稱/代號" at bounding box center [280, 303] width 144 height 25
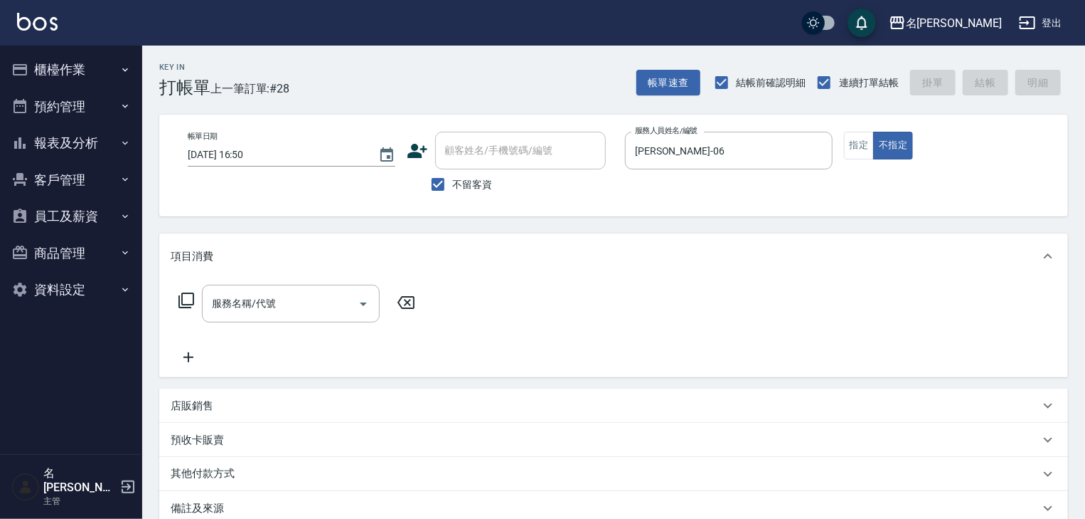
click at [185, 301] on icon at bounding box center [186, 300] width 17 height 17
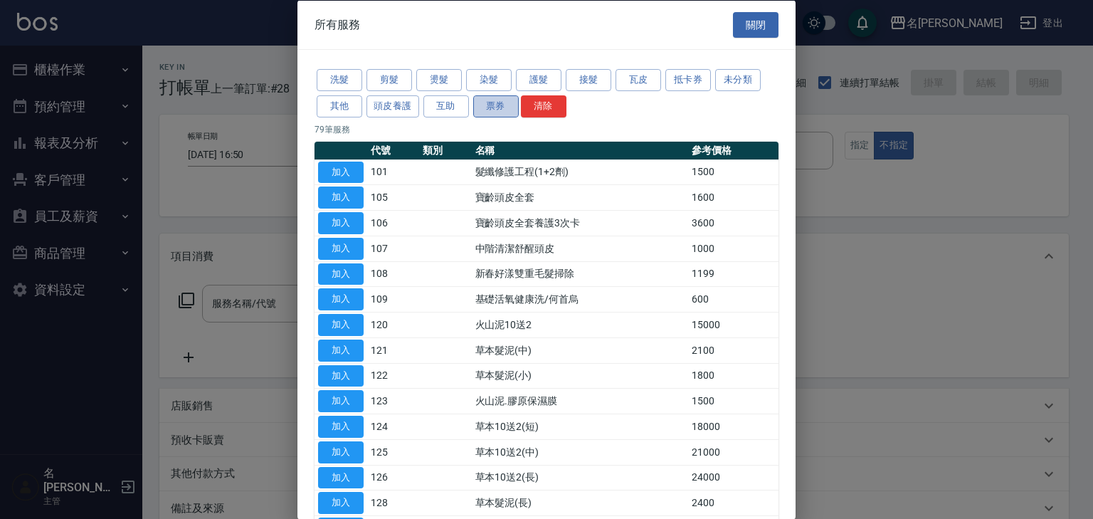
click at [493, 102] on button "票券" at bounding box center [496, 106] width 46 height 22
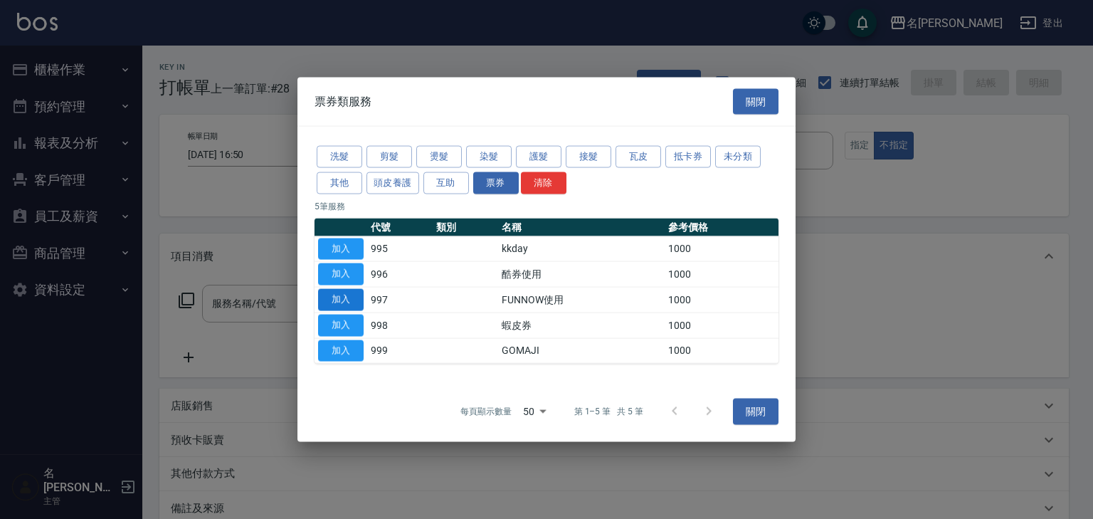
click at [341, 303] on button "加入" at bounding box center [341, 300] width 46 height 22
type input "FUNNOW使用(997)"
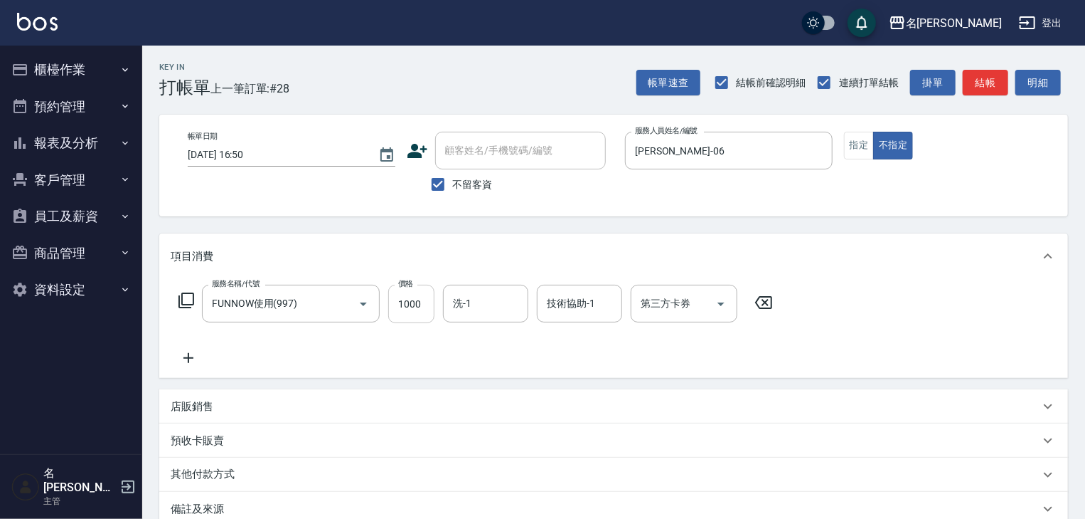
click at [401, 311] on input "1000" at bounding box center [411, 304] width 46 height 38
click at [723, 299] on icon "Open" at bounding box center [721, 303] width 17 height 17
type input "399"
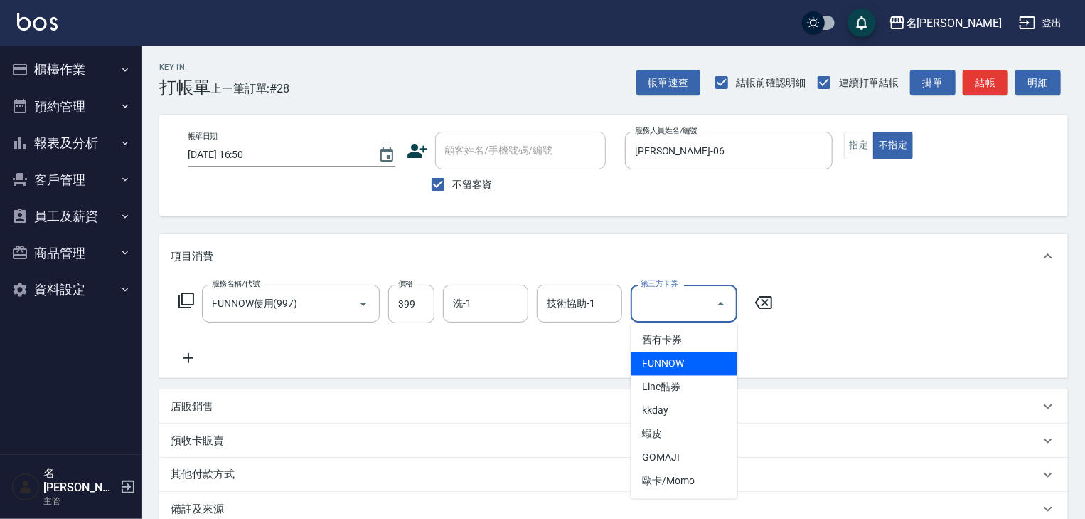
click at [678, 366] on span "FUNNOW" at bounding box center [684, 363] width 107 height 23
type input "FUNNOW"
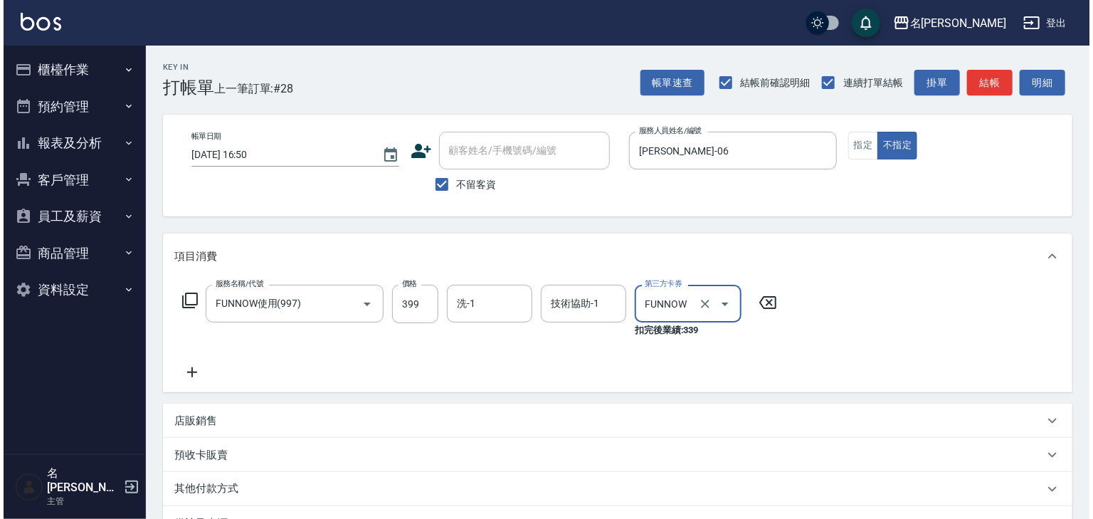
scroll to position [124, 0]
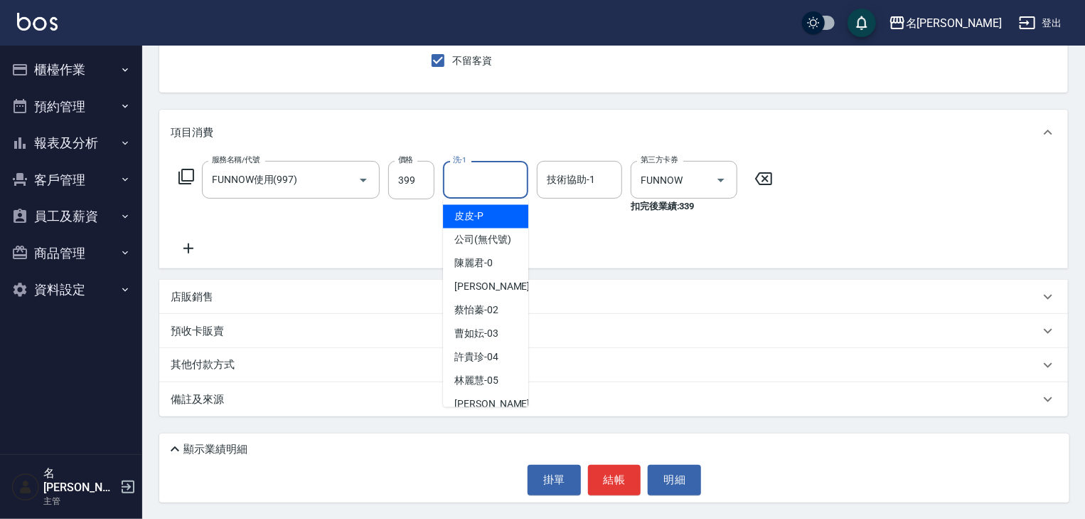
click at [484, 186] on input "洗-1" at bounding box center [486, 179] width 73 height 25
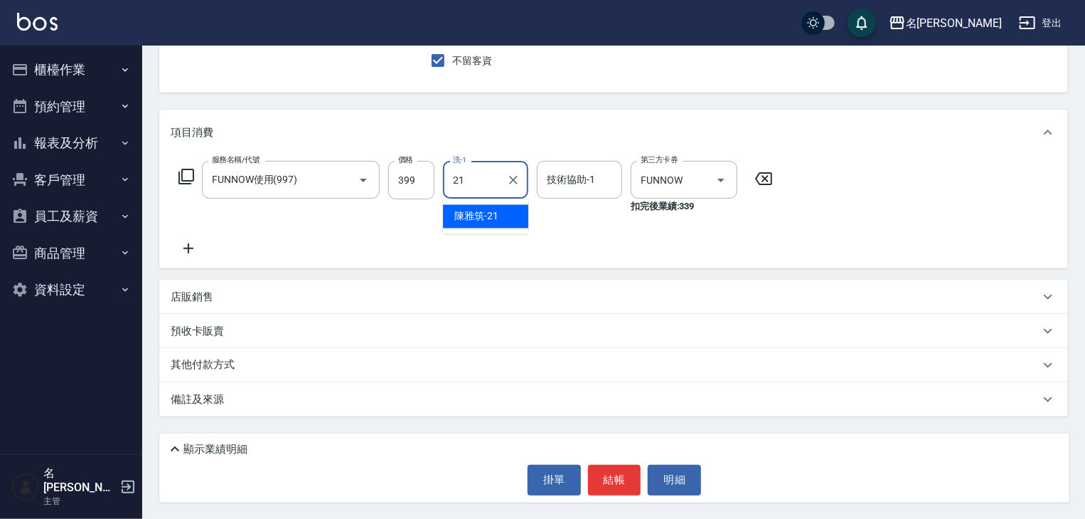
click at [474, 216] on span "陳雅筑 -21" at bounding box center [477, 216] width 44 height 15
type input "陳雅筑-21"
click at [626, 491] on button "結帳" at bounding box center [614, 479] width 53 height 30
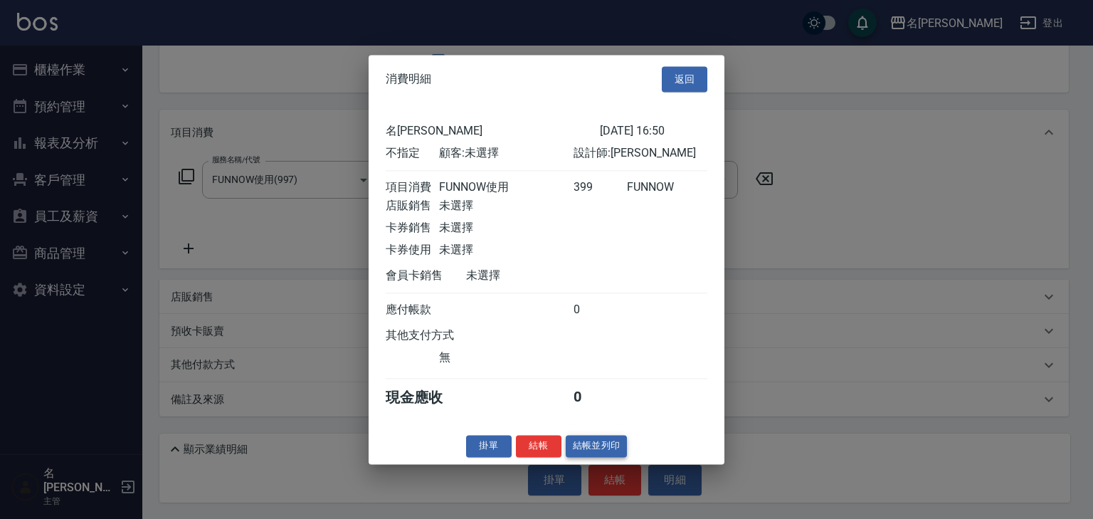
click at [608, 457] on button "結帳並列印" at bounding box center [596, 446] width 62 height 22
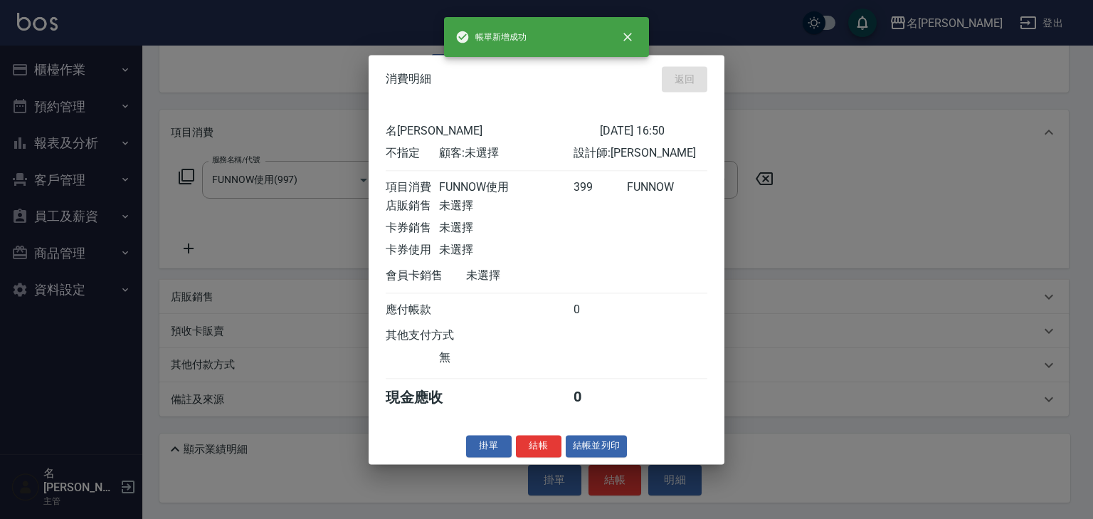
type input "2025/10/12 17:13"
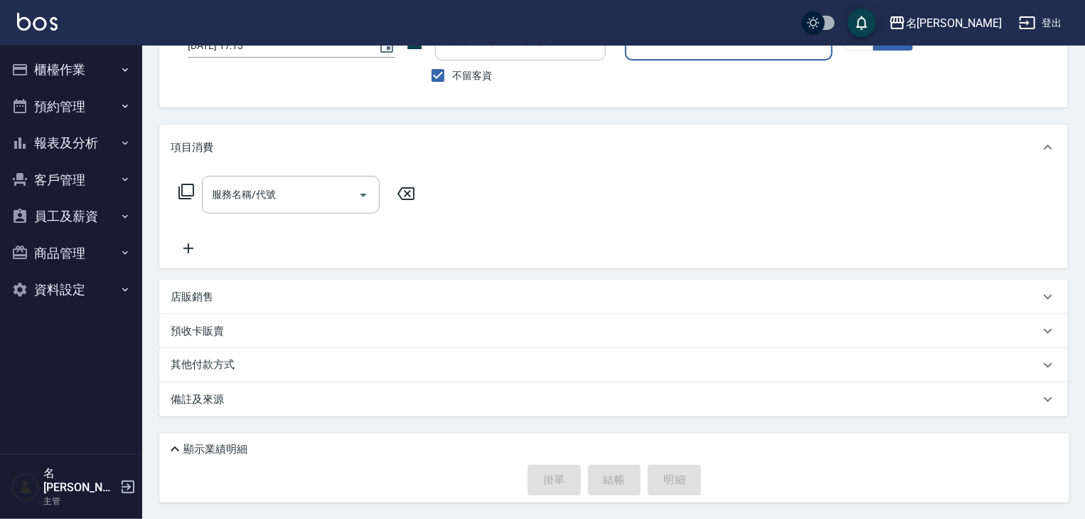
scroll to position [0, 0]
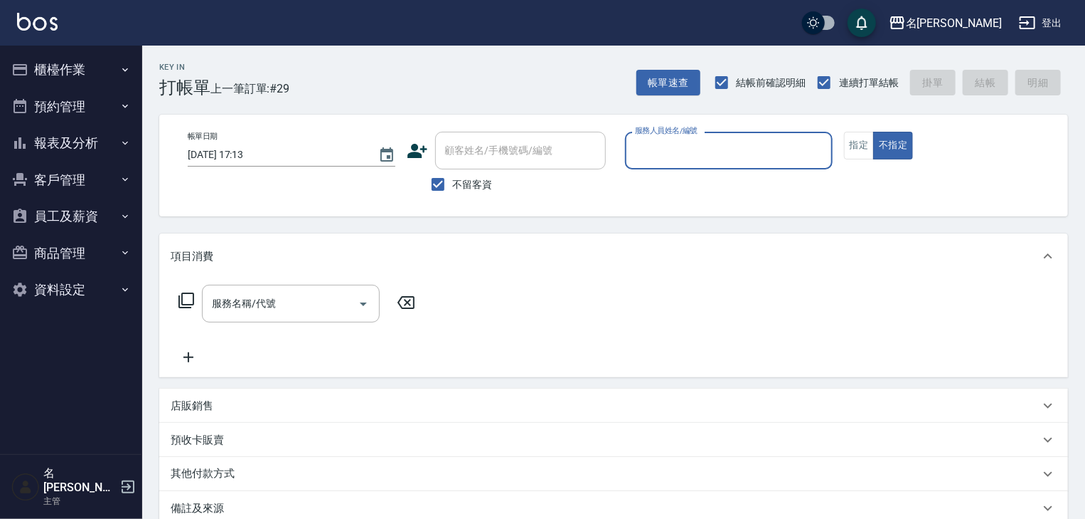
click at [719, 157] on input "服務人員姓名/編號" at bounding box center [729, 150] width 195 height 25
click at [694, 189] on div "蔡慈恩 -08" at bounding box center [729, 186] width 208 height 23
type input "蔡慈恩-08"
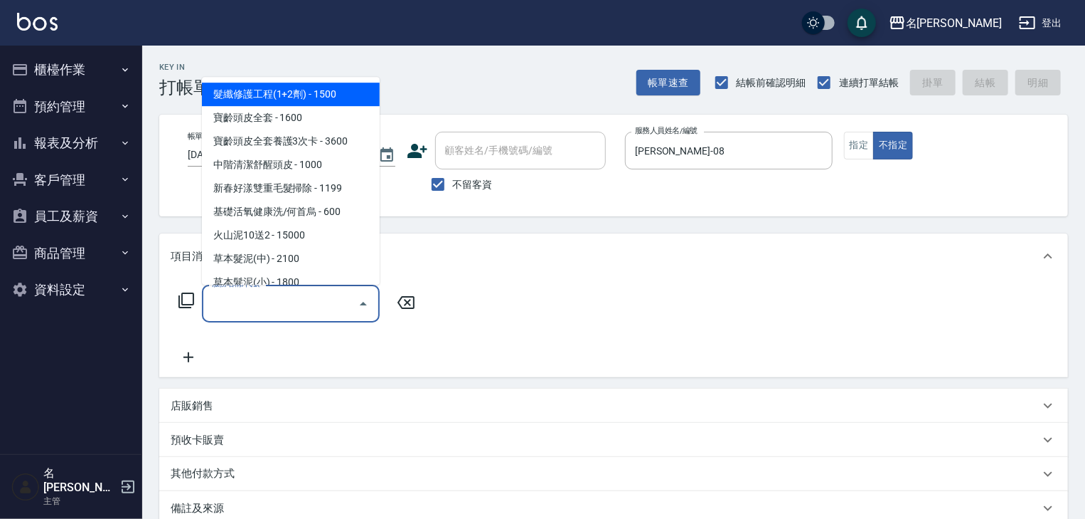
click at [323, 297] on input "服務名稱/代號" at bounding box center [280, 303] width 144 height 25
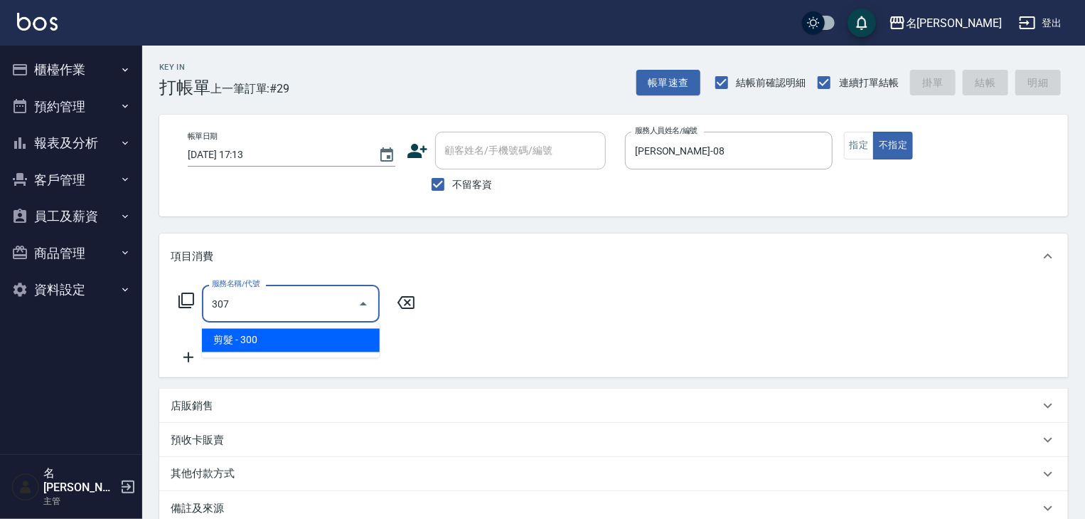
click at [331, 342] on span "剪髮 - 300" at bounding box center [291, 340] width 178 height 23
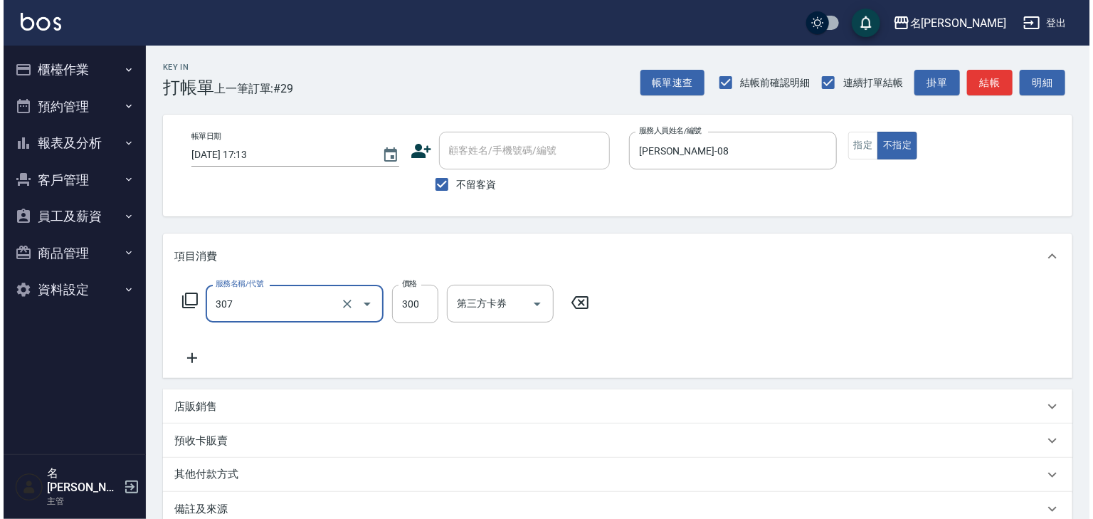
scroll to position [110, 0]
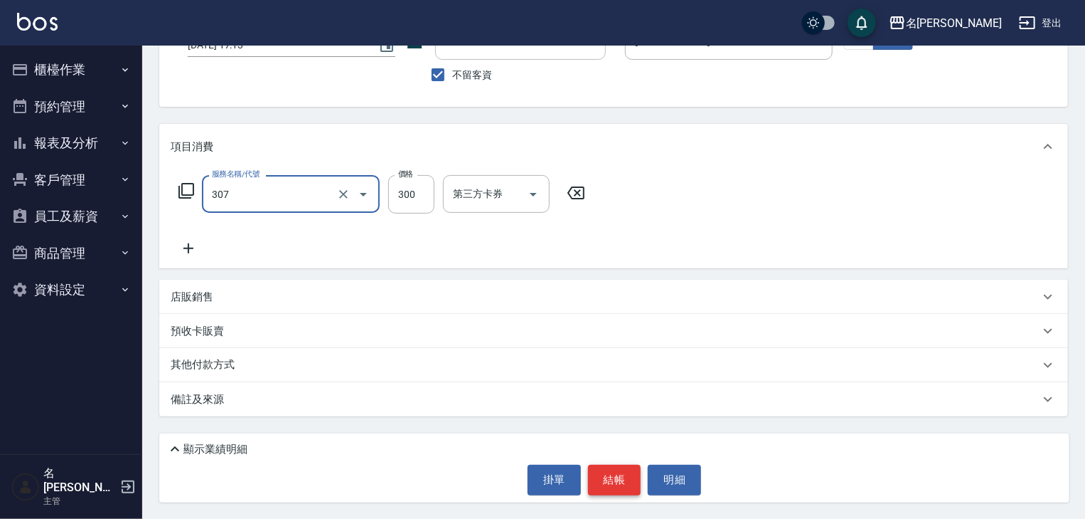
type input "剪髮(307)"
click at [615, 469] on button "結帳" at bounding box center [614, 479] width 53 height 30
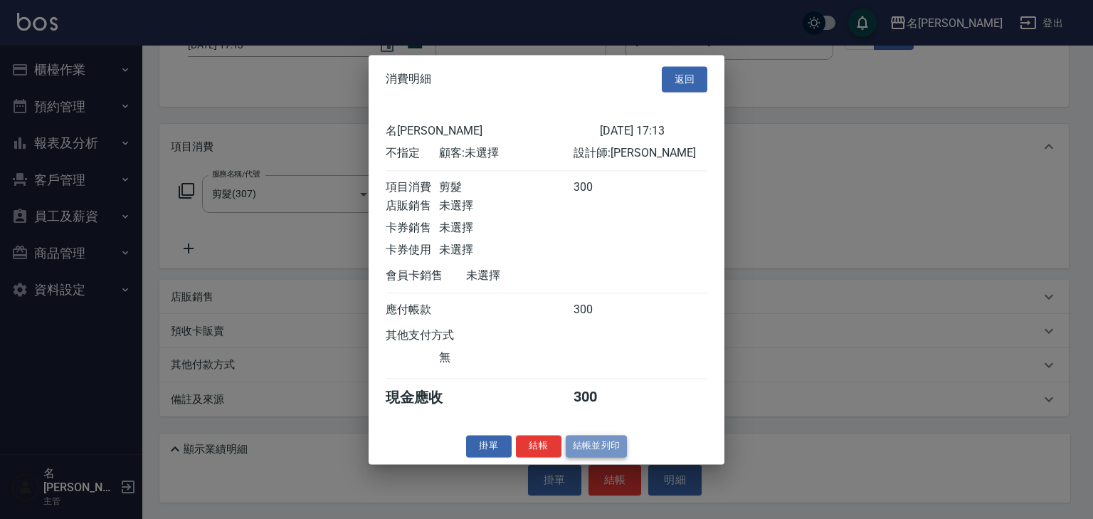
click at [599, 457] on button "結帳並列印" at bounding box center [596, 446] width 62 height 22
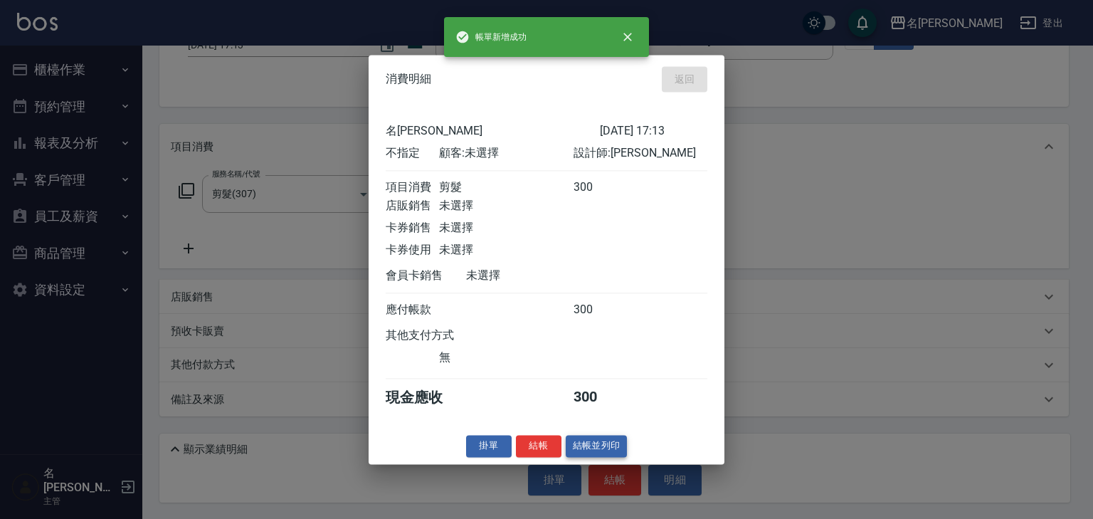
type input "2025/10/12 17:19"
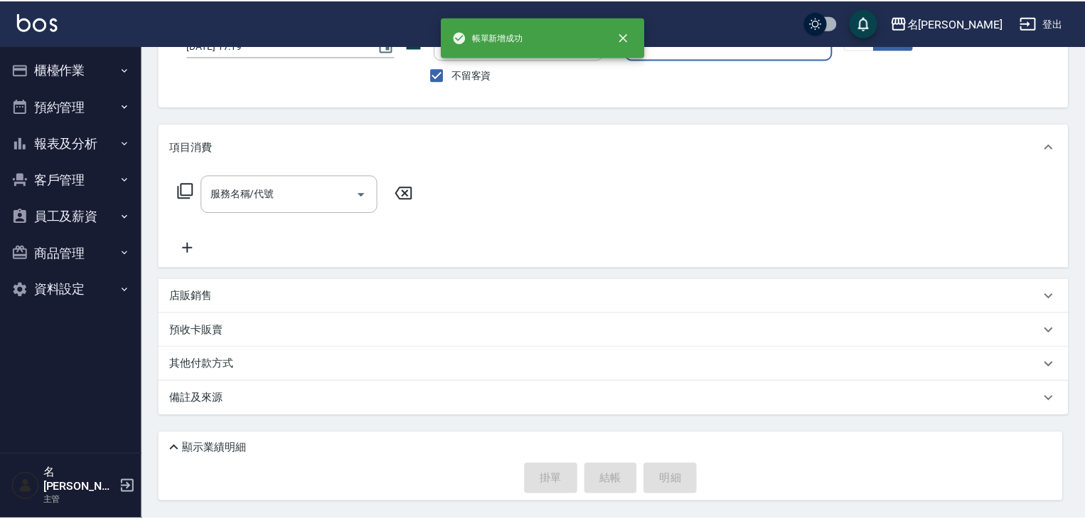
scroll to position [109, 0]
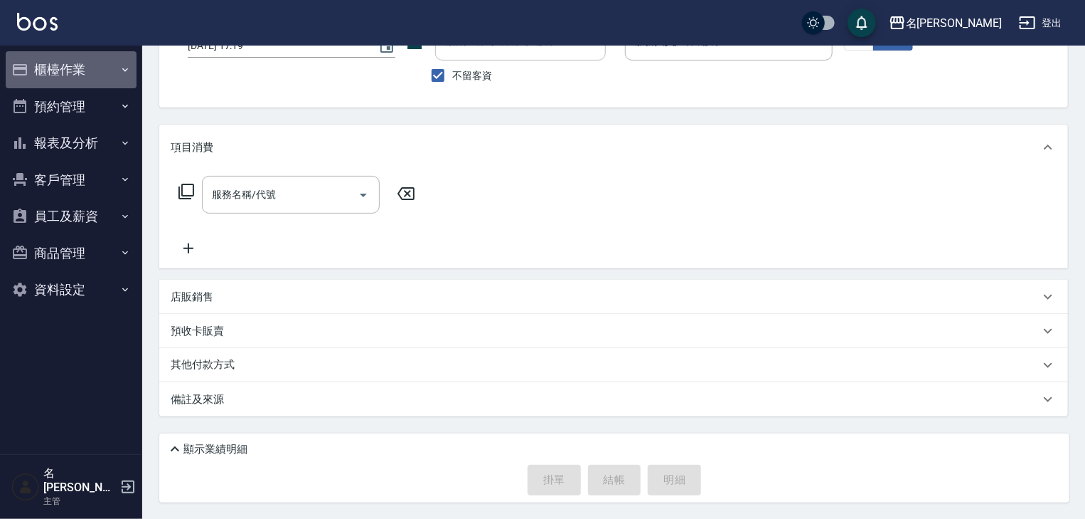
click at [86, 68] on button "櫃檯作業" at bounding box center [71, 69] width 131 height 37
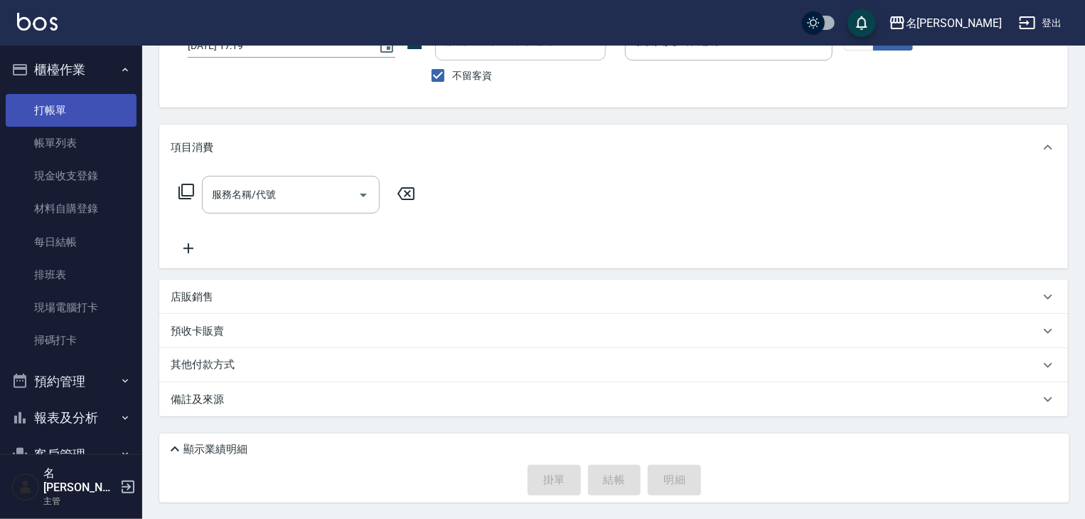
click at [92, 109] on link "打帳單" at bounding box center [71, 110] width 131 height 33
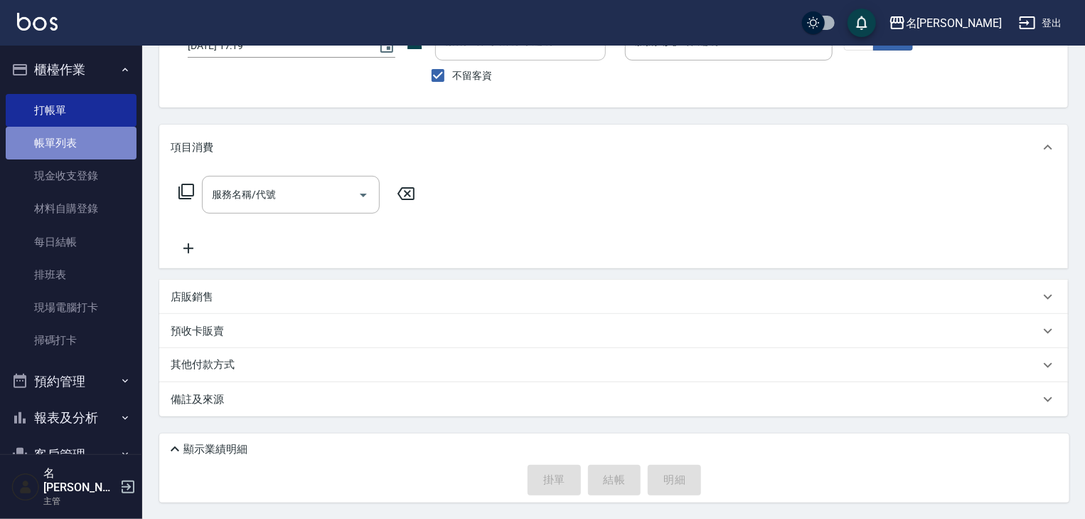
click at [98, 142] on link "帳單列表" at bounding box center [71, 143] width 131 height 33
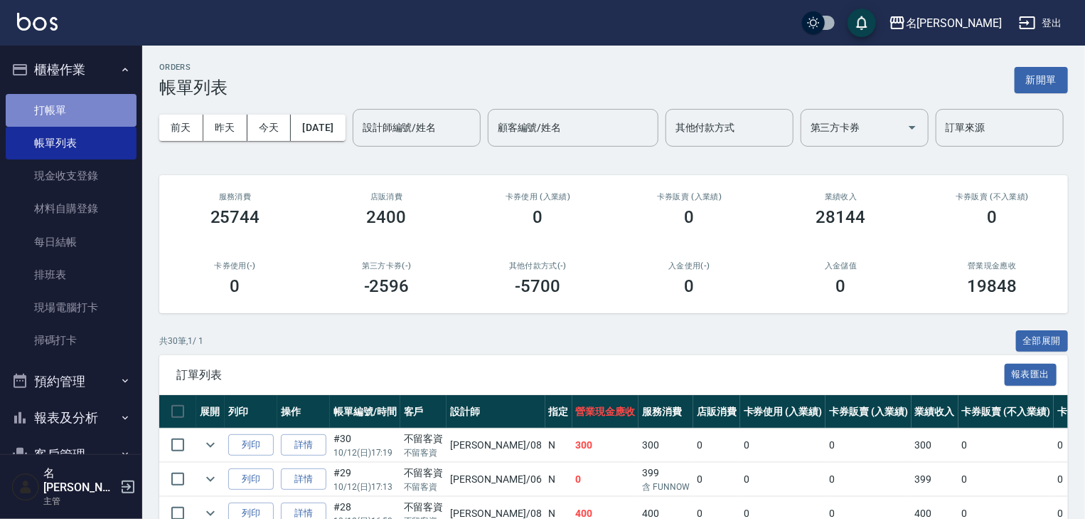
click at [87, 108] on link "打帳單" at bounding box center [71, 110] width 131 height 33
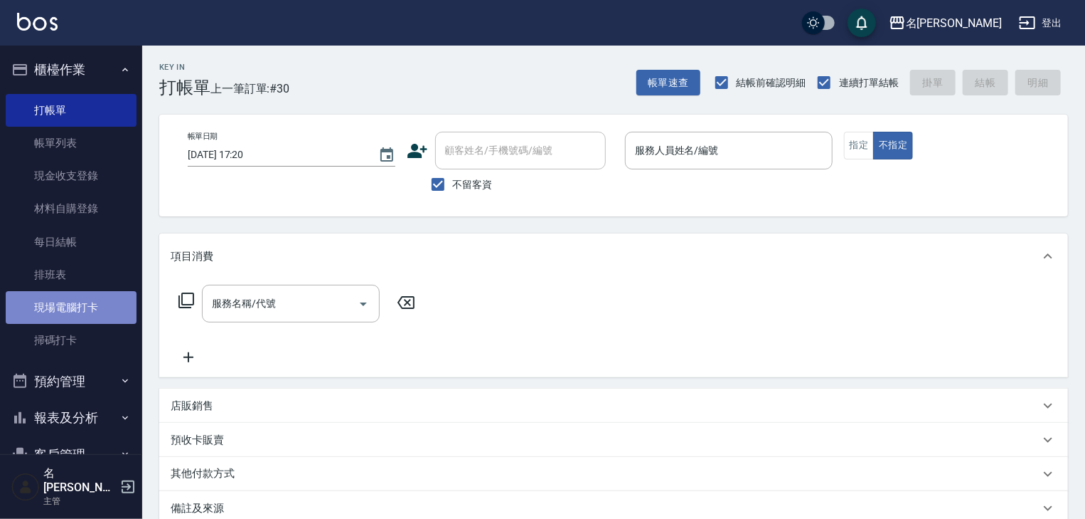
click at [87, 309] on link "現場電腦打卡" at bounding box center [71, 307] width 131 height 33
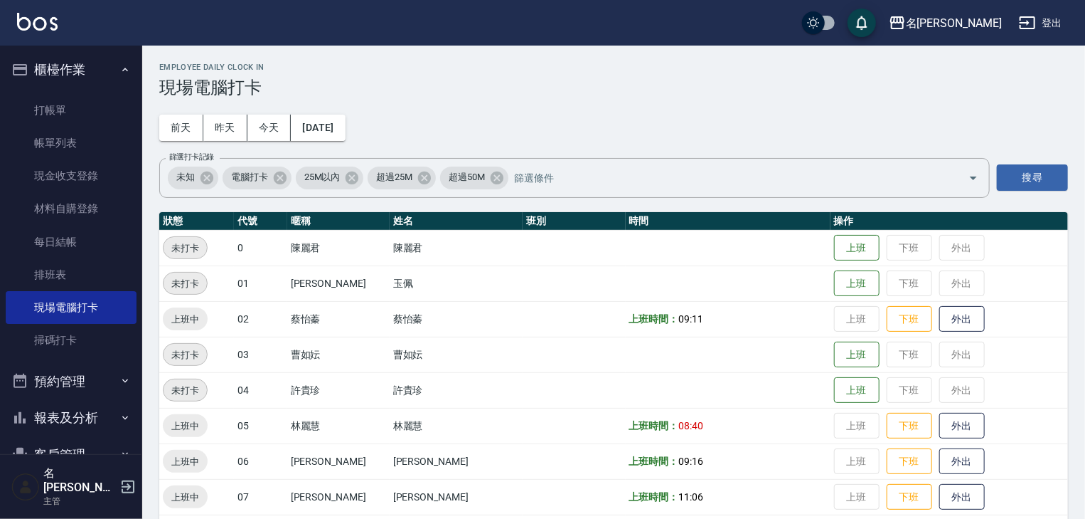
scroll to position [303, 0]
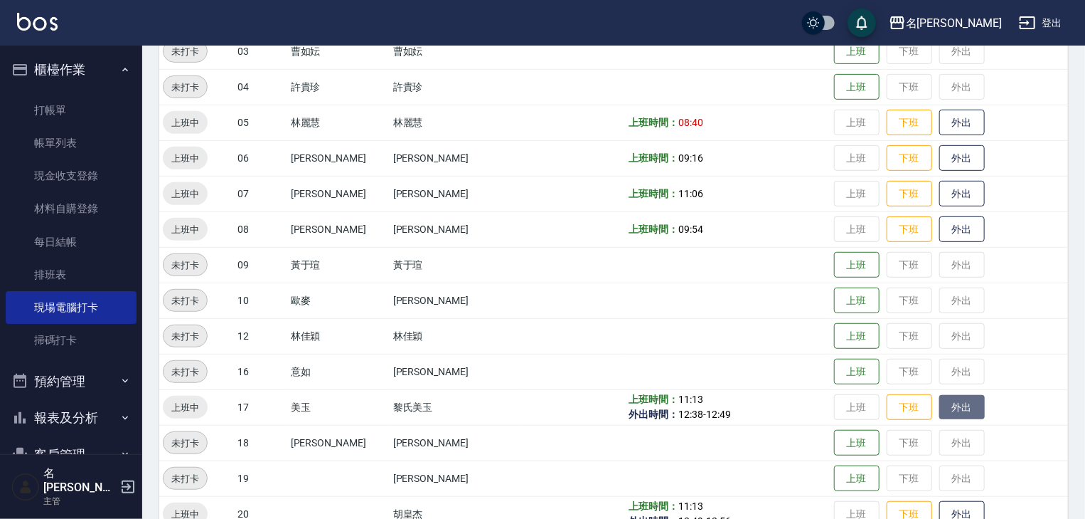
click at [946, 410] on button "外出" at bounding box center [963, 407] width 46 height 25
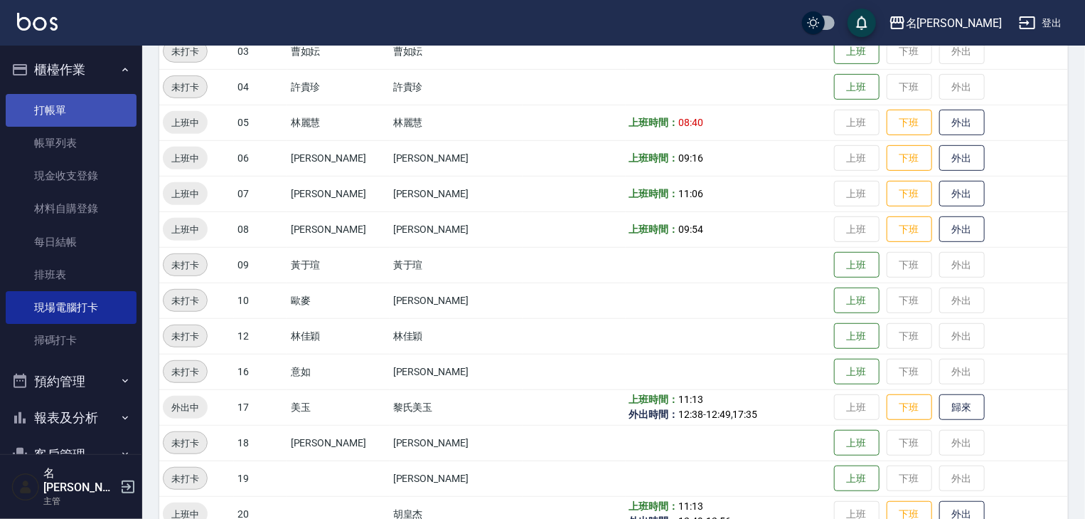
click at [85, 108] on link "打帳單" at bounding box center [71, 110] width 131 height 33
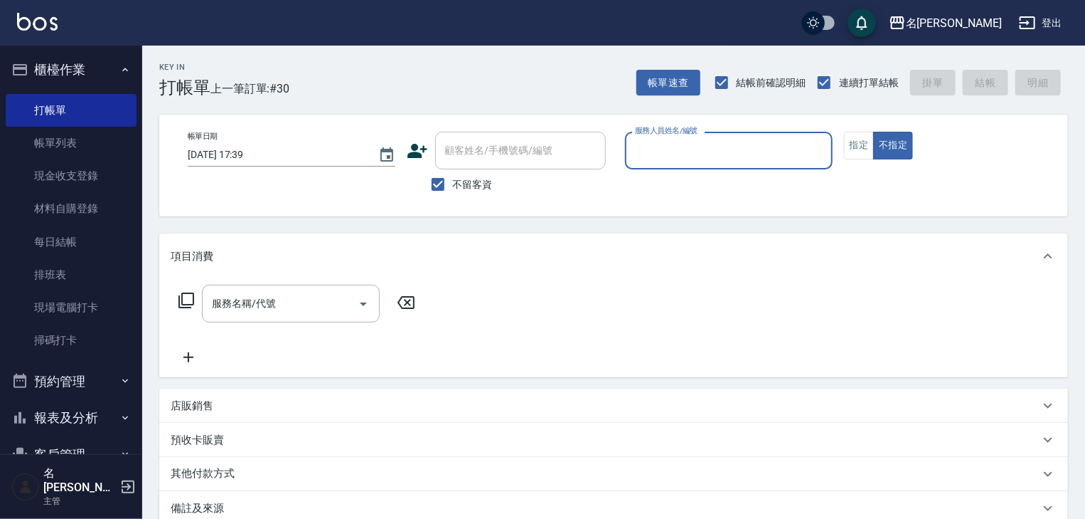
click at [728, 152] on input "服務人員姓名/編號" at bounding box center [729, 150] width 195 height 25
click at [703, 181] on div "高淳涵 -07" at bounding box center [729, 186] width 208 height 23
type input "高淳涵-07"
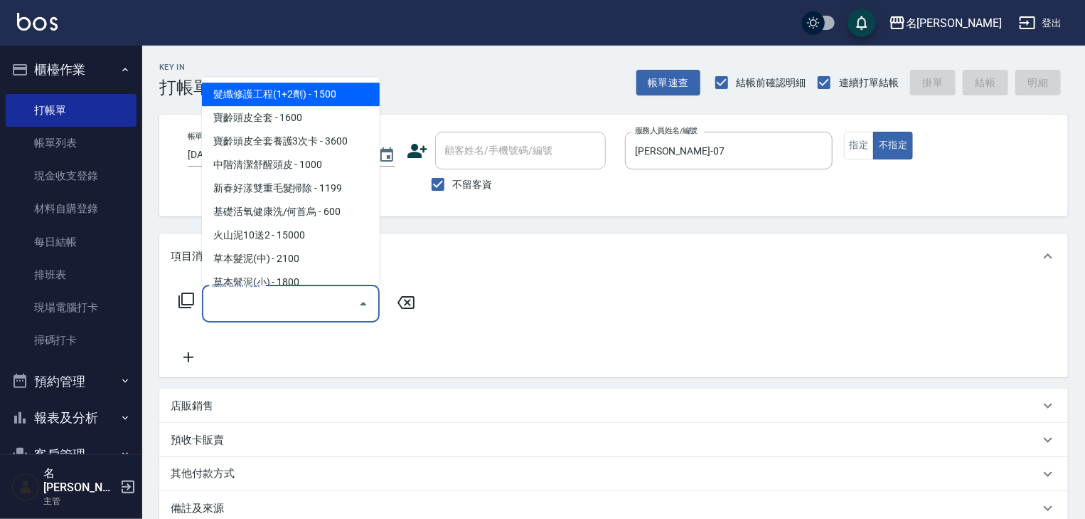
click at [290, 305] on input "服務名稱/代號" at bounding box center [280, 303] width 144 height 25
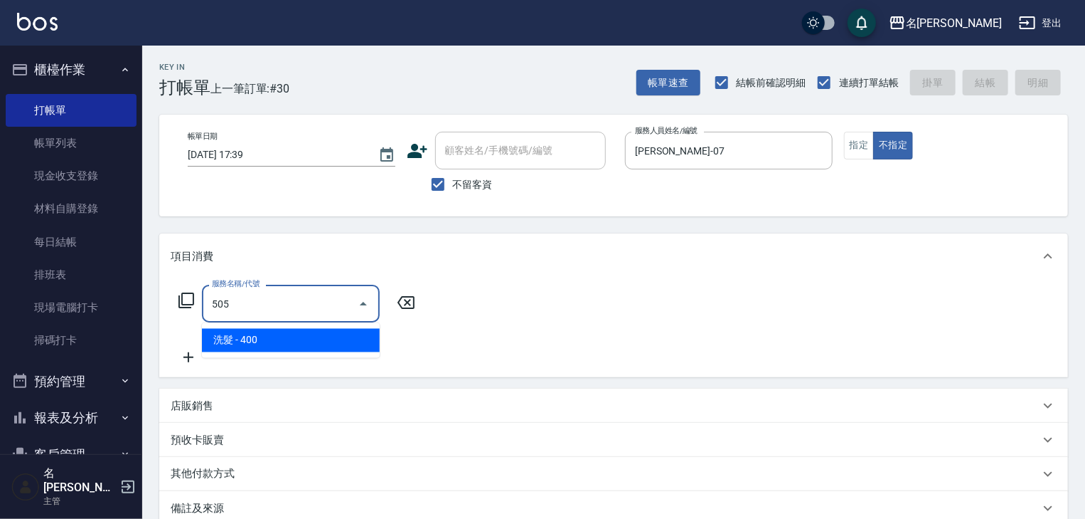
click at [333, 346] on span "洗髮 - 400" at bounding box center [291, 340] width 178 height 23
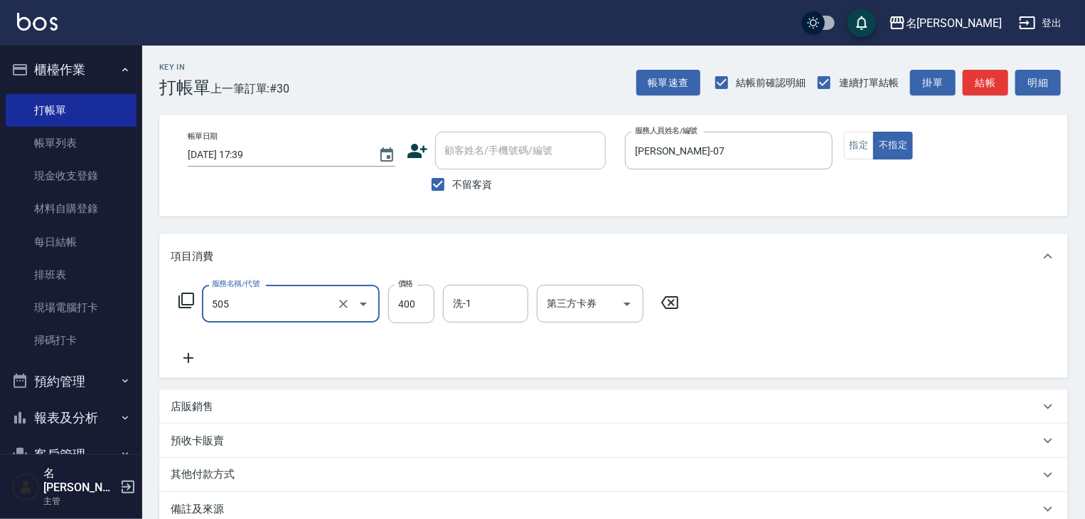
type input "洗髮(505)"
click at [198, 355] on icon at bounding box center [189, 357] width 36 height 17
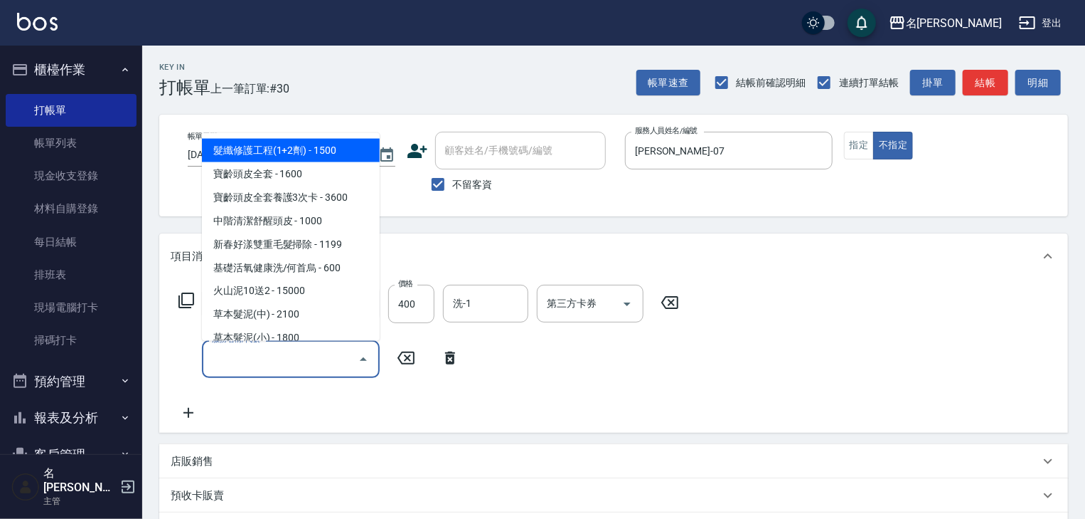
click at [222, 356] on input "服務名稱/代號" at bounding box center [280, 358] width 144 height 25
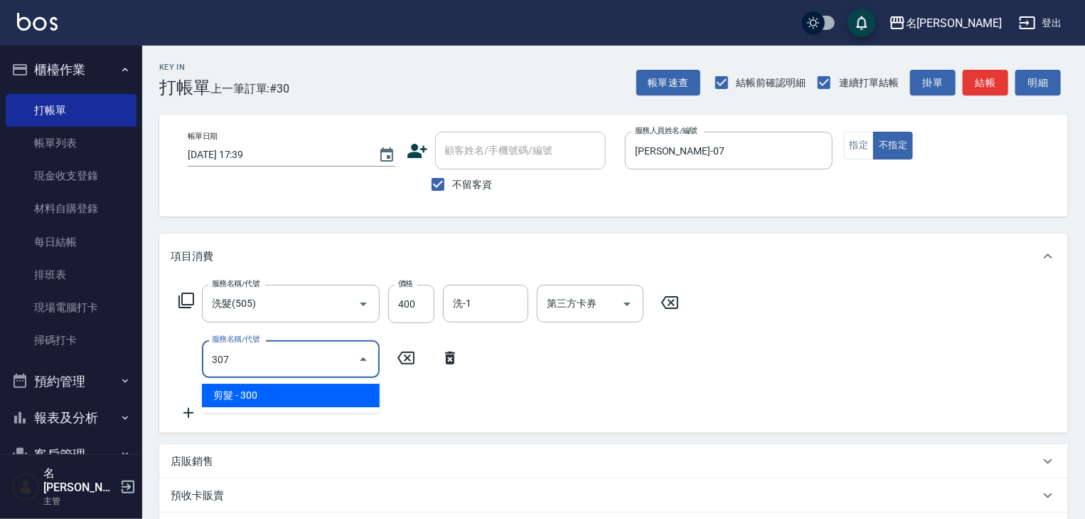
click at [275, 407] on span "剪髮 - 300" at bounding box center [291, 394] width 178 height 23
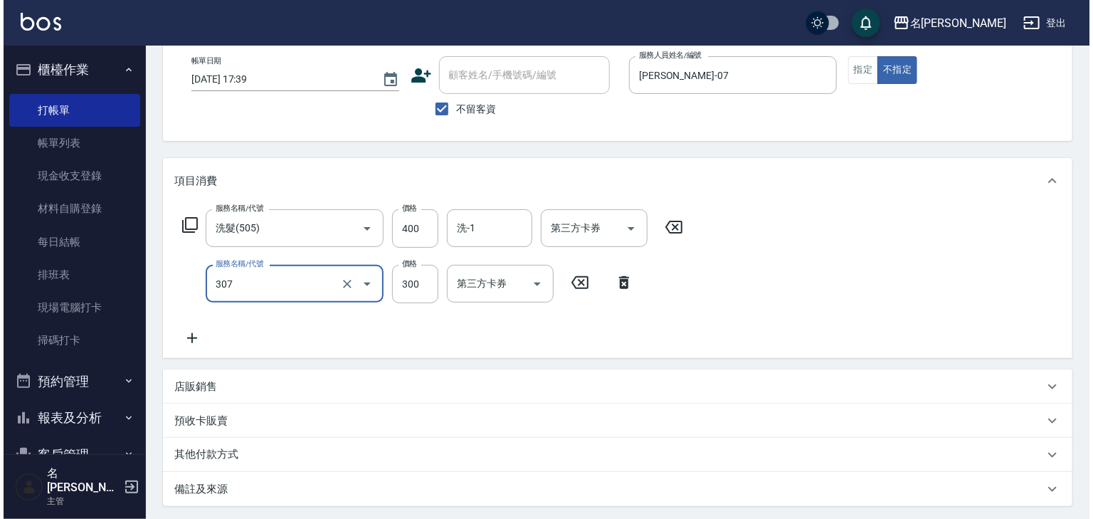
scroll to position [165, 0]
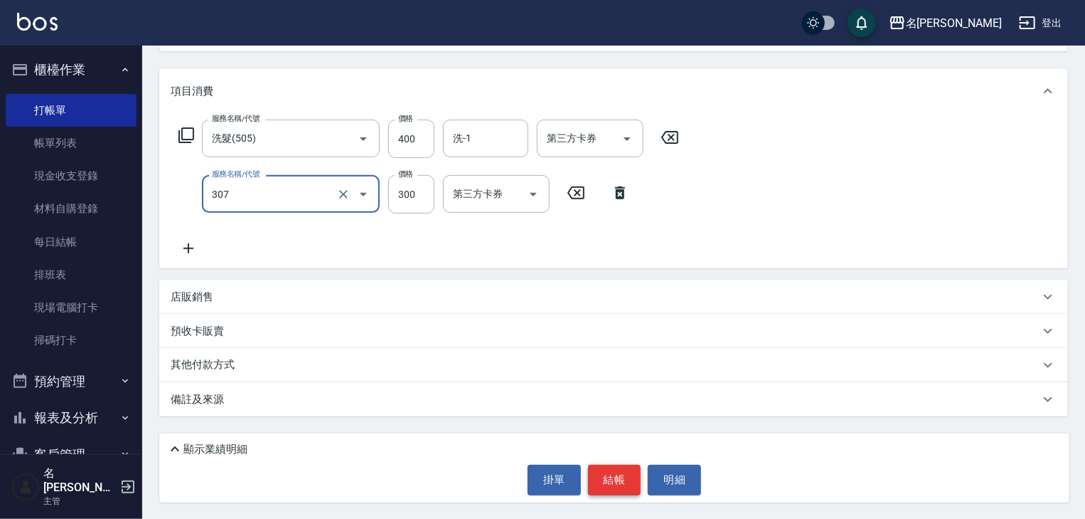
type input "剪髮(307)"
click at [600, 467] on button "結帳" at bounding box center [614, 479] width 53 height 30
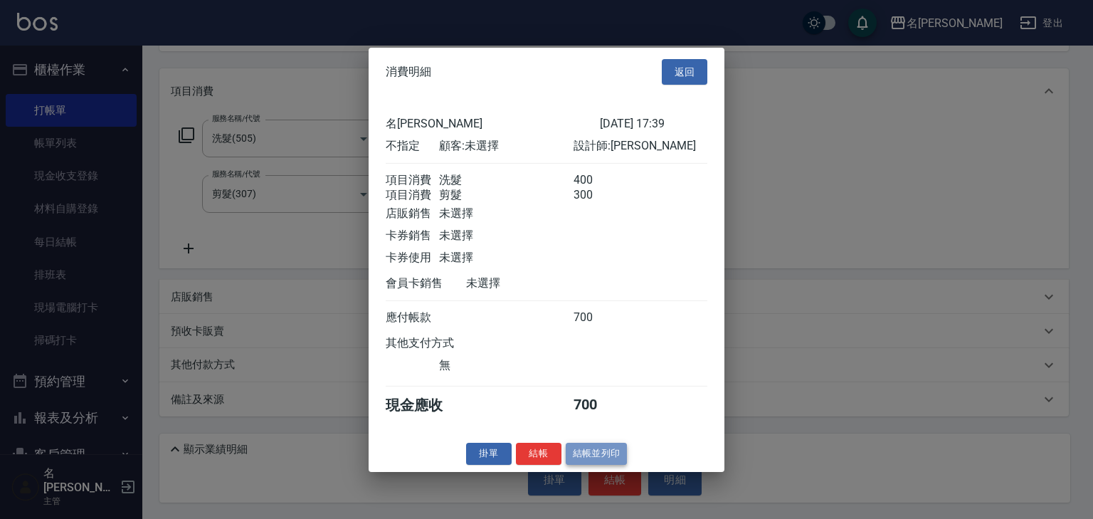
click at [605, 455] on button "結帳並列印" at bounding box center [596, 453] width 62 height 22
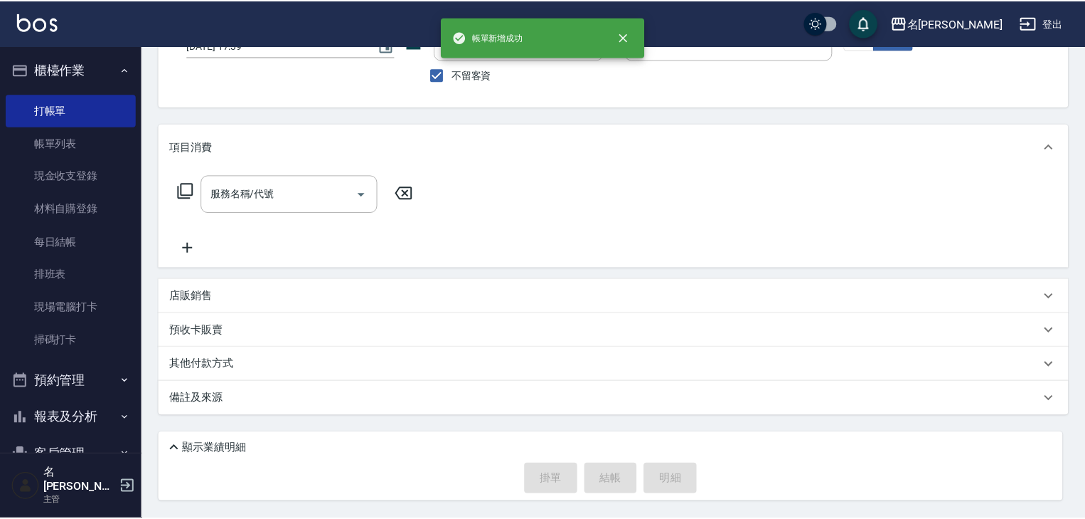
scroll to position [109, 0]
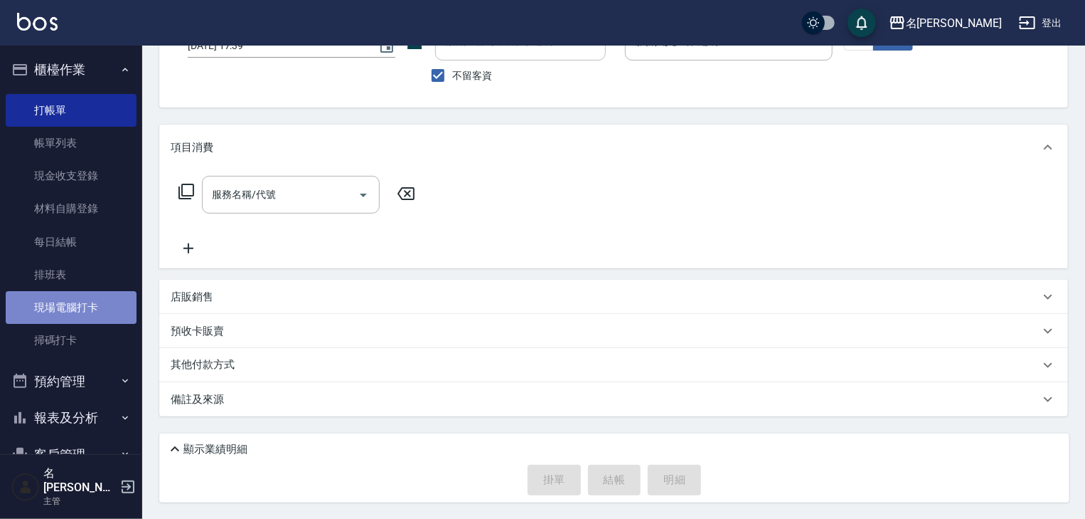
click at [111, 306] on link "現場電腦打卡" at bounding box center [71, 307] width 131 height 33
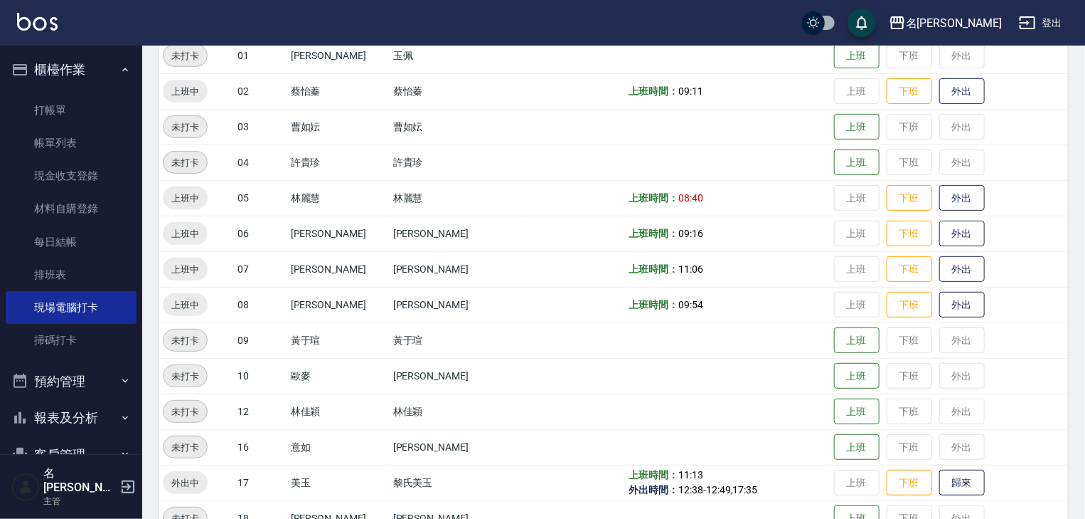
scroll to position [303, 0]
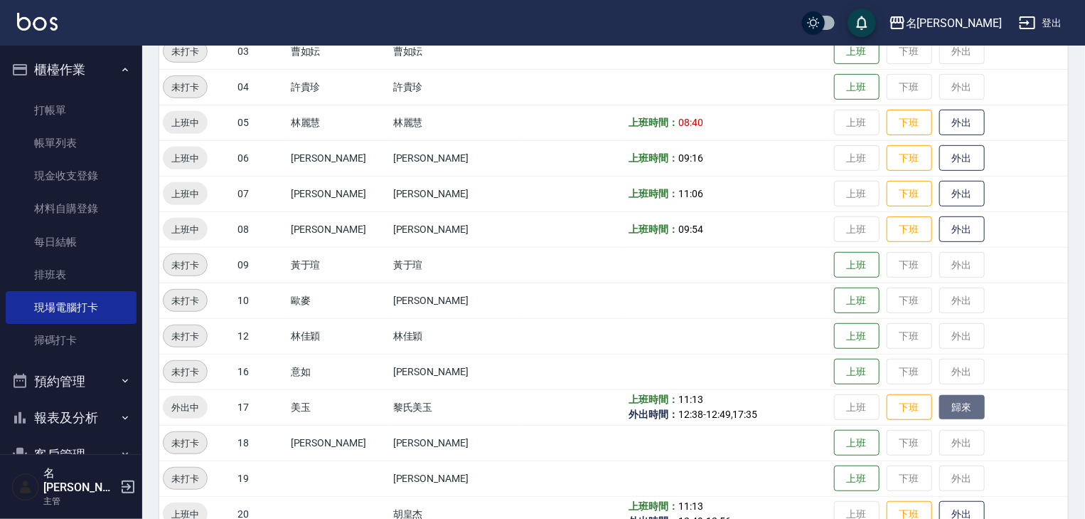
click at [950, 413] on button "歸來" at bounding box center [963, 407] width 46 height 25
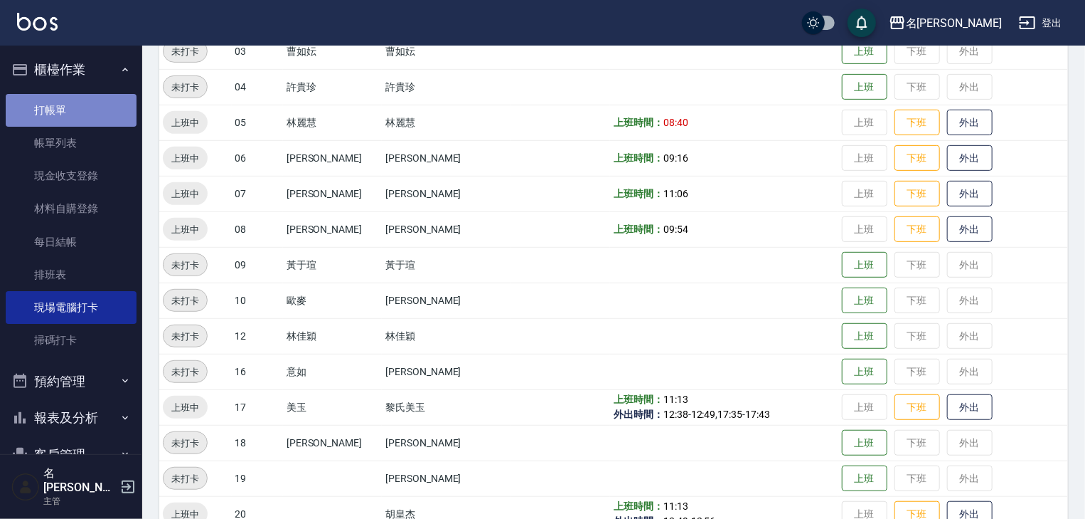
click at [99, 107] on link "打帳單" at bounding box center [71, 110] width 131 height 33
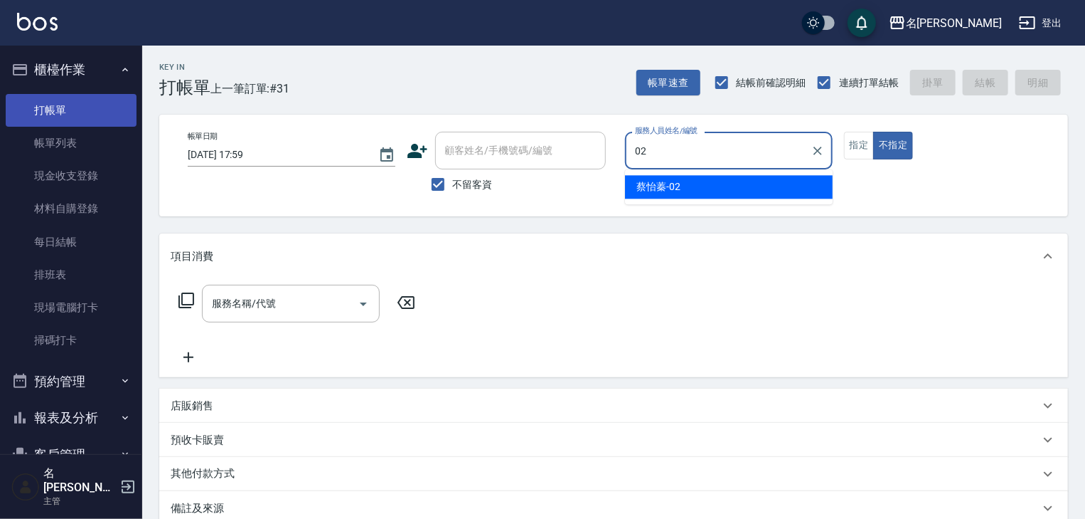
type input "蔡怡蓁-02"
type button "false"
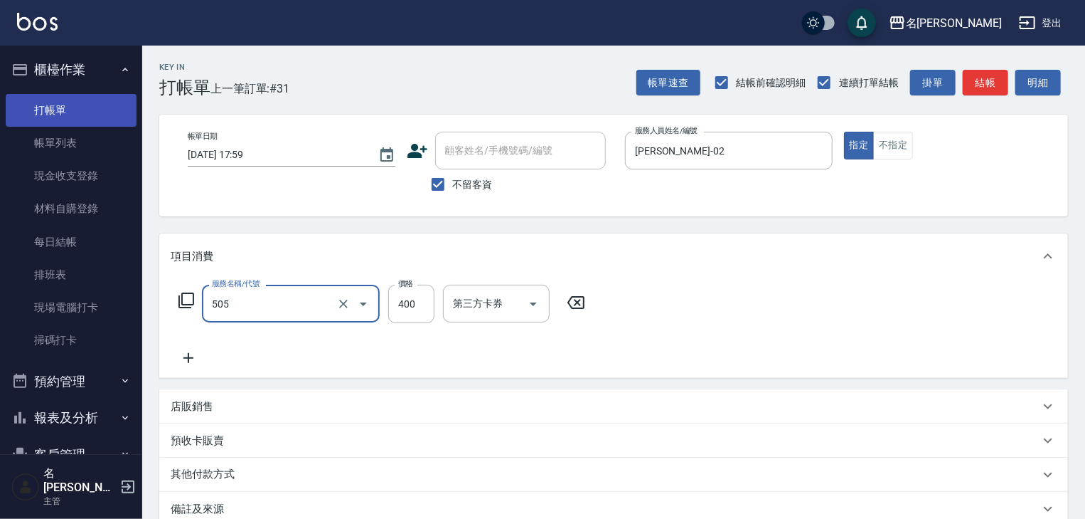
type input "洗髮(505)"
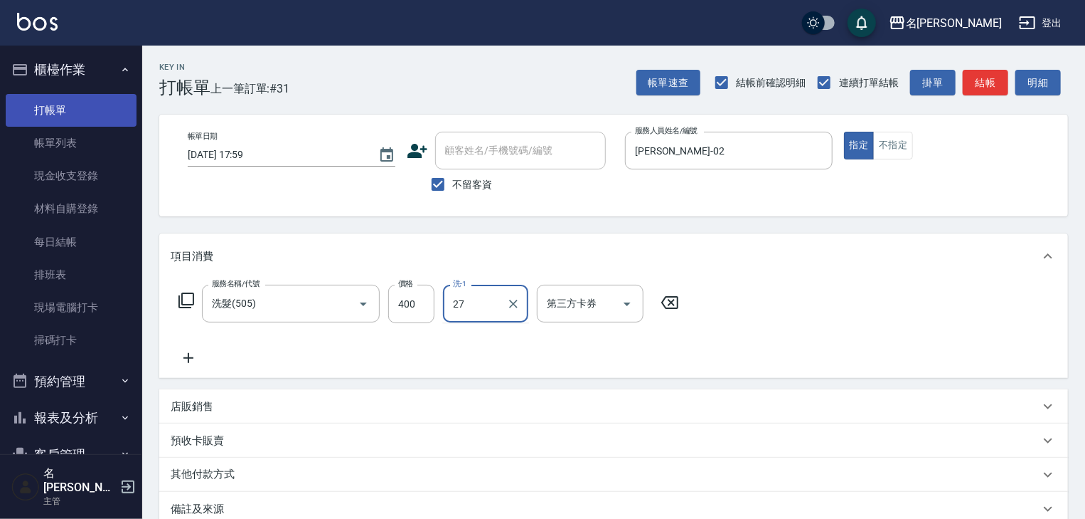
type input "張紹柏-27"
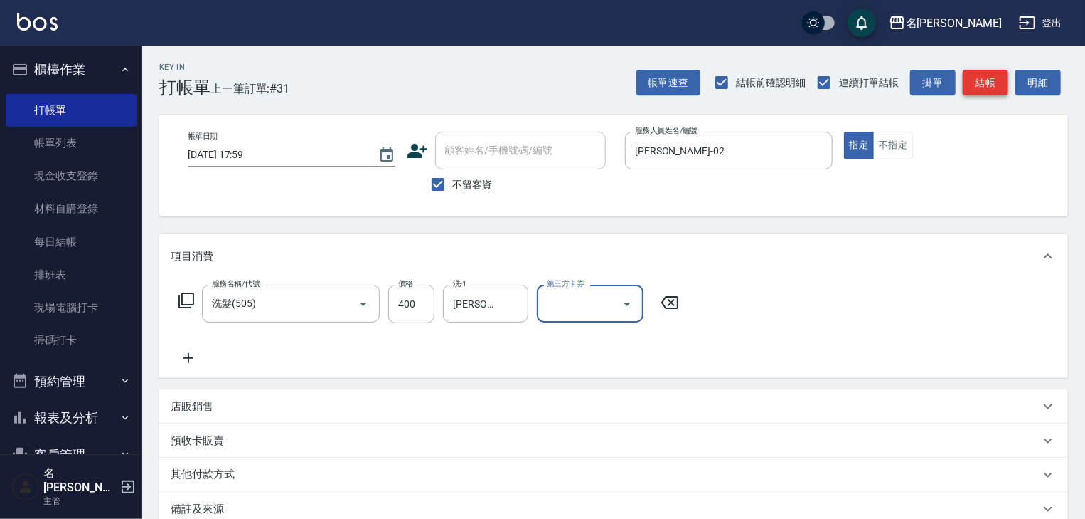
click at [984, 83] on button "結帳" at bounding box center [986, 83] width 46 height 26
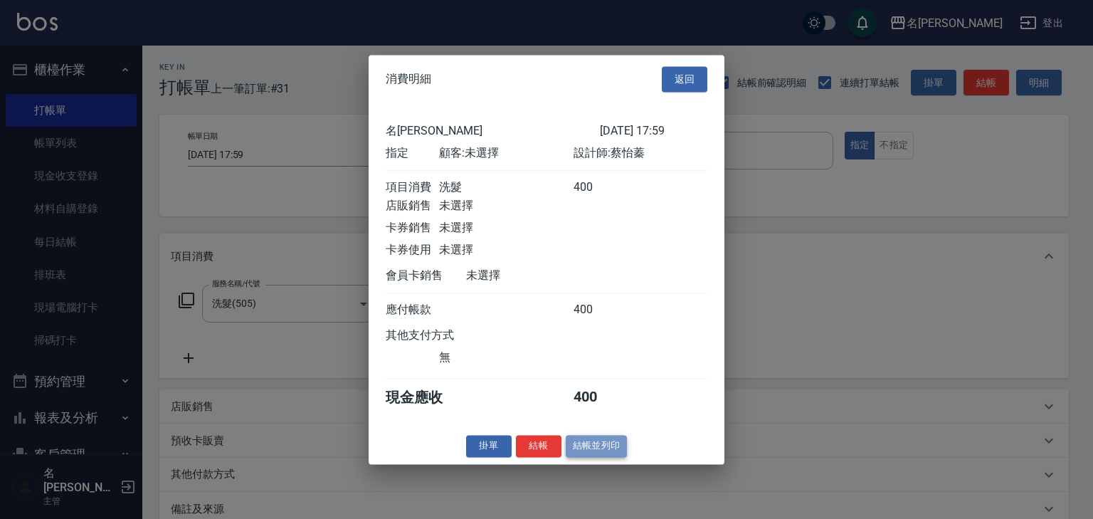
click at [617, 452] on button "結帳並列印" at bounding box center [596, 446] width 62 height 22
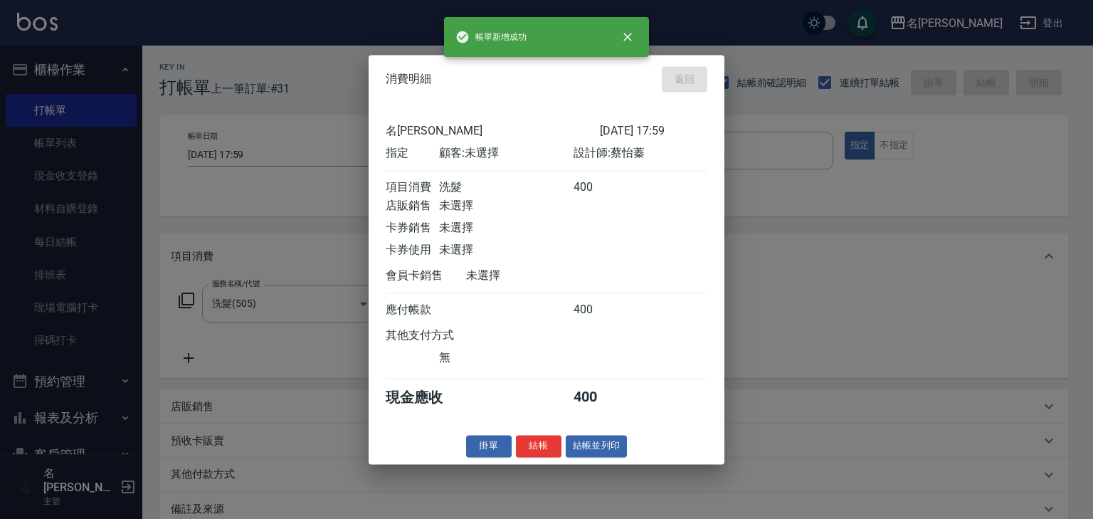
type input "2025/10/12 18:09"
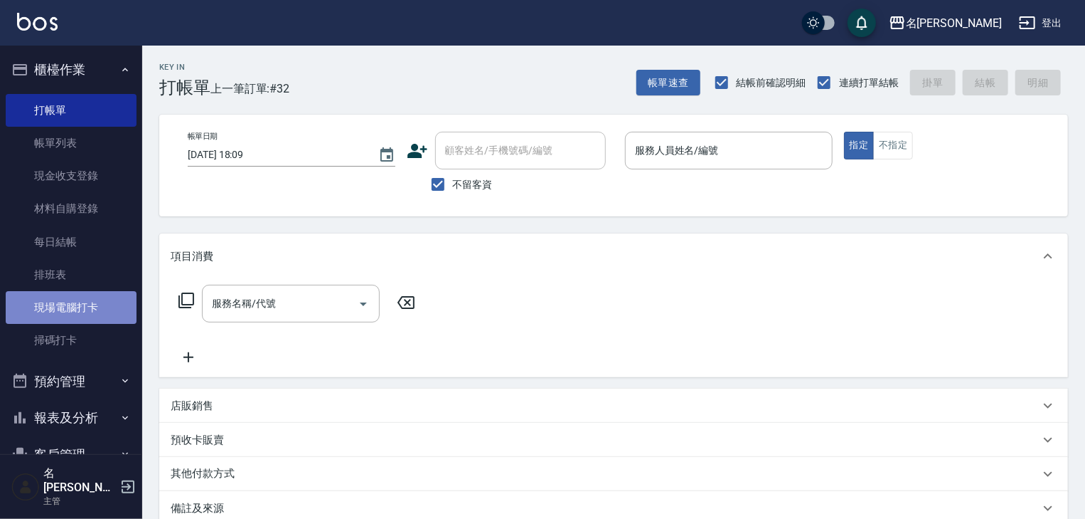
click at [102, 301] on link "現場電腦打卡" at bounding box center [71, 307] width 131 height 33
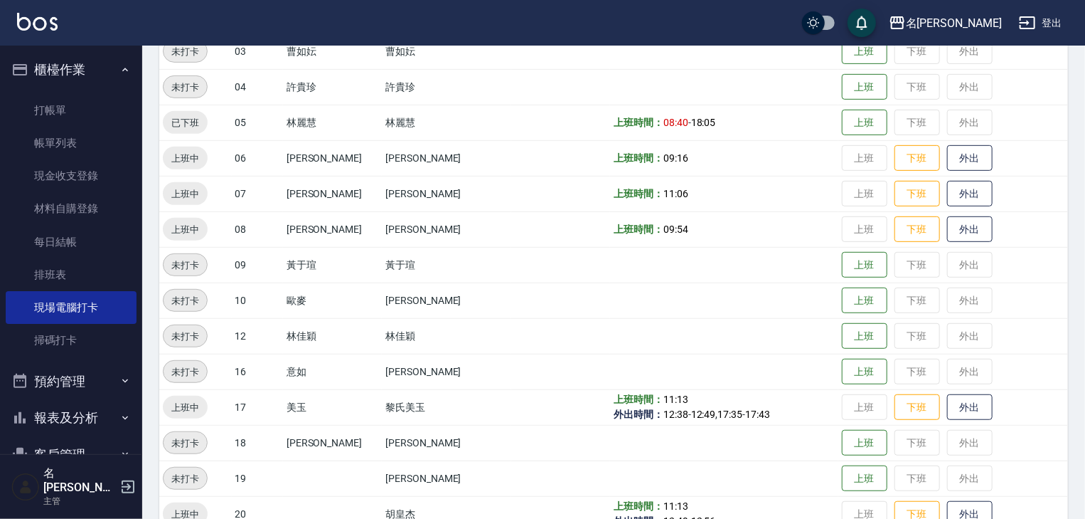
scroll to position [379, 0]
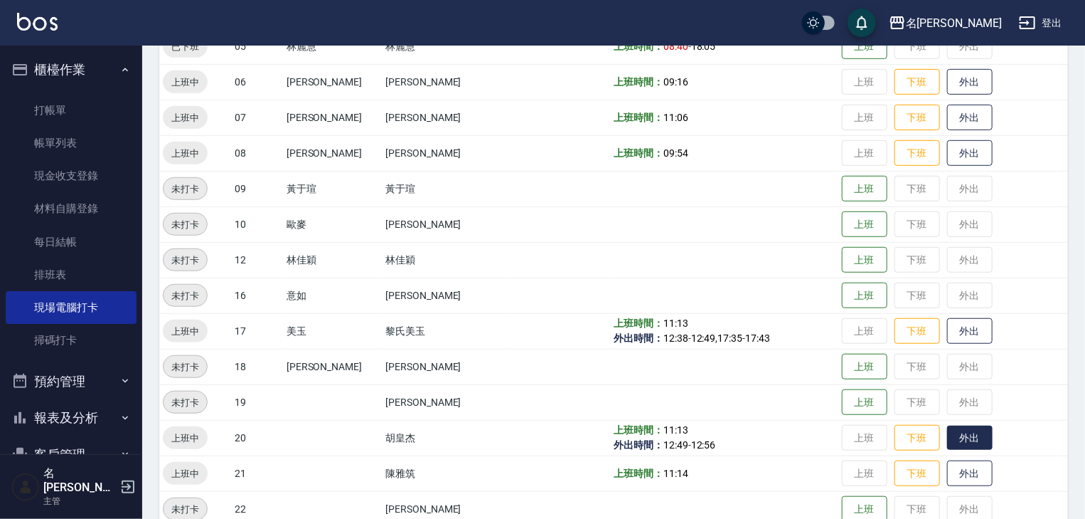
click at [947, 438] on button "外出" at bounding box center [970, 437] width 46 height 25
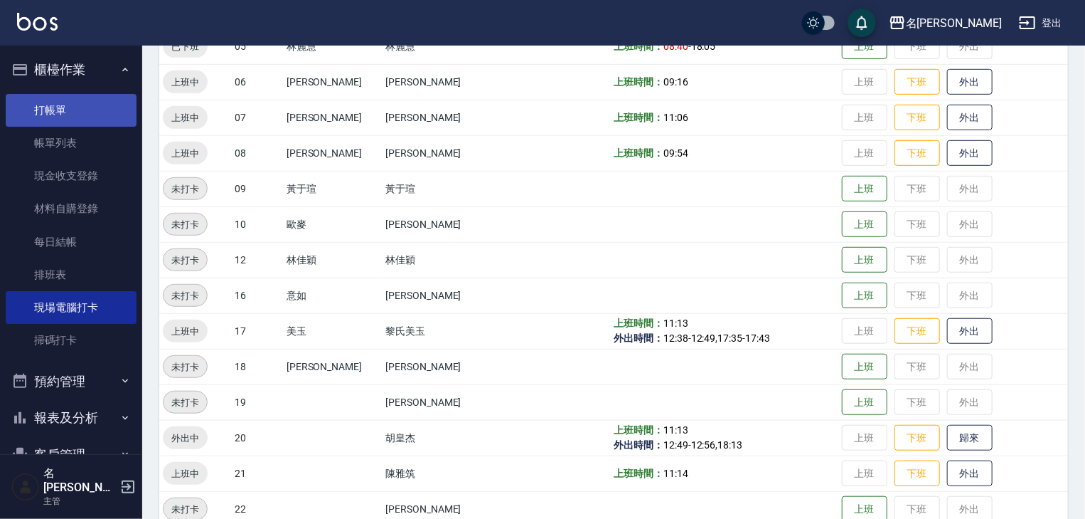
click at [51, 104] on link "打帳單" at bounding box center [71, 110] width 131 height 33
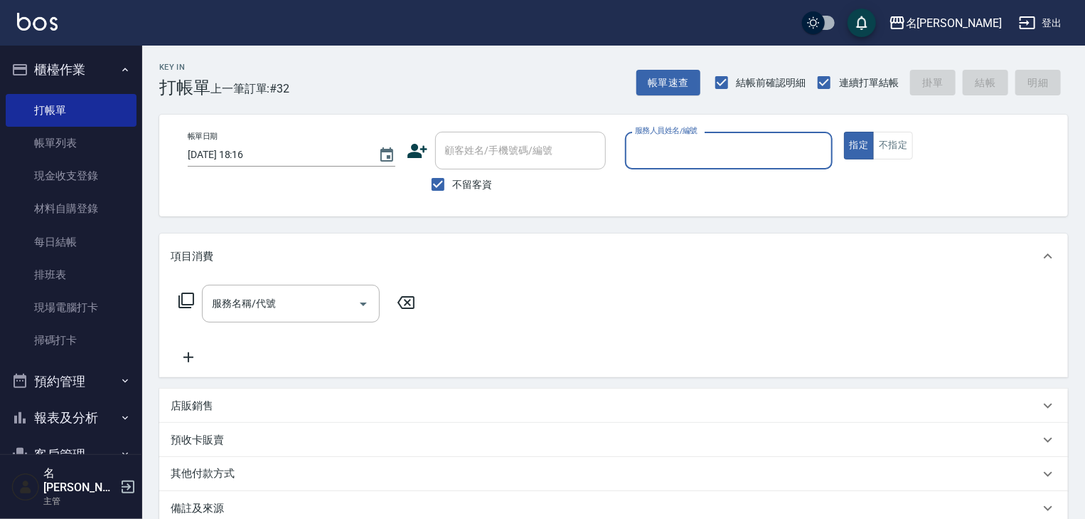
drag, startPoint x: 55, startPoint y: 144, endPoint x: 553, endPoint y: 282, distance: 516.7
click at [55, 144] on link "帳單列表" at bounding box center [71, 143] width 131 height 33
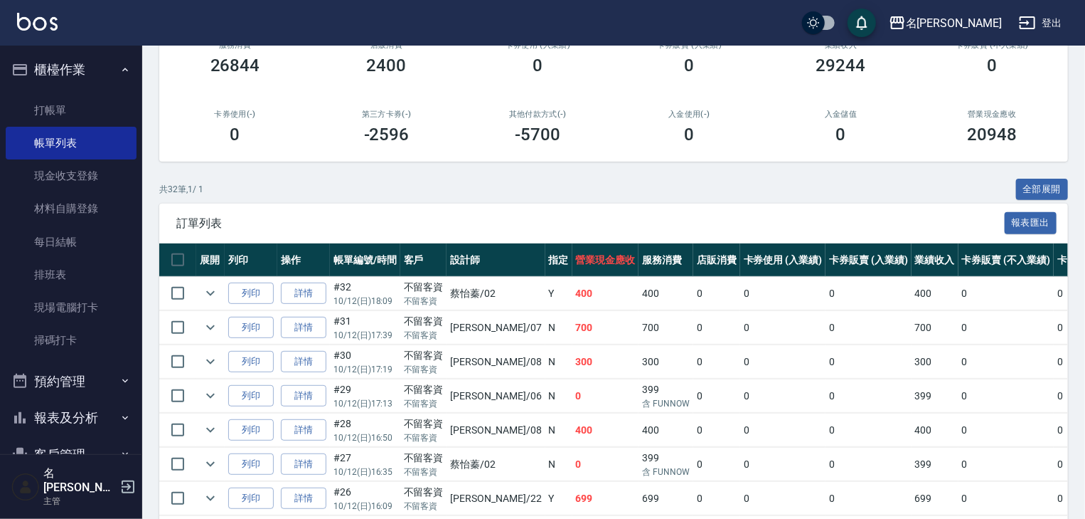
scroll to position [228, 0]
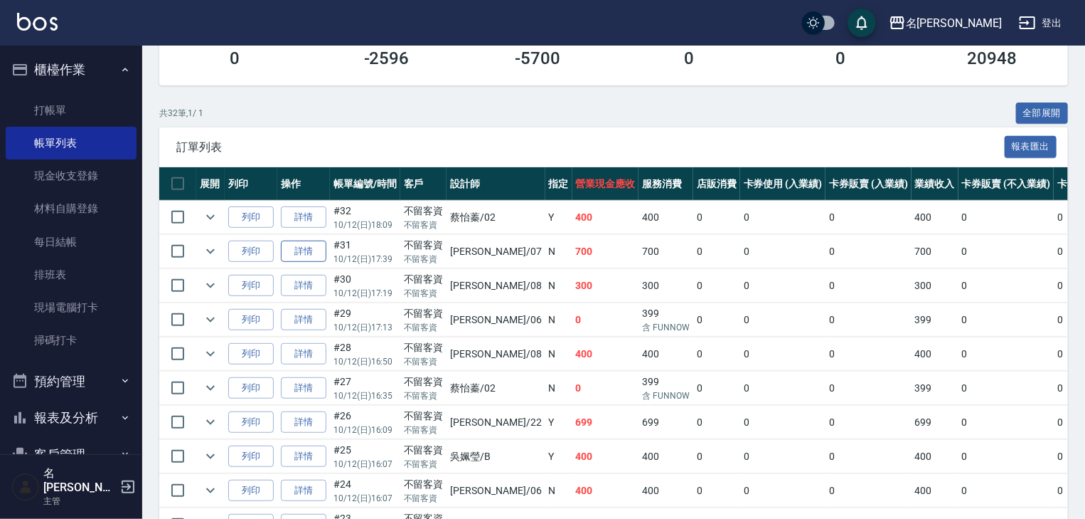
click at [294, 262] on link "詳情" at bounding box center [304, 251] width 46 height 22
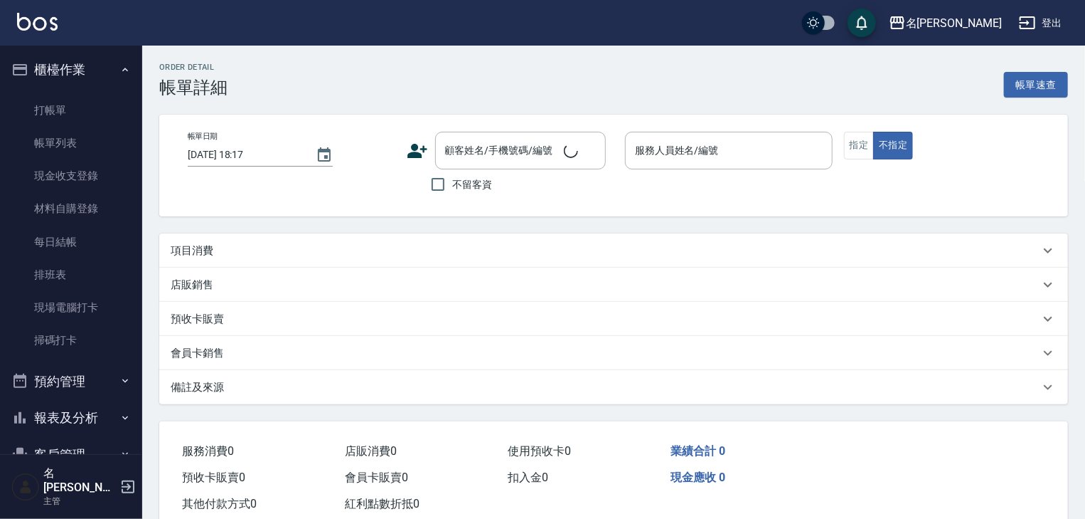
type input "2025/10/12 17:39"
checkbox input "true"
type input "高淳涵-07"
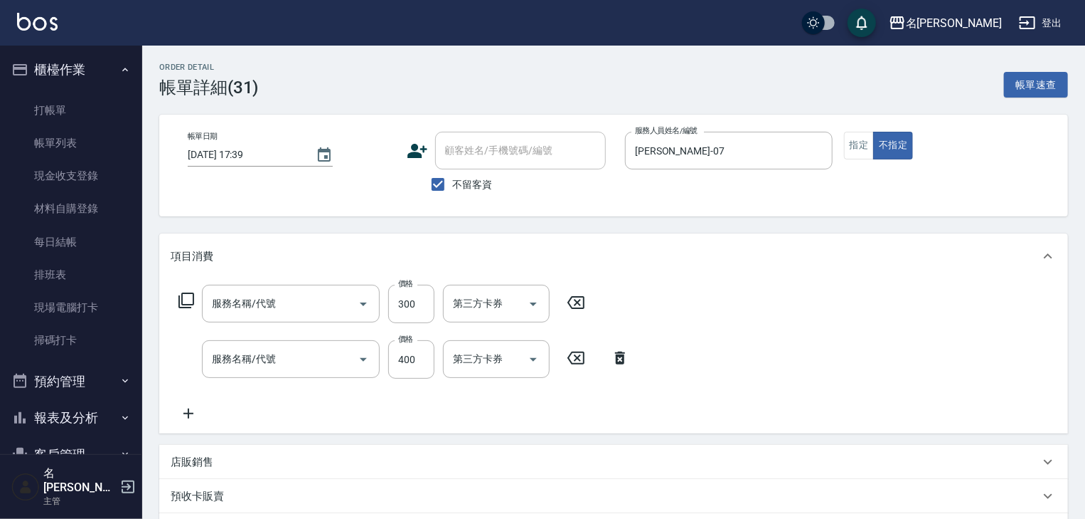
type input "剪髮(307)"
type input "洗髮(505)"
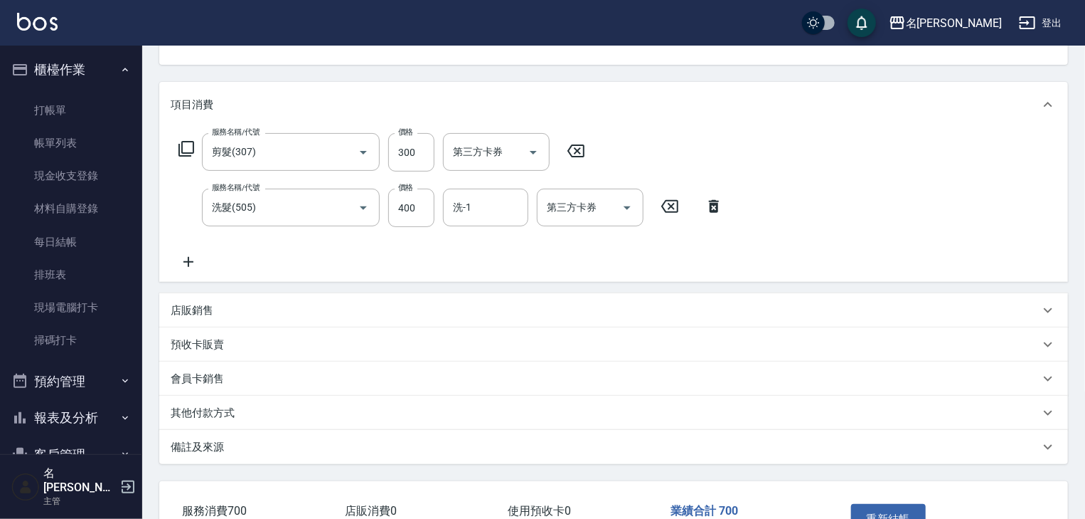
scroll to position [228, 0]
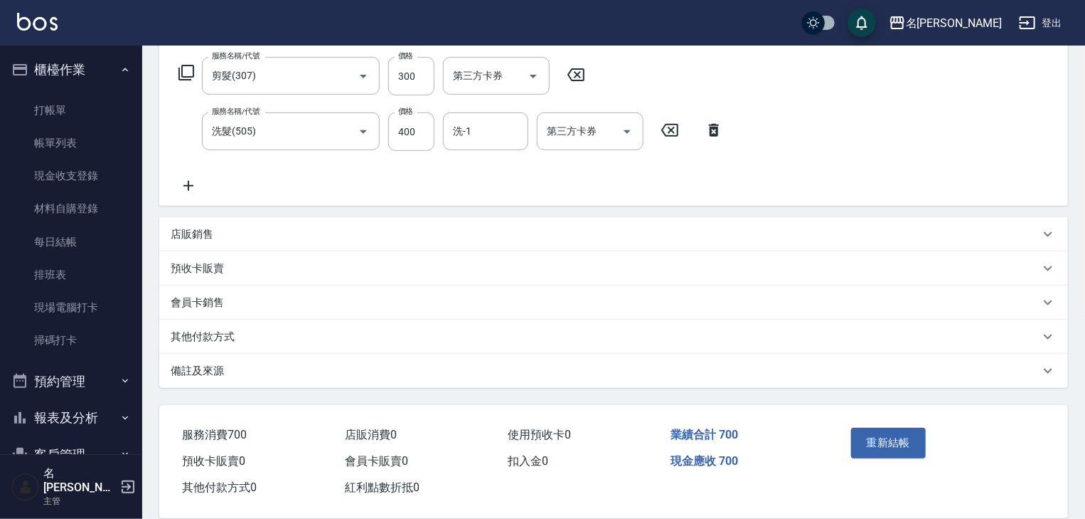
click at [208, 336] on p "其他付款方式" at bounding box center [203, 336] width 64 height 15
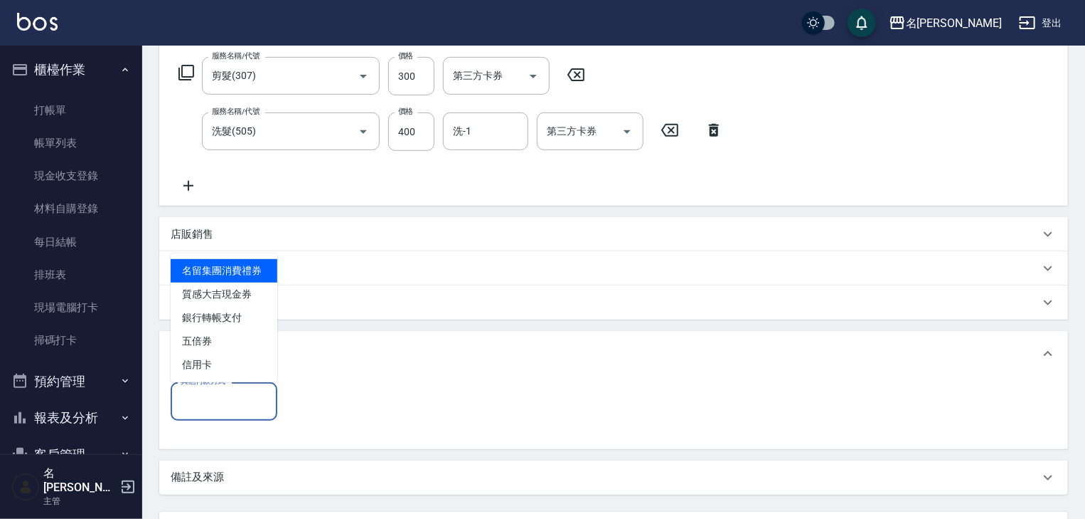
click at [230, 405] on input "其他付款方式" at bounding box center [224, 400] width 94 height 25
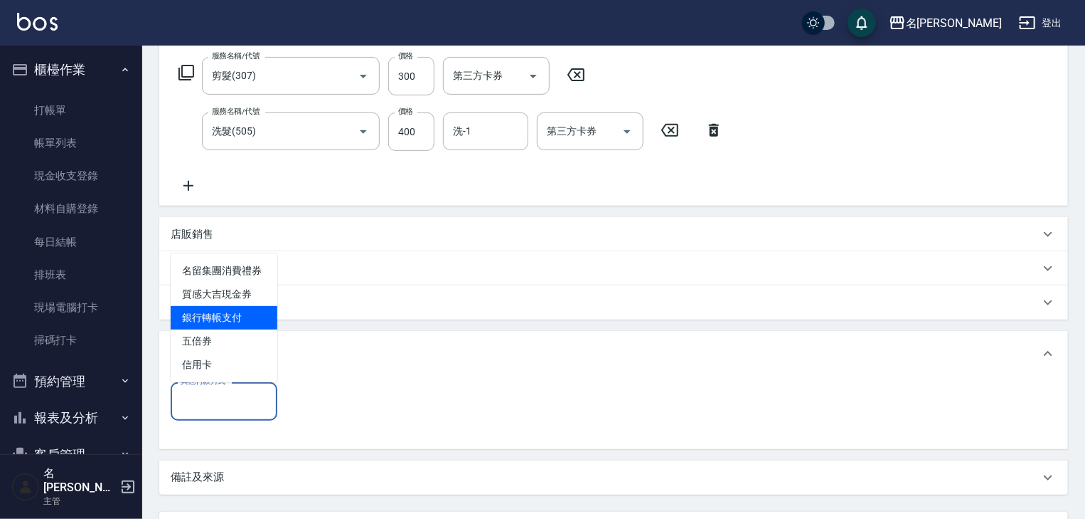
click at [221, 322] on span "銀行轉帳支付" at bounding box center [224, 317] width 107 height 23
type input "銀行轉帳支付"
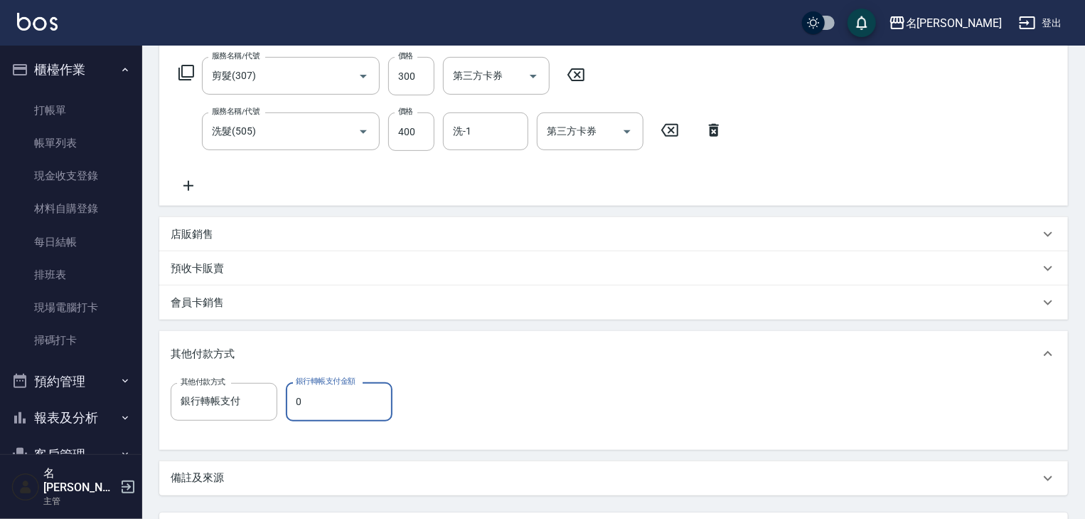
click at [313, 420] on input "0" at bounding box center [339, 401] width 107 height 38
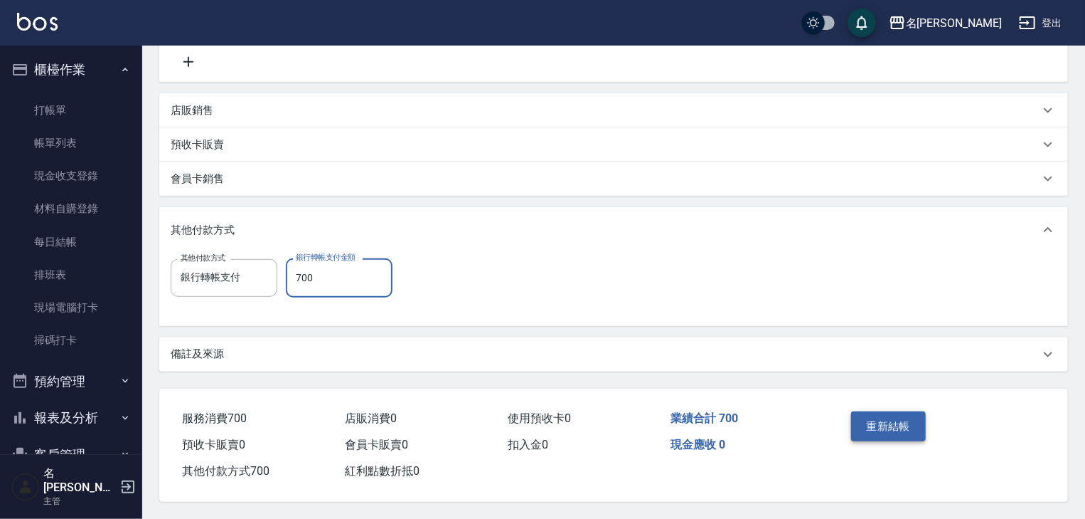
type input "700"
click at [886, 420] on button "重新結帳" at bounding box center [888, 426] width 75 height 30
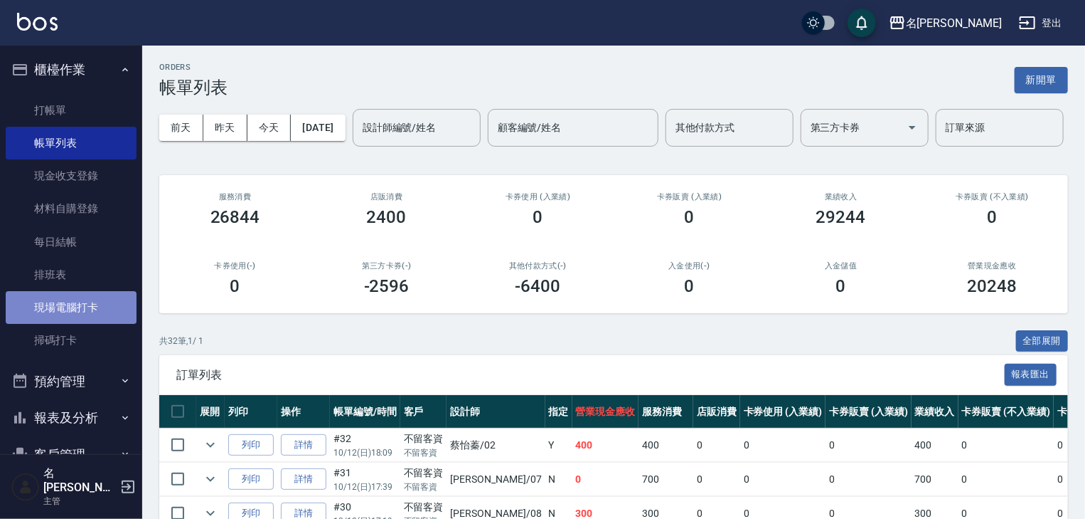
click at [80, 312] on link "現場電腦打卡" at bounding box center [71, 307] width 131 height 33
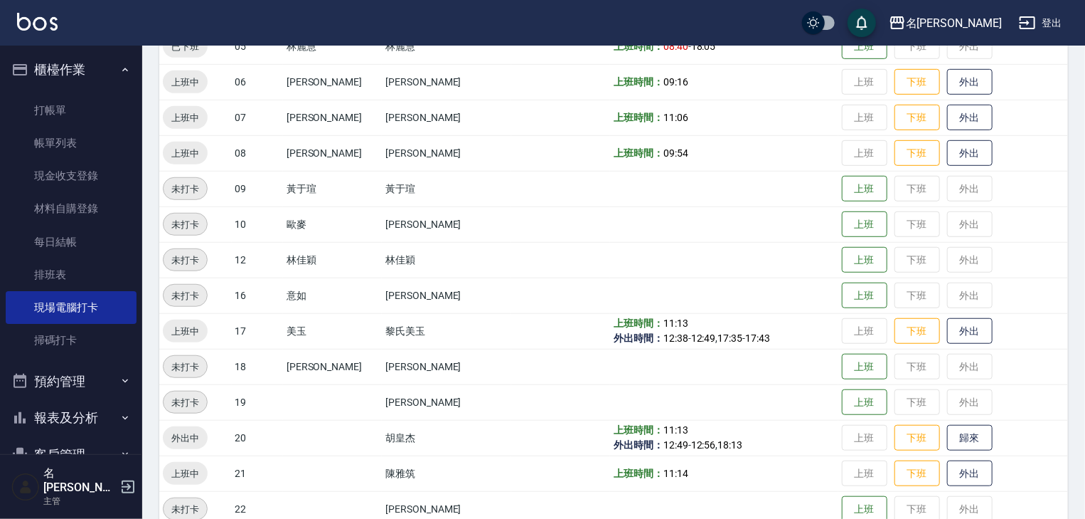
scroll to position [455, 0]
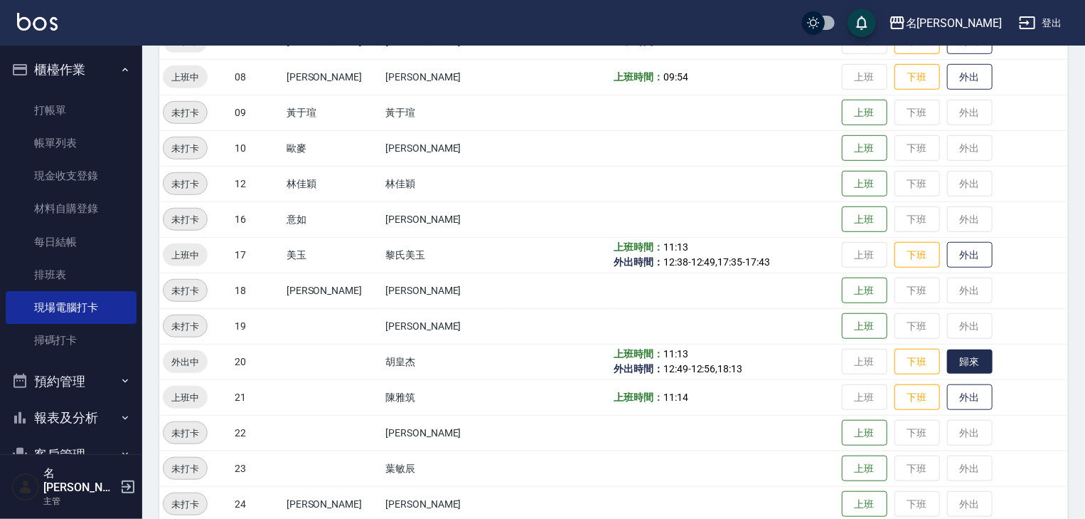
click at [966, 361] on button "歸來" at bounding box center [970, 361] width 46 height 25
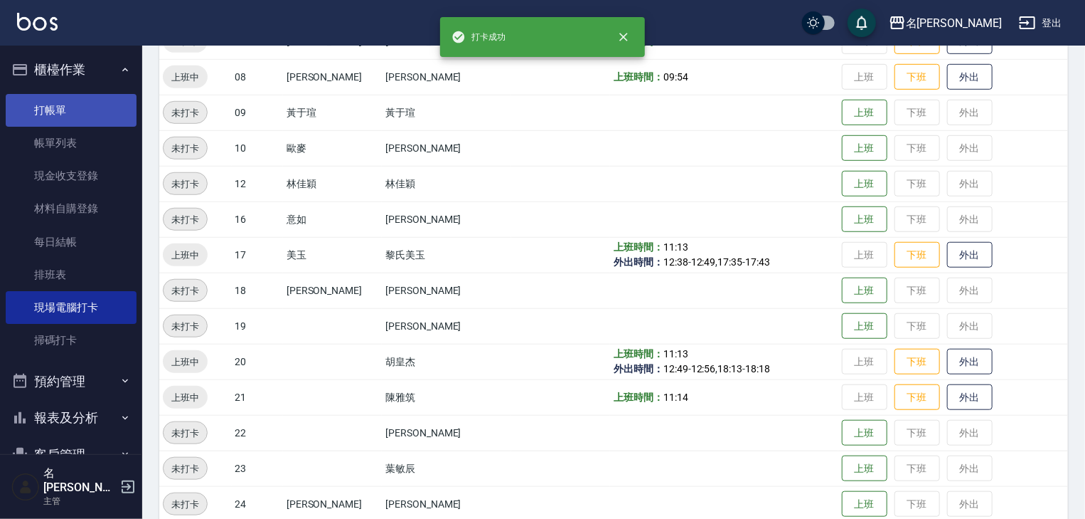
click at [65, 110] on link "打帳單" at bounding box center [71, 110] width 131 height 33
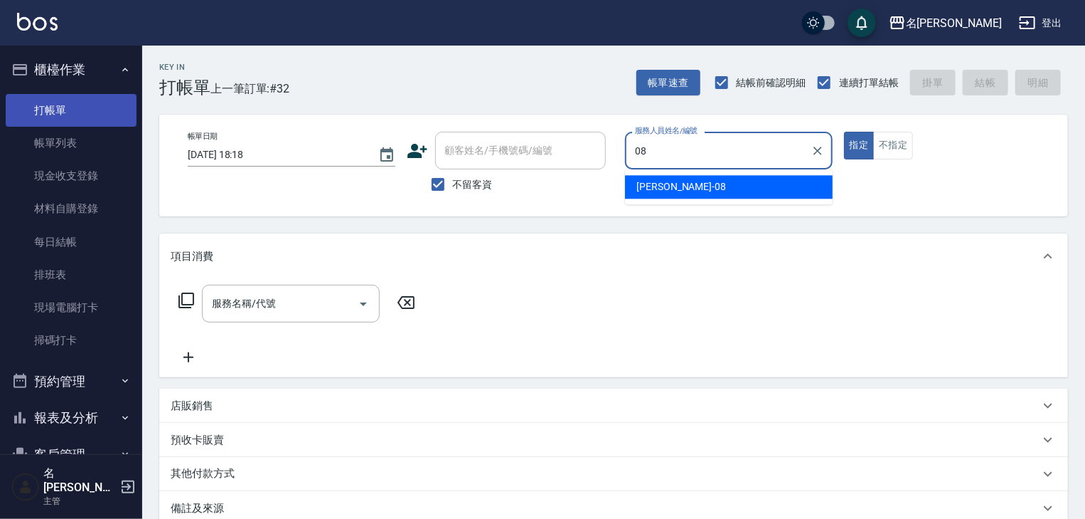
type input "蔡慈恩-08"
type button "true"
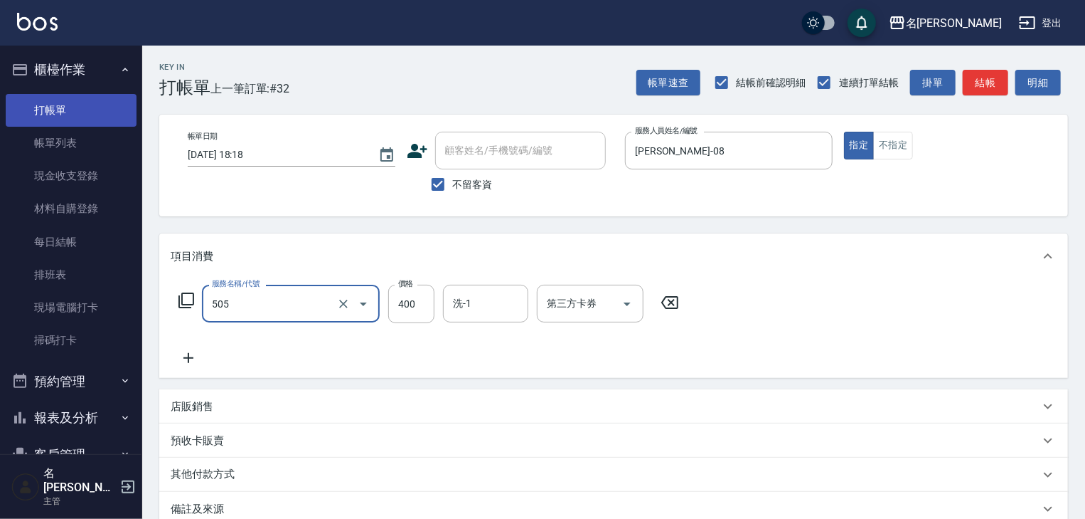
type input "洗髮(505)"
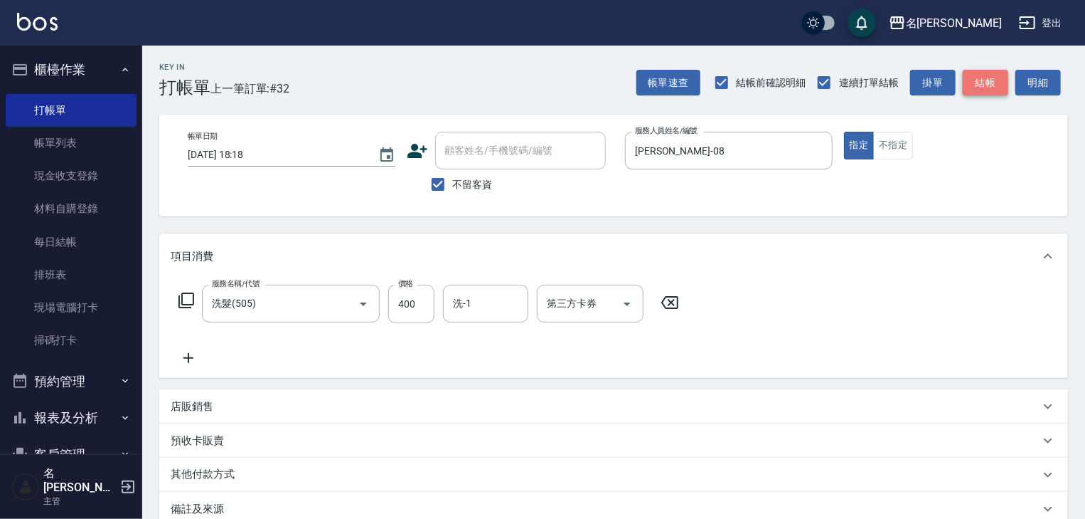
click at [991, 87] on button "結帳" at bounding box center [986, 83] width 46 height 26
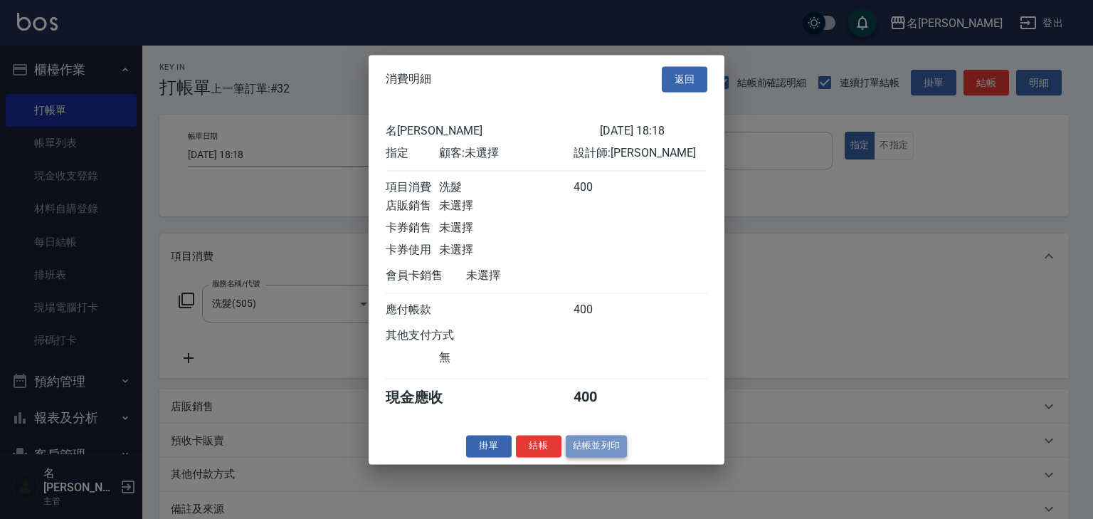
click at [603, 455] on button "結帳並列印" at bounding box center [596, 446] width 62 height 22
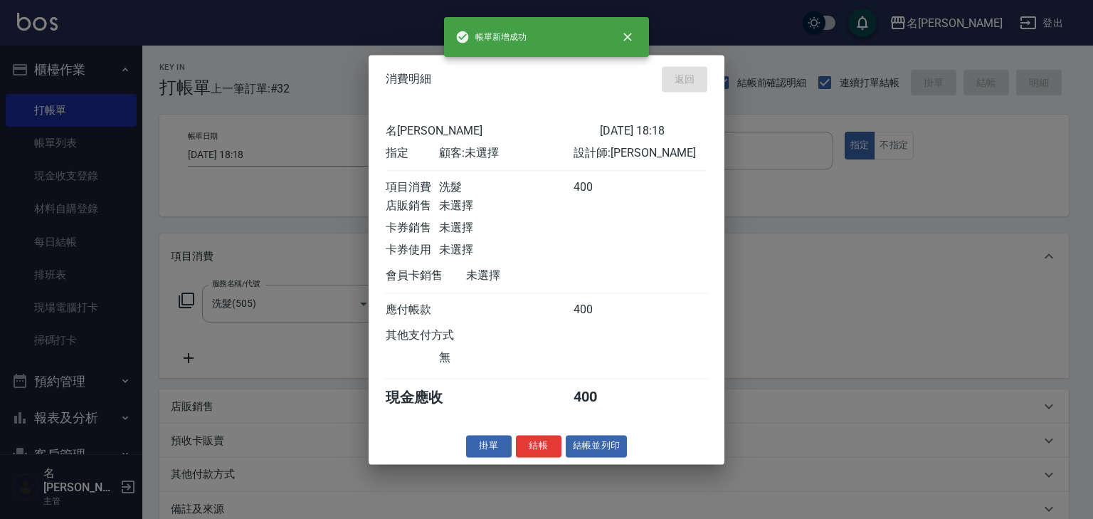
type input "2025/10/12 18:34"
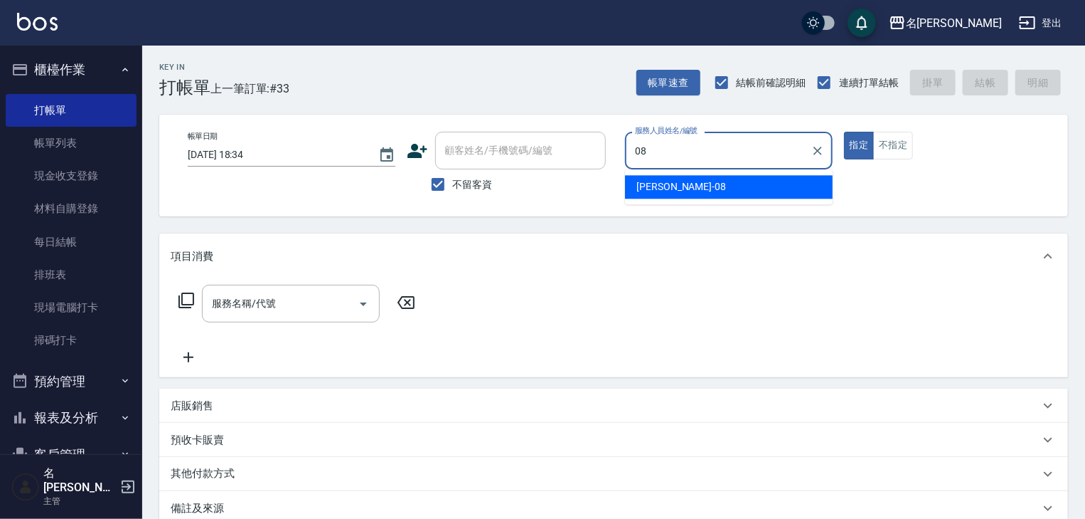
type input "蔡慈恩-08"
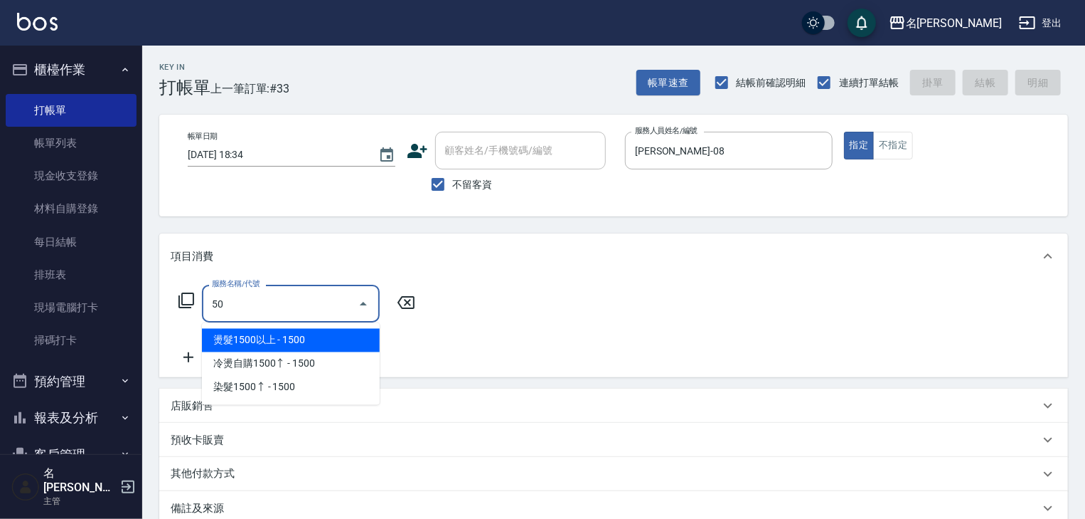
type input "5"
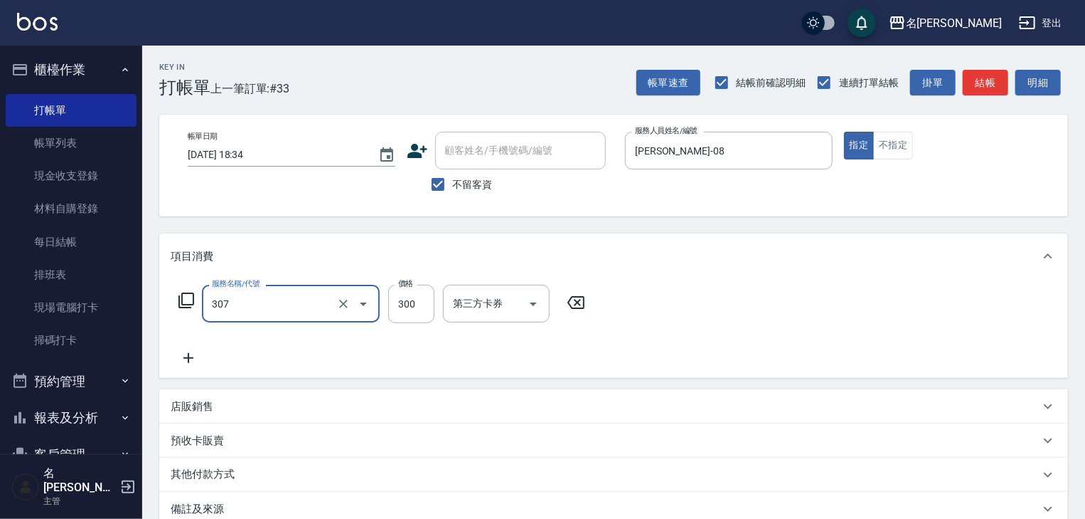
type input "剪髮(307)"
click at [987, 90] on button "結帳" at bounding box center [986, 83] width 46 height 26
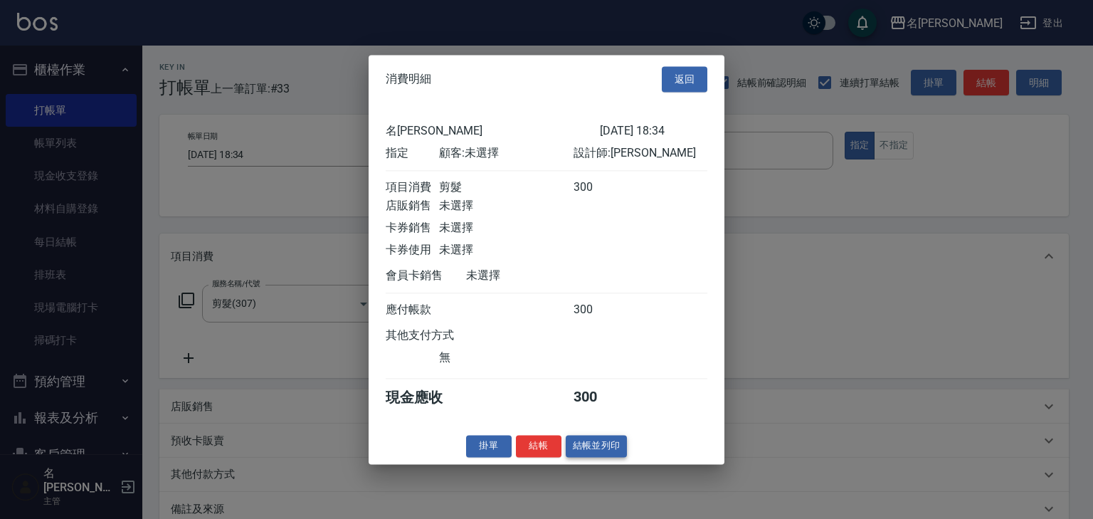
click at [604, 449] on button "結帳並列印" at bounding box center [596, 446] width 62 height 22
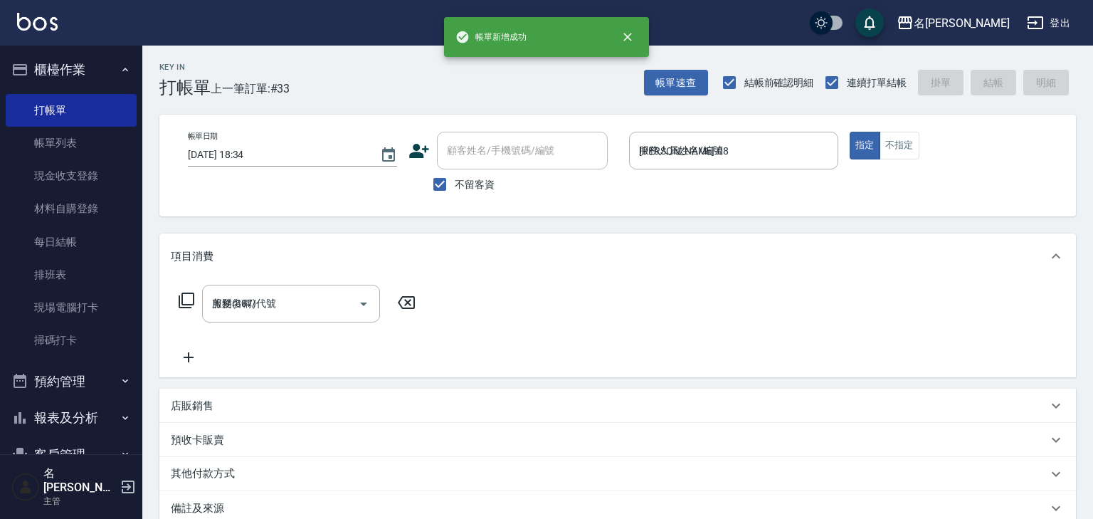
type input "2025/10/12 19:18"
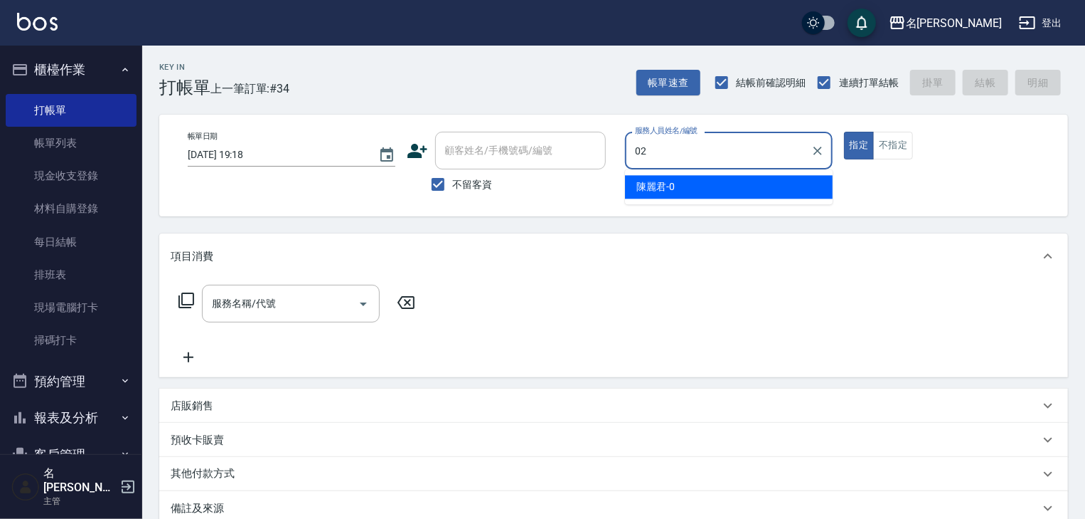
type input "蔡怡蓁-02"
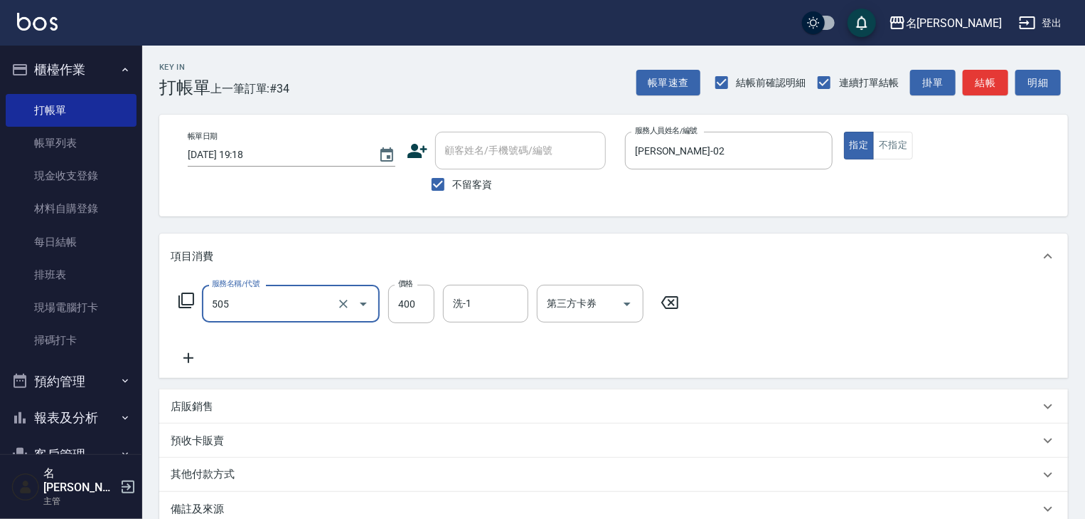
type input "洗髮(505)"
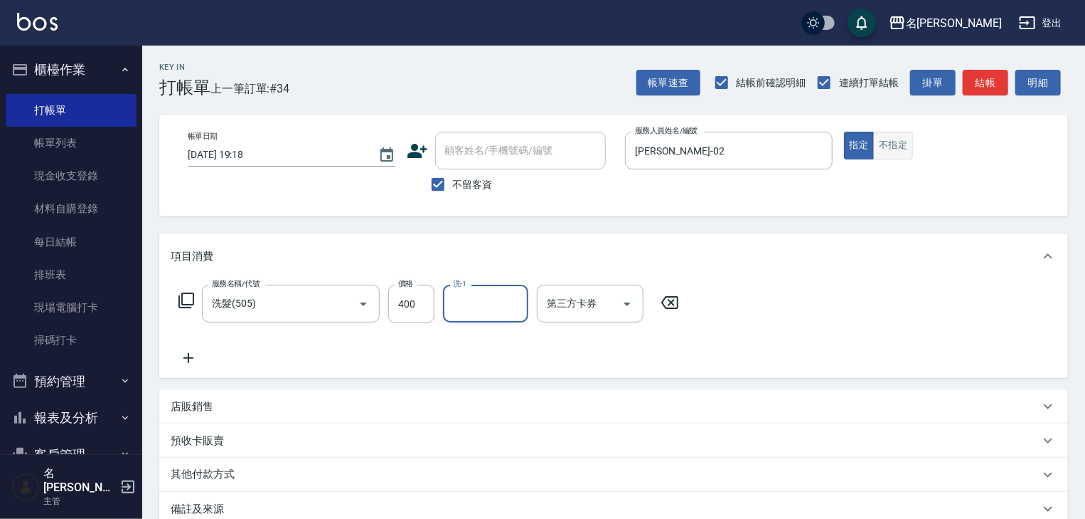
click at [887, 141] on button "不指定" at bounding box center [893, 146] width 40 height 28
click at [985, 85] on button "結帳" at bounding box center [986, 83] width 46 height 26
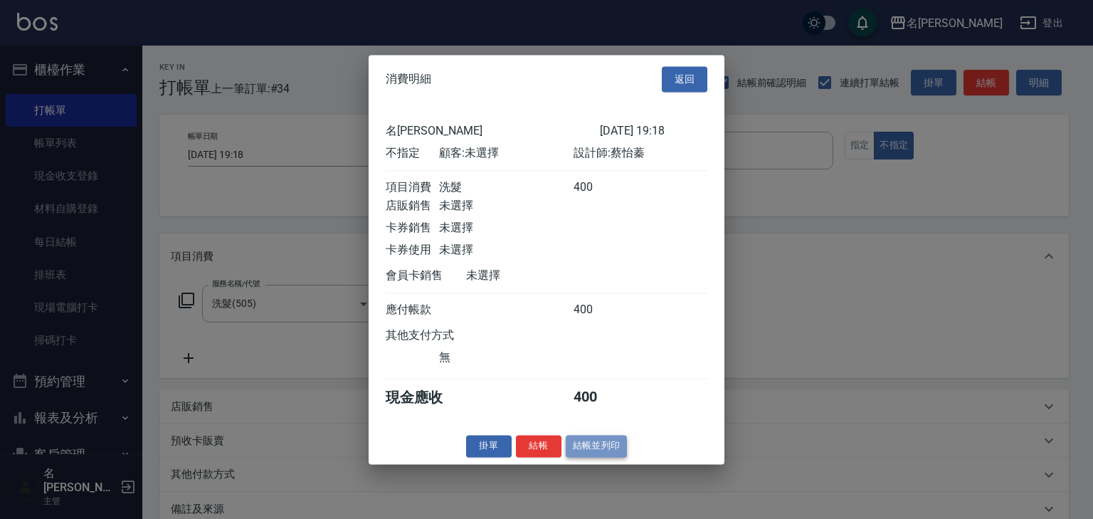
click at [599, 450] on button "結帳並列印" at bounding box center [596, 446] width 62 height 22
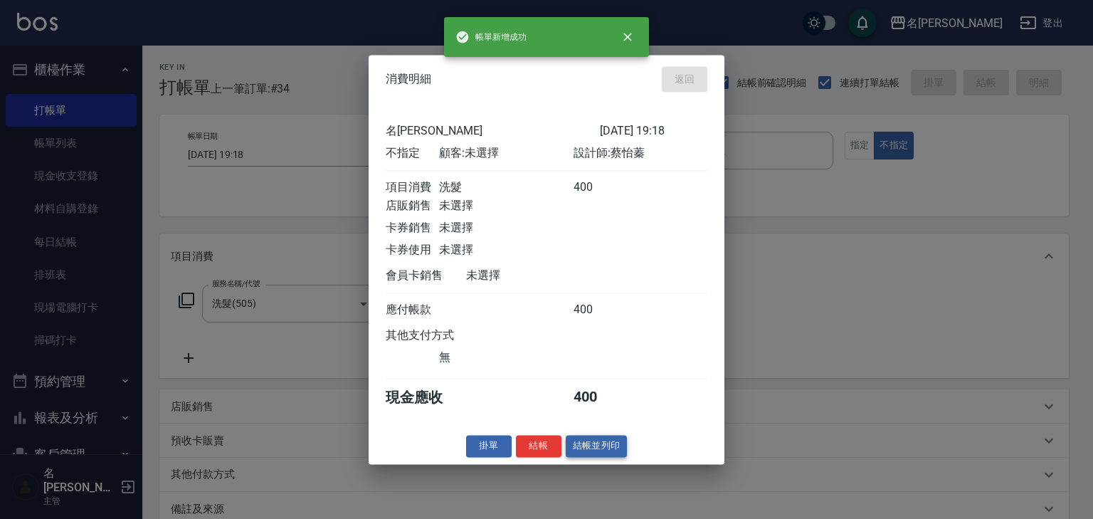
type input "2025/10/12 19:27"
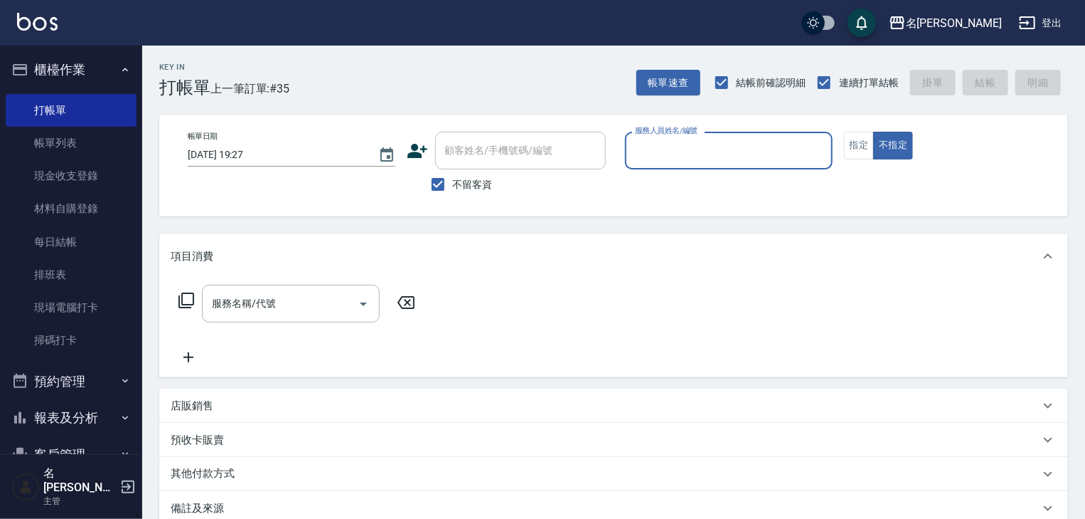
click at [64, 65] on button "櫃檯作業" at bounding box center [71, 69] width 131 height 37
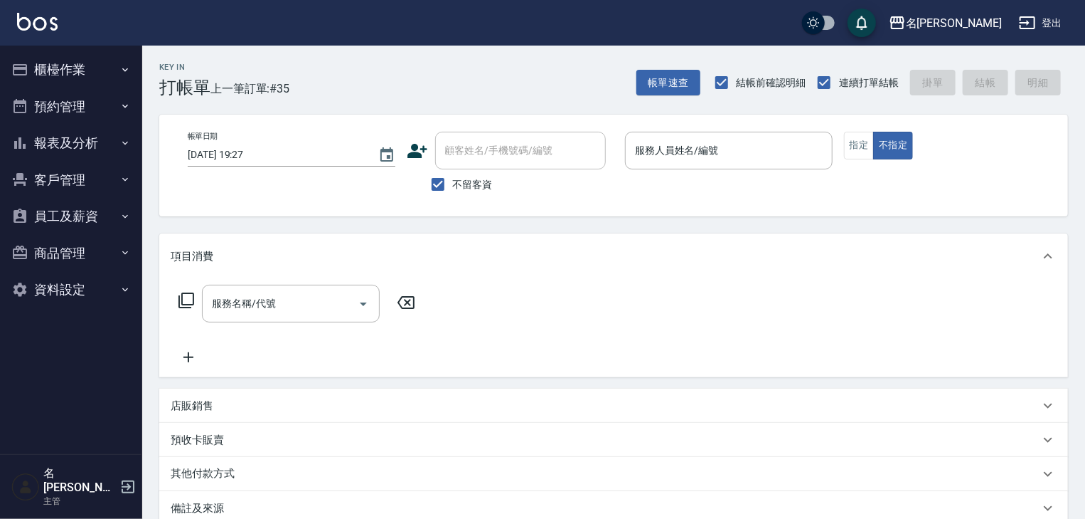
click at [80, 138] on button "報表及分析" at bounding box center [71, 142] width 131 height 37
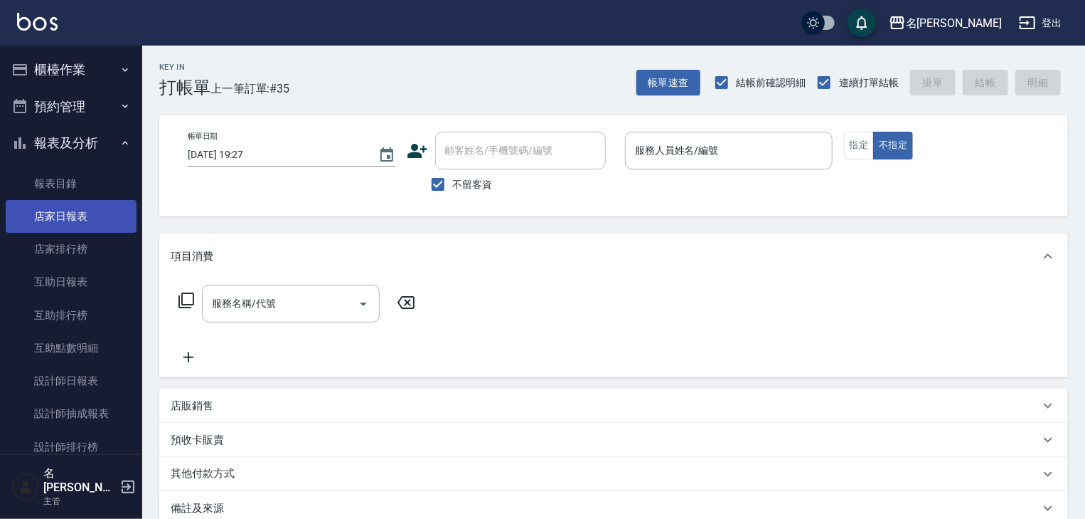
click at [57, 217] on link "店家日報表" at bounding box center [71, 216] width 131 height 33
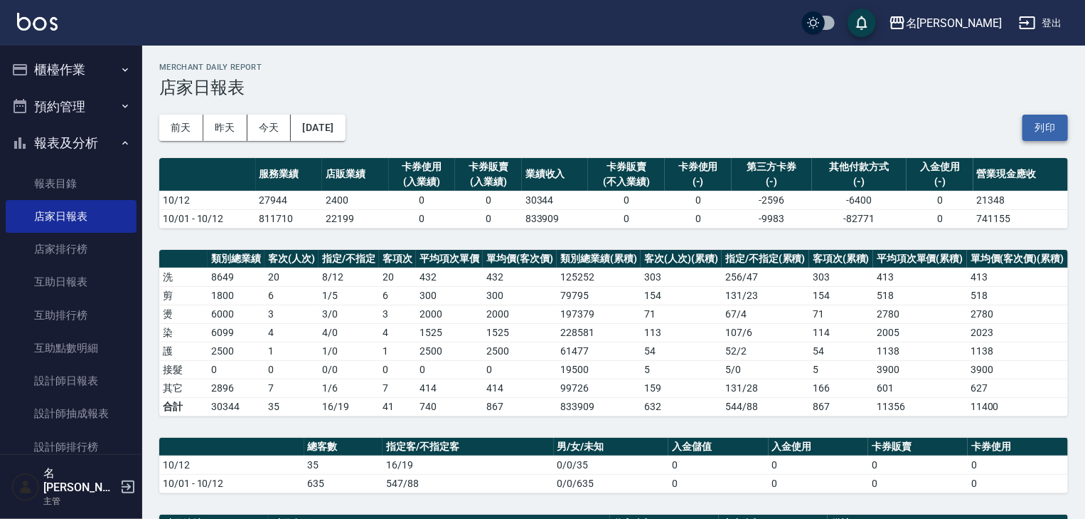
click at [1043, 129] on button "列印" at bounding box center [1046, 128] width 46 height 26
click at [64, 70] on button "櫃檯作業" at bounding box center [71, 69] width 131 height 37
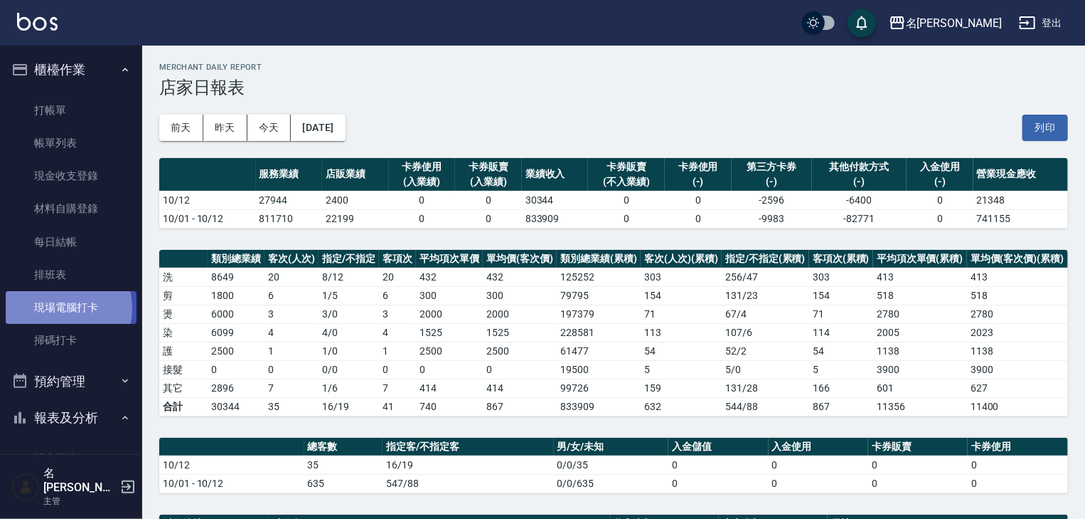
click at [55, 308] on link "現場電腦打卡" at bounding box center [71, 307] width 131 height 33
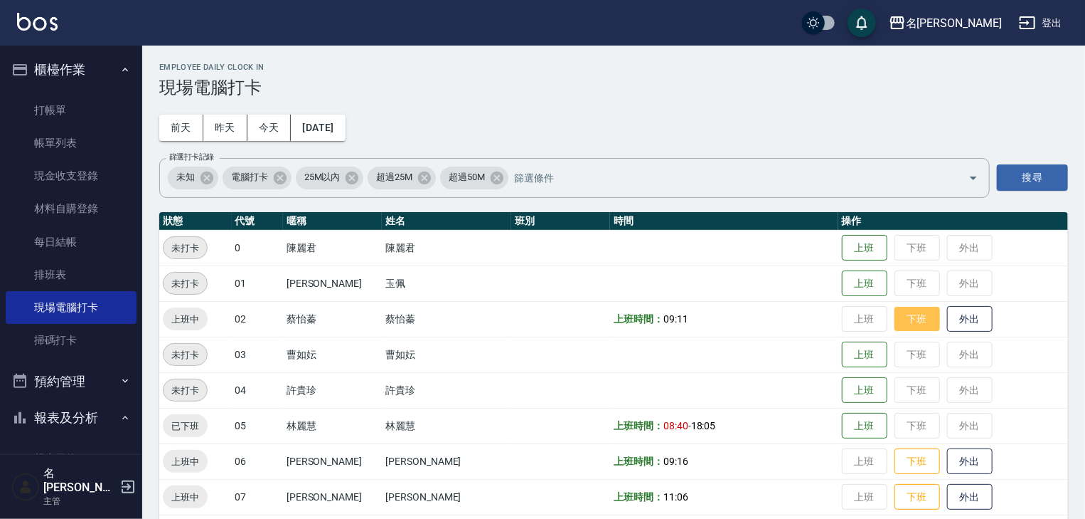
click at [898, 324] on button "下班" at bounding box center [918, 319] width 46 height 25
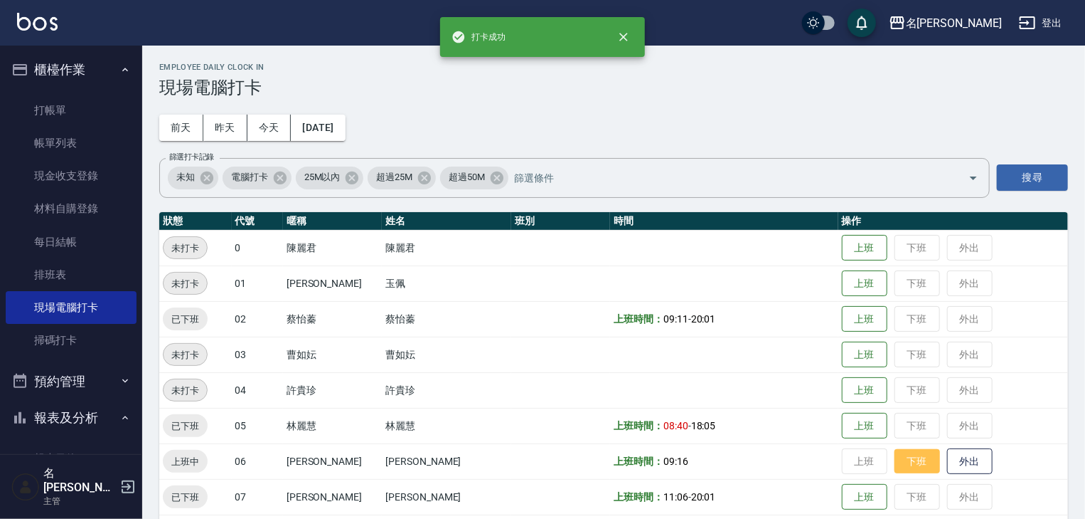
click at [903, 464] on button "下班" at bounding box center [918, 461] width 46 height 25
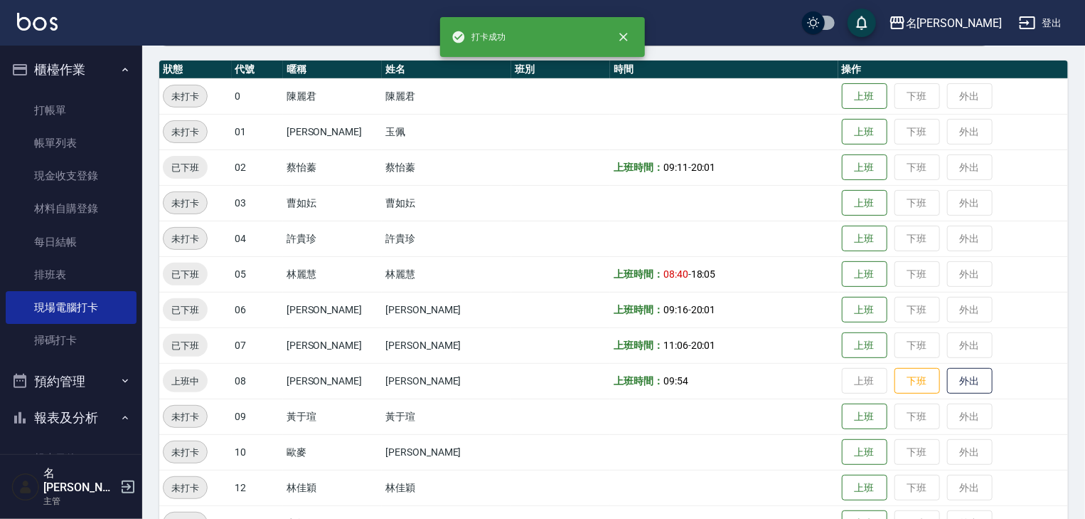
scroll to position [228, 0]
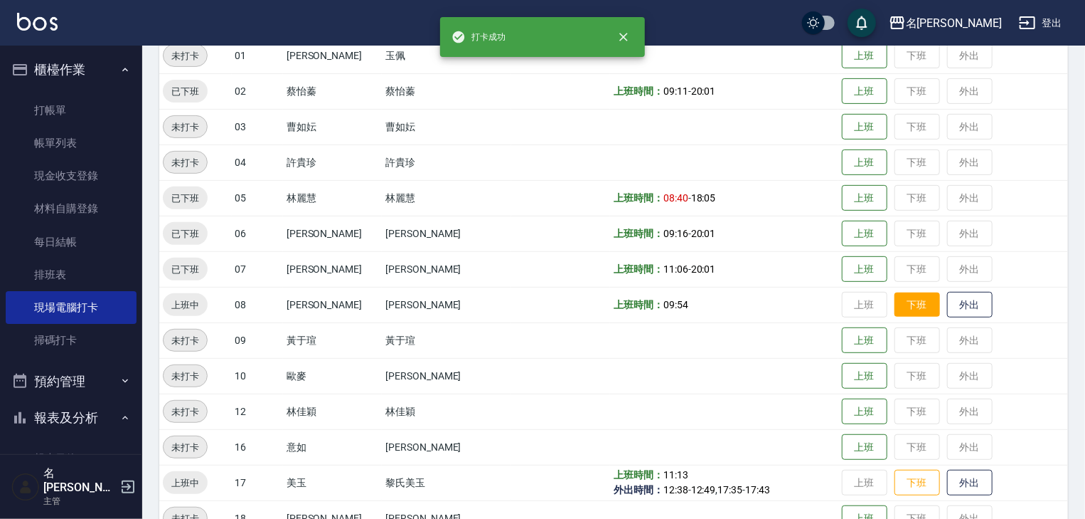
click at [895, 310] on button "下班" at bounding box center [918, 304] width 46 height 25
click at [905, 484] on button "下班" at bounding box center [918, 482] width 46 height 25
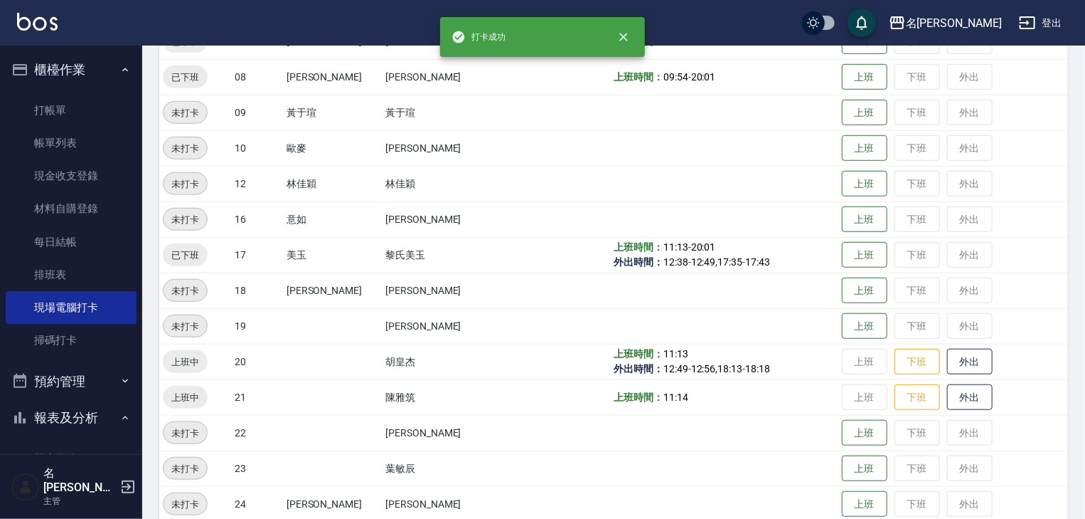
scroll to position [531, 0]
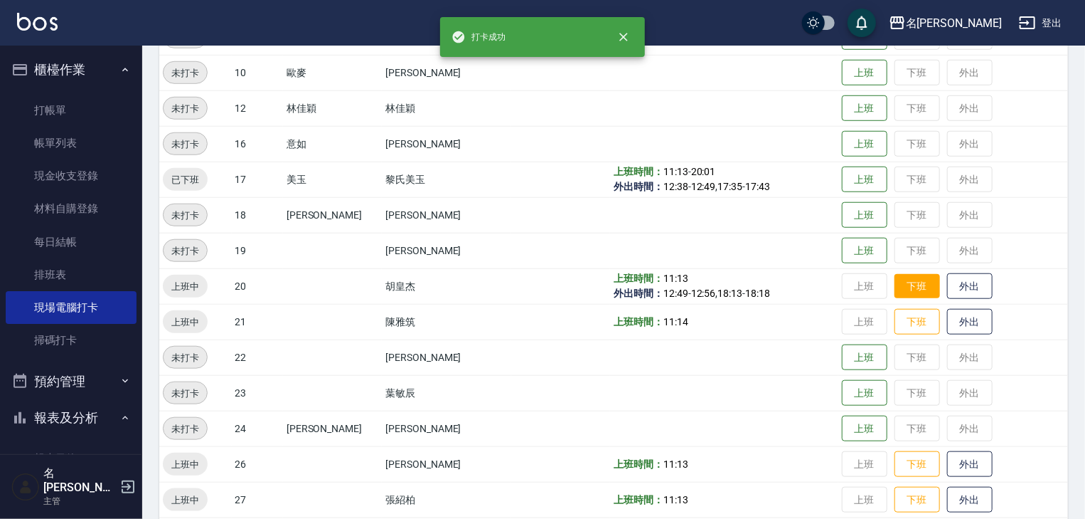
click at [895, 281] on button "下班" at bounding box center [918, 286] width 46 height 25
click at [914, 321] on button "下班" at bounding box center [918, 321] width 46 height 25
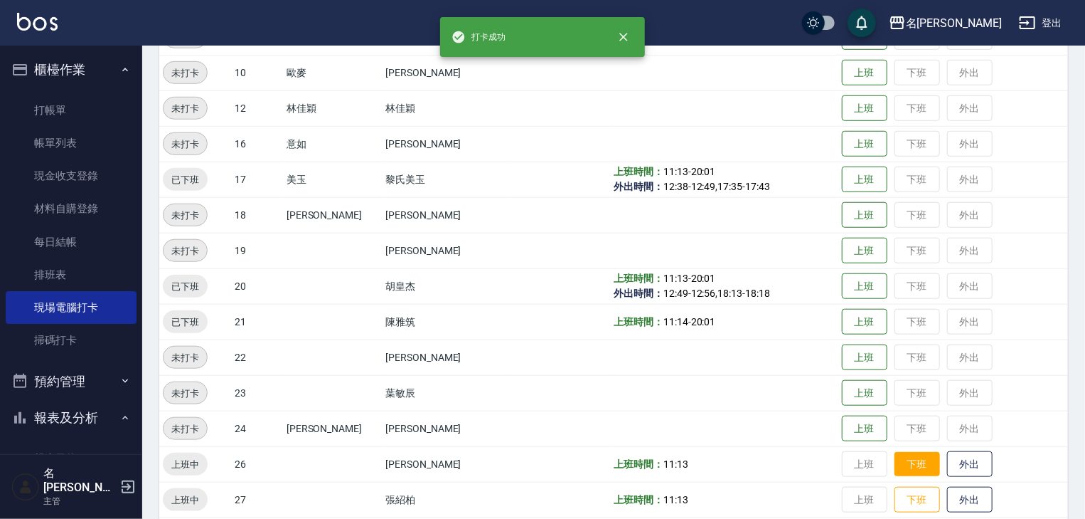
click at [902, 468] on button "下班" at bounding box center [918, 464] width 46 height 25
click at [908, 498] on button "下班" at bounding box center [918, 499] width 46 height 25
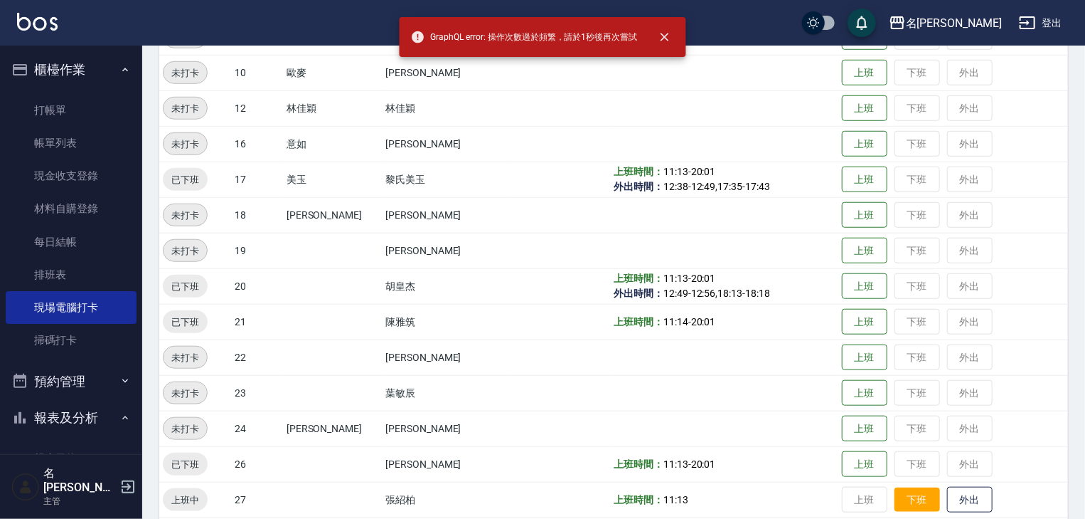
scroll to position [683, 0]
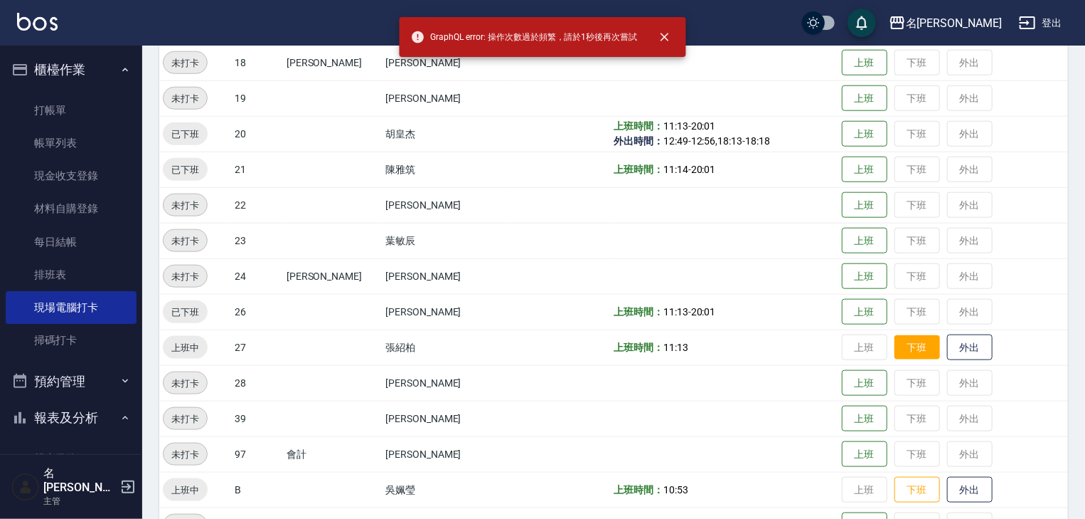
click at [895, 344] on button "下班" at bounding box center [918, 347] width 46 height 25
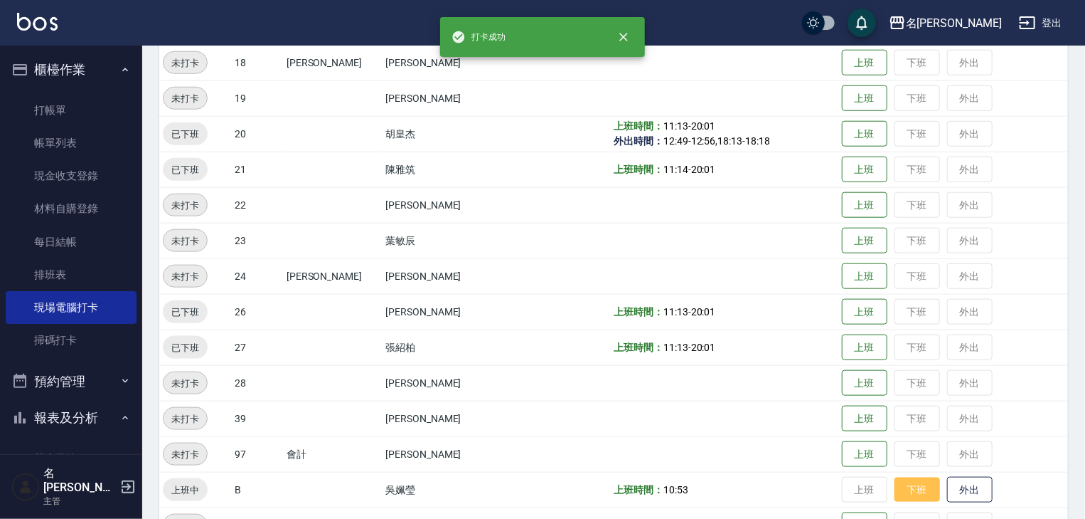
click at [904, 494] on button "下班" at bounding box center [918, 489] width 46 height 25
